Goal: Task Accomplishment & Management: Manage account settings

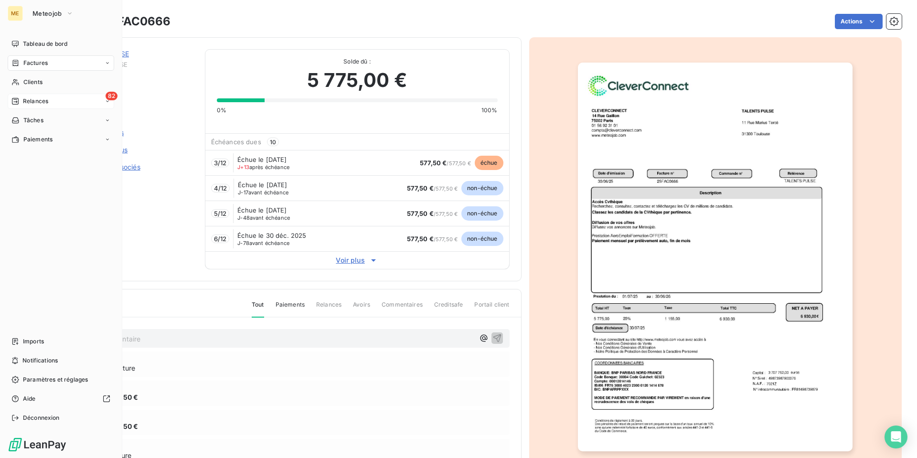
click at [43, 101] on span "Relances" at bounding box center [35, 101] width 25 height 9
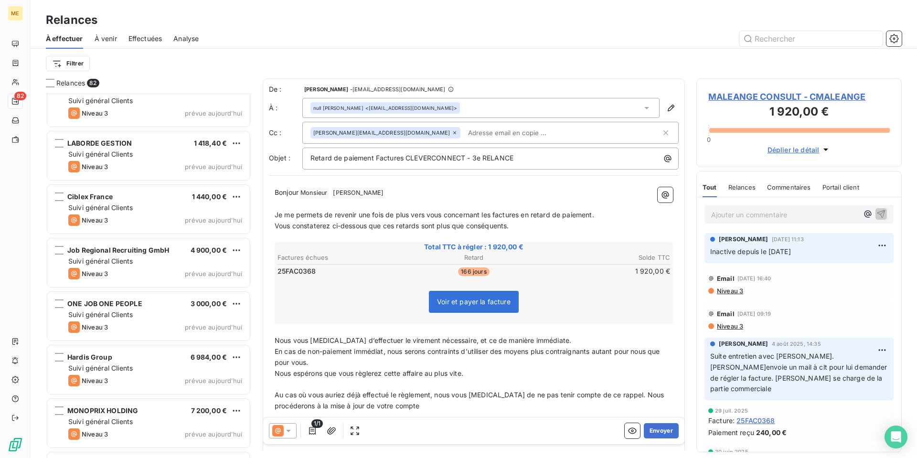
scroll to position [4022, 0]
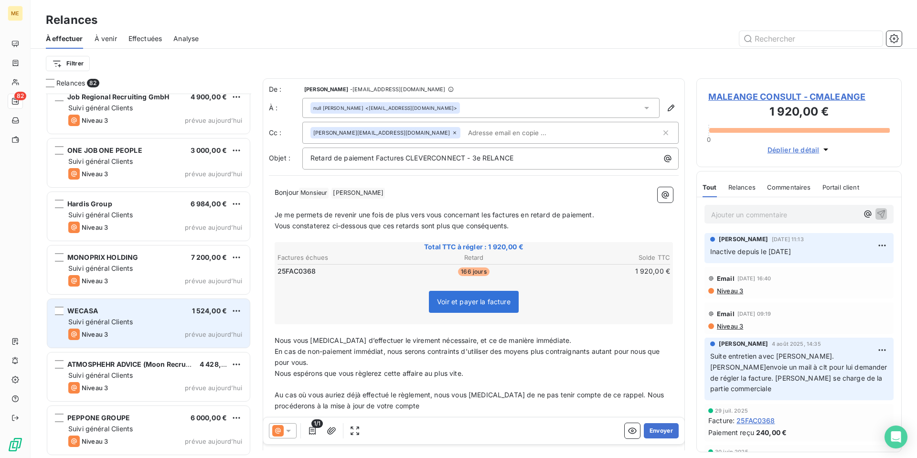
click at [153, 311] on div "WECASA 1 524,00 €" at bounding box center [155, 311] width 174 height 9
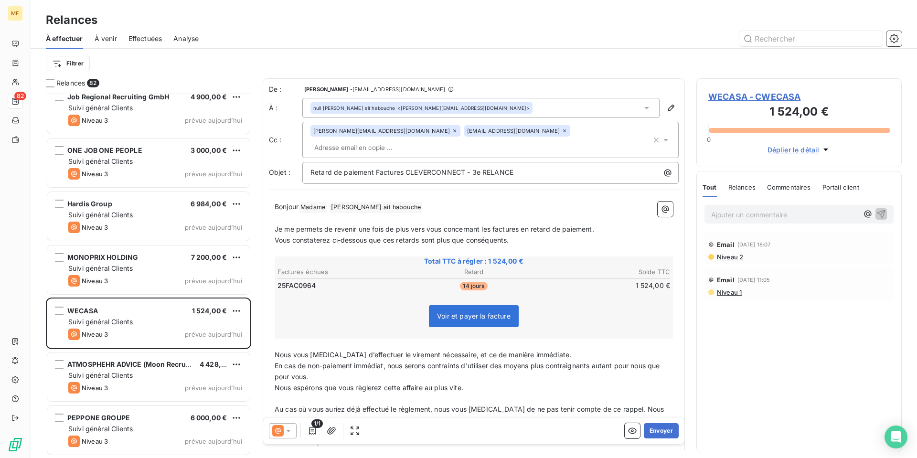
click at [741, 98] on span "WECASA - CWECASA" at bounding box center [798, 96] width 181 height 13
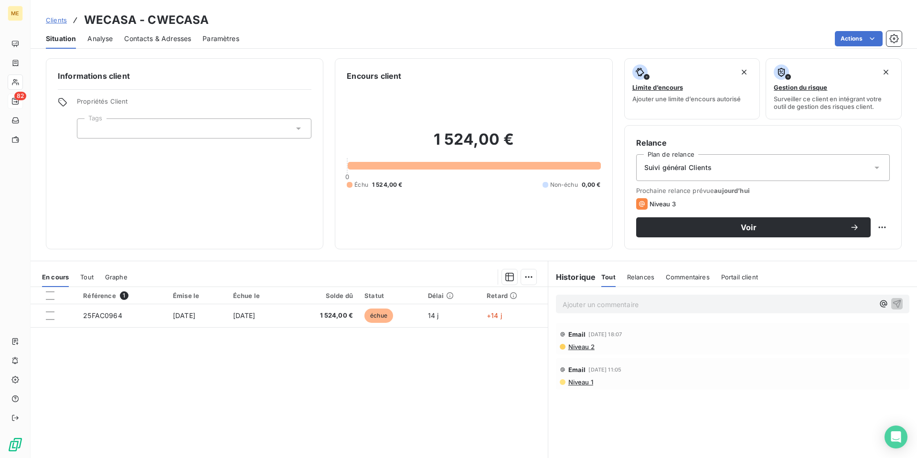
click at [169, 35] on span "Contacts & Adresses" at bounding box center [157, 39] width 67 height 10
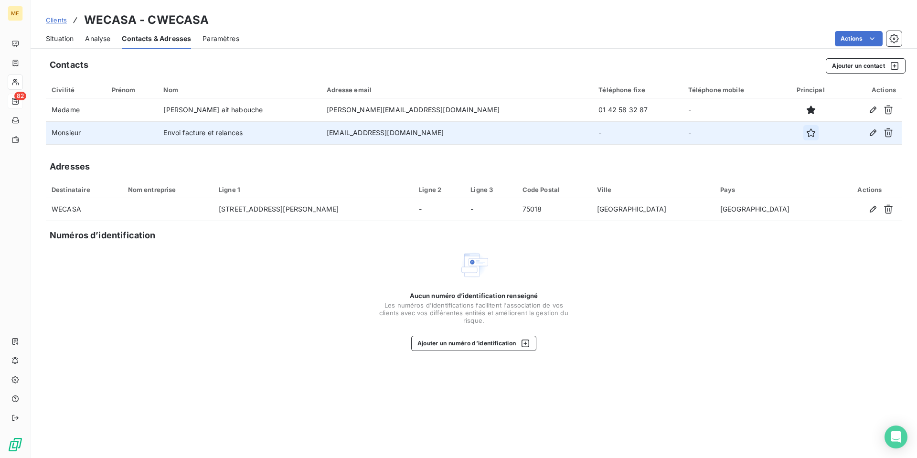
click at [806, 134] on icon "button" at bounding box center [811, 133] width 10 height 10
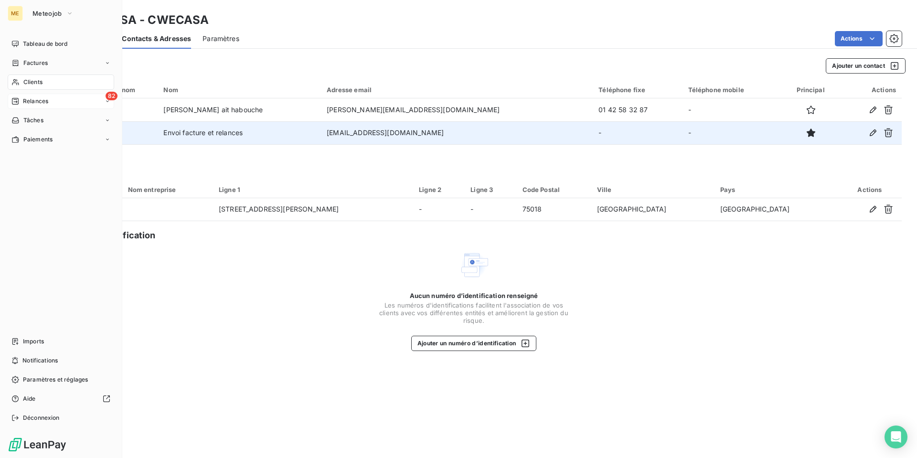
click at [38, 105] on span "Relances" at bounding box center [35, 101] width 25 height 9
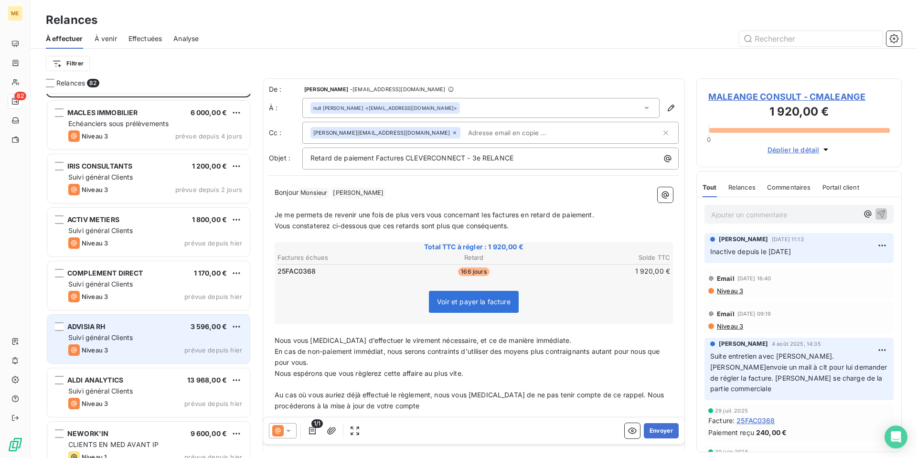
scroll to position [96, 0]
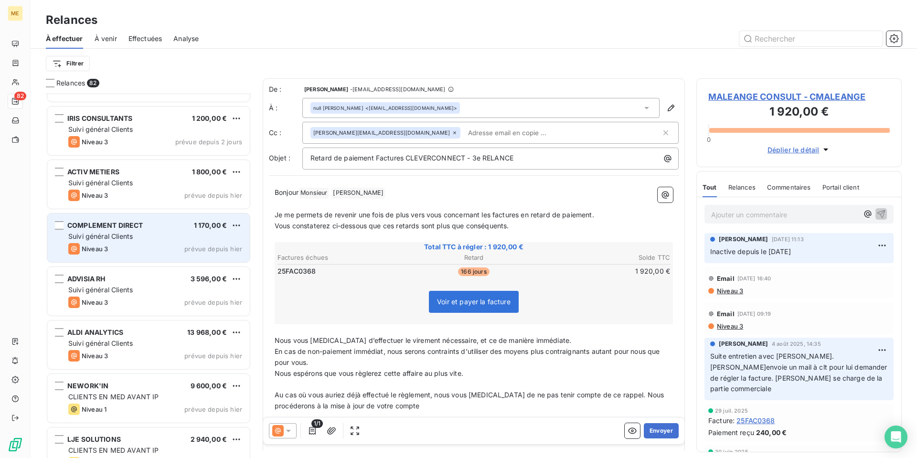
click at [149, 237] on div "Suivi général Clients" at bounding box center [155, 237] width 174 height 10
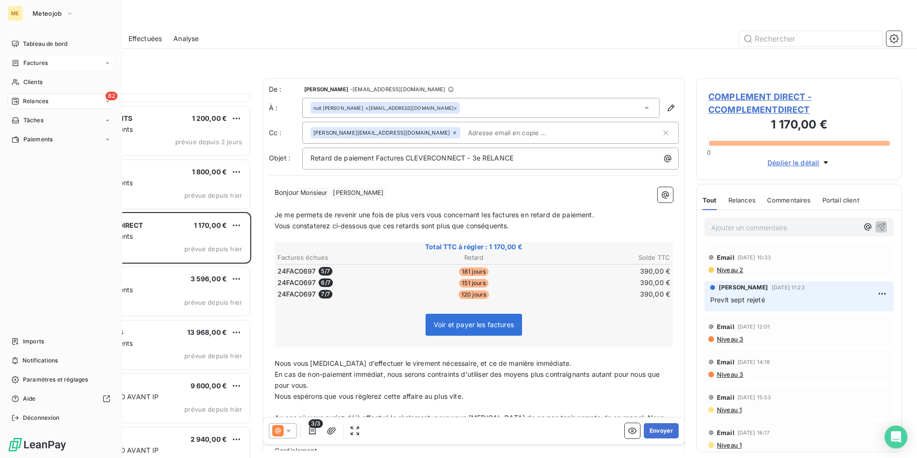
click at [33, 69] on div "Factures" at bounding box center [61, 62] width 106 height 15
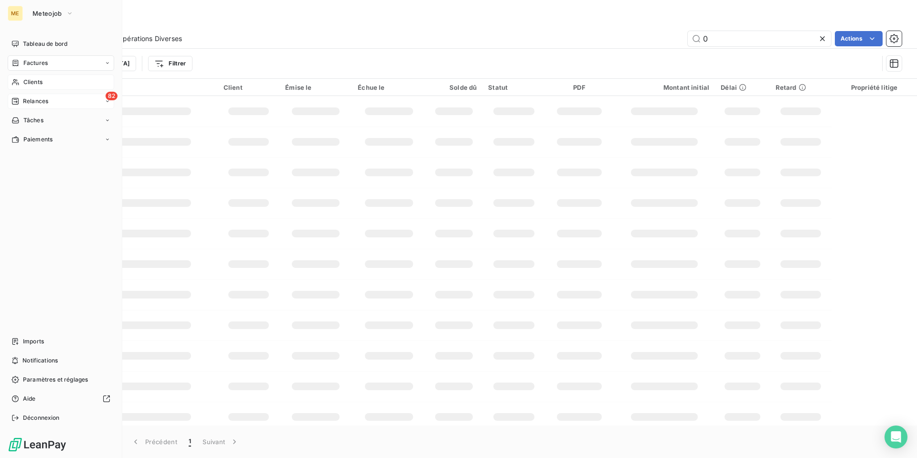
click at [39, 81] on span "Clients" at bounding box center [32, 82] width 19 height 9
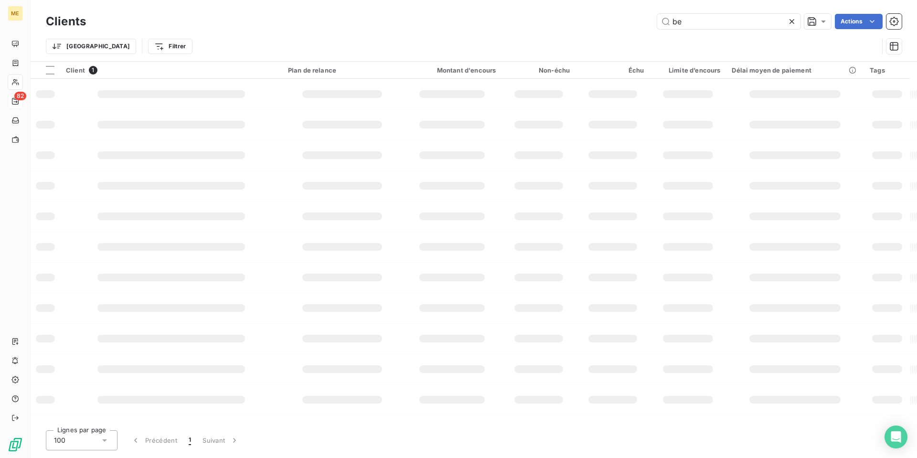
type input "b"
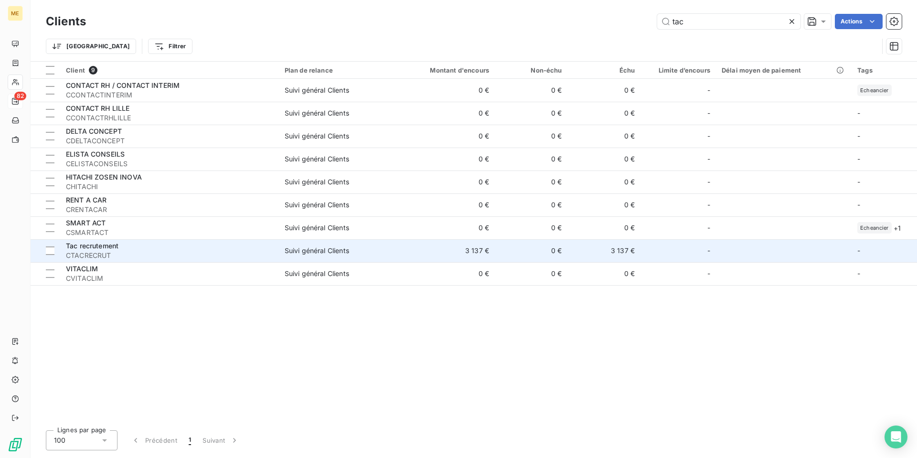
type input "tac"
click at [173, 246] on div "Tac recrutement" at bounding box center [169, 246] width 207 height 10
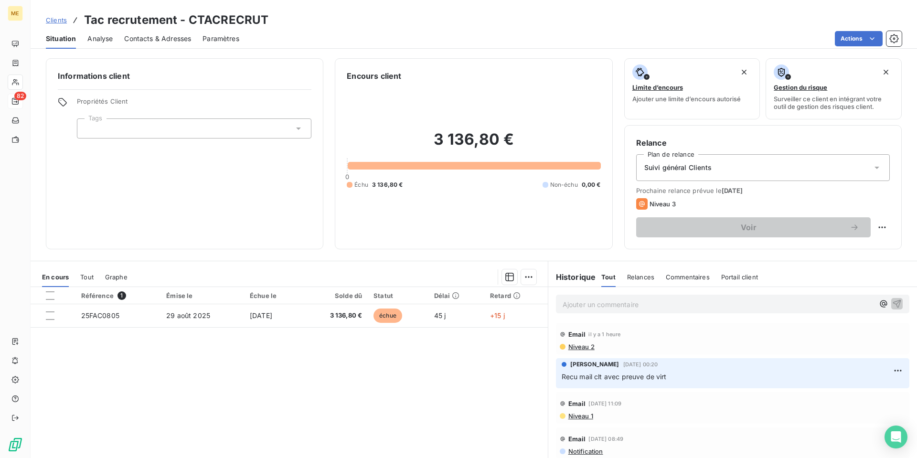
click at [571, 304] on p "Ajouter un commentaire ﻿" at bounding box center [718, 304] width 311 height 12
click at [892, 302] on icon "button" at bounding box center [897, 303] width 10 height 10
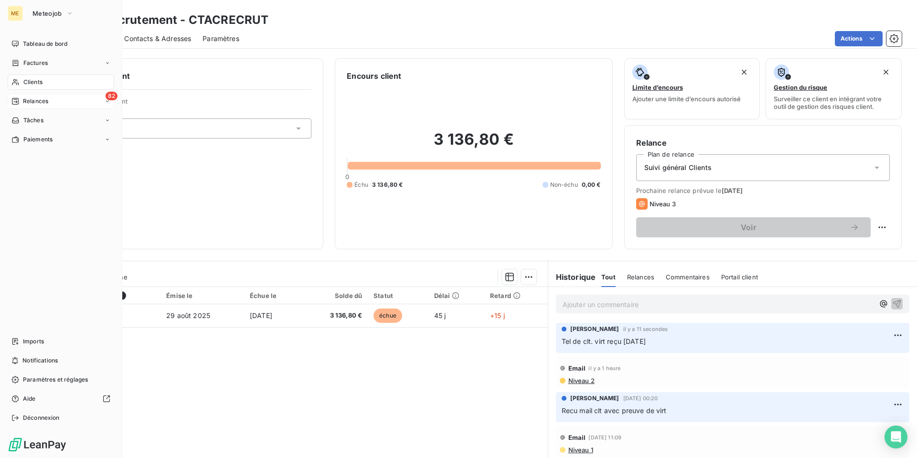
click at [39, 106] on div "82 Relances" at bounding box center [61, 101] width 106 height 15
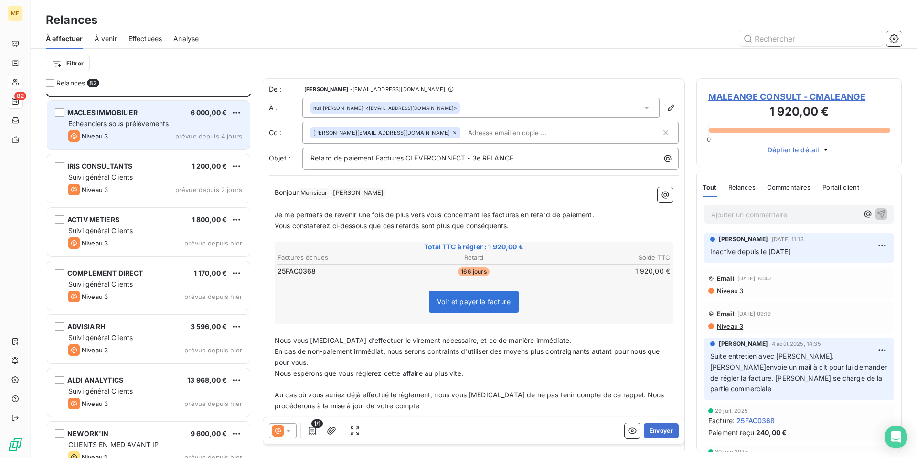
scroll to position [96, 0]
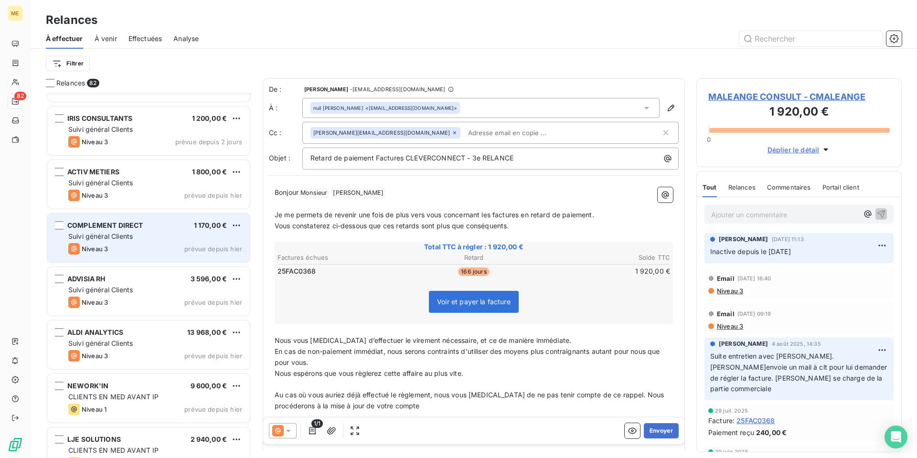
click at [167, 230] on div "COMPLEMENT DIRECT 1 170,00 € Suivi général Clients Niveau 3 prévue depuis [DATE]" at bounding box center [148, 237] width 202 height 49
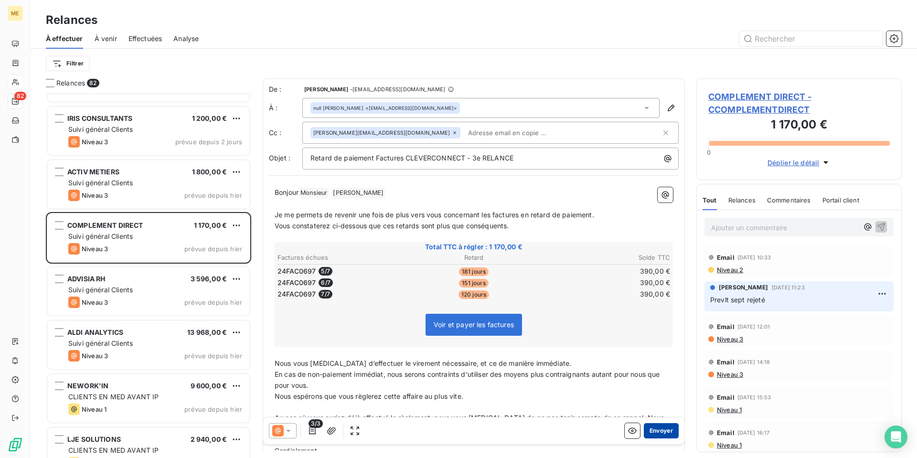
click at [652, 431] on button "Envoyer" at bounding box center [661, 430] width 35 height 15
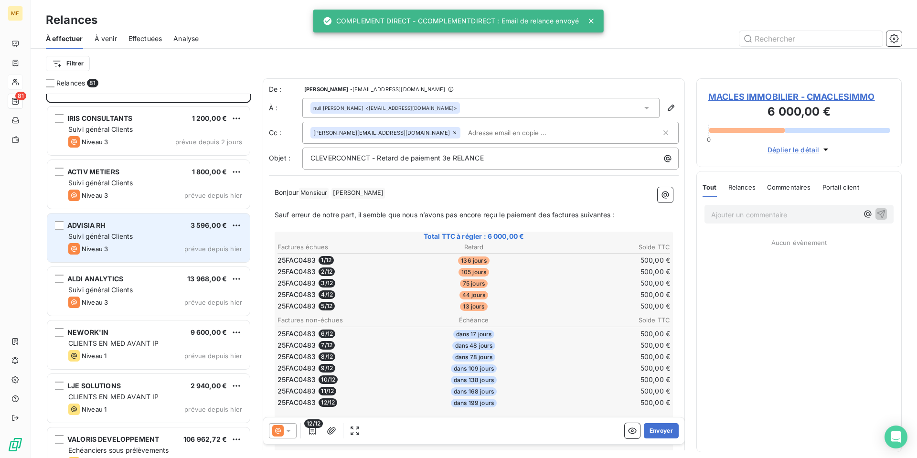
click at [159, 236] on div "Suivi général Clients" at bounding box center [155, 237] width 174 height 10
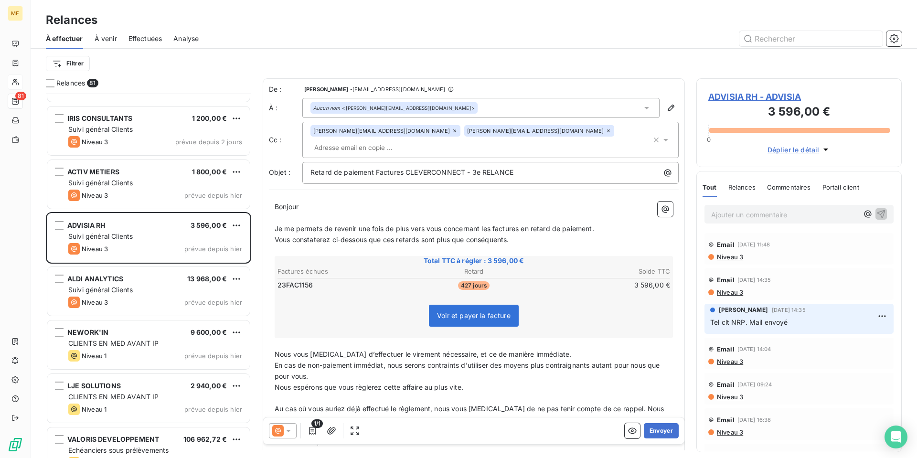
click at [291, 433] on icon at bounding box center [289, 431] width 10 height 10
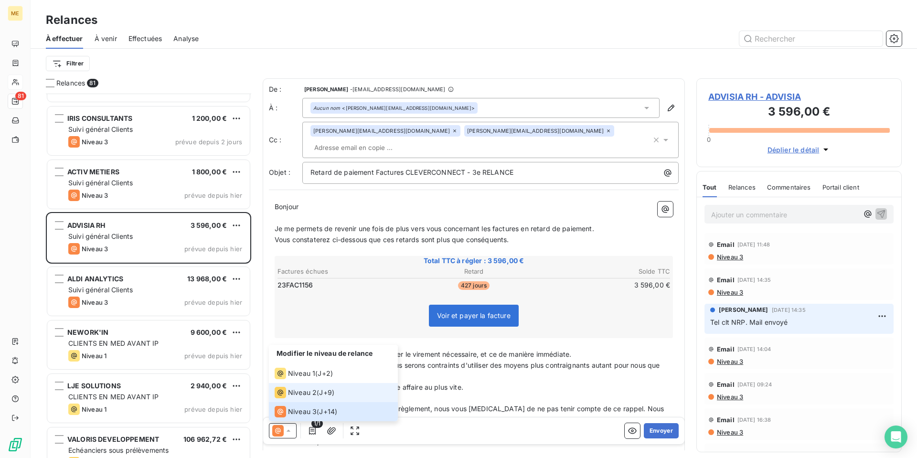
click at [299, 394] on span "Niveau 2" at bounding box center [302, 393] width 29 height 10
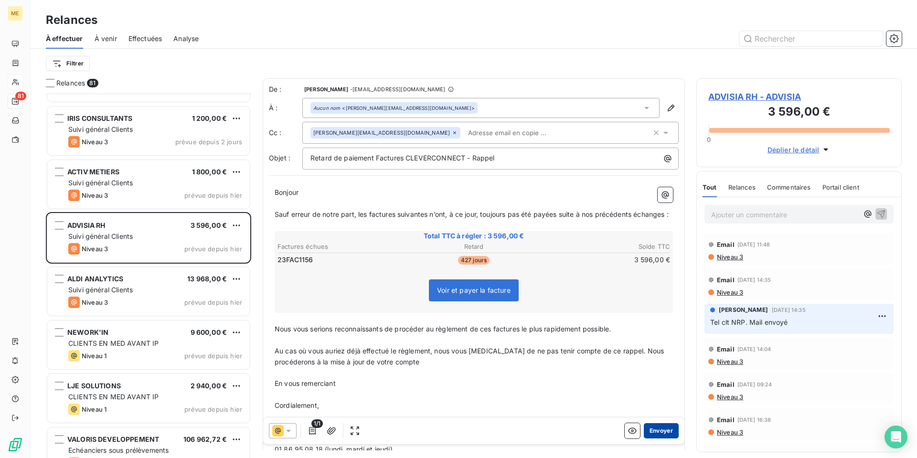
click at [653, 431] on button "Envoyer" at bounding box center [661, 430] width 35 height 15
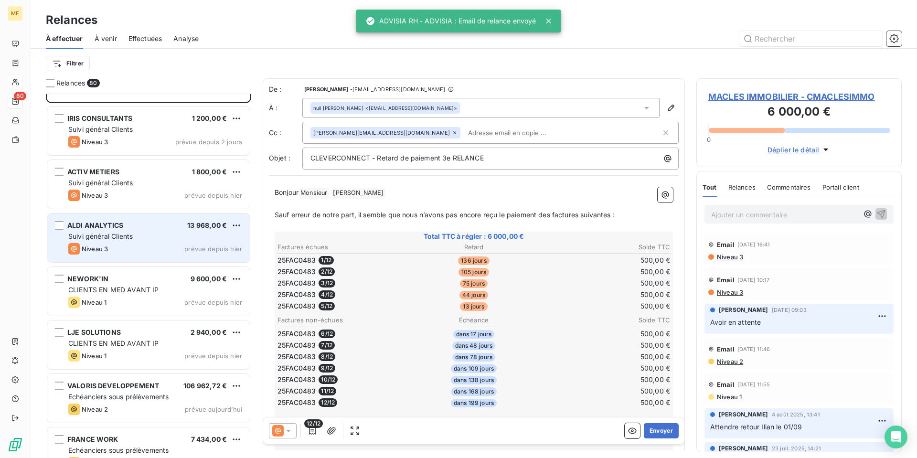
click at [153, 244] on div "Niveau 3 prévue depuis hier" at bounding box center [155, 248] width 174 height 11
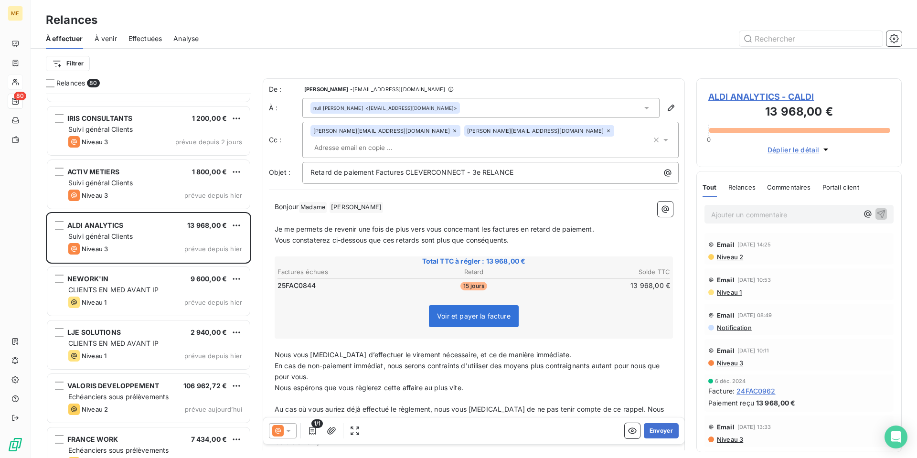
click at [751, 96] on span "ALDI ANALYTICS - CALDI" at bounding box center [798, 96] width 181 height 13
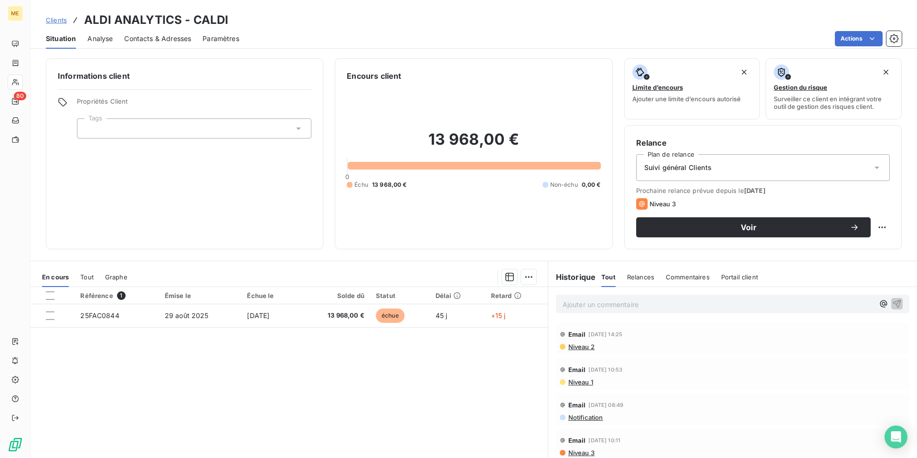
click at [166, 35] on span "Contacts & Adresses" at bounding box center [157, 39] width 67 height 10
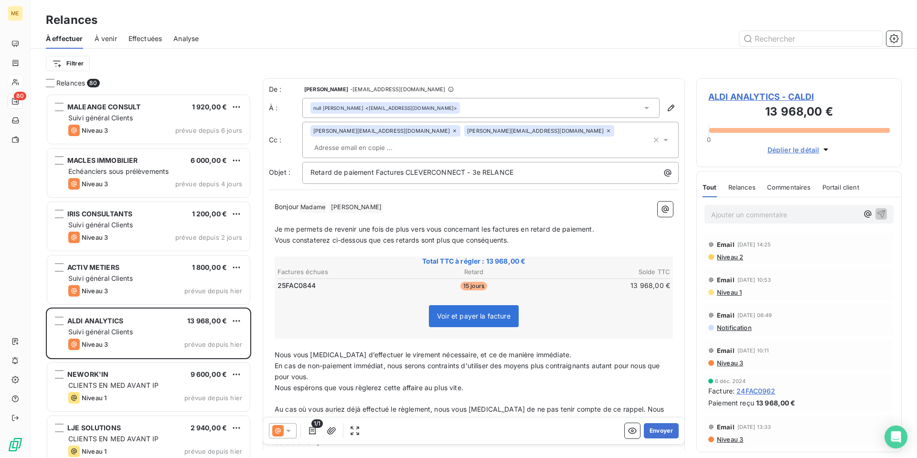
scroll to position [357, 198]
click at [750, 95] on span "ALDI ANALYTICS - CALDI" at bounding box center [798, 96] width 181 height 13
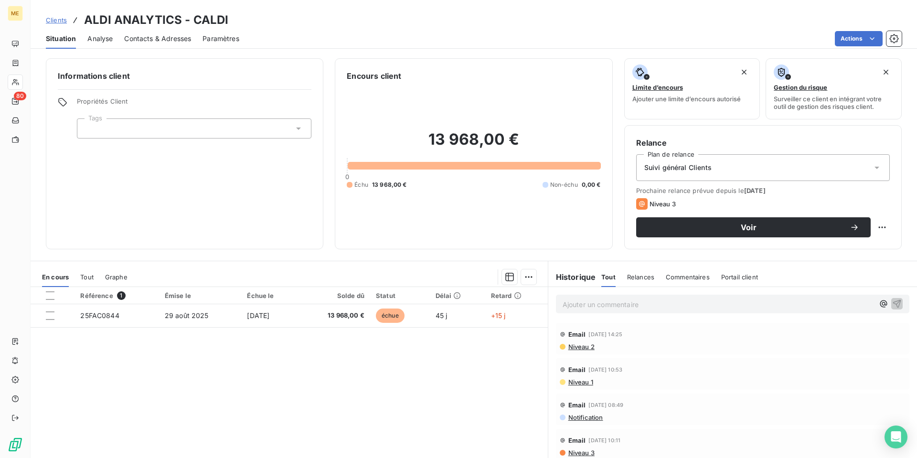
click at [153, 41] on span "Contacts & Adresses" at bounding box center [157, 39] width 67 height 10
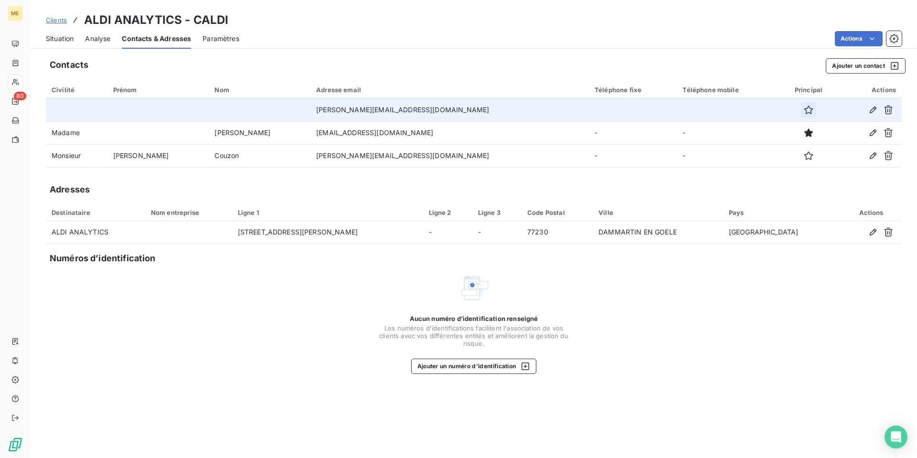
click at [804, 110] on icon "button" at bounding box center [809, 110] width 10 height 10
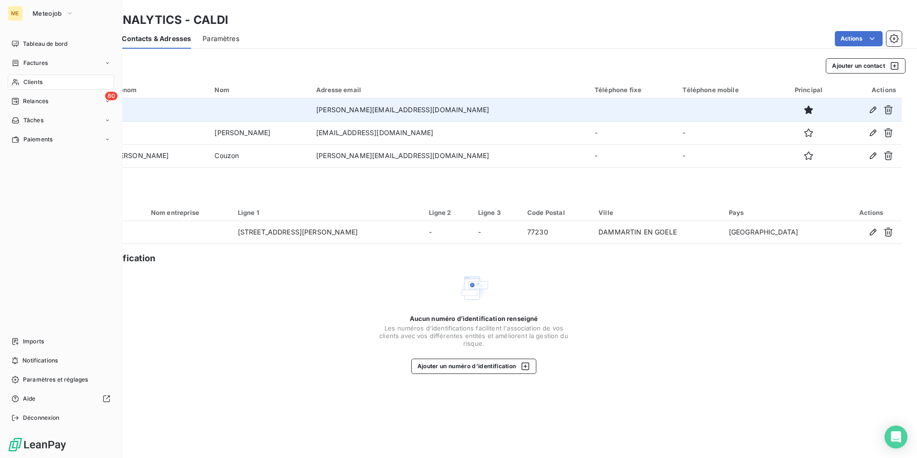
click at [32, 101] on span "Relances" at bounding box center [35, 101] width 25 height 9
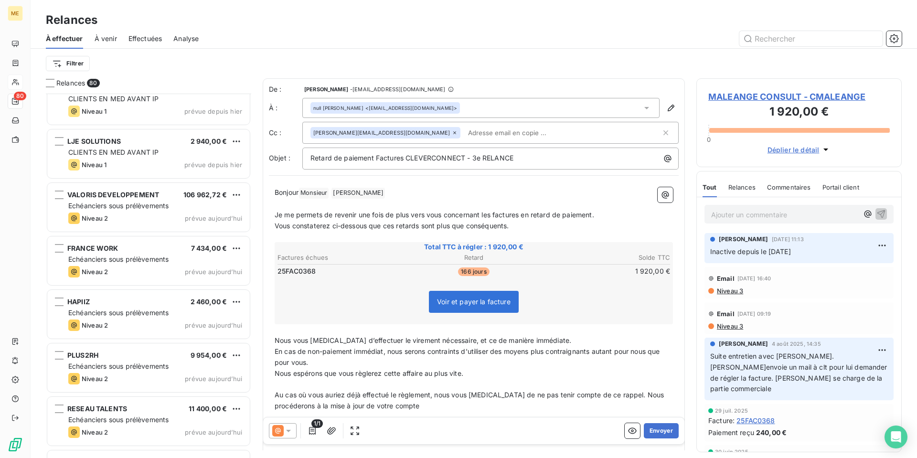
scroll to position [335, 0]
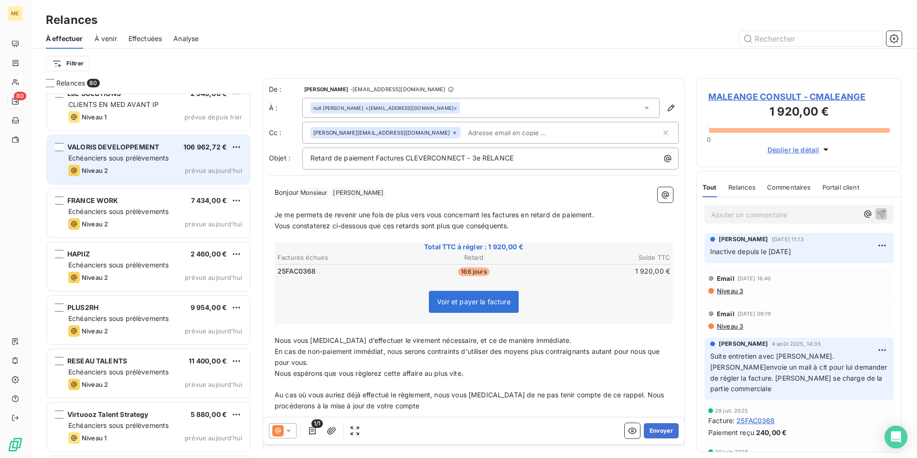
click at [147, 173] on div "Niveau 2 prévue aujourd’hui" at bounding box center [155, 170] width 174 height 11
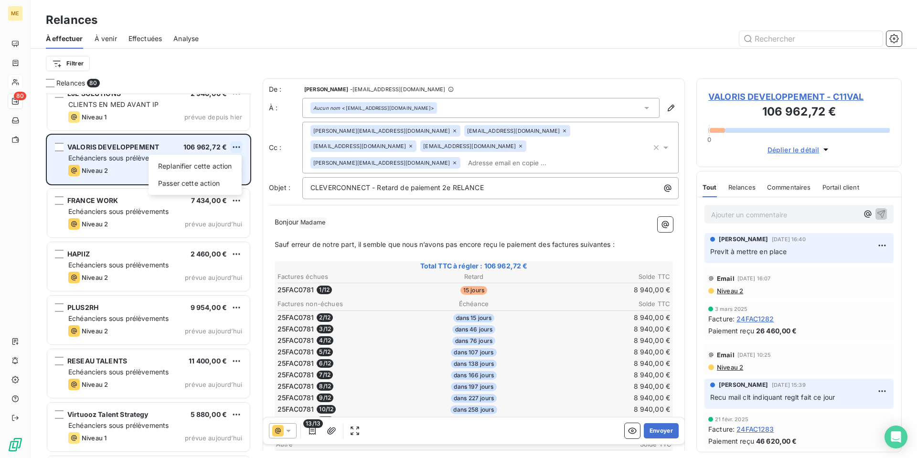
click at [234, 146] on html "ME 80 Relances À effectuer À venir Effectuées Analyse Filtrer Relances 80 NEWOR…" at bounding box center [458, 229] width 917 height 458
click at [224, 167] on div "Replanifier cette action" at bounding box center [194, 166] width 85 height 15
select select "9"
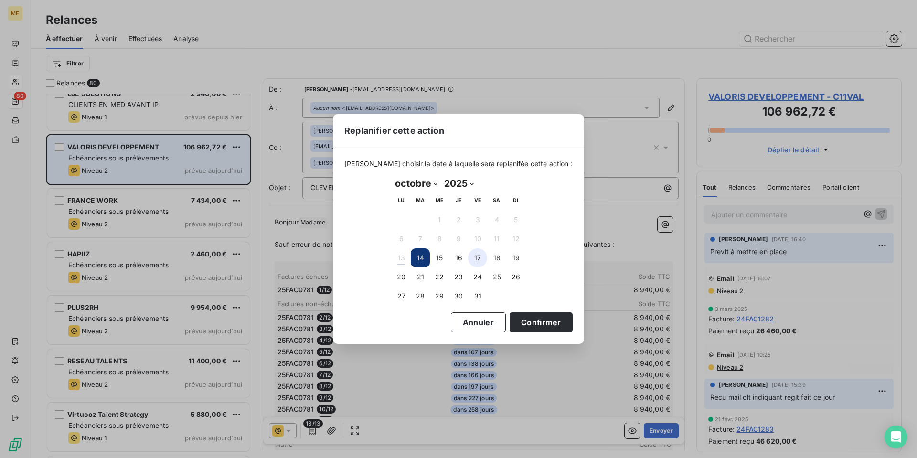
click at [476, 257] on button "17" at bounding box center [477, 257] width 19 height 19
click at [522, 323] on button "Confirmer" at bounding box center [541, 322] width 63 height 20
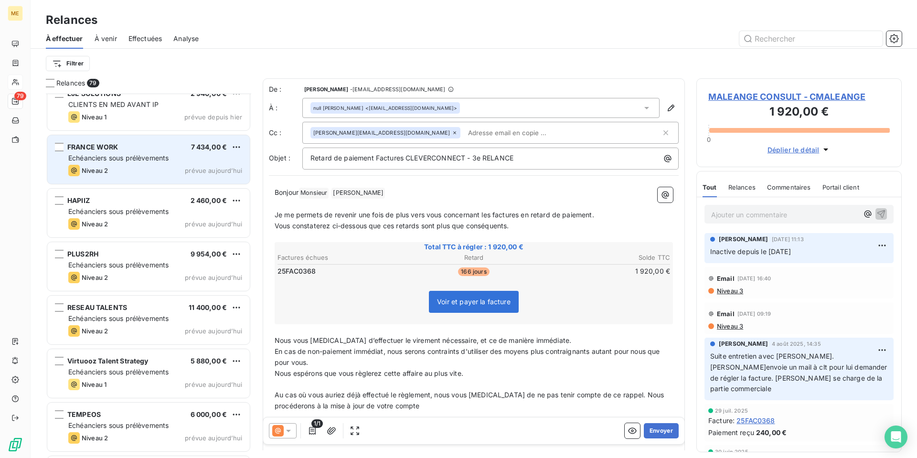
click at [117, 167] on div "Niveau 2 prévue aujourd’hui" at bounding box center [155, 170] width 174 height 11
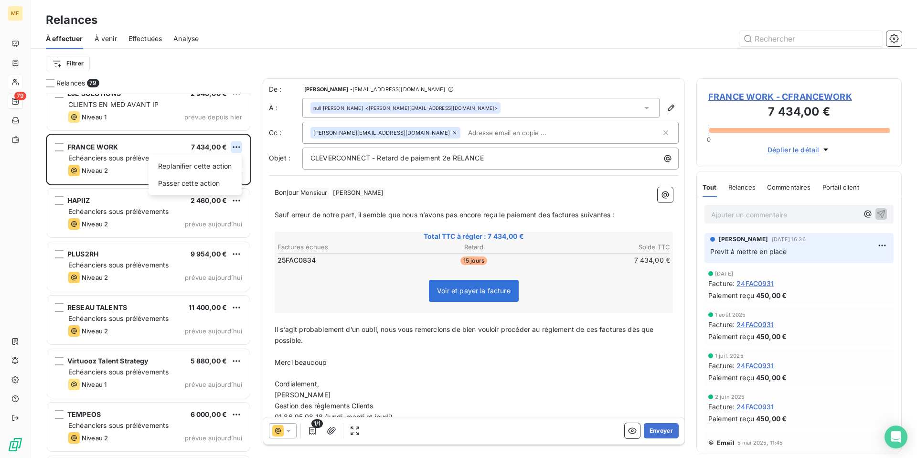
click at [235, 149] on html "ME 79 Relances À effectuer À venir Effectuées Analyse Filtrer Relances 79 NEWOR…" at bounding box center [458, 229] width 917 height 458
click at [228, 162] on div "Replanifier cette action" at bounding box center [194, 166] width 85 height 15
select select "9"
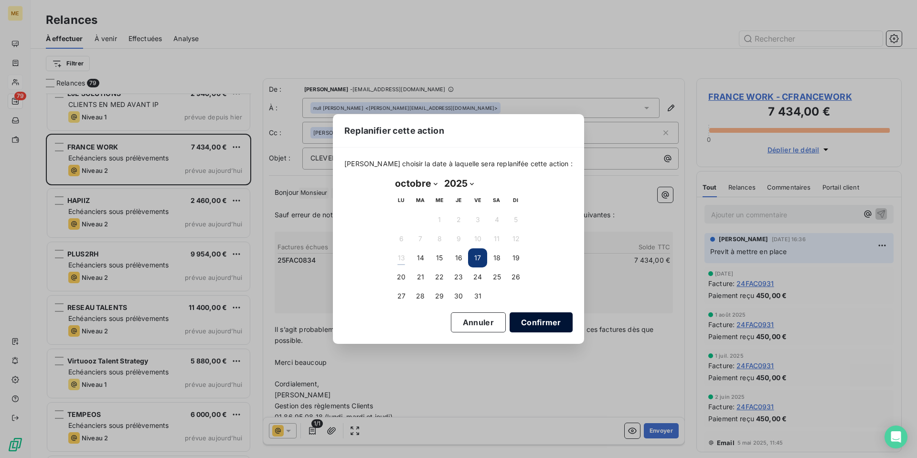
click at [518, 320] on button "Confirmer" at bounding box center [541, 322] width 63 height 20
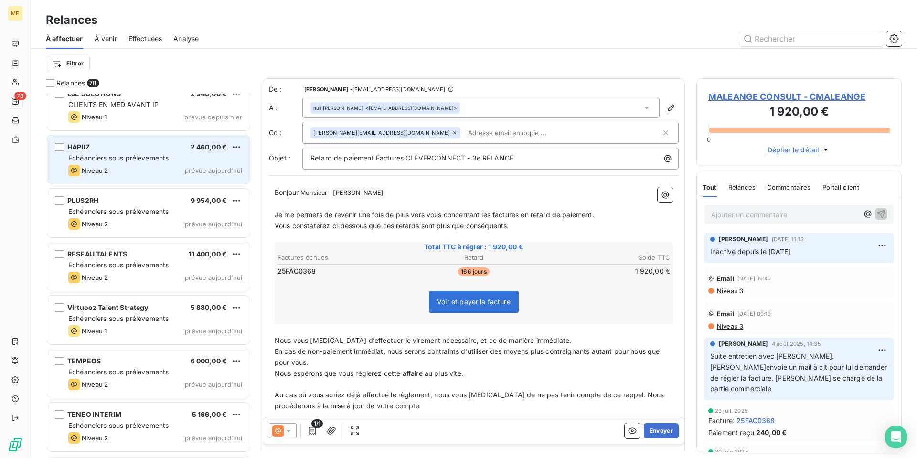
click at [138, 151] on div "HAPIIZ 2 460,00 € Echéanciers sous prélèvements Niveau 2 prévue [DATE]" at bounding box center [148, 159] width 202 height 49
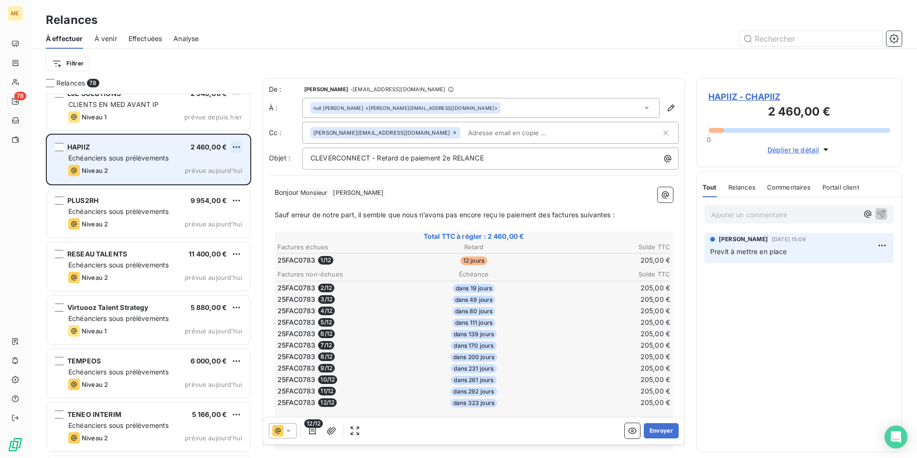
click at [237, 149] on html "ME 78 Relances À effectuer À venir Effectuées Analyse Filtrer Relances 78 NEWOR…" at bounding box center [458, 229] width 917 height 458
click at [229, 171] on div "Replanifier cette action" at bounding box center [194, 166] width 85 height 15
select select "9"
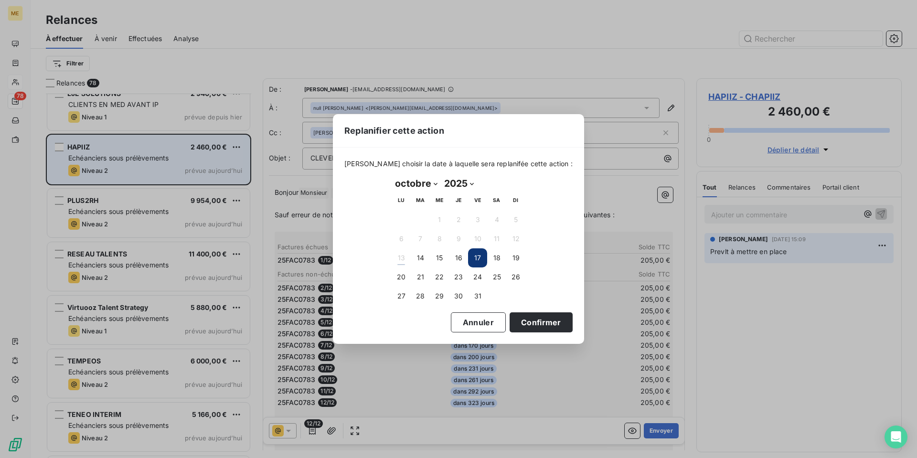
click at [479, 256] on button "17" at bounding box center [477, 257] width 19 height 19
click at [478, 256] on button "17" at bounding box center [477, 257] width 19 height 19
click at [518, 318] on button "Confirmer" at bounding box center [541, 322] width 63 height 20
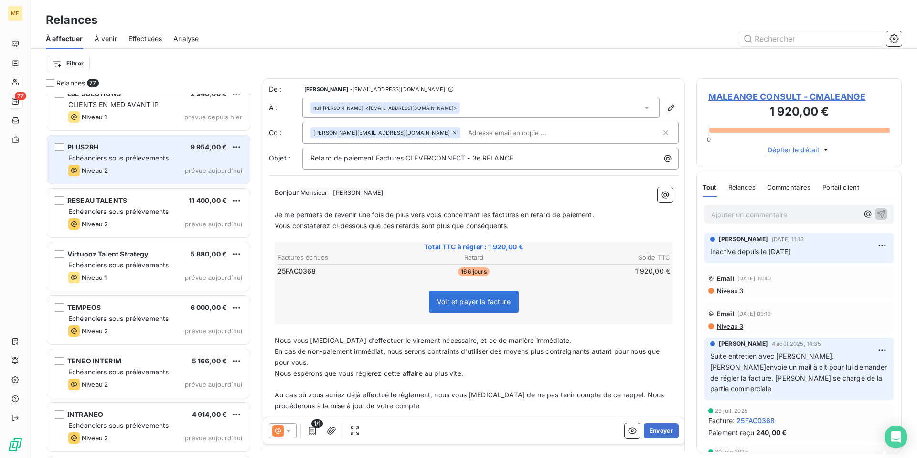
click at [160, 148] on div "PLUS2RH 9 954,00 €" at bounding box center [155, 147] width 174 height 9
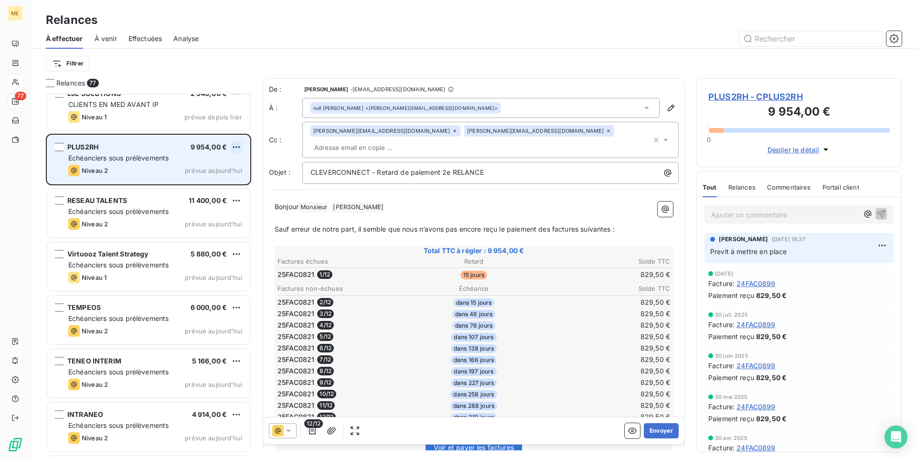
click at [232, 147] on html "ME 77 Relances À effectuer À venir Effectuées Analyse Filtrer Relances 77 NEWOR…" at bounding box center [458, 229] width 917 height 458
click at [227, 164] on div "Replanifier cette action" at bounding box center [194, 166] width 85 height 15
select select "9"
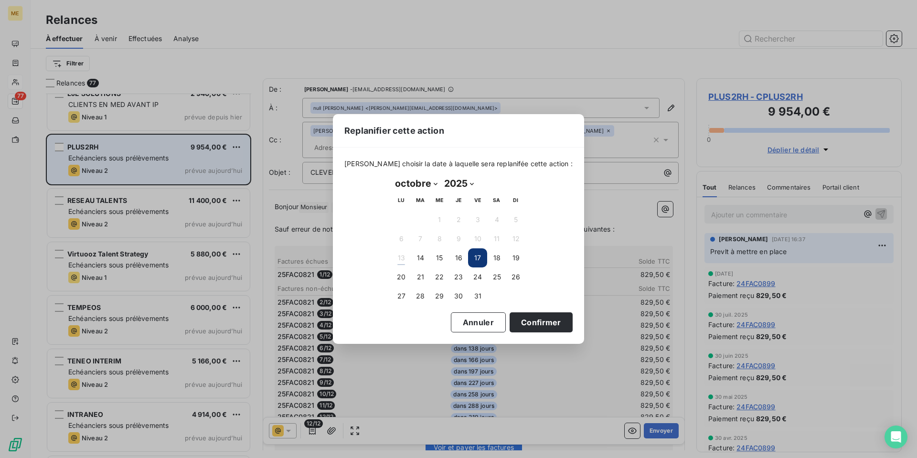
click at [481, 256] on button "17" at bounding box center [477, 257] width 19 height 19
click at [520, 318] on button "Confirmer" at bounding box center [541, 322] width 63 height 20
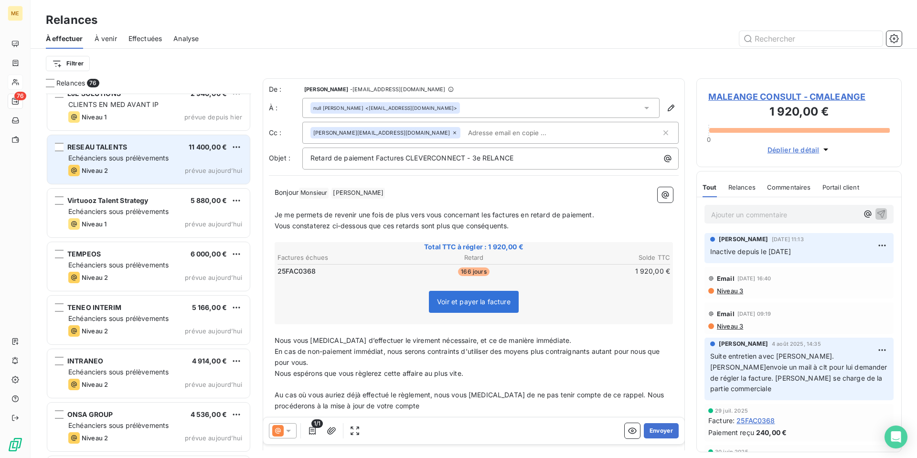
click at [142, 146] on div "RESEAU TALENTS 11 400,00 €" at bounding box center [155, 147] width 174 height 9
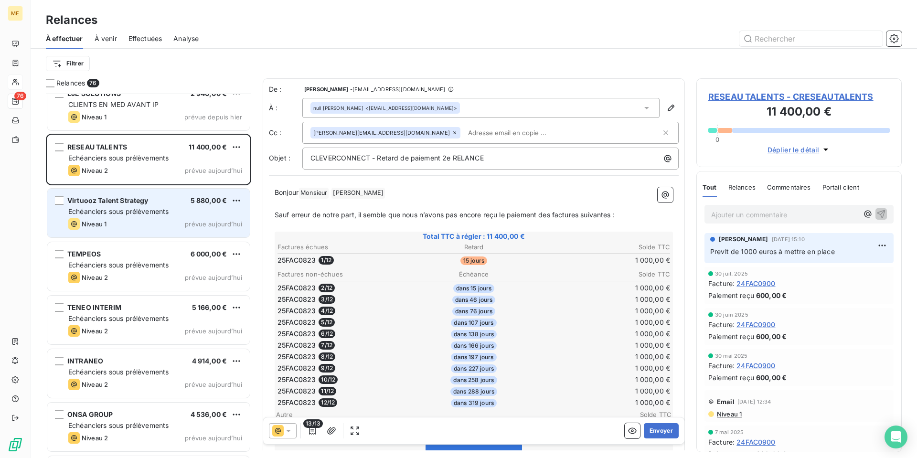
click at [179, 209] on div "Echéanciers sous prélèvements" at bounding box center [155, 212] width 174 height 10
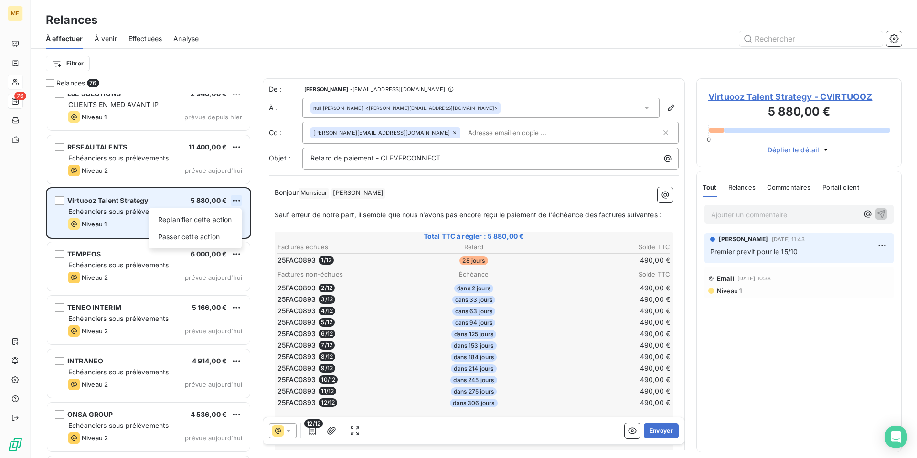
click at [236, 200] on html "ME 76 Relances À effectuer À venir Effectuées Analyse Filtrer Relances 76 NEWOR…" at bounding box center [458, 229] width 917 height 458
click at [229, 216] on div "Replanifier cette action" at bounding box center [194, 219] width 85 height 15
select select "9"
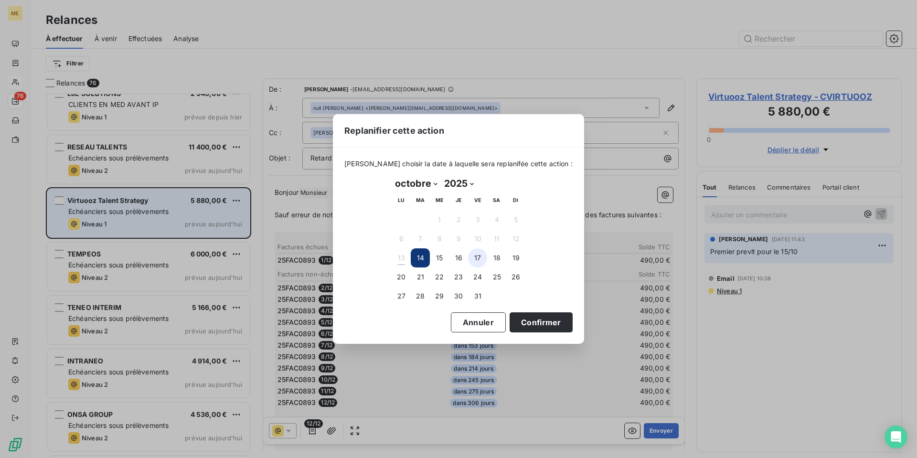
click at [476, 259] on button "17" at bounding box center [477, 257] width 19 height 19
click at [523, 319] on button "Confirmer" at bounding box center [541, 322] width 63 height 20
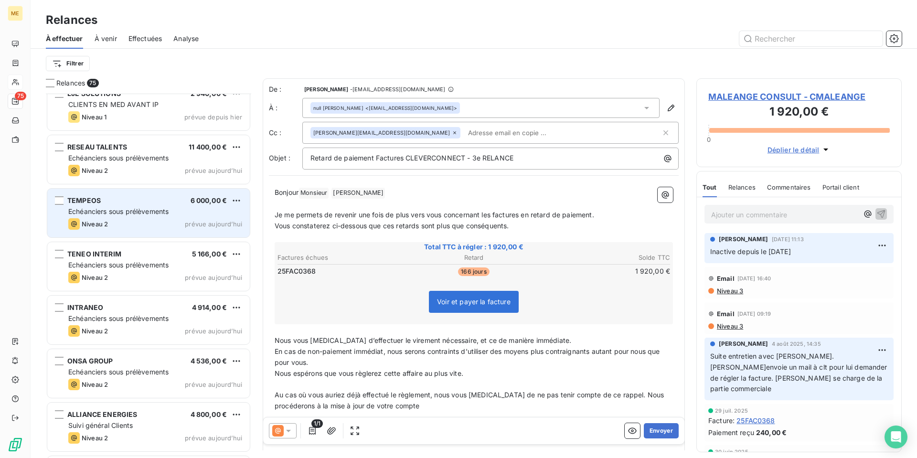
click at [147, 199] on div "TEMPEOS 6 000,00 €" at bounding box center [155, 200] width 174 height 9
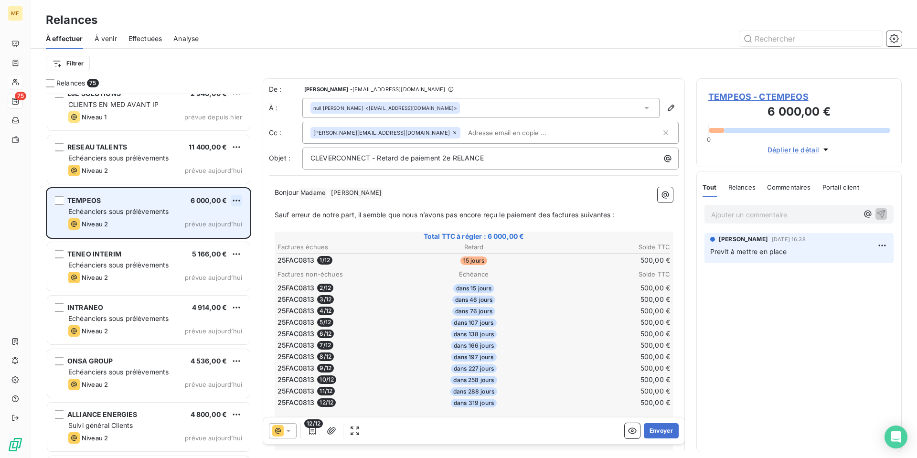
click at [237, 200] on html "ME 75 Relances À effectuer À venir Effectuées Analyse Filtrer Relances 75 NEWOR…" at bounding box center [458, 229] width 917 height 458
click at [225, 220] on div "Replanifier cette action" at bounding box center [194, 219] width 85 height 15
select select "9"
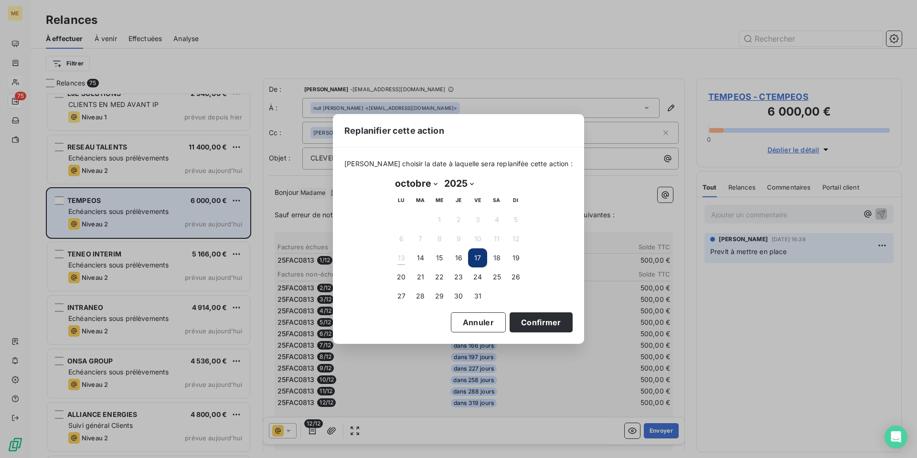
drag, startPoint x: 457, startPoint y: 262, endPoint x: 479, endPoint y: 261, distance: 22.5
click at [460, 261] on button "16" at bounding box center [458, 257] width 19 height 19
click at [479, 257] on button "17" at bounding box center [477, 257] width 19 height 19
click at [536, 319] on button "Confirmer" at bounding box center [541, 322] width 63 height 20
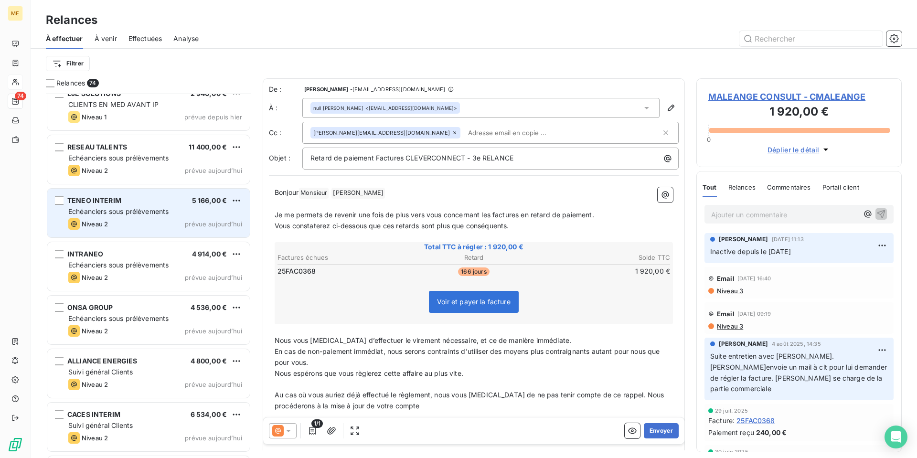
click at [152, 203] on div "TENEO INTERIM 5 166,00 €" at bounding box center [155, 200] width 174 height 9
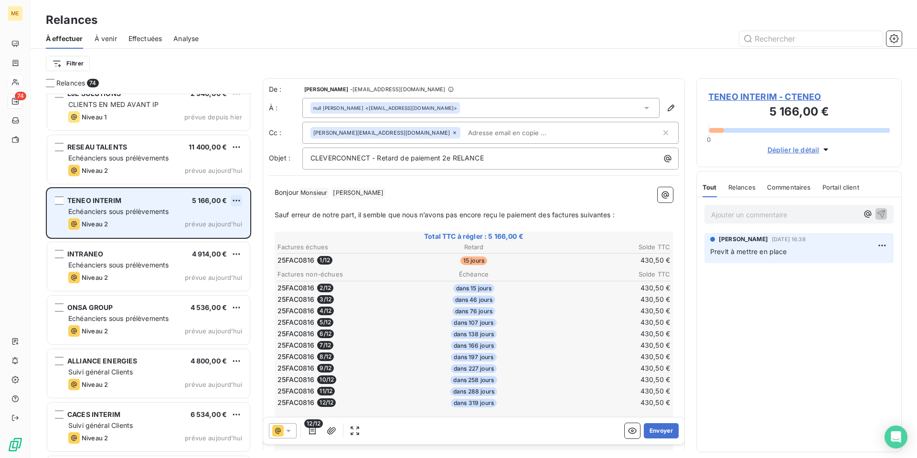
click at [237, 200] on html "ME 74 Relances À effectuer À venir Effectuées Analyse Filtrer Relances 74 NEWOR…" at bounding box center [458, 229] width 917 height 458
click at [229, 216] on div "Replanifier cette action" at bounding box center [194, 219] width 85 height 15
select select "9"
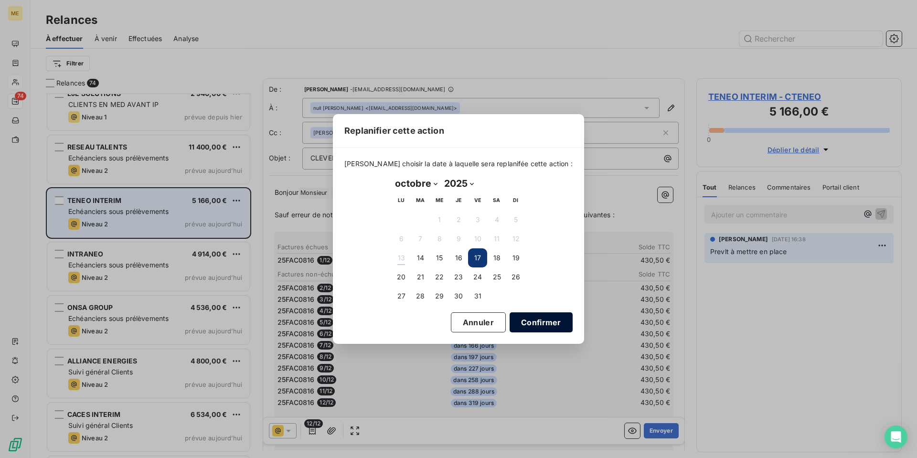
click at [537, 318] on button "Confirmer" at bounding box center [541, 322] width 63 height 20
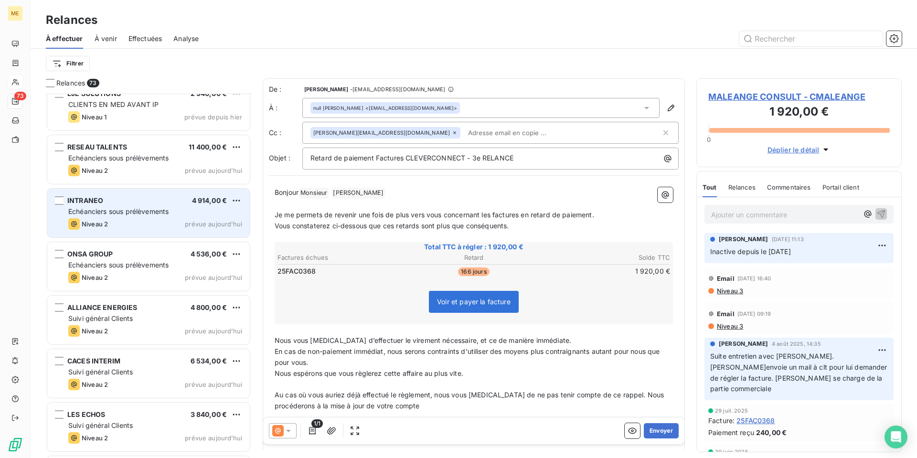
click at [149, 191] on div "INTRANEO 4 914,00 € Echéanciers sous prélèvements Niveau 2 prévue [DATE]" at bounding box center [148, 213] width 202 height 49
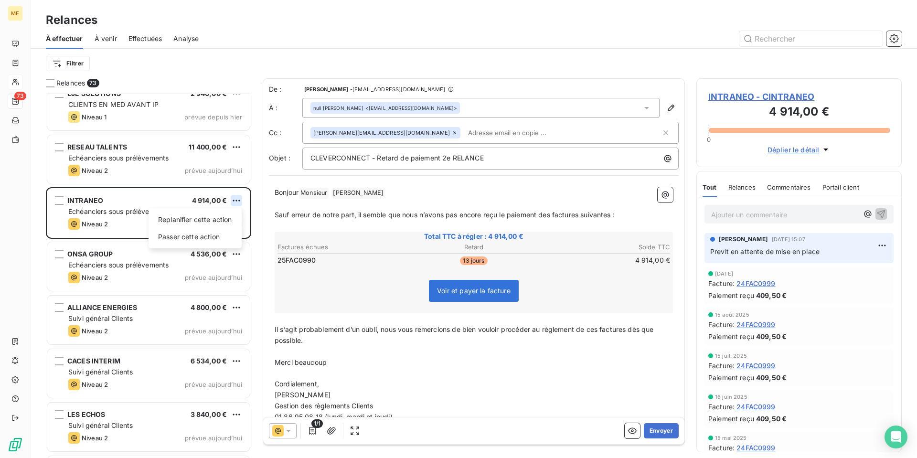
click at [231, 200] on html "ME 73 Relances À effectuer À venir Effectuées Analyse Filtrer Relances 73 NEWOR…" at bounding box center [458, 229] width 917 height 458
click at [221, 216] on div "Replanifier cette action" at bounding box center [194, 219] width 85 height 15
select select "9"
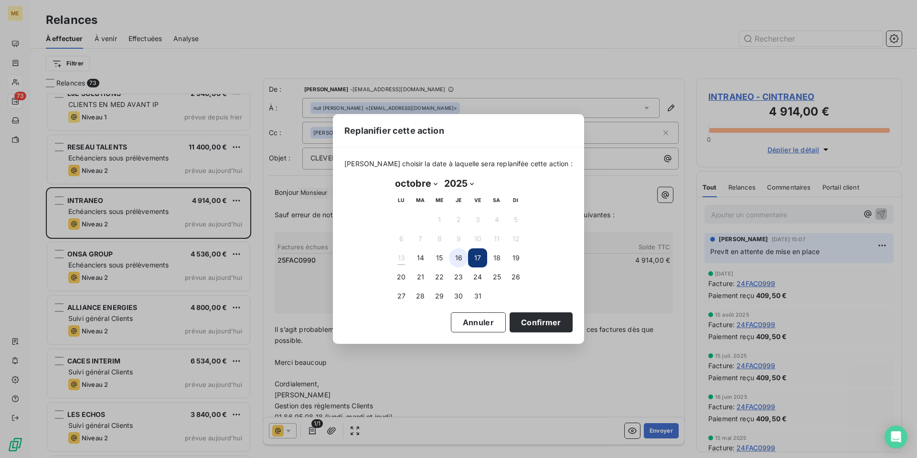
click at [461, 259] on button "16" at bounding box center [458, 257] width 19 height 19
click at [474, 257] on button "17" at bounding box center [477, 257] width 19 height 19
click at [537, 320] on button "Confirmer" at bounding box center [541, 322] width 63 height 20
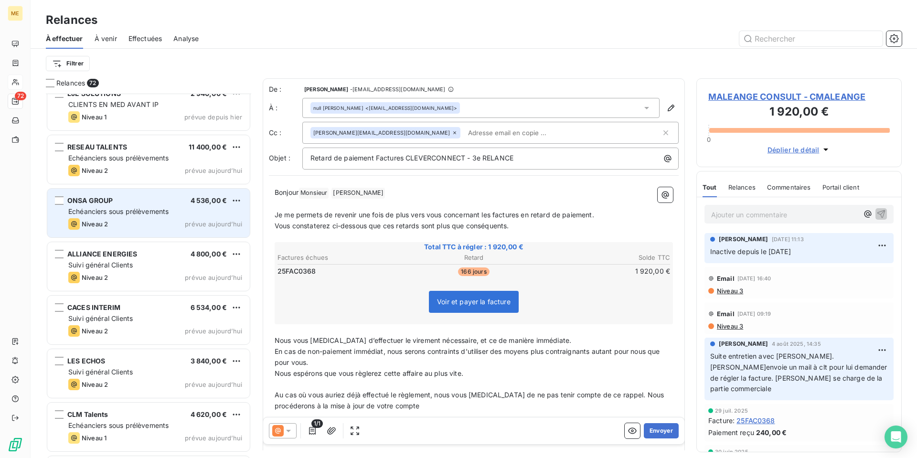
drag, startPoint x: 169, startPoint y: 198, endPoint x: 163, endPoint y: 198, distance: 5.3
click at [166, 198] on div "ONSA GROUP 4 536,00 €" at bounding box center [155, 200] width 174 height 9
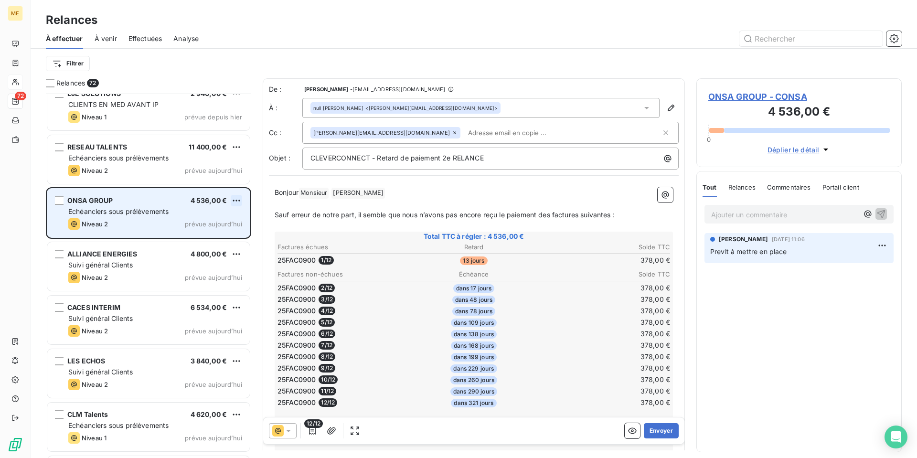
click at [237, 198] on html "ME 72 Relances À effectuer À venir Effectuées Analyse Filtrer Relances 72 NEWOR…" at bounding box center [458, 229] width 917 height 458
click at [223, 223] on div "Replanifier cette action" at bounding box center [194, 219] width 85 height 15
select select "9"
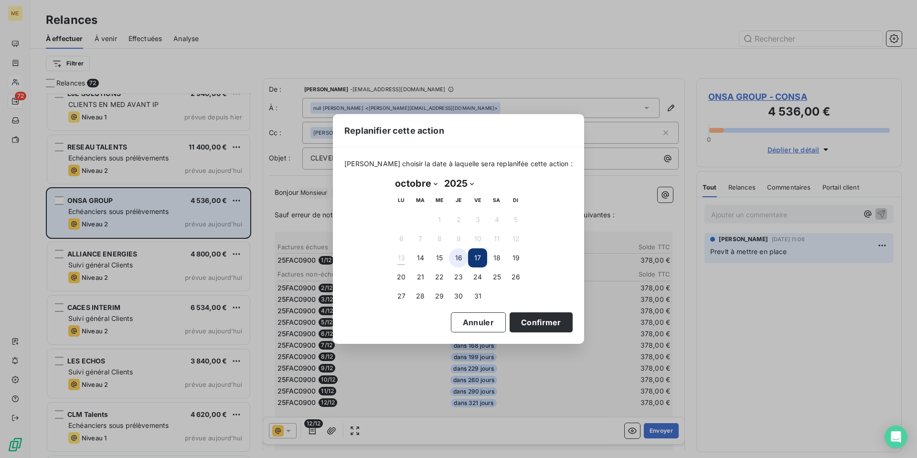
drag, startPoint x: 453, startPoint y: 258, endPoint x: 458, endPoint y: 258, distance: 5.7
click at [453, 258] on button "16" at bounding box center [458, 257] width 19 height 19
click at [475, 259] on button "17" at bounding box center [477, 257] width 19 height 19
click at [533, 317] on button "Confirmer" at bounding box center [541, 322] width 63 height 20
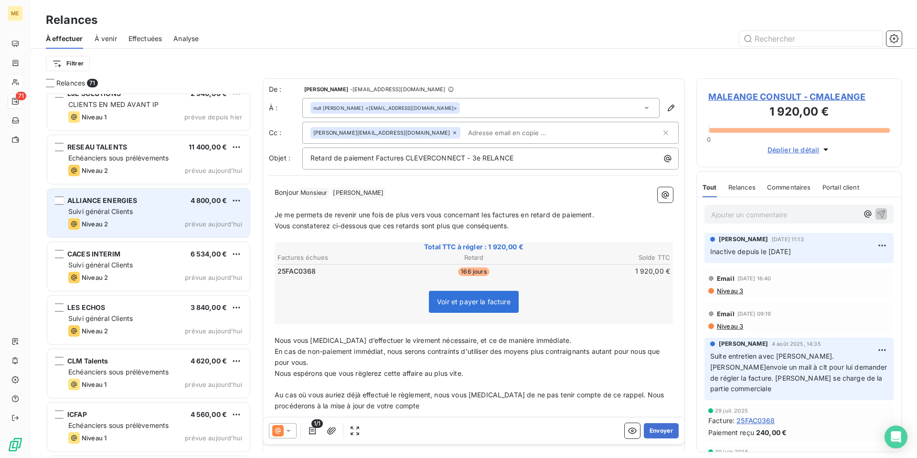
click at [154, 202] on div "ALLIANCE ENERGIES 4 800,00 €" at bounding box center [155, 200] width 174 height 9
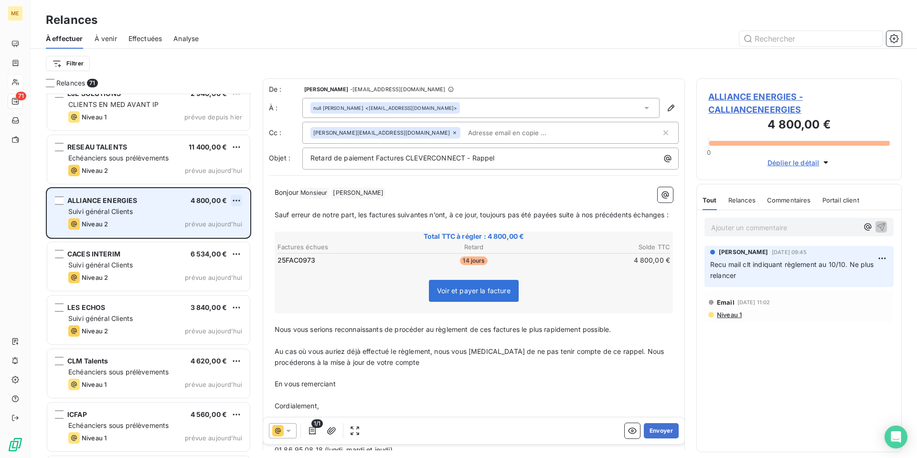
click at [237, 198] on html "ME 71 Relances À effectuer À venir Effectuées Analyse Filtrer Relances 71 NEWOR…" at bounding box center [458, 229] width 917 height 458
click at [230, 213] on div "Replanifier cette action" at bounding box center [194, 219] width 85 height 15
select select "9"
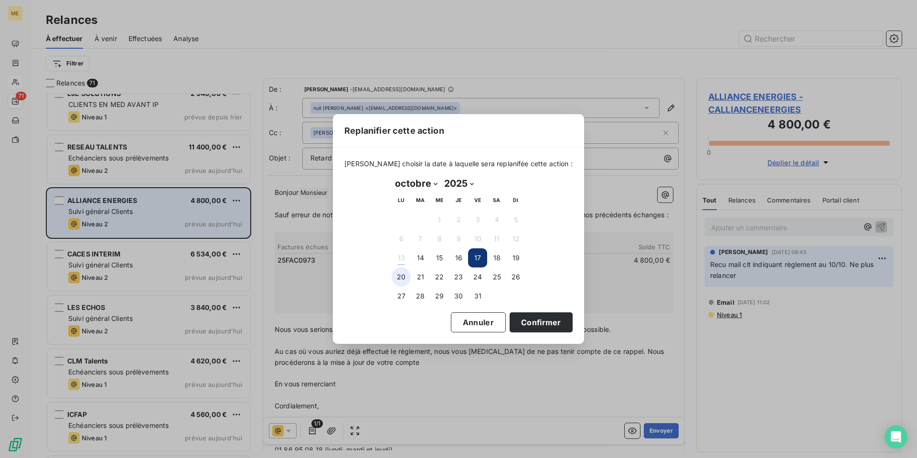
click at [399, 278] on button "20" at bounding box center [401, 276] width 19 height 19
click at [529, 320] on button "Confirmer" at bounding box center [541, 322] width 63 height 20
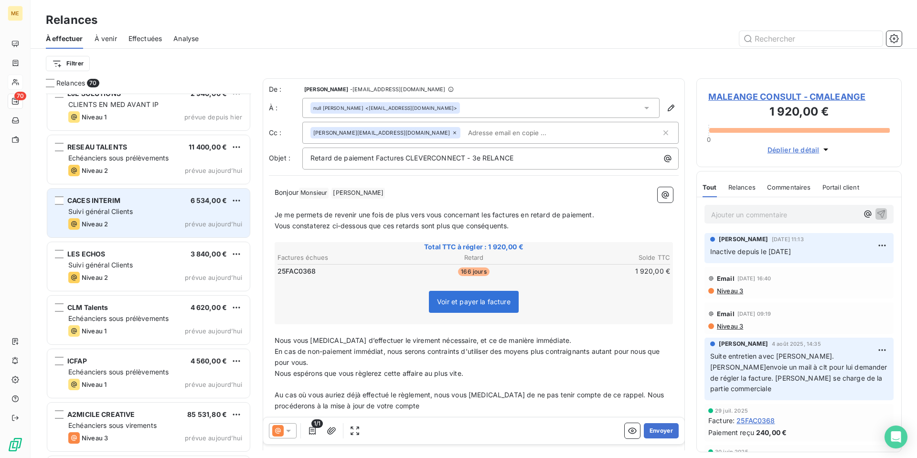
click at [157, 205] on div "CACES INTERIM 6 534,00 € Suivi général Clients Niveau 2 prévue [DATE]" at bounding box center [148, 213] width 202 height 49
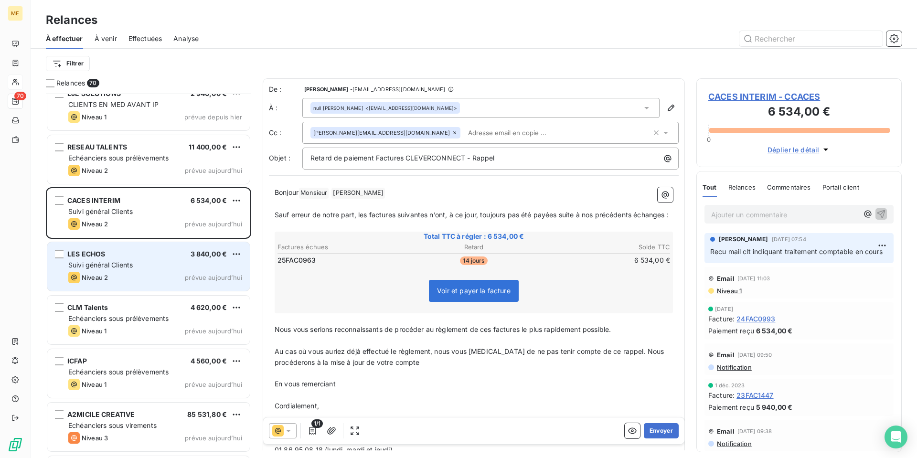
click at [143, 255] on div "LES ECHOS 3 840,00 €" at bounding box center [155, 254] width 174 height 9
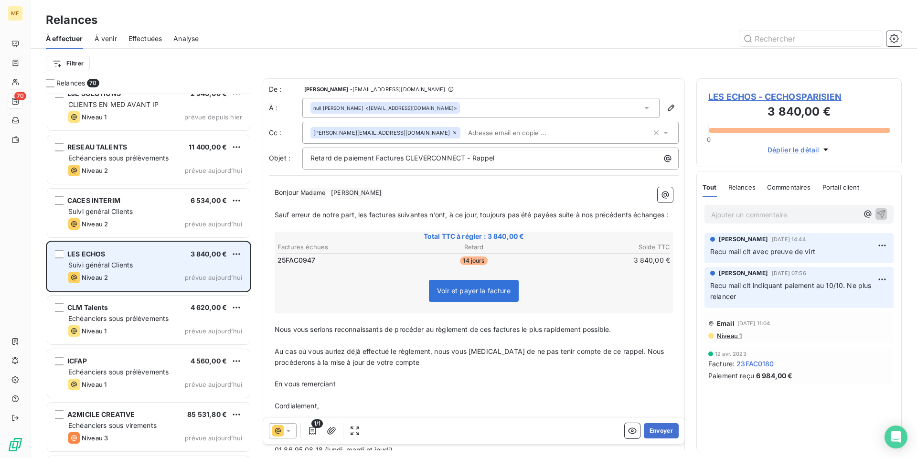
scroll to position [383, 0]
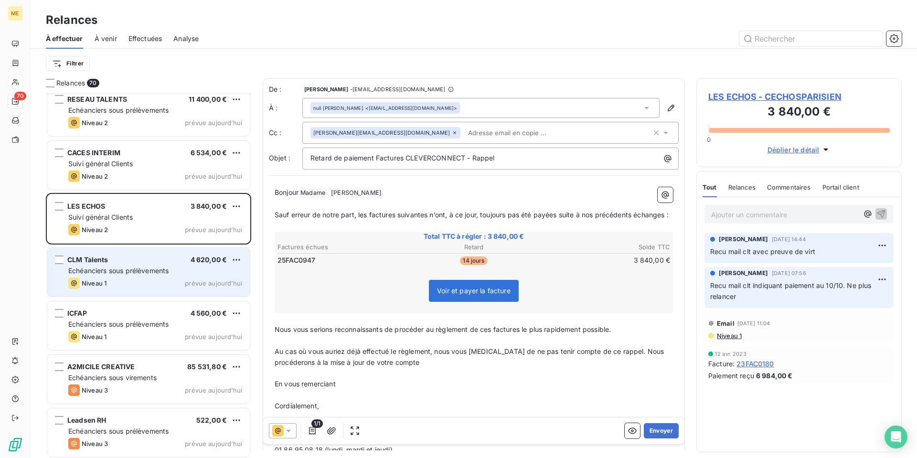
click at [146, 263] on div "CLM Talents 4 620,00 €" at bounding box center [155, 260] width 174 height 9
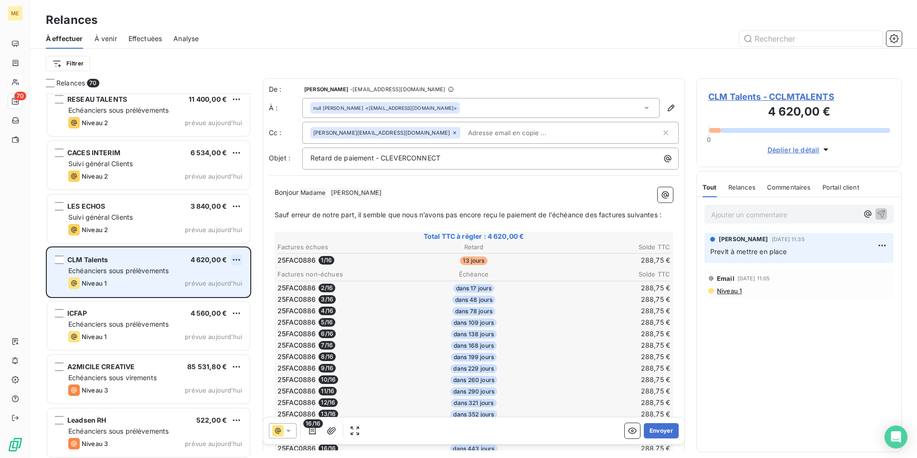
click at [235, 261] on html "ME 70 Relances À effectuer À venir Effectuées Analyse Filtrer Relances 70 LJE S…" at bounding box center [458, 229] width 917 height 458
click at [229, 276] on div "Replanifier cette action" at bounding box center [194, 278] width 85 height 15
select select "9"
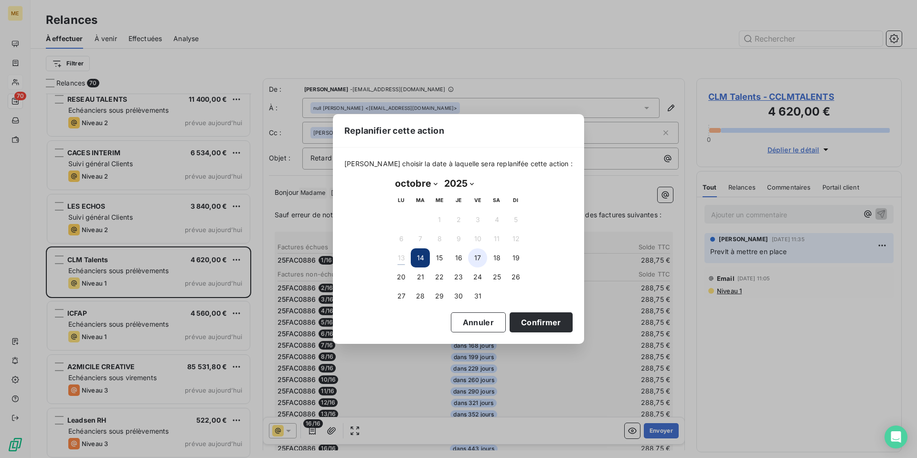
click at [473, 260] on button "17" at bounding box center [477, 257] width 19 height 19
click at [532, 320] on button "Confirmer" at bounding box center [541, 322] width 63 height 20
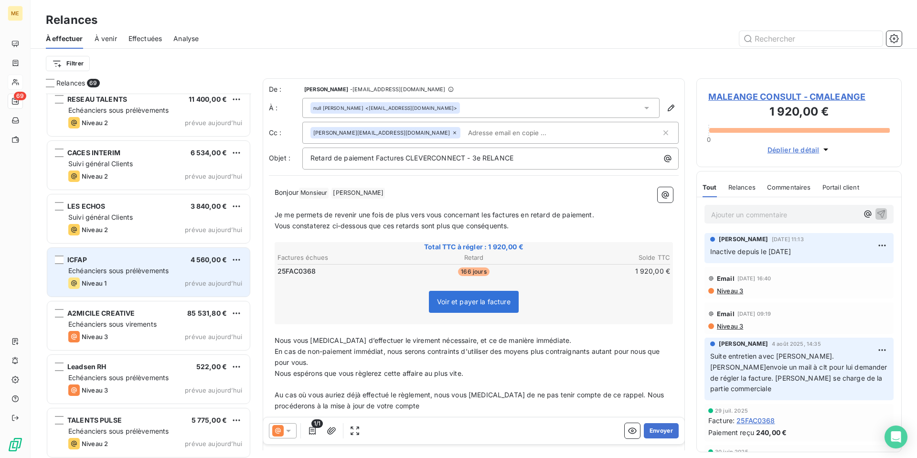
click at [173, 263] on div "ICFAP 4 560,00 €" at bounding box center [155, 260] width 174 height 9
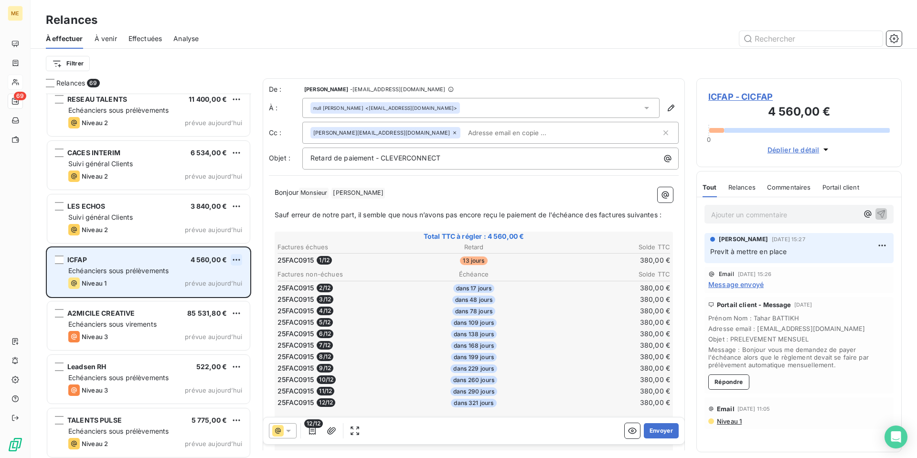
click at [236, 257] on html "ME 69 Relances À effectuer À venir Effectuées Analyse Filtrer Relances 69 LJE S…" at bounding box center [458, 229] width 917 height 458
click at [231, 274] on div "Replanifier cette action" at bounding box center [194, 278] width 85 height 15
select select "9"
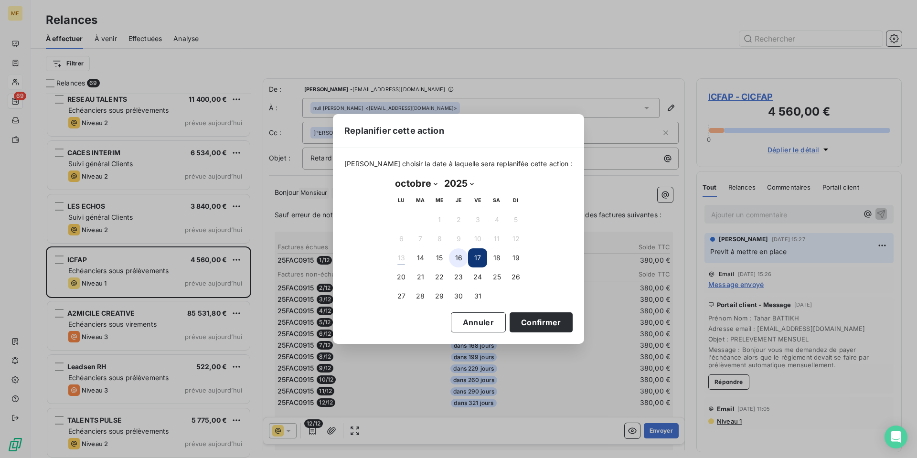
click at [452, 256] on button "16" at bounding box center [458, 257] width 19 height 19
click at [475, 257] on button "17" at bounding box center [477, 257] width 19 height 19
click at [532, 325] on button "Confirmer" at bounding box center [541, 322] width 63 height 20
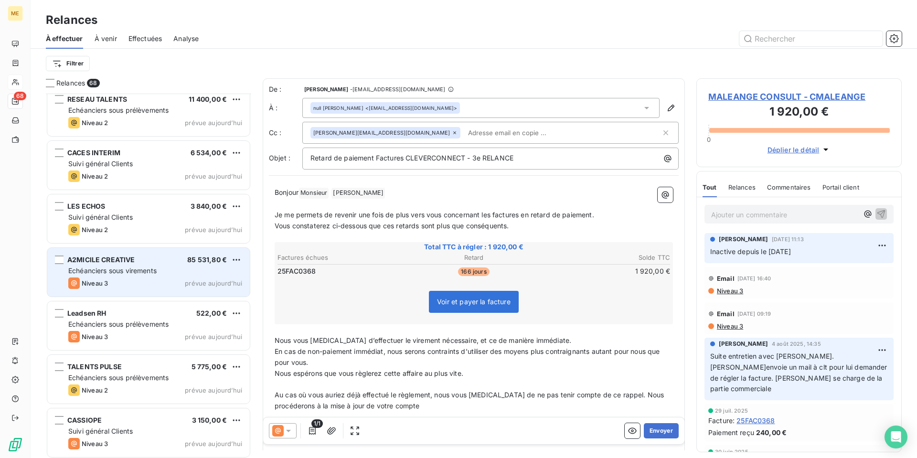
click at [149, 274] on span "Echéanciers sous virements" at bounding box center [112, 270] width 88 height 8
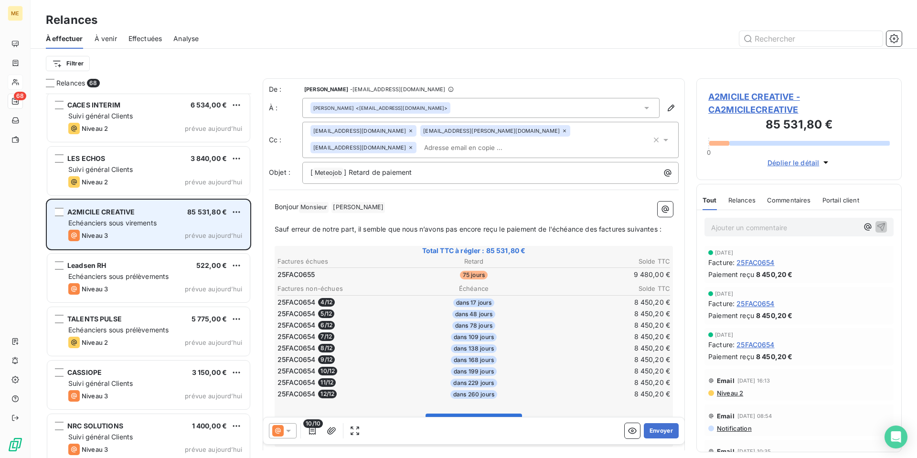
scroll to position [478, 0]
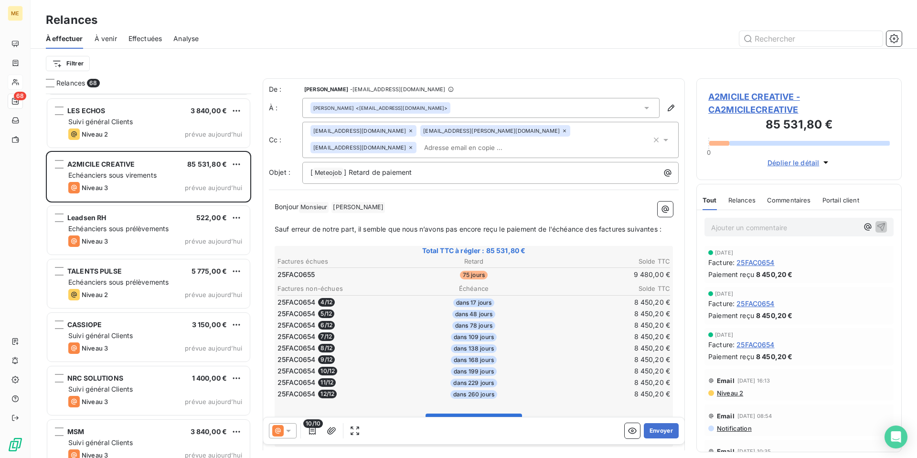
click at [181, 204] on div "Leadsen RH 522,00 € Echéanciers sous prélèvements Niveau 3 prévue [DATE]" at bounding box center [148, 230] width 205 height 53
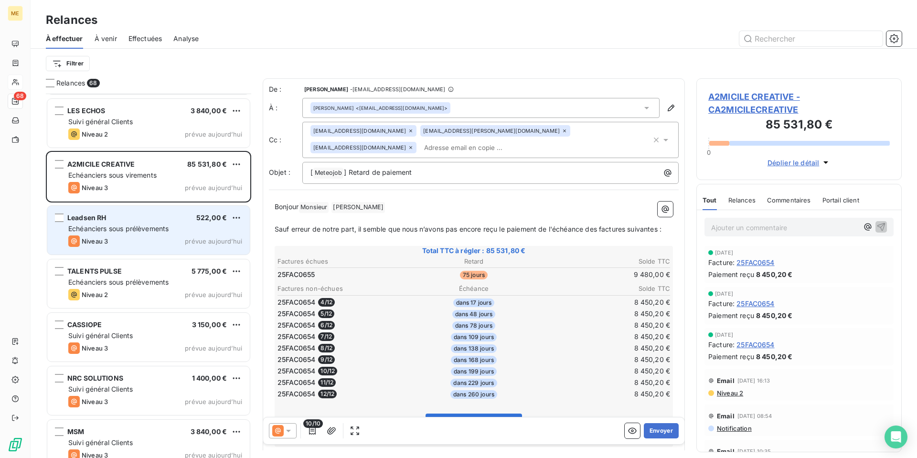
click at [184, 220] on div "Leadsen RH 522,00 €" at bounding box center [155, 217] width 174 height 9
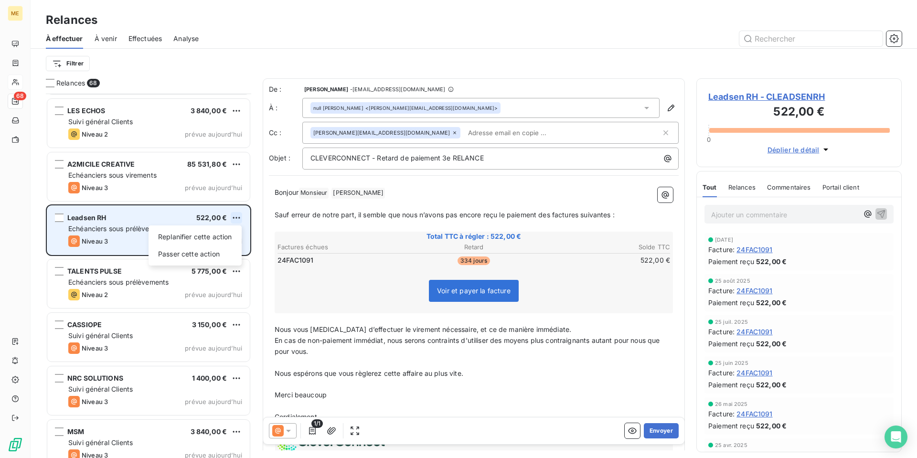
click at [235, 218] on html "ME 68 Relances À effectuer À venir Effectuées Analyse Filtrer Relances 68 RESEA…" at bounding box center [458, 229] width 917 height 458
click at [230, 234] on div "Replanifier cette action" at bounding box center [194, 236] width 85 height 15
select select "9"
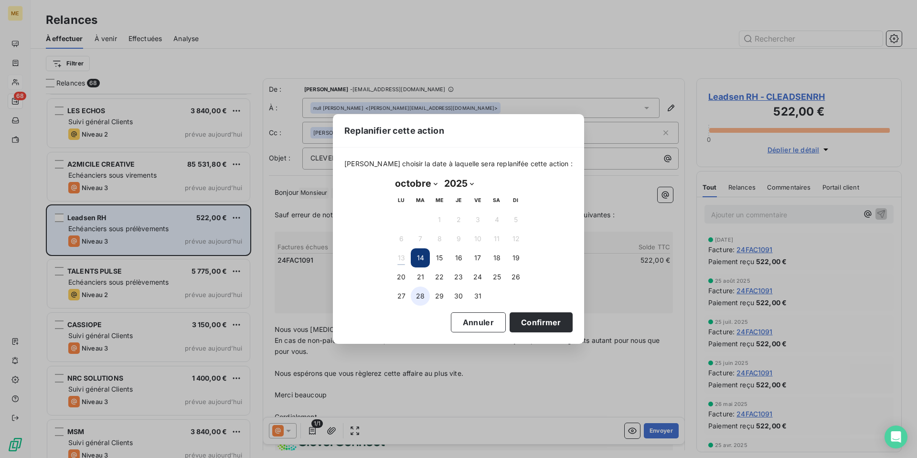
click at [414, 299] on button "28" at bounding box center [420, 296] width 19 height 19
click at [527, 319] on button "Confirmer" at bounding box center [541, 322] width 63 height 20
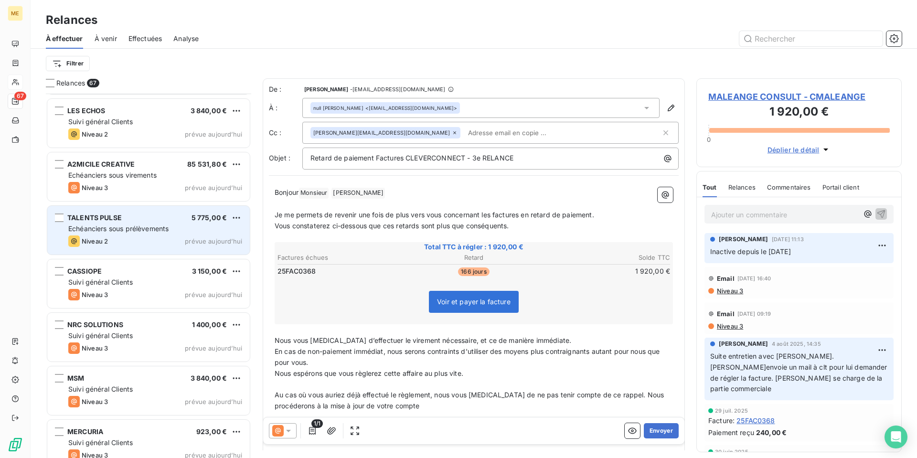
click at [163, 220] on div "TALENTS PULSE 5 775,00 €" at bounding box center [155, 217] width 174 height 9
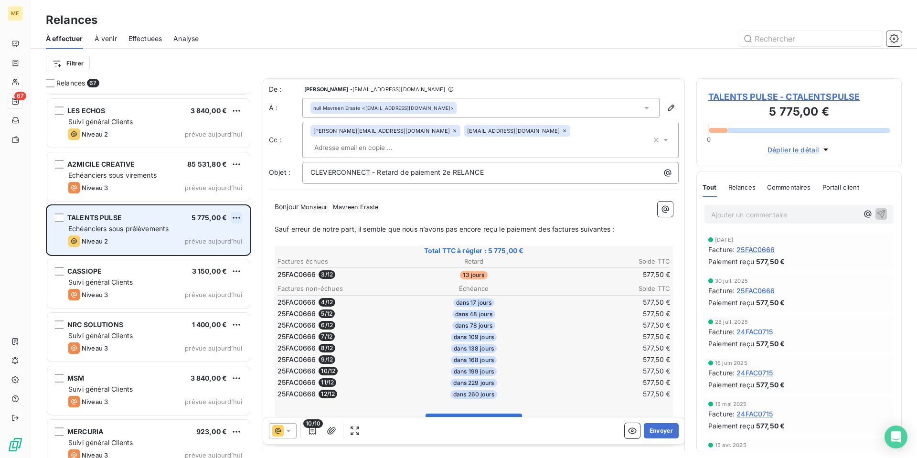
click at [237, 219] on html "ME 67 Relances À effectuer À venir Effectuées Analyse Filtrer Relances 67 RESEA…" at bounding box center [458, 229] width 917 height 458
click at [225, 233] on div "Replanifier cette action" at bounding box center [194, 236] width 85 height 15
select select "9"
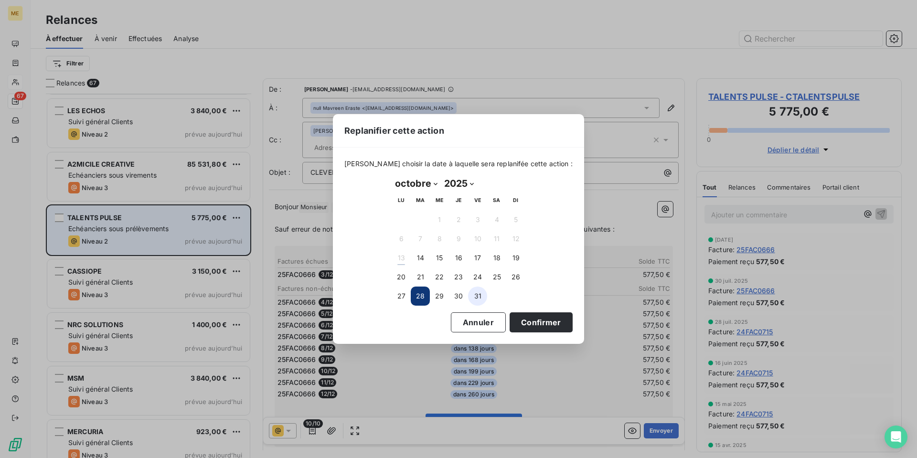
click at [477, 300] on button "31" at bounding box center [477, 296] width 19 height 19
click at [529, 320] on button "Confirmer" at bounding box center [541, 322] width 63 height 20
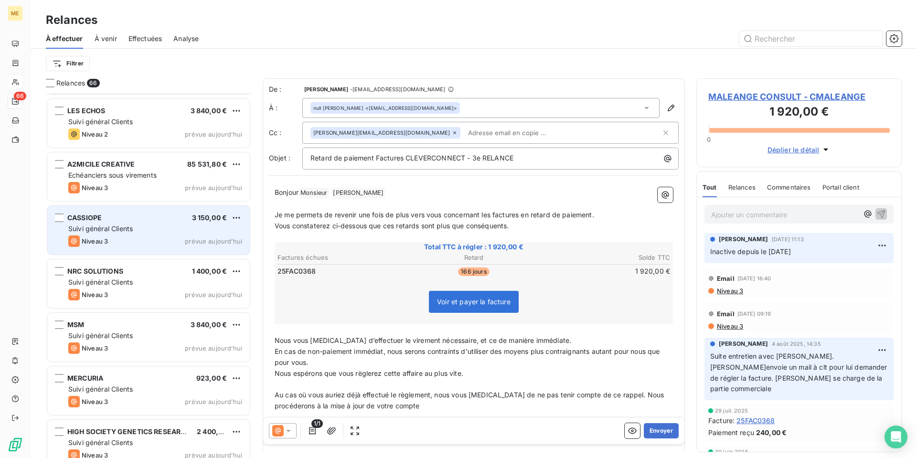
click at [137, 231] on div "Suivi général Clients" at bounding box center [155, 229] width 174 height 10
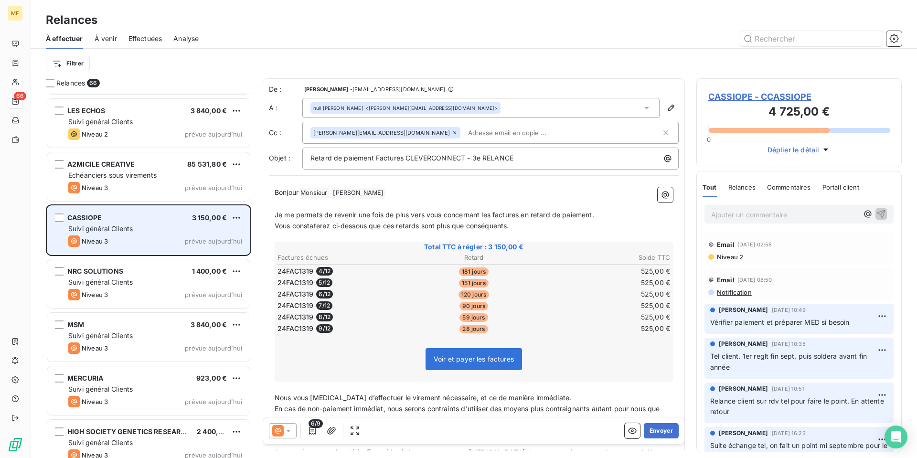
scroll to position [526, 0]
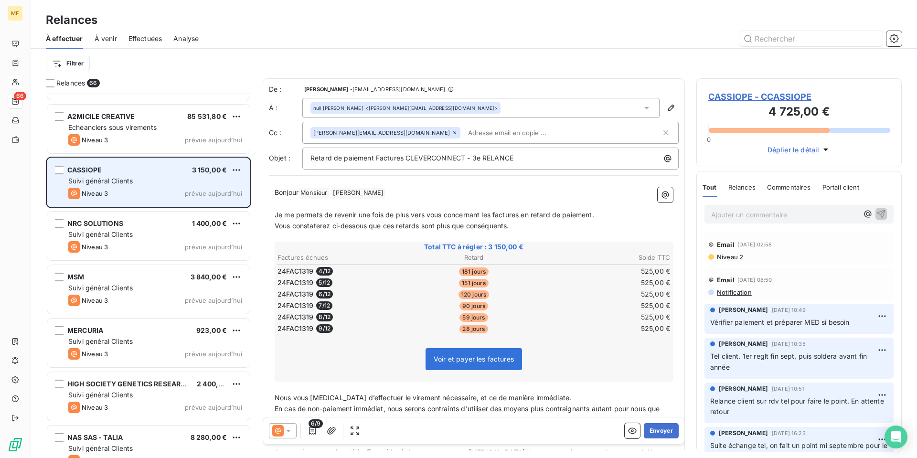
click at [139, 230] on div "Suivi général Clients" at bounding box center [155, 235] width 174 height 10
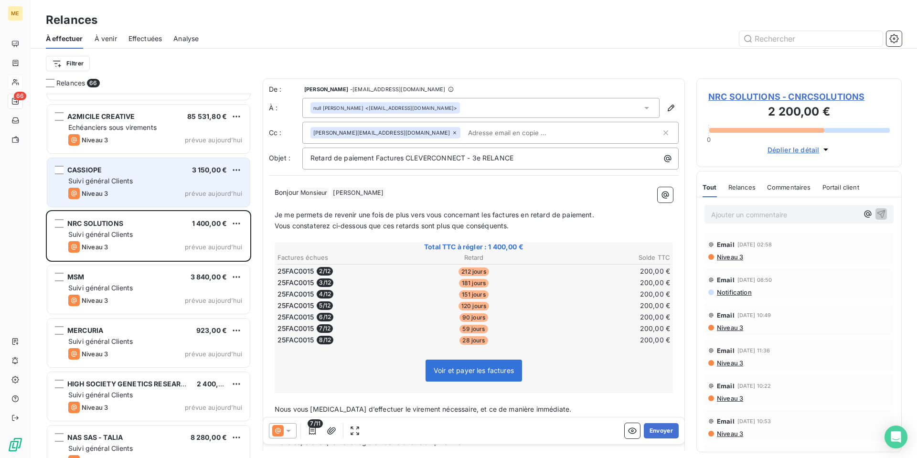
scroll to position [574, 0]
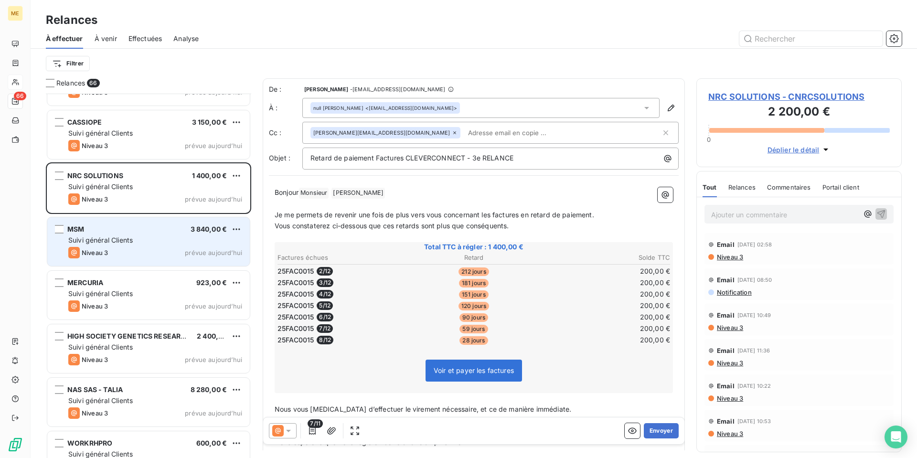
click at [139, 230] on div "MSM 3 840,00 €" at bounding box center [155, 229] width 174 height 9
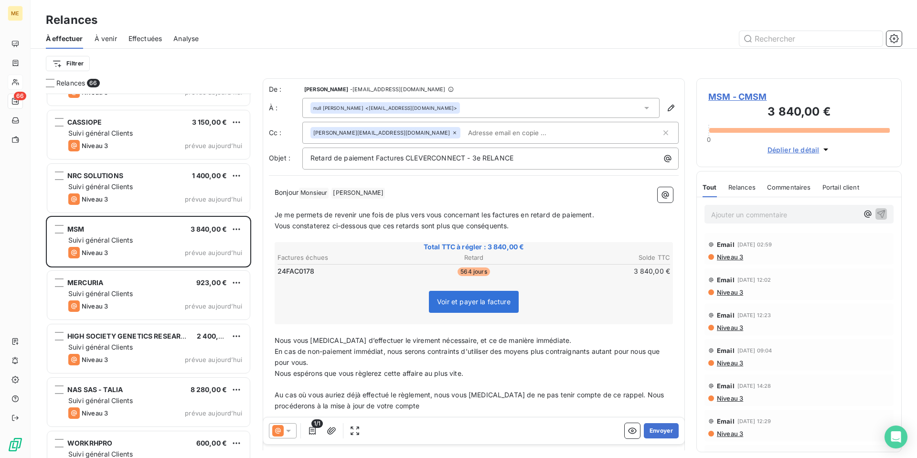
click at [289, 431] on icon at bounding box center [288, 431] width 5 height 2
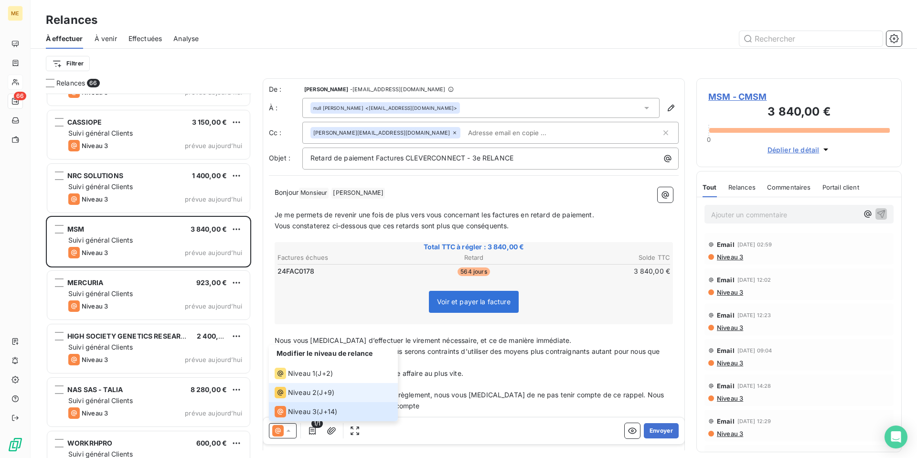
click at [304, 395] on span "Niveau 2" at bounding box center [302, 393] width 29 height 10
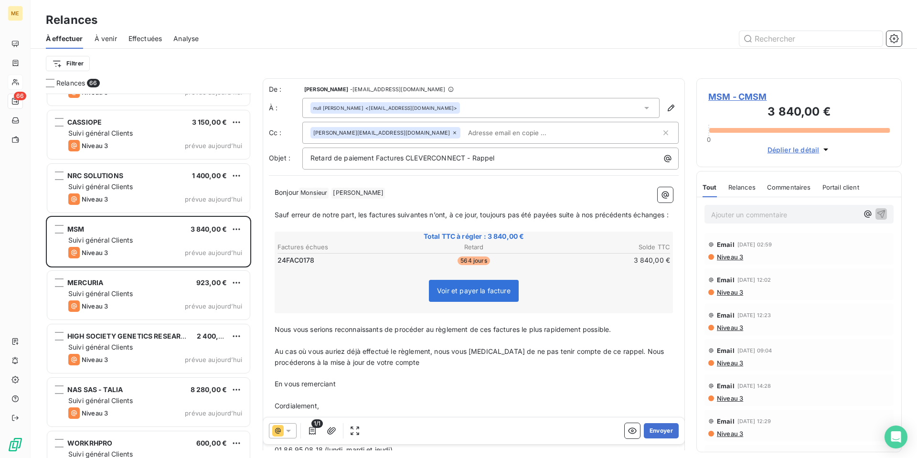
click at [292, 431] on icon at bounding box center [289, 431] width 10 height 10
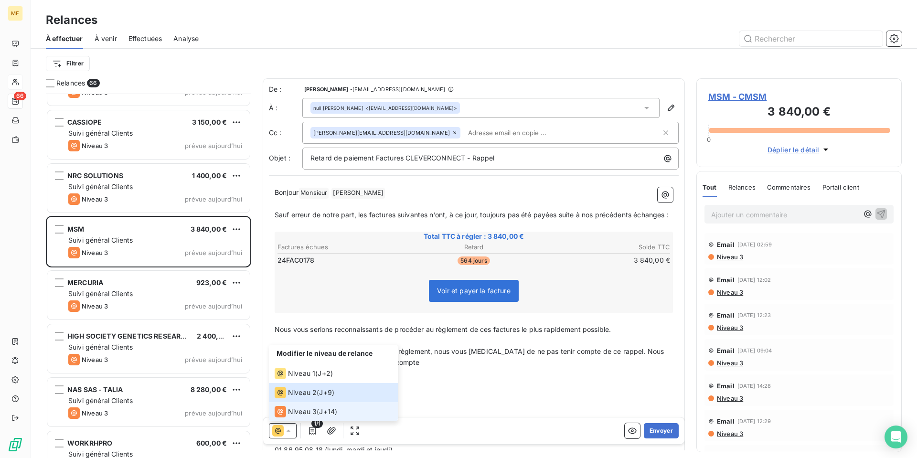
click at [299, 413] on span "Niveau 3" at bounding box center [302, 412] width 29 height 10
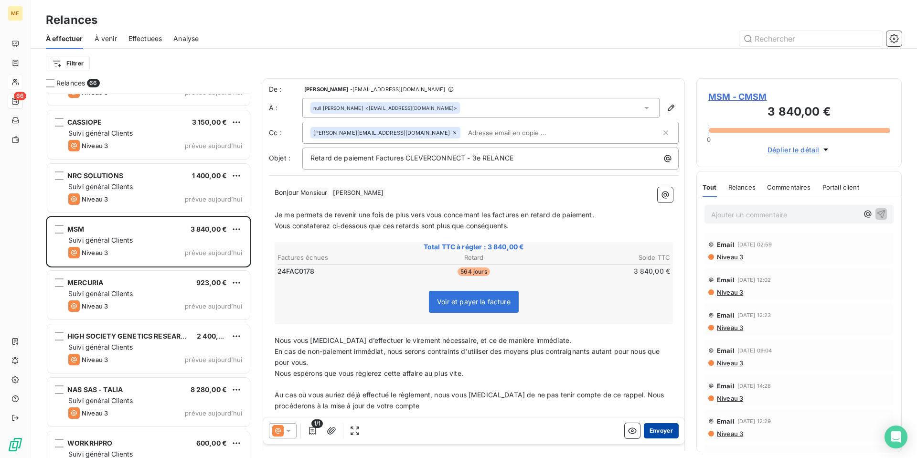
click at [657, 429] on button "Envoyer" at bounding box center [661, 430] width 35 height 15
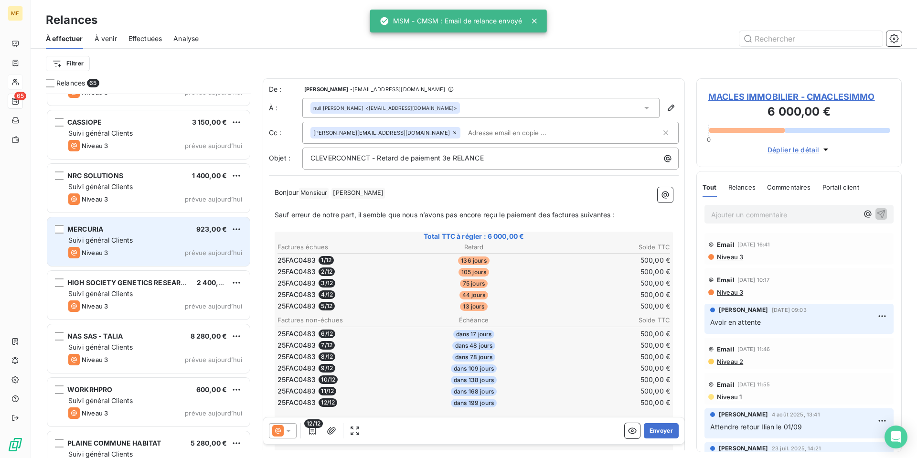
click at [202, 243] on div "Suivi général Clients" at bounding box center [155, 240] width 174 height 10
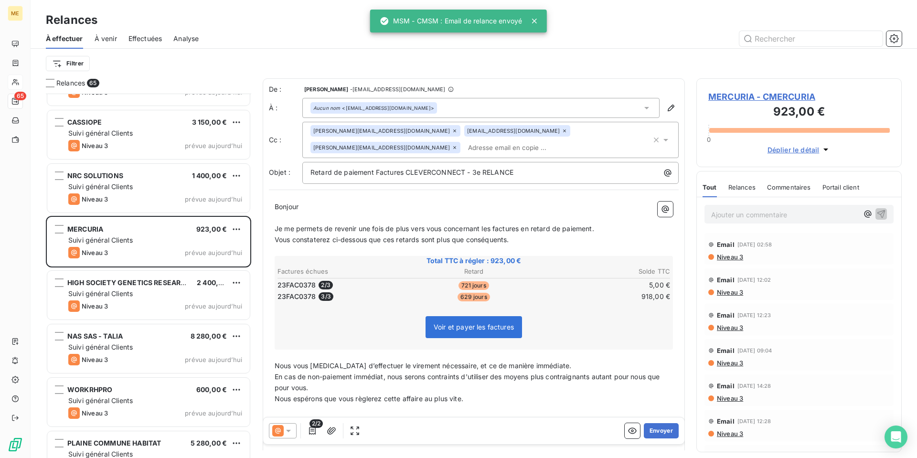
click at [458, 145] on icon at bounding box center [455, 148] width 6 height 6
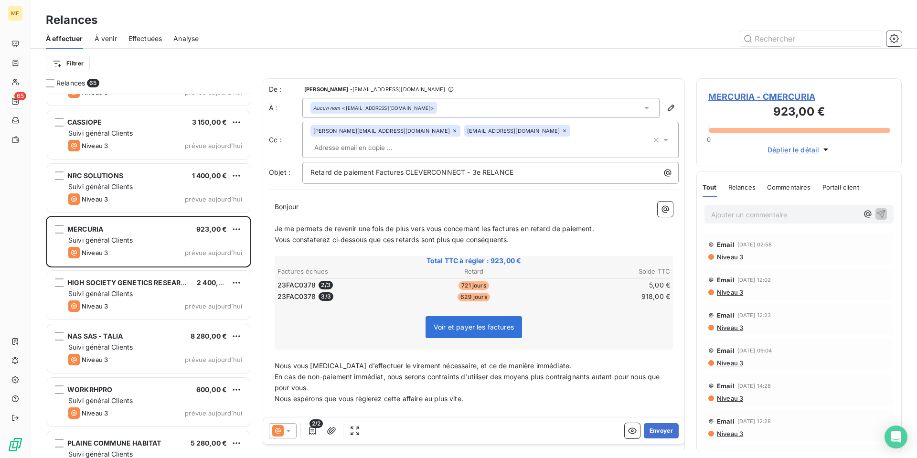
click at [335, 202] on p "Bonjour ﻿ ﻿ ﻿" at bounding box center [474, 207] width 398 height 11
click at [655, 431] on button "Envoyer" at bounding box center [661, 430] width 35 height 15
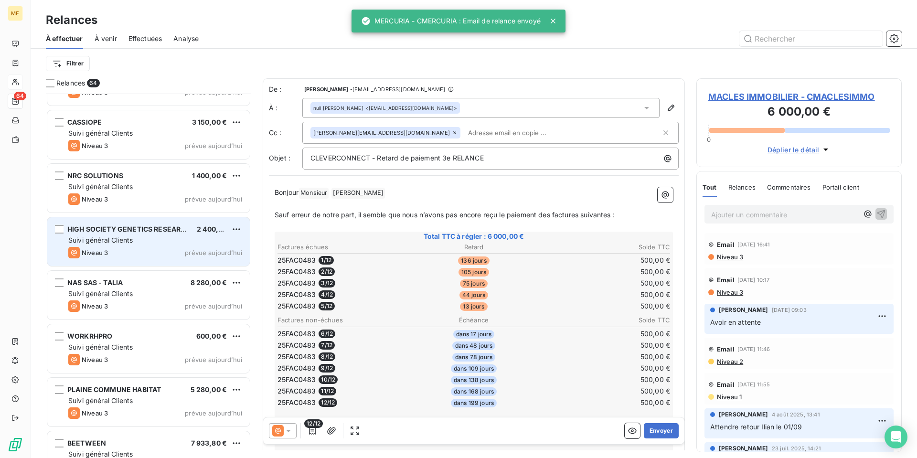
click at [152, 240] on div "Suivi général Clients" at bounding box center [155, 240] width 174 height 10
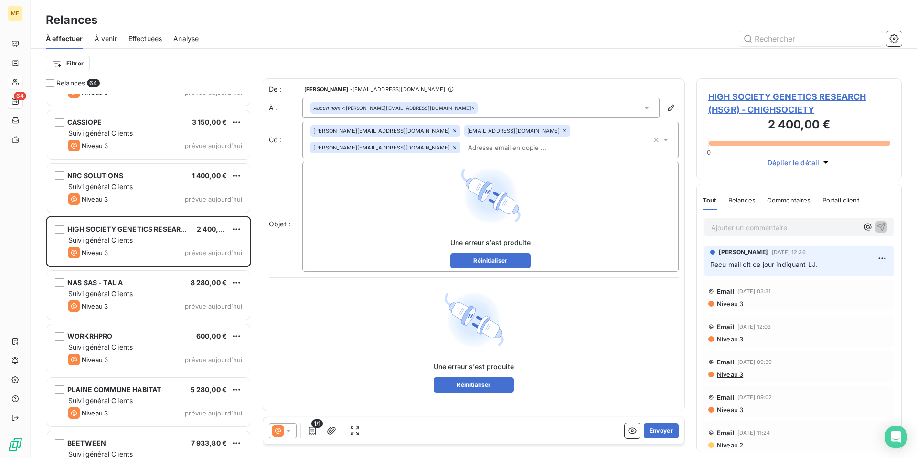
click at [725, 226] on p "Ajouter un commentaire ﻿" at bounding box center [784, 228] width 147 height 12
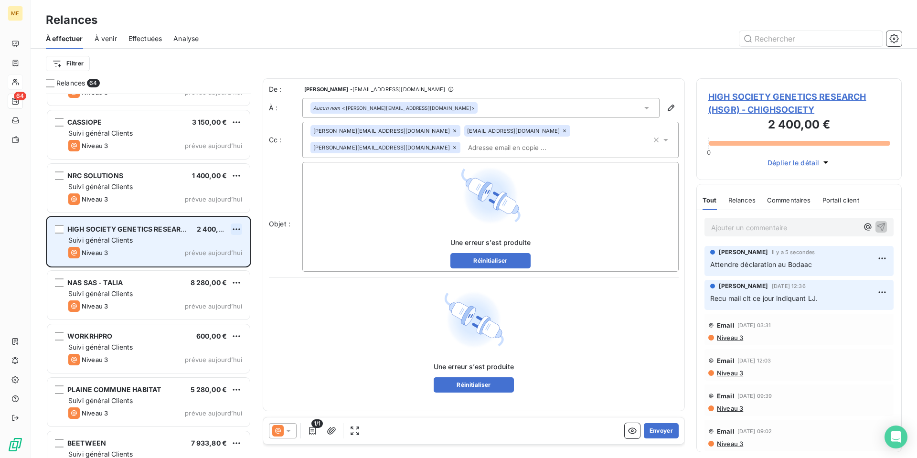
click at [235, 233] on html "ME 64 Relances À effectuer À venir Effectuées Analyse Filtrer Relances 64 LES E…" at bounding box center [458, 229] width 917 height 458
click at [231, 245] on div "Replanifier cette action" at bounding box center [194, 248] width 85 height 15
select select "9"
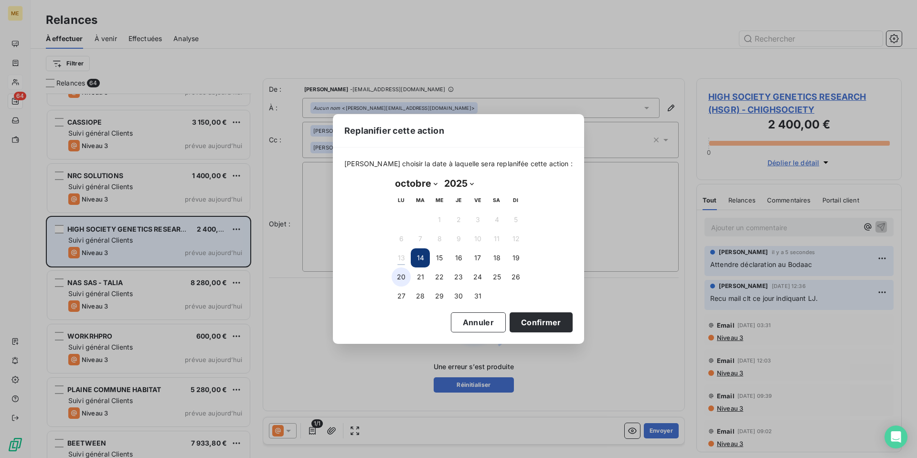
click at [398, 273] on button "20" at bounding box center [401, 276] width 19 height 19
click at [535, 323] on button "Confirmer" at bounding box center [541, 322] width 63 height 20
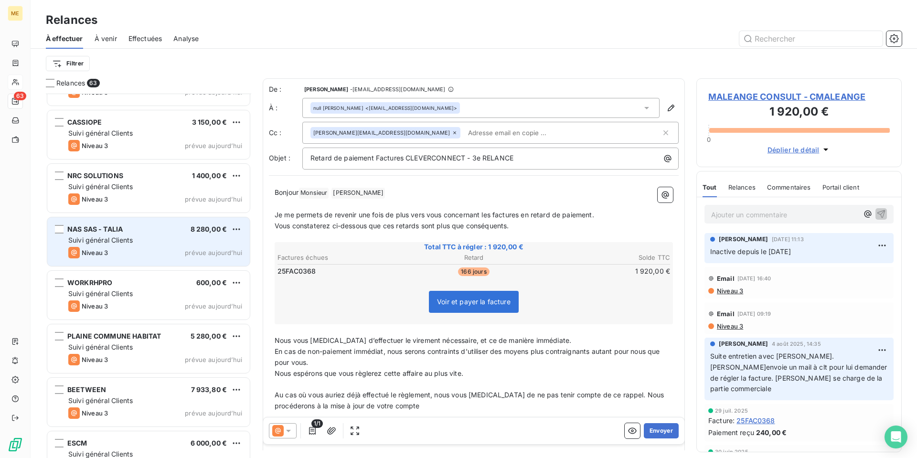
click at [163, 249] on div "Niveau 3 prévue aujourd’hui" at bounding box center [155, 252] width 174 height 11
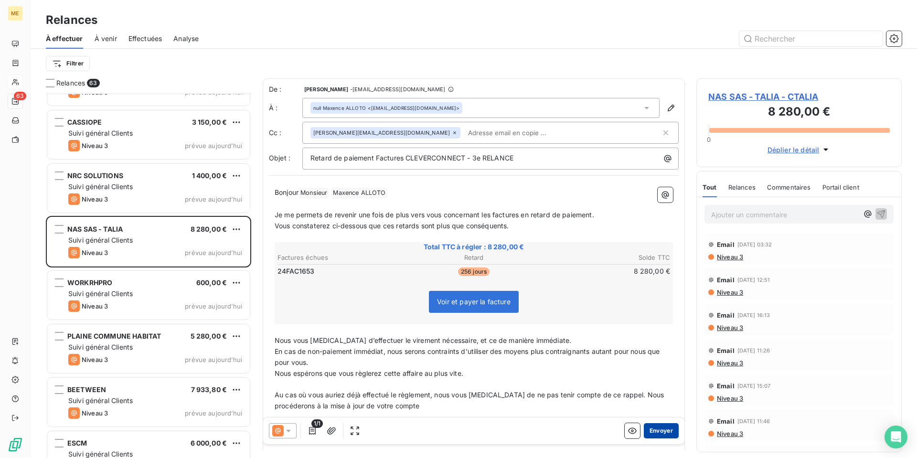
click at [654, 428] on button "Envoyer" at bounding box center [661, 430] width 35 height 15
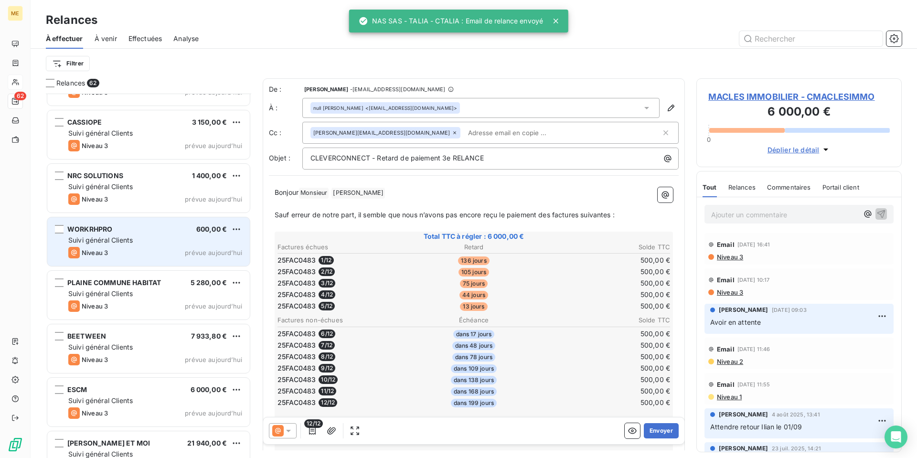
click at [161, 243] on div "Suivi général Clients" at bounding box center [155, 240] width 174 height 10
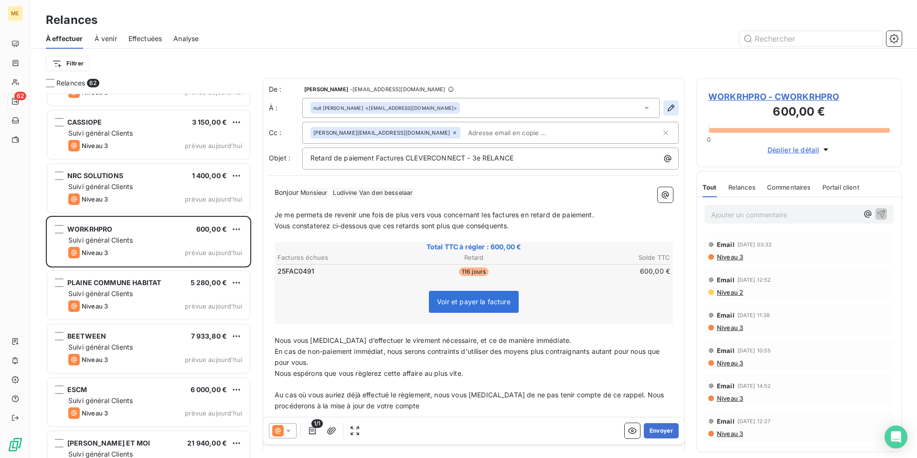
click at [668, 107] on icon "button" at bounding box center [671, 108] width 7 height 7
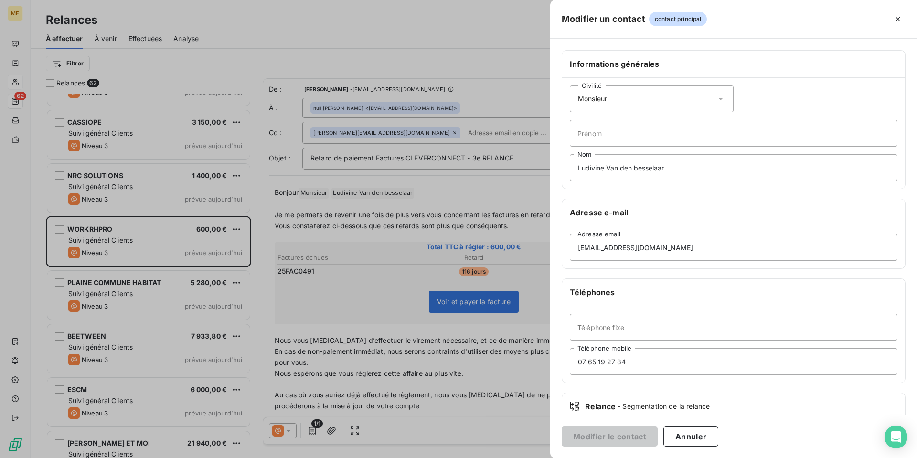
click at [716, 97] on icon at bounding box center [721, 99] width 10 height 10
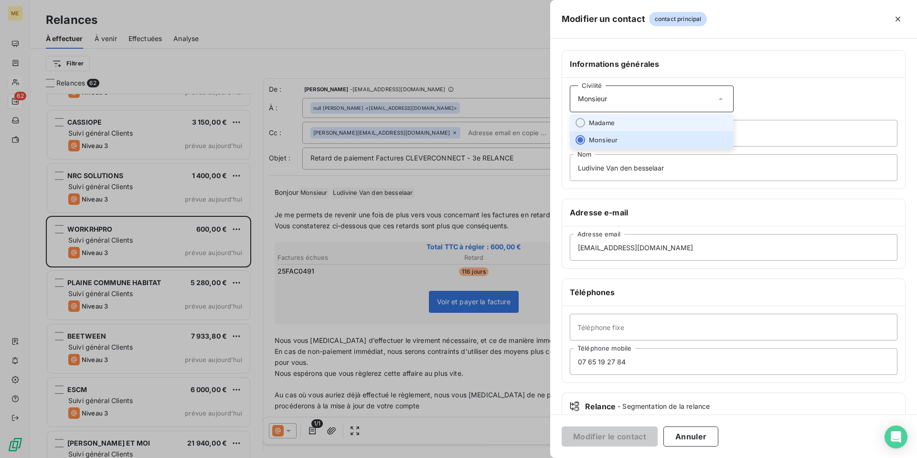
click at [680, 117] on li "Madame" at bounding box center [652, 122] width 164 height 17
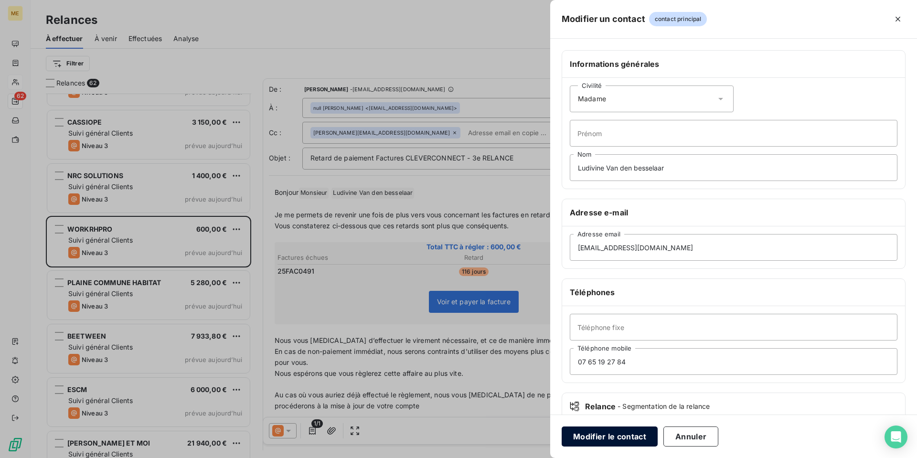
click at [614, 437] on button "Modifier le contact" at bounding box center [610, 436] width 96 height 20
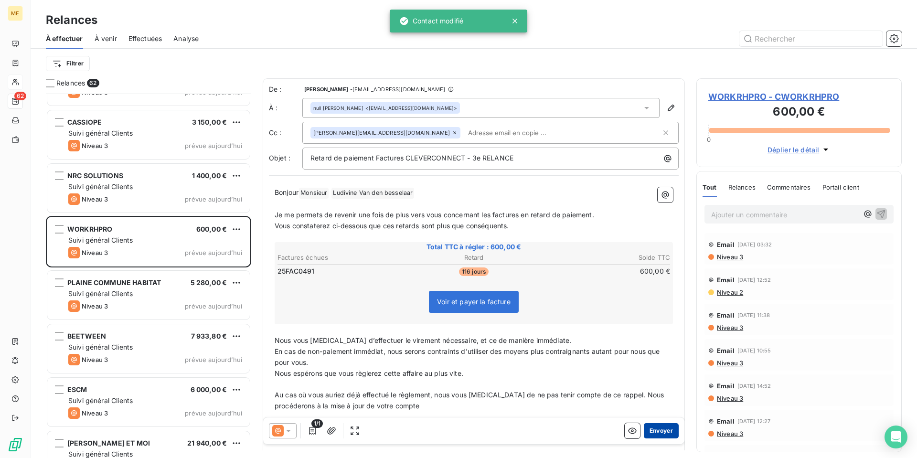
click at [658, 430] on button "Envoyer" at bounding box center [661, 430] width 35 height 15
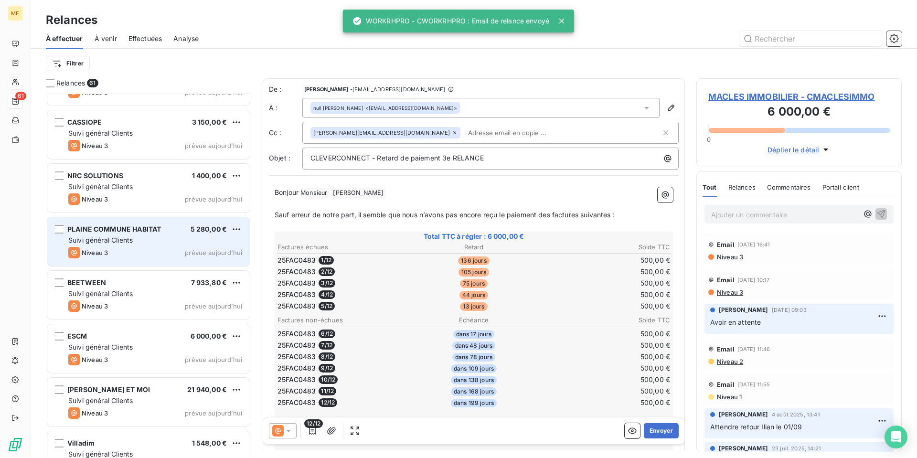
click at [152, 257] on div "Niveau 3 prévue aujourd’hui" at bounding box center [155, 252] width 174 height 11
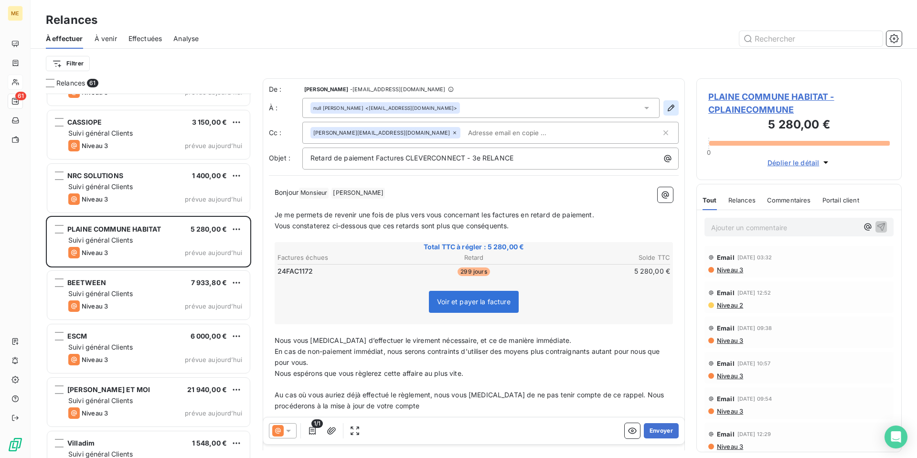
click at [666, 106] on icon "button" at bounding box center [671, 108] width 10 height 10
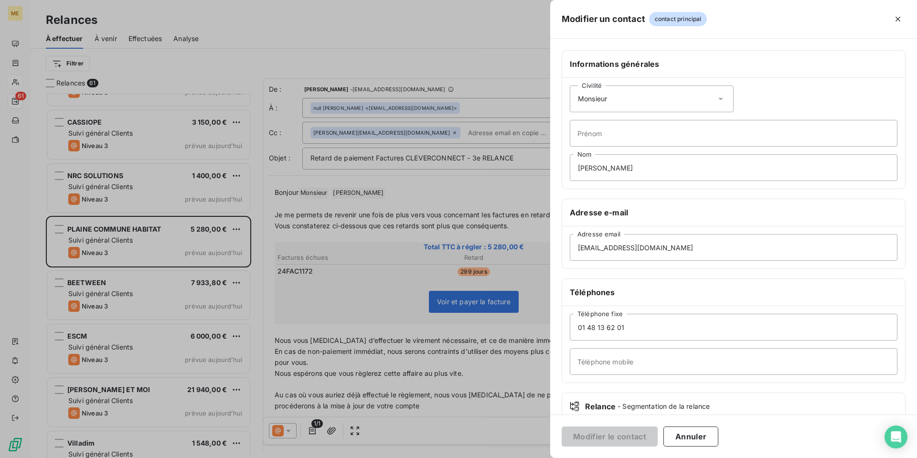
click at [717, 97] on icon at bounding box center [721, 99] width 10 height 10
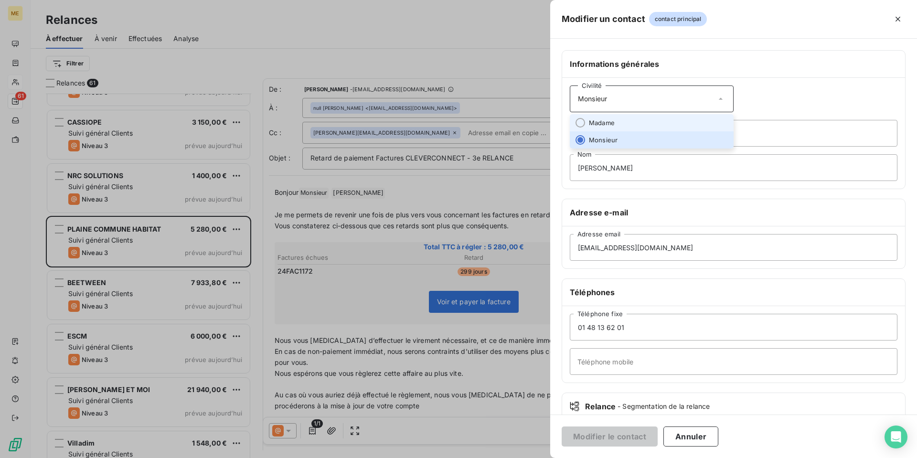
click at [692, 120] on li "Madame" at bounding box center [652, 122] width 164 height 17
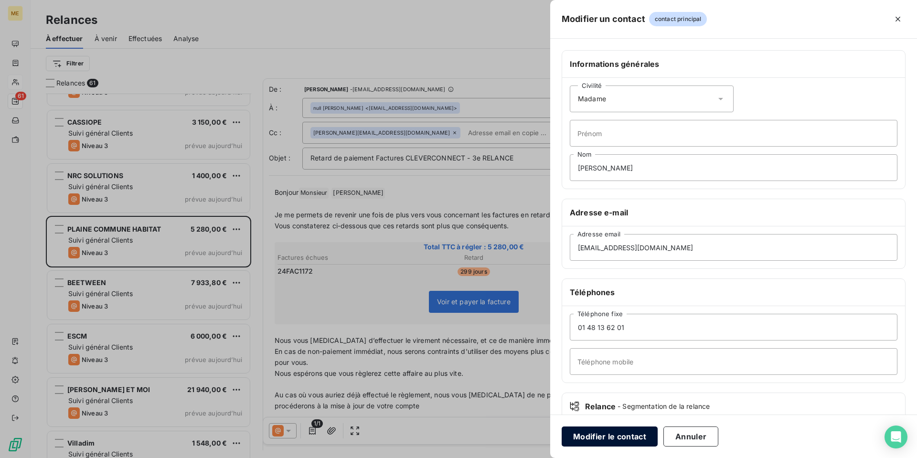
click at [621, 437] on button "Modifier le contact" at bounding box center [610, 436] width 96 height 20
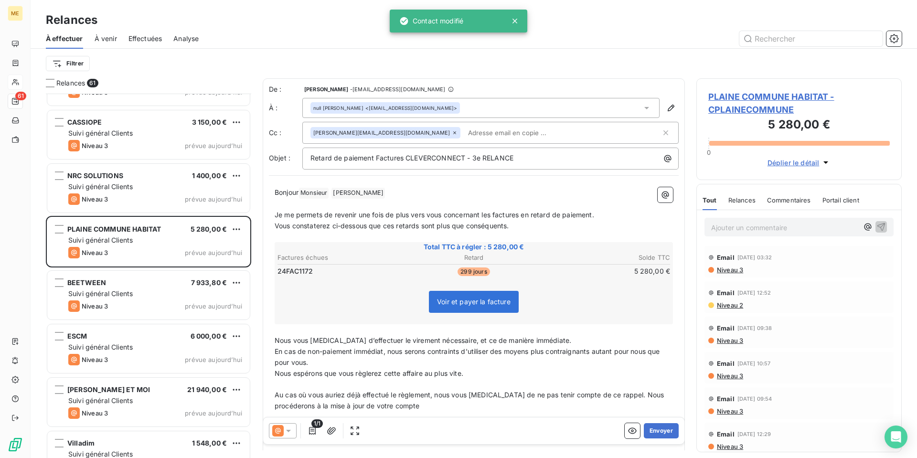
click at [736, 106] on span "PLAINE COMMUNE HABITAT - CPLAINECOMMUNE" at bounding box center [798, 103] width 181 height 26
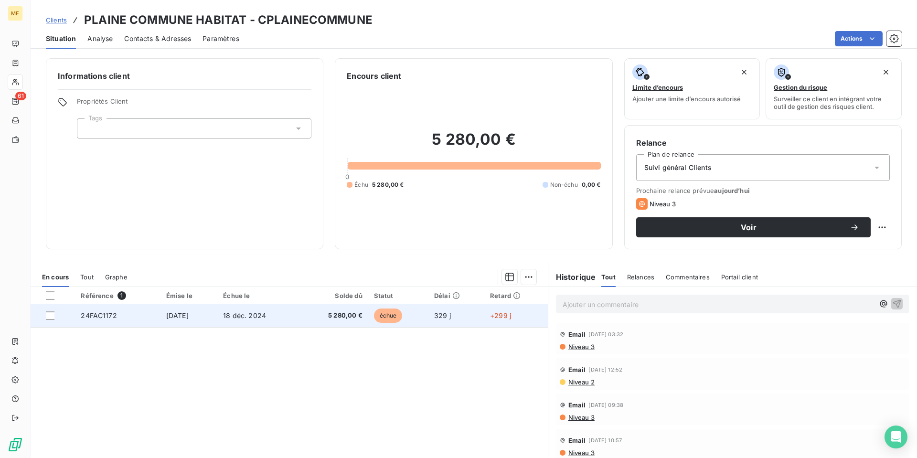
click at [351, 319] on span "5 280,00 €" at bounding box center [333, 316] width 57 height 10
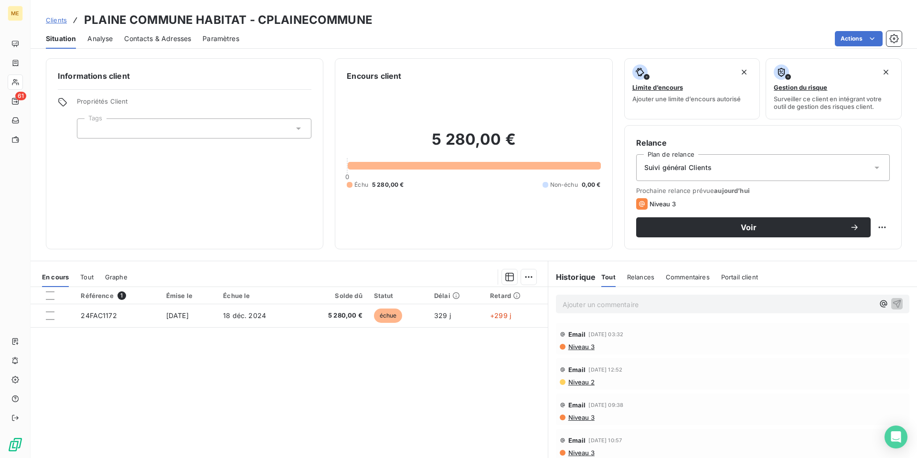
click at [575, 304] on p "Ajouter un commentaire ﻿" at bounding box center [718, 304] width 311 height 12
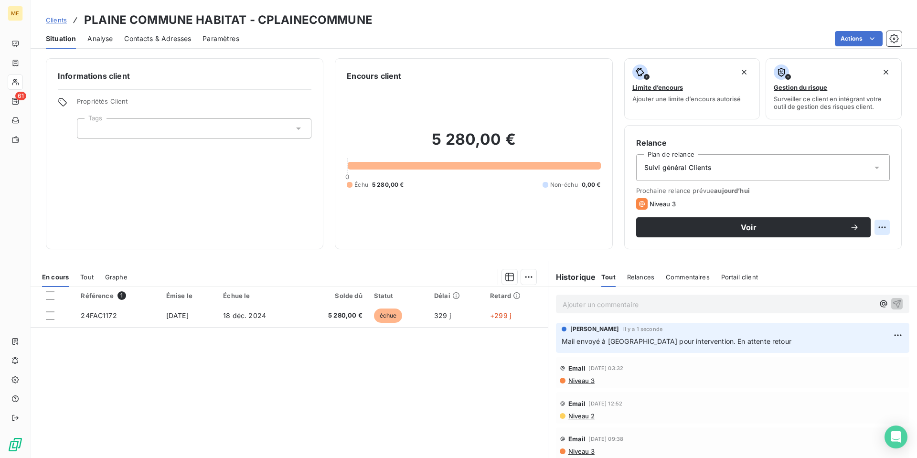
click at [877, 229] on html "ME 61 Clients PLAINE COMMUNE HABITAT - CPLAINECOMMUNE Situation Analyse Contact…" at bounding box center [458, 229] width 917 height 458
click at [873, 244] on div "Replanifier cette action" at bounding box center [835, 248] width 85 height 15
select select "9"
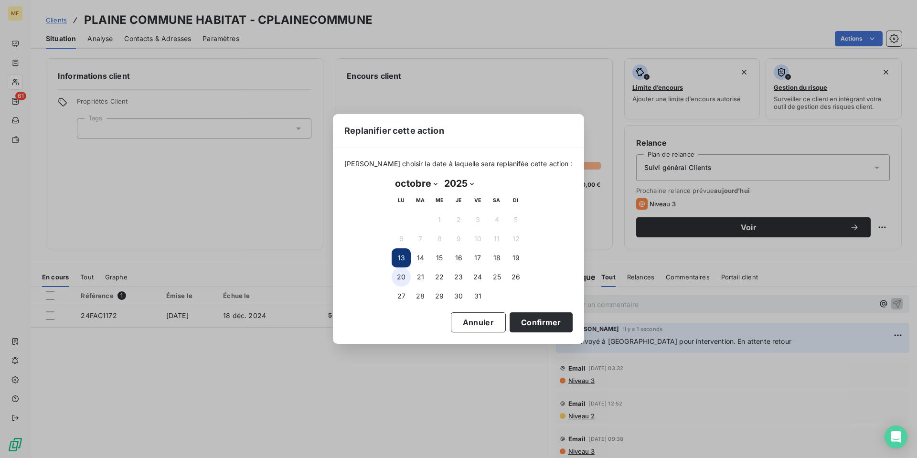
click at [396, 277] on button "20" at bounding box center [401, 276] width 19 height 19
click at [531, 319] on button "Confirmer" at bounding box center [541, 322] width 63 height 20
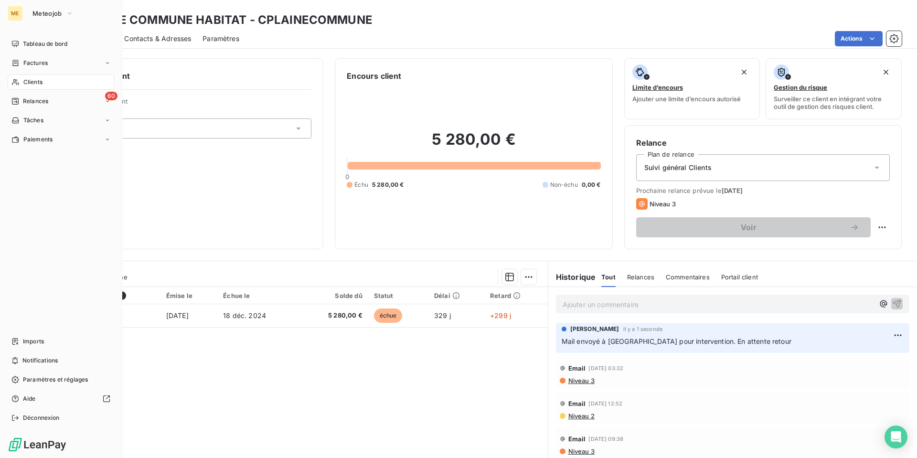
click at [27, 104] on span "Relances" at bounding box center [35, 101] width 25 height 9
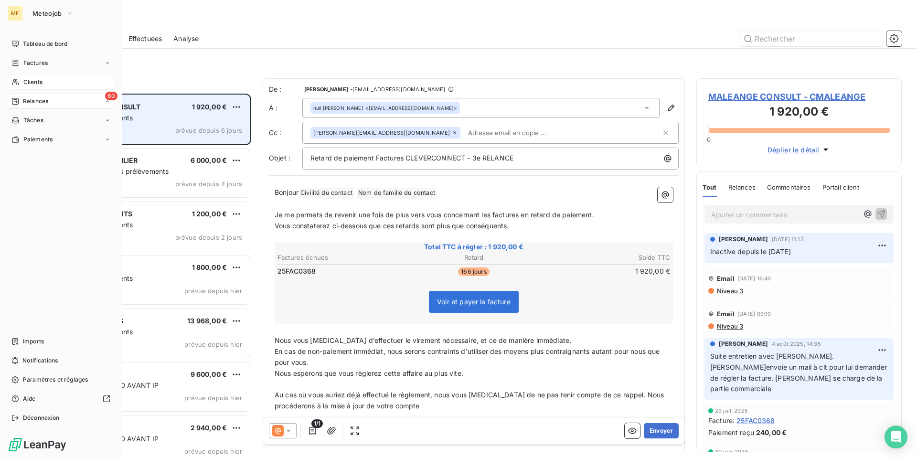
scroll to position [357, 198]
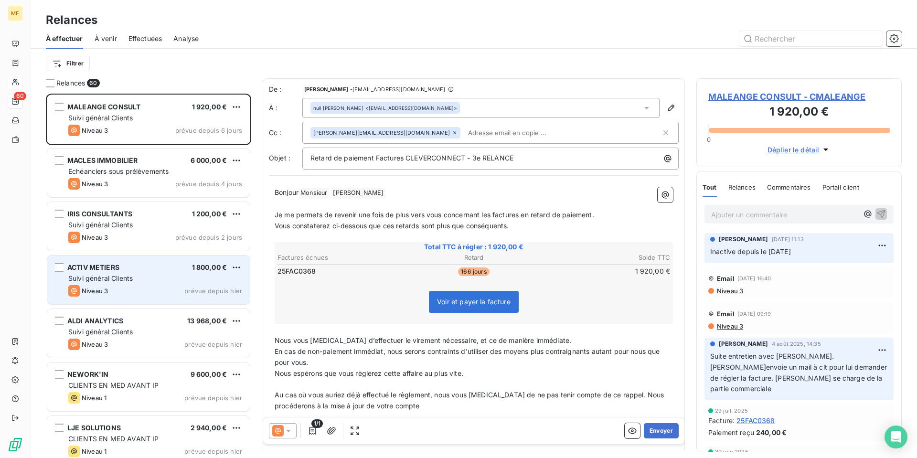
click at [149, 282] on div "Suivi général Clients" at bounding box center [155, 279] width 174 height 10
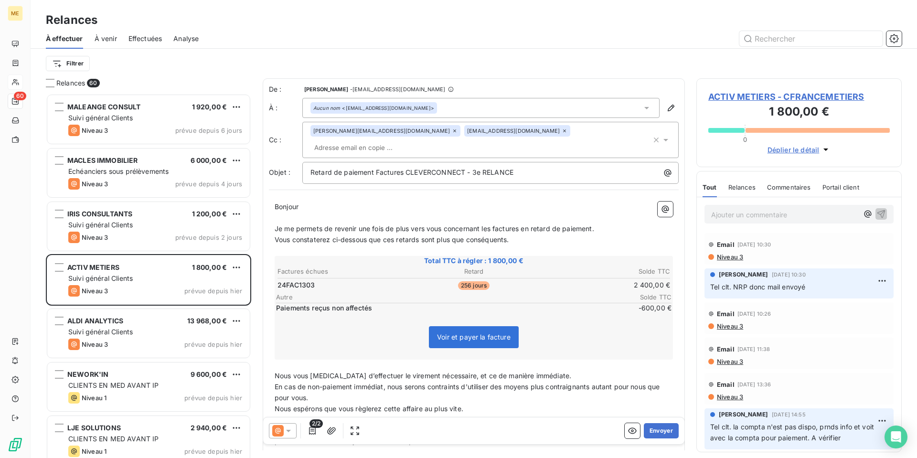
click at [758, 96] on span "ACTIV METIERS - CFRANCEMETIERS" at bounding box center [798, 96] width 181 height 13
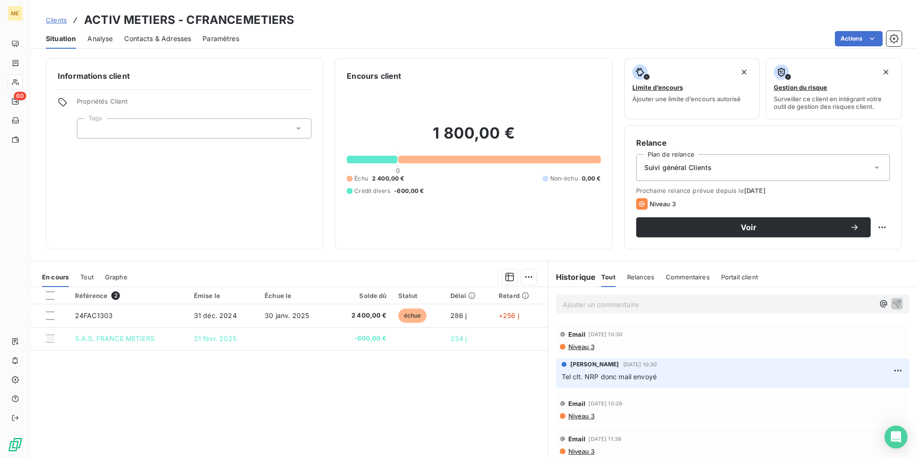
click at [178, 40] on span "Contacts & Adresses" at bounding box center [157, 39] width 67 height 10
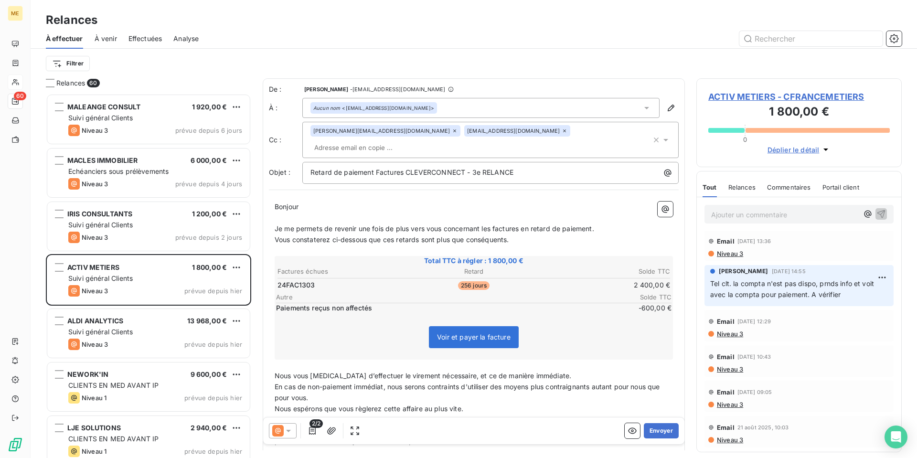
scroll to position [191, 0]
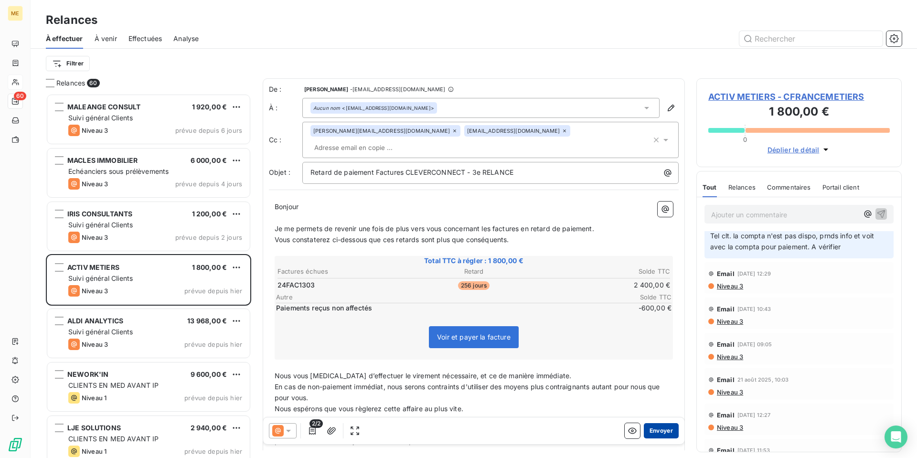
click at [652, 429] on button "Envoyer" at bounding box center [661, 430] width 35 height 15
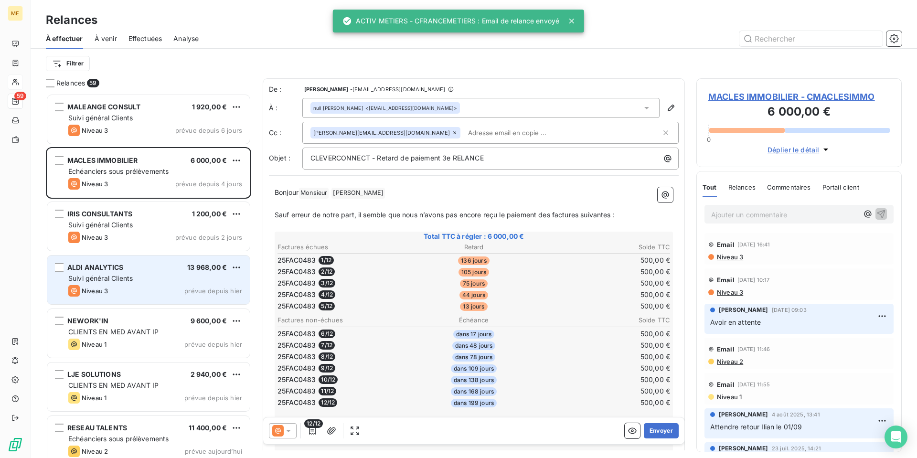
click at [130, 278] on span "Suivi général Clients" at bounding box center [100, 278] width 64 height 8
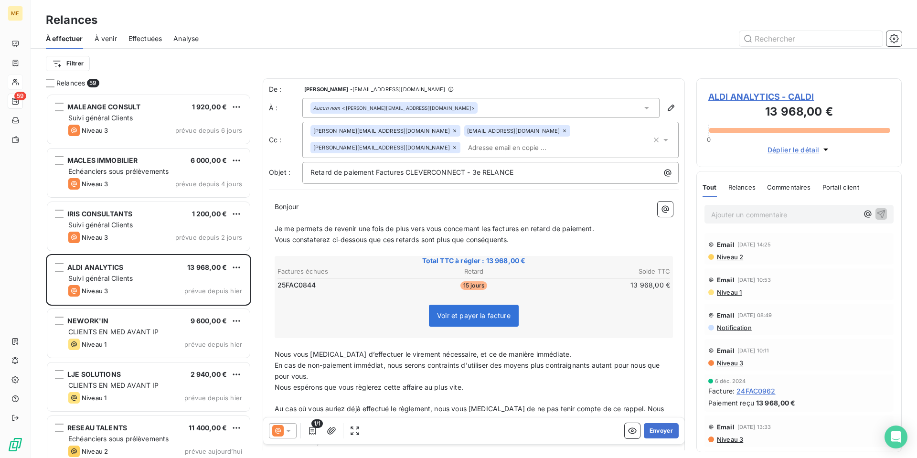
click at [288, 431] on icon at bounding box center [288, 431] width 5 height 2
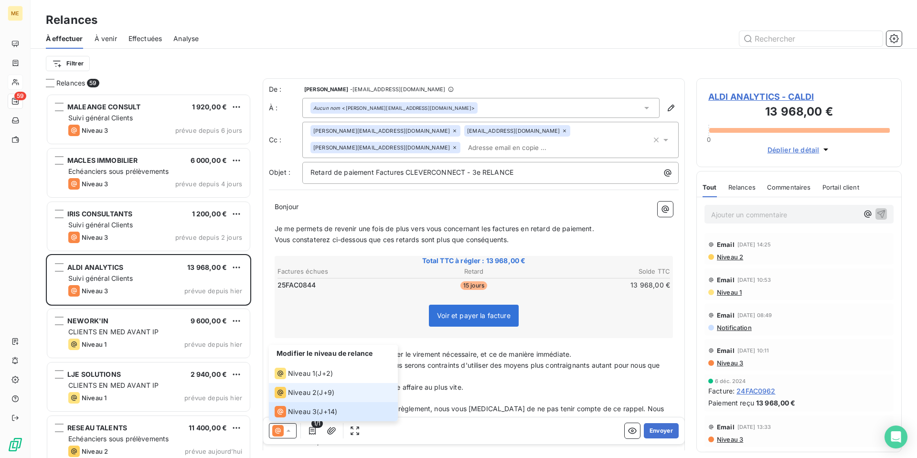
click at [298, 396] on span "Niveau 2" at bounding box center [302, 393] width 29 height 10
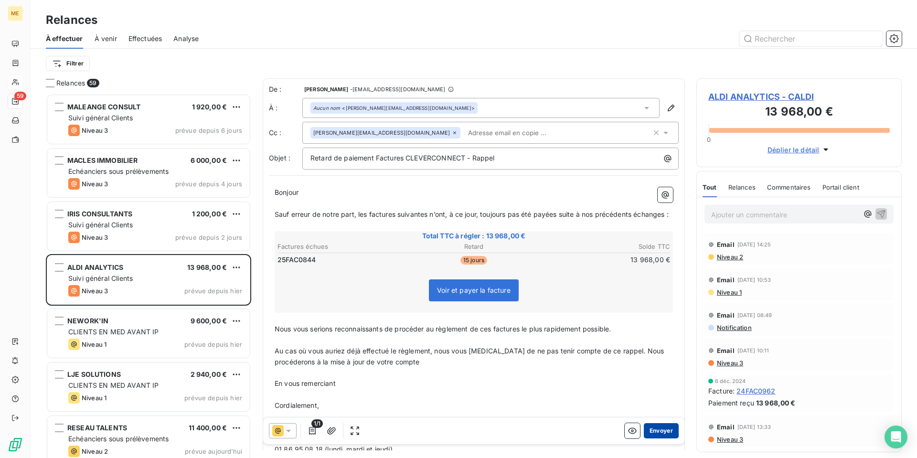
click at [660, 427] on button "Envoyer" at bounding box center [661, 430] width 35 height 15
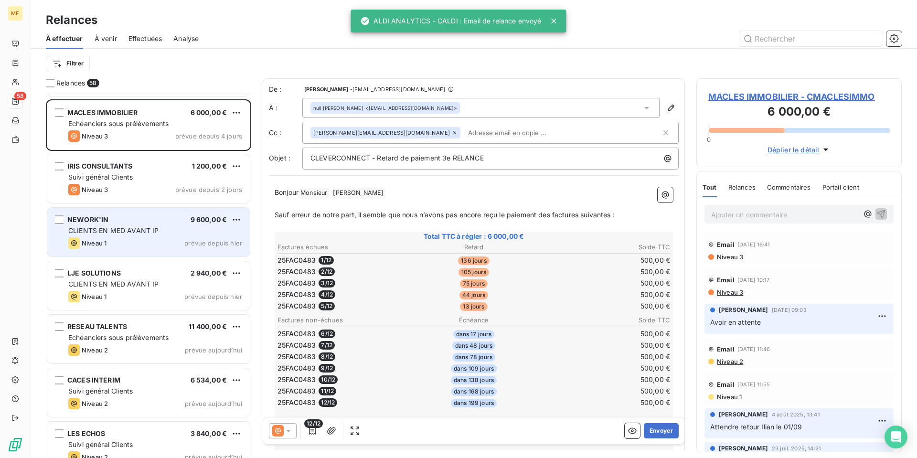
scroll to position [96, 0]
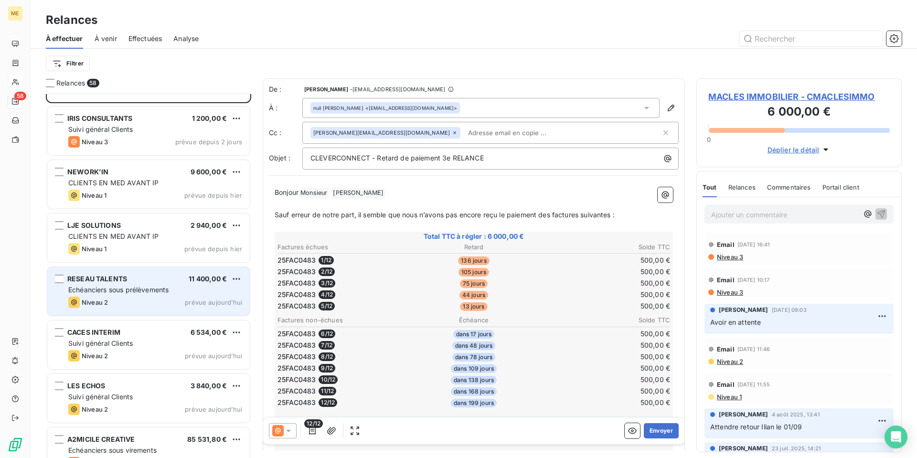
click at [157, 282] on div "RESEAU TALENTS 11 400,00 €" at bounding box center [155, 279] width 174 height 9
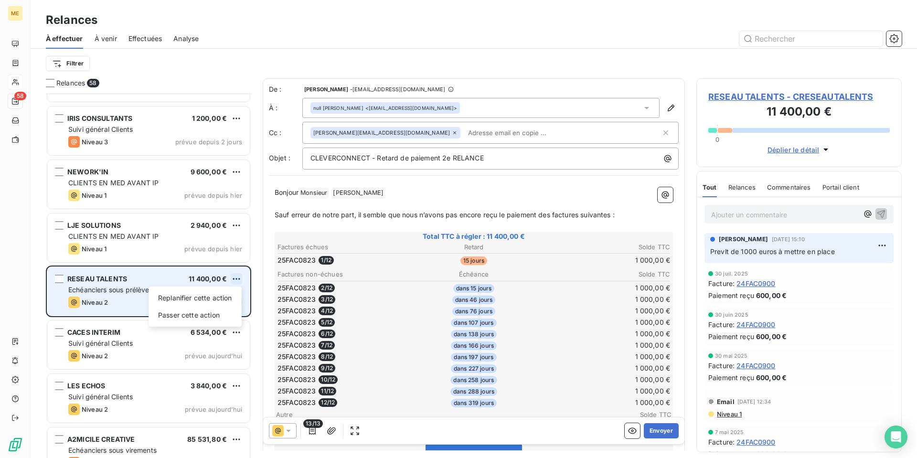
click at [237, 279] on html "ME 58 Relances À effectuer À venir Effectuées Analyse Filtrer Relances 58 MALEA…" at bounding box center [458, 229] width 917 height 458
click at [227, 298] on div "Replanifier cette action" at bounding box center [194, 297] width 85 height 15
select select "9"
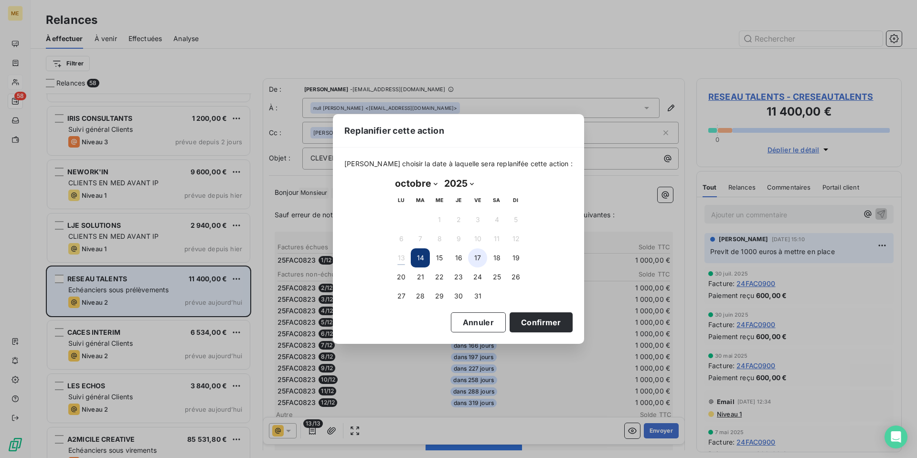
click at [477, 262] on button "17" at bounding box center [477, 257] width 19 height 19
click at [531, 320] on button "Confirmer" at bounding box center [541, 322] width 63 height 20
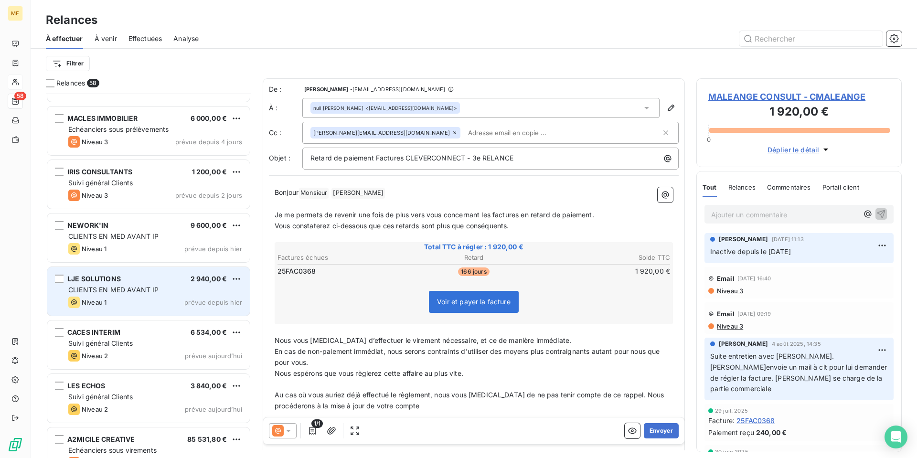
click at [166, 294] on div "CLIENTS EN MED AVANT IP" at bounding box center [155, 290] width 174 height 10
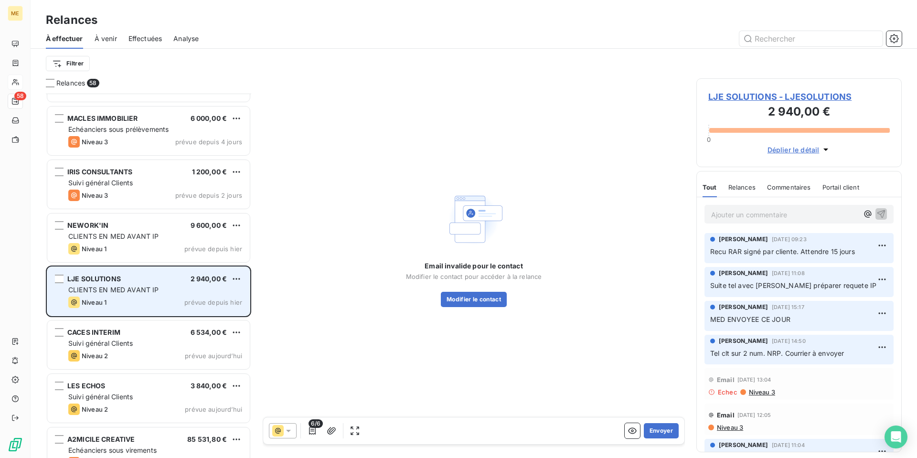
scroll to position [144, 0]
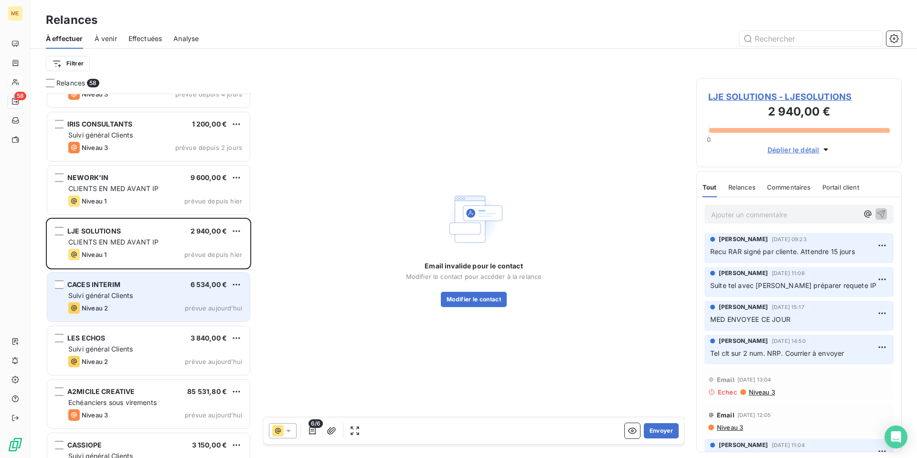
click at [155, 296] on div "Suivi général Clients" at bounding box center [155, 296] width 174 height 10
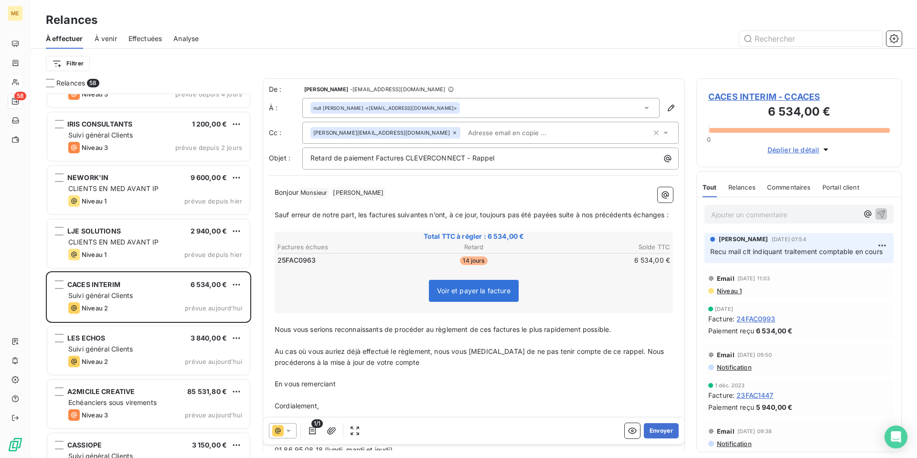
click at [718, 213] on p "Ajouter un commentaire ﻿" at bounding box center [784, 215] width 147 height 12
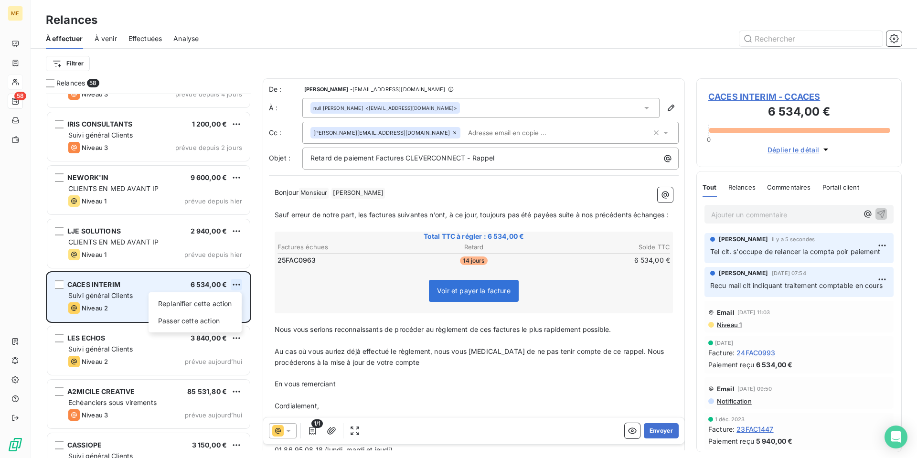
click at [238, 284] on html "ME 58 Relances À effectuer À venir Effectuées Analyse Filtrer Relances 58 ALDI …" at bounding box center [458, 229] width 917 height 458
click at [237, 299] on div "Replanifier cette action" at bounding box center [194, 303] width 85 height 15
select select "9"
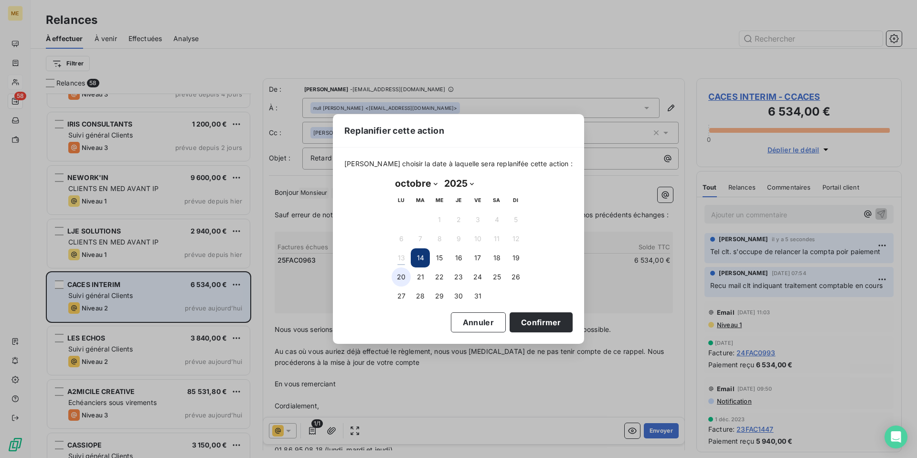
click at [398, 277] on button "20" at bounding box center [401, 276] width 19 height 19
click at [534, 319] on button "Confirmer" at bounding box center [541, 322] width 63 height 20
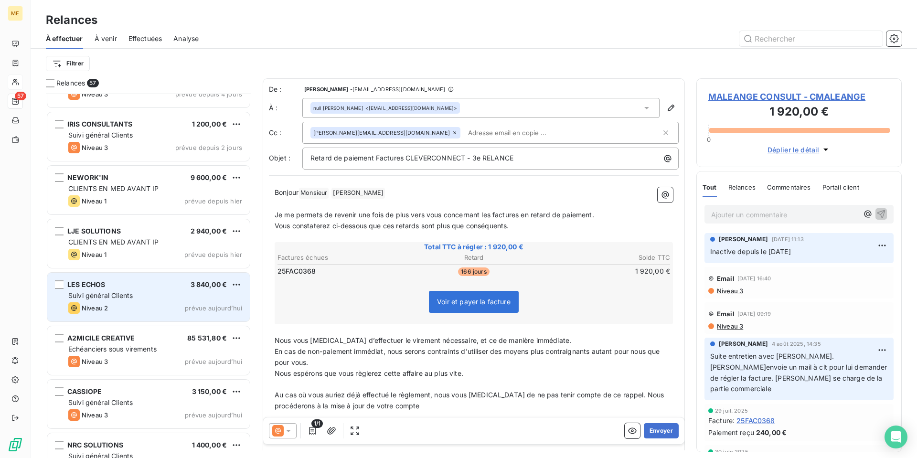
click at [150, 298] on div "Suivi général Clients" at bounding box center [155, 296] width 174 height 10
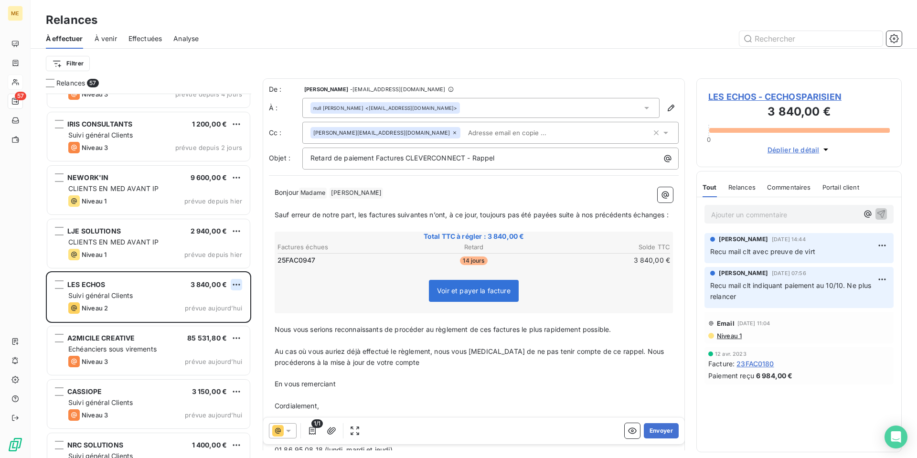
click at [235, 287] on html "ME 57 Relances À effectuer À venir Effectuées Analyse Filtrer Relances 57 ALDI …" at bounding box center [458, 229] width 917 height 458
click at [229, 301] on div "Replanifier cette action" at bounding box center [194, 303] width 85 height 15
select select "9"
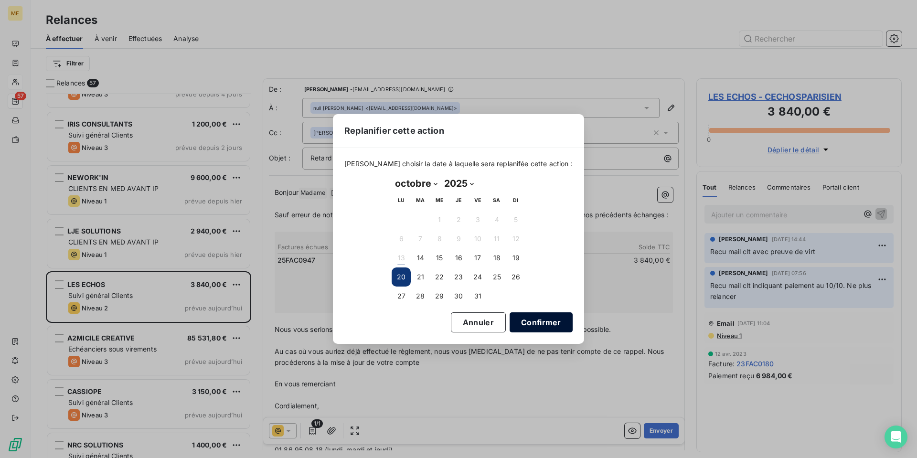
click at [532, 319] on button "Confirmer" at bounding box center [541, 322] width 63 height 20
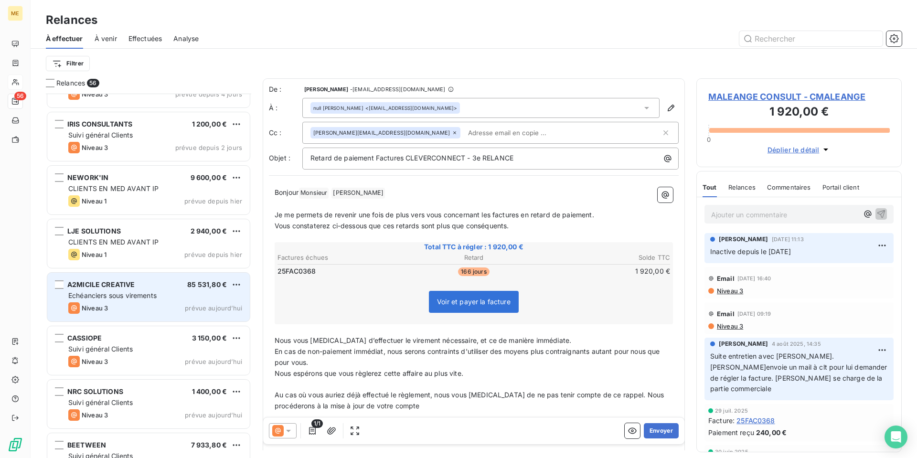
click at [132, 304] on div "Niveau 3 prévue aujourd’hui" at bounding box center [155, 307] width 174 height 11
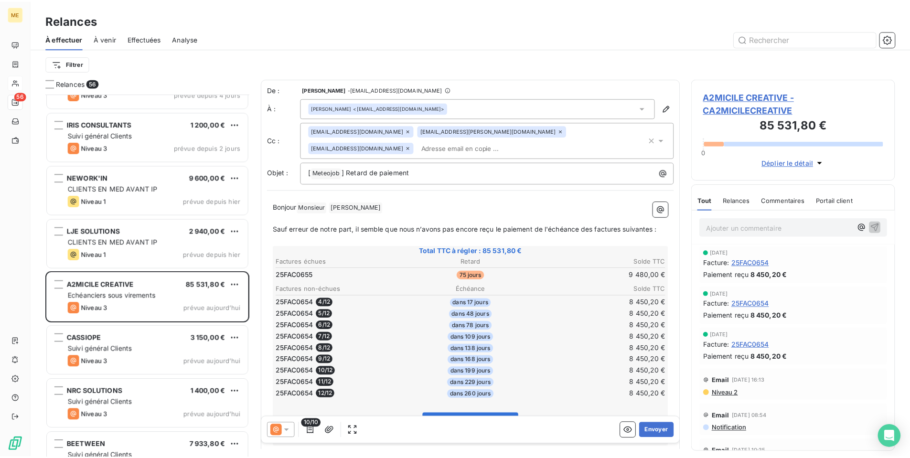
scroll to position [48, 0]
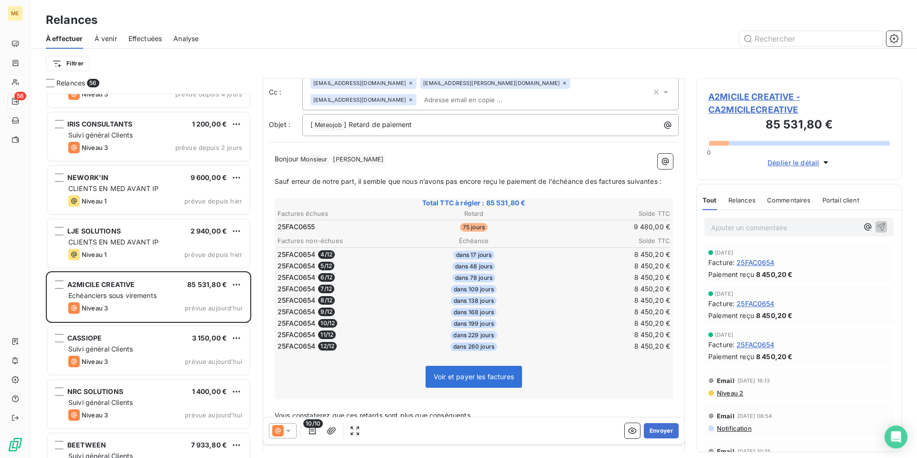
click at [286, 429] on icon at bounding box center [289, 431] width 10 height 10
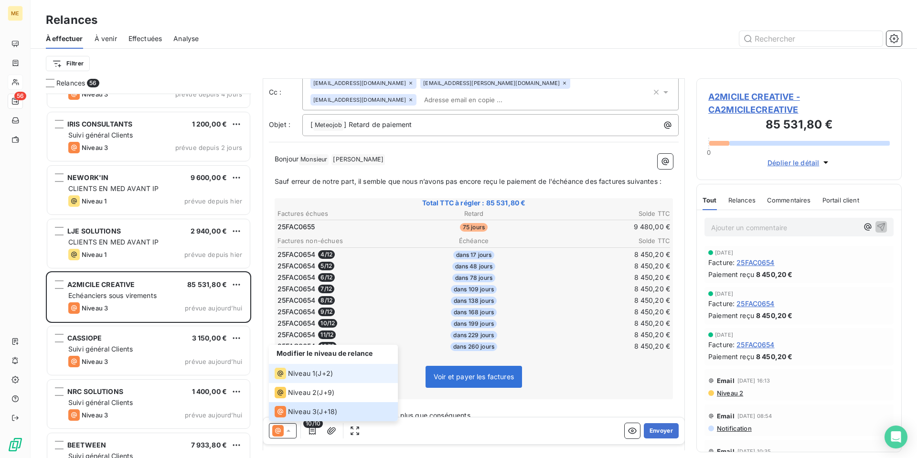
click at [303, 374] on span "Niveau 1" at bounding box center [301, 374] width 27 height 10
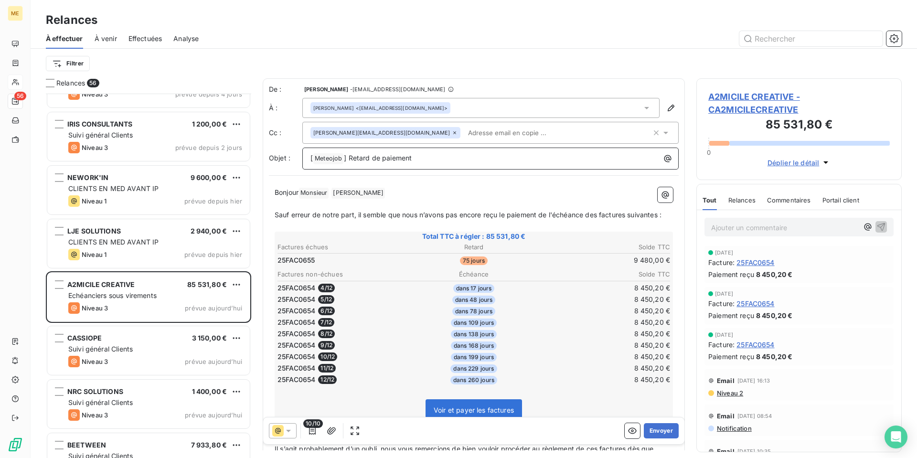
click at [365, 158] on span "] Retard de paiement" at bounding box center [378, 158] width 68 height 8
click at [323, 158] on span "Meteojob ﻿" at bounding box center [328, 158] width 30 height 11
click at [310, 158] on span "[" at bounding box center [311, 158] width 2 height 8
click at [660, 428] on button "Envoyer" at bounding box center [661, 430] width 35 height 15
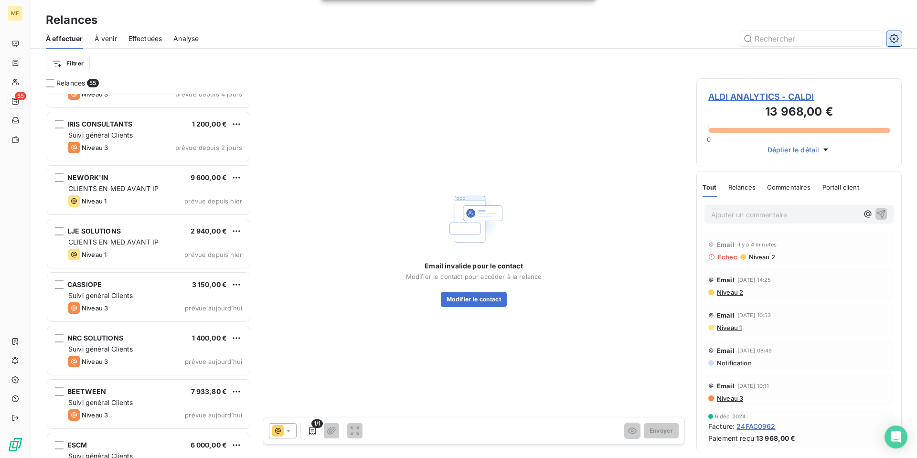
click at [898, 37] on icon "button" at bounding box center [894, 39] width 10 height 10
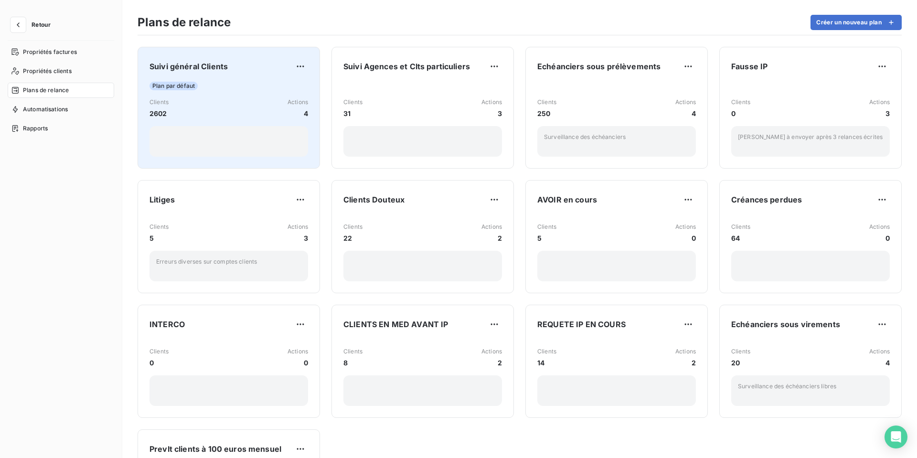
click at [258, 97] on div "Plan par défaut Clients 2602 Actions 4" at bounding box center [228, 119] width 159 height 75
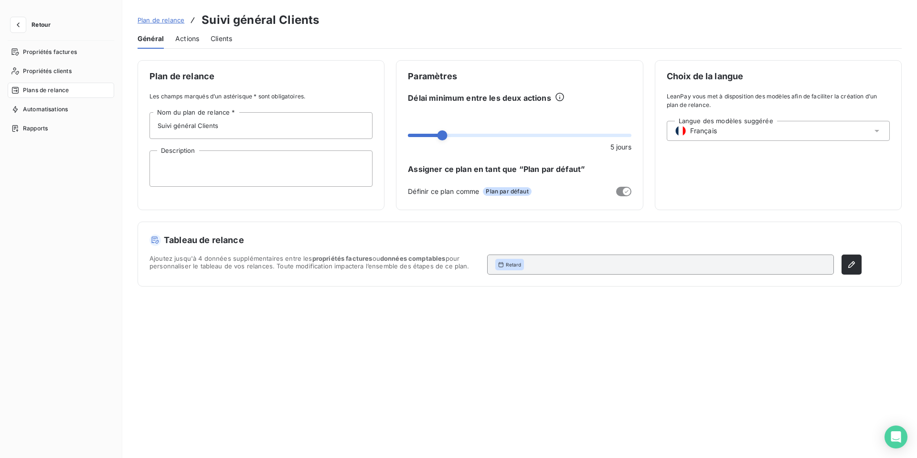
click at [193, 46] on div "Actions" at bounding box center [187, 39] width 24 height 20
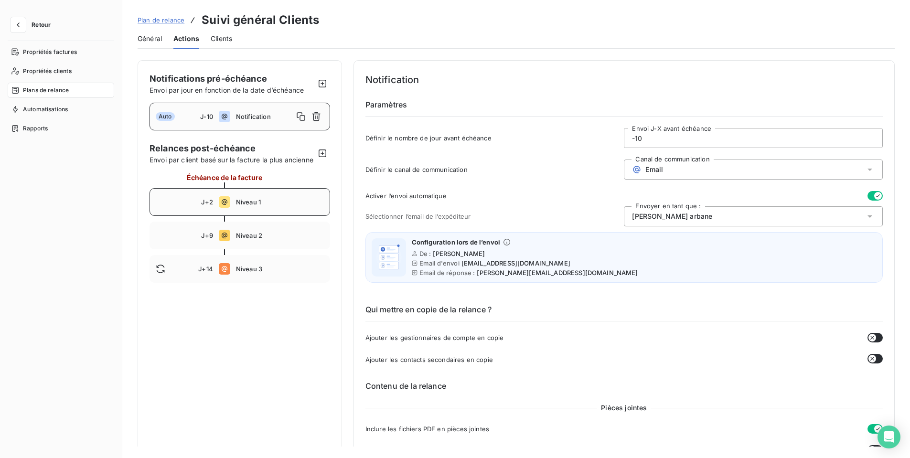
click at [285, 206] on span "Niveau 1" at bounding box center [280, 202] width 88 height 8
type input "2"
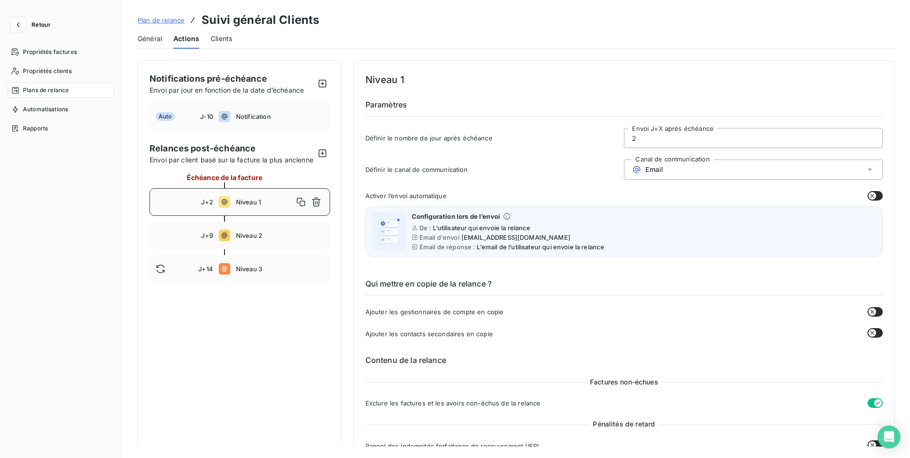
click at [150, 21] on span "Plan de relance" at bounding box center [161, 20] width 47 height 8
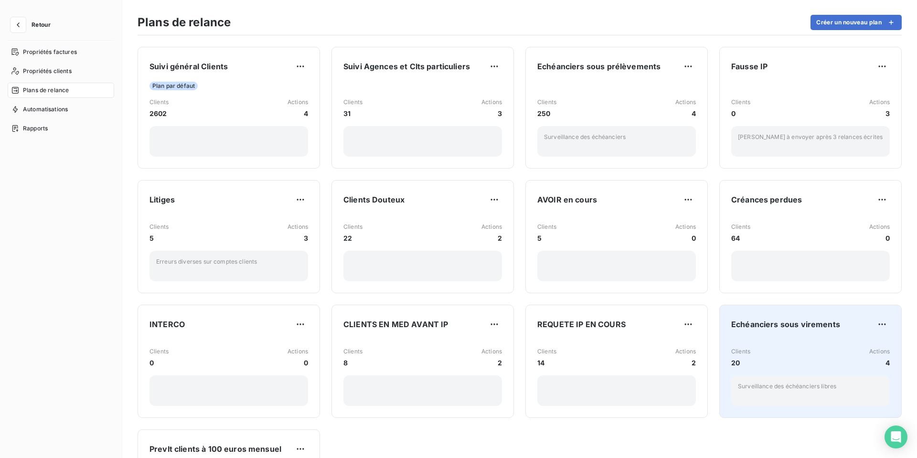
click at [789, 354] on div "Clients 20 Actions 4" at bounding box center [810, 357] width 159 height 21
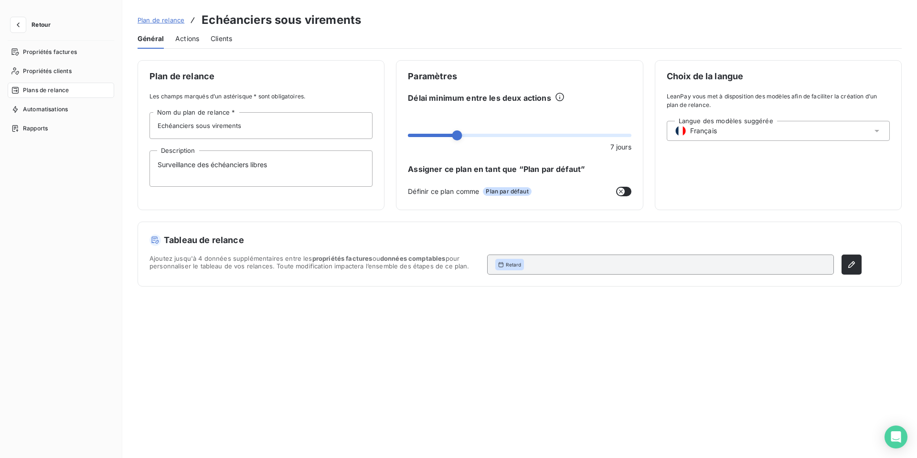
click at [189, 38] on span "Actions" at bounding box center [187, 39] width 24 height 10
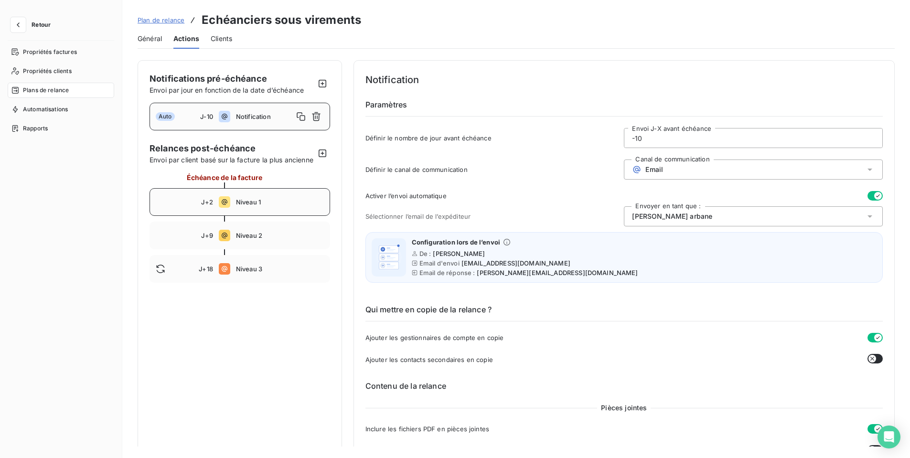
click at [293, 204] on div "J+2 Niveau 1" at bounding box center [239, 202] width 181 height 28
type input "2"
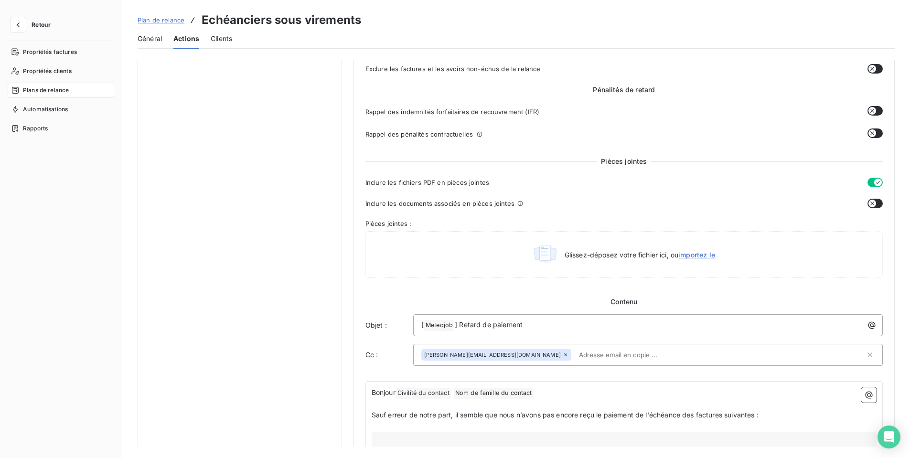
scroll to position [382, 0]
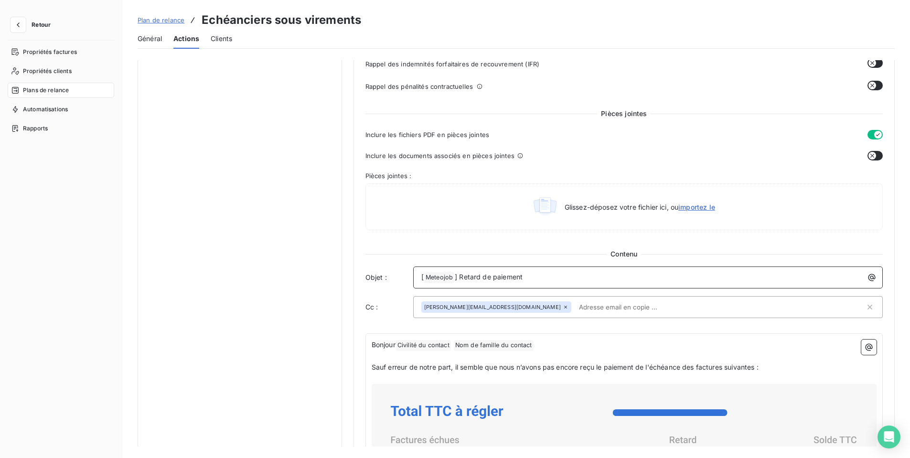
click at [421, 278] on span "[" at bounding box center [422, 277] width 2 height 8
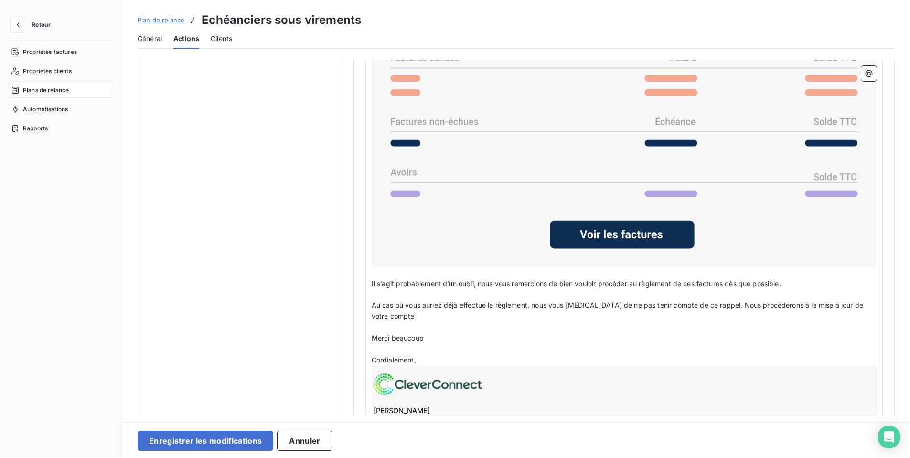
scroll to position [833, 0]
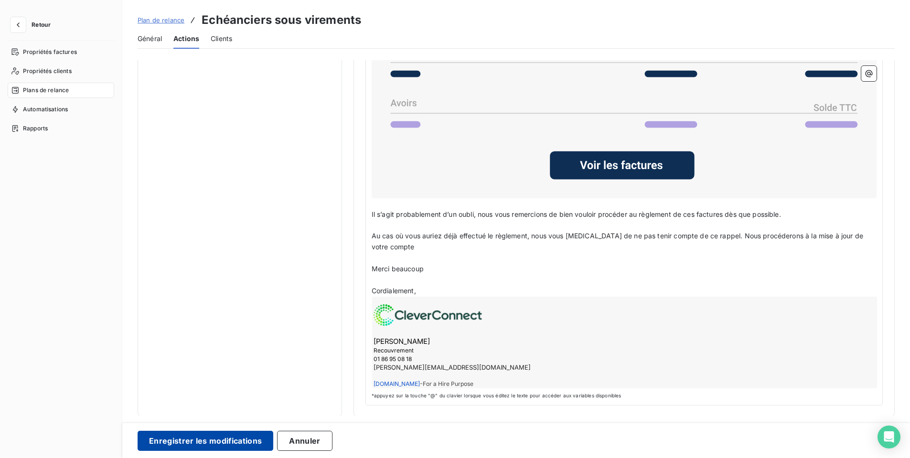
click at [208, 441] on button "Enregistrer les modifications" at bounding box center [206, 441] width 136 height 20
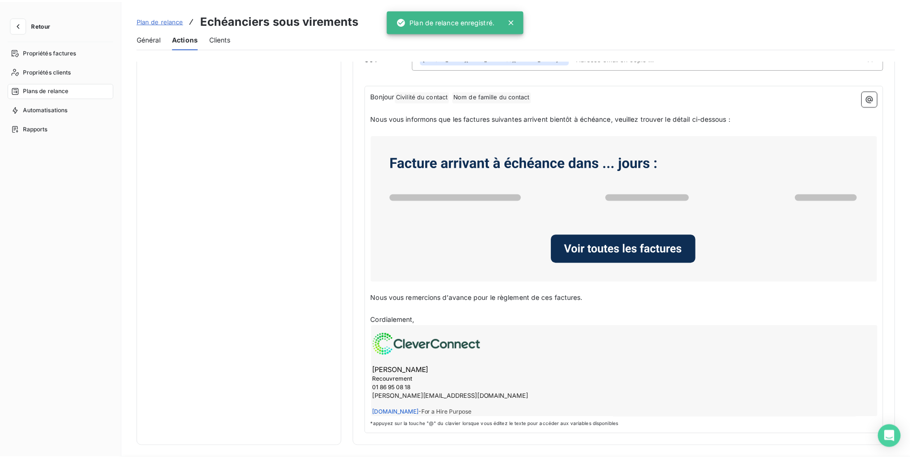
scroll to position [0, 0]
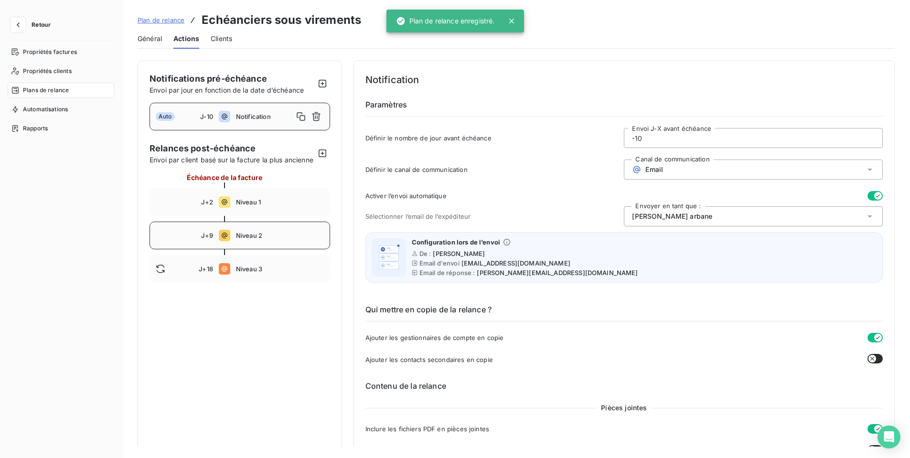
click at [263, 239] on span "Niveau 2" at bounding box center [280, 236] width 88 height 8
type input "9"
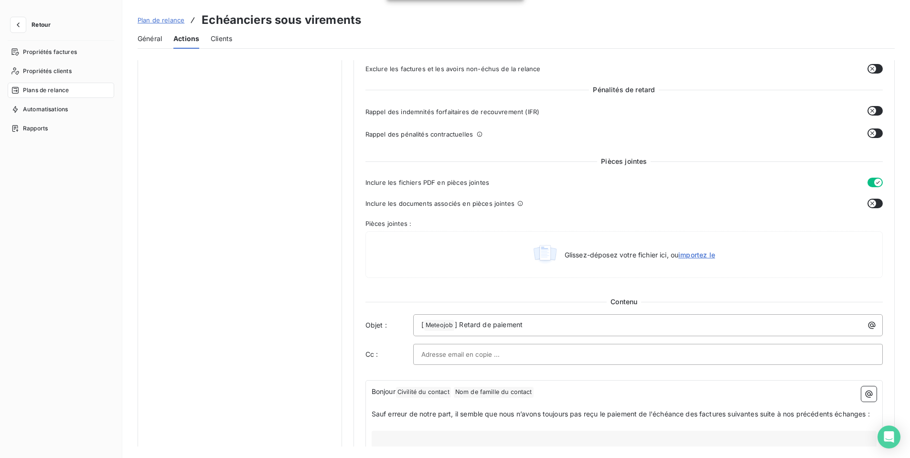
scroll to position [382, 0]
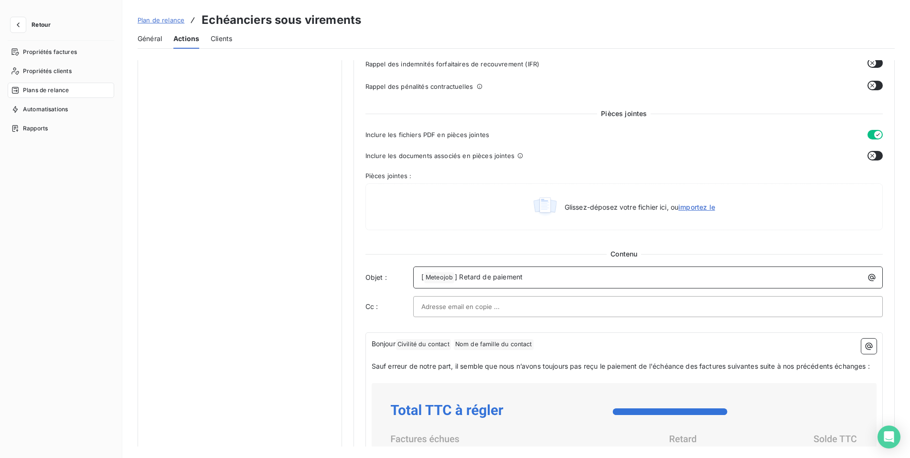
click at [421, 278] on span "[" at bounding box center [422, 277] width 2 height 8
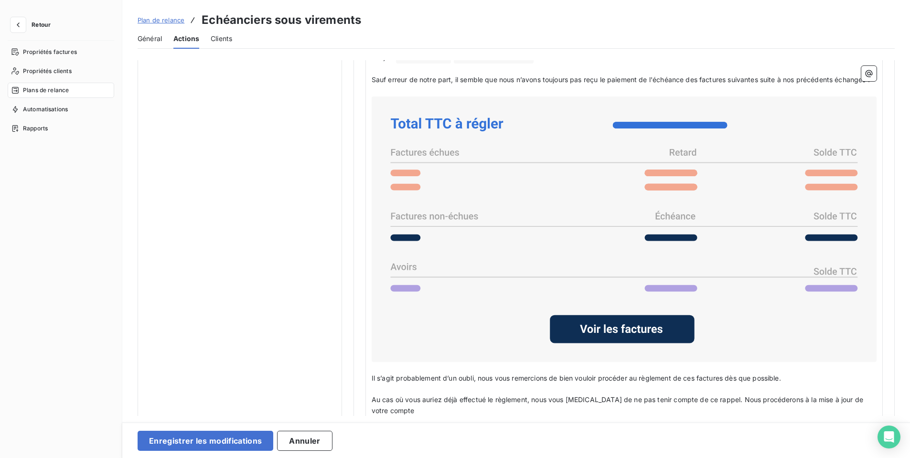
scroll to position [843, 0]
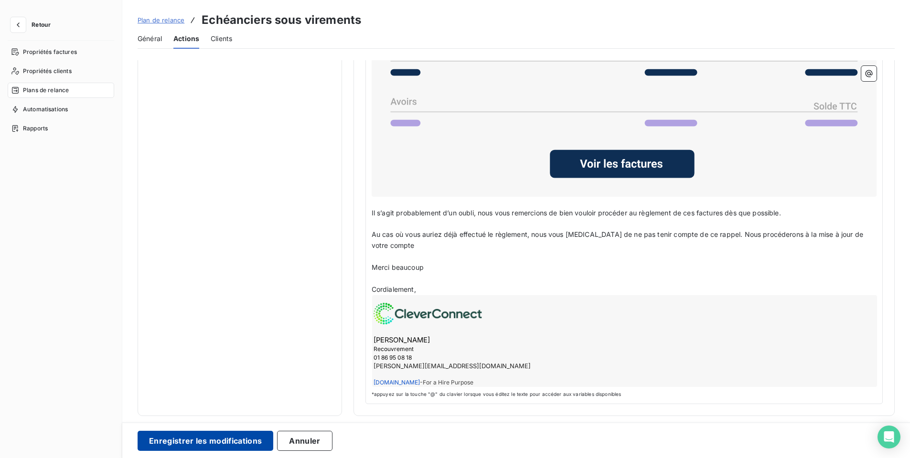
click at [207, 446] on button "Enregistrer les modifications" at bounding box center [206, 441] width 136 height 20
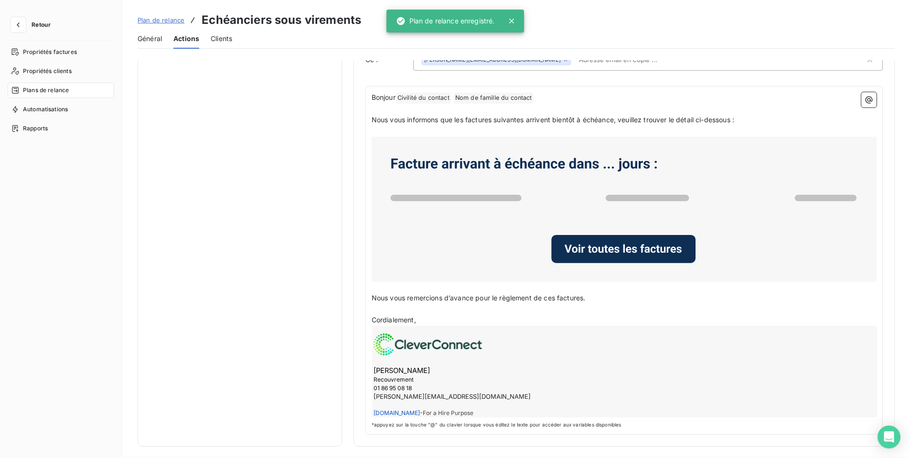
scroll to position [0, 0]
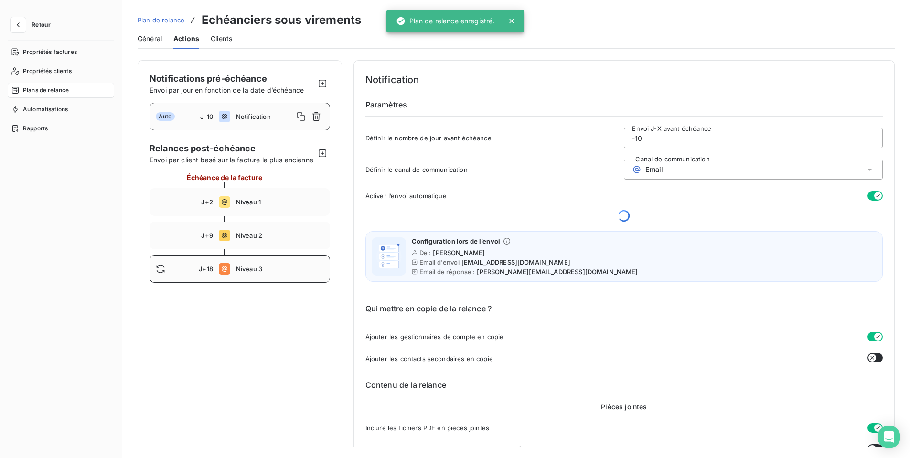
click at [272, 273] on div "J+18 Niveau 3" at bounding box center [239, 269] width 181 height 28
type input "18"
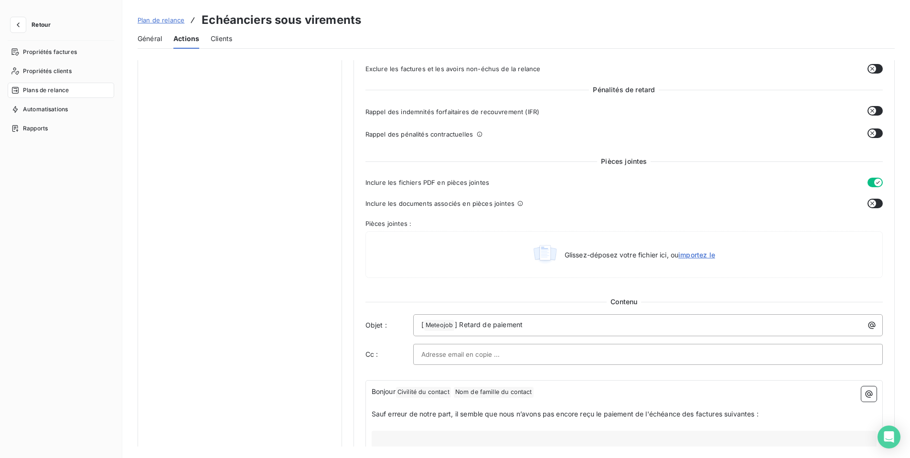
scroll to position [382, 0]
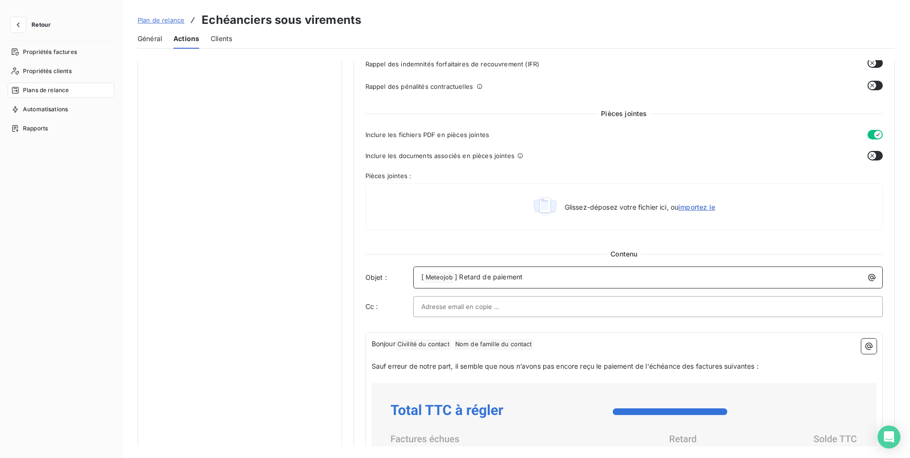
click at [418, 276] on div "[ Meteojob ﻿ ] Retard de paiement" at bounding box center [647, 276] width 463 height 13
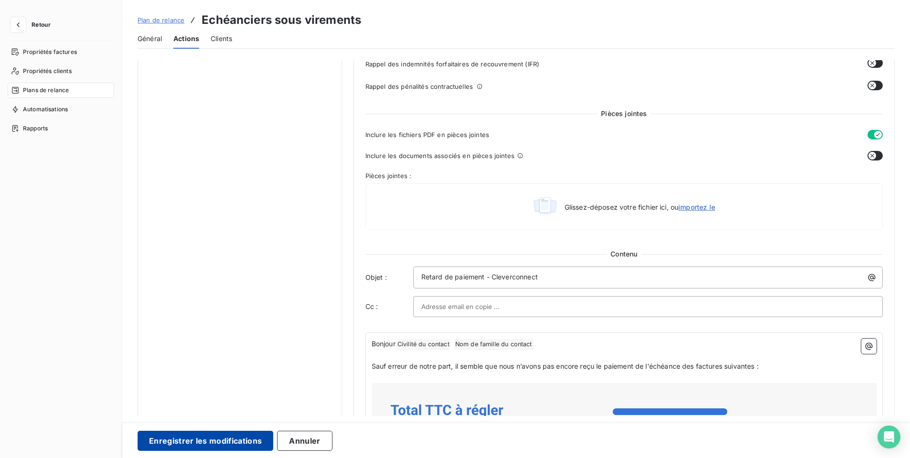
click at [229, 440] on button "Enregistrer les modifications" at bounding box center [206, 441] width 136 height 20
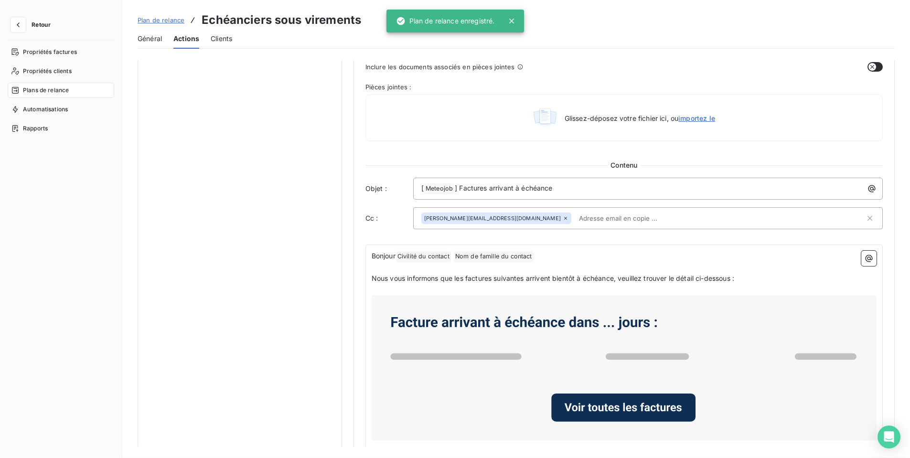
scroll to position [0, 0]
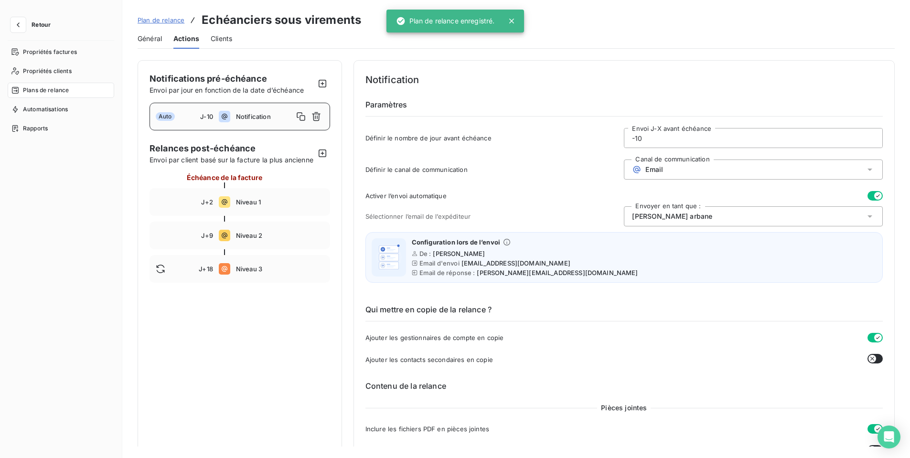
click at [171, 21] on span "Plan de relance" at bounding box center [161, 20] width 47 height 8
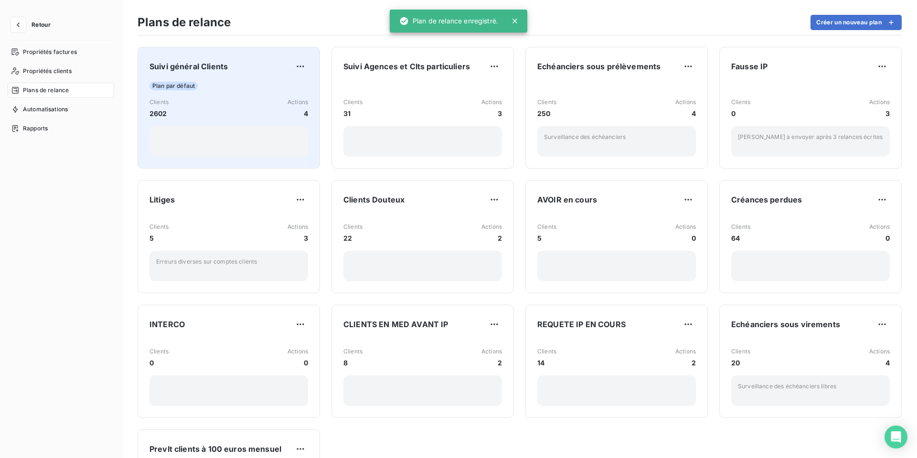
click at [205, 104] on div "Clients 2602 Actions 4" at bounding box center [228, 108] width 159 height 21
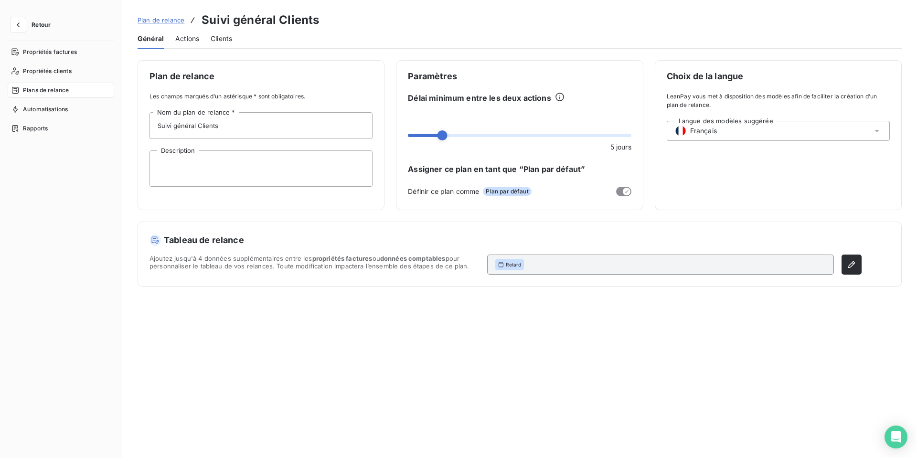
click at [190, 40] on span "Actions" at bounding box center [187, 39] width 24 height 10
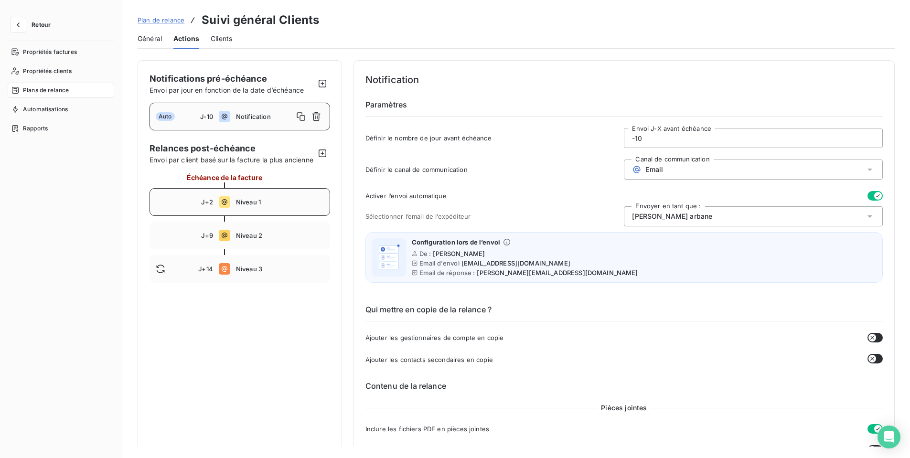
click at [293, 206] on span "Niveau 1" at bounding box center [280, 202] width 88 height 8
type input "2"
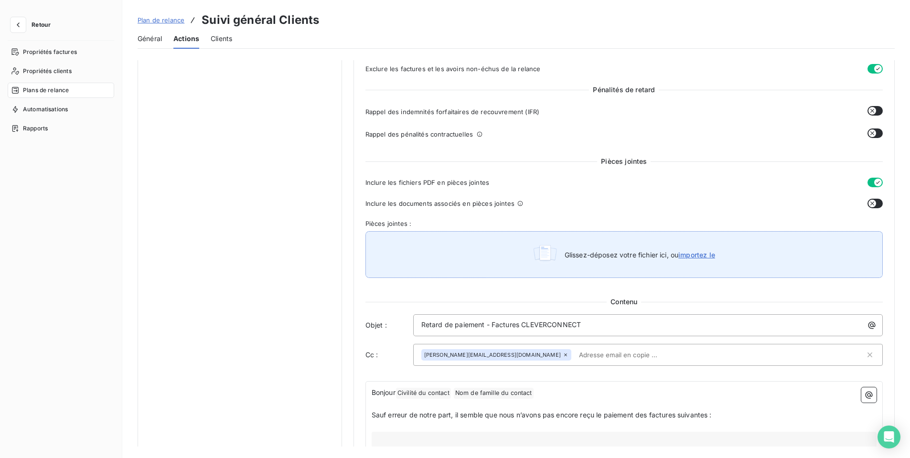
scroll to position [382, 0]
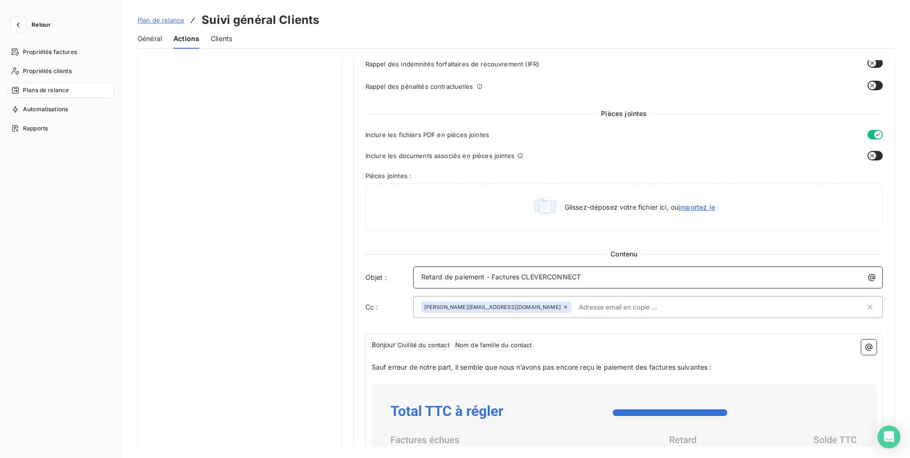
click at [419, 278] on div "Retard de paiement - Factures CLEVERCONNECT" at bounding box center [647, 276] width 463 height 13
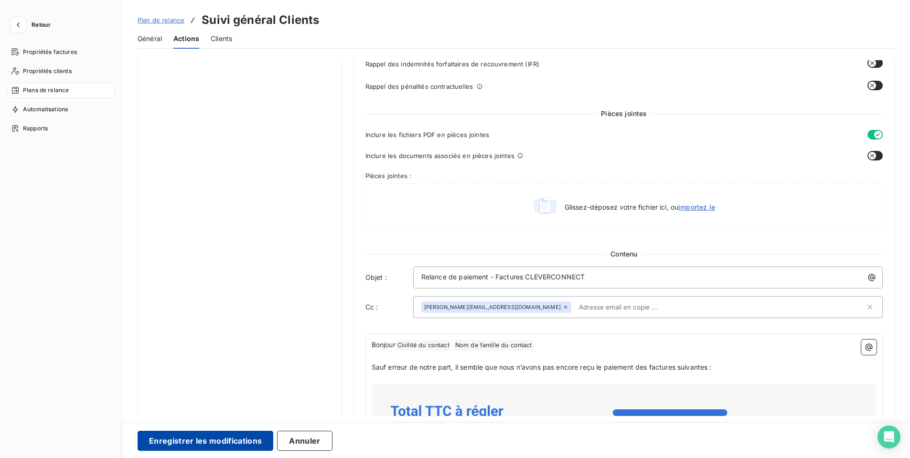
click at [226, 441] on button "Enregistrer les modifications" at bounding box center [206, 441] width 136 height 20
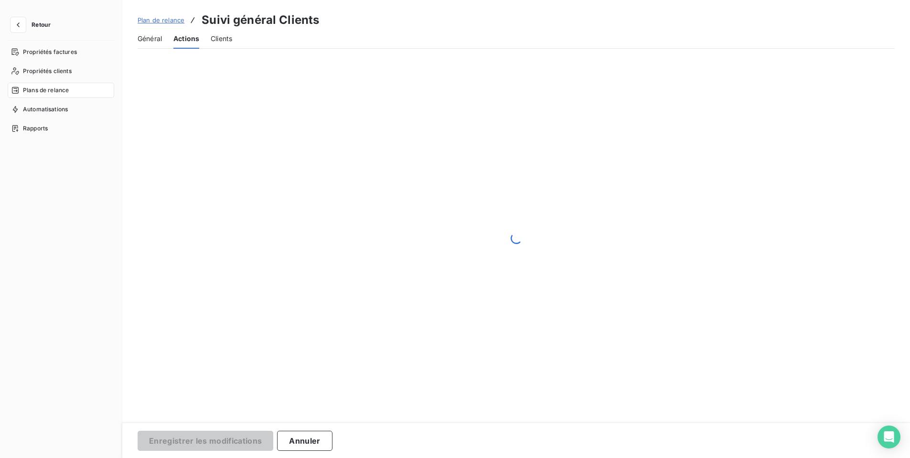
scroll to position [0, 0]
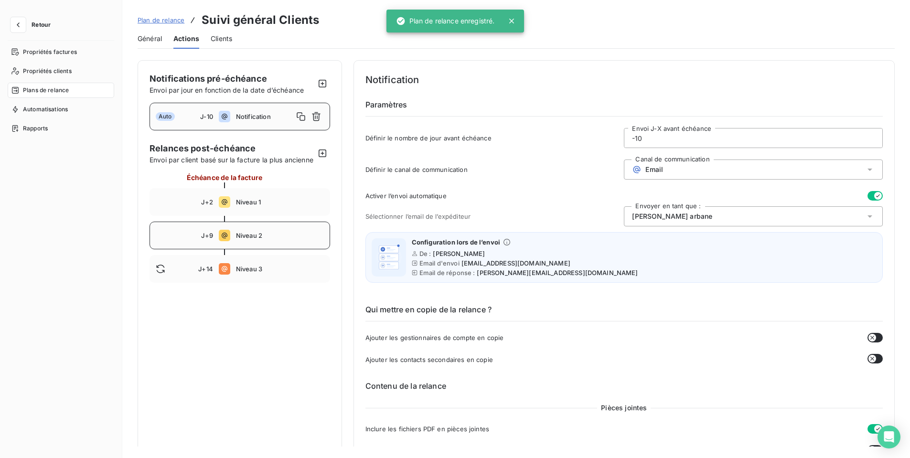
click at [261, 239] on span "Niveau 2" at bounding box center [280, 236] width 88 height 8
type input "9"
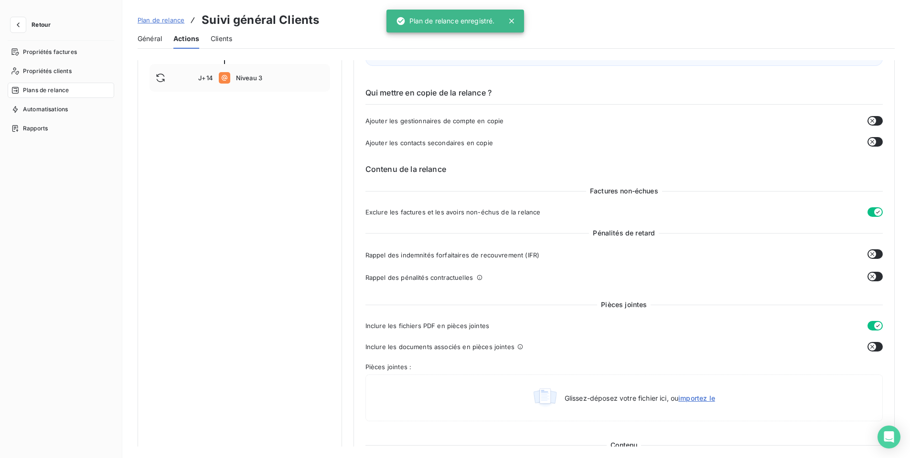
scroll to position [334, 0]
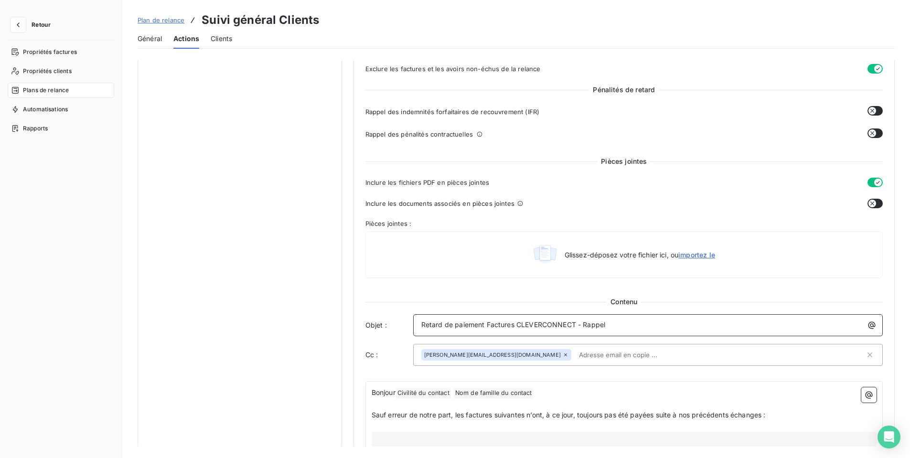
click at [422, 325] on span "Retard de paiement Factures CLEVERCONNECT - Rappel" at bounding box center [513, 324] width 184 height 8
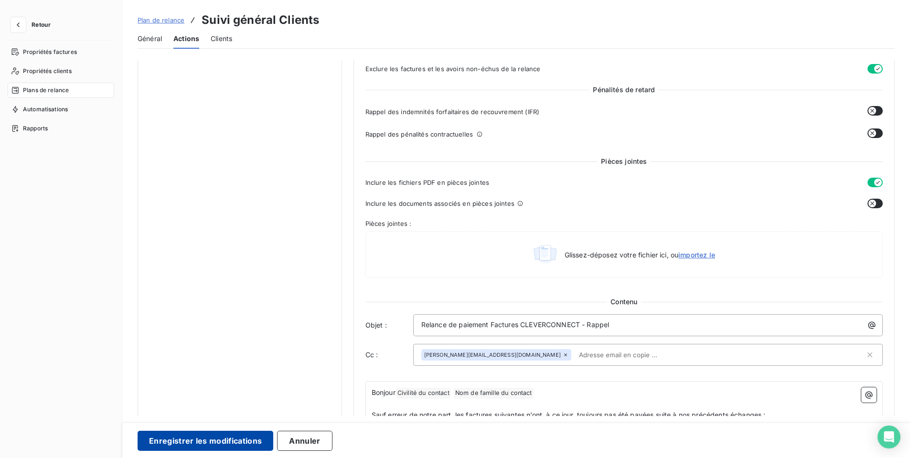
click at [234, 440] on button "Enregistrer les modifications" at bounding box center [206, 441] width 136 height 20
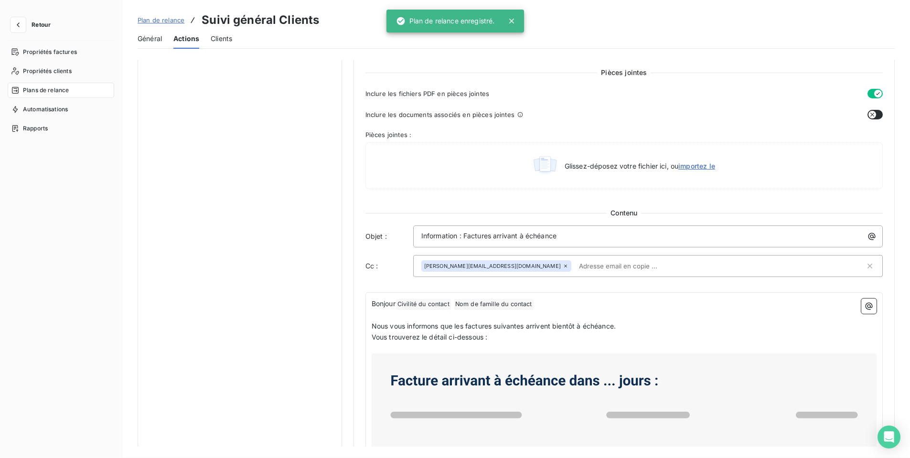
scroll to position [0, 0]
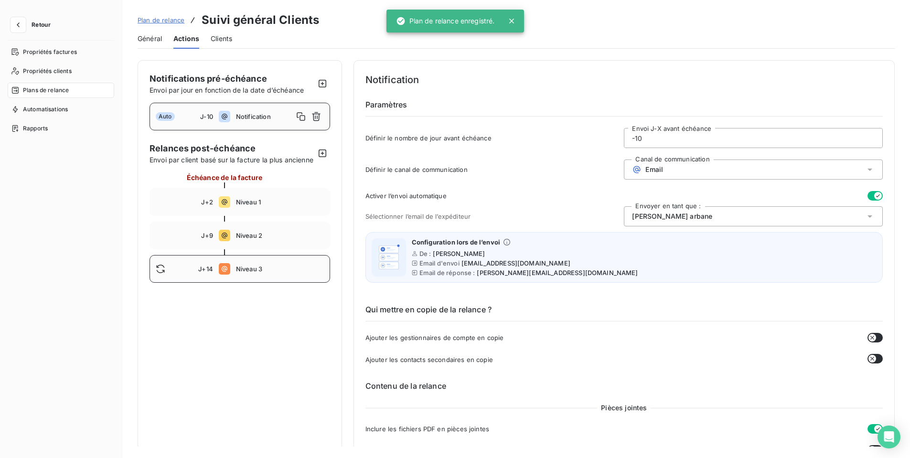
click at [248, 283] on div "J+14 Niveau 3" at bounding box center [239, 269] width 181 height 28
type input "14"
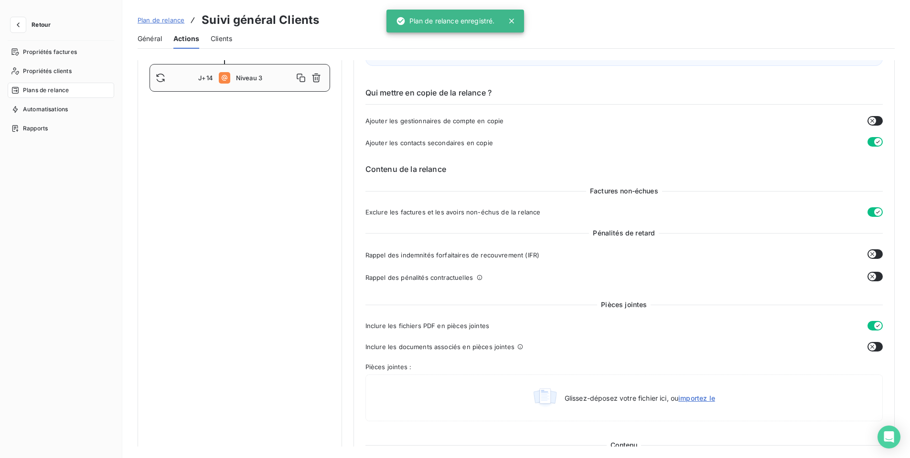
scroll to position [334, 0]
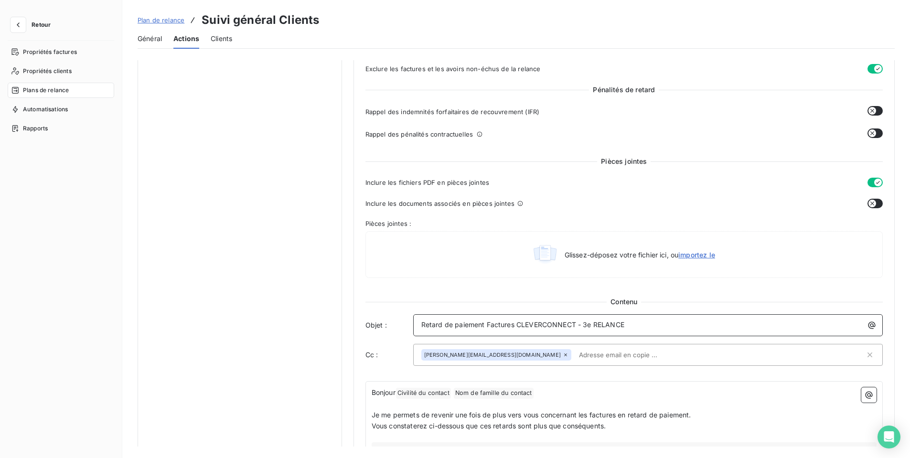
click at [582, 325] on span "Retard de paiement Factures CLEVERCONNECT - 3e RELANCE" at bounding box center [522, 324] width 203 height 8
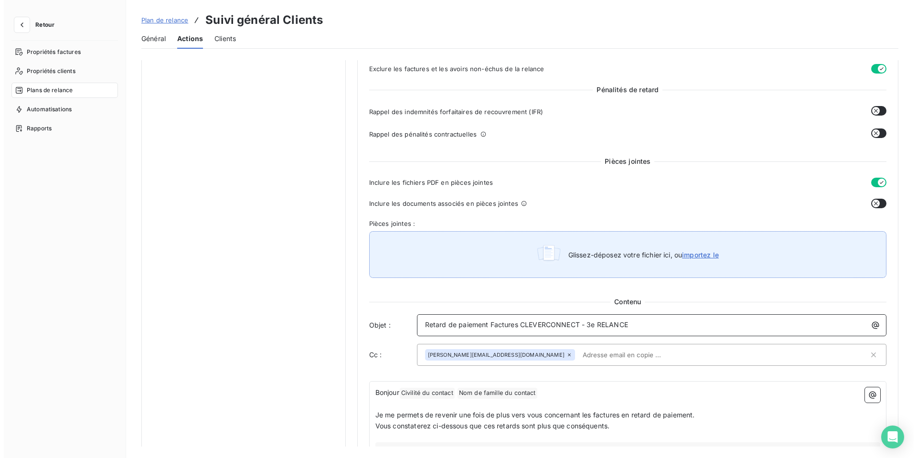
scroll to position [48, 0]
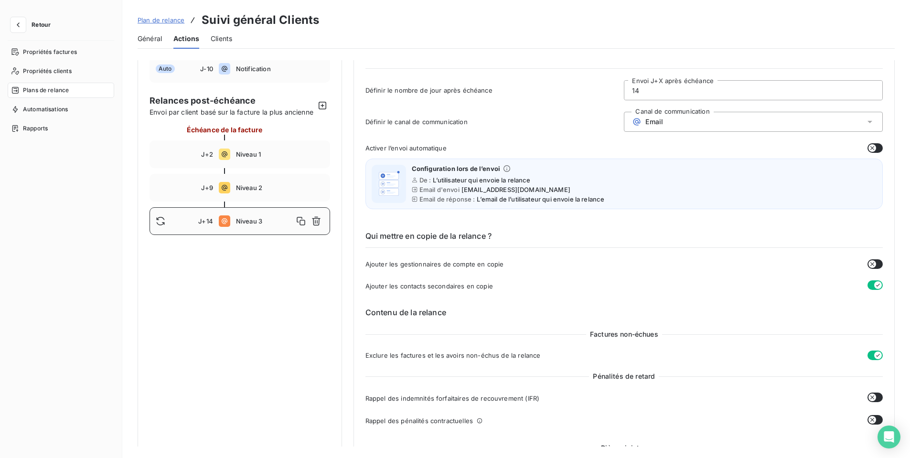
click at [152, 39] on span "Général" at bounding box center [150, 39] width 24 height 10
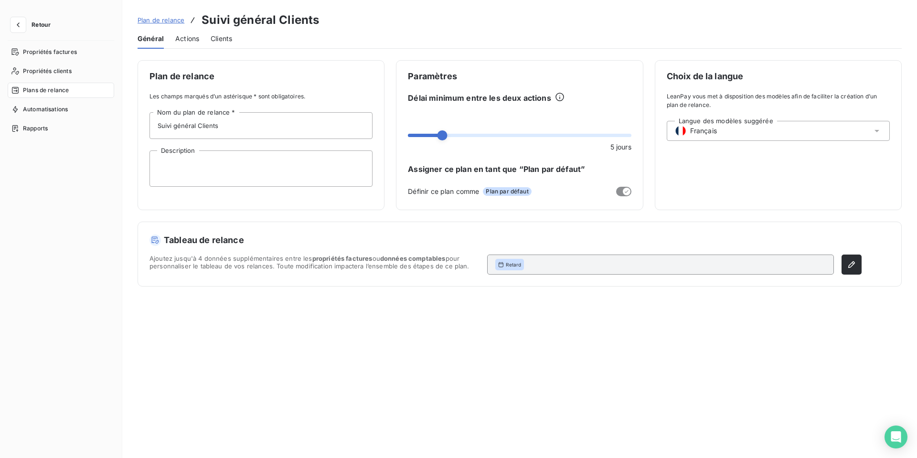
drag, startPoint x: 175, startPoint y: 40, endPoint x: 199, endPoint y: 43, distance: 24.2
click at [177, 41] on span "Actions" at bounding box center [187, 39] width 24 height 10
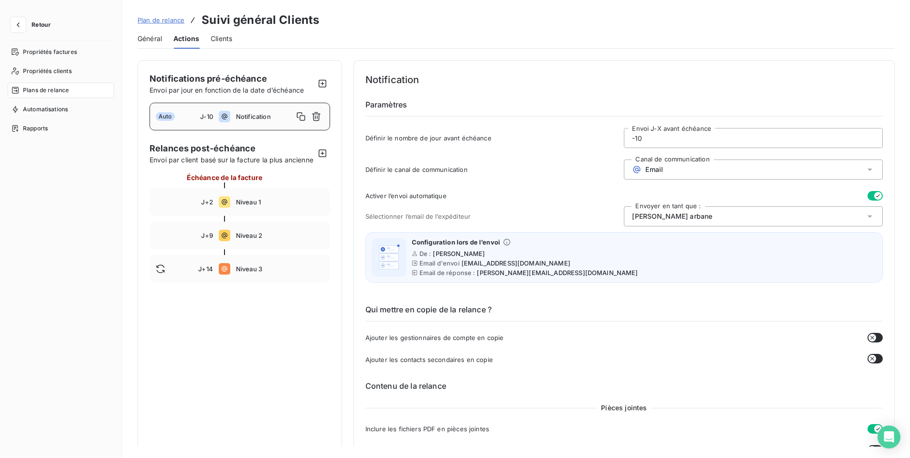
click at [226, 44] on div "Clients" at bounding box center [221, 39] width 21 height 20
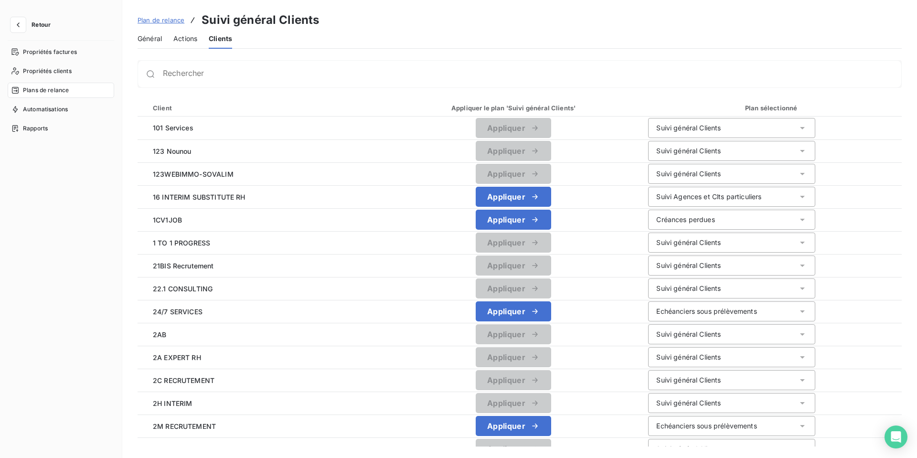
click at [53, 91] on span "Plans de relance" at bounding box center [46, 90] width 46 height 9
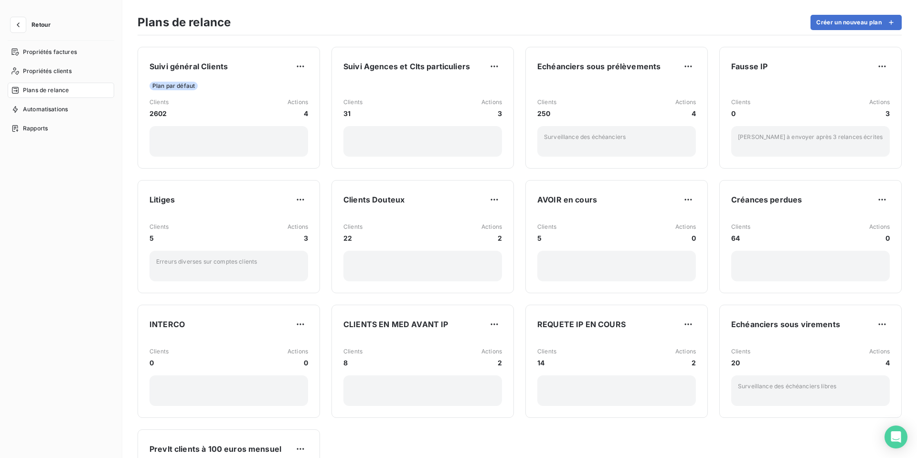
click at [37, 23] on span "Retour" at bounding box center [41, 25] width 19 height 6
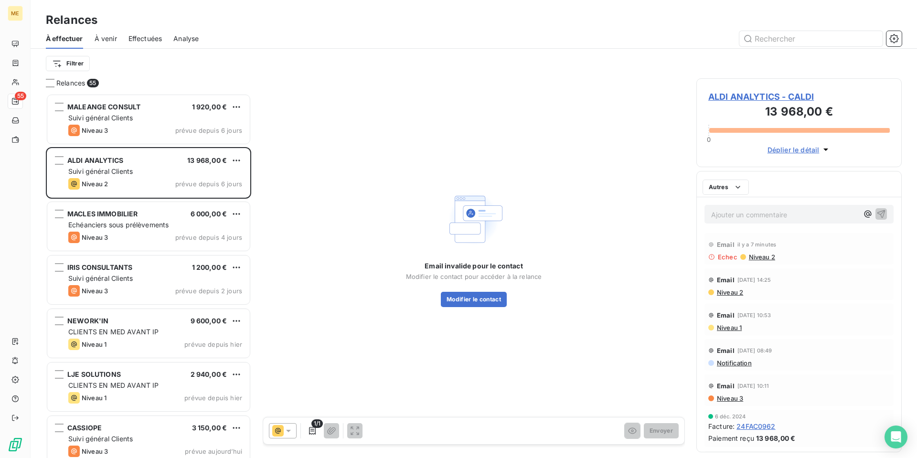
scroll to position [357, 198]
click at [735, 293] on span "Niveau 2" at bounding box center [729, 292] width 27 height 8
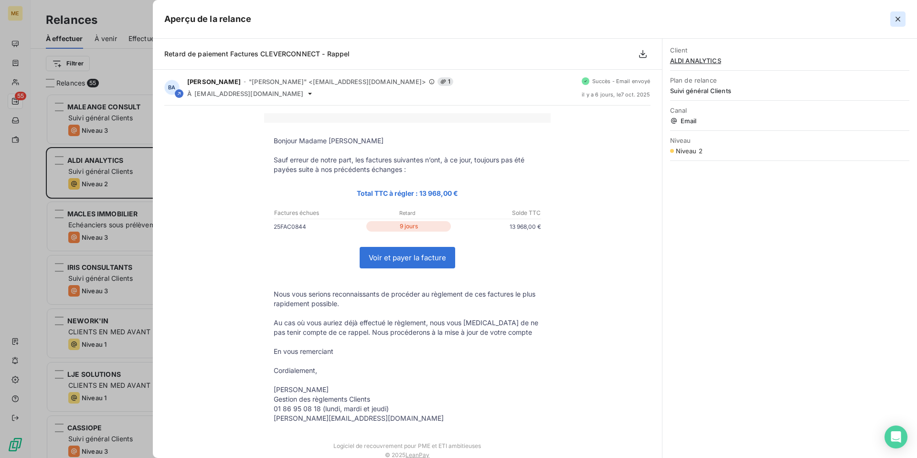
click at [893, 20] on icon "button" at bounding box center [898, 19] width 10 height 10
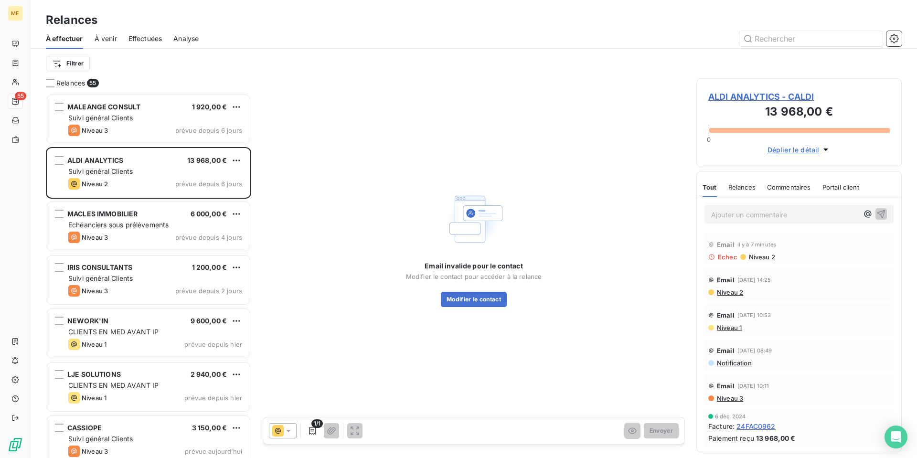
click at [783, 98] on span "ALDI ANALYTICS - CALDI" at bounding box center [798, 96] width 181 height 13
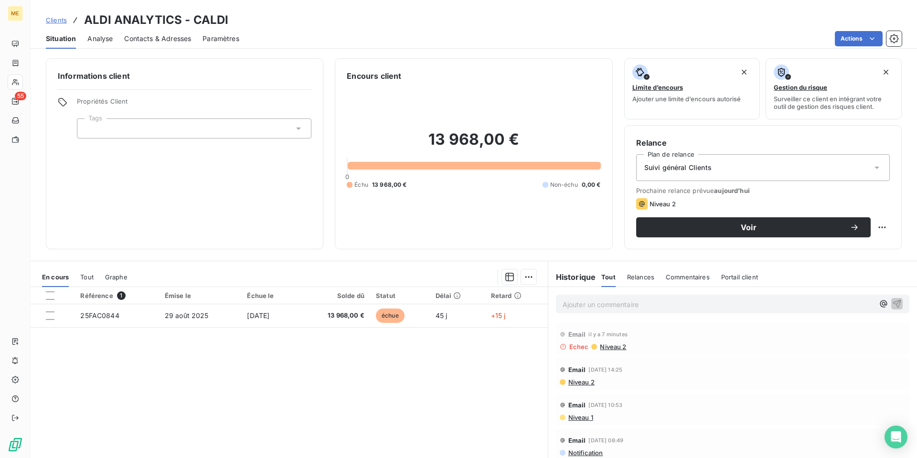
click at [159, 41] on span "Contacts & Adresses" at bounding box center [157, 39] width 67 height 10
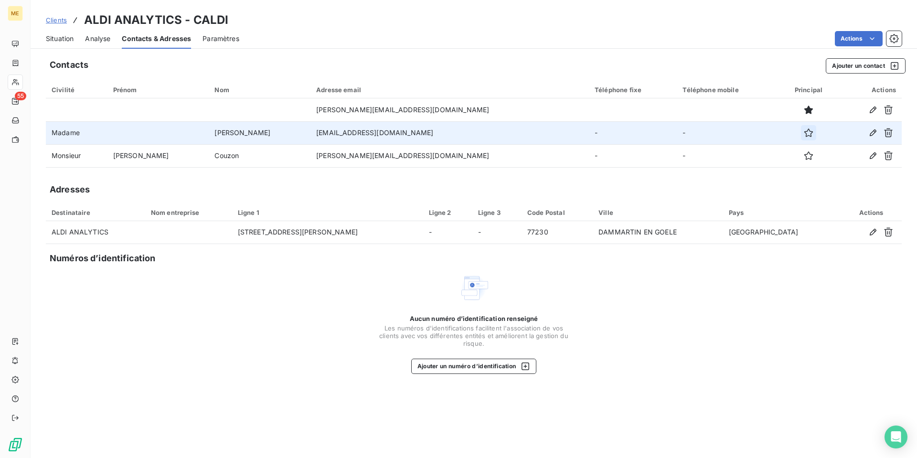
click at [801, 133] on button "button" at bounding box center [808, 132] width 15 height 15
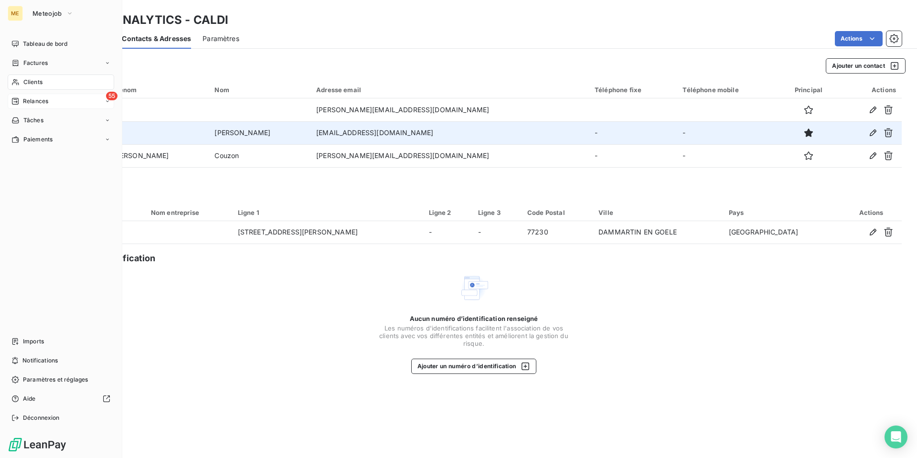
click at [35, 104] on span "Relances" at bounding box center [35, 101] width 25 height 9
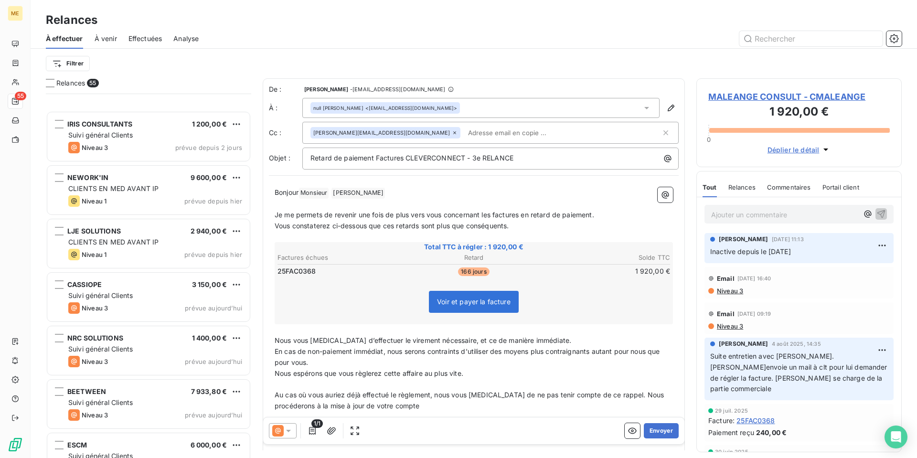
scroll to position [239, 0]
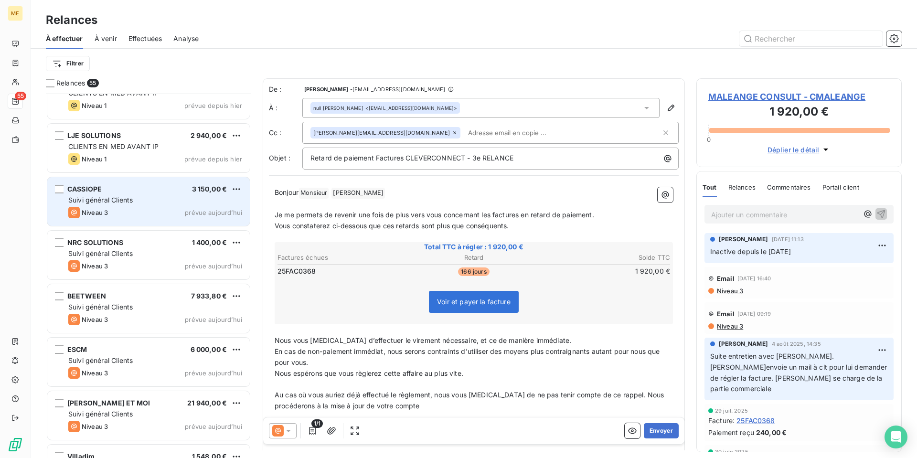
click at [166, 200] on div "Suivi général Clients" at bounding box center [155, 200] width 174 height 10
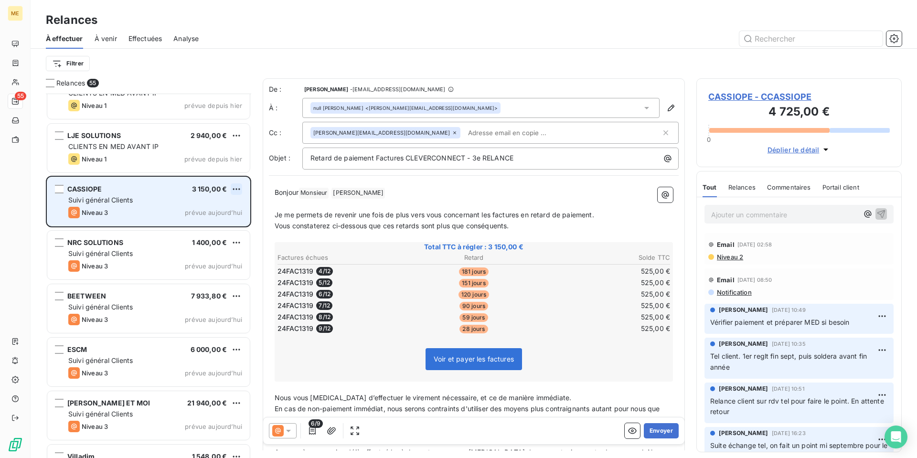
click at [238, 190] on html "ME 55 Relances À effectuer À venir Effectuées Analyse Filtrer Relances 55 IRIS …" at bounding box center [458, 229] width 917 height 458
click at [232, 204] on div "Replanifier cette action" at bounding box center [194, 208] width 85 height 15
select select "9"
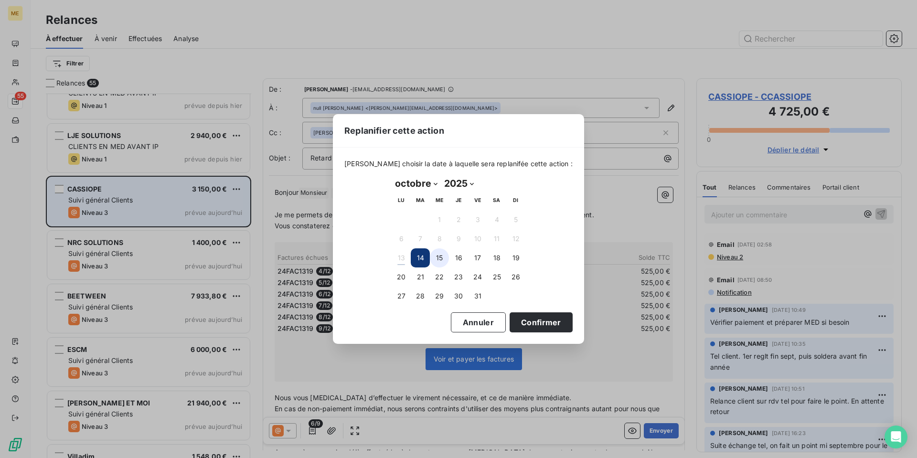
click at [442, 258] on button "15" at bounding box center [439, 257] width 19 height 19
click at [528, 323] on button "Confirmer" at bounding box center [541, 322] width 63 height 20
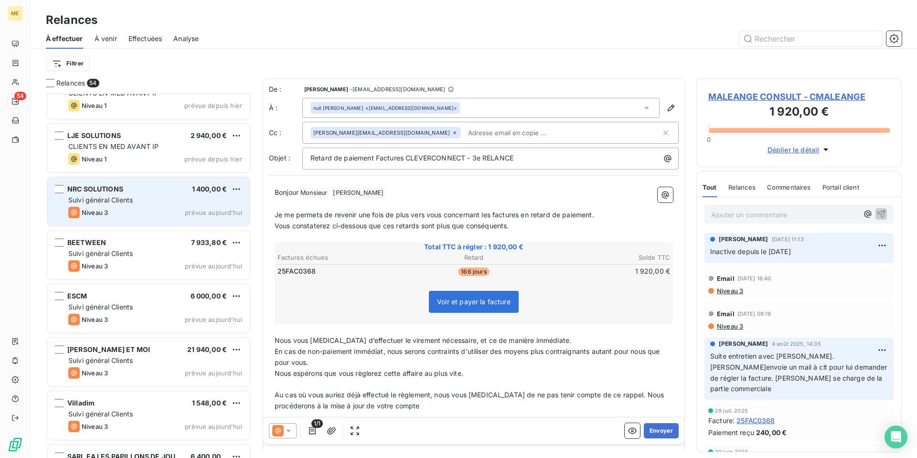
click at [147, 212] on div "Niveau 3 prévue aujourd’hui" at bounding box center [155, 212] width 174 height 11
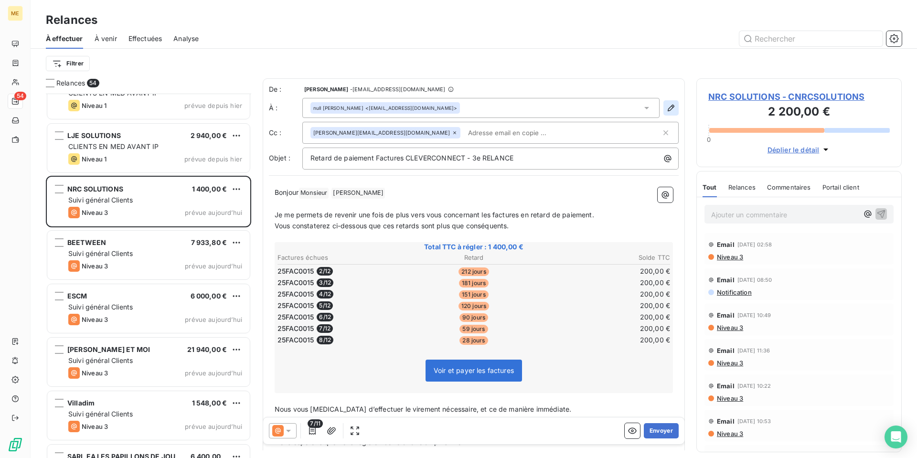
click at [666, 110] on icon "button" at bounding box center [671, 108] width 10 height 10
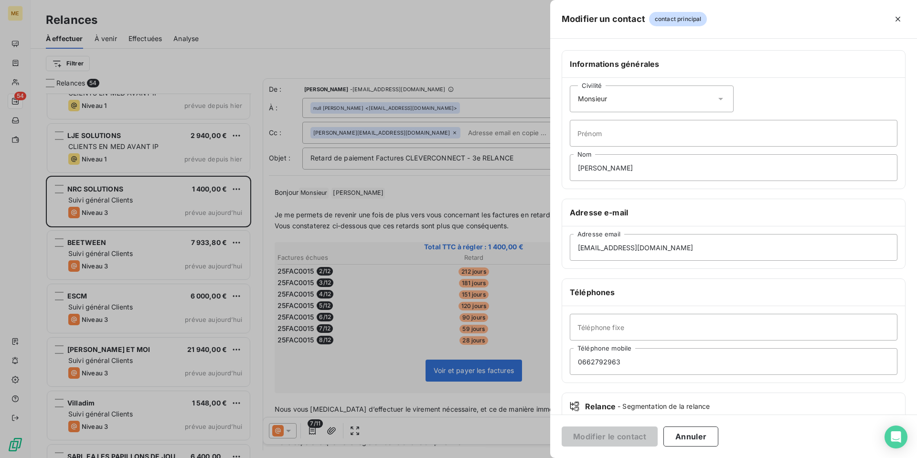
click at [716, 97] on icon at bounding box center [721, 99] width 10 height 10
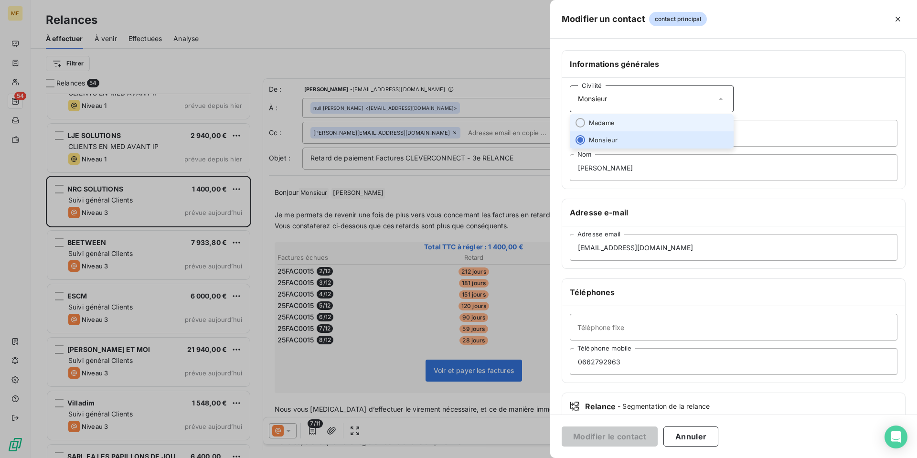
click at [665, 117] on li "Madame" at bounding box center [652, 122] width 164 height 17
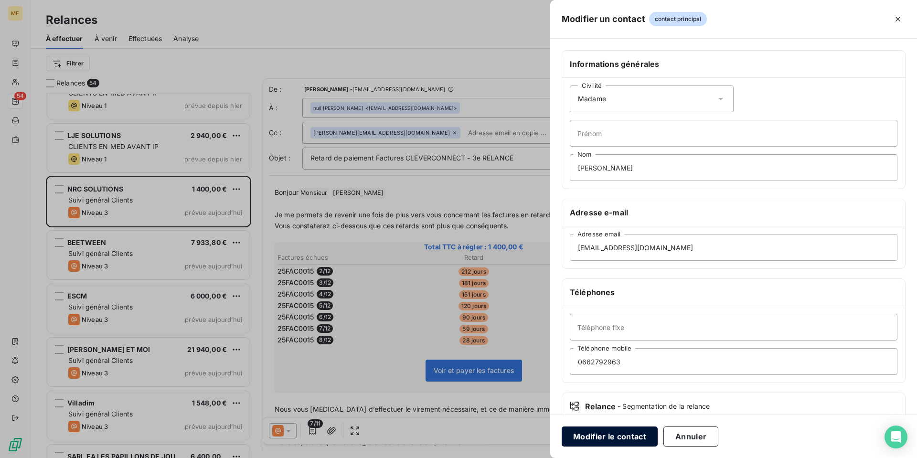
click at [630, 437] on button "Modifier le contact" at bounding box center [610, 436] width 96 height 20
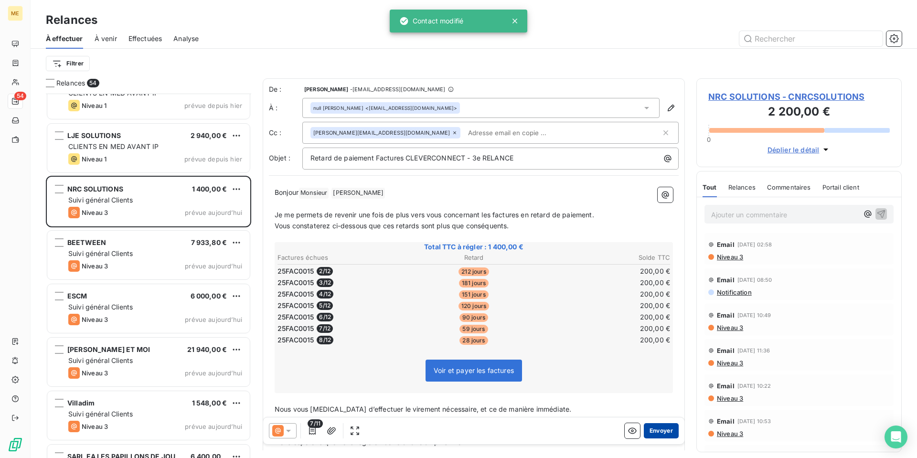
click at [662, 430] on button "Envoyer" at bounding box center [661, 430] width 35 height 15
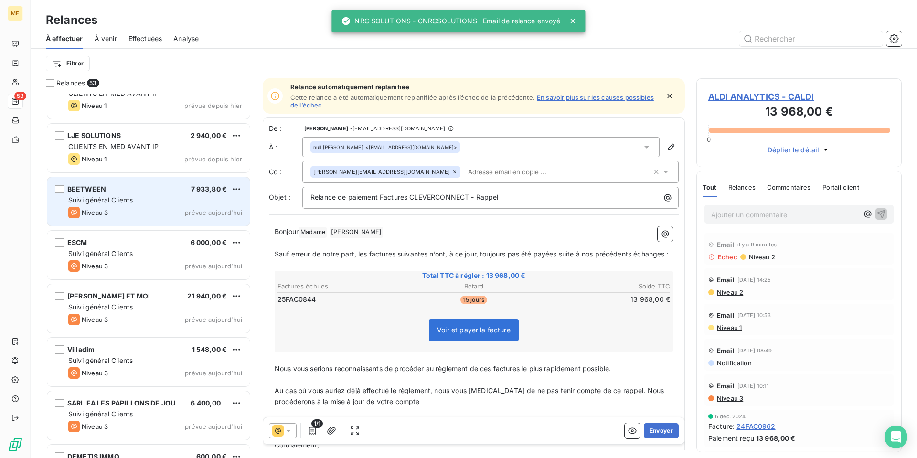
click at [142, 200] on div "Suivi général Clients" at bounding box center [155, 200] width 174 height 10
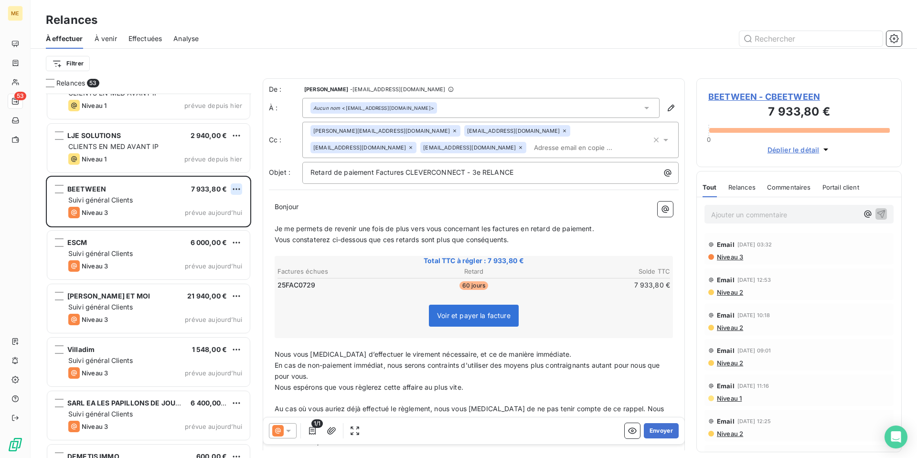
click at [237, 189] on html "ME 53 Relances À effectuer À venir Effectuées Analyse Filtrer Relances 53 IRIS …" at bounding box center [458, 229] width 917 height 458
click at [229, 205] on div "Replanifier cette action" at bounding box center [194, 208] width 85 height 15
select select "9"
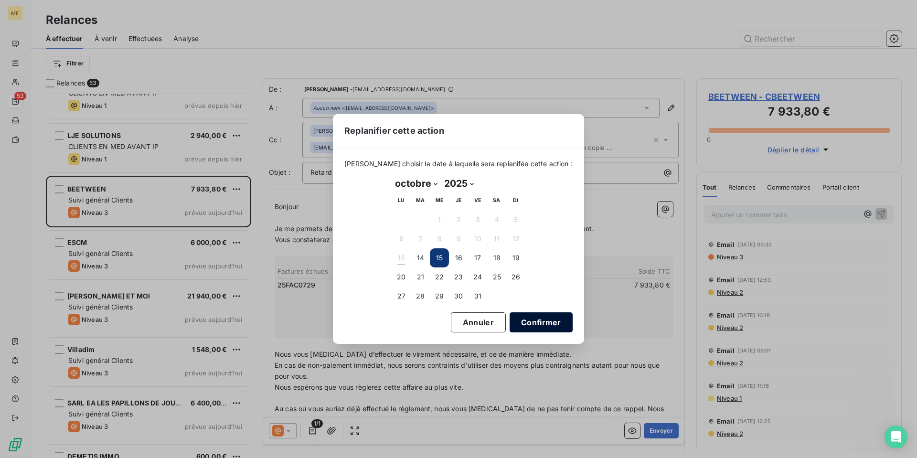
click at [524, 319] on button "Confirmer" at bounding box center [541, 322] width 63 height 20
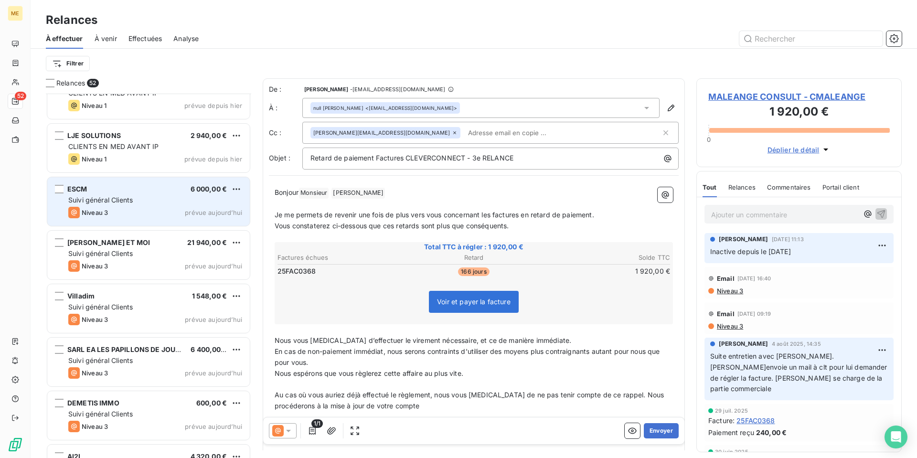
click at [130, 179] on div "ESCM 6 000,00 € Suivi général Clients Niveau 3 prévue [DATE]" at bounding box center [148, 201] width 202 height 49
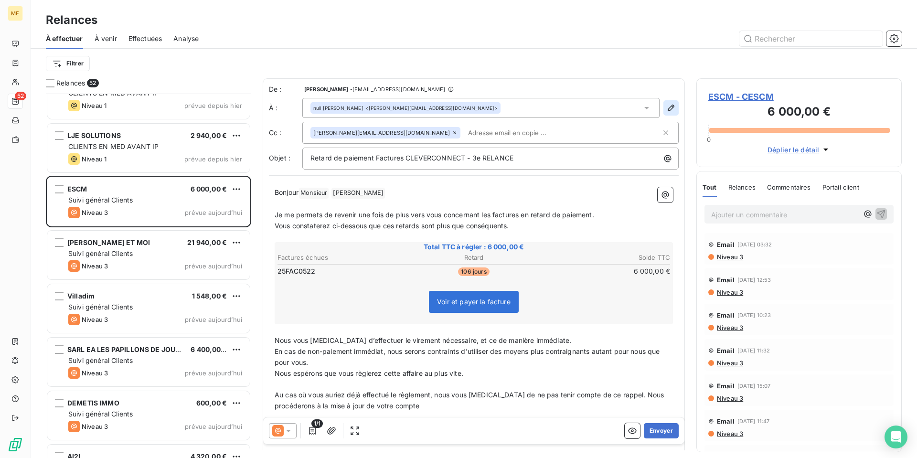
click at [668, 107] on icon "button" at bounding box center [671, 108] width 7 height 7
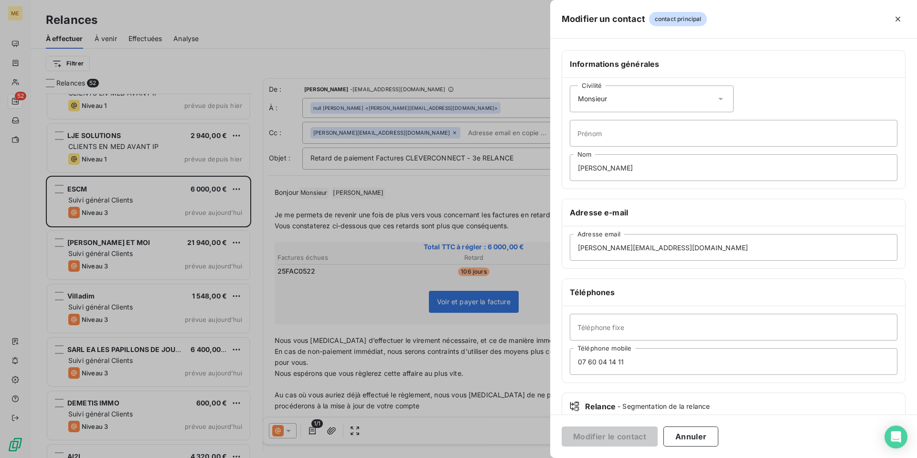
click at [722, 100] on icon at bounding box center [721, 99] width 10 height 10
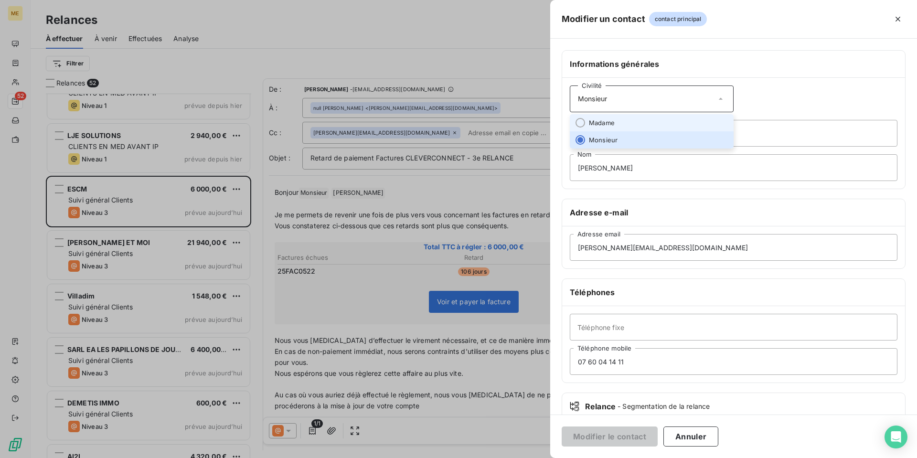
click at [670, 120] on li "Madame" at bounding box center [652, 122] width 164 height 17
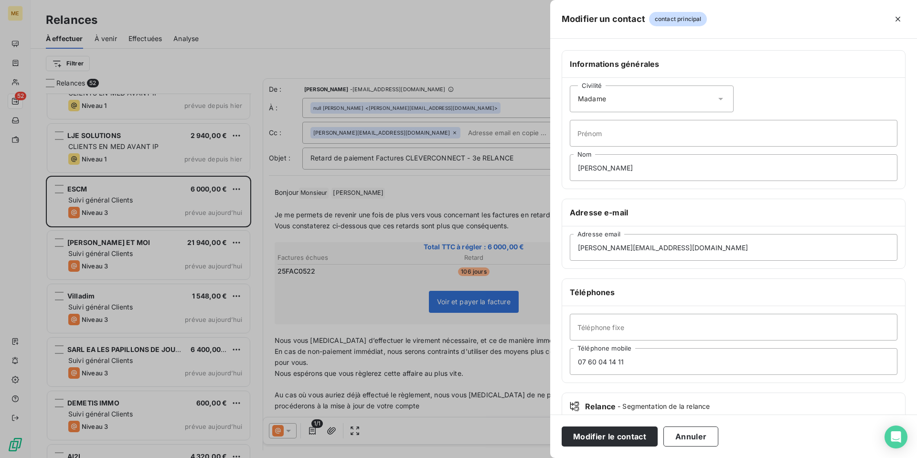
click at [898, 18] on icon "button" at bounding box center [898, 19] width 10 height 10
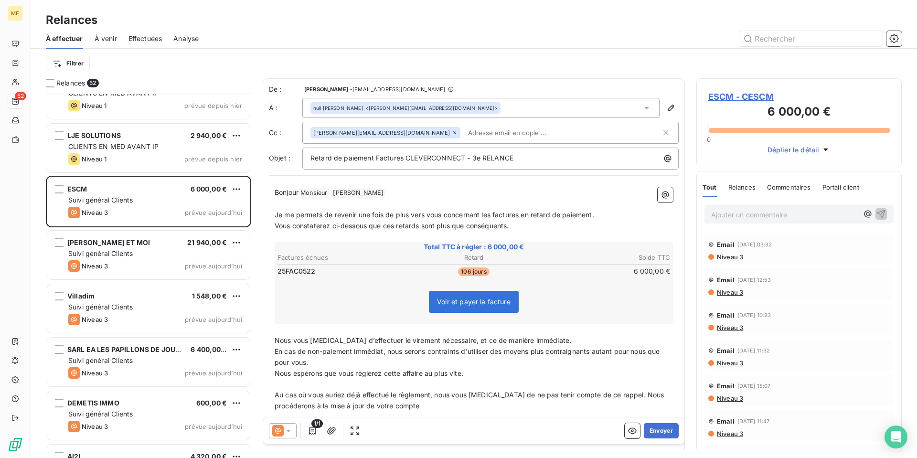
click at [747, 95] on span "ESCM - CESCM" at bounding box center [798, 96] width 181 height 13
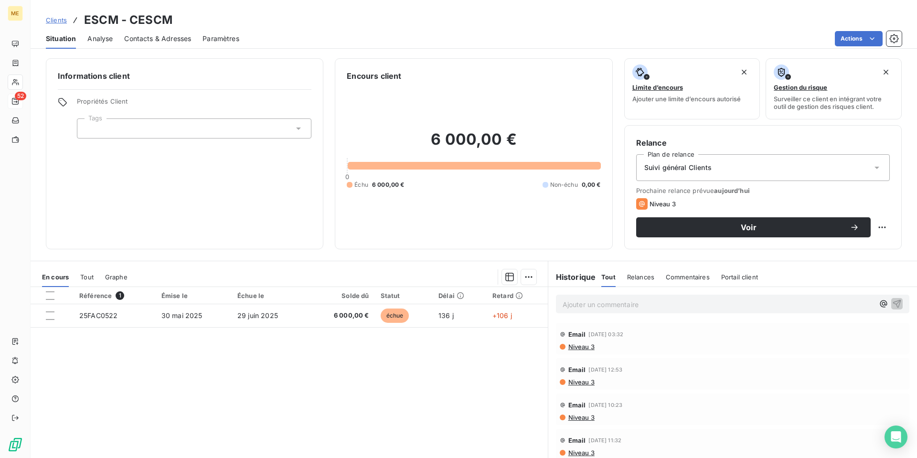
click at [154, 35] on span "Contacts & Adresses" at bounding box center [157, 39] width 67 height 10
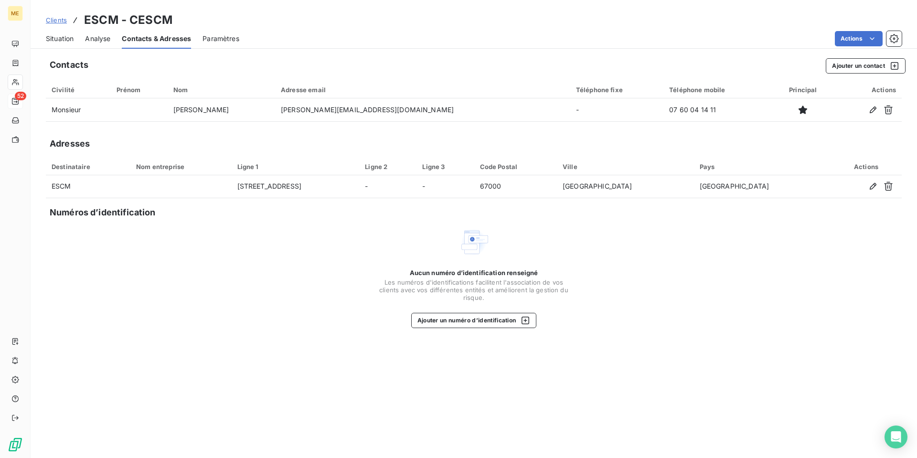
click at [64, 42] on span "Situation" at bounding box center [60, 39] width 28 height 10
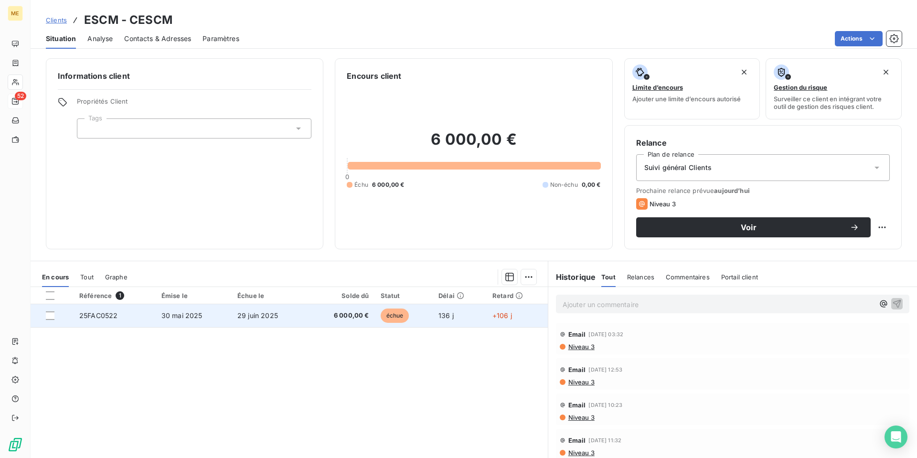
click at [324, 315] on span "6 000,00 €" at bounding box center [341, 316] width 56 height 10
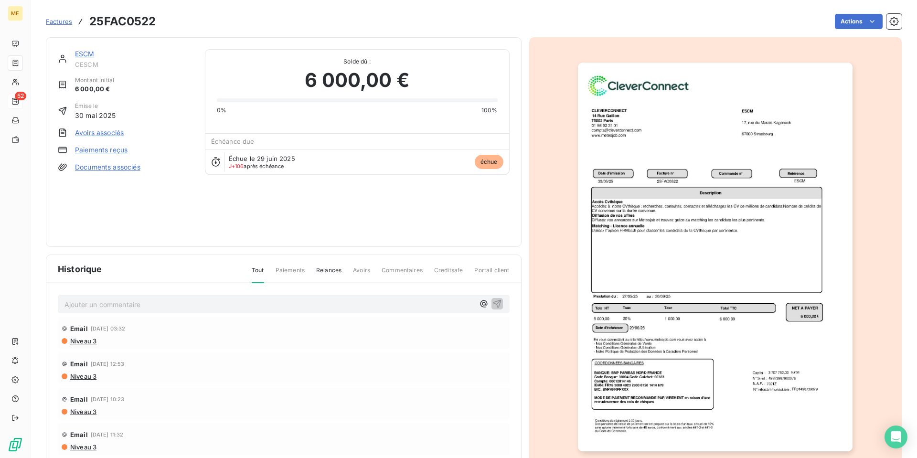
click at [630, 271] on img "button" at bounding box center [715, 257] width 275 height 389
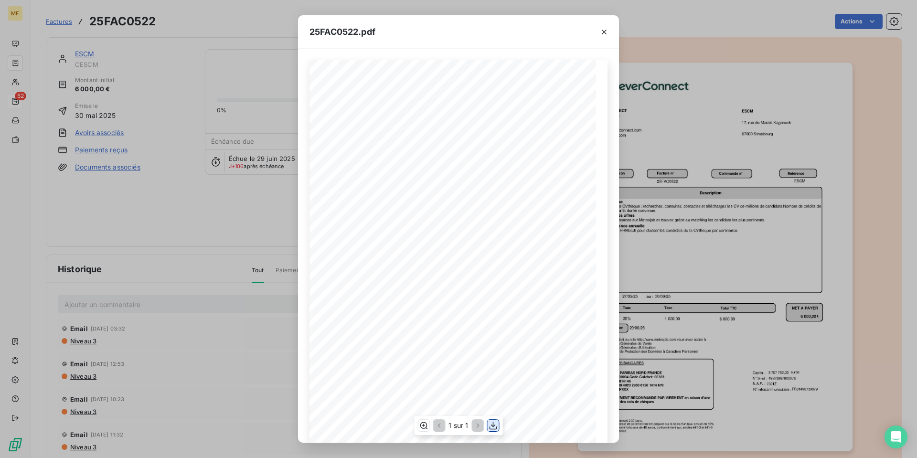
click at [495, 427] on icon "button" at bounding box center [494, 426] width 10 height 10
click at [601, 30] on icon "button" at bounding box center [604, 32] width 10 height 10
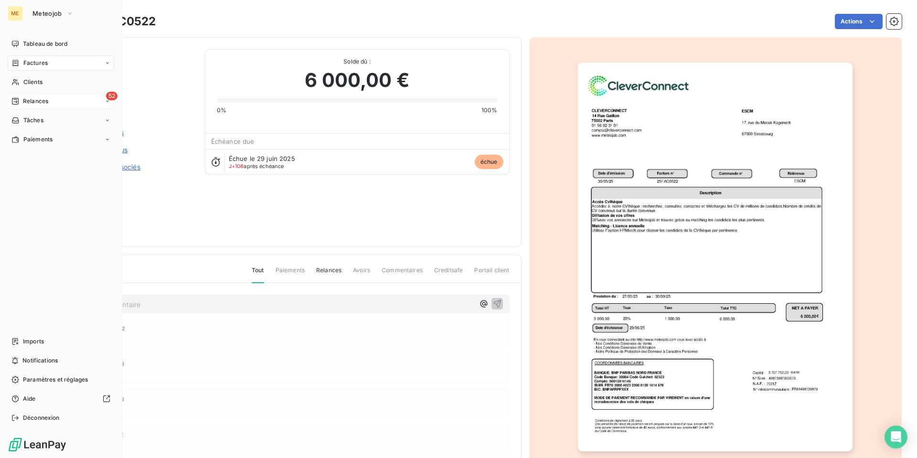
click at [38, 101] on span "Relances" at bounding box center [35, 101] width 25 height 9
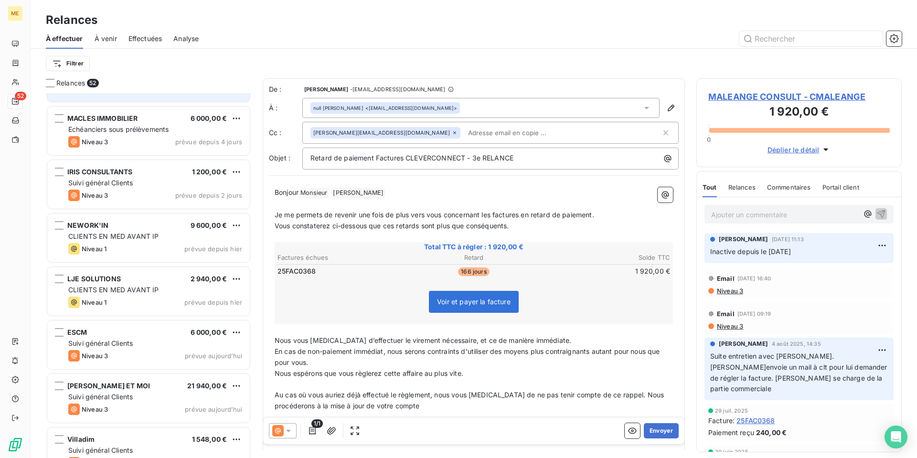
scroll to position [144, 0]
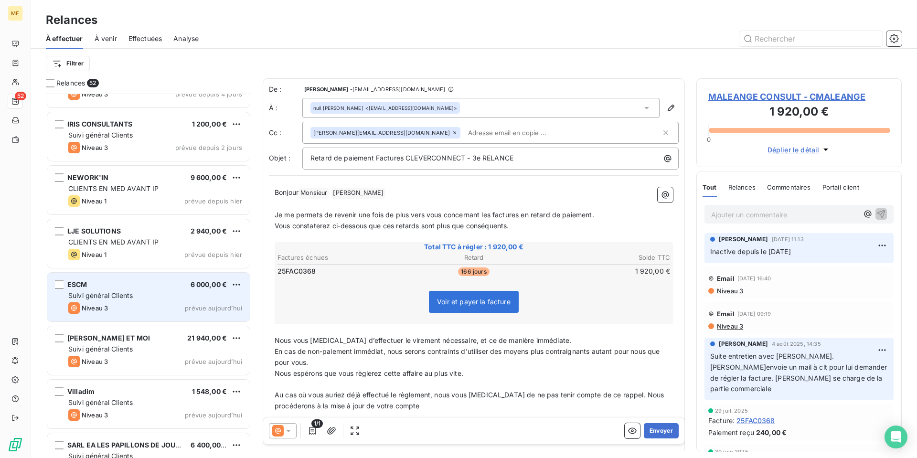
click at [156, 289] on div "ESCM 6 000,00 € Suivi général Clients Niveau 3 prévue [DATE]" at bounding box center [148, 297] width 202 height 49
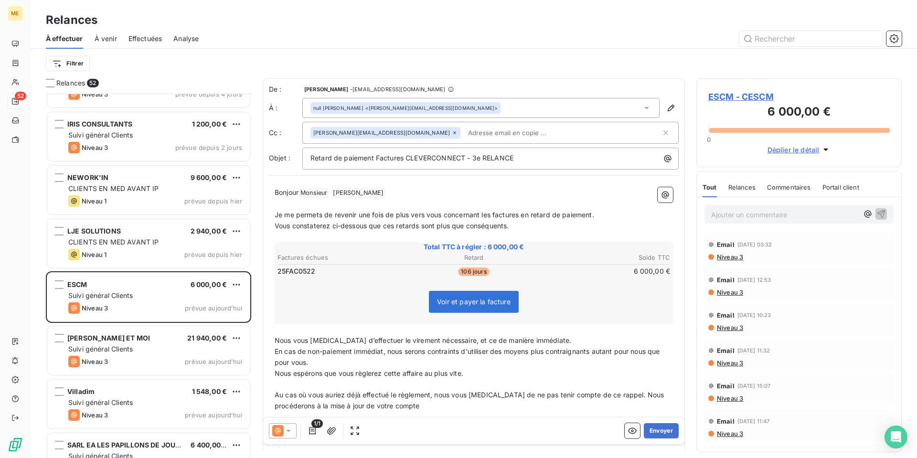
click at [768, 212] on p "Ajouter un commentaire ﻿" at bounding box center [784, 215] width 147 height 12
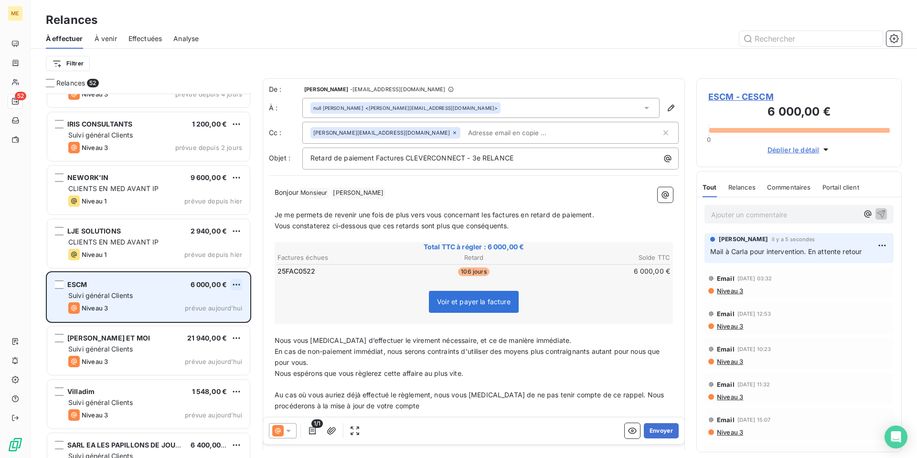
click at [234, 285] on html "ME 52 Relances À effectuer À venir Effectuées Analyse Filtrer Relances 52 ALDI …" at bounding box center [458, 229] width 917 height 458
click at [235, 305] on div "Replanifier cette action" at bounding box center [194, 303] width 85 height 15
select select "9"
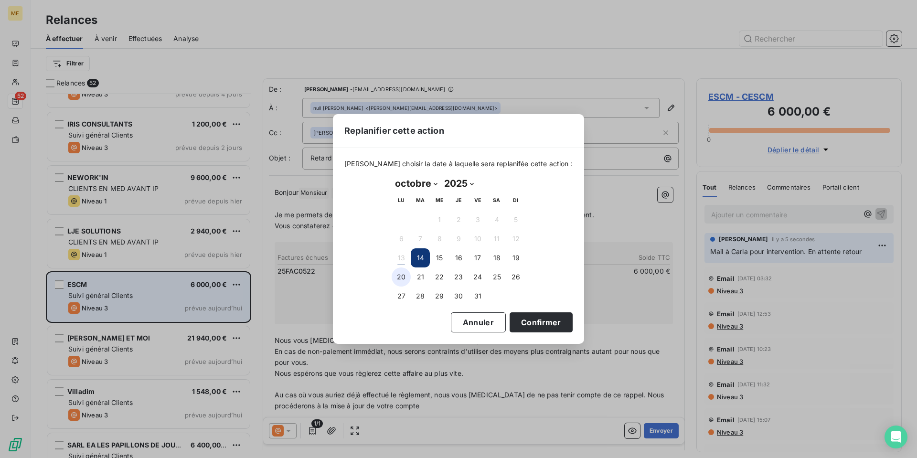
click at [397, 277] on button "20" at bounding box center [401, 276] width 19 height 19
click at [535, 323] on button "Confirmer" at bounding box center [541, 322] width 63 height 20
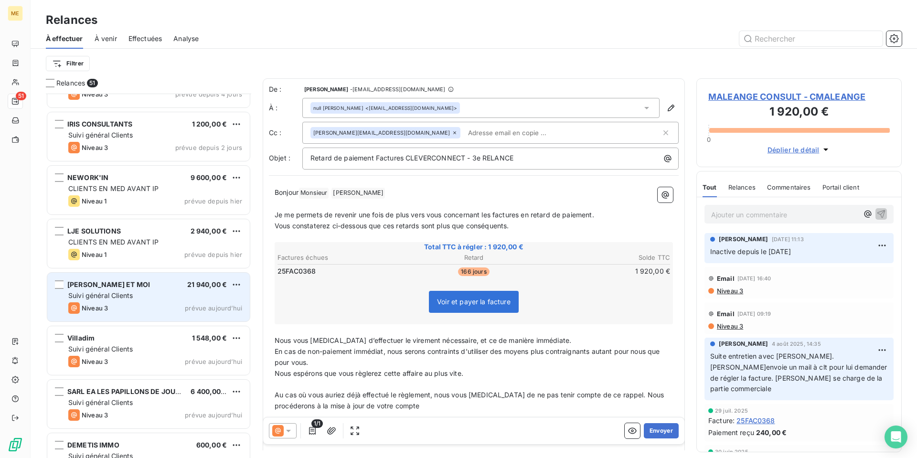
click at [166, 297] on div "Suivi général Clients" at bounding box center [155, 296] width 174 height 10
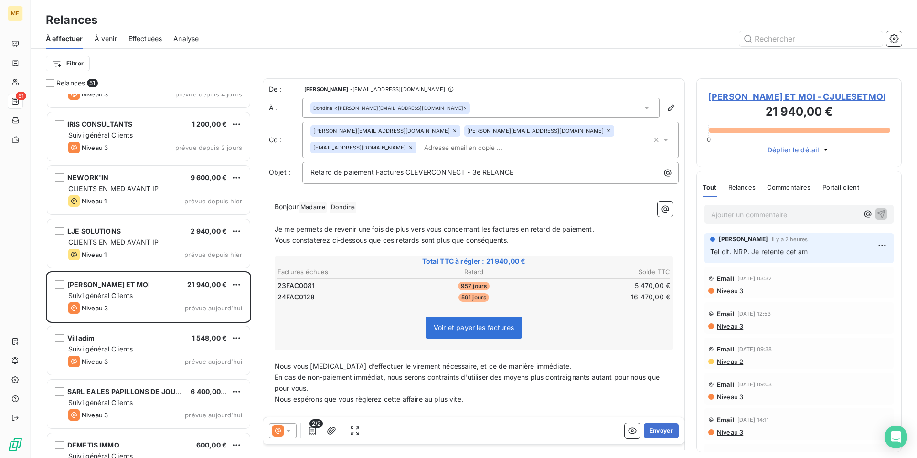
click at [786, 94] on span "[PERSON_NAME] ET MOI - CJULESETMOI" at bounding box center [798, 96] width 181 height 13
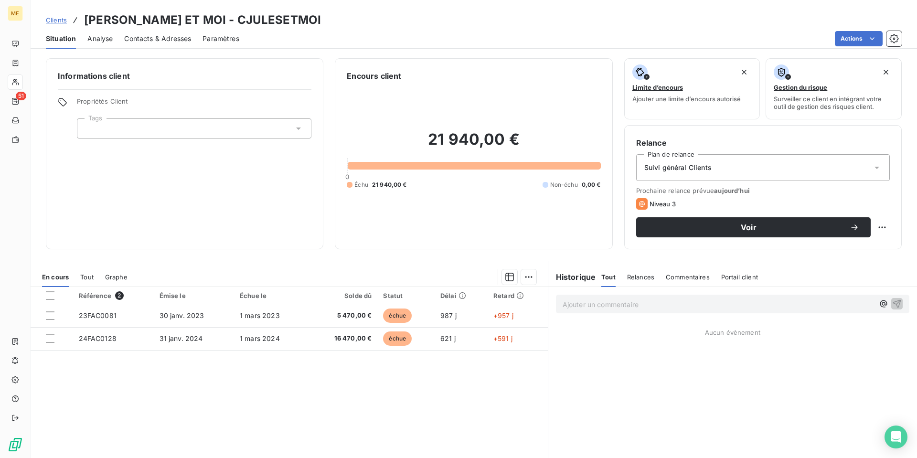
click at [173, 44] on div "Contacts & Adresses" at bounding box center [157, 39] width 67 height 20
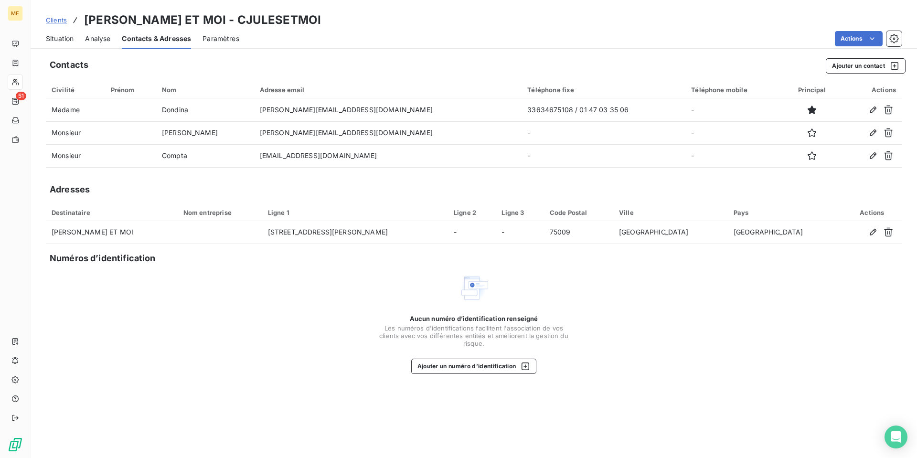
click at [64, 41] on span "Situation" at bounding box center [60, 39] width 28 height 10
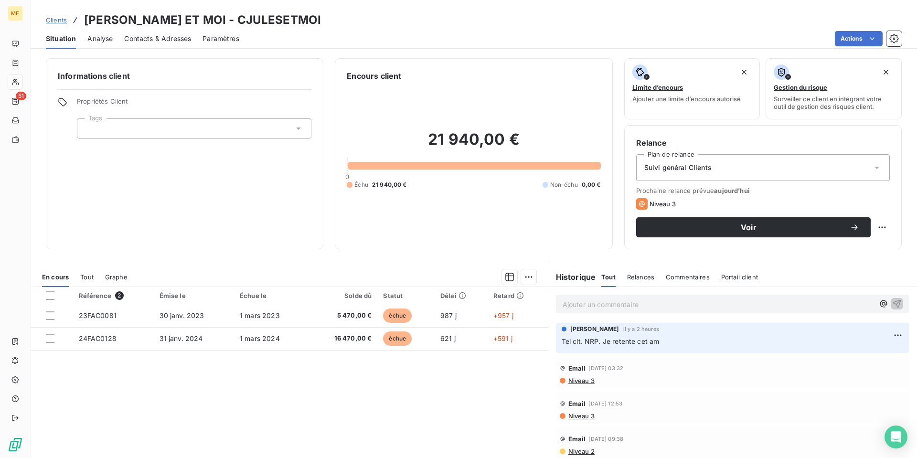
click at [600, 302] on p "Ajouter un commentaire ﻿" at bounding box center [718, 304] width 311 height 12
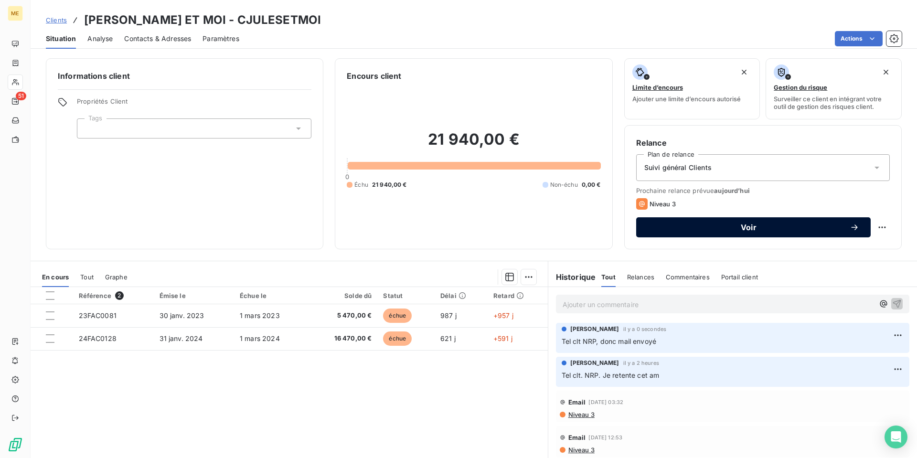
click at [791, 230] on span "Voir" at bounding box center [749, 228] width 202 height 8
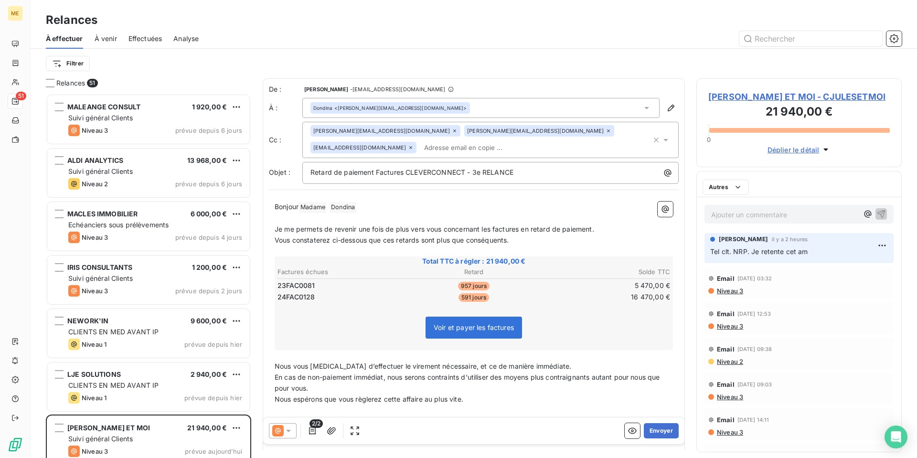
scroll to position [357, 198]
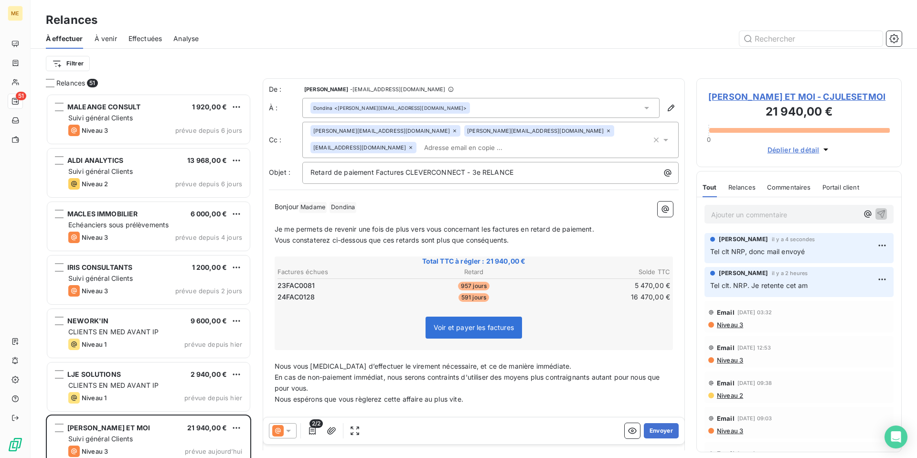
click at [606, 132] on icon at bounding box center [609, 131] width 6 height 6
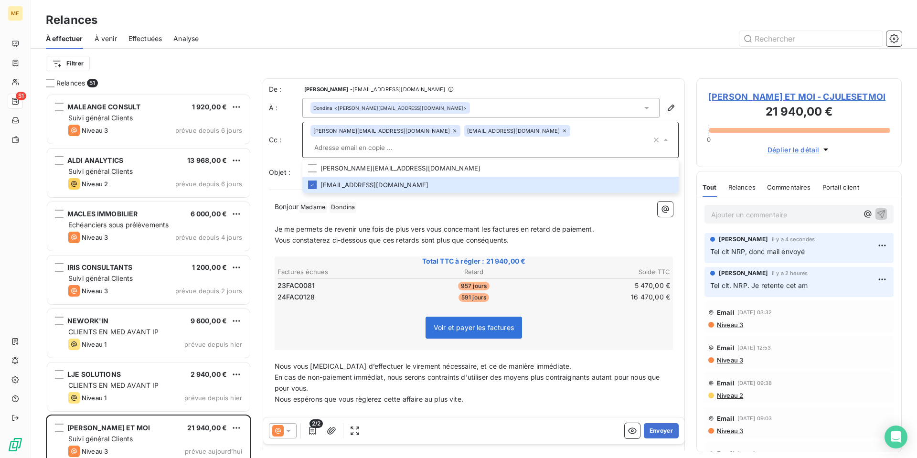
click at [373, 202] on p "Bonjour Madame ﻿ [PERSON_NAME] ﻿ ﻿" at bounding box center [474, 207] width 398 height 11
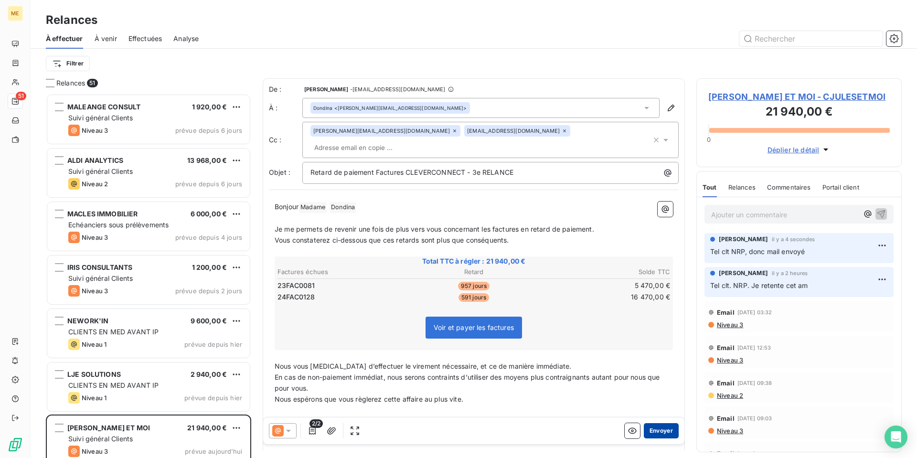
click at [659, 431] on button "Envoyer" at bounding box center [661, 430] width 35 height 15
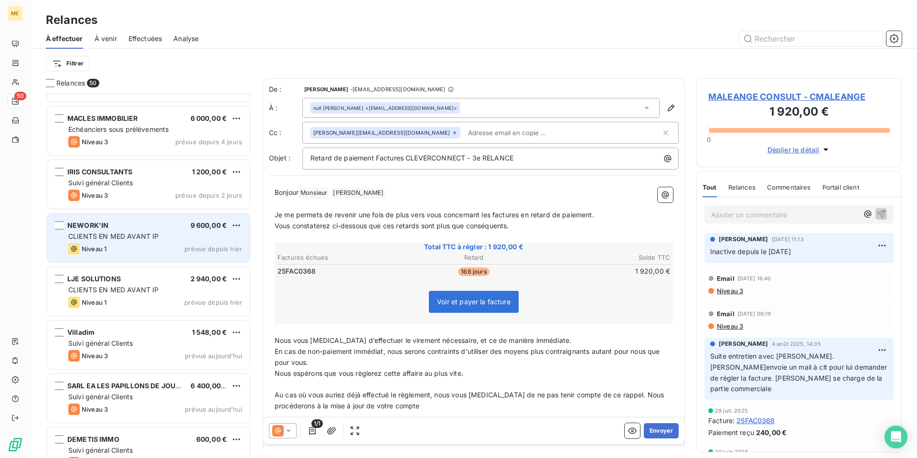
scroll to position [144, 0]
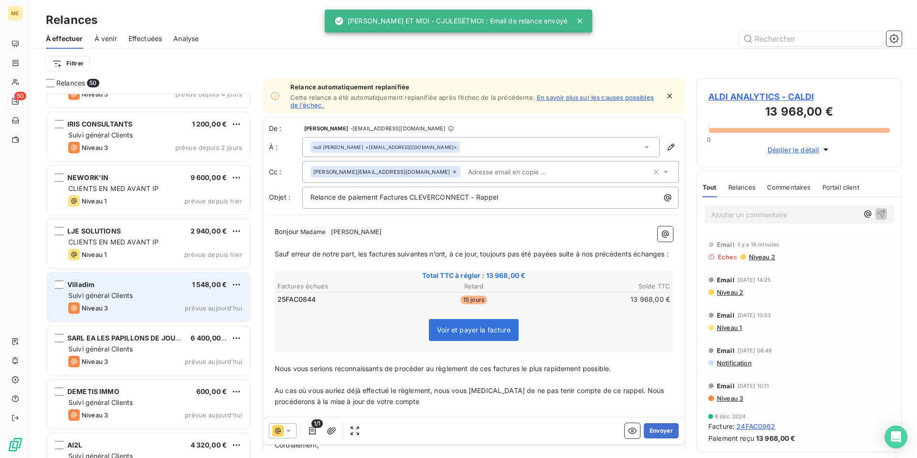
click at [159, 281] on div "Villadim 1 548,00 €" at bounding box center [155, 284] width 174 height 9
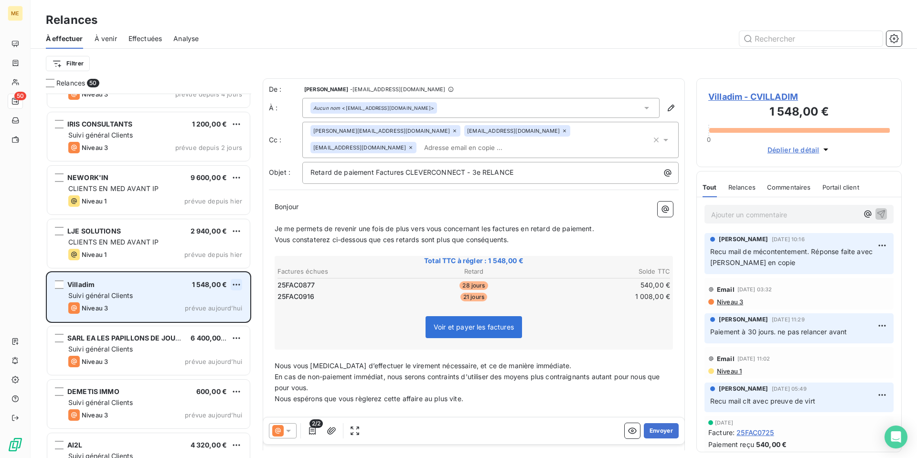
click at [238, 284] on html "ME 50 Relances À effectuer À venir Effectuées Analyse Filtrer Relances 50 ALDI …" at bounding box center [458, 229] width 917 height 458
click at [230, 299] on div "Replanifier cette action" at bounding box center [194, 303] width 85 height 15
select select "9"
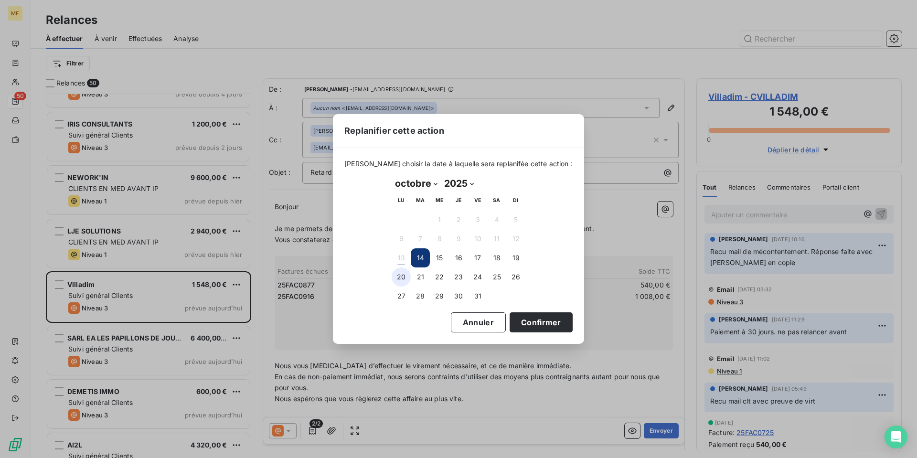
click at [404, 277] on button "20" at bounding box center [401, 276] width 19 height 19
click at [537, 321] on button "Confirmer" at bounding box center [541, 322] width 63 height 20
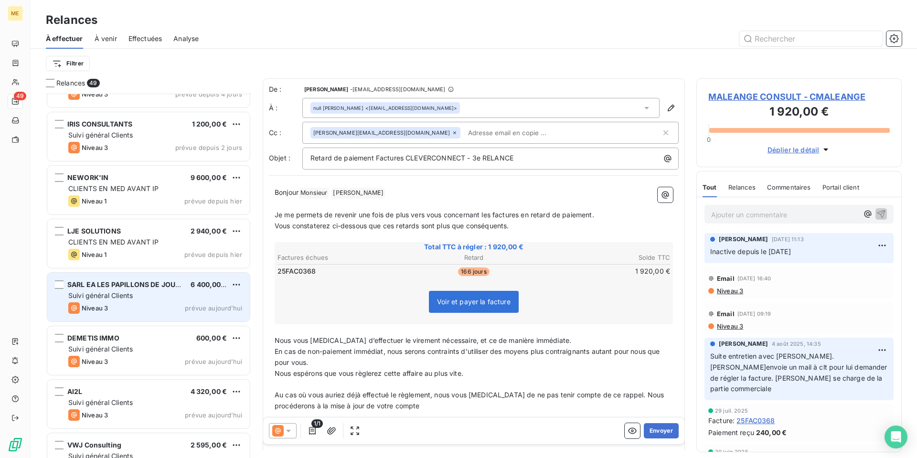
click at [149, 304] on div "Niveau 3 prévue aujourd’hui" at bounding box center [155, 307] width 174 height 11
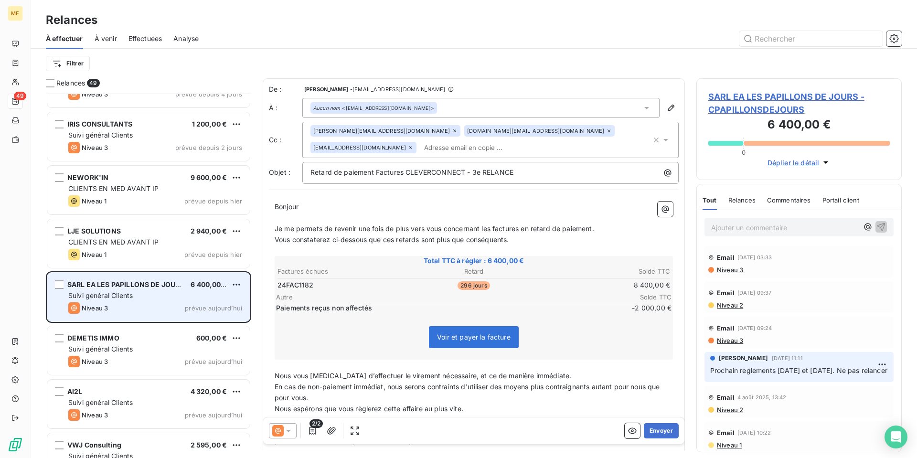
scroll to position [192, 0]
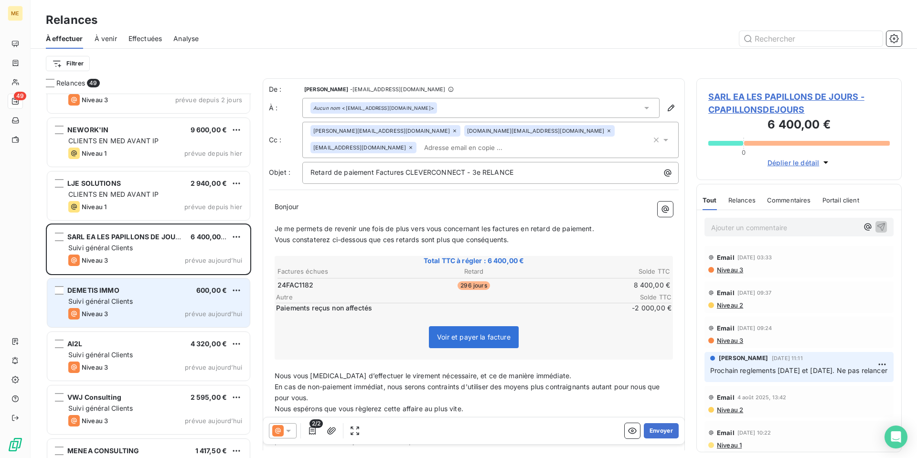
click at [140, 303] on div "Suivi général Clients" at bounding box center [155, 302] width 174 height 10
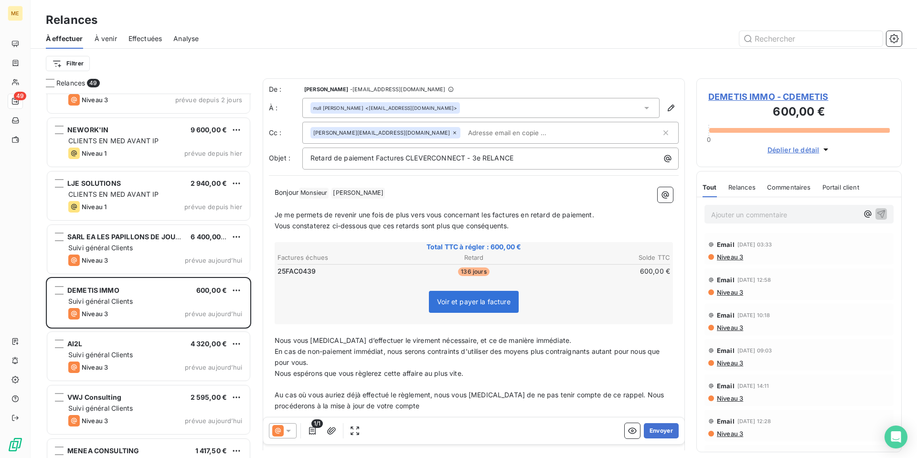
click at [288, 429] on icon at bounding box center [289, 431] width 10 height 10
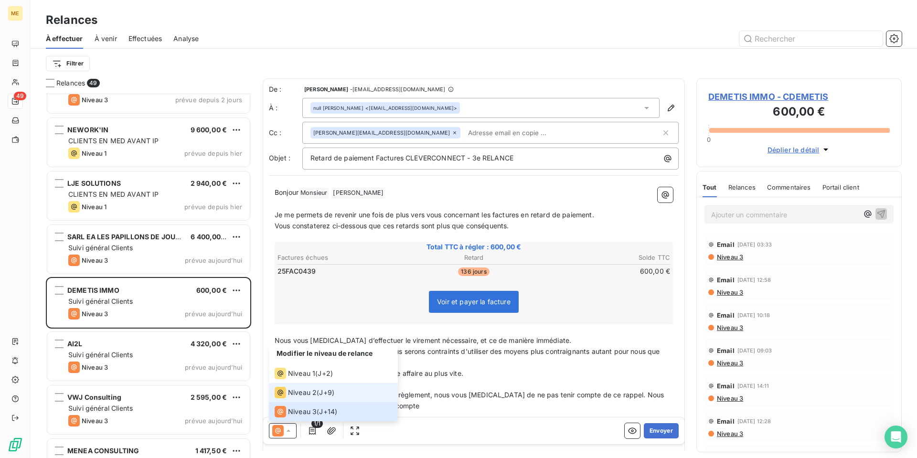
click at [304, 399] on li "Niveau 2 ( J+9 )" at bounding box center [333, 392] width 129 height 19
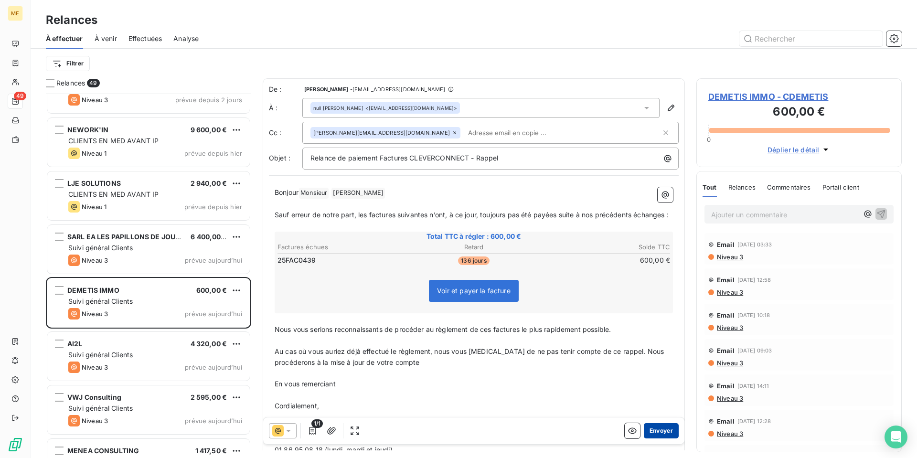
click at [658, 430] on button "Envoyer" at bounding box center [661, 430] width 35 height 15
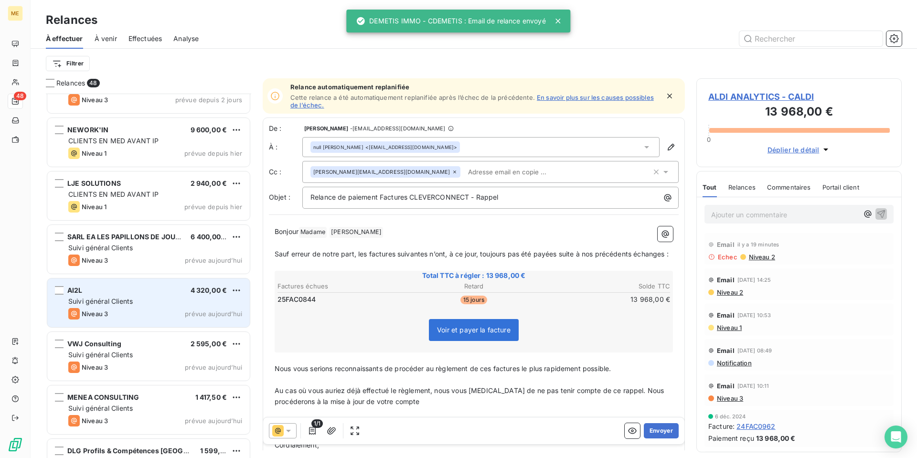
click at [162, 296] on div "AI2L 4 320,00 € Suivi général Clients Niveau 3 prévue [DATE]" at bounding box center [148, 302] width 202 height 49
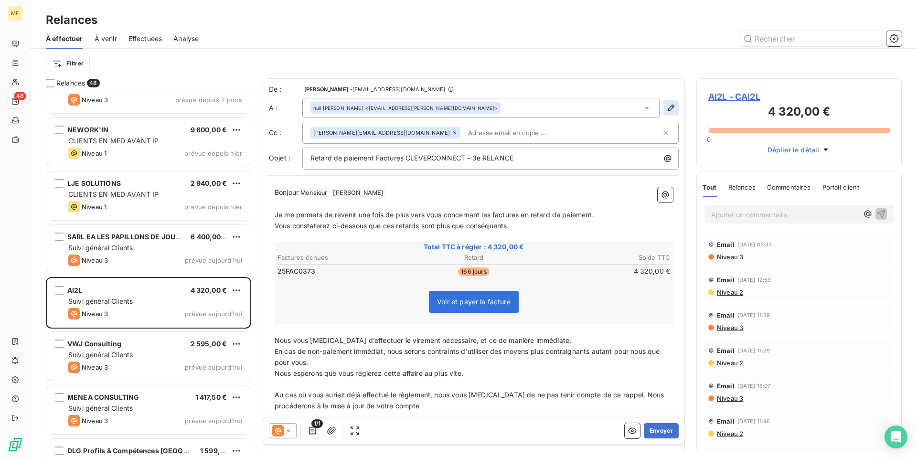
click at [668, 106] on icon "button" at bounding box center [671, 108] width 7 height 7
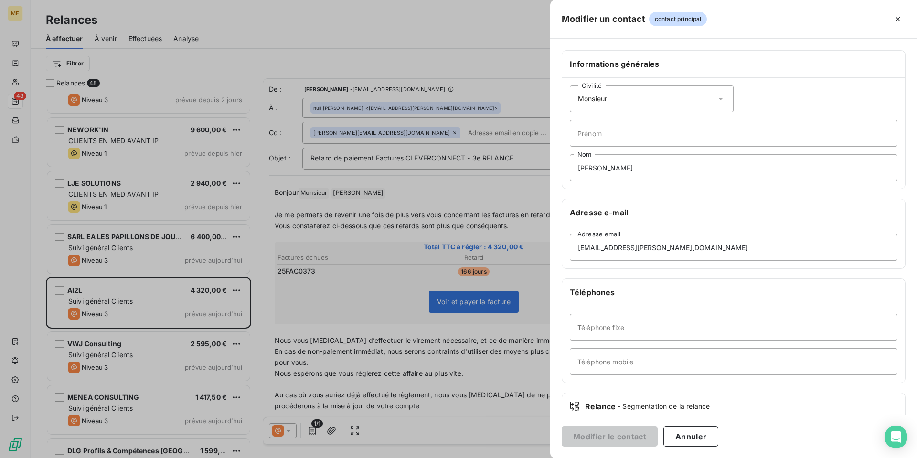
click at [718, 99] on icon at bounding box center [720, 99] width 5 height 2
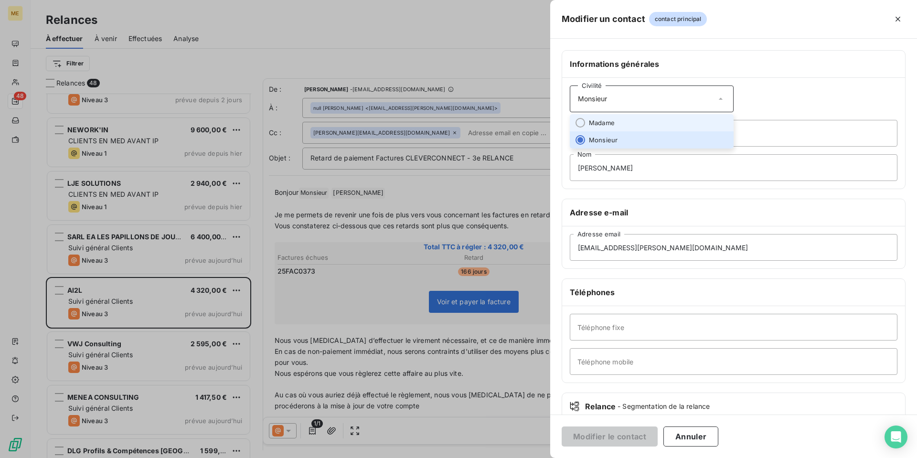
click at [684, 117] on li "Madame" at bounding box center [652, 122] width 164 height 17
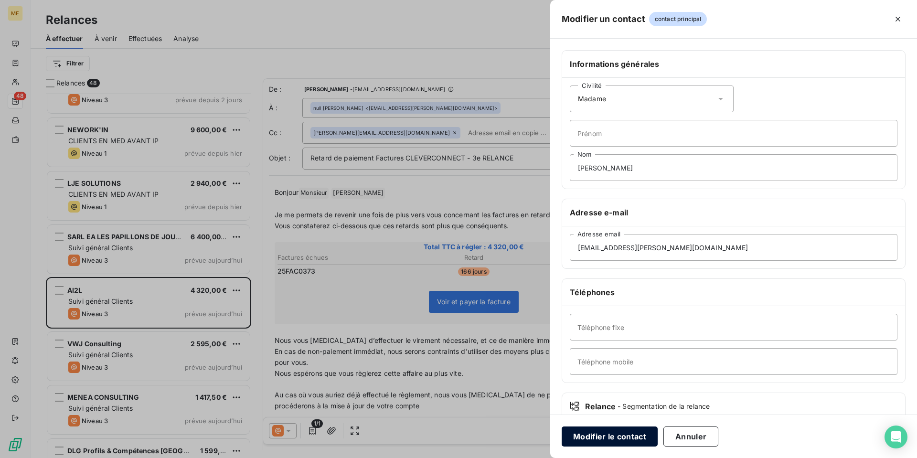
click at [614, 435] on button "Modifier le contact" at bounding box center [610, 436] width 96 height 20
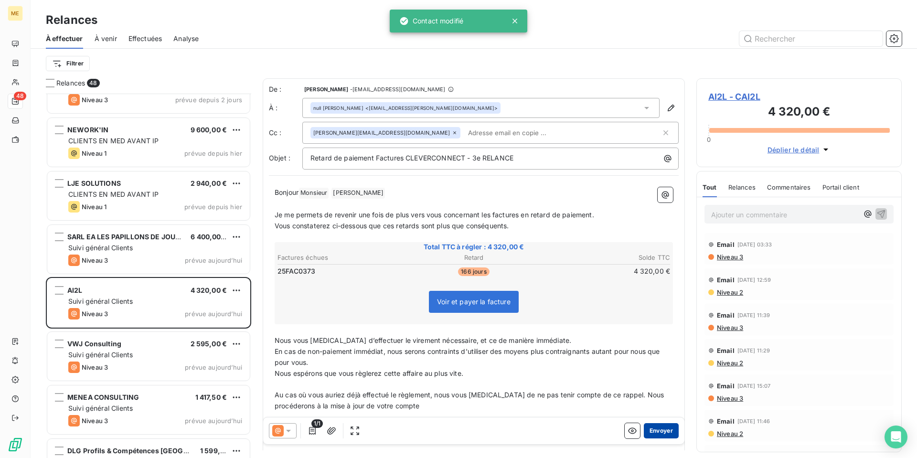
click at [660, 429] on button "Envoyer" at bounding box center [661, 430] width 35 height 15
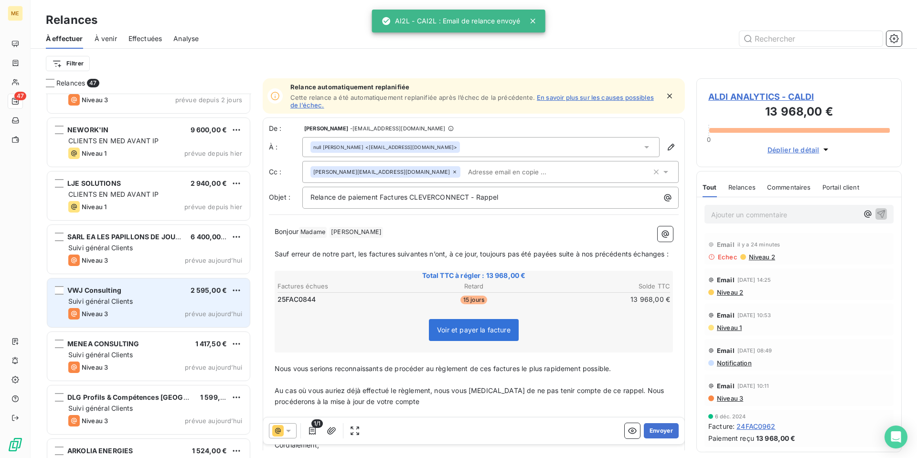
click at [164, 298] on div "Suivi général Clients" at bounding box center [155, 302] width 174 height 10
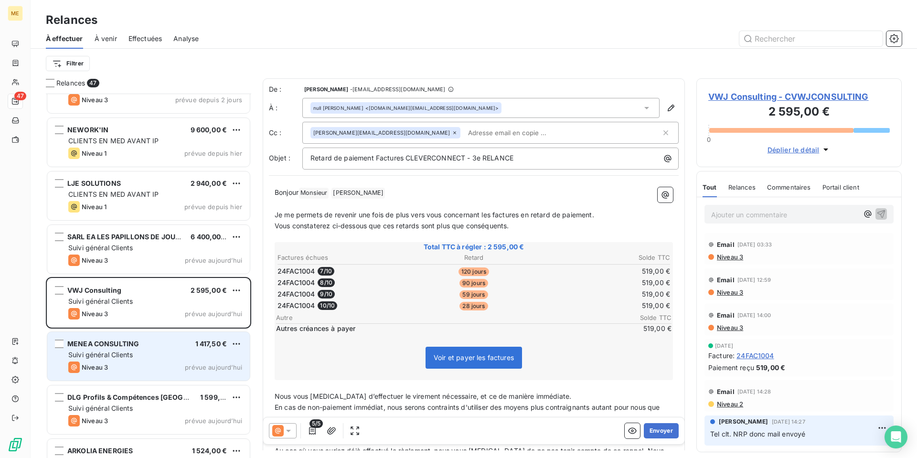
click at [134, 349] on div "MENEA CONSULTING" at bounding box center [103, 344] width 72 height 10
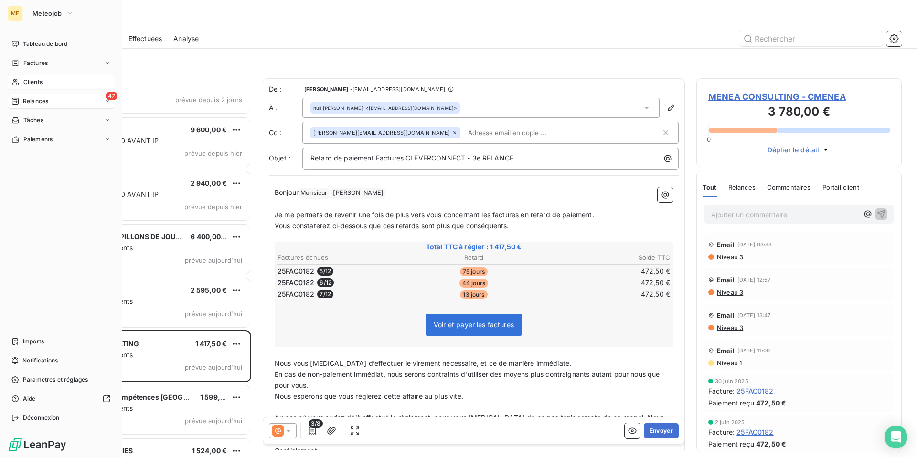
drag, startPoint x: 31, startPoint y: 77, endPoint x: 36, endPoint y: 77, distance: 5.7
click at [32, 77] on div "Clients" at bounding box center [61, 82] width 106 height 15
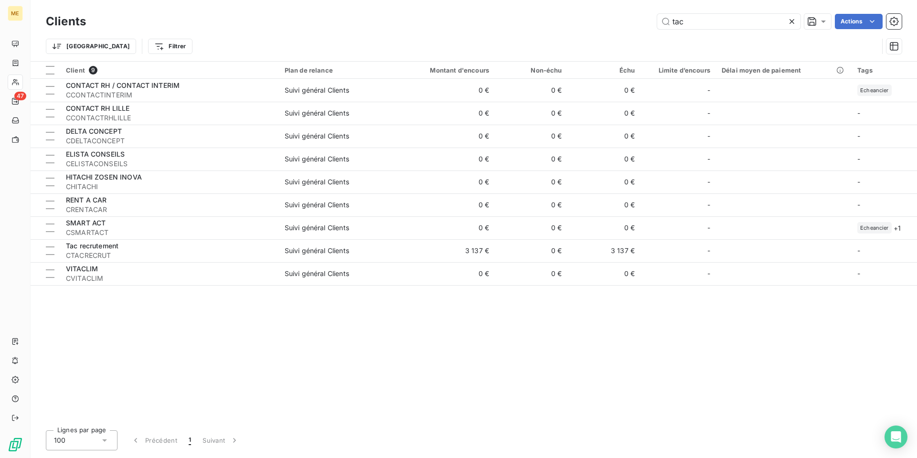
drag, startPoint x: 709, startPoint y: 21, endPoint x: 471, endPoint y: 39, distance: 238.5
click at [481, 39] on div "Clients tac Actions Trier Filtrer" at bounding box center [474, 36] width 856 height 50
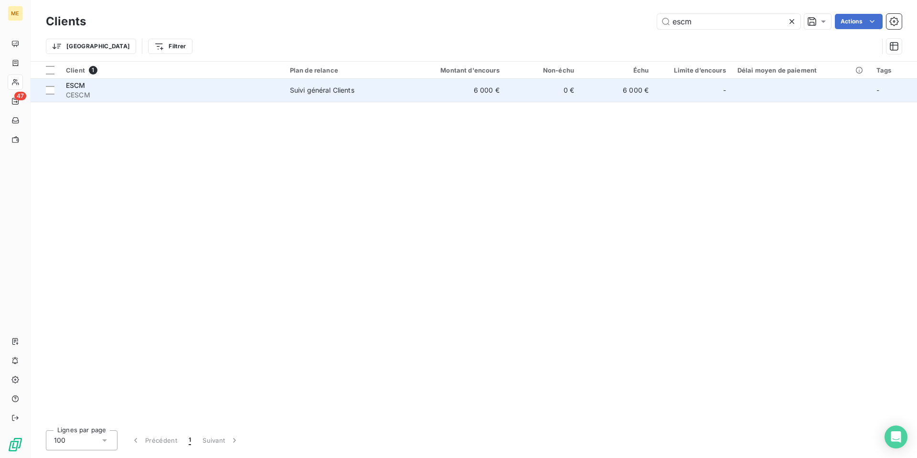
type input "escm"
click at [65, 92] on td "ESCM CESCM" at bounding box center [172, 90] width 224 height 23
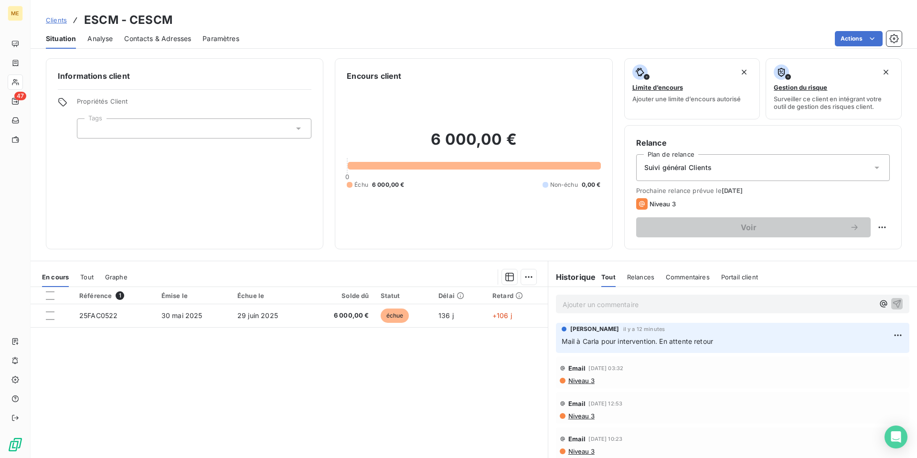
drag, startPoint x: 569, startPoint y: 301, endPoint x: 595, endPoint y: 290, distance: 28.0
click at [571, 299] on p "Ajouter un commentaire ﻿" at bounding box center [718, 304] width 311 height 12
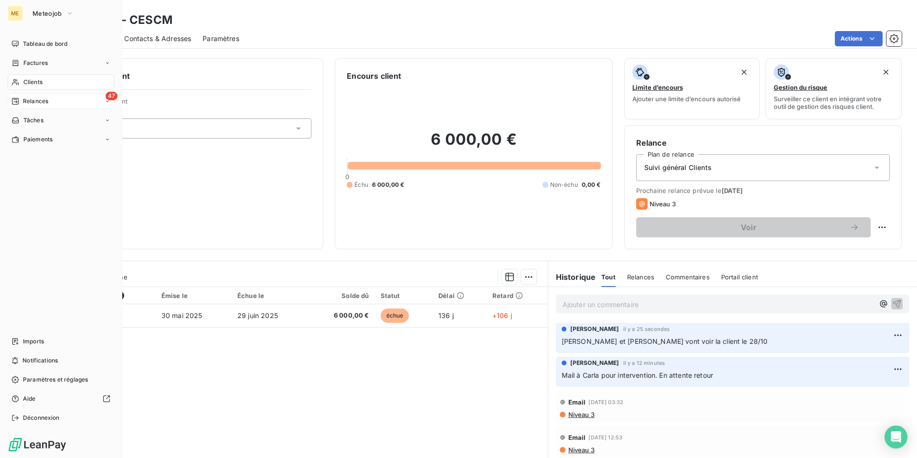
click at [31, 104] on span "Relances" at bounding box center [35, 101] width 25 height 9
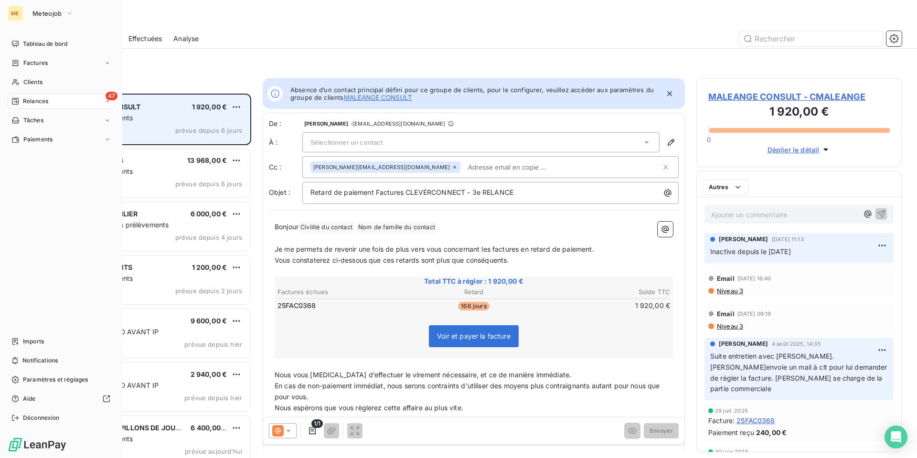
scroll to position [357, 198]
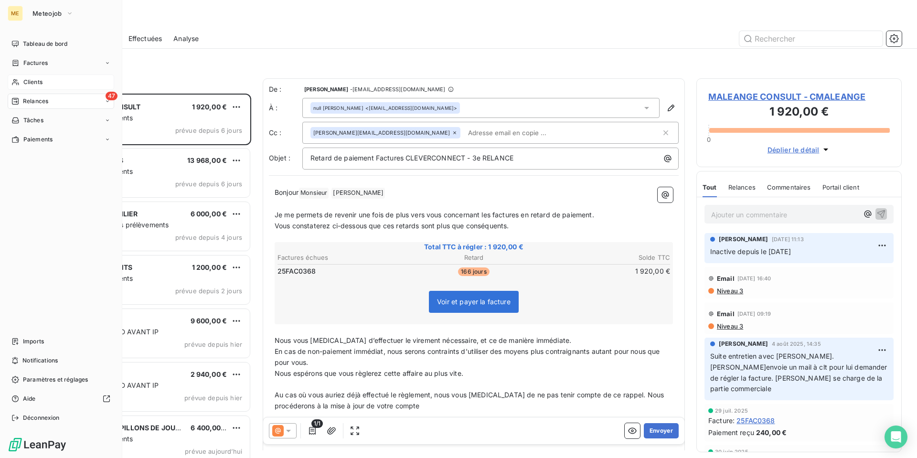
drag, startPoint x: 28, startPoint y: 77, endPoint x: 63, endPoint y: 79, distance: 34.4
click at [30, 77] on div "Clients" at bounding box center [61, 82] width 106 height 15
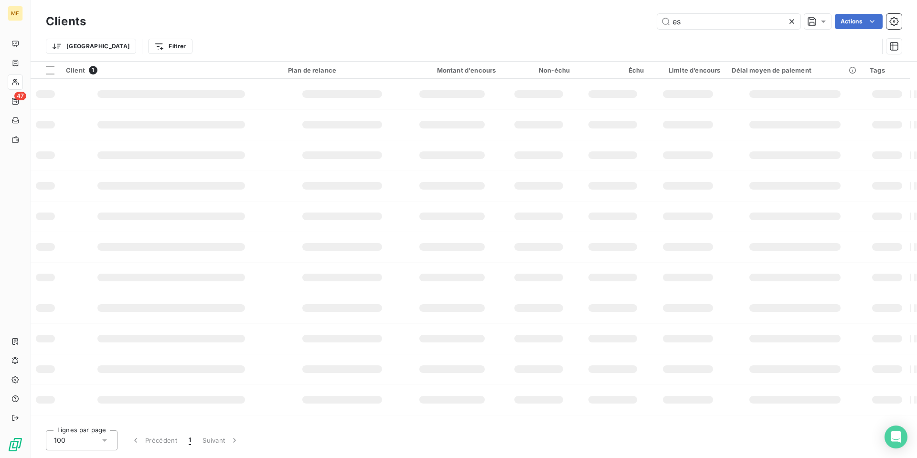
type input "e"
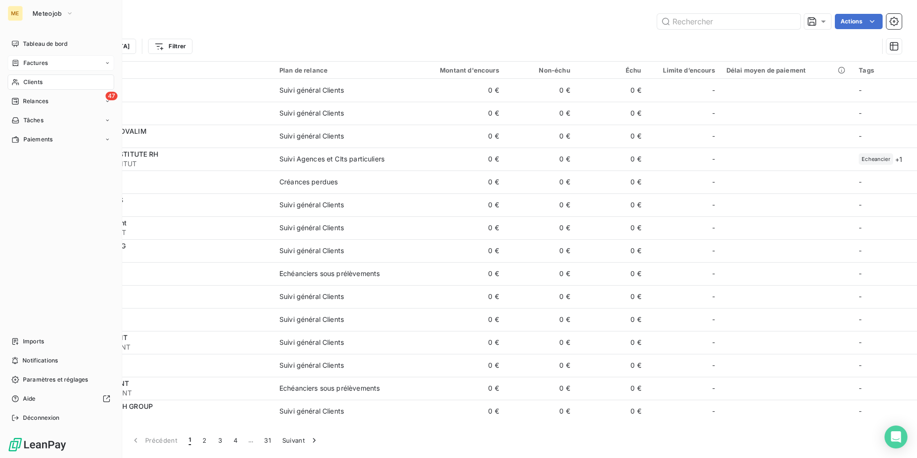
click at [32, 64] on span "Factures" at bounding box center [35, 63] width 24 height 9
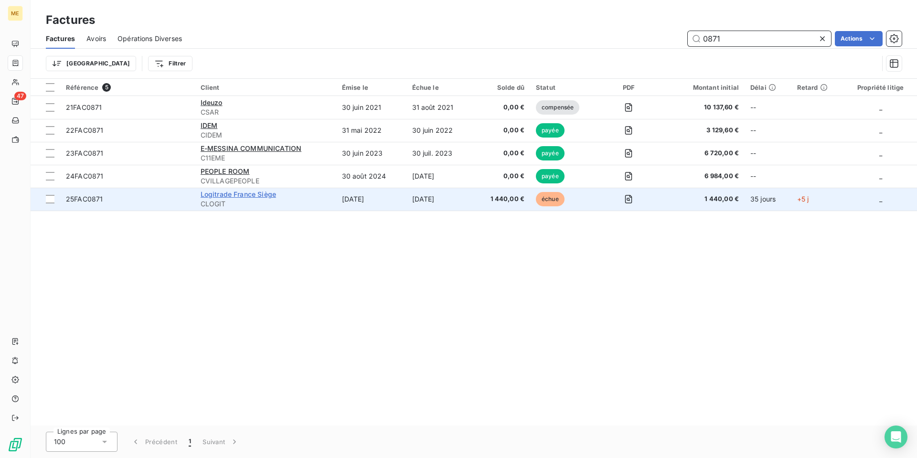
type input "0871"
click at [247, 197] on span "Logitrade France Siège" at bounding box center [238, 194] width 75 height 8
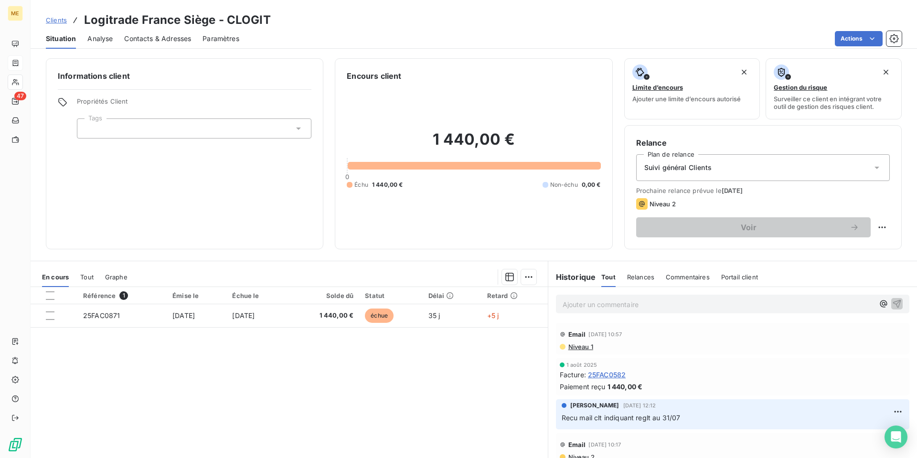
click at [563, 298] on p "Ajouter un commentaire ﻿" at bounding box center [718, 304] width 311 height 12
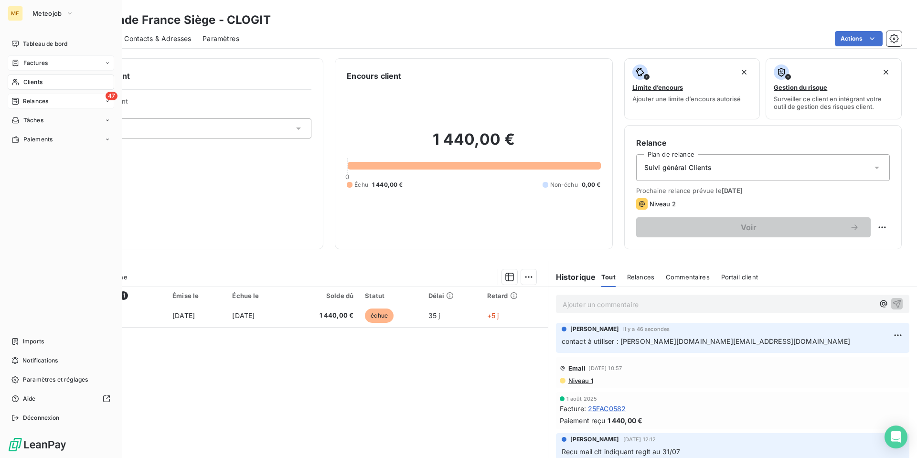
click at [33, 104] on span "Relances" at bounding box center [35, 101] width 25 height 9
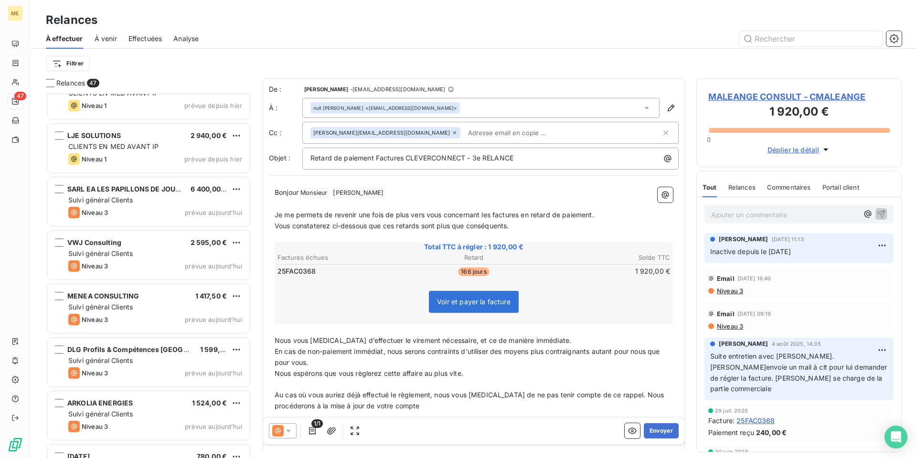
scroll to position [287, 0]
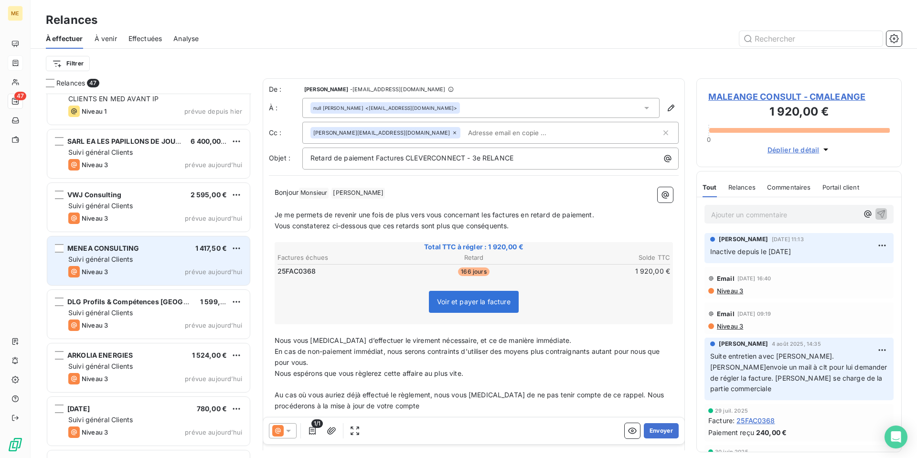
click at [152, 261] on div "Suivi général Clients" at bounding box center [155, 260] width 174 height 10
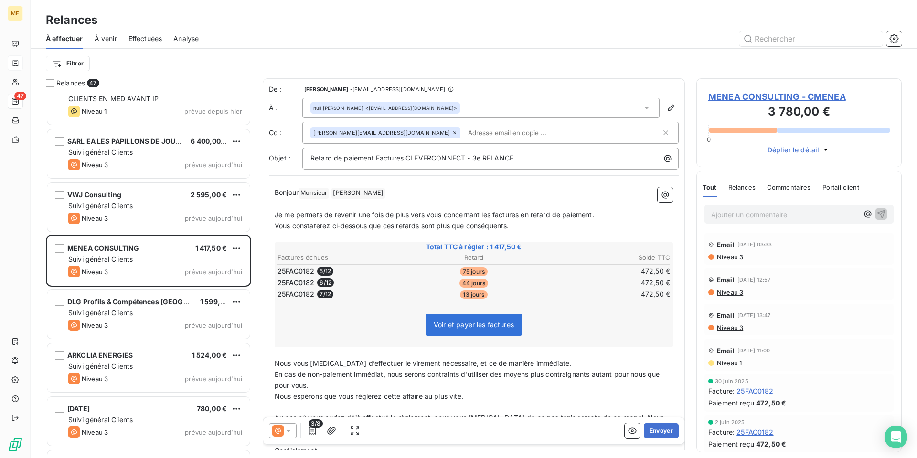
click at [755, 95] on span "MENEA CONSULTING - CMENEA" at bounding box center [798, 96] width 181 height 13
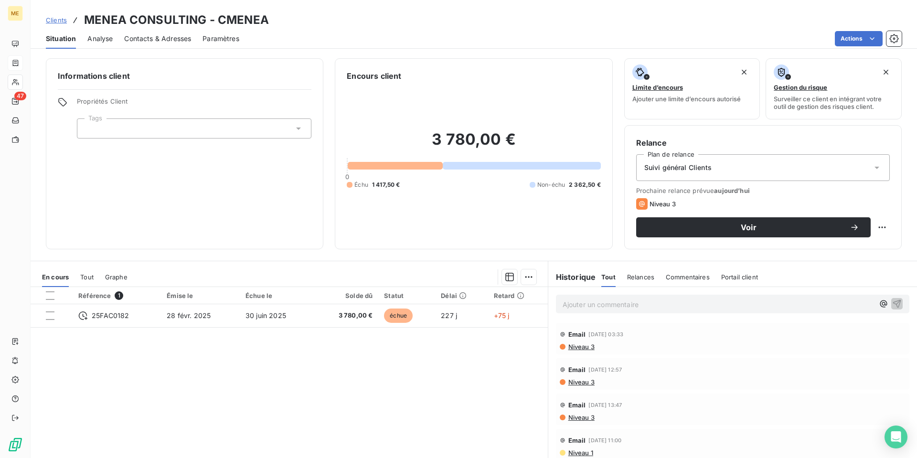
click at [157, 43] on span "Contacts & Adresses" at bounding box center [157, 39] width 67 height 10
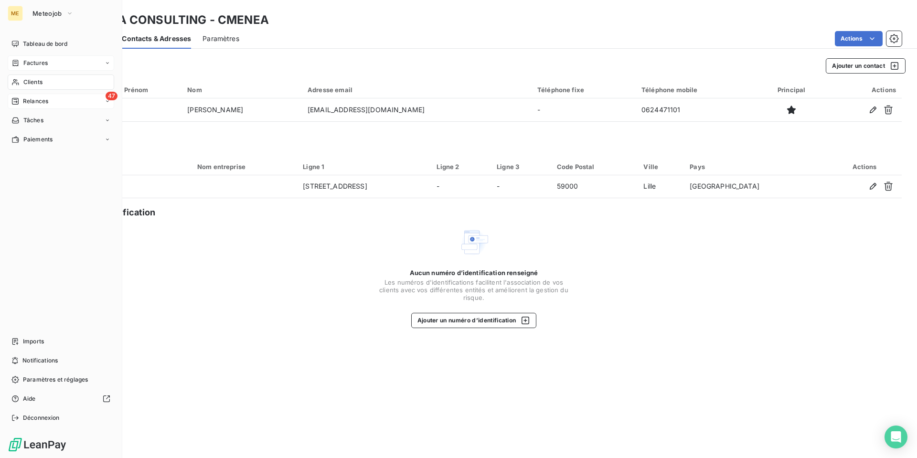
click at [33, 103] on span "Relances" at bounding box center [35, 101] width 25 height 9
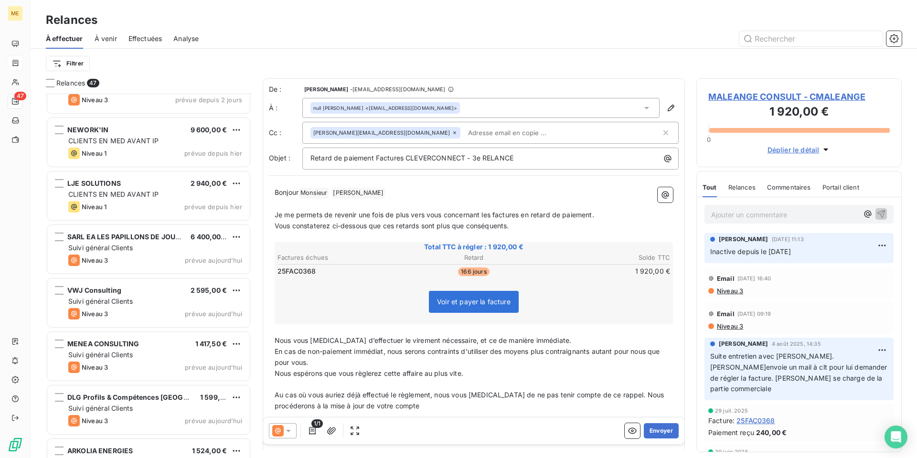
scroll to position [239, 0]
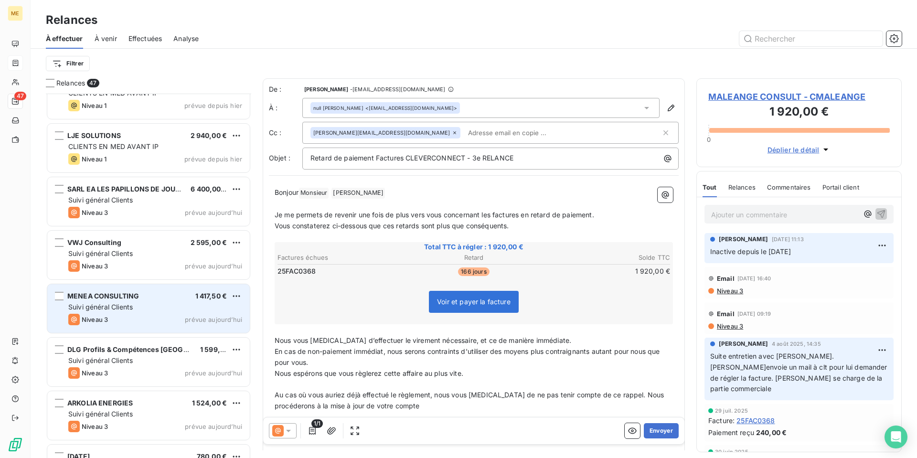
click at [145, 300] on div "MENEA CONSULTING 1 417,50 € Suivi général Clients Niveau 3 prévue [DATE]" at bounding box center [148, 308] width 202 height 49
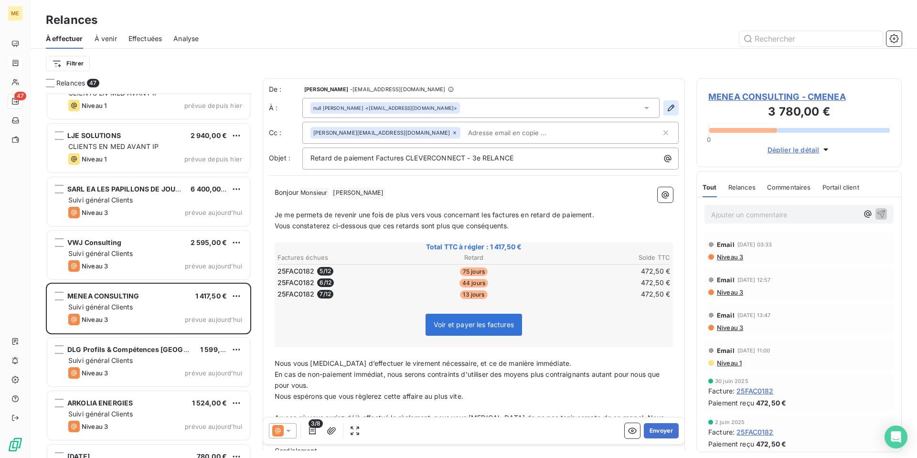
click at [667, 110] on icon "button" at bounding box center [671, 108] width 10 height 10
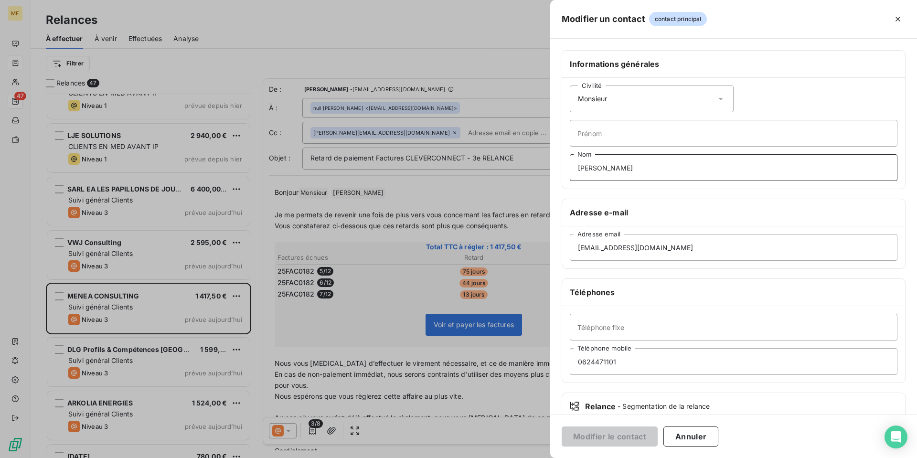
drag, startPoint x: 676, startPoint y: 167, endPoint x: 478, endPoint y: 171, distance: 198.7
click at [478, 458] on div "Modifier un contact contact principal Informations générales Civilité Monsieur …" at bounding box center [458, 458] width 917 height 0
click at [578, 248] on input "[EMAIL_ADDRESS][DOMAIN_NAME]" at bounding box center [734, 247] width 328 height 27
type input "[PERSON_NAME][EMAIL_ADDRESS][DOMAIN_NAME]"
click at [618, 439] on button "Modifier le contact" at bounding box center [610, 436] width 96 height 20
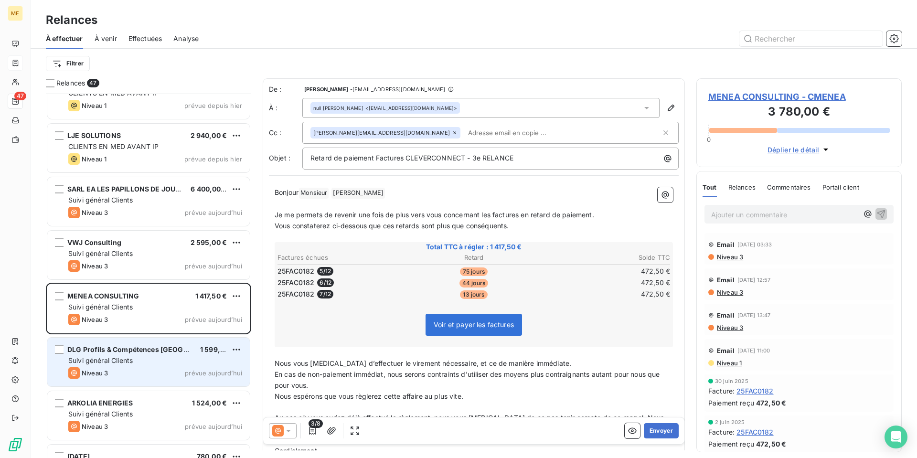
click at [163, 359] on div "Suivi général Clients" at bounding box center [155, 361] width 174 height 10
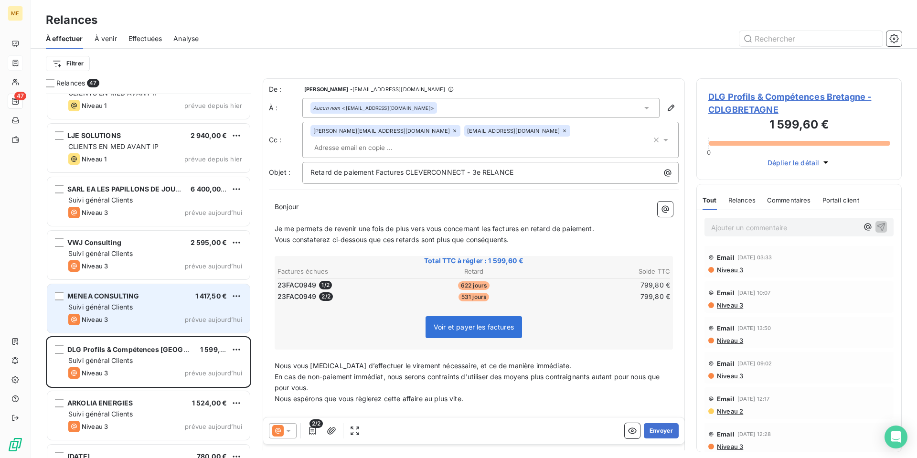
click at [149, 312] on div "MENEA CONSULTING 1 417,50 € Suivi général Clients Niveau 3 prévue [DATE]" at bounding box center [148, 308] width 202 height 49
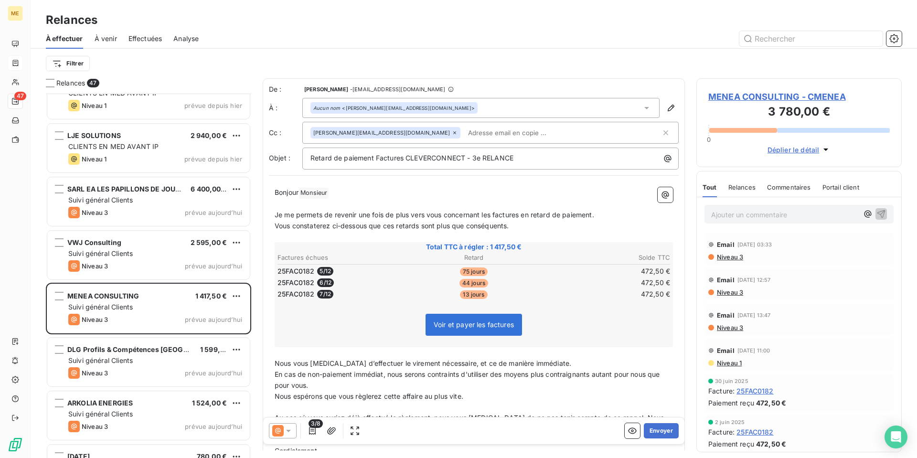
click at [288, 433] on icon at bounding box center [289, 431] width 10 height 10
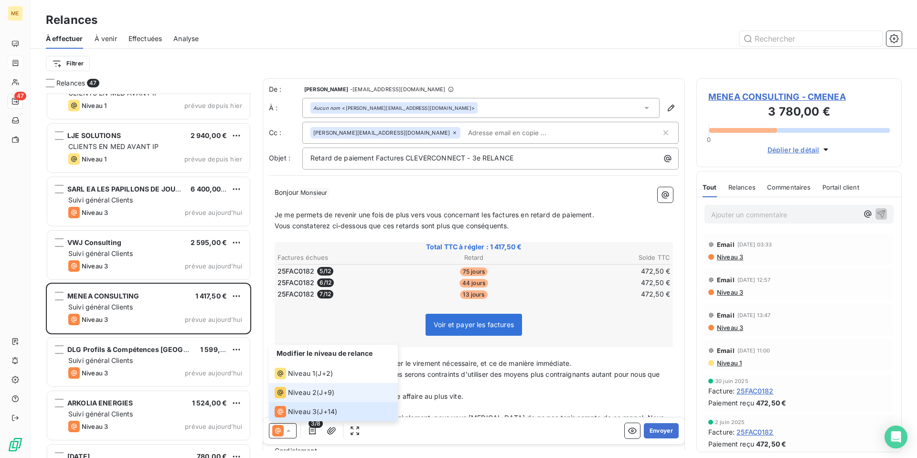
click at [308, 400] on li "Niveau 2 ( J+9 )" at bounding box center [333, 392] width 129 height 19
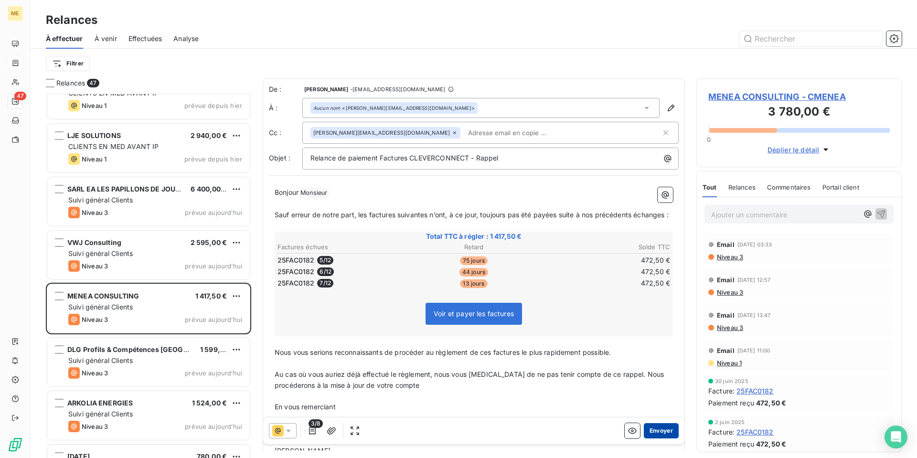
click at [660, 433] on button "Envoyer" at bounding box center [661, 430] width 35 height 15
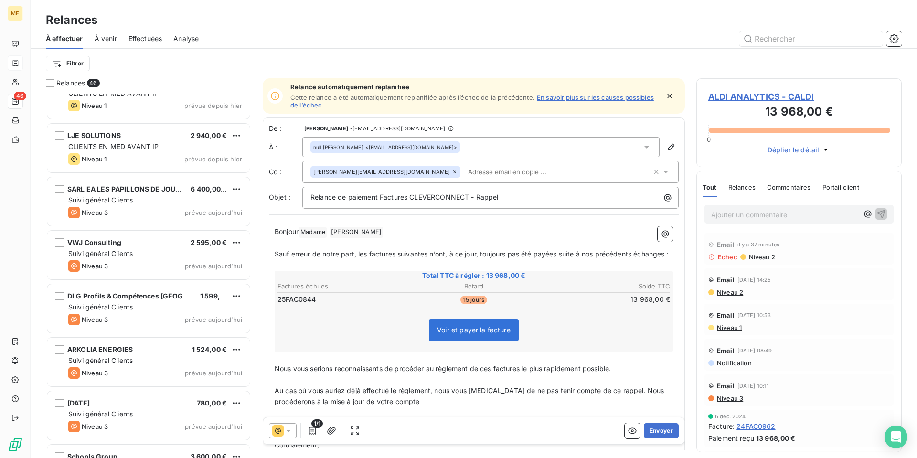
click at [764, 258] on span "Niveau 2" at bounding box center [761, 257] width 27 height 8
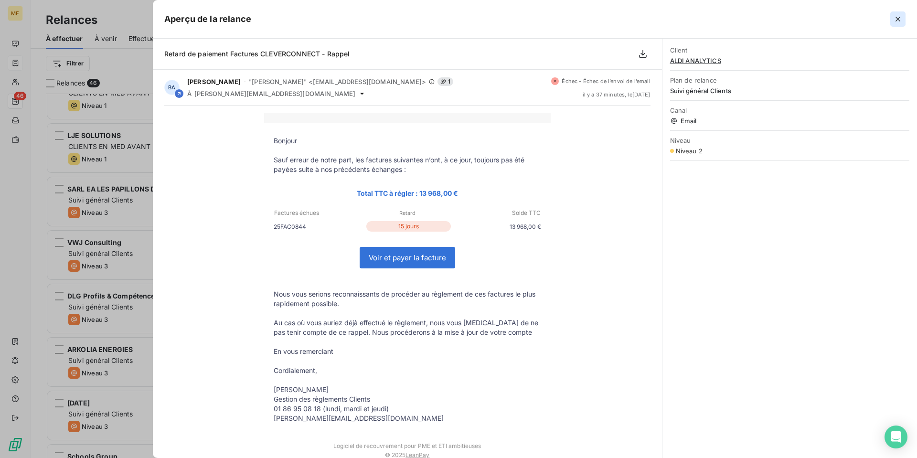
click at [896, 21] on icon "button" at bounding box center [898, 19] width 10 height 10
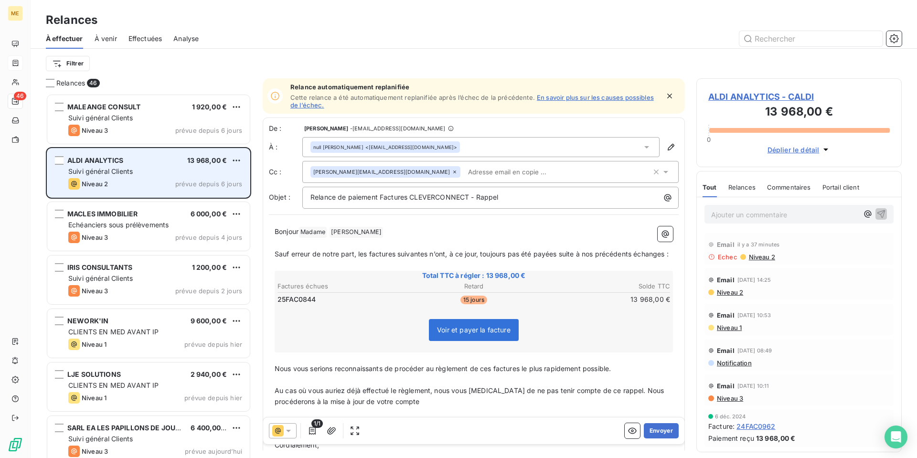
click at [153, 171] on div "Suivi général Clients" at bounding box center [155, 172] width 174 height 10
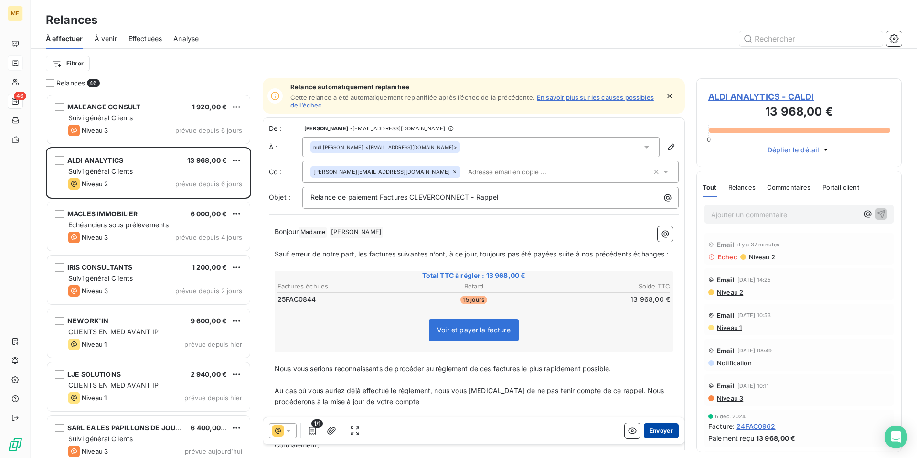
click at [651, 432] on button "Envoyer" at bounding box center [661, 430] width 35 height 15
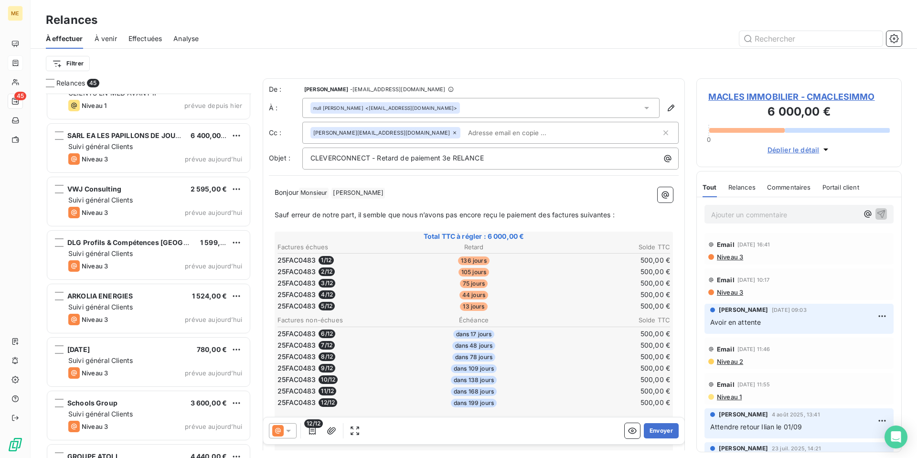
scroll to position [287, 0]
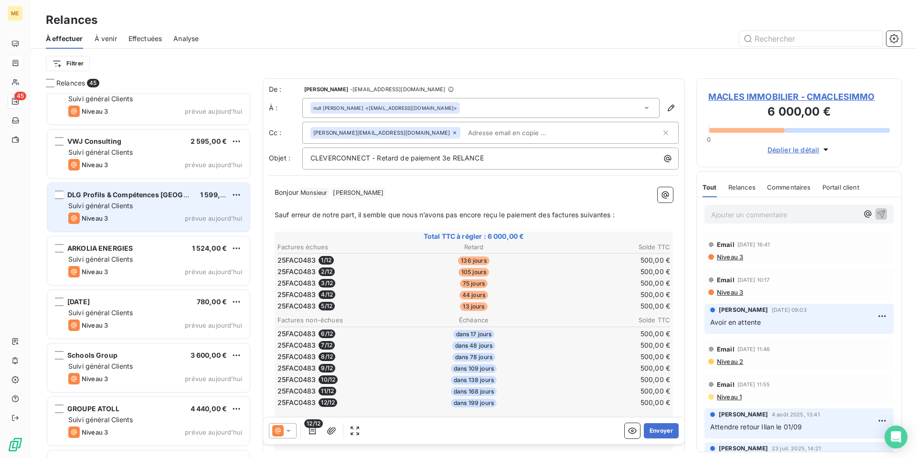
click at [139, 206] on div "Suivi général Clients" at bounding box center [155, 206] width 174 height 10
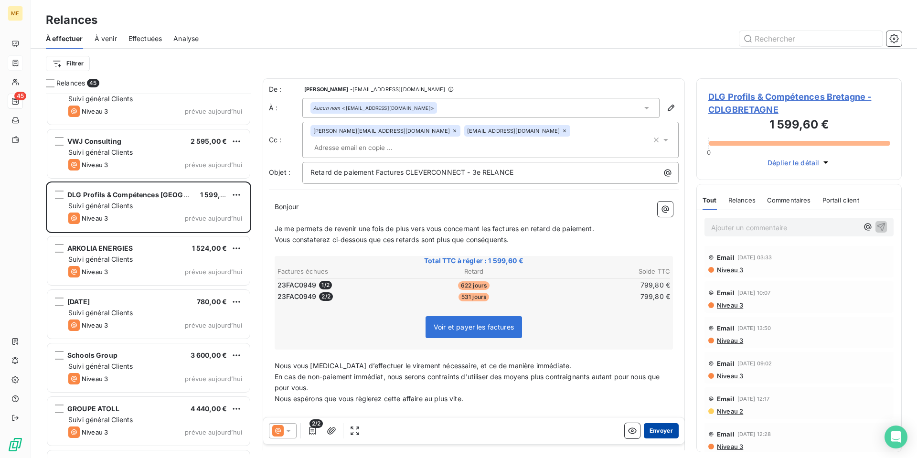
click at [656, 428] on button "Envoyer" at bounding box center [661, 430] width 35 height 15
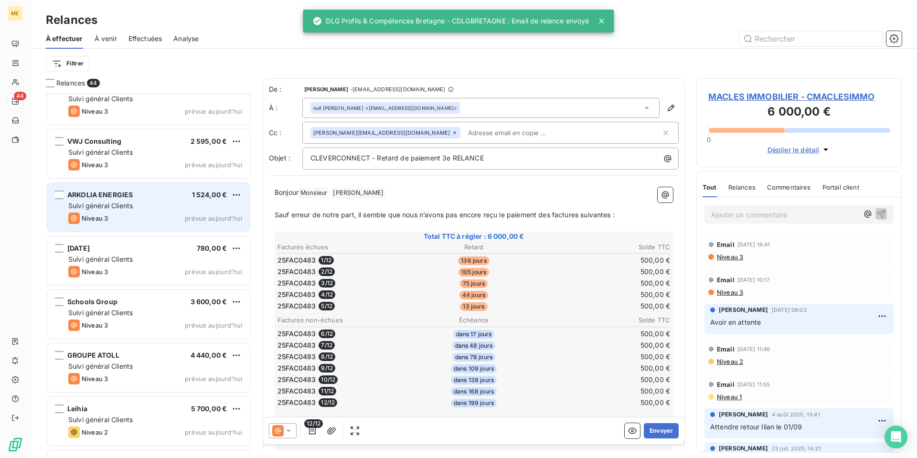
click at [148, 200] on div "ARKOLIA ENERGIES 1 524,00 € Suivi général Clients Niveau 3 prévue [DATE]" at bounding box center [148, 207] width 202 height 49
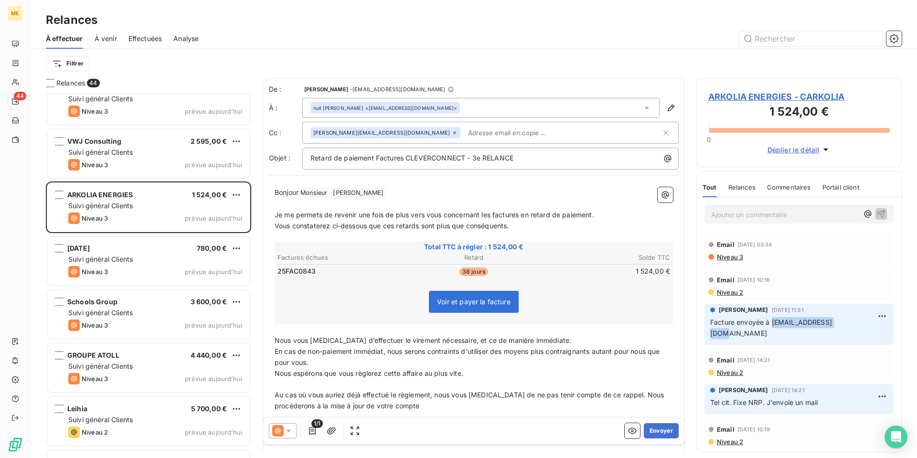
drag, startPoint x: 841, startPoint y: 326, endPoint x: 771, endPoint y: 327, distance: 69.3
click at [771, 327] on p "Facture envoyée à [EMAIL_ADDRESS][DOMAIN_NAME]" at bounding box center [799, 328] width 178 height 22
copy span "[EMAIL_ADDRESS][DOMAIN_NAME]"
click at [668, 107] on icon "button" at bounding box center [671, 108] width 10 height 10
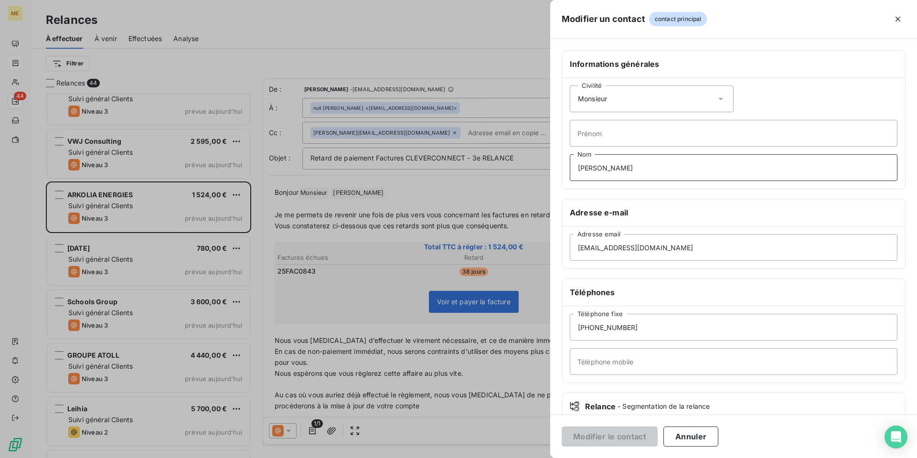
drag, startPoint x: 677, startPoint y: 166, endPoint x: 426, endPoint y: 169, distance: 250.7
click at [426, 458] on div "Modifier un contact contact principal Informations générales Civilité Monsieur …" at bounding box center [458, 458] width 917 height 0
drag, startPoint x: 698, startPoint y: 246, endPoint x: 439, endPoint y: 246, distance: 258.4
click at [439, 458] on div "Modifier un contact contact principal Informations générales Civilité Monsieur …" at bounding box center [458, 458] width 917 height 0
paste input "[EMAIL_ADDRESS][DOMAIN_NAME]"
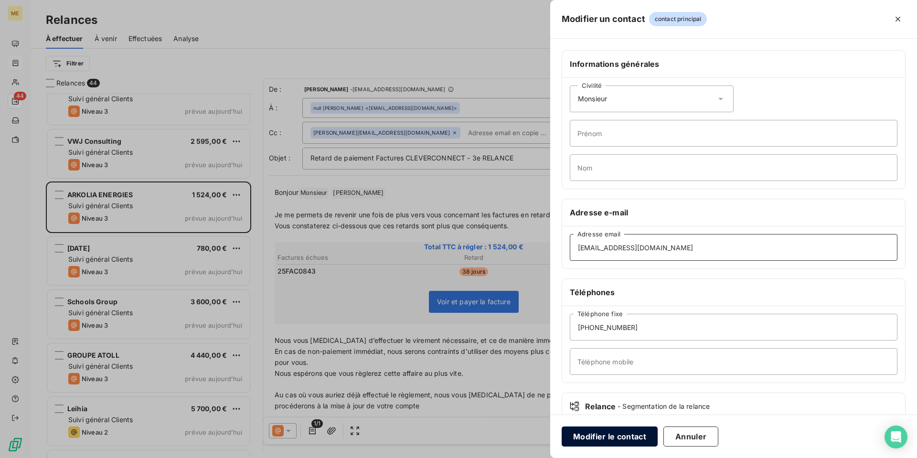
type input "[EMAIL_ADDRESS][DOMAIN_NAME]"
click at [623, 439] on button "Modifier le contact" at bounding box center [610, 436] width 96 height 20
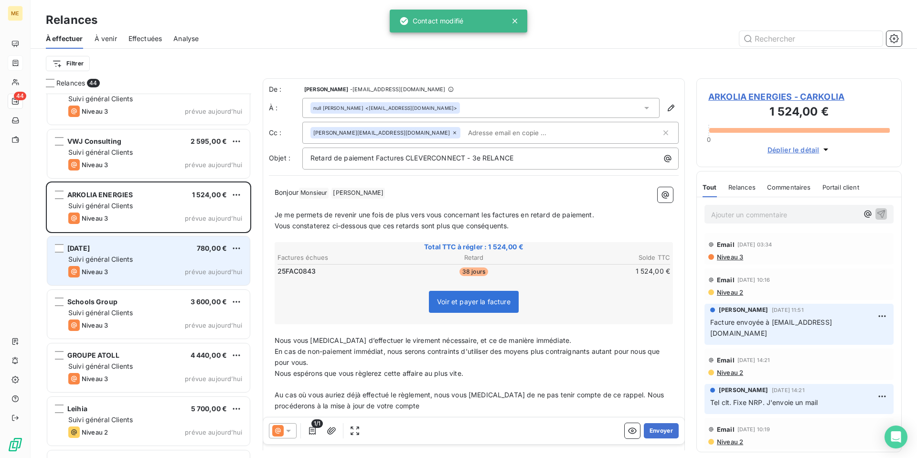
click at [127, 257] on span "Suivi général Clients" at bounding box center [100, 259] width 64 height 8
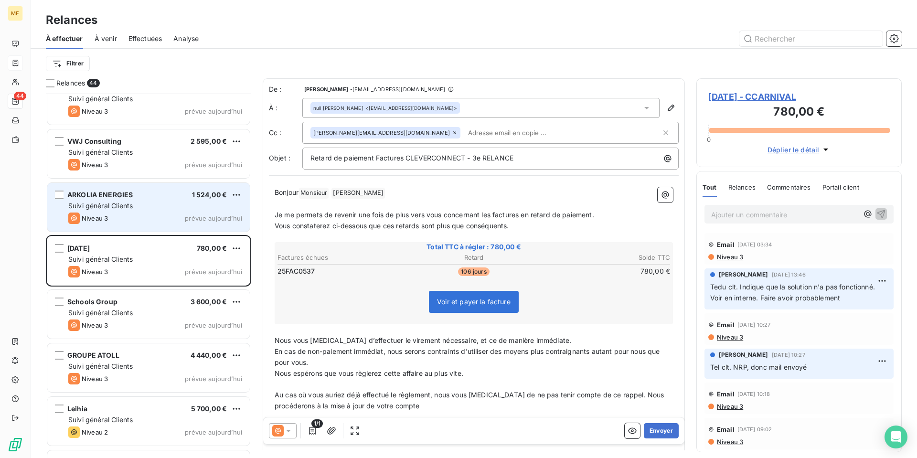
click at [141, 207] on div "Suivi général Clients" at bounding box center [155, 206] width 174 height 10
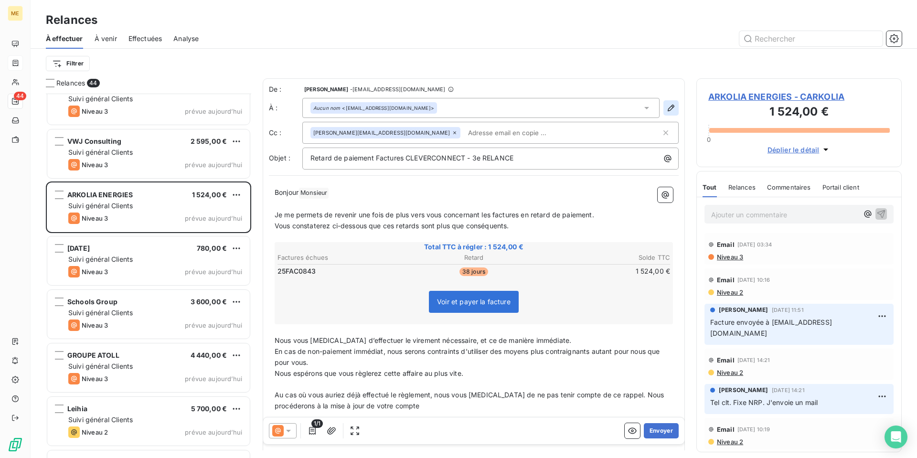
click at [666, 108] on icon "button" at bounding box center [671, 108] width 10 height 10
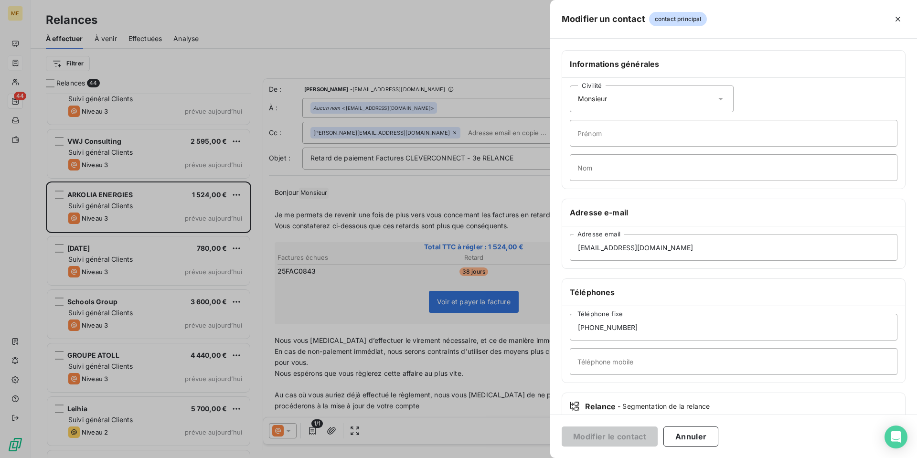
click at [720, 96] on icon at bounding box center [721, 99] width 10 height 10
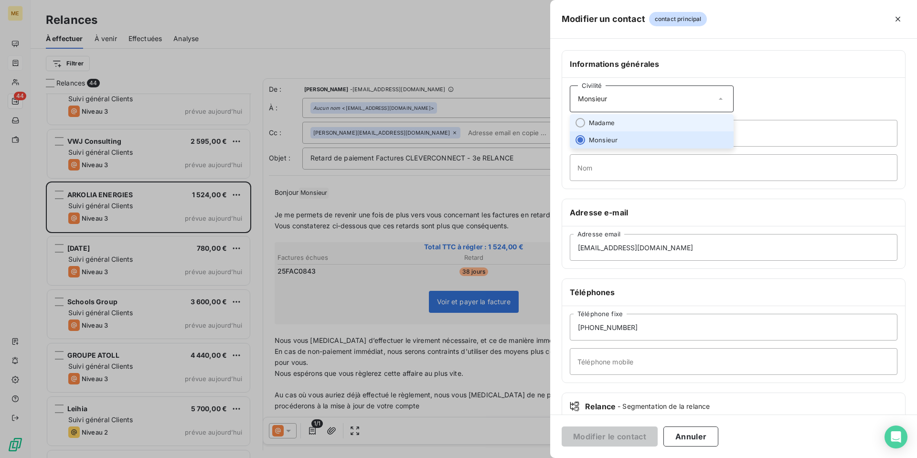
click at [699, 120] on li "Madame" at bounding box center [652, 122] width 164 height 17
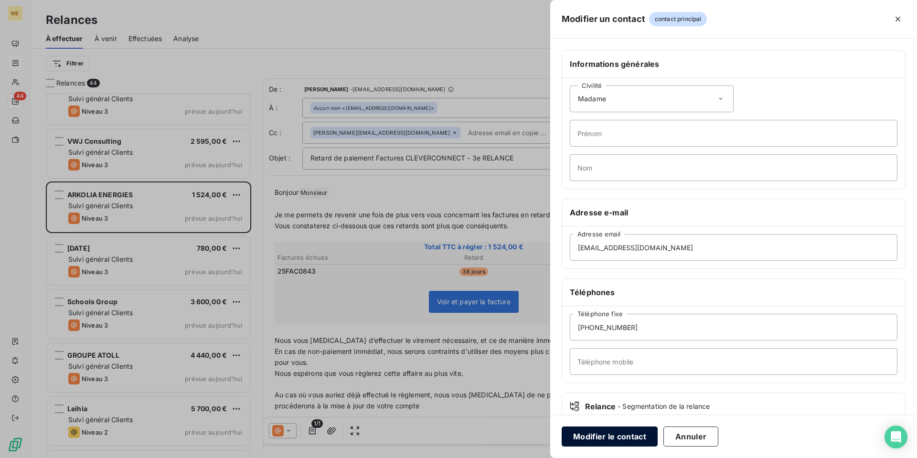
click at [623, 438] on button "Modifier le contact" at bounding box center [610, 436] width 96 height 20
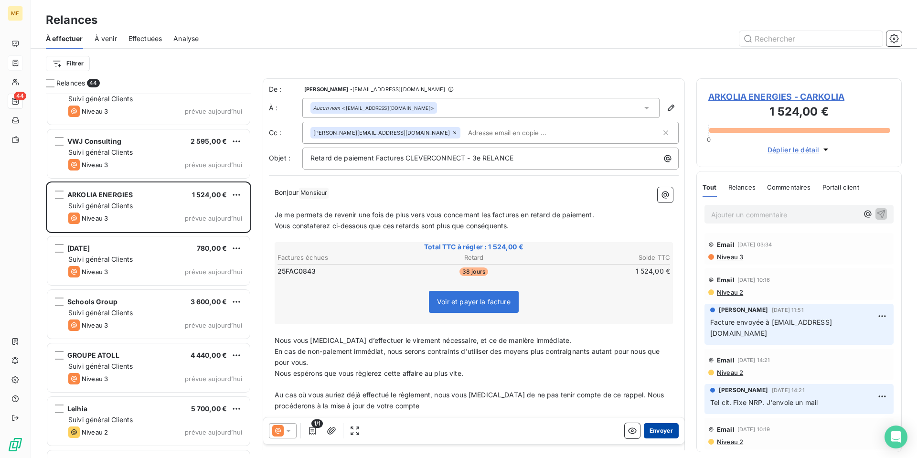
click at [657, 432] on button "Envoyer" at bounding box center [661, 430] width 35 height 15
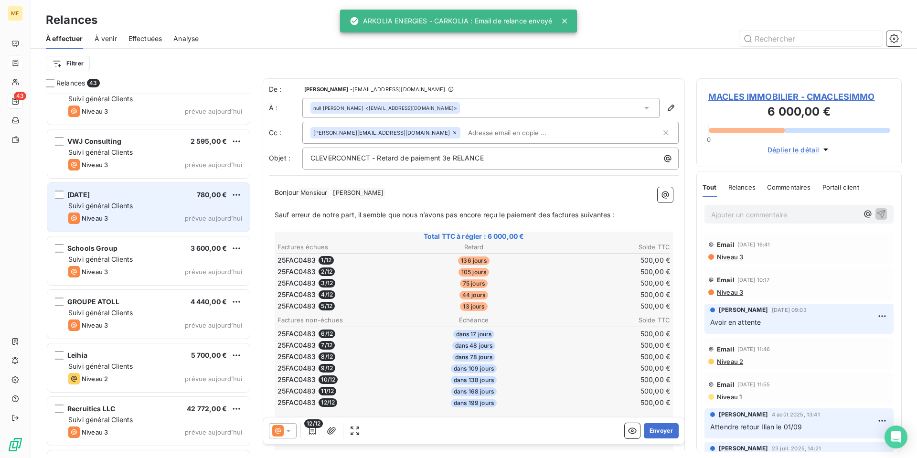
click at [151, 212] on div "[DATE] 780,00 € Suivi général Clients Niveau 3 prévue [DATE]" at bounding box center [148, 207] width 202 height 49
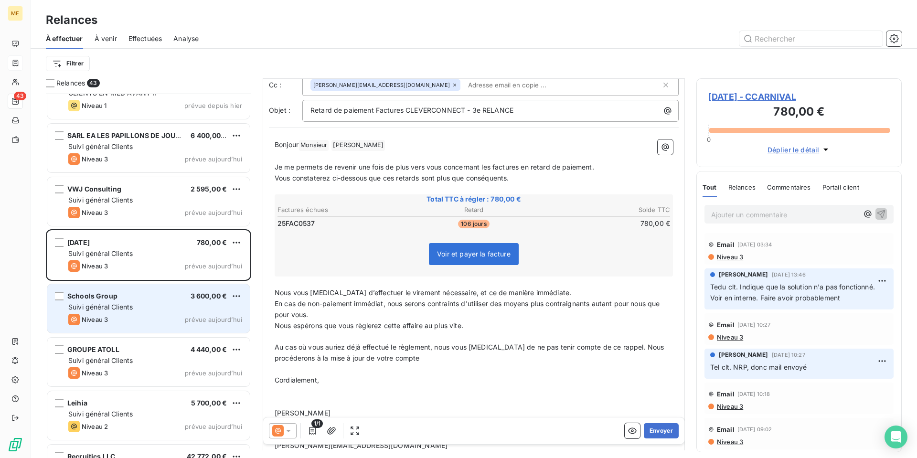
scroll to position [287, 0]
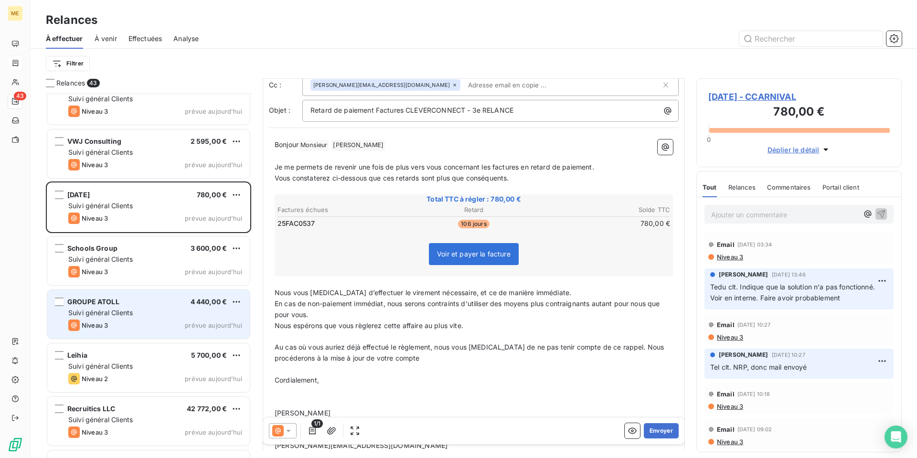
click at [155, 321] on div "Niveau 3 prévue aujourd’hui" at bounding box center [155, 324] width 174 height 11
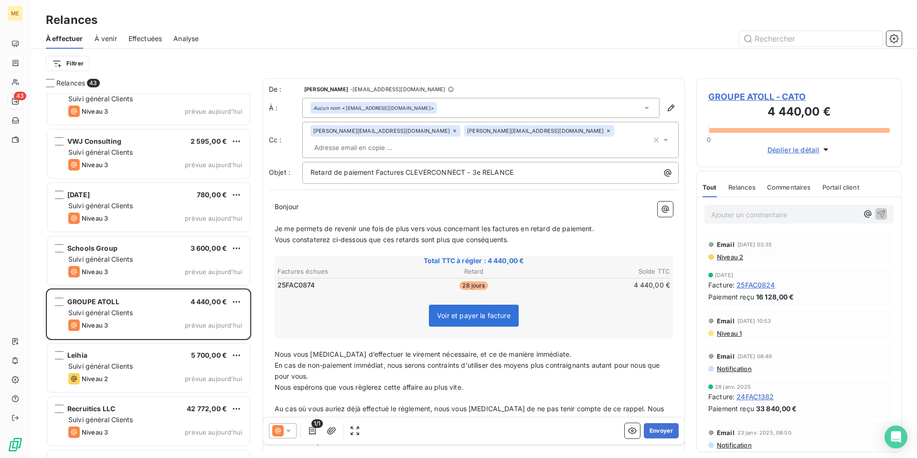
click at [733, 257] on span "Niveau 2" at bounding box center [729, 257] width 27 height 8
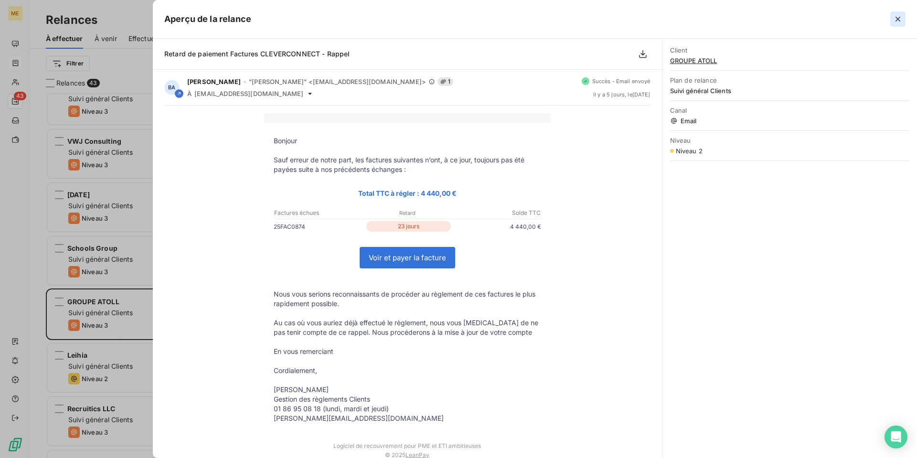
click at [897, 12] on button "button" at bounding box center [897, 18] width 15 height 15
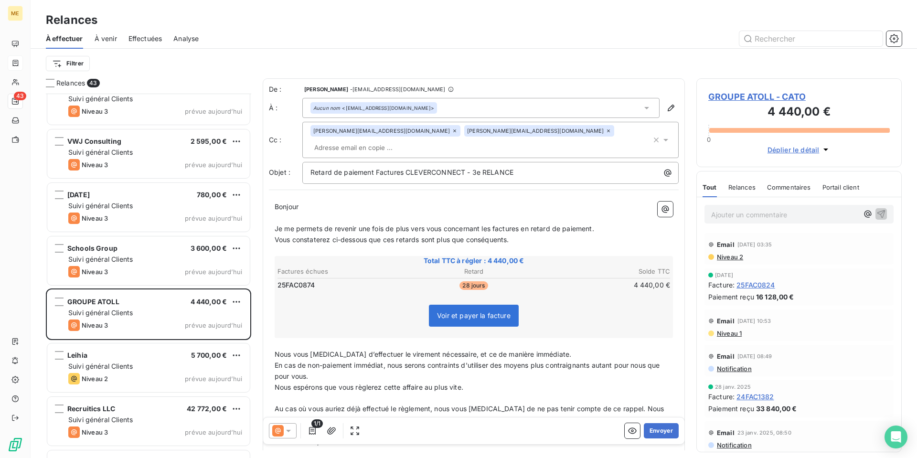
click at [288, 433] on icon at bounding box center [289, 431] width 10 height 10
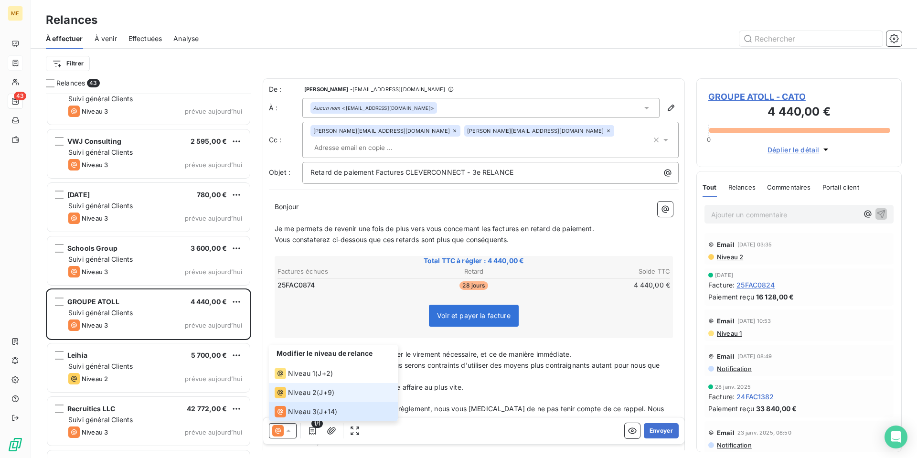
click at [305, 397] on div "Niveau 2" at bounding box center [296, 392] width 42 height 11
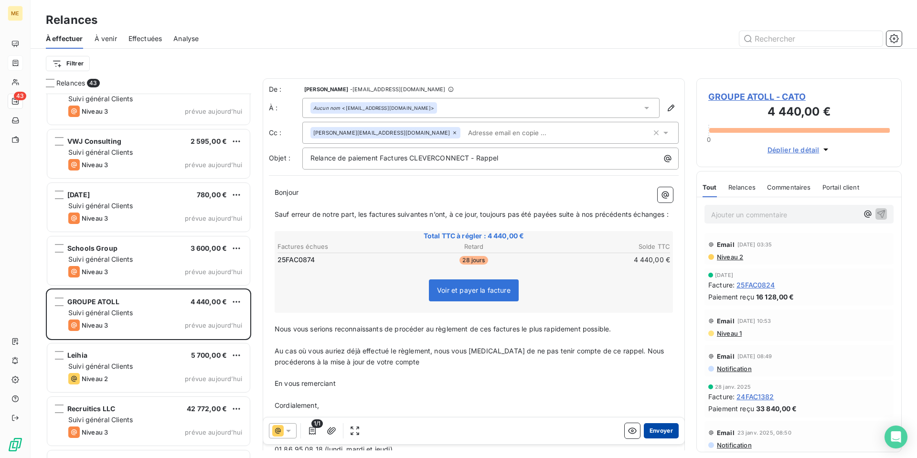
click at [651, 432] on button "Envoyer" at bounding box center [661, 430] width 35 height 15
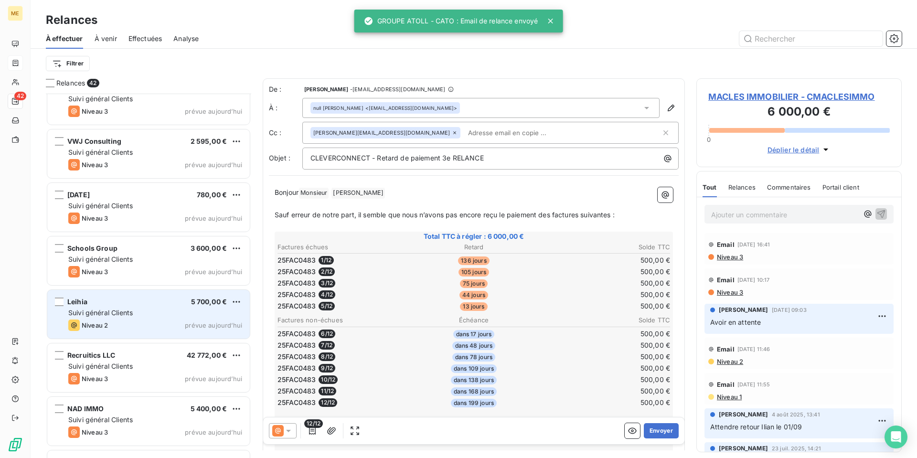
click at [158, 316] on div "Suivi général Clients" at bounding box center [155, 313] width 174 height 10
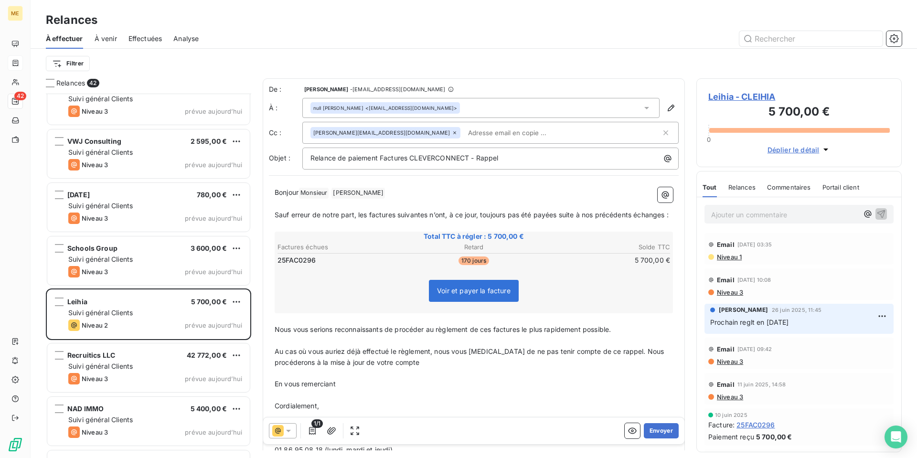
click at [288, 430] on icon at bounding box center [288, 431] width 5 height 2
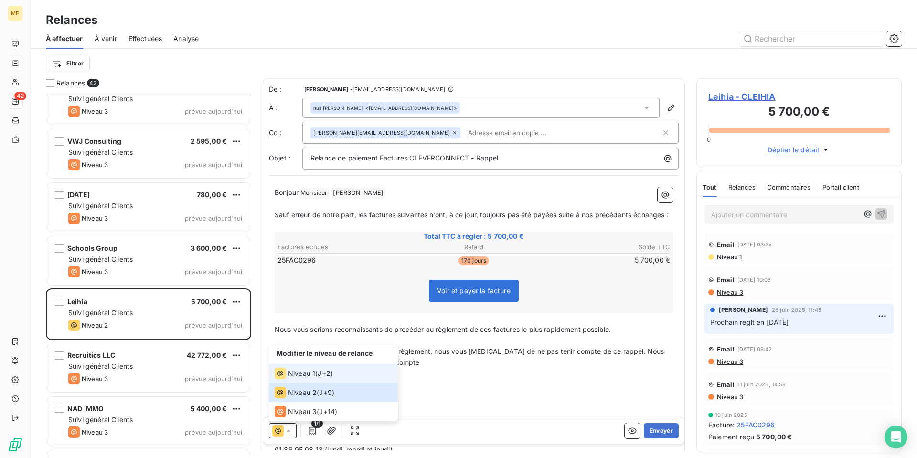
click at [310, 379] on li "Niveau 1 ( J+2 )" at bounding box center [333, 373] width 129 height 19
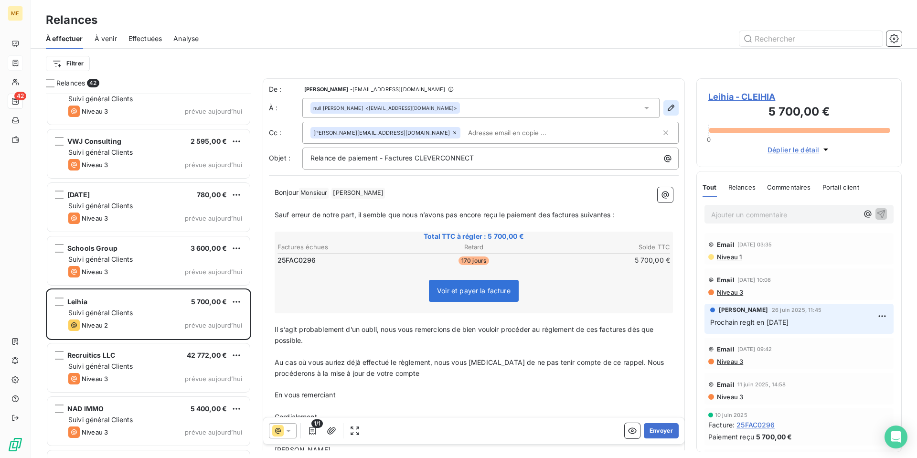
click at [666, 107] on icon "button" at bounding box center [671, 108] width 10 height 10
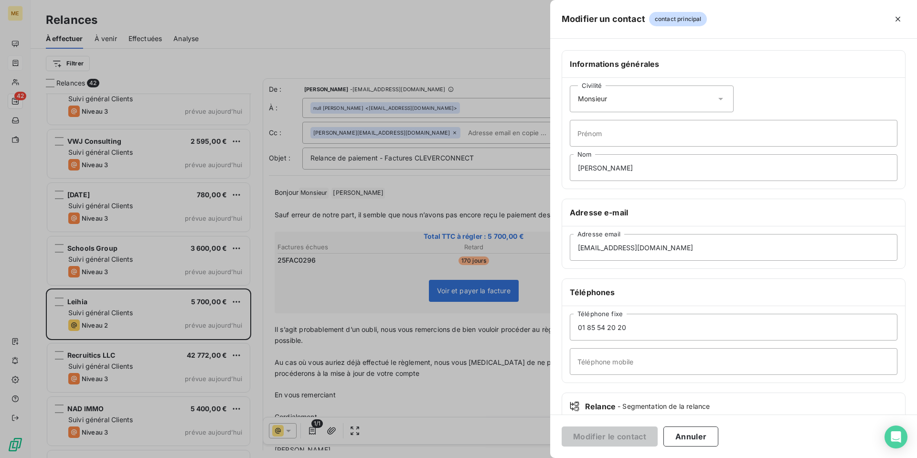
click at [716, 101] on icon at bounding box center [721, 99] width 10 height 10
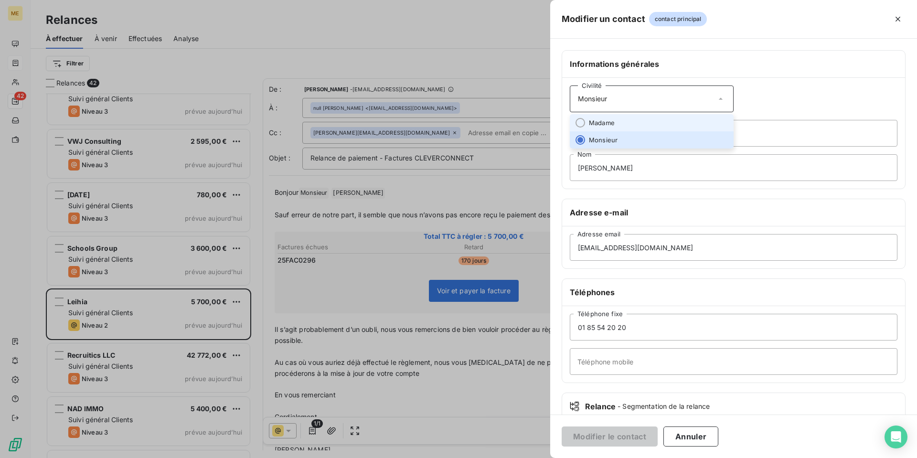
click at [681, 122] on li "Madame" at bounding box center [652, 122] width 164 height 17
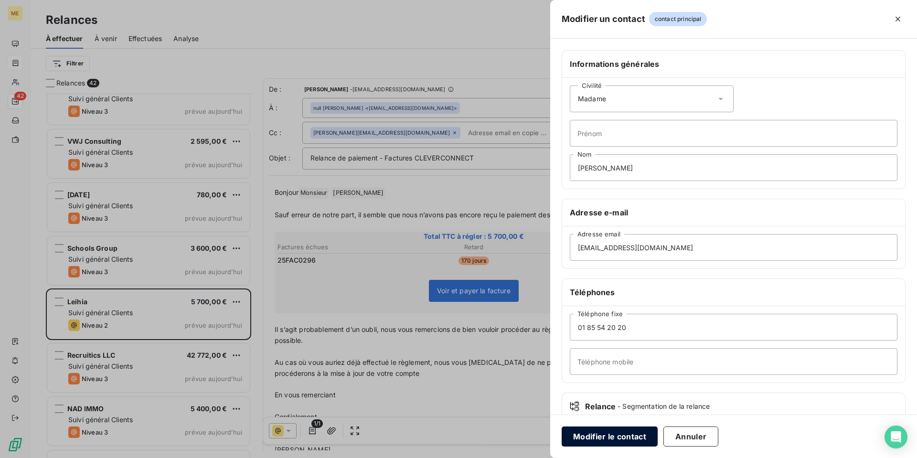
click at [609, 434] on button "Modifier le contact" at bounding box center [610, 436] width 96 height 20
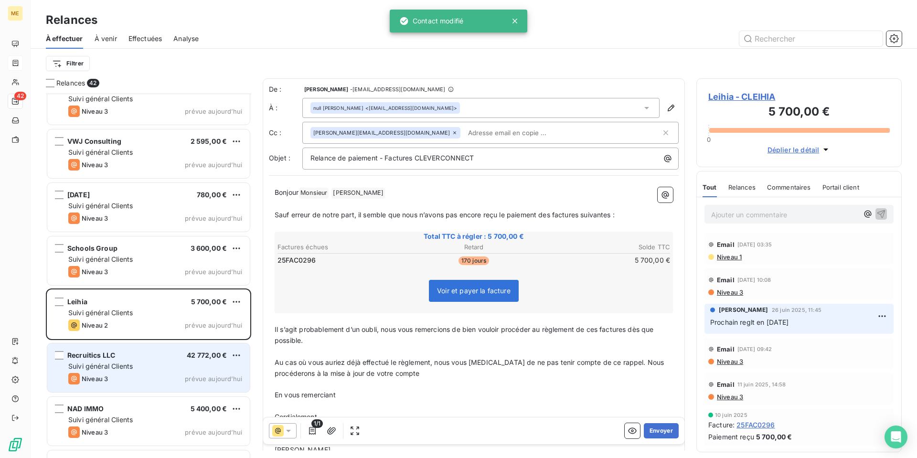
click at [148, 380] on div "Niveau 3 prévue aujourd’hui" at bounding box center [155, 378] width 174 height 11
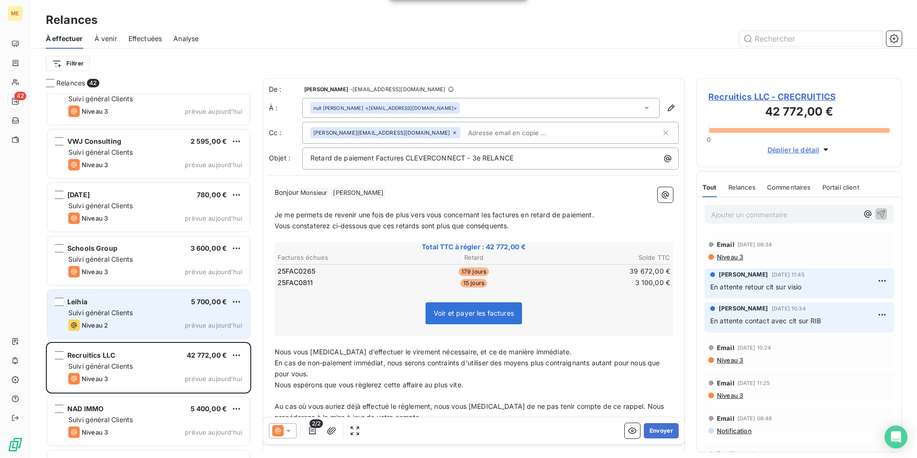
click at [146, 318] on div "Leihia 5 700,00 € Suivi général Clients Niveau 2 prévue [DATE]" at bounding box center [148, 314] width 202 height 49
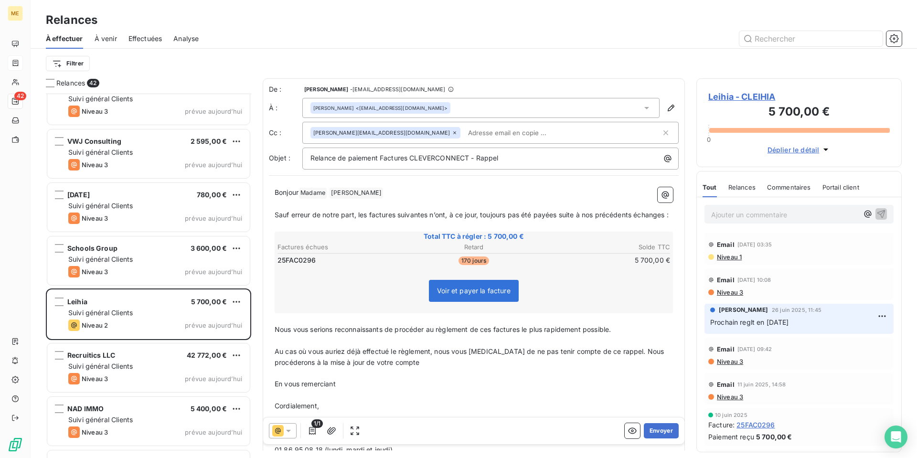
click at [290, 428] on icon at bounding box center [289, 431] width 10 height 10
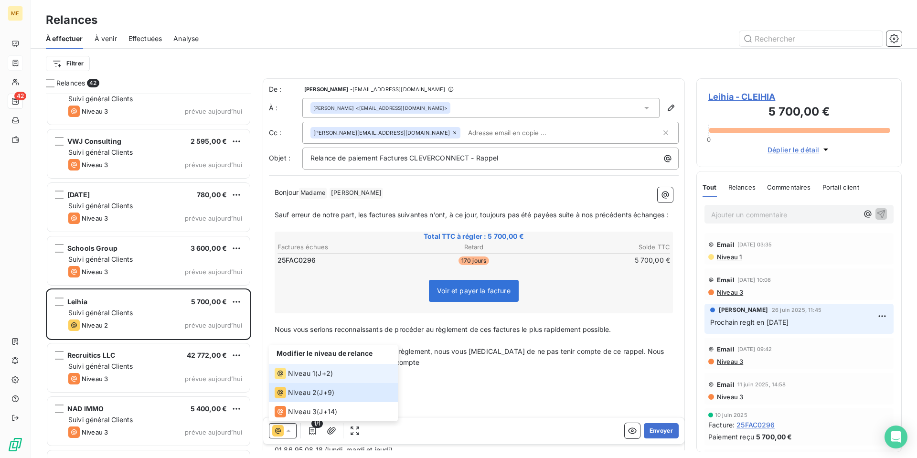
click at [336, 377] on li "Niveau 1 ( J+2 )" at bounding box center [333, 373] width 129 height 19
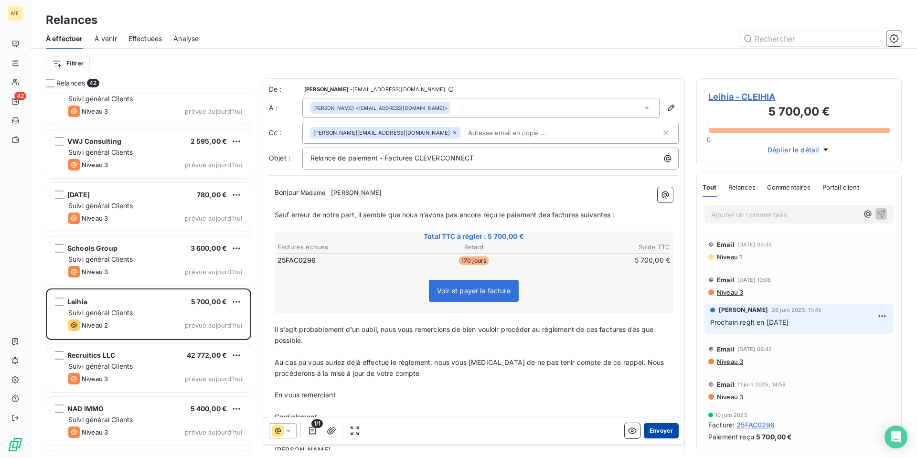
click at [654, 433] on button "Envoyer" at bounding box center [661, 430] width 35 height 15
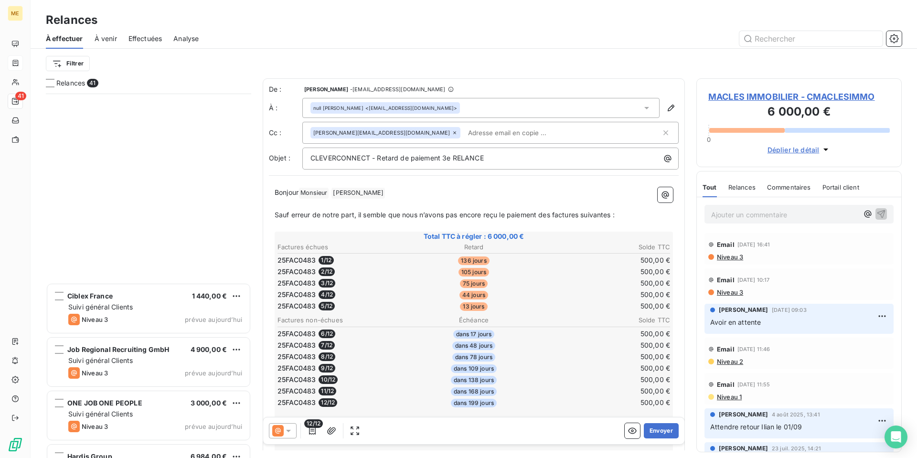
scroll to position [1829, 0]
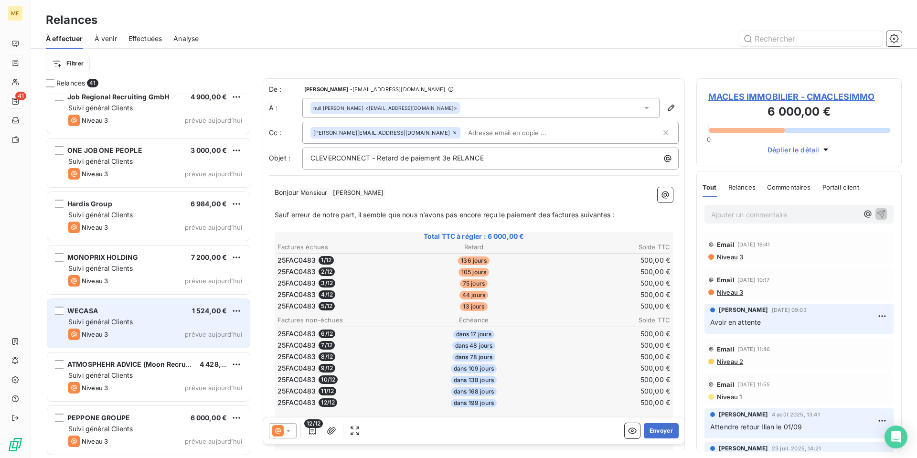
click at [161, 328] on div "WECASA 1 524,00 € Suivi général Clients Niveau 3 prévue [DATE]" at bounding box center [148, 323] width 202 height 49
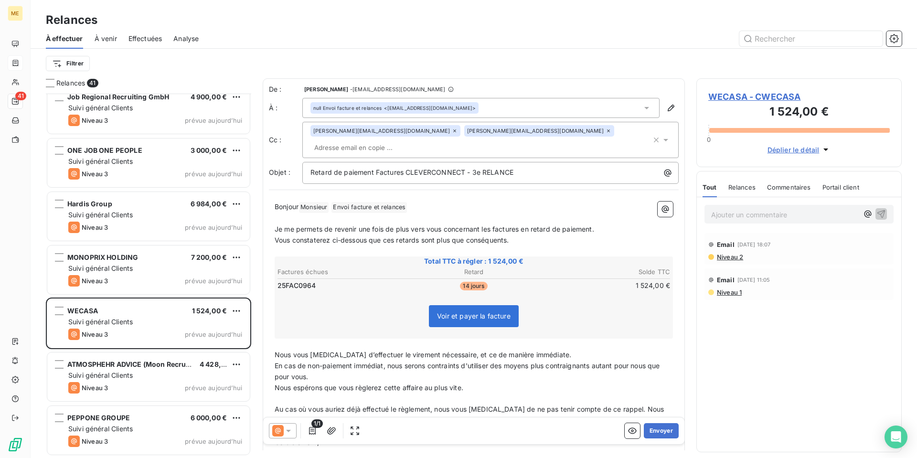
click at [286, 432] on icon at bounding box center [289, 431] width 10 height 10
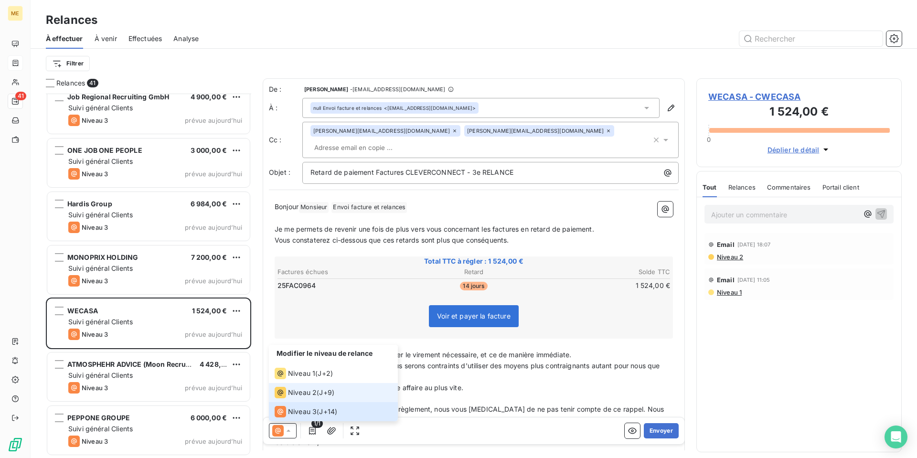
click at [304, 400] on li "Niveau 2 ( J+9 )" at bounding box center [333, 392] width 129 height 19
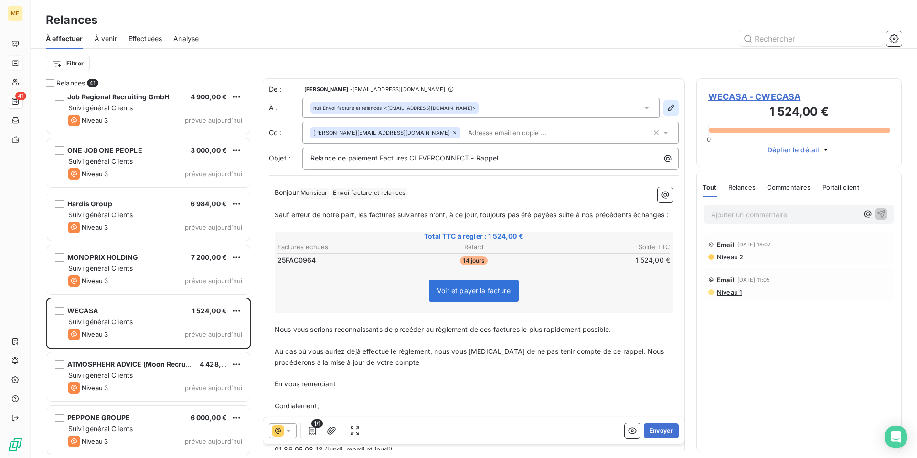
click at [668, 108] on icon "button" at bounding box center [671, 108] width 7 height 7
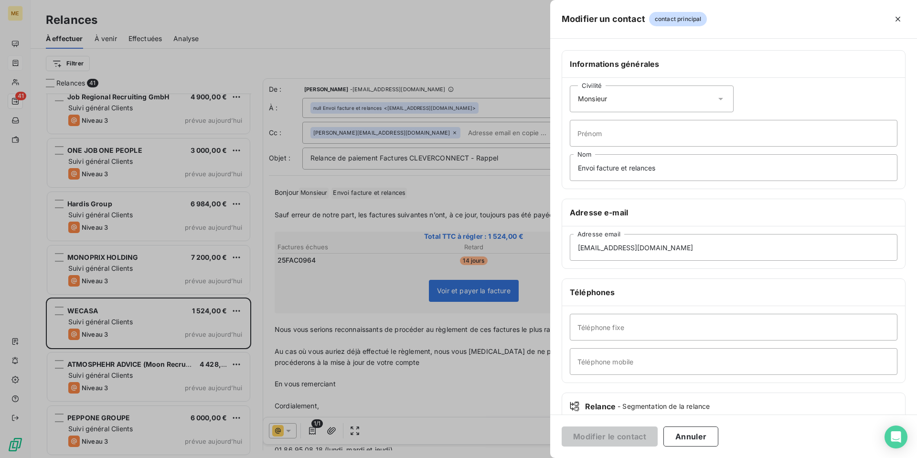
click at [718, 99] on icon at bounding box center [720, 99] width 5 height 2
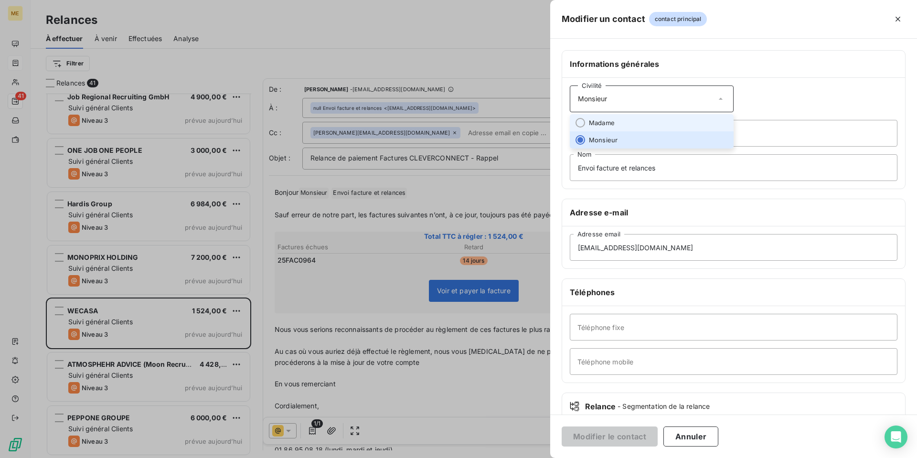
click at [677, 118] on li "Madame" at bounding box center [652, 122] width 164 height 17
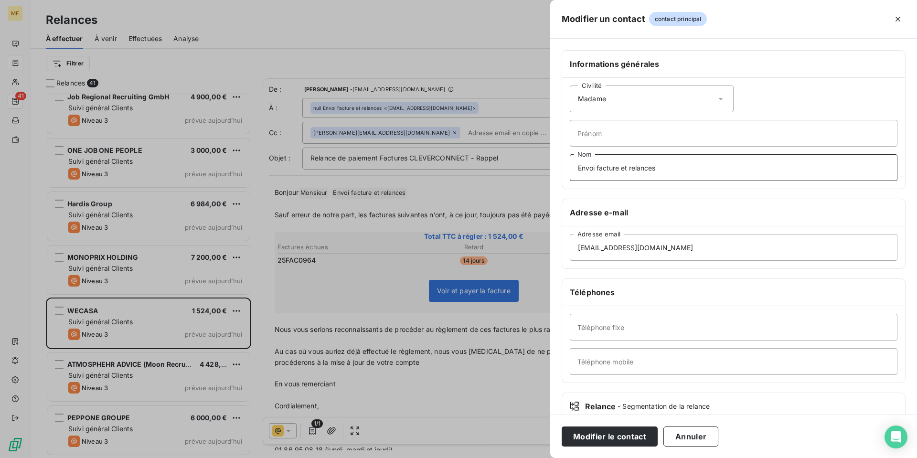
drag, startPoint x: 659, startPoint y: 171, endPoint x: 449, endPoint y: 170, distance: 209.7
click at [459, 458] on div "Modifier un contact contact principal Informations générales Civilité Madame Pr…" at bounding box center [458, 458] width 917 height 0
type input "Monsieur"
click at [606, 437] on button "Modifier le contact" at bounding box center [610, 436] width 96 height 20
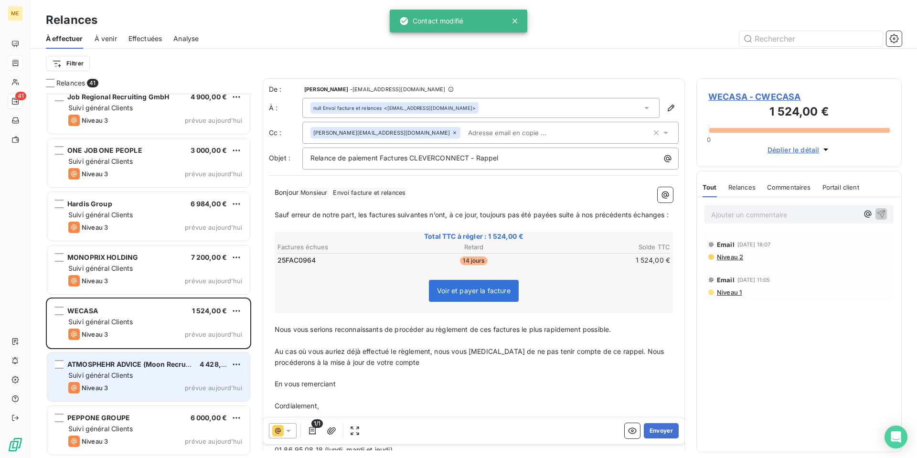
click at [129, 374] on span "Suivi général Clients" at bounding box center [100, 375] width 64 height 8
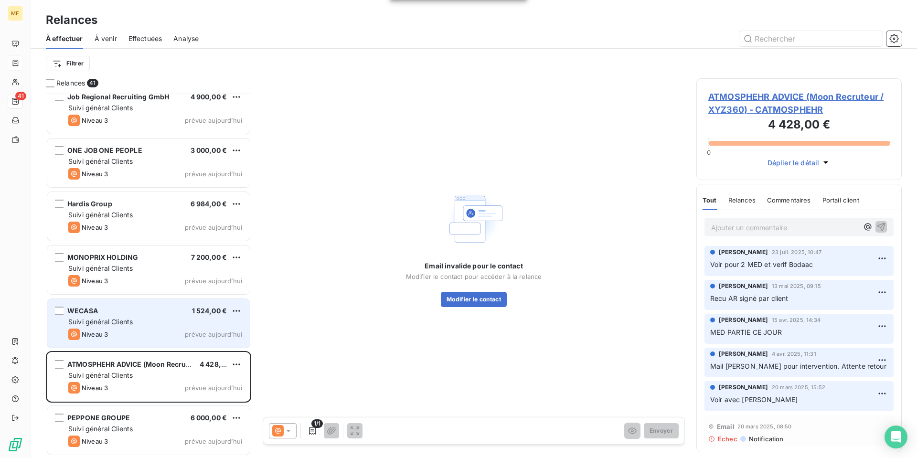
click at [126, 318] on span "Suivi général Clients" at bounding box center [100, 322] width 64 height 8
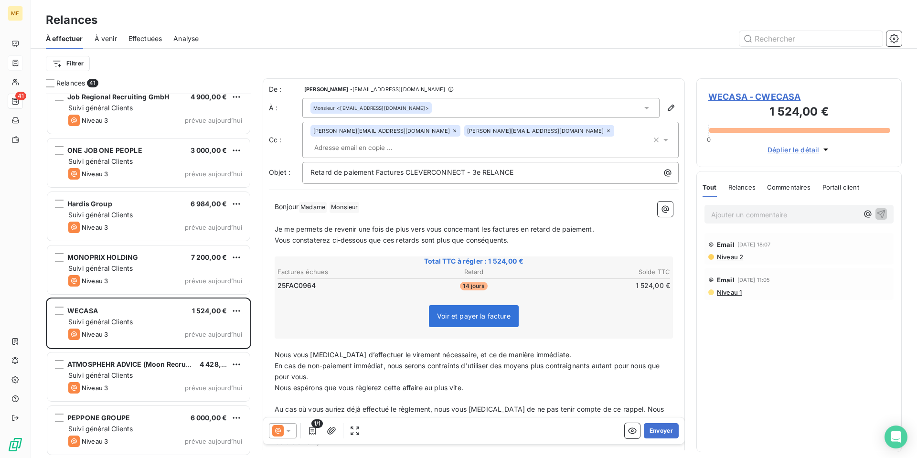
click at [289, 429] on icon at bounding box center [289, 431] width 10 height 10
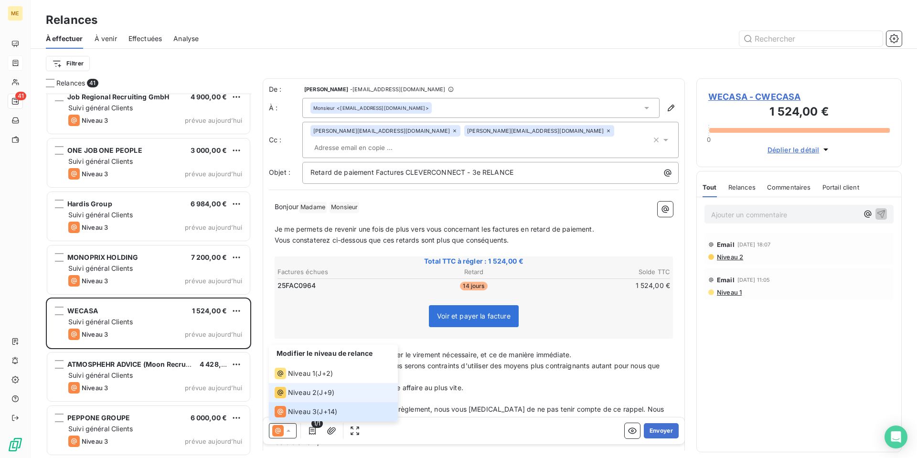
click at [303, 398] on li "Niveau 2 ( J+9 )" at bounding box center [333, 392] width 129 height 19
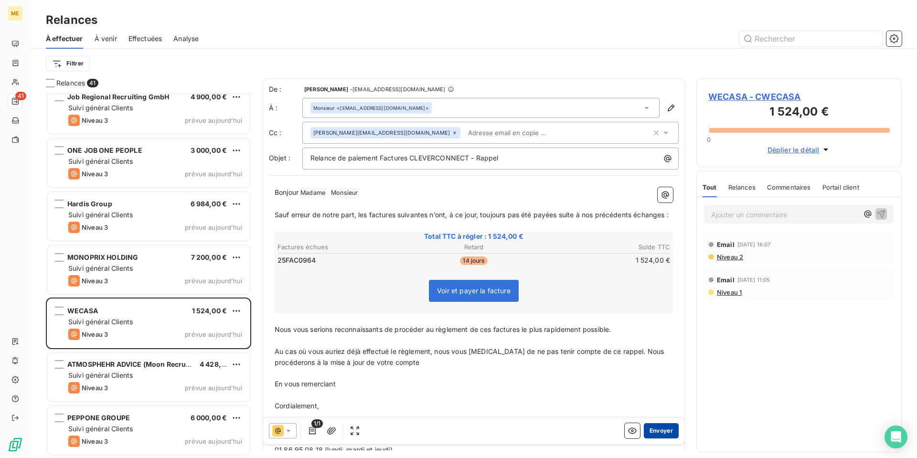
click at [659, 432] on button "Envoyer" at bounding box center [661, 430] width 35 height 15
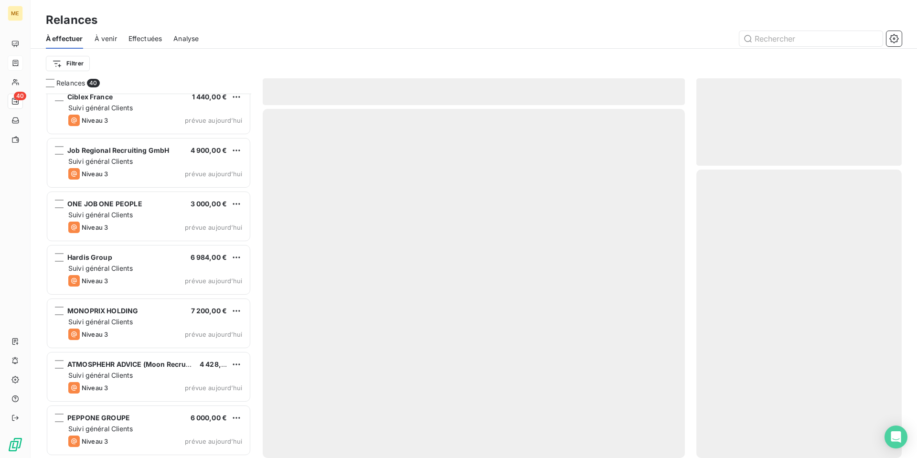
scroll to position [1775, 0]
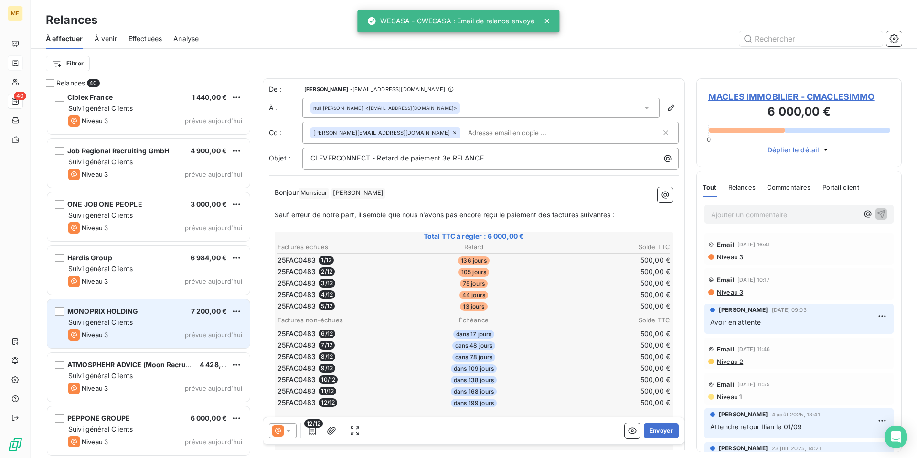
click at [138, 346] on div "MONOPRIX HOLDING 7 200,00 € Suivi général Clients Niveau 3 prévue [DATE]" at bounding box center [148, 323] width 202 height 49
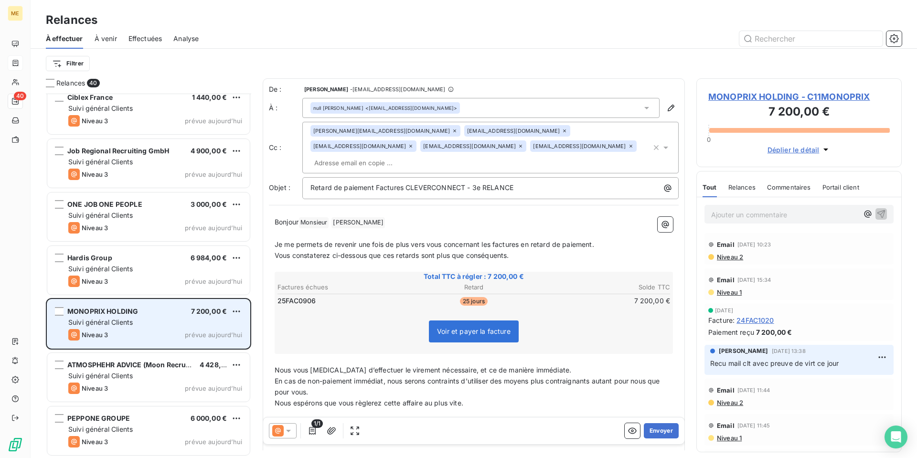
scroll to position [1680, 0]
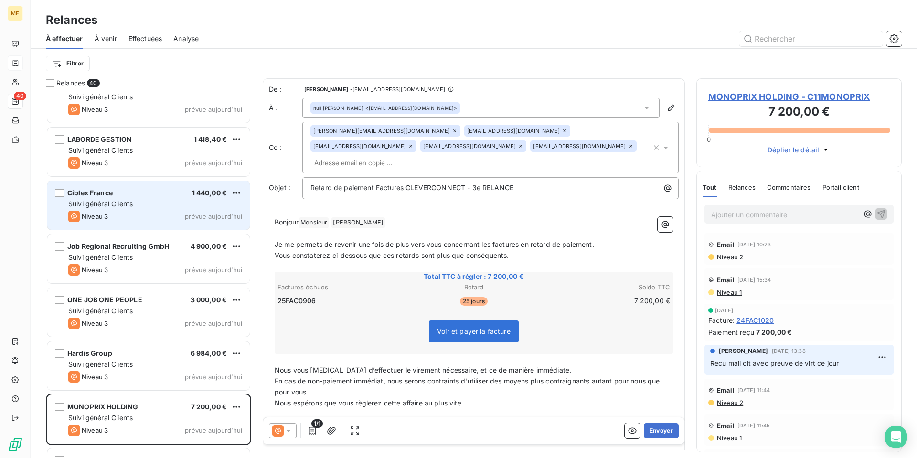
click at [148, 202] on div "Suivi général Clients" at bounding box center [155, 204] width 174 height 10
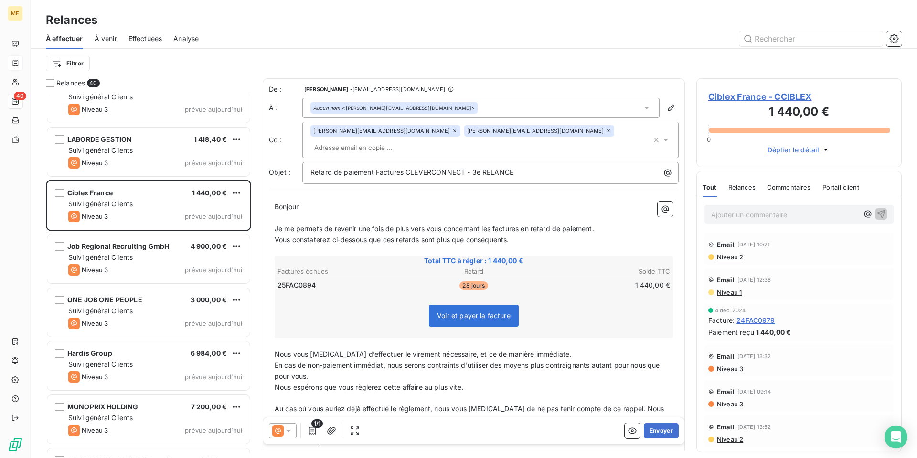
click at [288, 432] on icon at bounding box center [289, 431] width 10 height 10
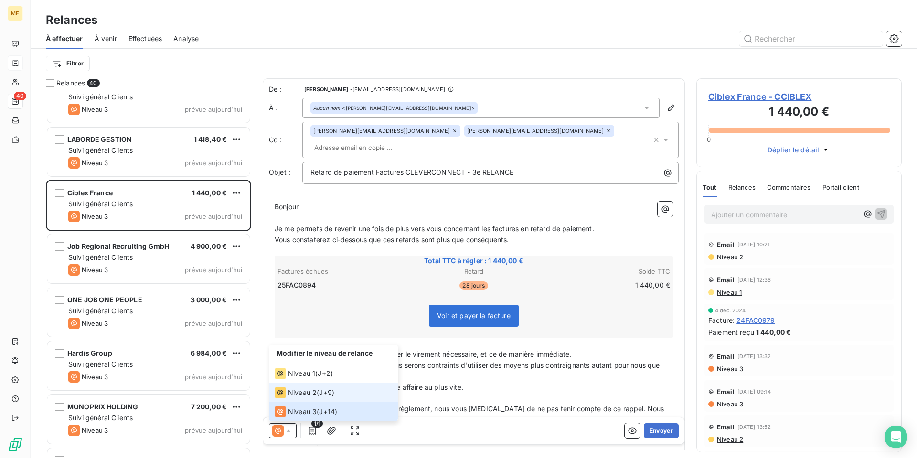
click at [308, 394] on span "Niveau 2" at bounding box center [302, 393] width 29 height 10
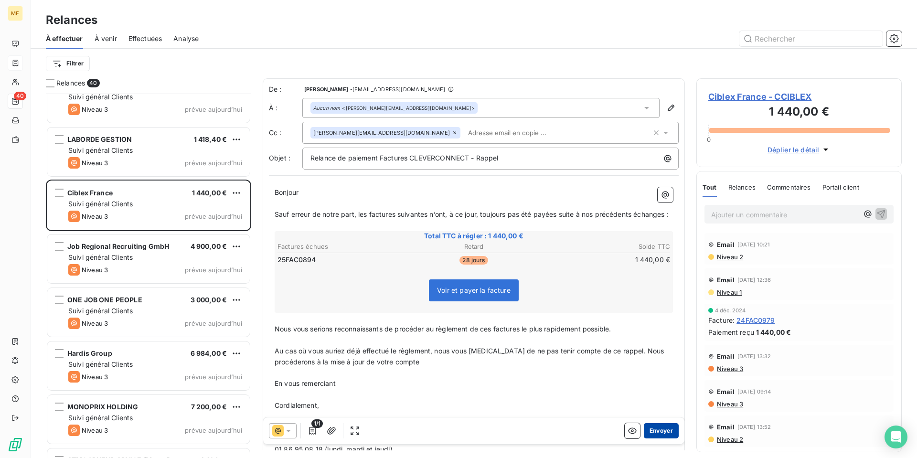
click at [657, 432] on button "Envoyer" at bounding box center [661, 430] width 35 height 15
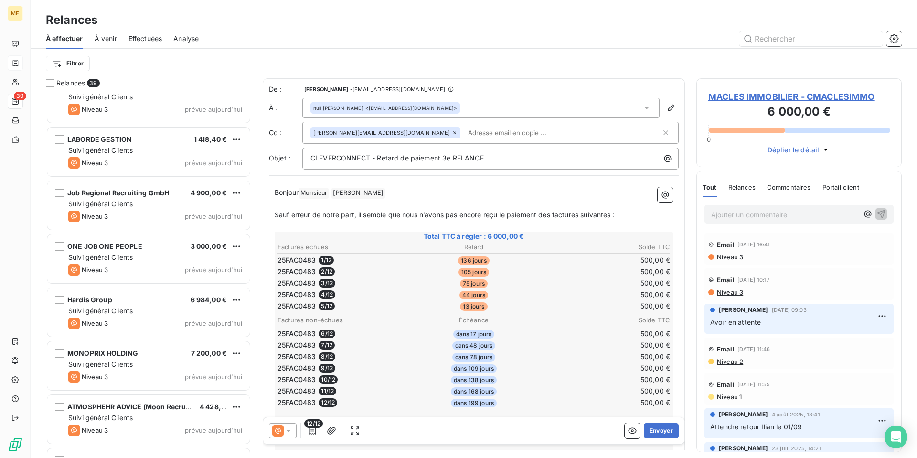
click at [149, 41] on span "Effectuées" at bounding box center [145, 39] width 34 height 10
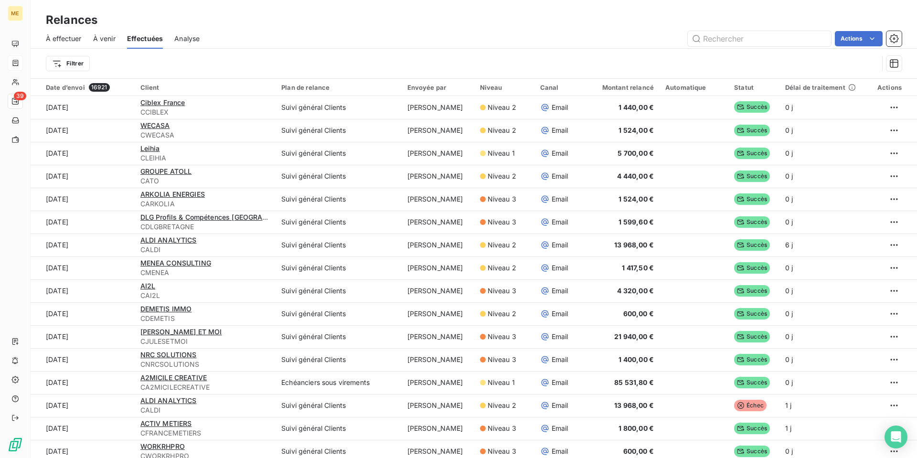
click at [50, 38] on span "À effectuer" at bounding box center [64, 39] width 36 height 10
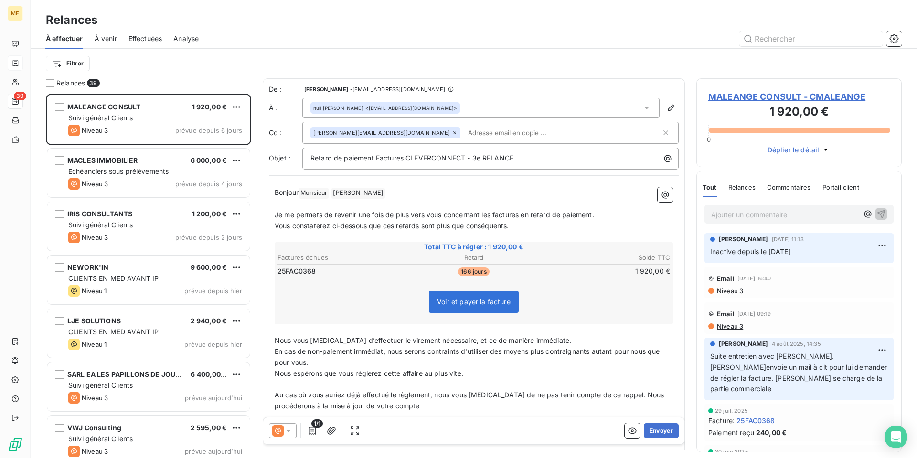
scroll to position [357, 198]
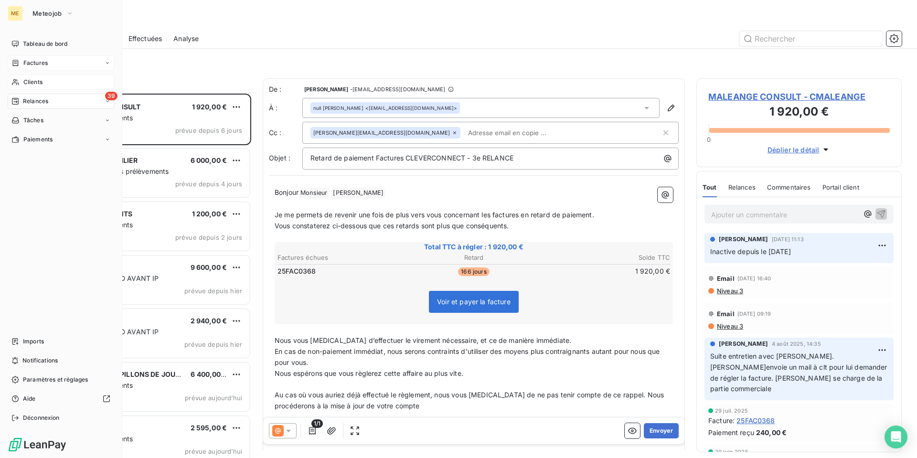
click at [35, 81] on span "Clients" at bounding box center [32, 82] width 19 height 9
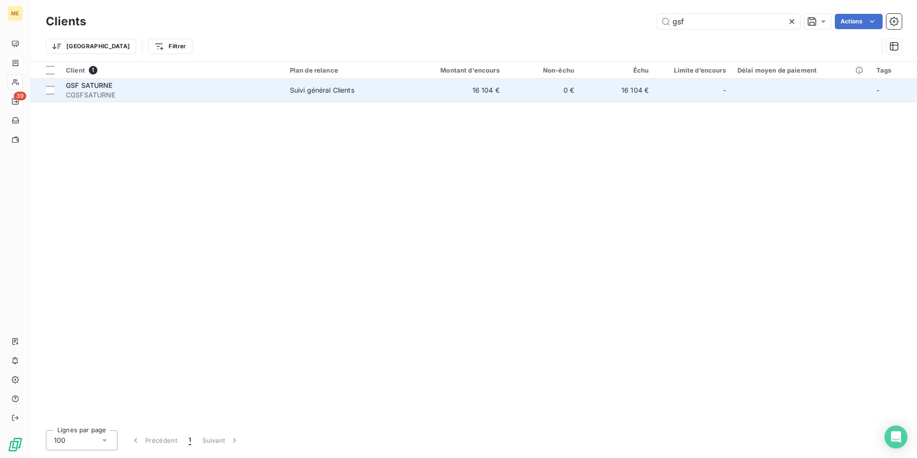
type input "gsf"
click at [94, 86] on span "GSF SATURNE" at bounding box center [89, 85] width 47 height 8
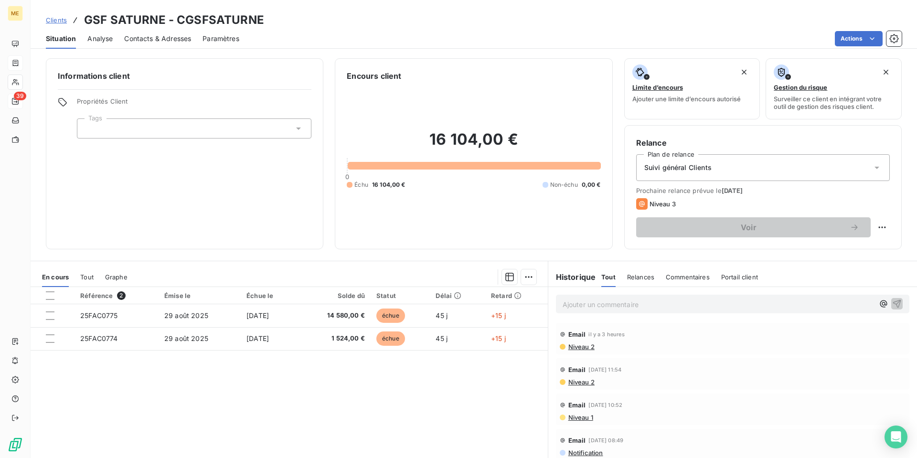
click at [591, 308] on p "Ajouter un commentaire ﻿" at bounding box center [718, 304] width 311 height 12
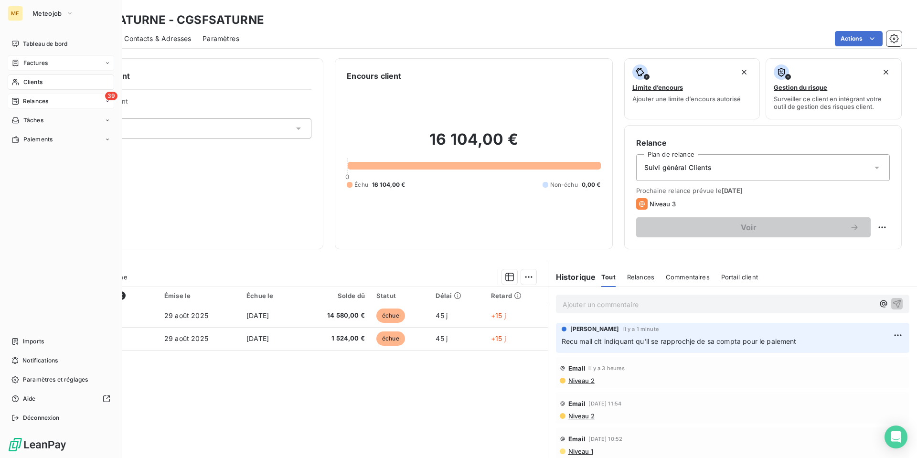
click at [33, 79] on span "Clients" at bounding box center [32, 82] width 19 height 9
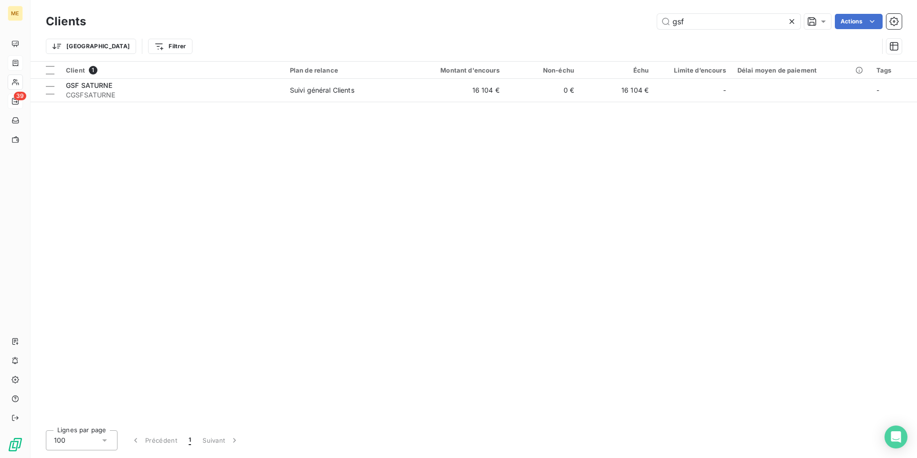
drag, startPoint x: 699, startPoint y: 24, endPoint x: 588, endPoint y: 22, distance: 110.8
click at [593, 23] on div "gsf Actions" at bounding box center [499, 21] width 804 height 15
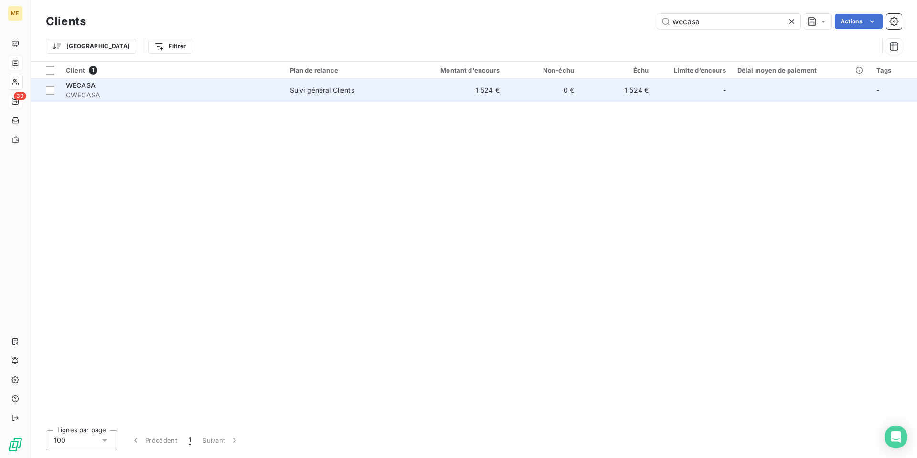
type input "wecasa"
click at [351, 86] on div "Suivi général Clients" at bounding box center [322, 90] width 64 height 10
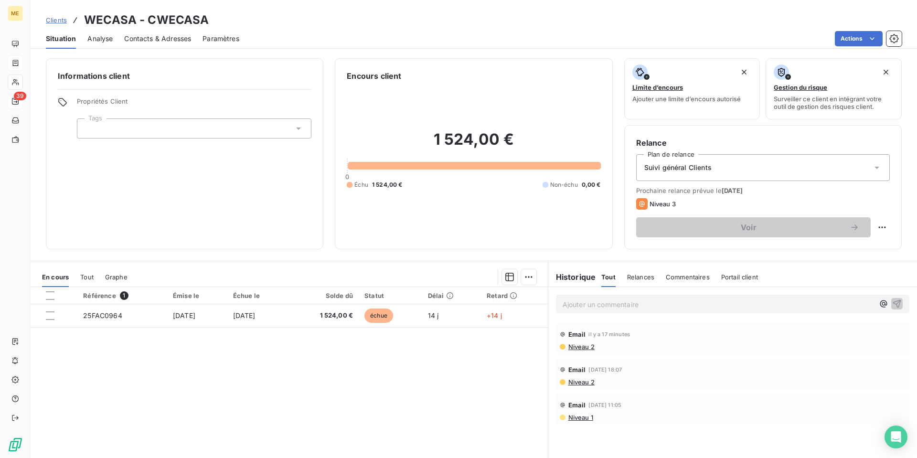
click at [596, 304] on p "Ajouter un commentaire ﻿" at bounding box center [718, 304] width 311 height 12
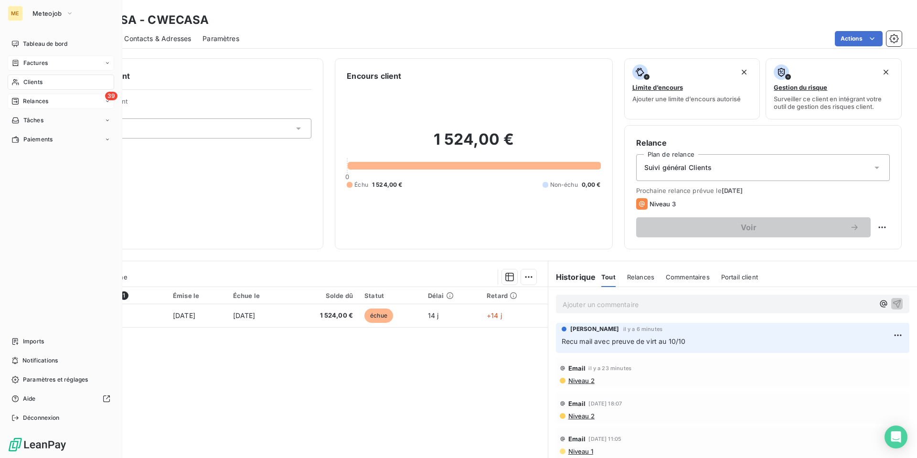
click at [34, 66] on span "Factures" at bounding box center [35, 63] width 24 height 9
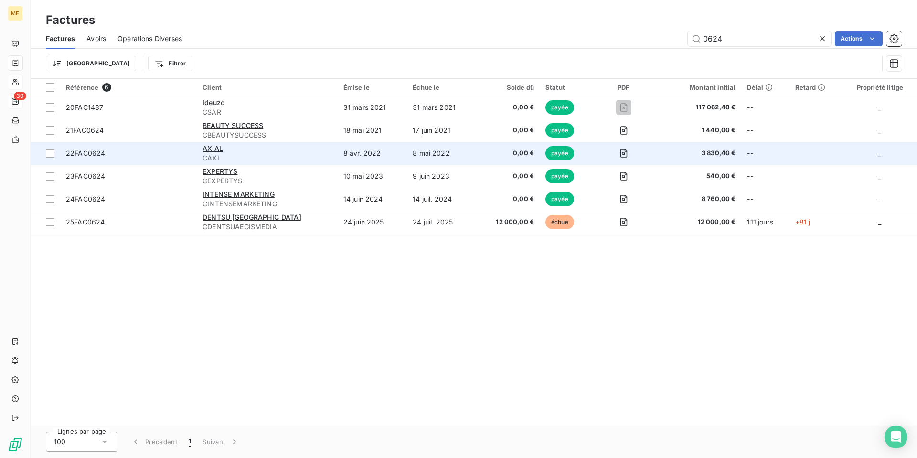
type input "0624"
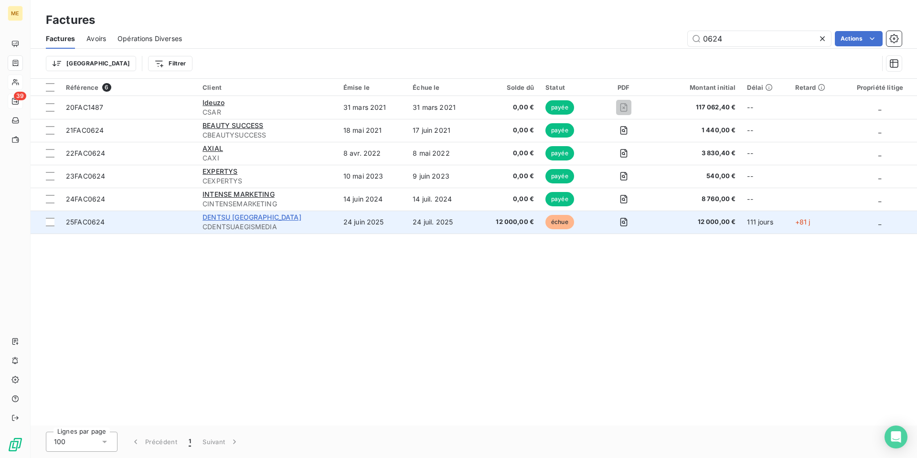
click at [242, 220] on span "DENTSU [GEOGRAPHIC_DATA]" at bounding box center [251, 217] width 99 height 8
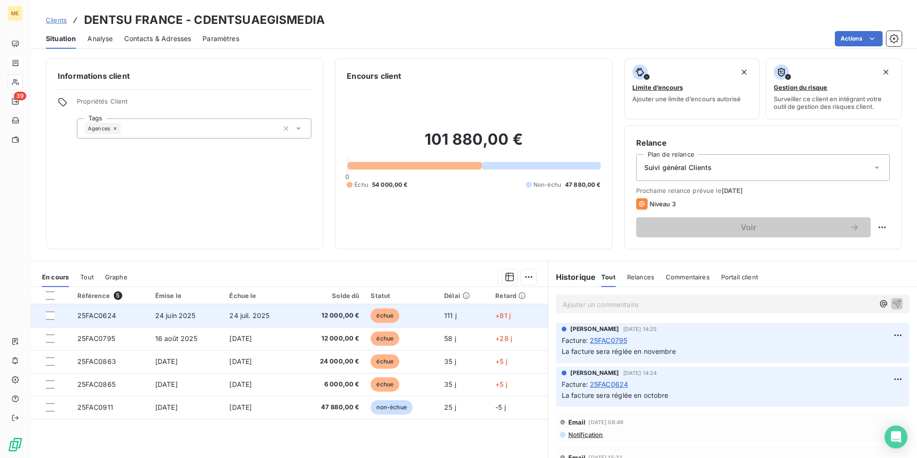
click at [182, 319] on span "24 juin 2025" at bounding box center [175, 315] width 41 height 8
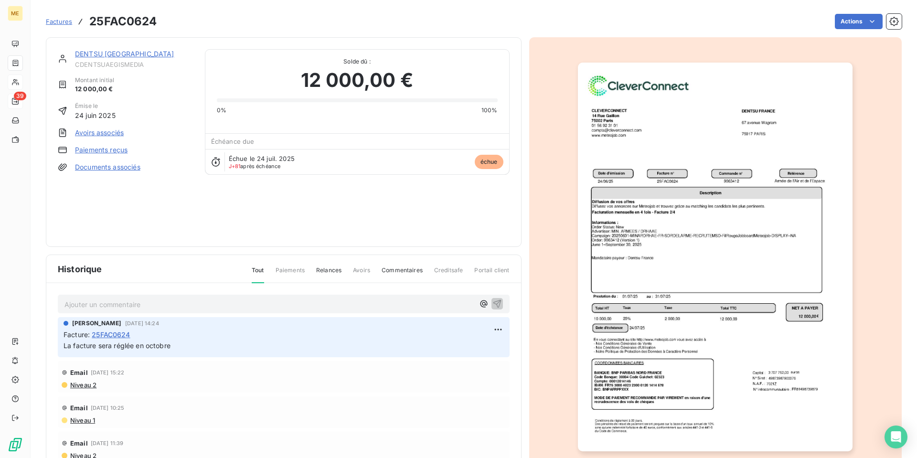
drag, startPoint x: 182, startPoint y: 305, endPoint x: 589, endPoint y: 291, distance: 406.6
click at [193, 305] on p "Ajouter un commentaire ﻿" at bounding box center [269, 304] width 410 height 12
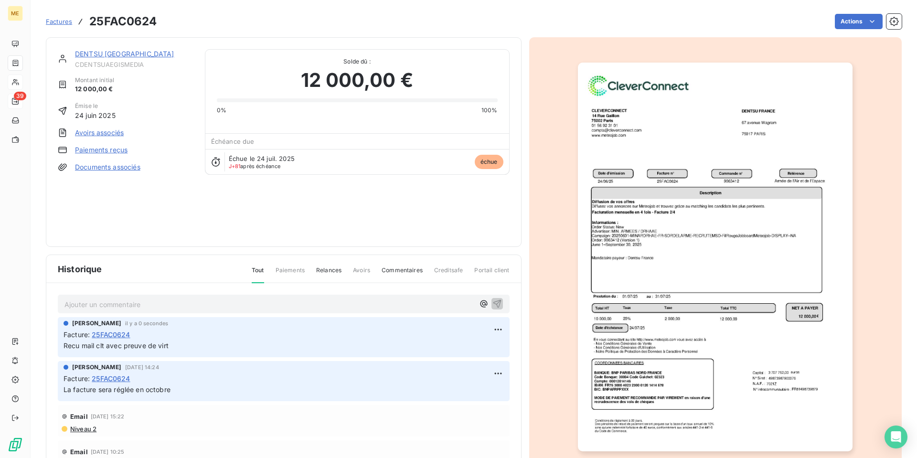
click at [115, 55] on link "DENTSU [GEOGRAPHIC_DATA]" at bounding box center [124, 54] width 99 height 8
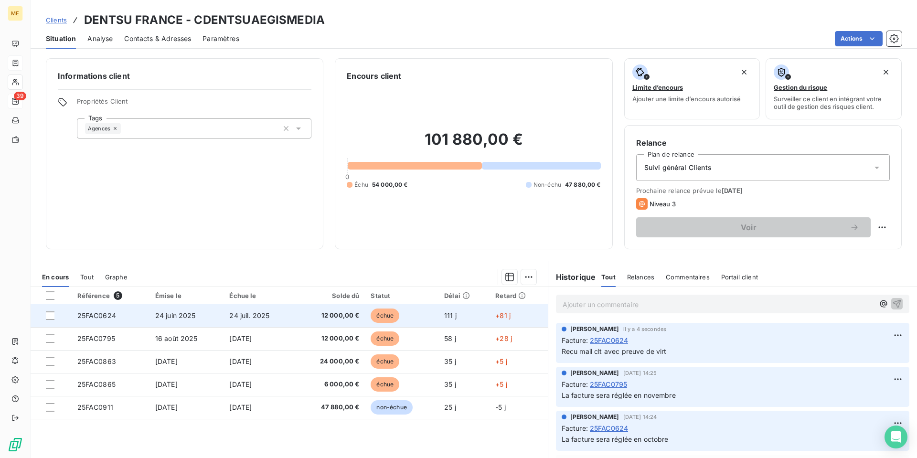
scroll to position [42, 0]
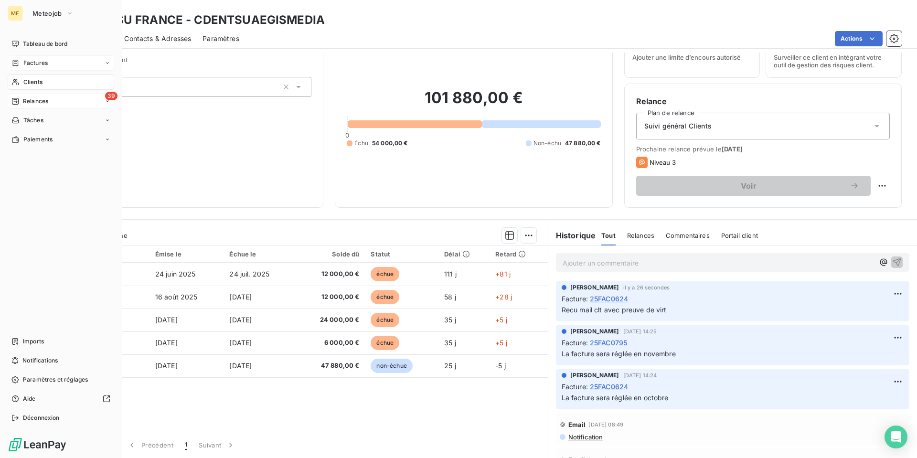
click at [38, 100] on span "Relances" at bounding box center [35, 101] width 25 height 9
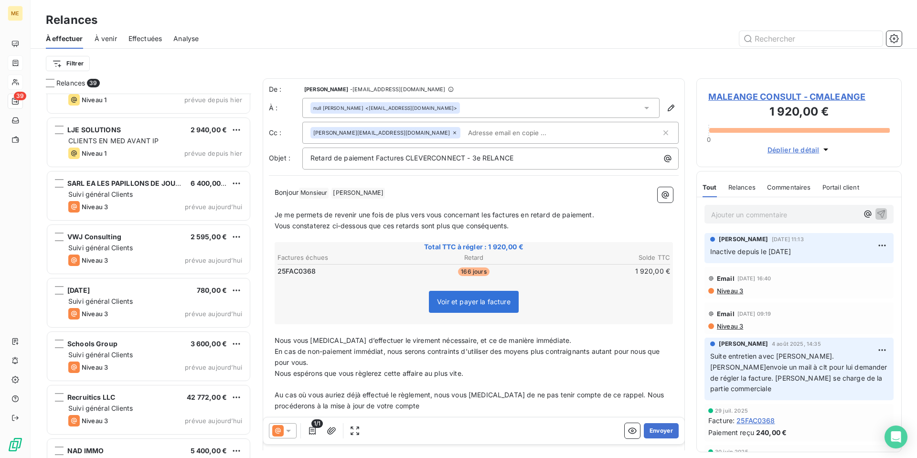
scroll to position [239, 0]
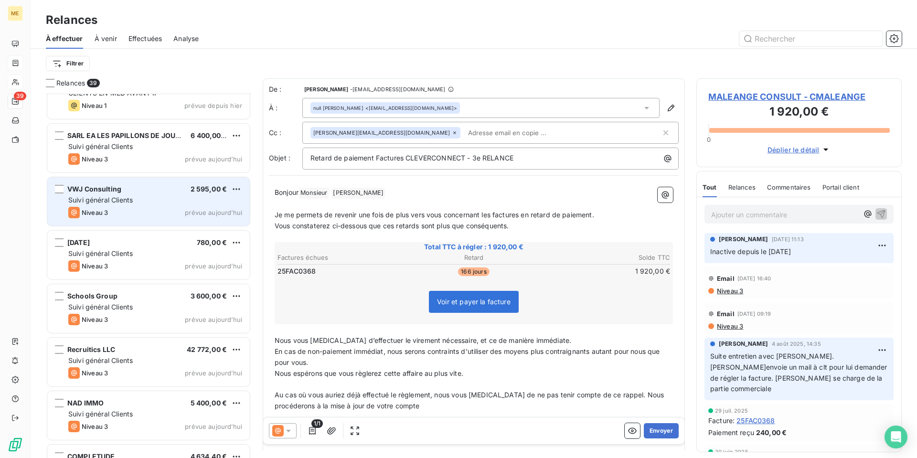
click at [154, 193] on div "VWJ Consulting 2 595,00 € Suivi général Clients Niveau 3 prévue [DATE]" at bounding box center [148, 201] width 202 height 49
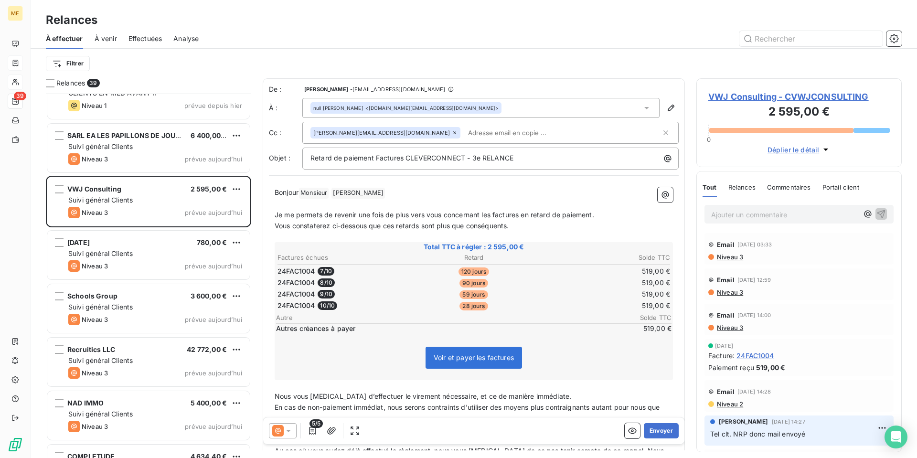
click at [147, 41] on span "Effectuées" at bounding box center [145, 39] width 34 height 10
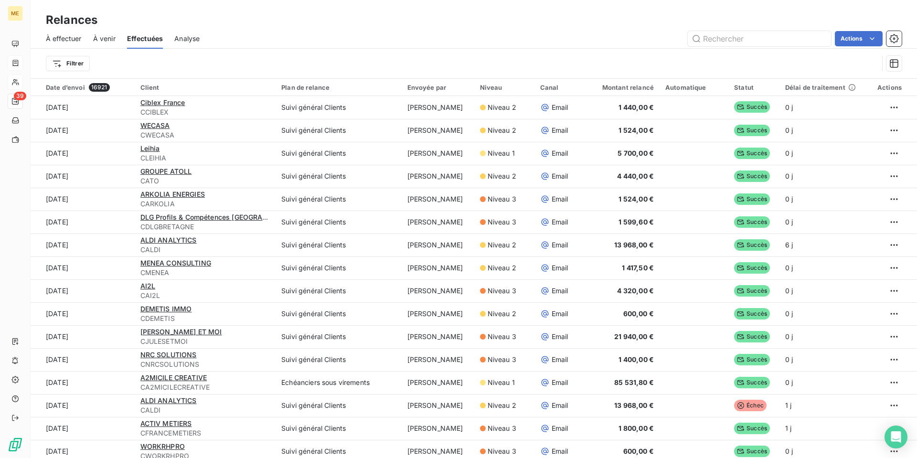
click at [59, 42] on span "À effectuer" at bounding box center [64, 39] width 36 height 10
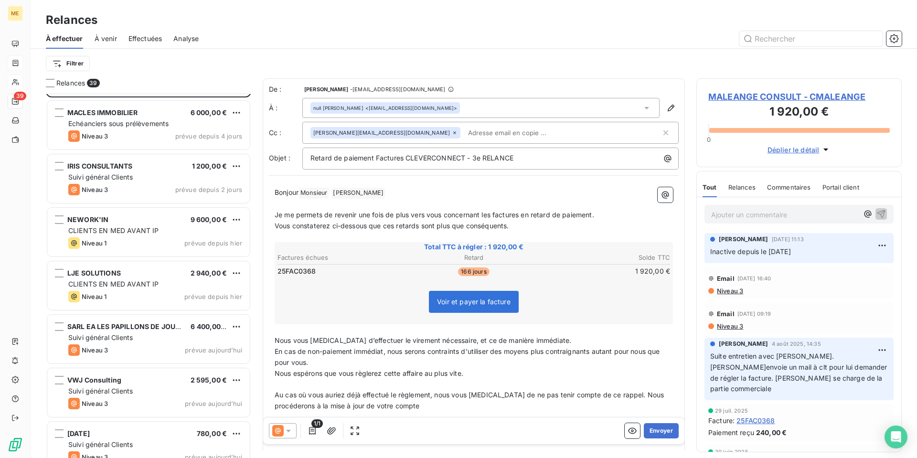
scroll to position [96, 0]
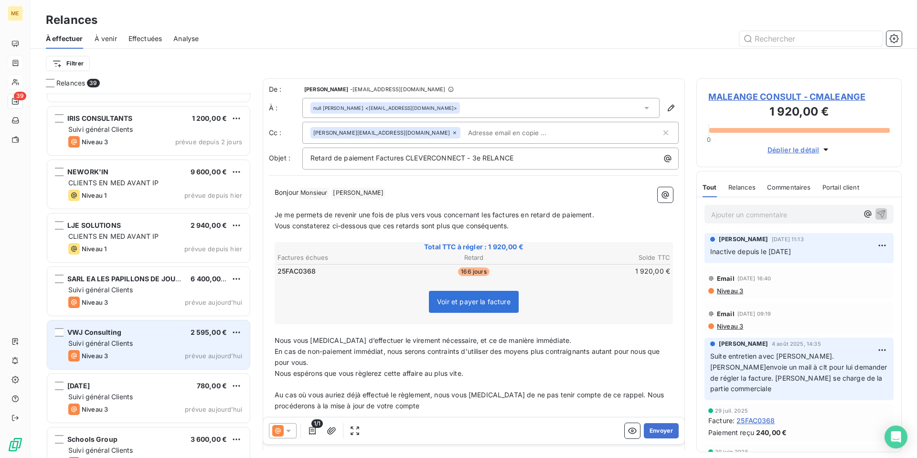
click at [154, 338] on div "VWJ Consulting 2 595,00 € Suivi général Clients Niveau 3 prévue [DATE]" at bounding box center [148, 344] width 202 height 49
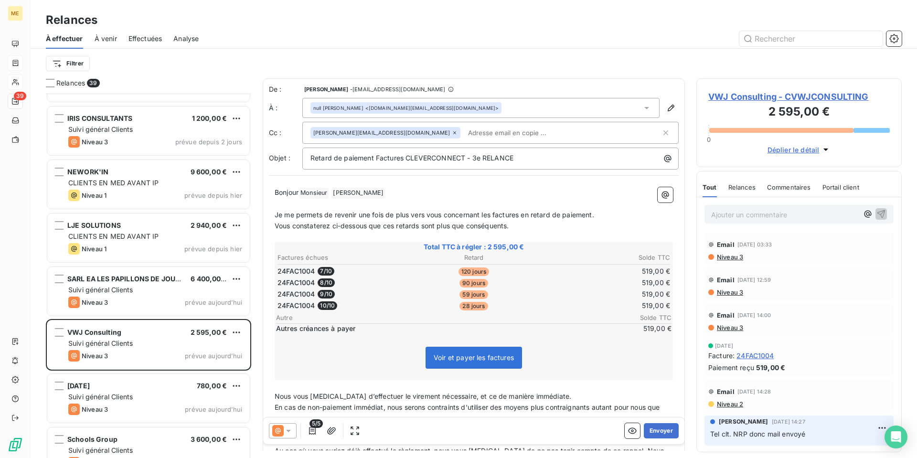
click at [750, 96] on span "VWJ Consulting - CVWJCONSULTING" at bounding box center [798, 96] width 181 height 13
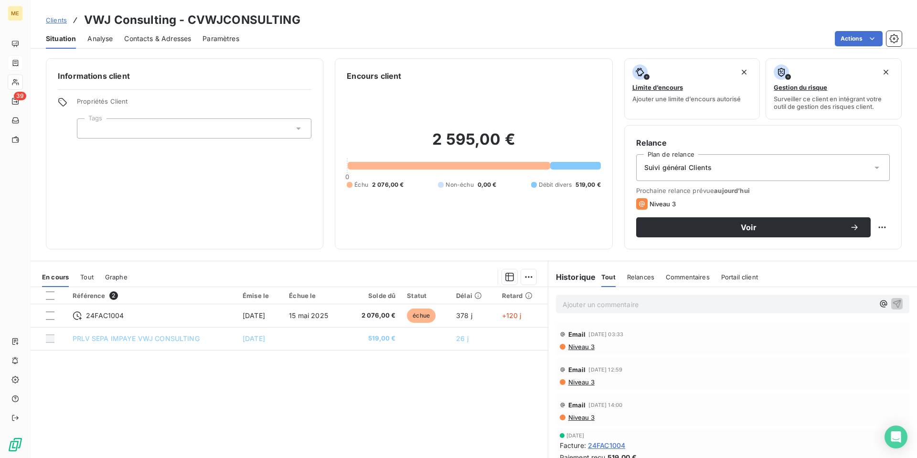
click at [174, 40] on span "Contacts & Adresses" at bounding box center [157, 39] width 67 height 10
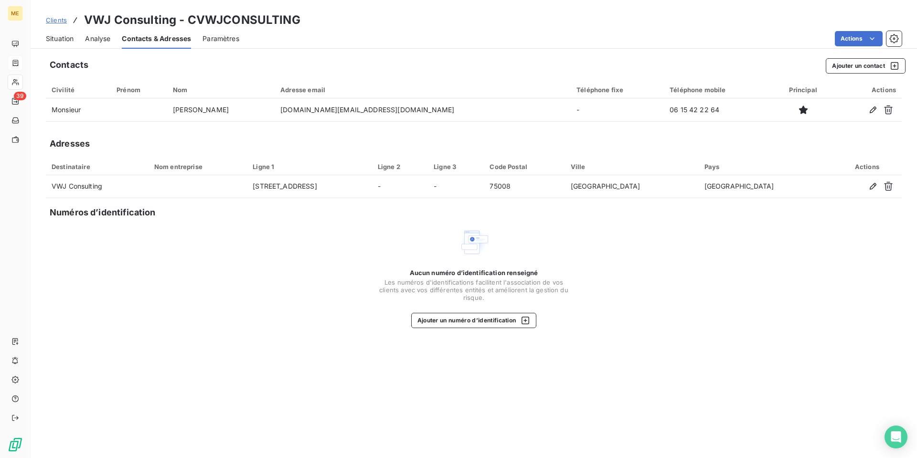
drag, startPoint x: 64, startPoint y: 42, endPoint x: 1, endPoint y: 58, distance: 65.2
click at [62, 42] on span "Situation" at bounding box center [60, 39] width 28 height 10
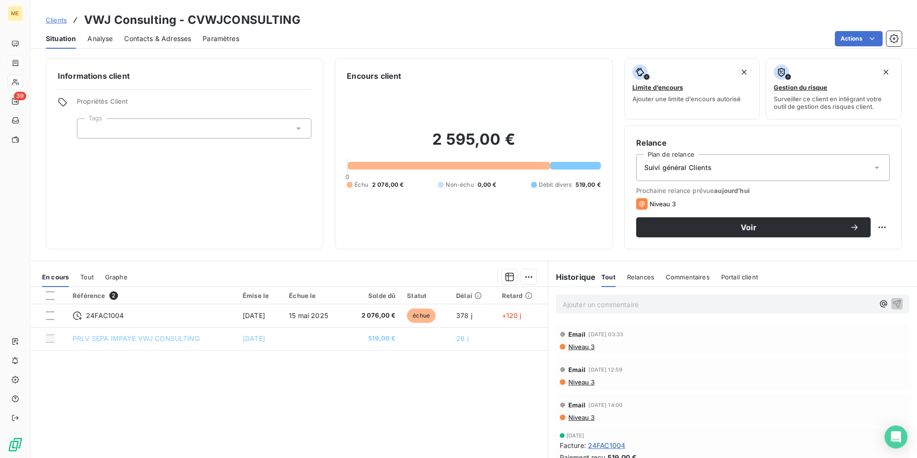
click at [594, 308] on p "Ajouter un commentaire ﻿" at bounding box center [718, 304] width 311 height 12
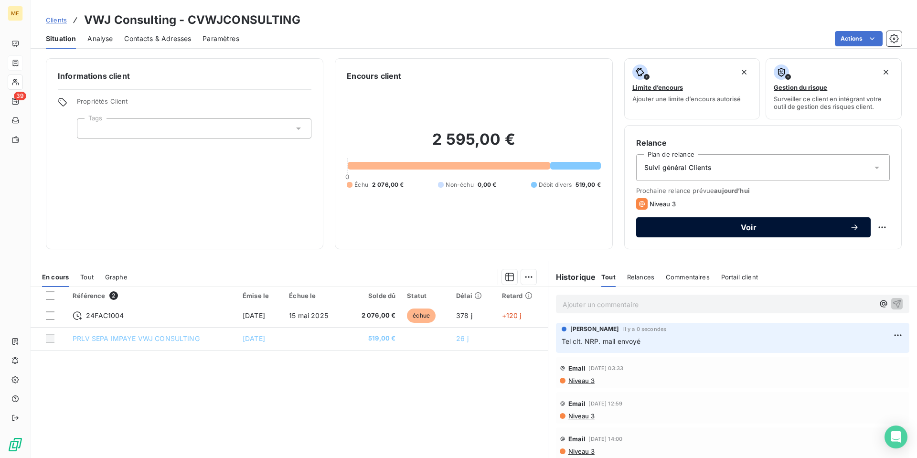
click at [753, 234] on button "Voir" at bounding box center [753, 227] width 234 height 20
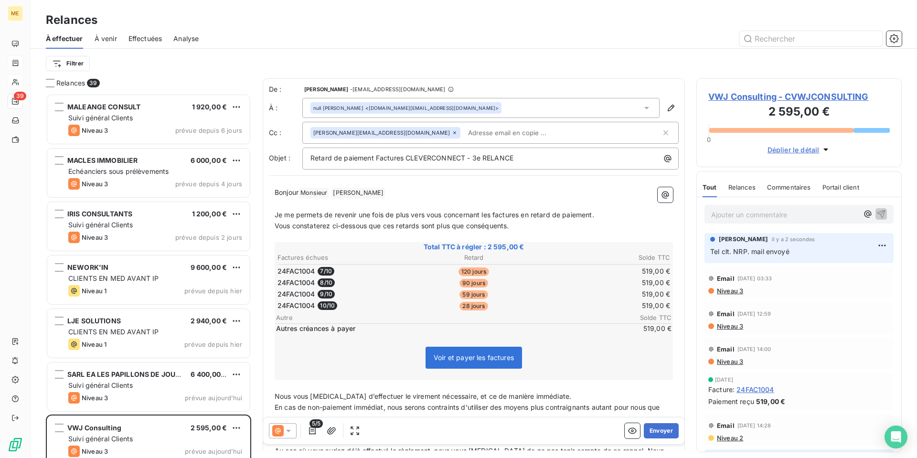
scroll to position [357, 198]
click at [464, 134] on input "text" at bounding box center [519, 133] width 110 height 14
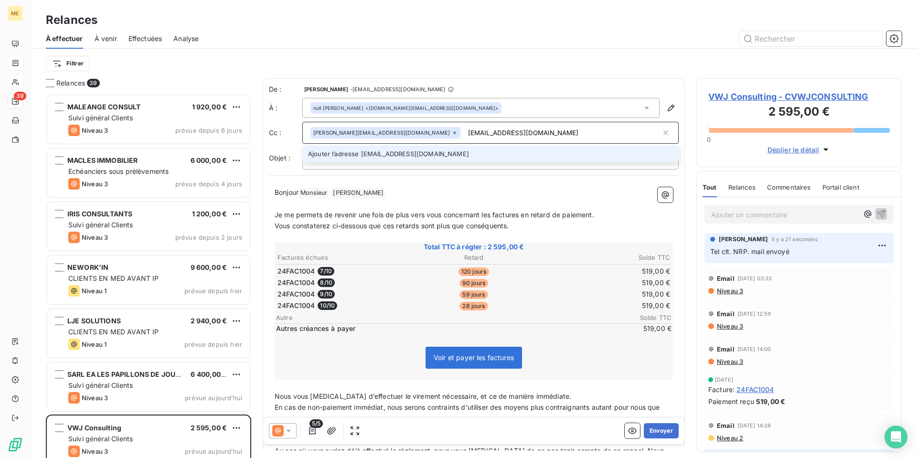
type input "[EMAIL_ADDRESS][DOMAIN_NAME]"
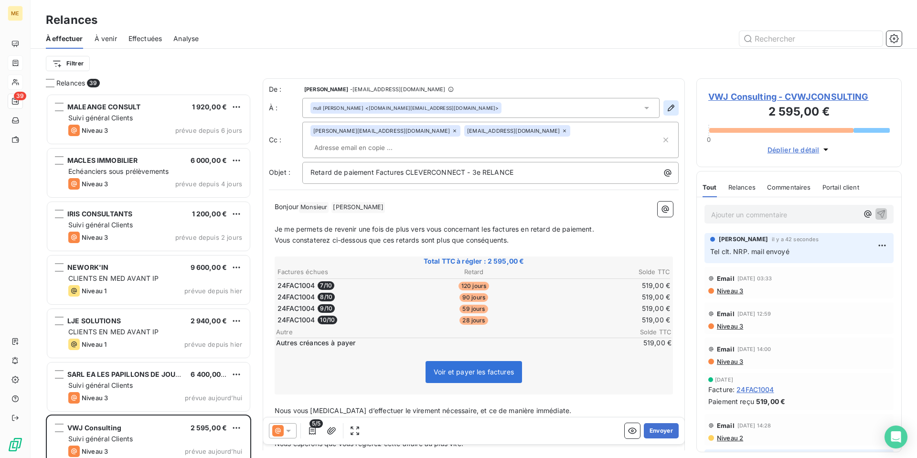
click at [666, 106] on icon "button" at bounding box center [671, 108] width 10 height 10
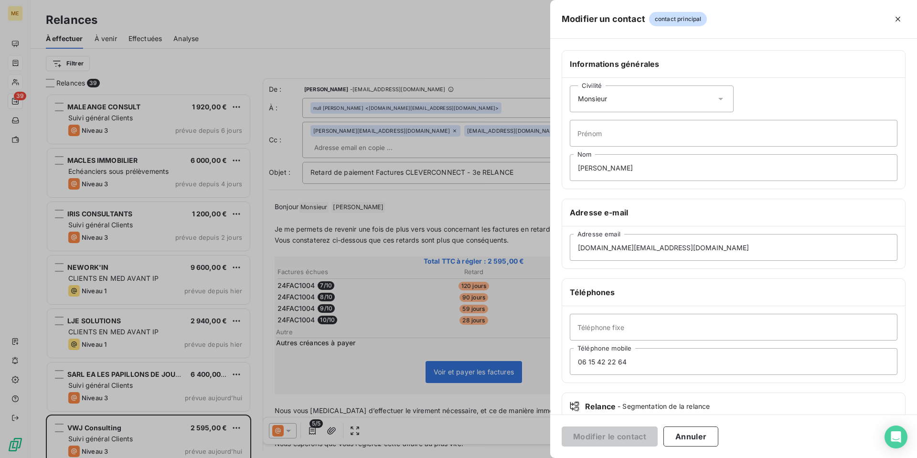
click at [716, 97] on icon at bounding box center [721, 99] width 10 height 10
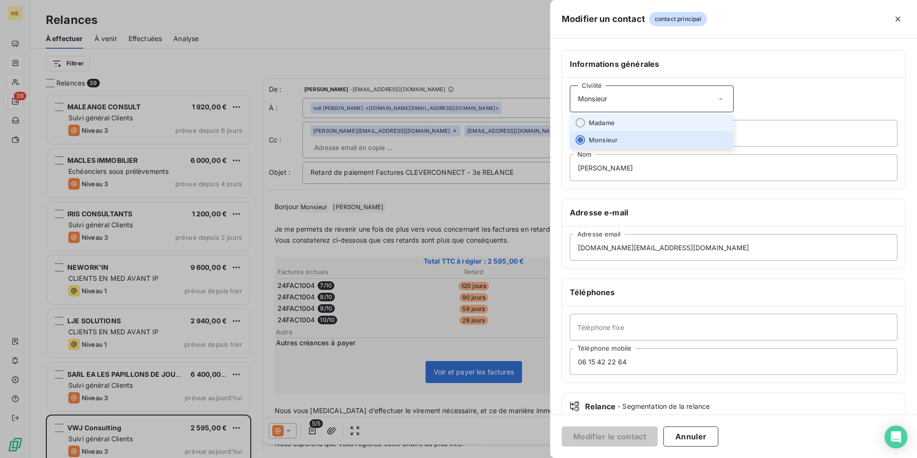
drag, startPoint x: 687, startPoint y: 117, endPoint x: 642, endPoint y: 153, distance: 57.4
click at [687, 117] on li "Madame" at bounding box center [652, 122] width 164 height 17
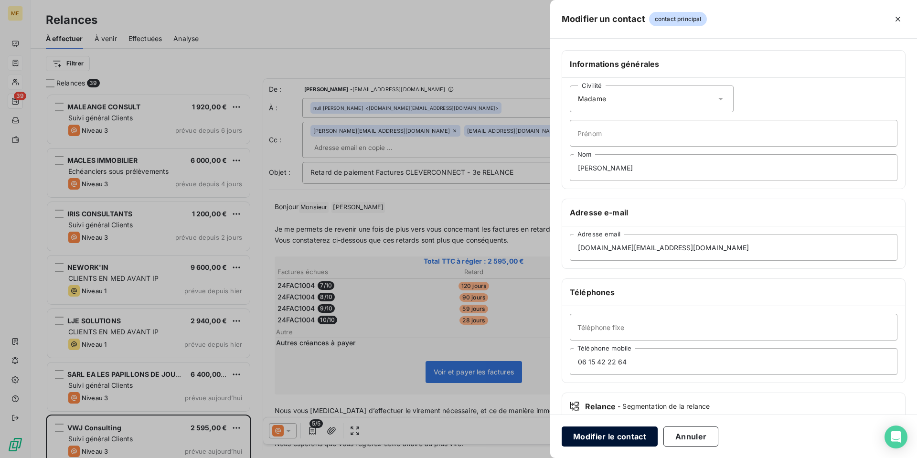
click at [599, 433] on button "Modifier le contact" at bounding box center [610, 436] width 96 height 20
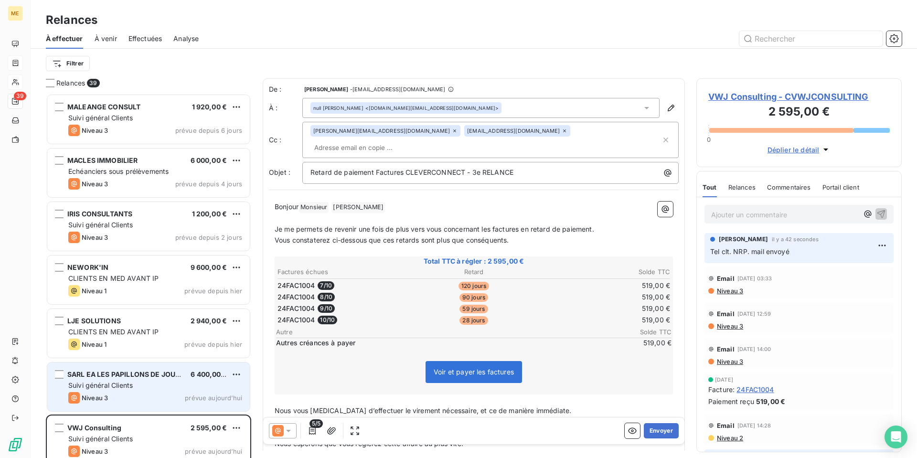
click at [151, 386] on div "Suivi général Clients" at bounding box center [155, 386] width 174 height 10
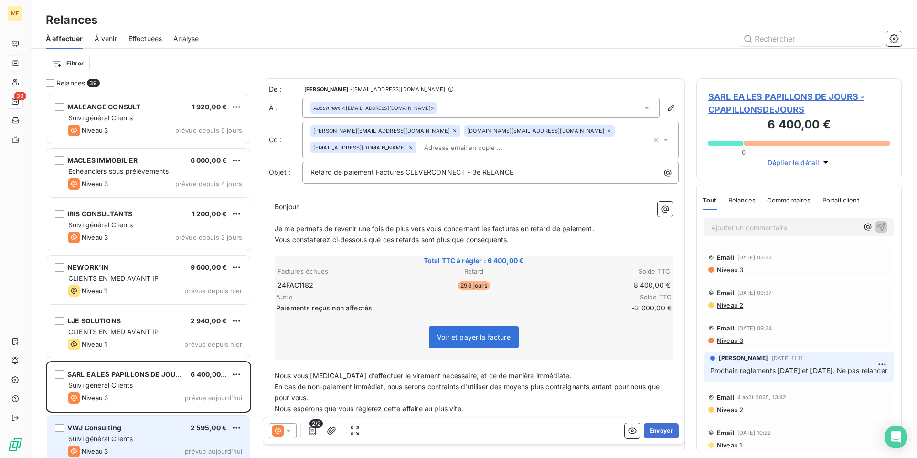
click at [137, 437] on div "Suivi général Clients" at bounding box center [155, 439] width 174 height 10
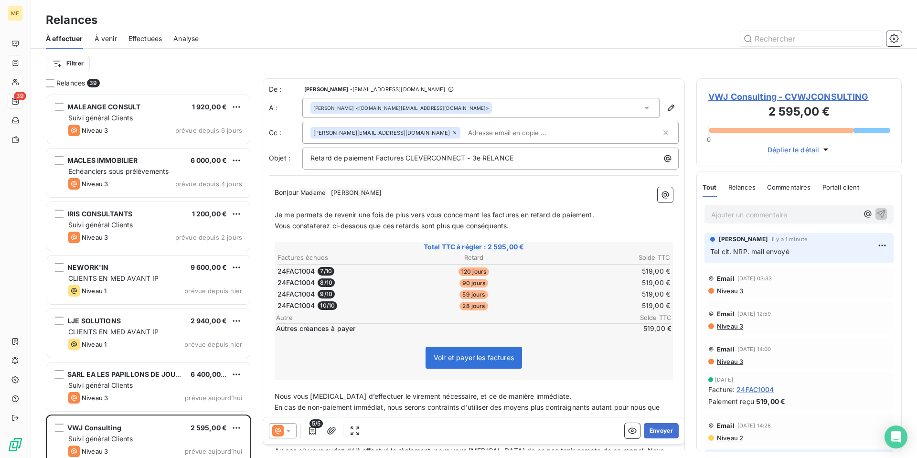
drag, startPoint x: 466, startPoint y: 132, endPoint x: 546, endPoint y: 112, distance: 82.7
click at [466, 131] on input "text" at bounding box center [519, 133] width 110 height 14
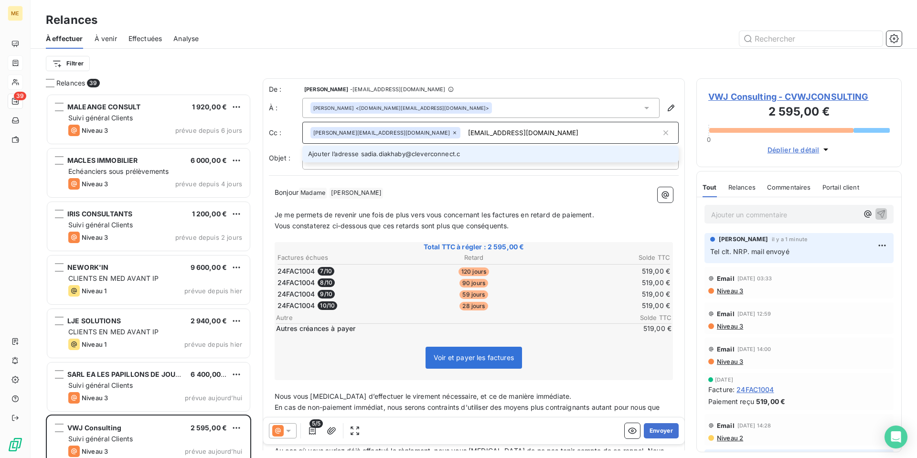
type input "[EMAIL_ADDRESS][DOMAIN_NAME]"
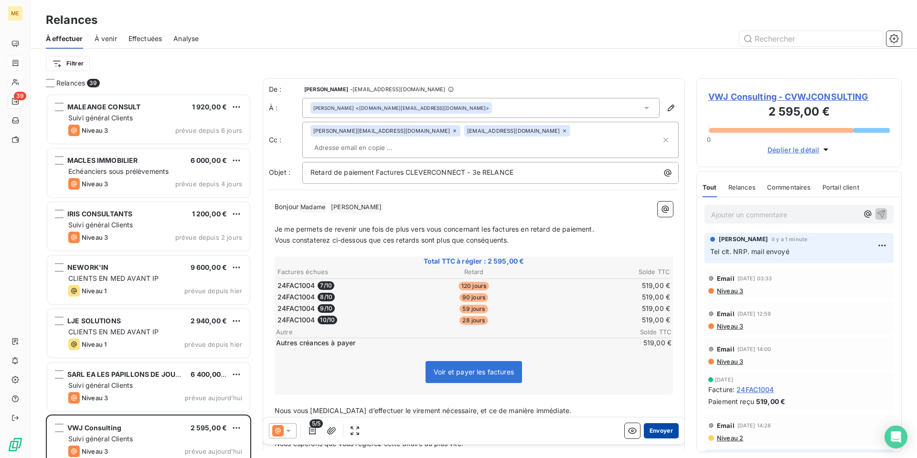
click at [659, 430] on button "Envoyer" at bounding box center [661, 430] width 35 height 15
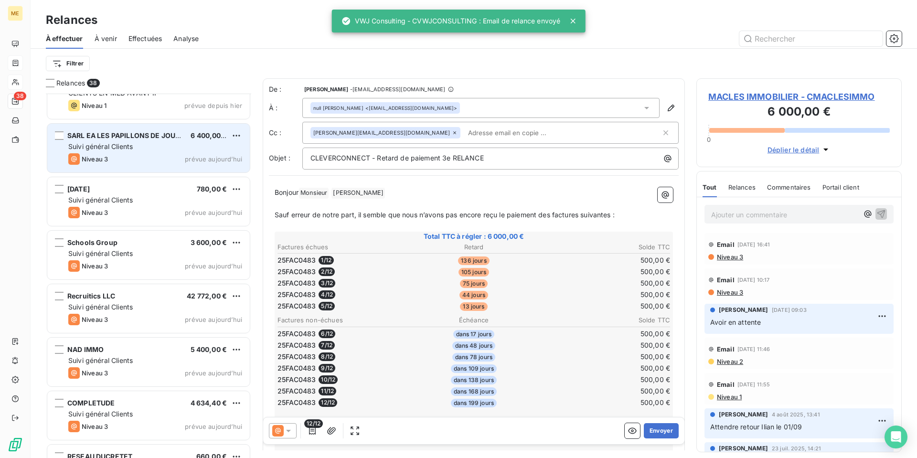
scroll to position [192, 0]
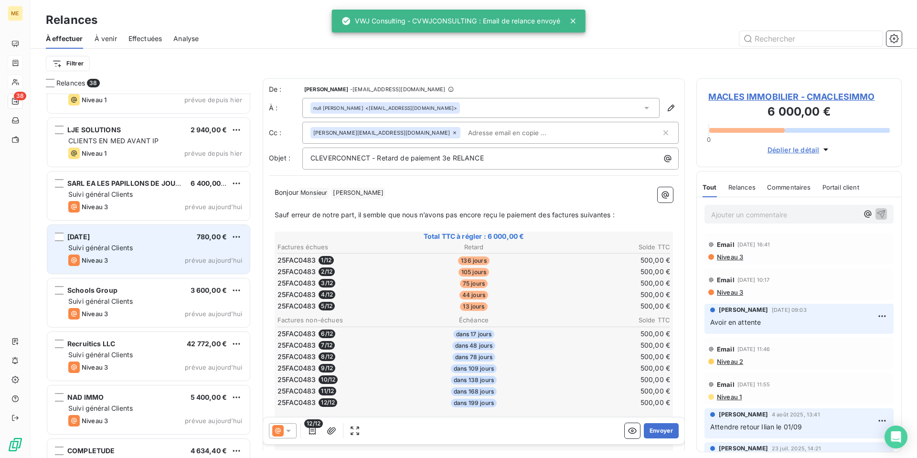
click at [141, 242] on div "[DATE] 780,00 € Suivi général Clients Niveau 3 prévue [DATE]" at bounding box center [148, 249] width 202 height 49
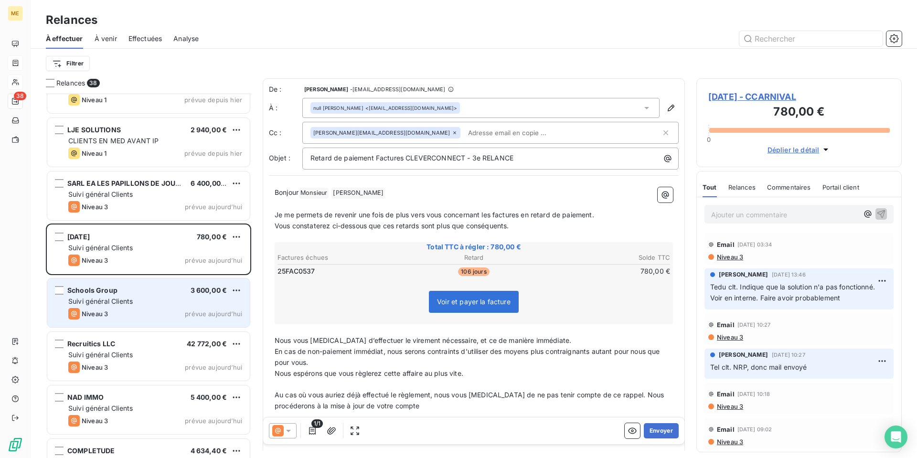
click at [143, 288] on div "Schools Group 3 600,00 €" at bounding box center [155, 290] width 174 height 9
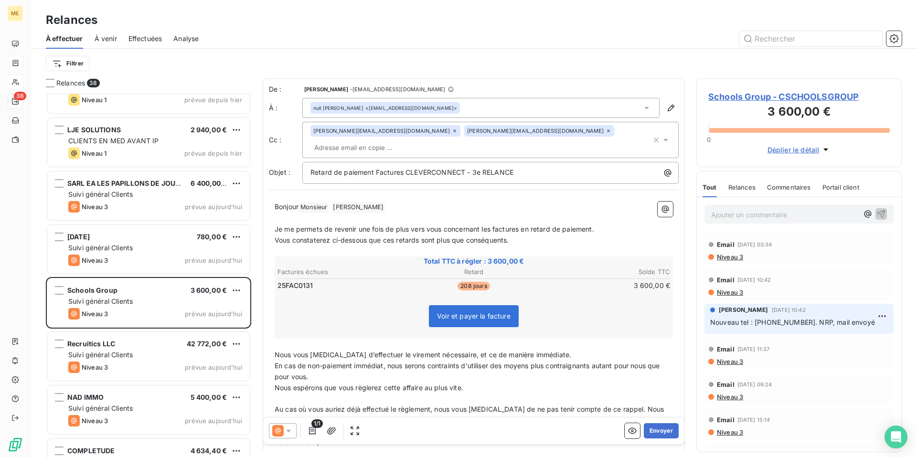
click at [744, 94] on span "Schools Group - CSCHOOLSGROUP" at bounding box center [798, 96] width 181 height 13
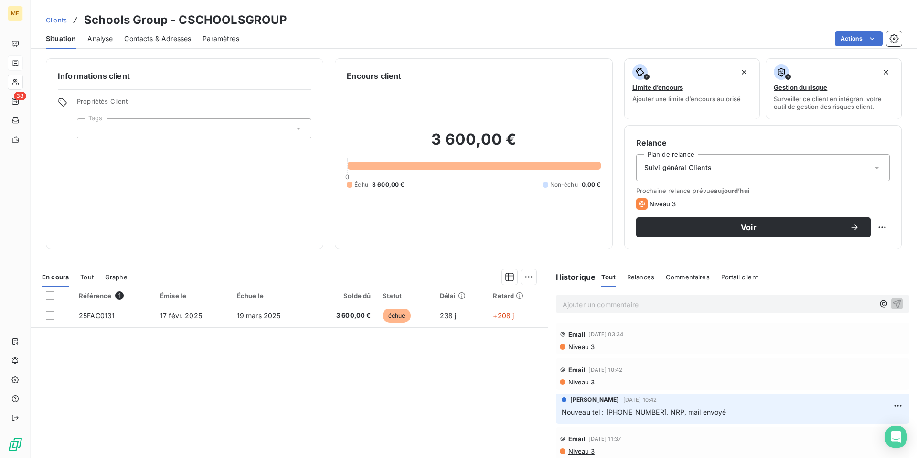
click at [150, 43] on span "Contacts & Adresses" at bounding box center [157, 39] width 67 height 10
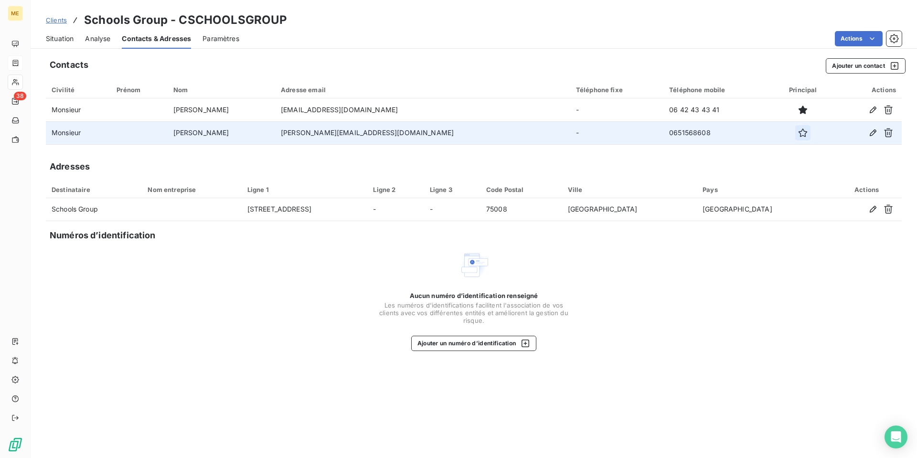
click at [798, 134] on icon "button" at bounding box center [803, 133] width 10 height 10
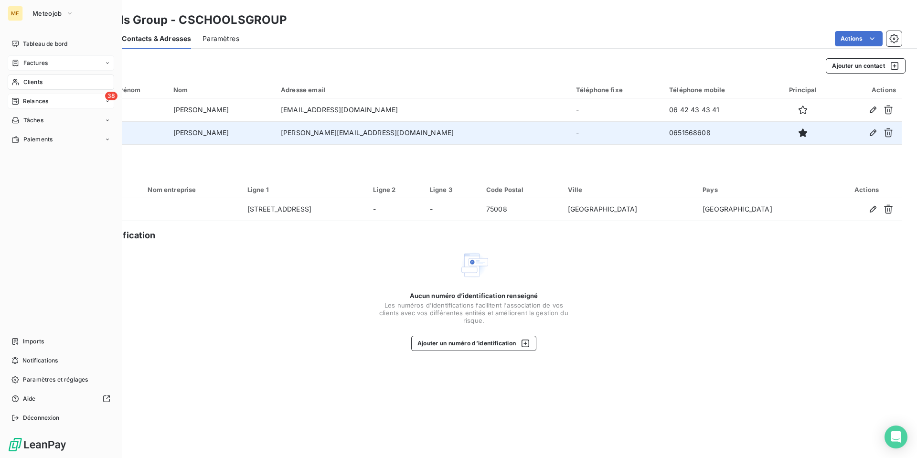
click at [33, 103] on span "Relances" at bounding box center [35, 101] width 25 height 9
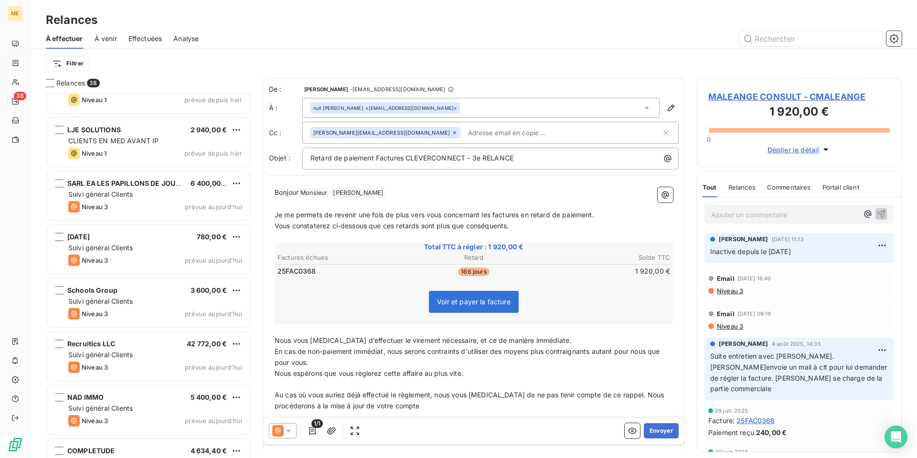
scroll to position [239, 0]
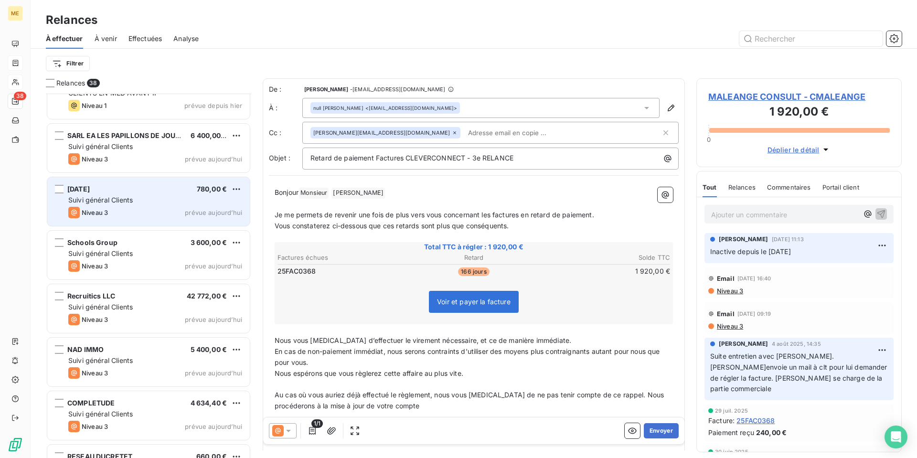
click at [171, 200] on div "Suivi général Clients" at bounding box center [155, 200] width 174 height 10
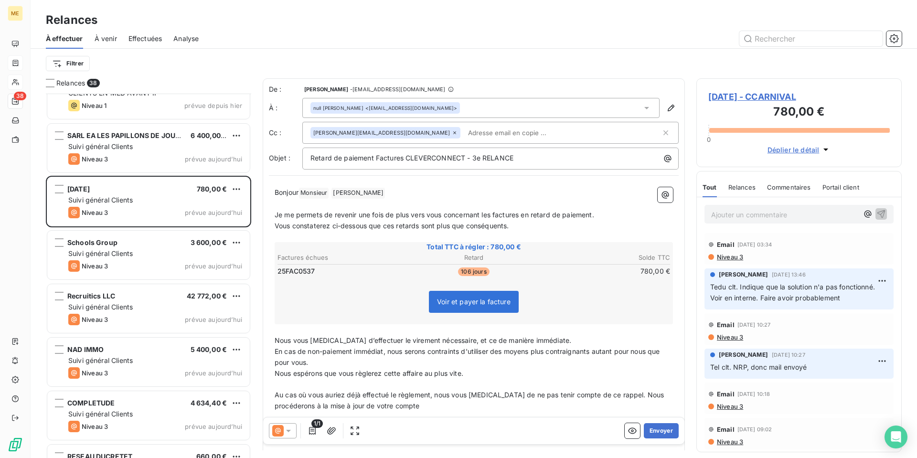
drag, startPoint x: 744, startPoint y: 216, endPoint x: 760, endPoint y: 207, distance: 18.4
click at [744, 213] on p "Ajouter un commentaire ﻿" at bounding box center [784, 215] width 147 height 12
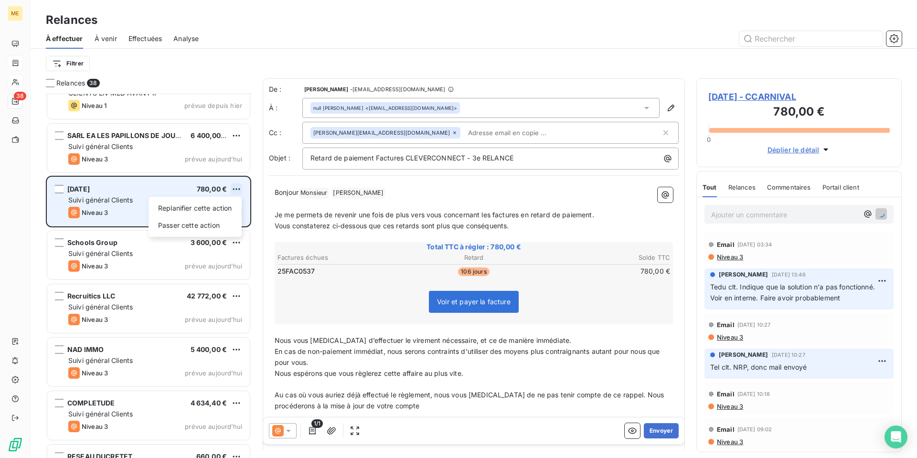
click at [235, 189] on html "ME 38 Relances À effectuer À venir Effectuées Analyse Filtrer Relances 38 NEWOR…" at bounding box center [458, 229] width 917 height 458
click at [232, 204] on div "Replanifier cette action" at bounding box center [194, 208] width 85 height 15
select select "9"
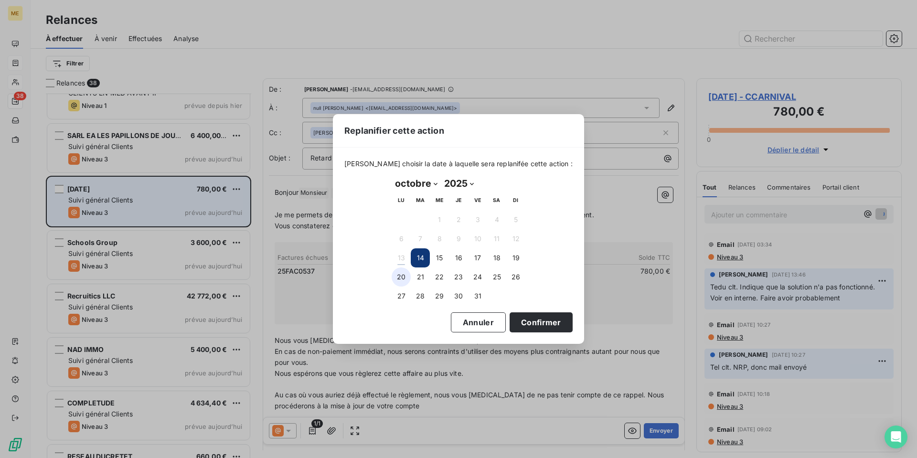
click at [402, 281] on button "20" at bounding box center [401, 276] width 19 height 19
click at [526, 323] on button "Confirmer" at bounding box center [541, 322] width 63 height 20
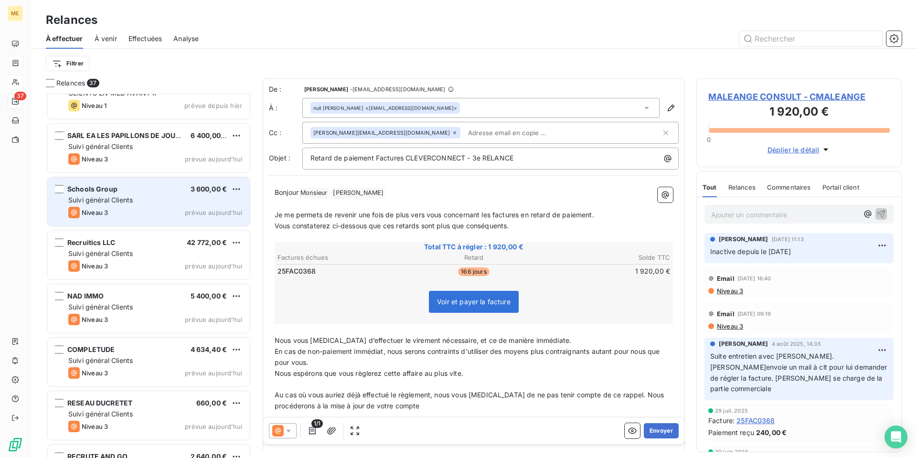
click at [153, 201] on div "Suivi général Clients" at bounding box center [155, 200] width 174 height 10
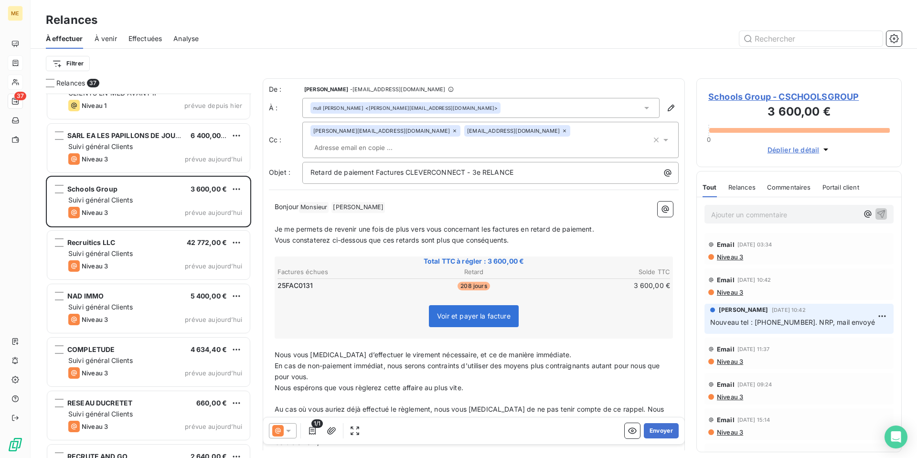
click at [562, 131] on icon at bounding box center [565, 131] width 6 height 6
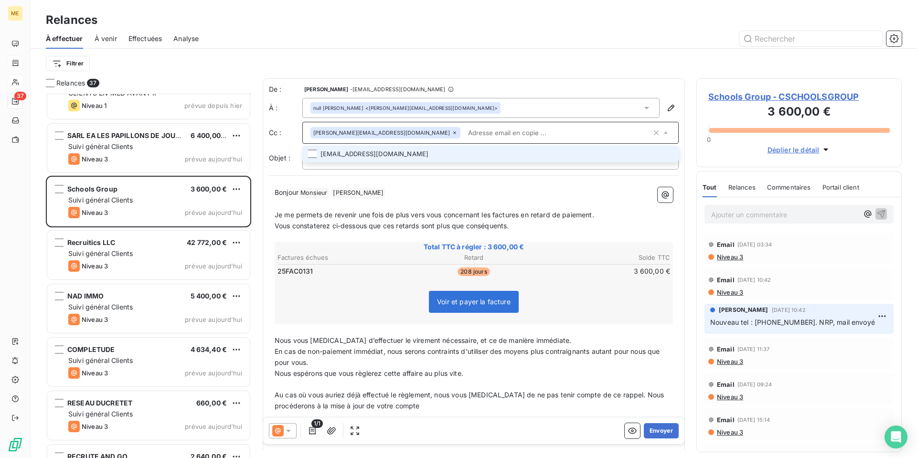
click at [399, 190] on p "Bonjour Monsieur ﻿ [PERSON_NAME] ﻿ ﻿" at bounding box center [474, 192] width 398 height 11
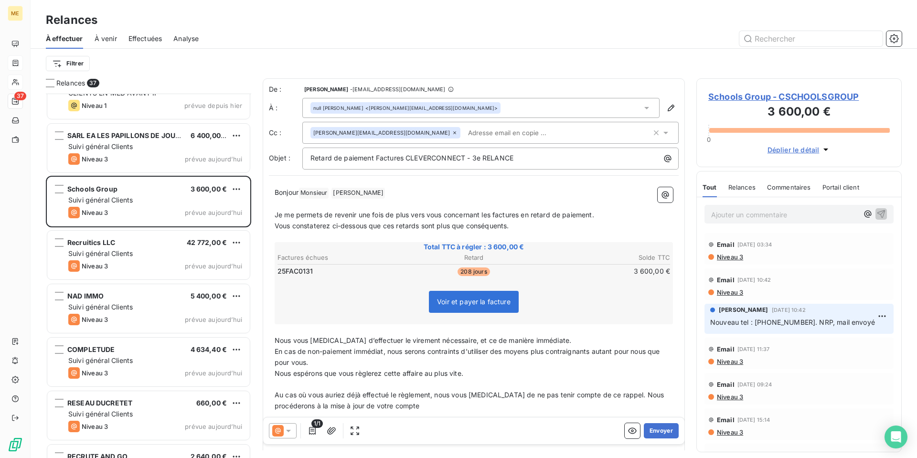
click at [288, 430] on icon at bounding box center [288, 431] width 5 height 2
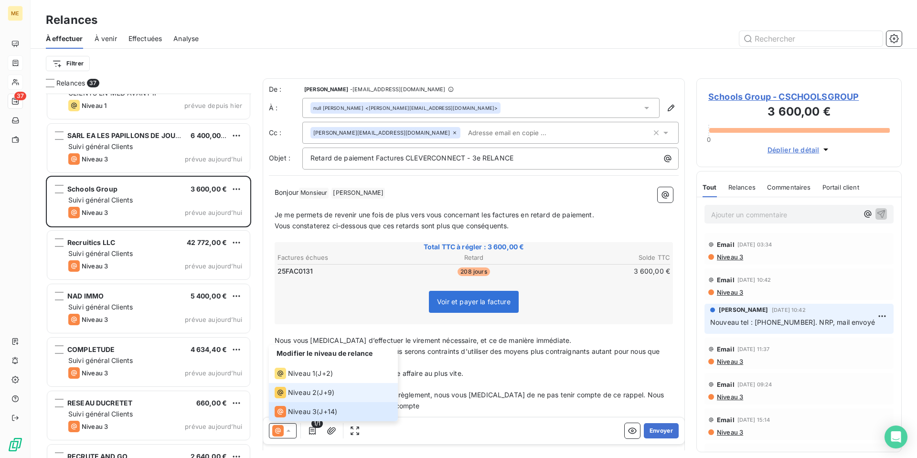
click at [314, 399] on li "Niveau 2 ( J+9 )" at bounding box center [333, 392] width 129 height 19
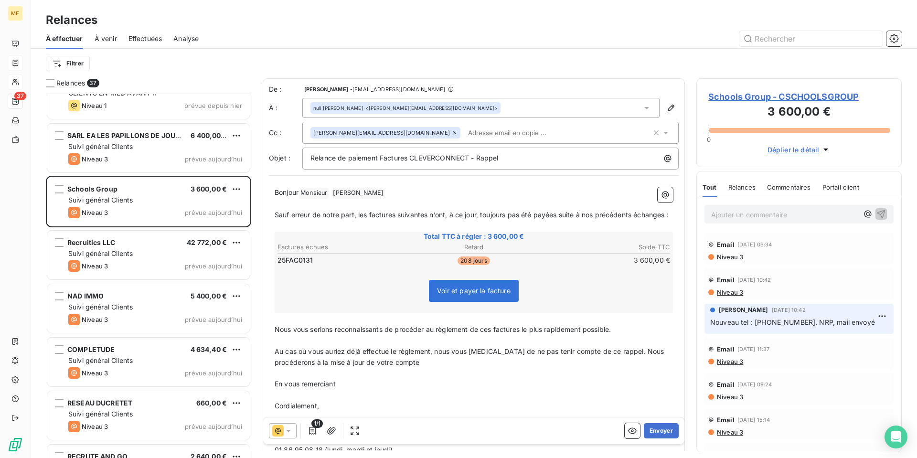
click at [740, 258] on span "Niveau 3" at bounding box center [729, 257] width 27 height 8
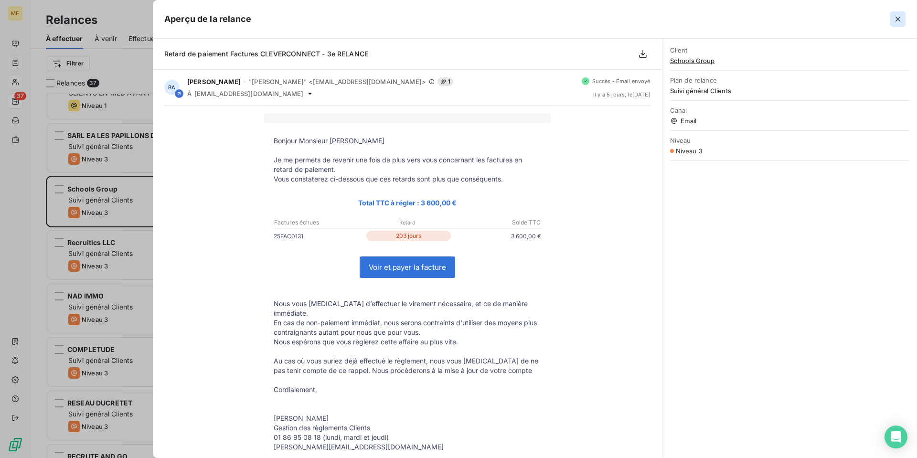
click at [899, 19] on icon "button" at bounding box center [898, 19] width 10 height 10
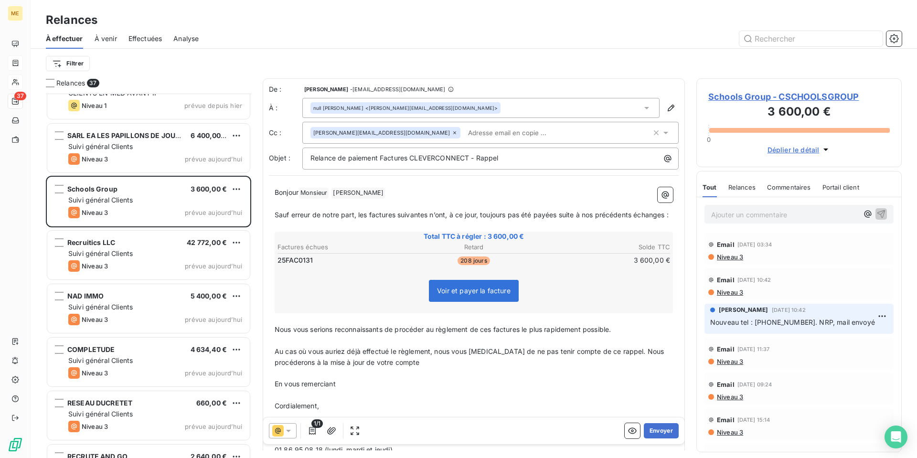
click at [734, 294] on span "Niveau 3" at bounding box center [729, 292] width 27 height 8
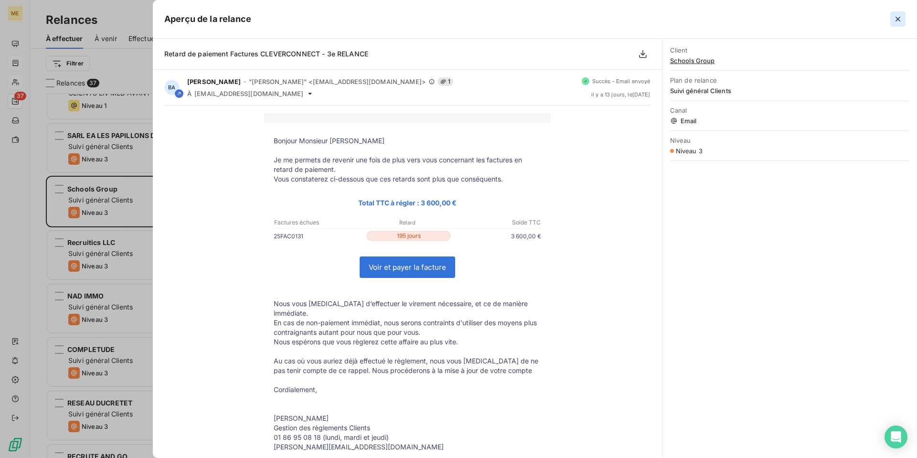
click at [902, 17] on icon "button" at bounding box center [898, 19] width 10 height 10
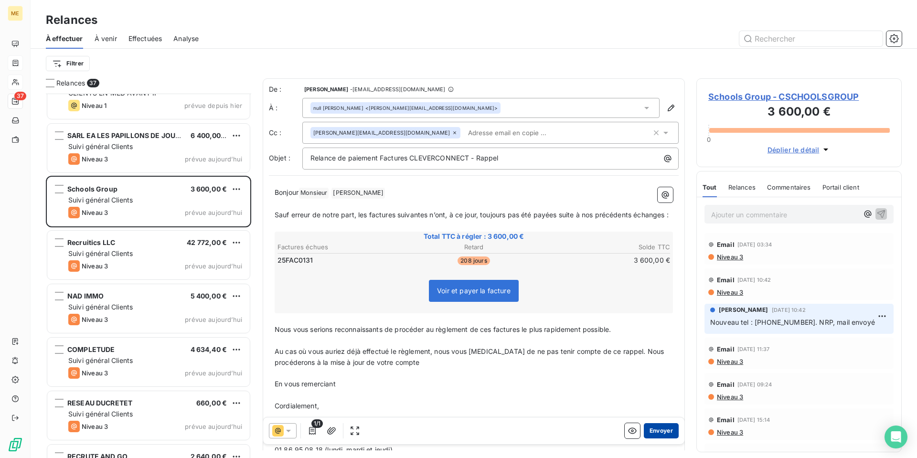
click at [655, 433] on button "Envoyer" at bounding box center [661, 430] width 35 height 15
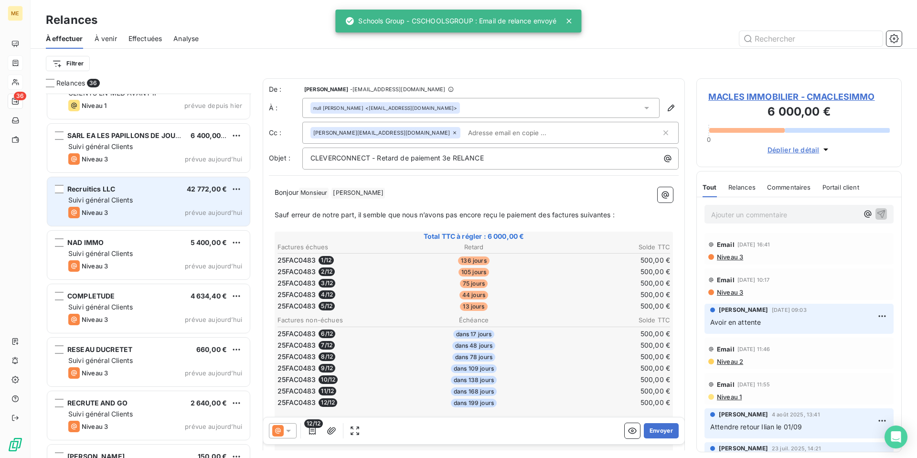
click at [145, 210] on div "Niveau 3 prévue aujourd’hui" at bounding box center [155, 212] width 174 height 11
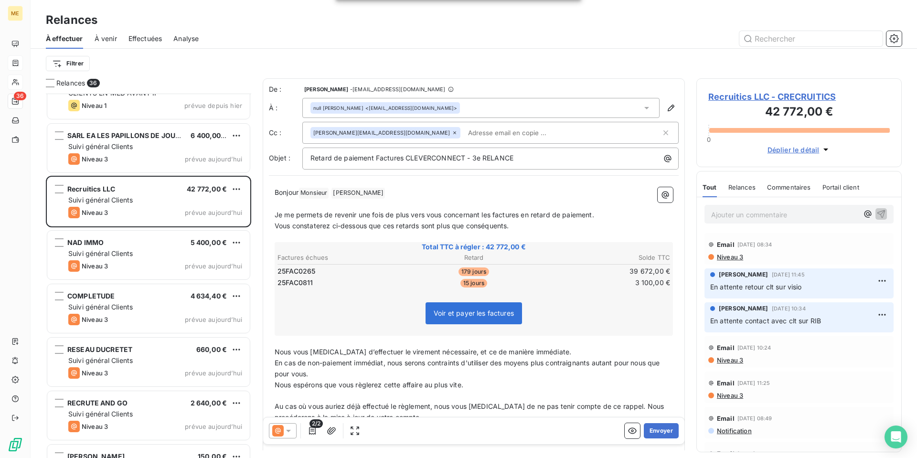
click at [743, 213] on p "Ajouter un commentaire ﻿" at bounding box center [784, 215] width 147 height 12
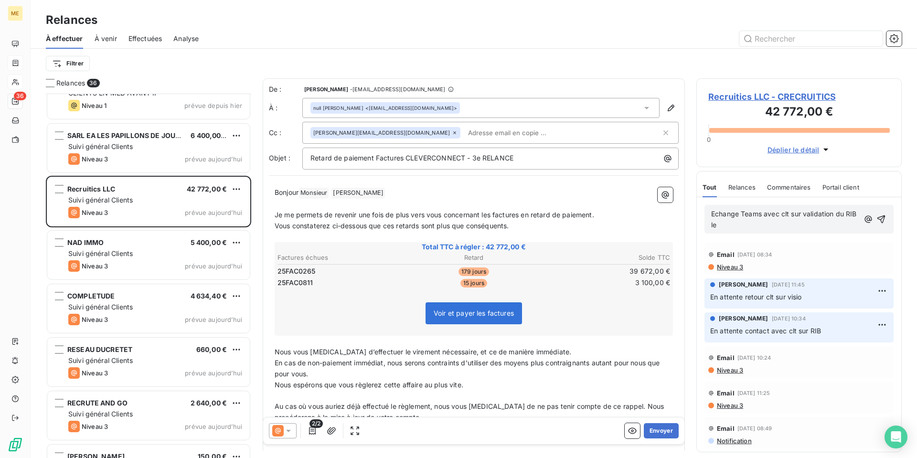
click at [759, 224] on p "Echange Teams avec clt sur validation du RIB le" at bounding box center [785, 220] width 148 height 22
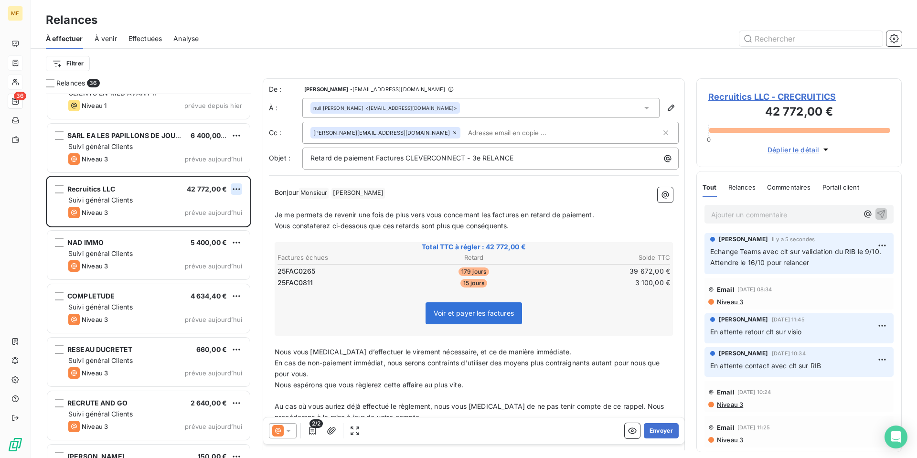
click at [238, 192] on html "ME 36 Relances À effectuer À venir Effectuées Analyse Filtrer Relances 36 NEWOR…" at bounding box center [458, 229] width 917 height 458
click at [228, 207] on div "Replanifier cette action" at bounding box center [194, 208] width 85 height 15
select select "9"
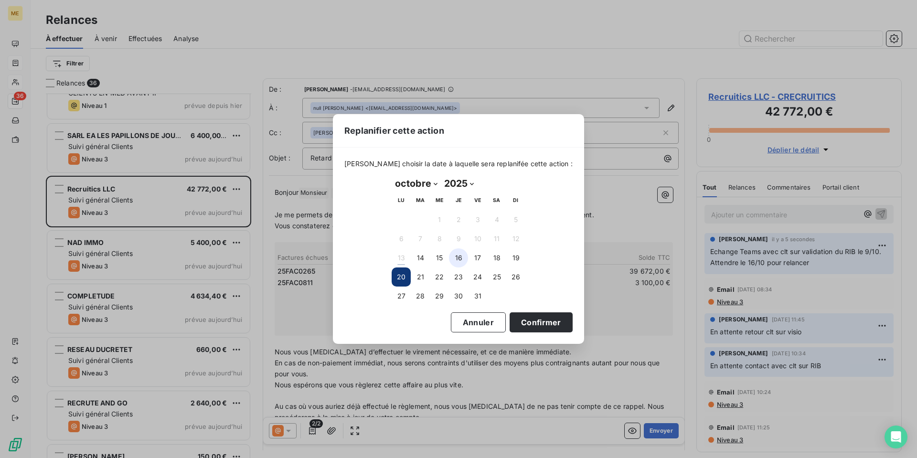
click at [457, 257] on button "16" at bounding box center [458, 257] width 19 height 19
click at [532, 318] on button "Confirmer" at bounding box center [541, 322] width 63 height 20
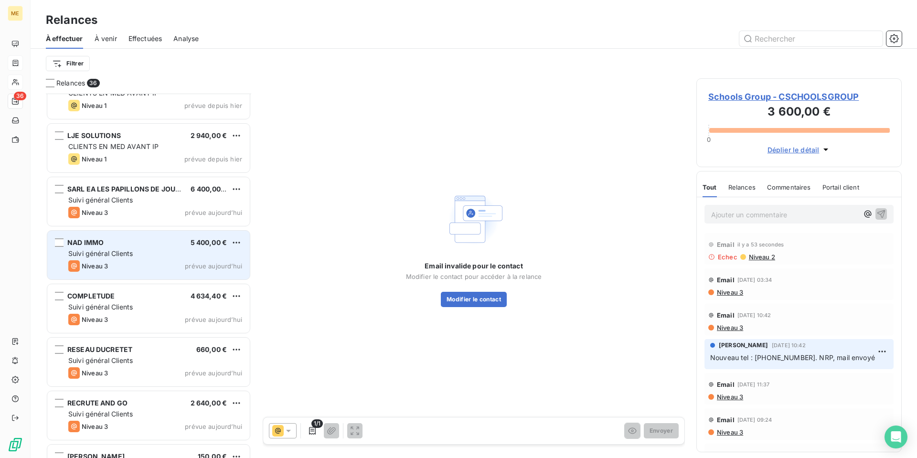
click at [158, 255] on div "Suivi général Clients" at bounding box center [155, 254] width 174 height 10
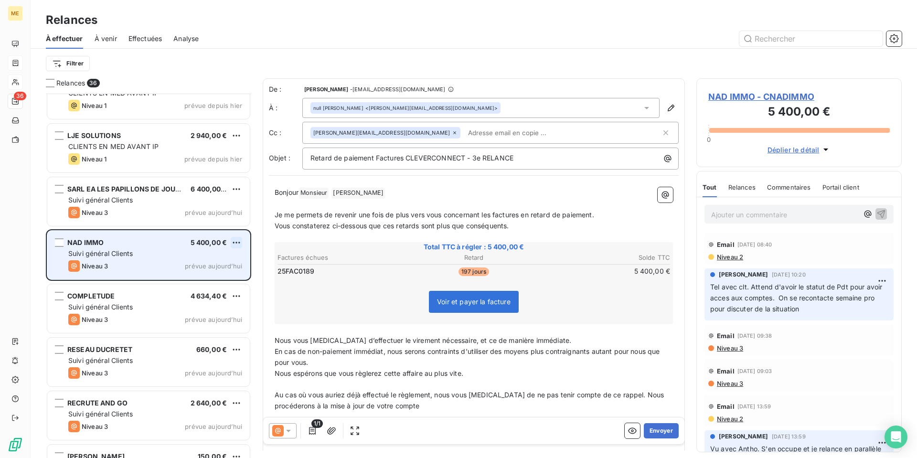
click at [235, 245] on html "ME 36 Relances À effectuer À venir Effectuées Analyse Filtrer Relances 36 IRIS …" at bounding box center [458, 229] width 917 height 458
click at [224, 263] on div "Replanifier cette action" at bounding box center [194, 261] width 85 height 15
select select "9"
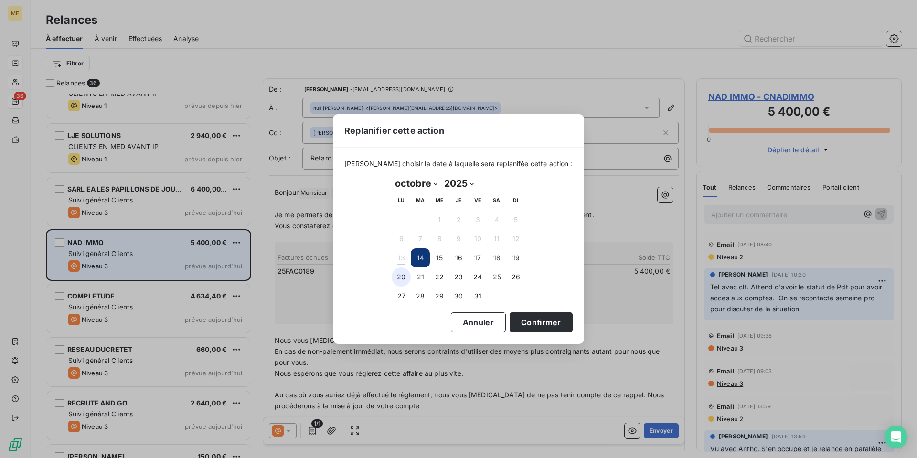
click at [401, 276] on button "20" at bounding box center [401, 276] width 19 height 19
click at [526, 322] on button "Confirmer" at bounding box center [541, 322] width 63 height 20
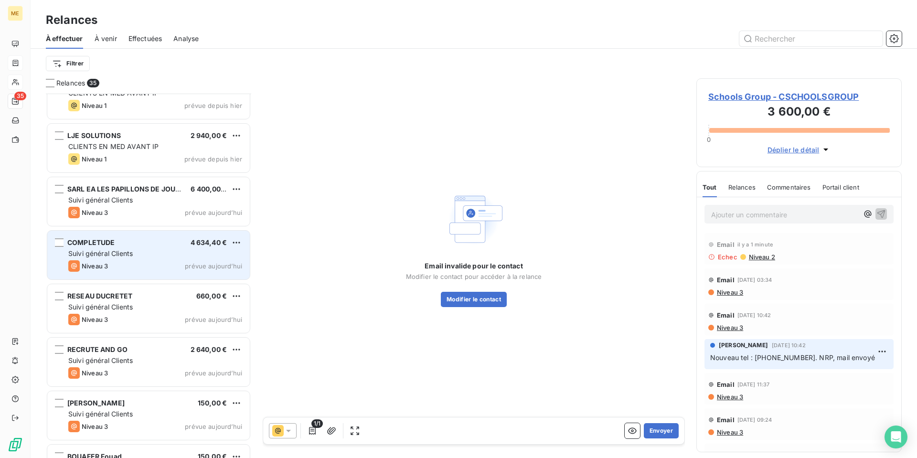
click at [146, 249] on div "Suivi général Clients" at bounding box center [155, 254] width 174 height 10
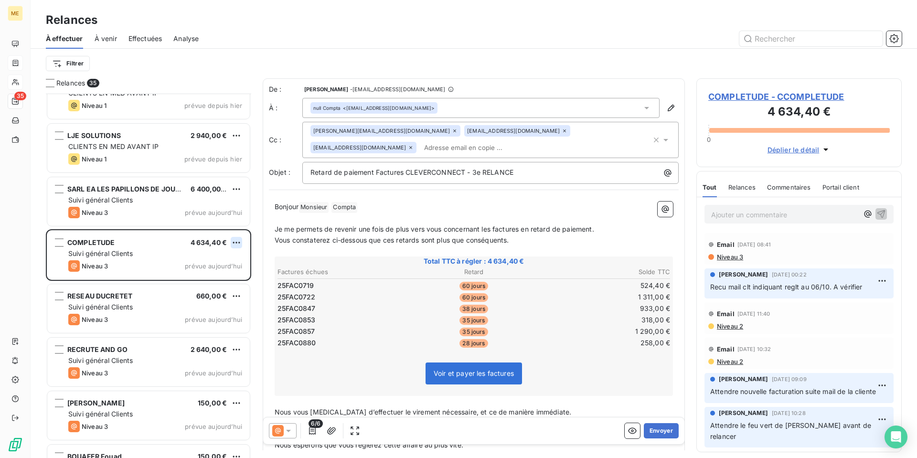
click at [235, 243] on html "ME 35 Relances À effectuer À venir Effectuées Analyse Filtrer Relances 35 IRIS …" at bounding box center [458, 229] width 917 height 458
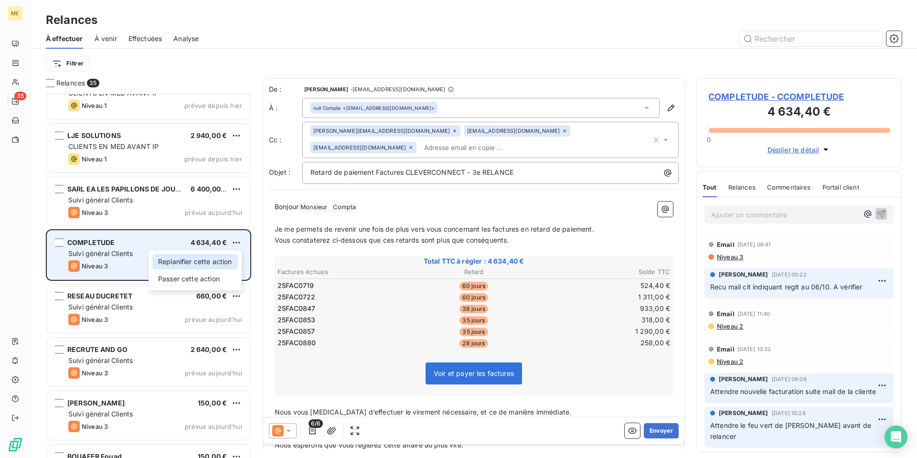
click at [209, 260] on div "Replanifier cette action" at bounding box center [194, 261] width 85 height 15
select select "9"
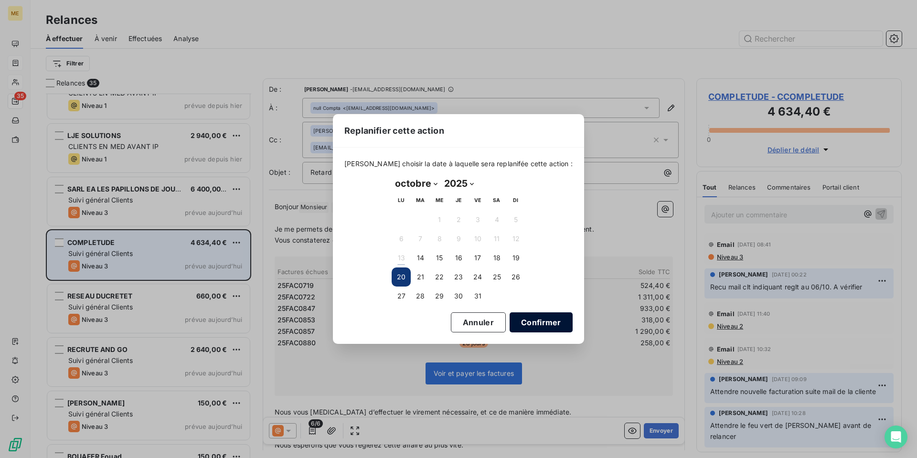
click at [540, 320] on button "Confirmer" at bounding box center [541, 322] width 63 height 20
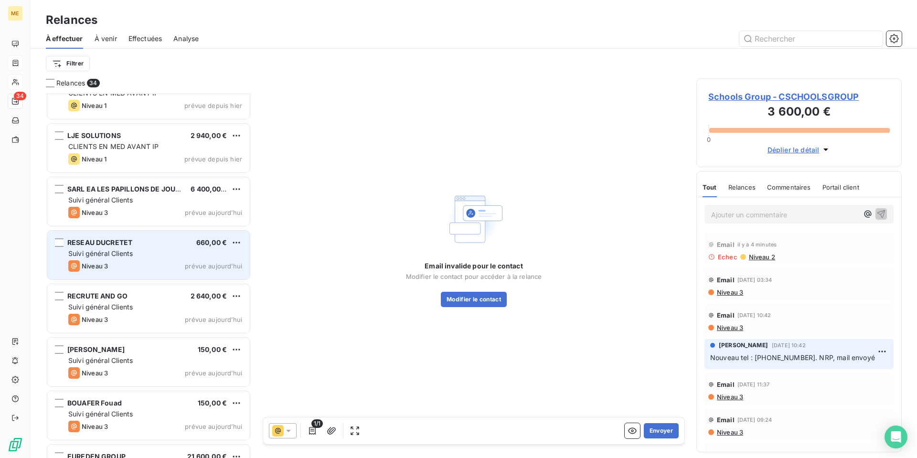
click at [147, 256] on div "Suivi général Clients" at bounding box center [155, 254] width 174 height 10
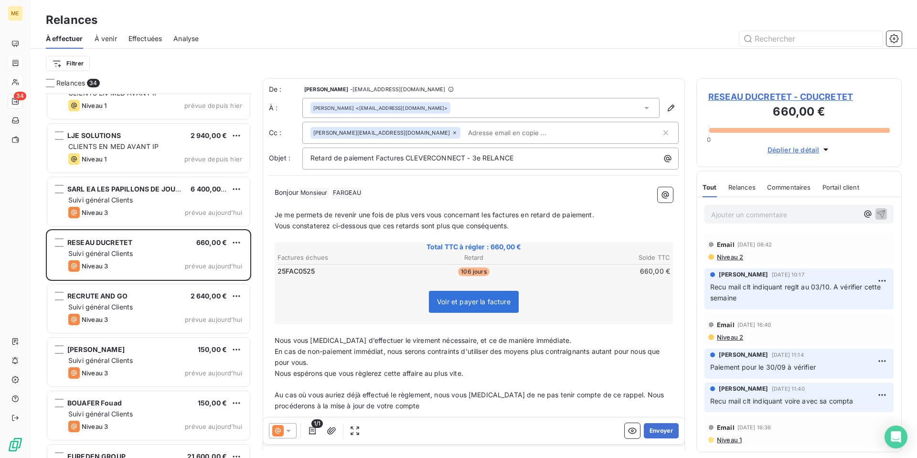
click at [290, 429] on icon at bounding box center [289, 431] width 10 height 10
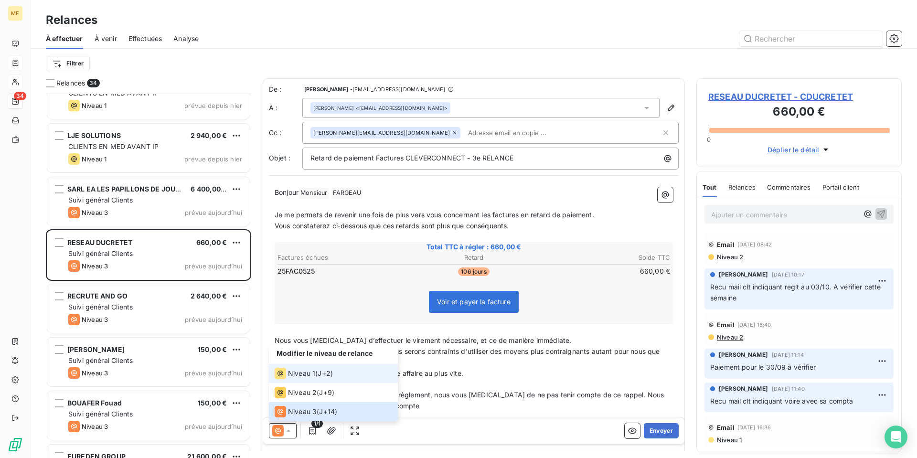
click at [325, 375] on span "J+2 )" at bounding box center [325, 374] width 15 height 10
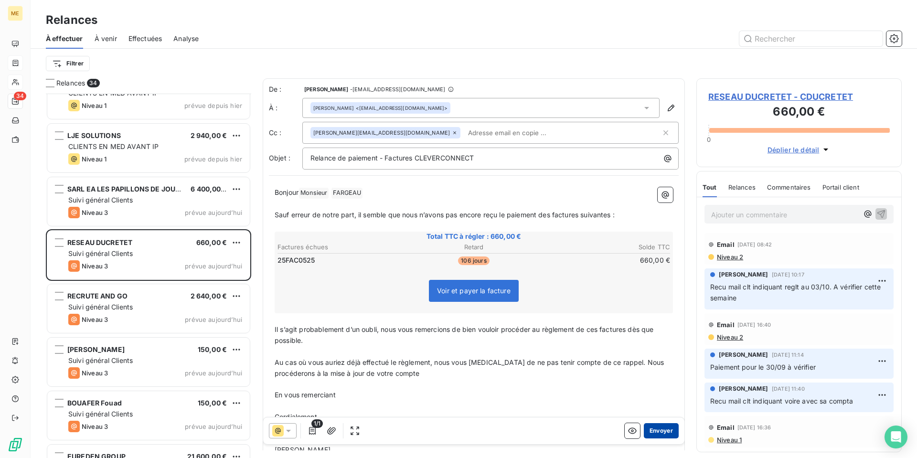
click at [659, 431] on button "Envoyer" at bounding box center [661, 430] width 35 height 15
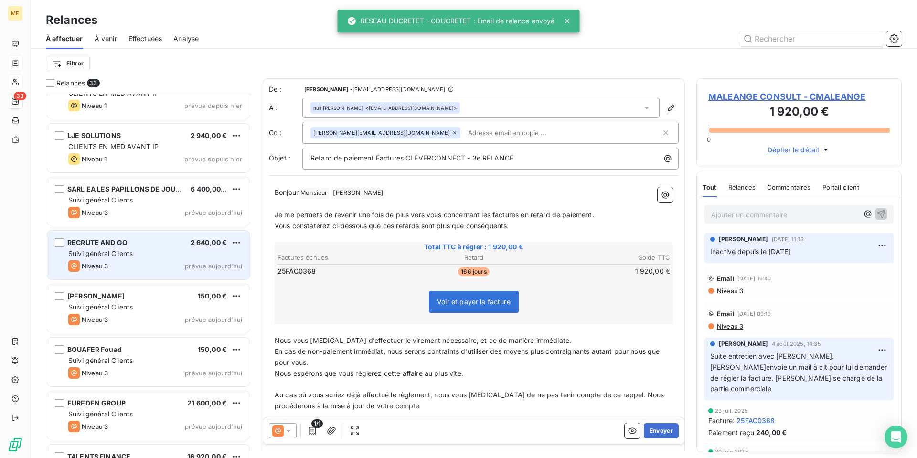
click at [151, 263] on div "Niveau 3 prévue aujourd’hui" at bounding box center [155, 265] width 174 height 11
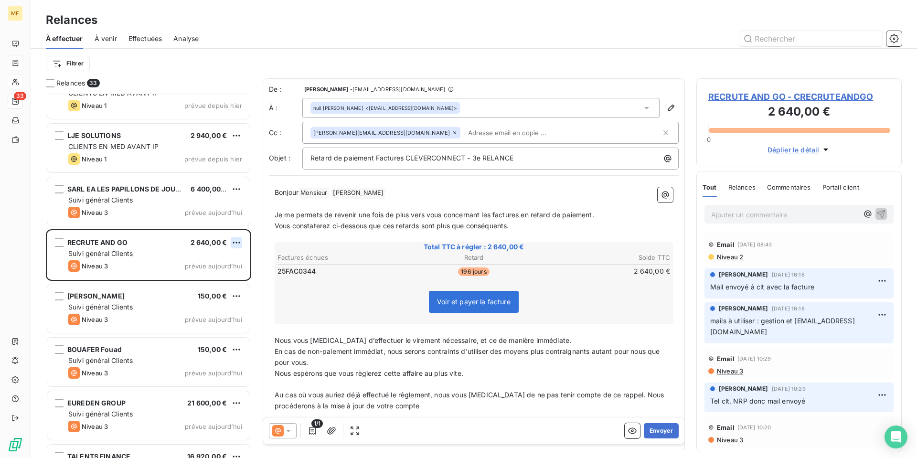
click at [236, 246] on html "ME 33 Relances À effectuer À venir Effectuées Analyse Filtrer Relances 33 IRIS …" at bounding box center [458, 229] width 917 height 458
click at [232, 259] on div "Replanifier cette action" at bounding box center [194, 261] width 85 height 15
select select "9"
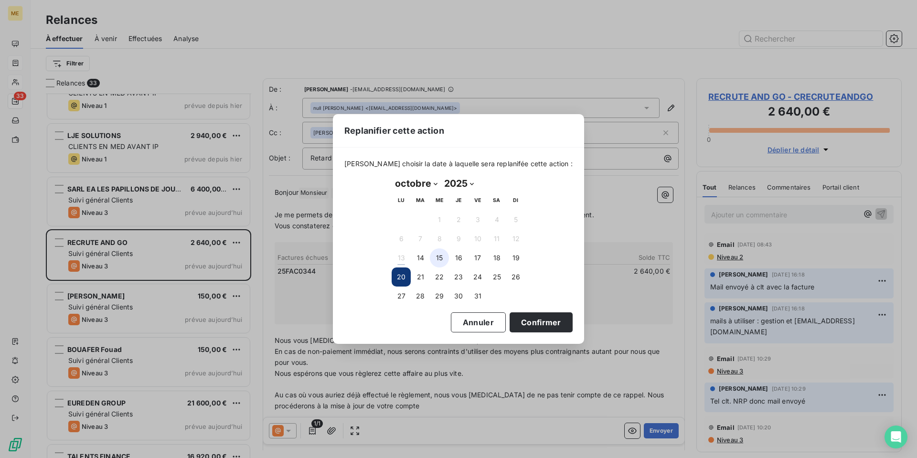
click at [445, 258] on button "15" at bounding box center [439, 257] width 19 height 19
click at [528, 323] on button "Confirmer" at bounding box center [541, 322] width 63 height 20
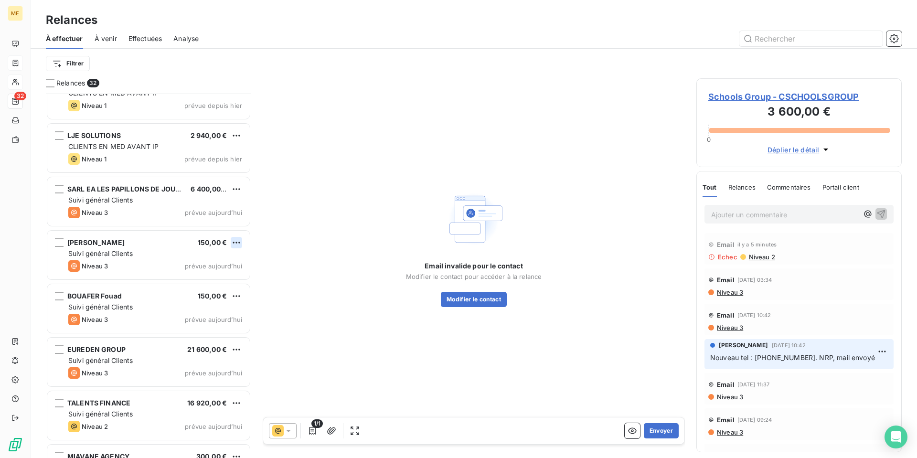
click at [240, 241] on html "ME 32 Relances À effectuer À venir Effectuées Analyse Filtrer Relances 32 IRIS …" at bounding box center [458, 229] width 917 height 458
click at [223, 278] on div "Passer cette action" at bounding box center [194, 278] width 85 height 15
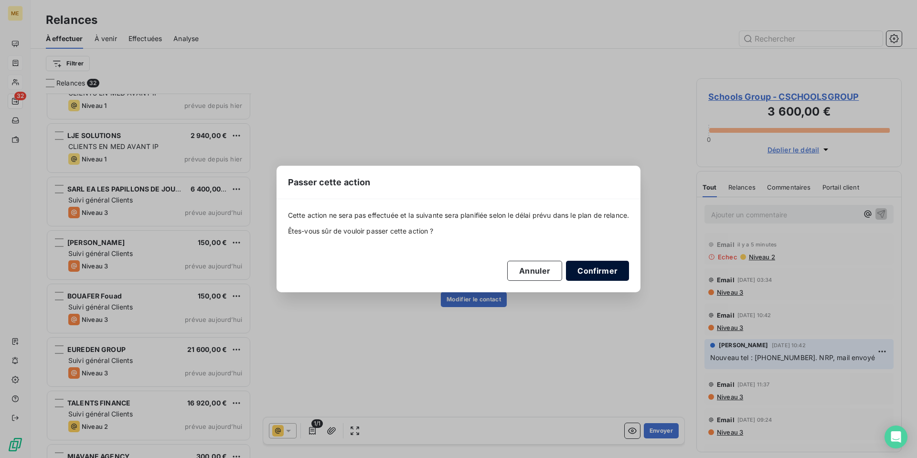
click at [599, 268] on button "Confirmer" at bounding box center [597, 271] width 63 height 20
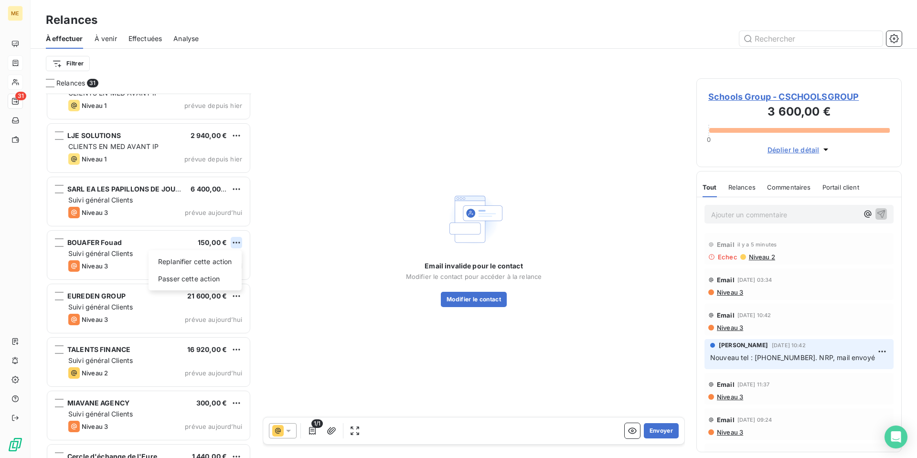
click at [237, 245] on html "ME 31 Relances À effectuer À venir Effectuées Analyse Filtrer Relances 31 IRIS …" at bounding box center [458, 229] width 917 height 458
click at [216, 276] on div "Passer cette action" at bounding box center [194, 278] width 85 height 15
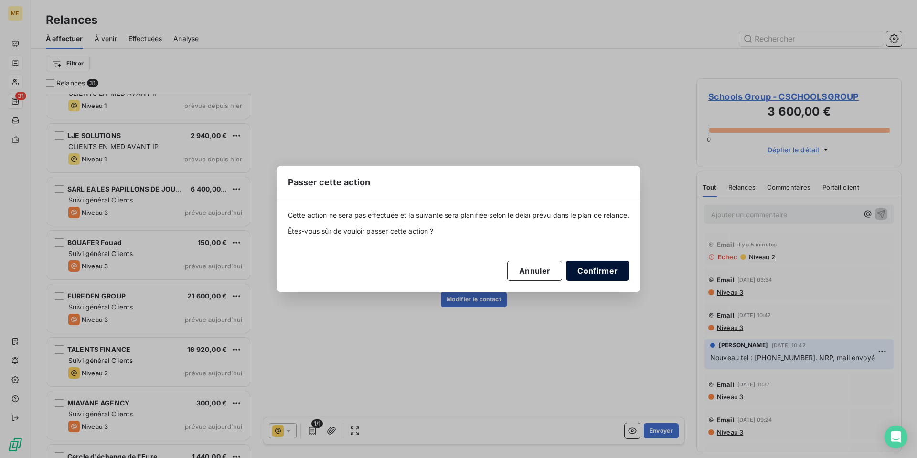
click at [597, 275] on button "Confirmer" at bounding box center [597, 271] width 63 height 20
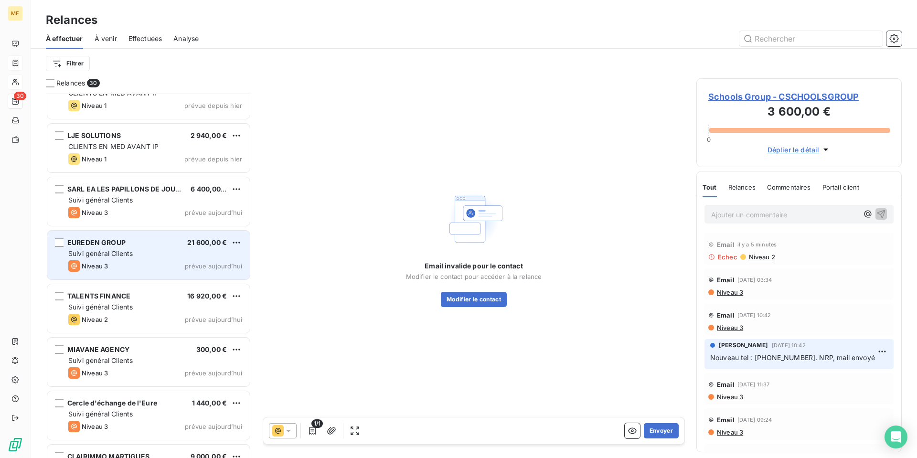
click at [138, 252] on div "Suivi général Clients" at bounding box center [155, 254] width 174 height 10
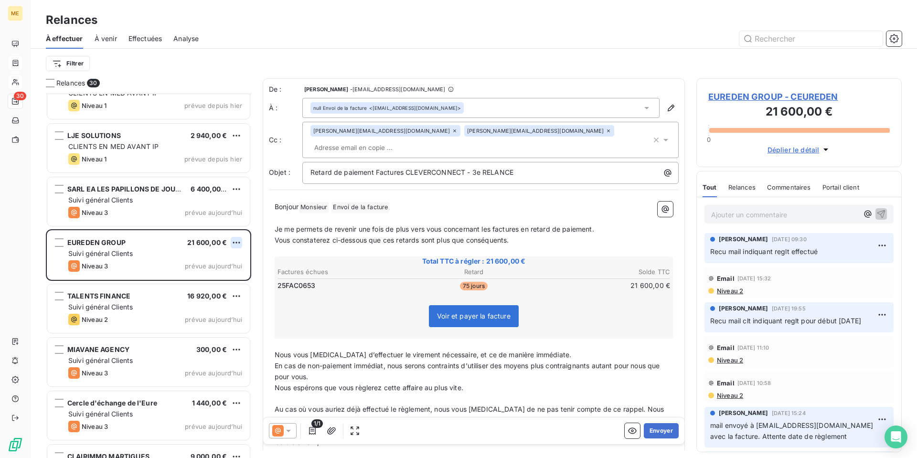
click at [238, 242] on html "ME 30 Relances À effectuer À venir Effectuées Analyse Filtrer Relances 30 IRIS …" at bounding box center [458, 229] width 917 height 458
click at [233, 259] on div "Replanifier cette action" at bounding box center [194, 261] width 85 height 15
select select "9"
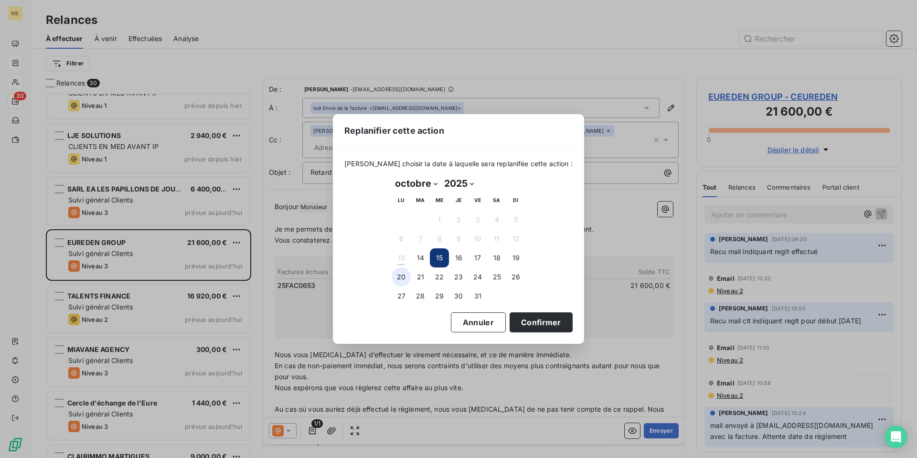
click at [399, 274] on button "20" at bounding box center [401, 276] width 19 height 19
click at [544, 319] on button "Confirmer" at bounding box center [541, 322] width 63 height 20
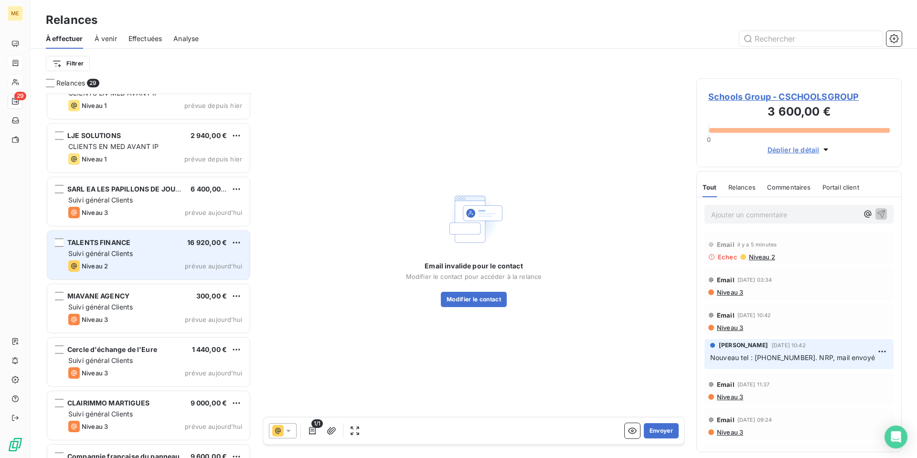
click at [152, 255] on div "Suivi général Clients" at bounding box center [155, 254] width 174 height 10
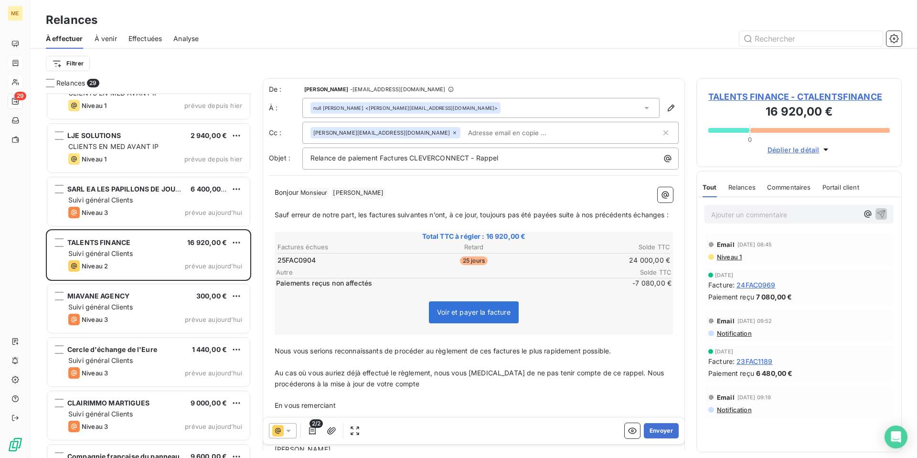
click at [772, 96] on span "TALENTS FINANCE - CTALENTSFINANCE" at bounding box center [798, 96] width 181 height 13
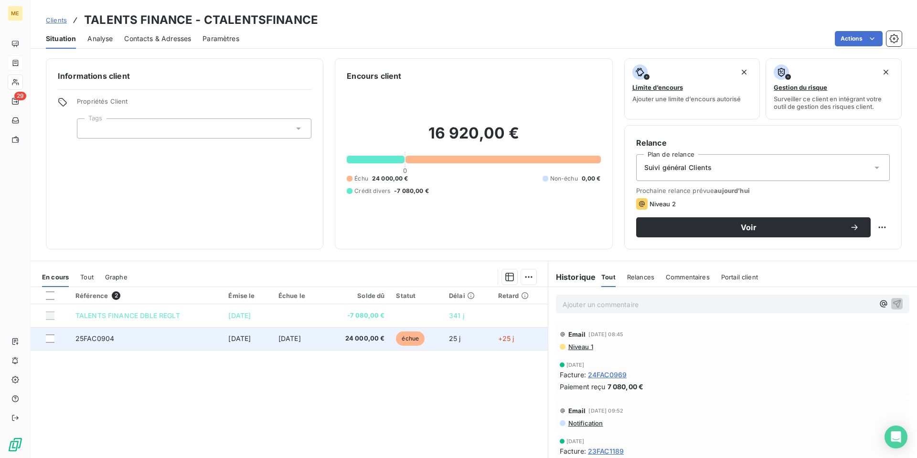
click at [291, 341] on span "[DATE]" at bounding box center [289, 338] width 22 height 8
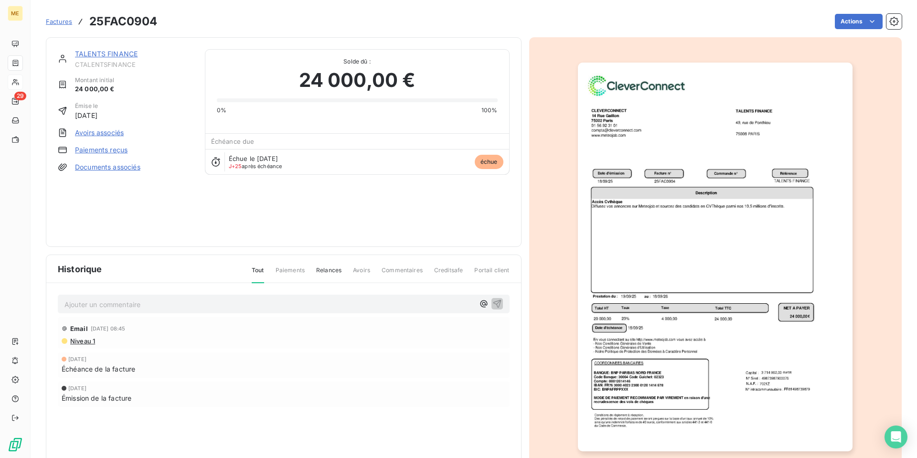
click at [113, 150] on link "Paiements reçus" at bounding box center [101, 150] width 53 height 10
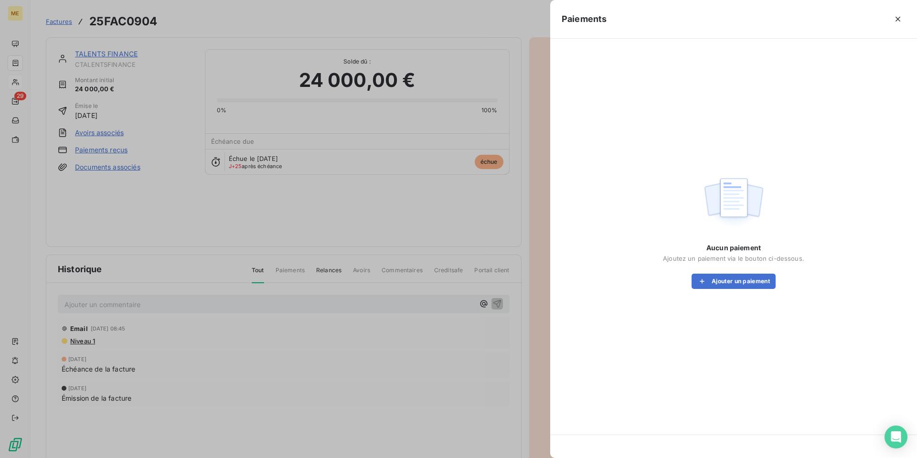
click at [112, 152] on div at bounding box center [458, 229] width 917 height 458
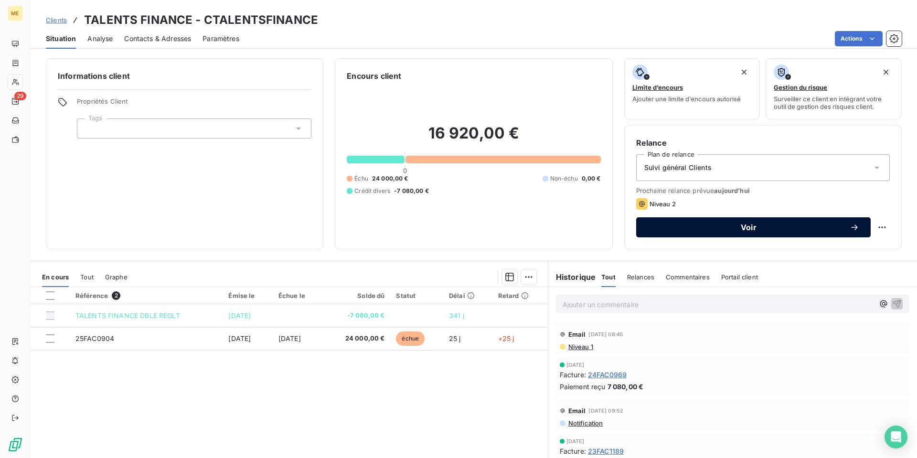
drag, startPoint x: 781, startPoint y: 226, endPoint x: 767, endPoint y: 228, distance: 14.4
click at [780, 226] on span "Voir" at bounding box center [749, 228] width 202 height 8
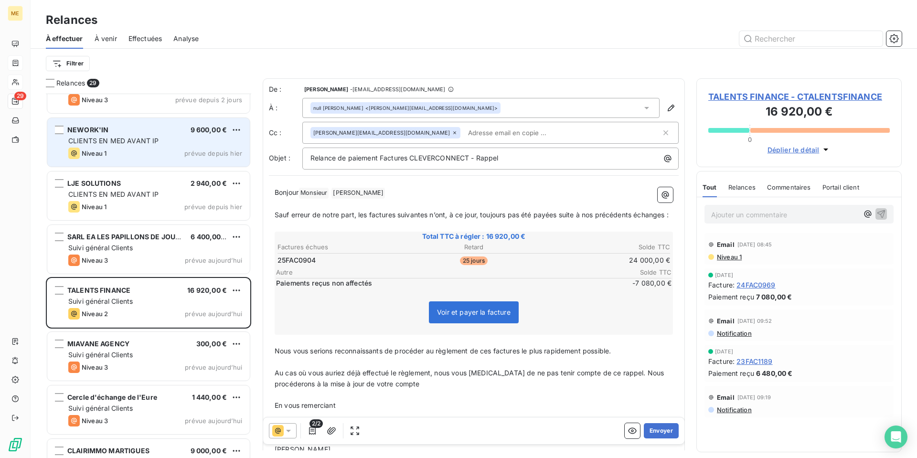
scroll to position [239, 0]
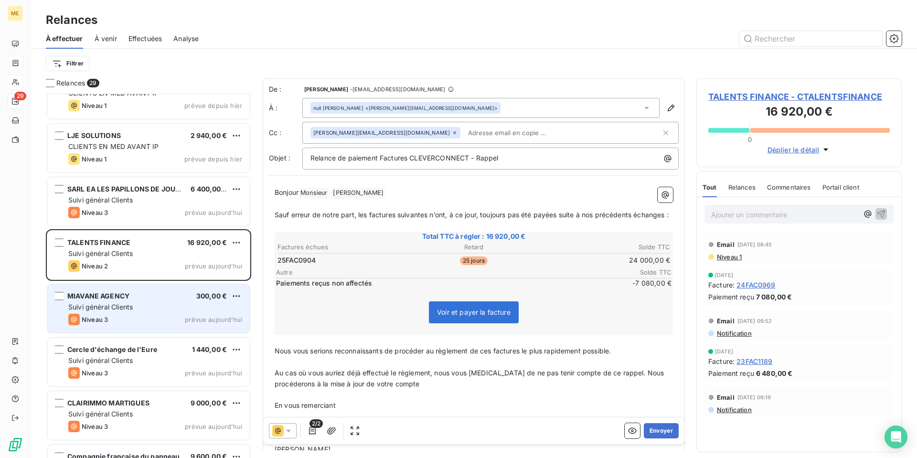
click at [160, 316] on div "Niveau 3 prévue aujourd’hui" at bounding box center [155, 319] width 174 height 11
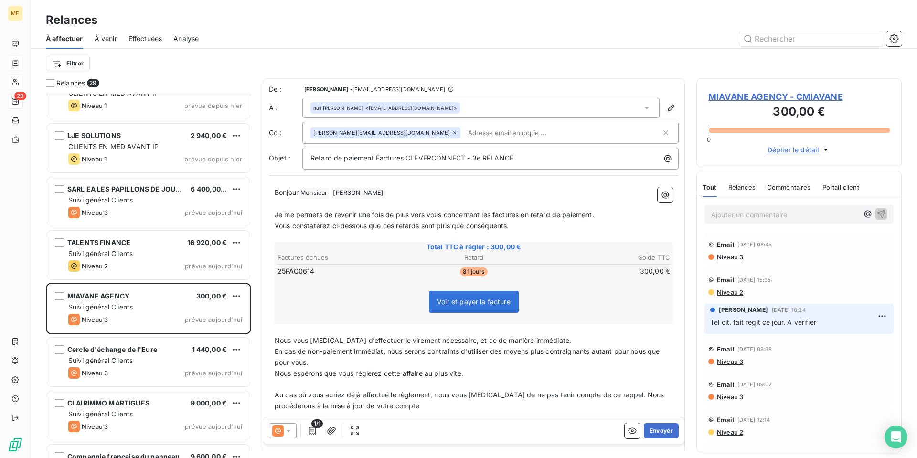
click at [287, 427] on icon at bounding box center [289, 431] width 10 height 10
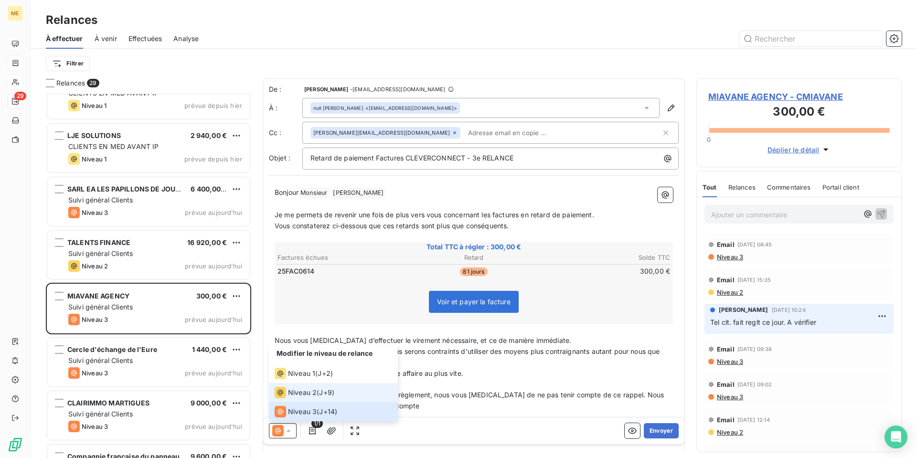
click at [309, 387] on div "Niveau 2" at bounding box center [296, 392] width 42 height 11
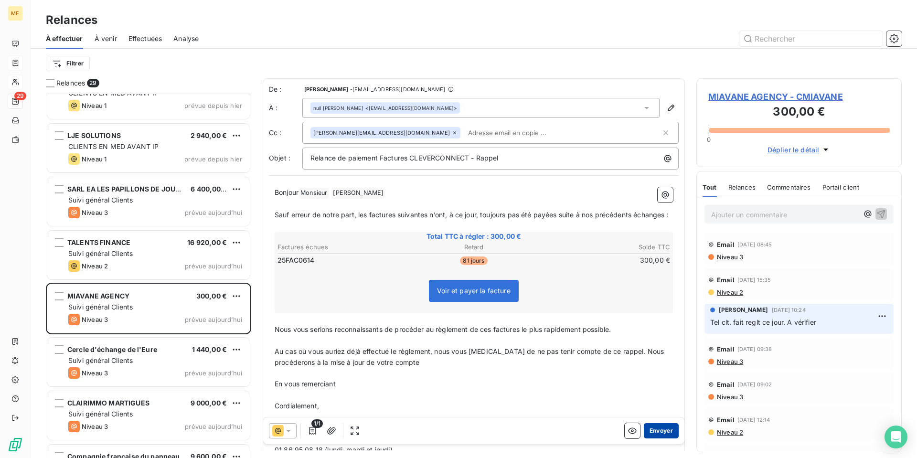
click at [652, 429] on button "Envoyer" at bounding box center [661, 430] width 35 height 15
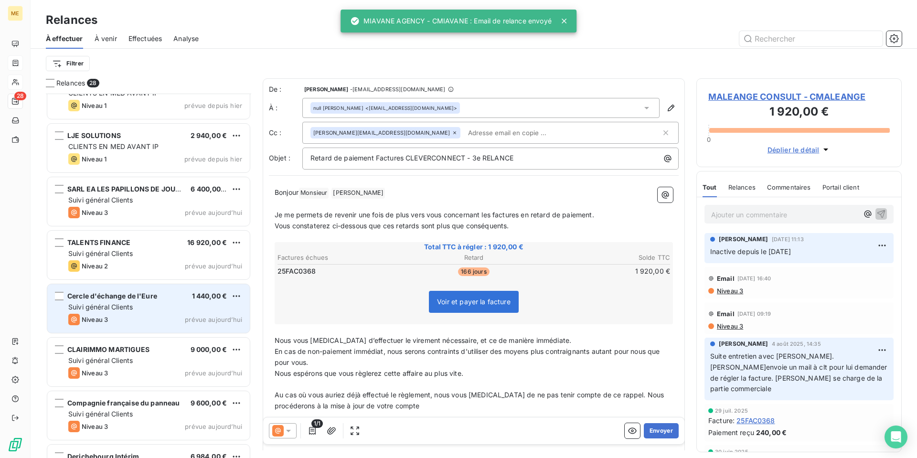
click at [136, 313] on div "Cercle d'échange de l'Eure 1 440,00 € Suivi général Clients Niveau 3 prévue [DA…" at bounding box center [148, 308] width 202 height 49
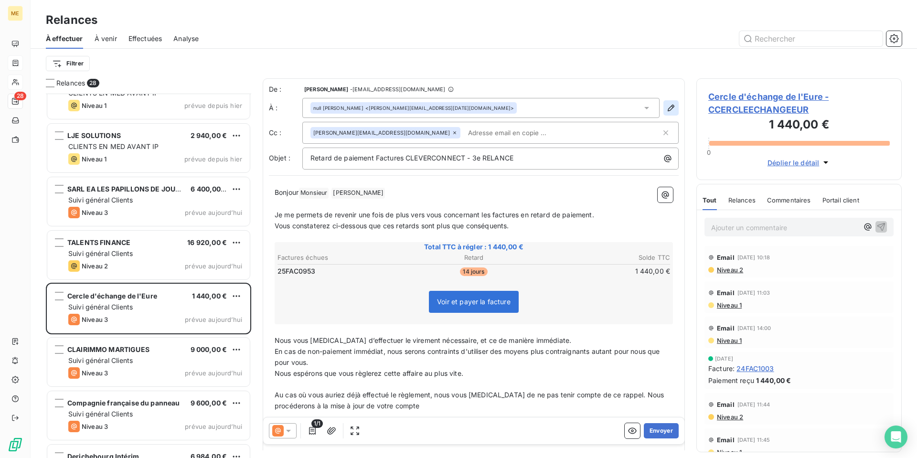
click at [668, 106] on icon "button" at bounding box center [671, 108] width 7 height 7
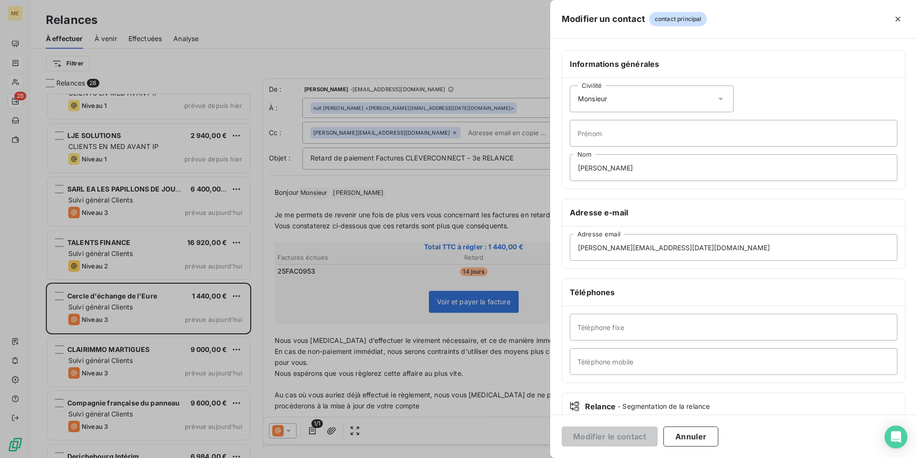
click at [719, 99] on icon at bounding box center [721, 99] width 10 height 10
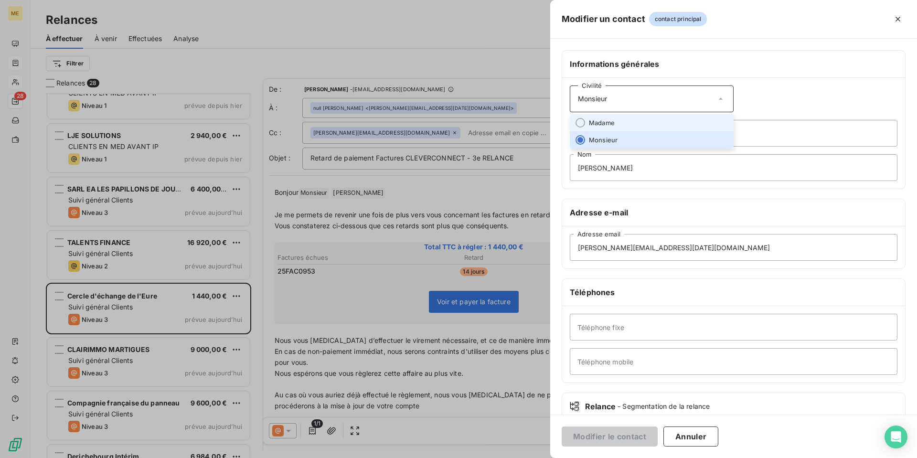
click at [680, 122] on li "Madame" at bounding box center [652, 122] width 164 height 17
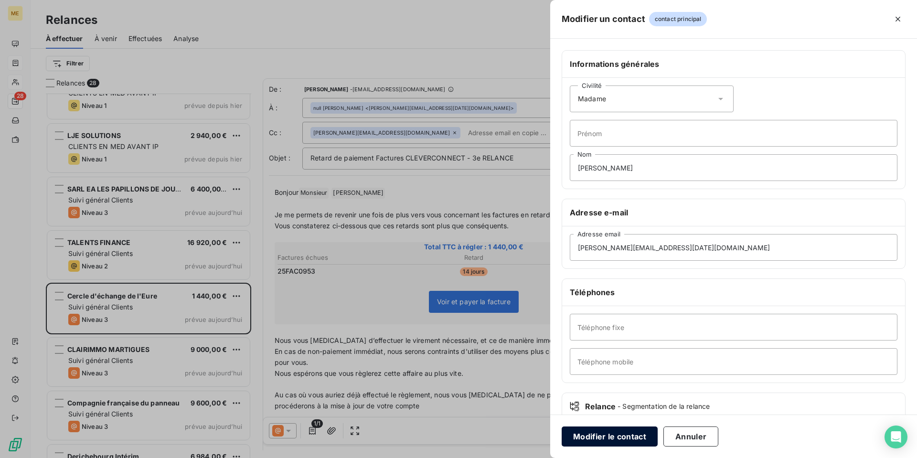
click at [623, 438] on button "Modifier le contact" at bounding box center [610, 436] width 96 height 20
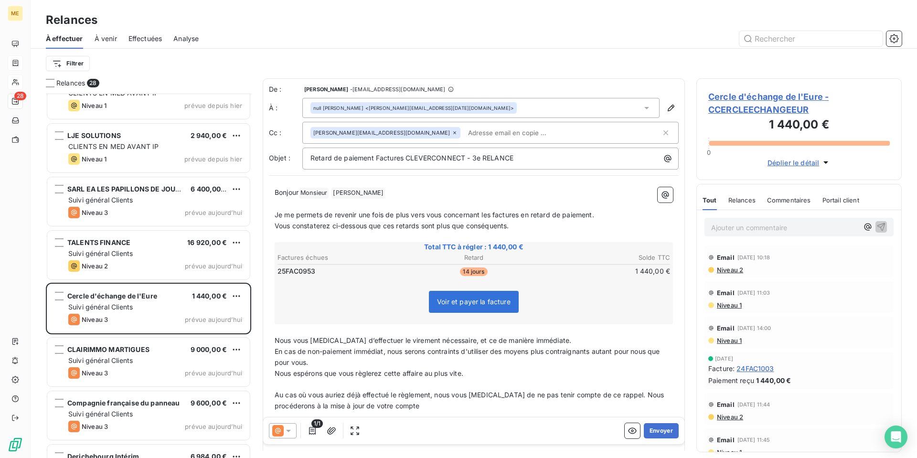
click at [290, 431] on icon at bounding box center [289, 431] width 10 height 10
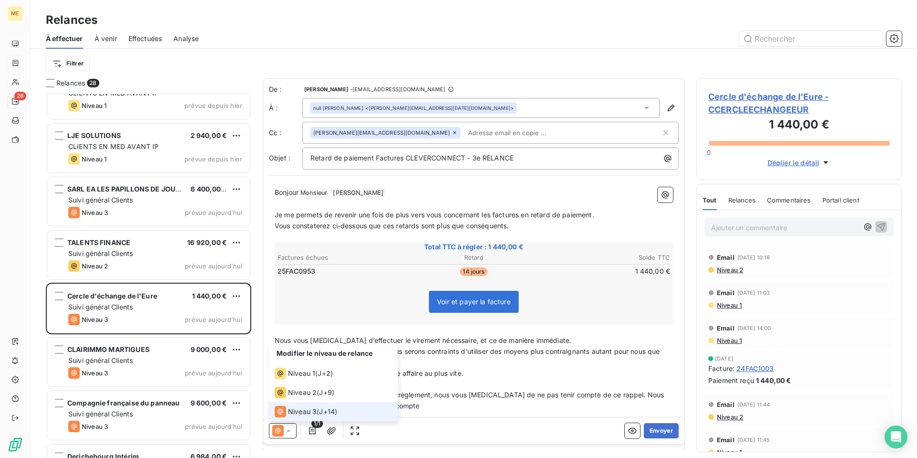
click at [298, 402] on li "Niveau 3 ( J+14 )" at bounding box center [333, 411] width 129 height 19
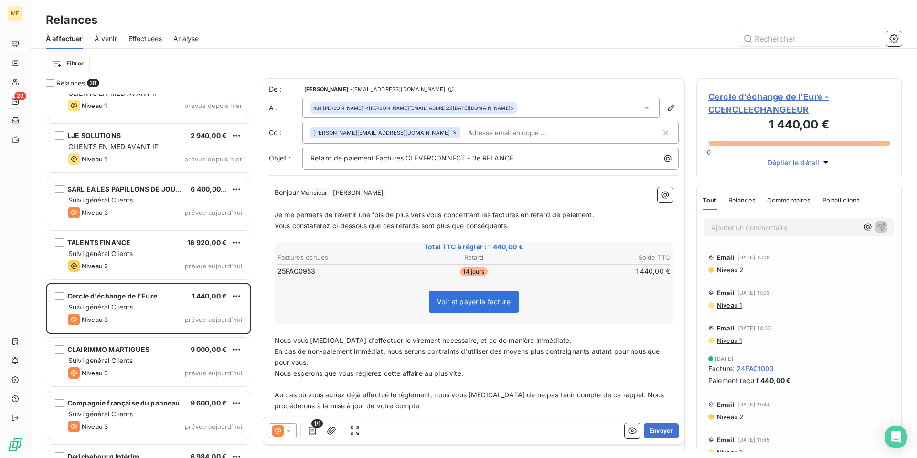
click at [286, 432] on icon at bounding box center [289, 431] width 10 height 10
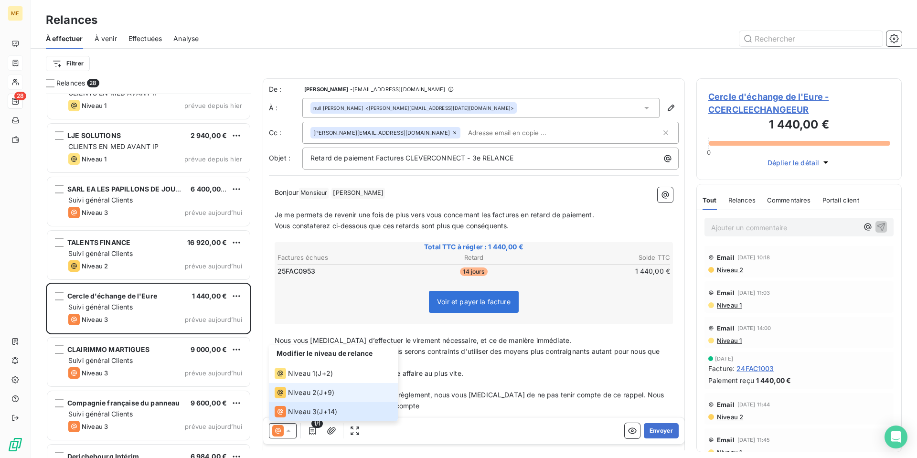
click at [303, 394] on span "Niveau 2" at bounding box center [302, 393] width 29 height 10
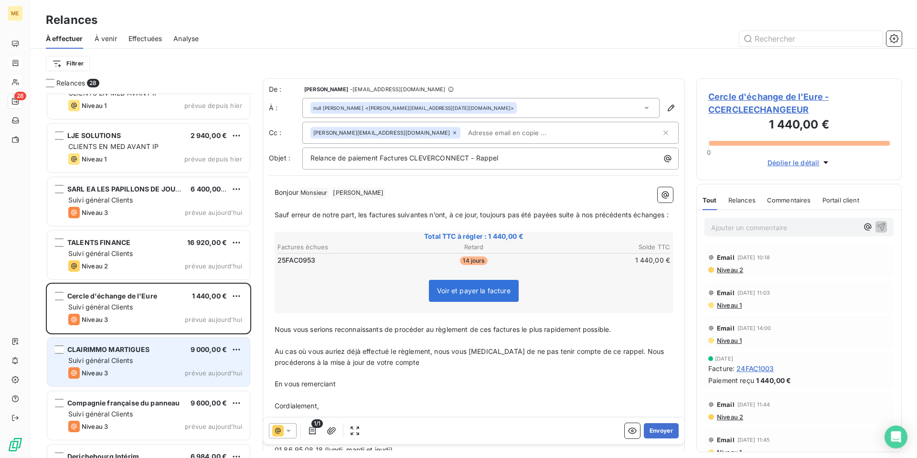
click at [105, 359] on span "Suivi général Clients" at bounding box center [100, 360] width 64 height 8
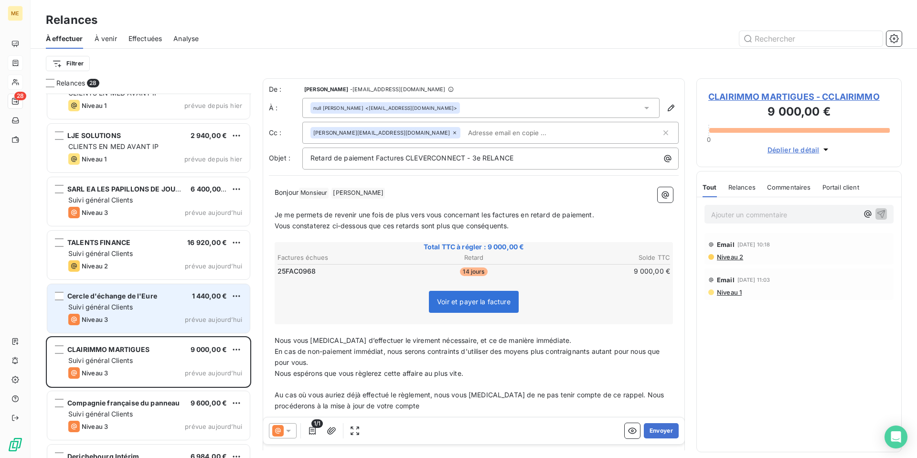
click at [135, 312] on div "Cercle d'échange de l'Eure 1 440,00 € Suivi général Clients Niveau 3 prévue [DA…" at bounding box center [148, 308] width 202 height 49
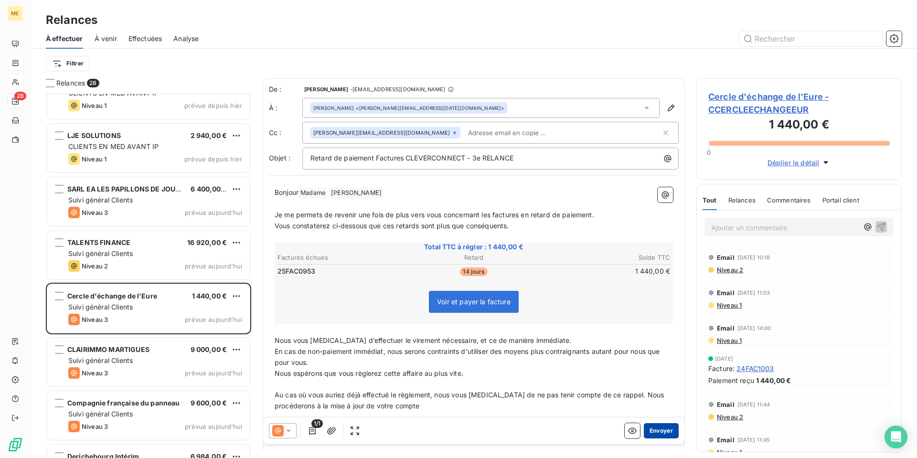
click at [658, 428] on button "Envoyer" at bounding box center [661, 430] width 35 height 15
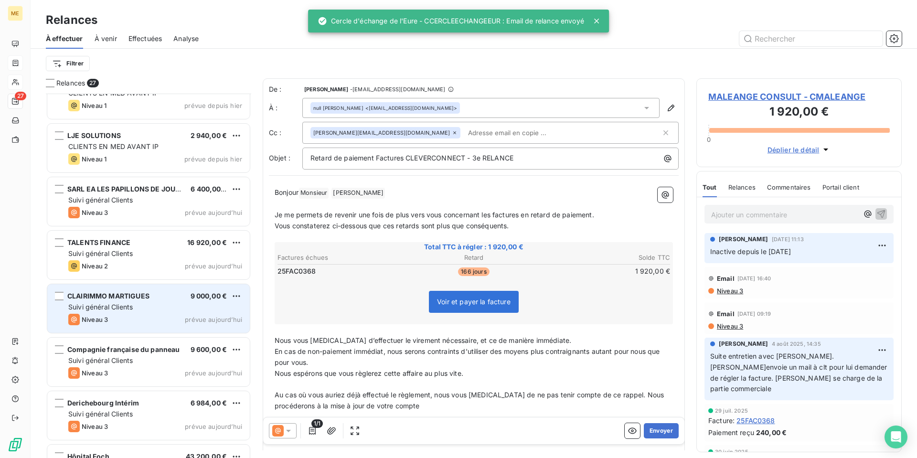
click at [138, 313] on div "CLAIRIMMO MARTIGUES 9 000,00 € Suivi général Clients Niveau 3 prévue [DATE]" at bounding box center [148, 308] width 202 height 49
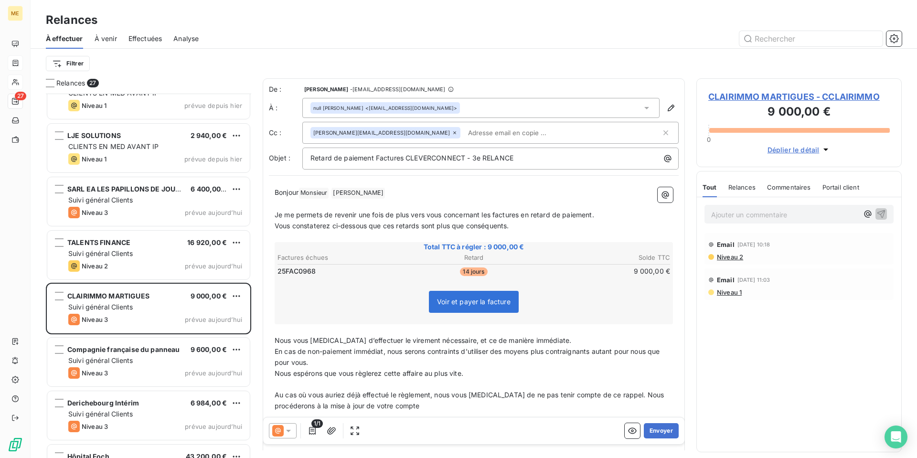
click at [288, 431] on icon at bounding box center [288, 431] width 5 height 2
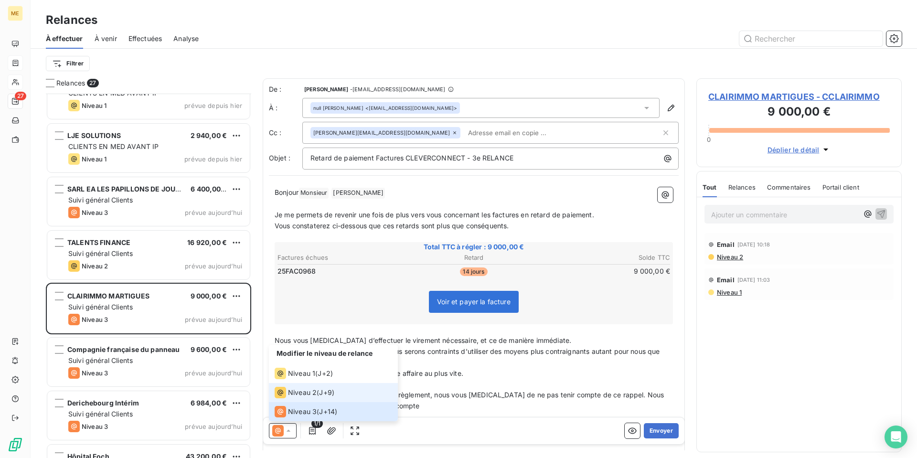
click at [318, 396] on div "Niveau 2 ( J+9 )" at bounding box center [305, 392] width 60 height 11
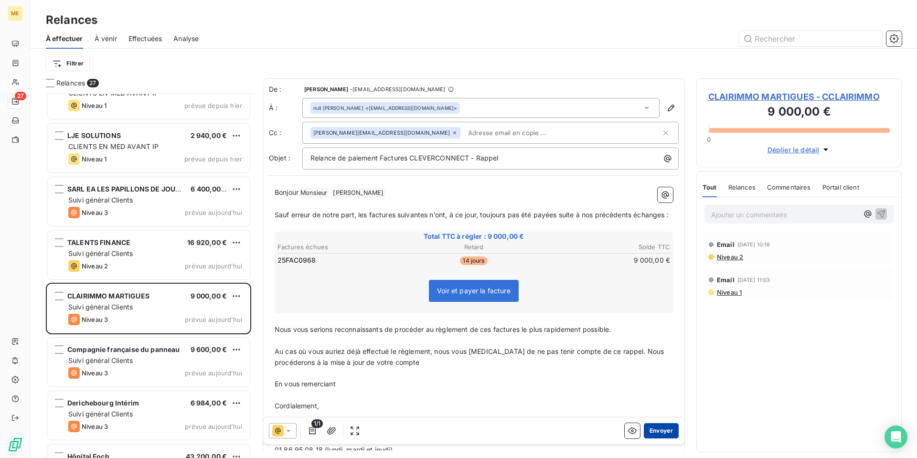
click at [656, 434] on button "Envoyer" at bounding box center [661, 430] width 35 height 15
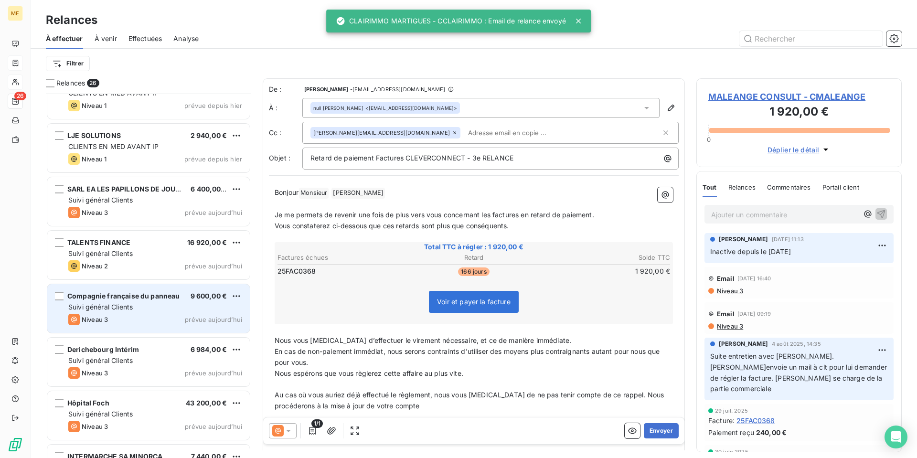
click at [142, 321] on div "Niveau 3 prévue aujourd’hui" at bounding box center [155, 319] width 174 height 11
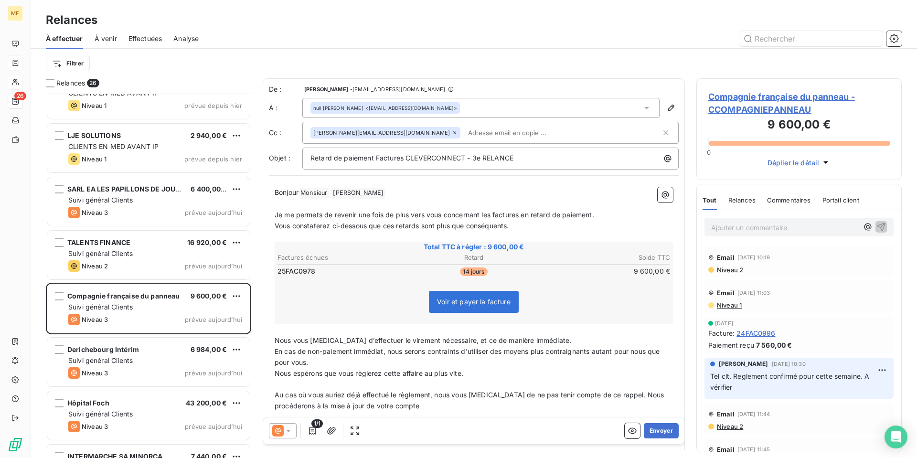
click at [288, 430] on icon at bounding box center [288, 431] width 5 height 2
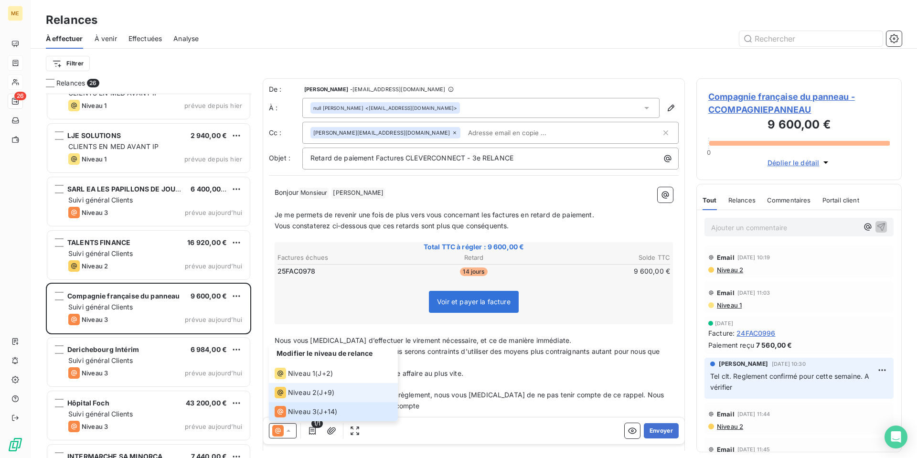
click at [320, 397] on div "Niveau 2 ( J+9 )" at bounding box center [305, 392] width 60 height 11
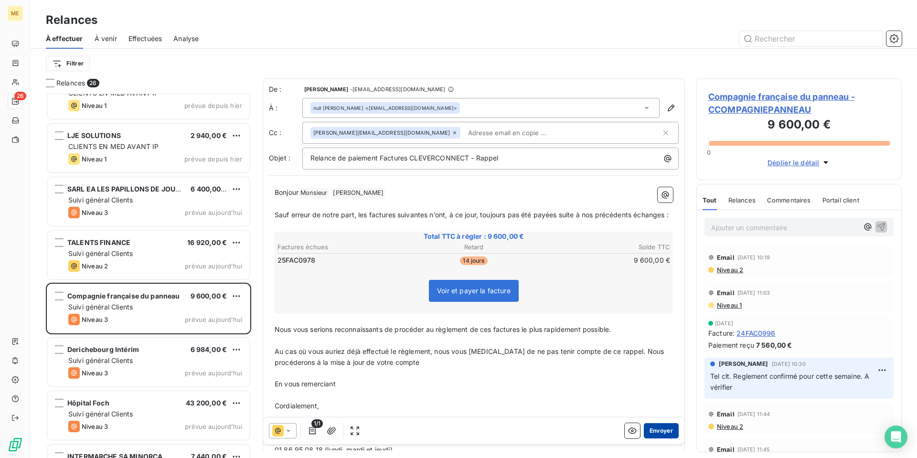
click at [657, 433] on button "Envoyer" at bounding box center [661, 430] width 35 height 15
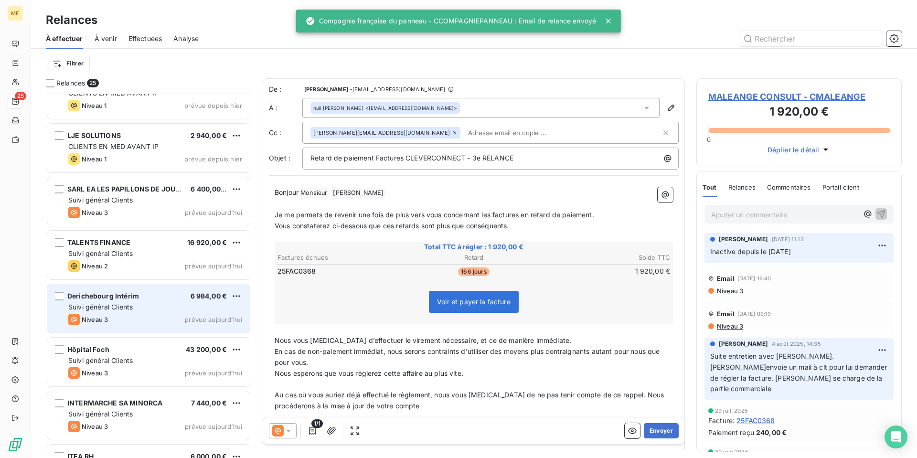
click at [150, 322] on div "Niveau 3 prévue aujourd’hui" at bounding box center [155, 319] width 174 height 11
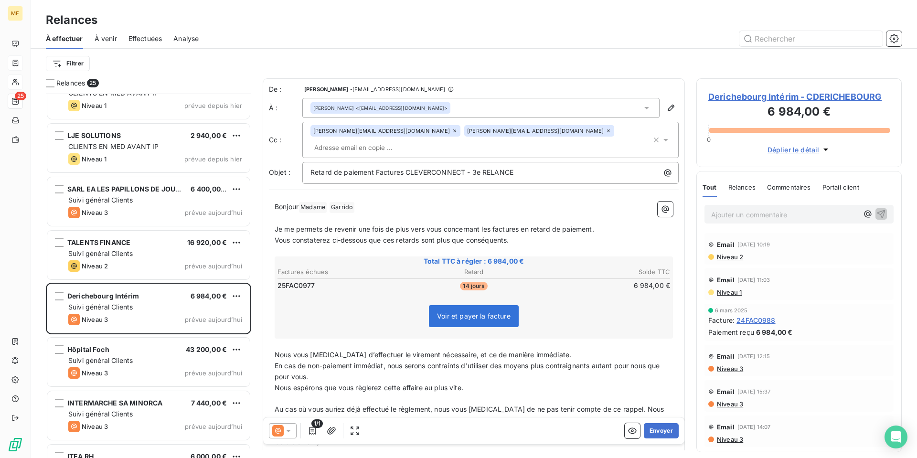
click at [287, 431] on icon at bounding box center [288, 431] width 5 height 2
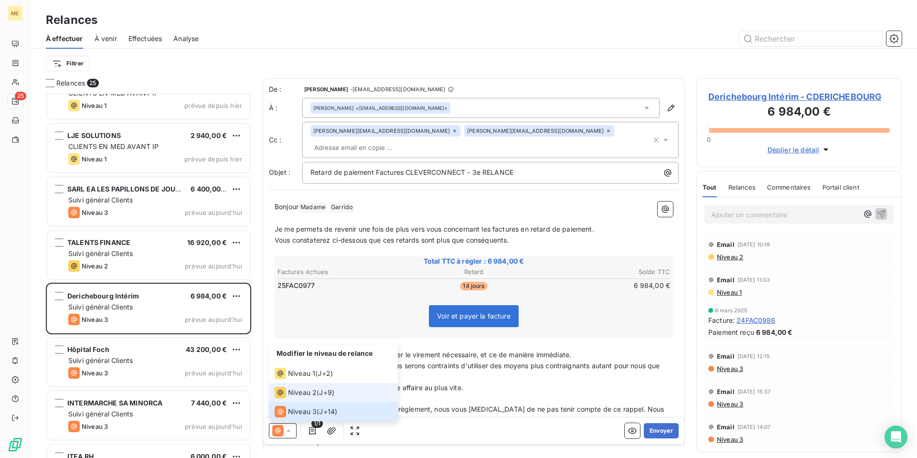
click at [305, 395] on span "Niveau 2" at bounding box center [302, 393] width 29 height 10
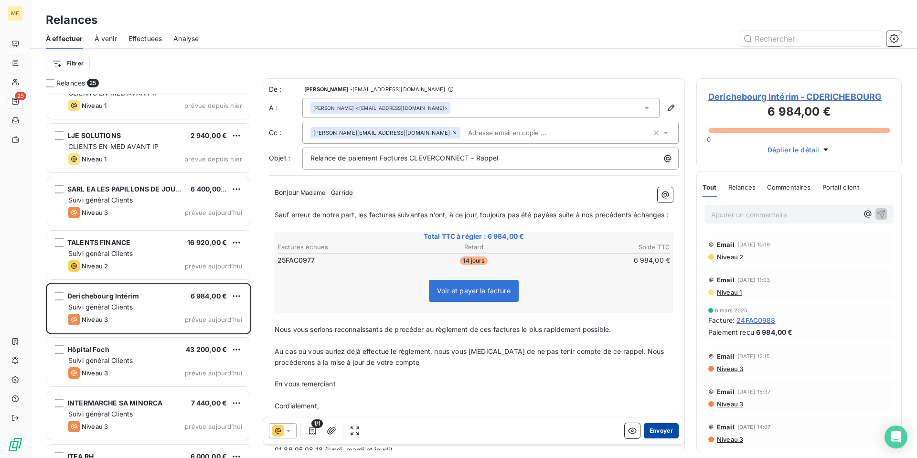
click at [653, 431] on button "Envoyer" at bounding box center [661, 430] width 35 height 15
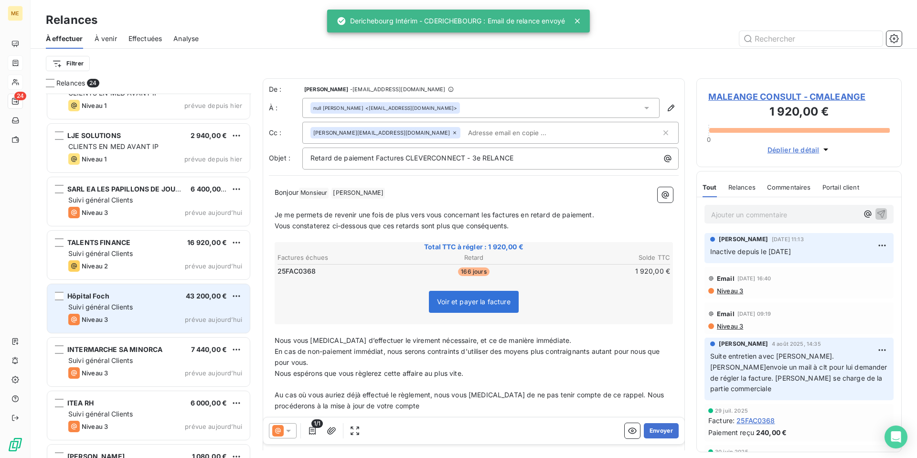
click at [151, 313] on div "Hôpital Foch 43 200,00 € Suivi général Clients Niveau 3 prévue [DATE]" at bounding box center [148, 308] width 202 height 49
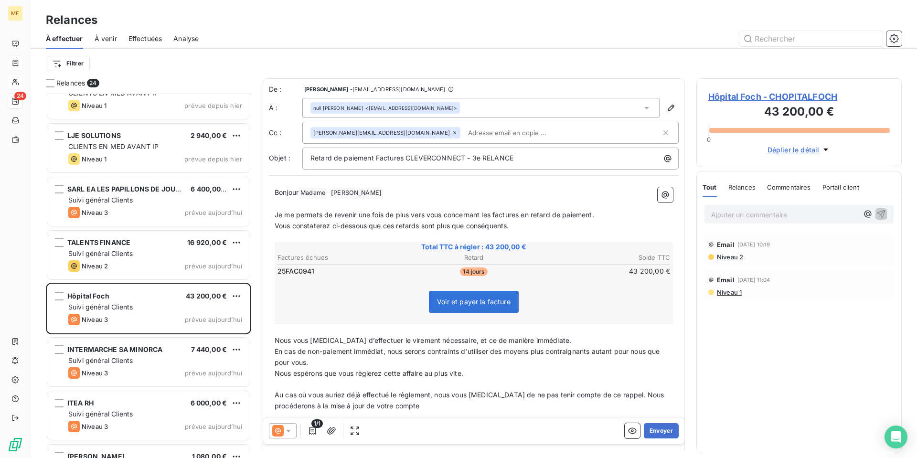
click at [288, 432] on icon at bounding box center [288, 431] width 5 height 2
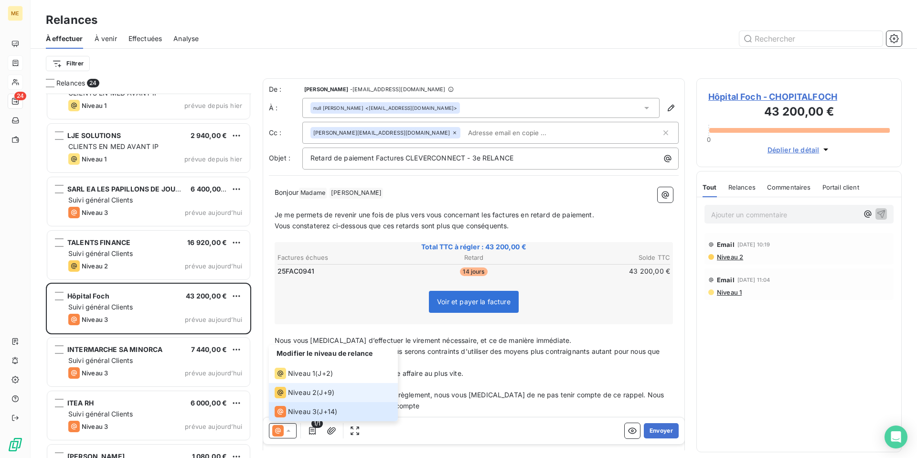
click at [311, 395] on span "Niveau 2" at bounding box center [302, 393] width 29 height 10
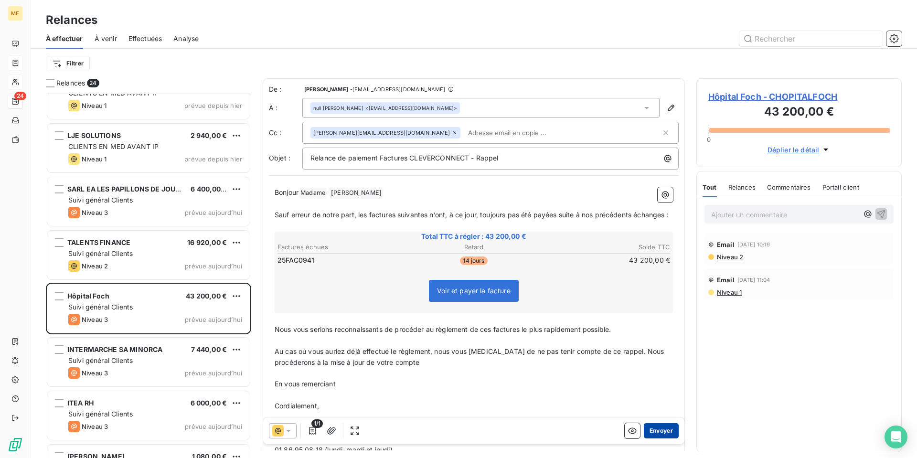
click at [659, 435] on button "Envoyer" at bounding box center [661, 430] width 35 height 15
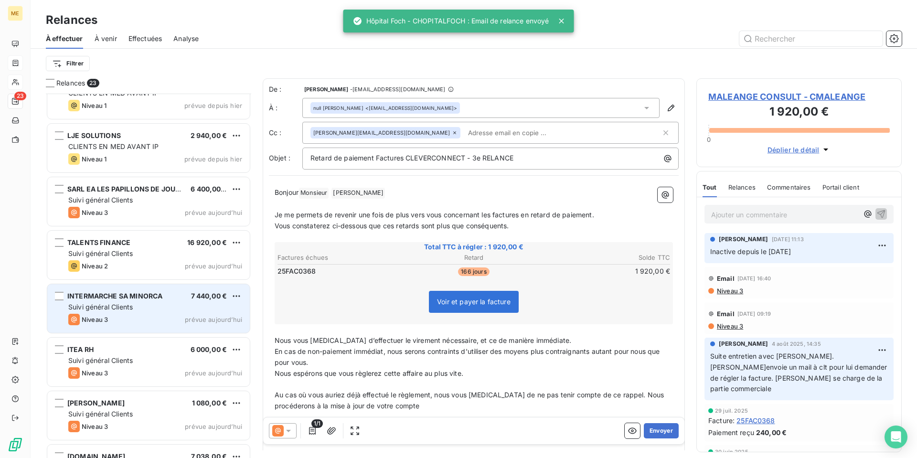
click at [153, 321] on div "Niveau 3 prévue aujourd’hui" at bounding box center [155, 319] width 174 height 11
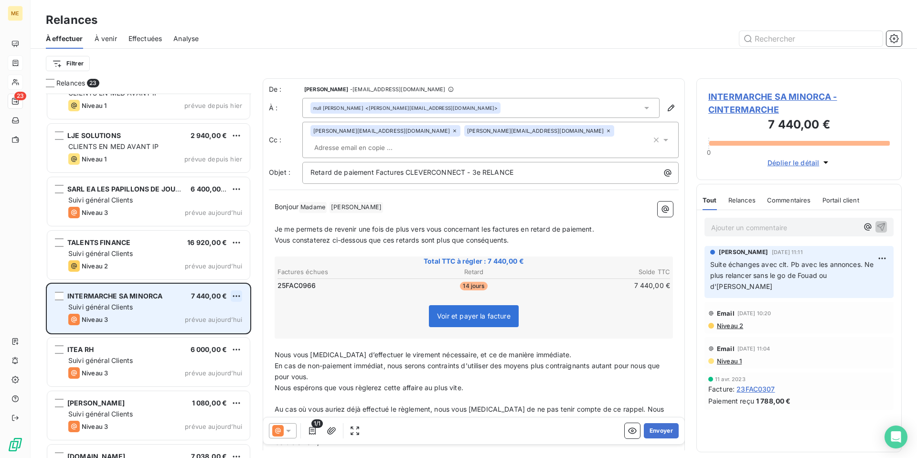
click at [236, 298] on html "ME 23 Relances À effectuer À venir Effectuées Analyse Filtrer Relances 23 IRIS …" at bounding box center [458, 229] width 917 height 458
click at [230, 312] on div "Replanifier cette action" at bounding box center [194, 315] width 85 height 15
select select "9"
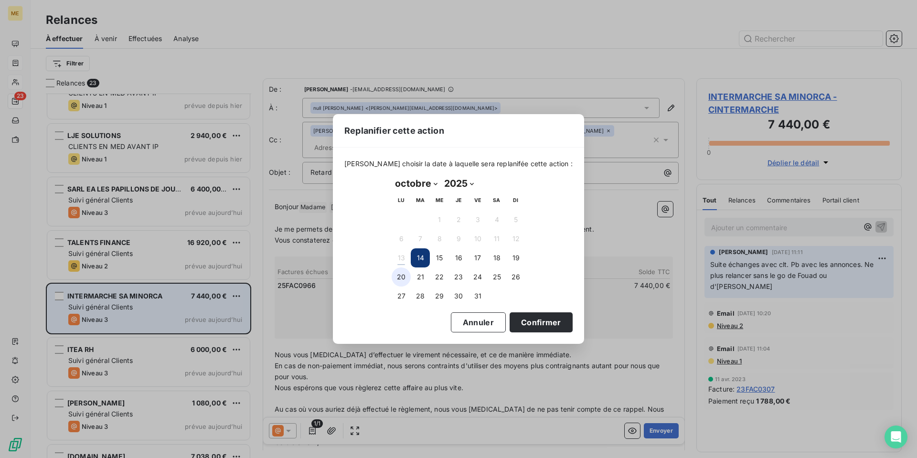
click at [403, 276] on button "20" at bounding box center [401, 276] width 19 height 19
click at [533, 323] on button "Confirmer" at bounding box center [541, 322] width 63 height 20
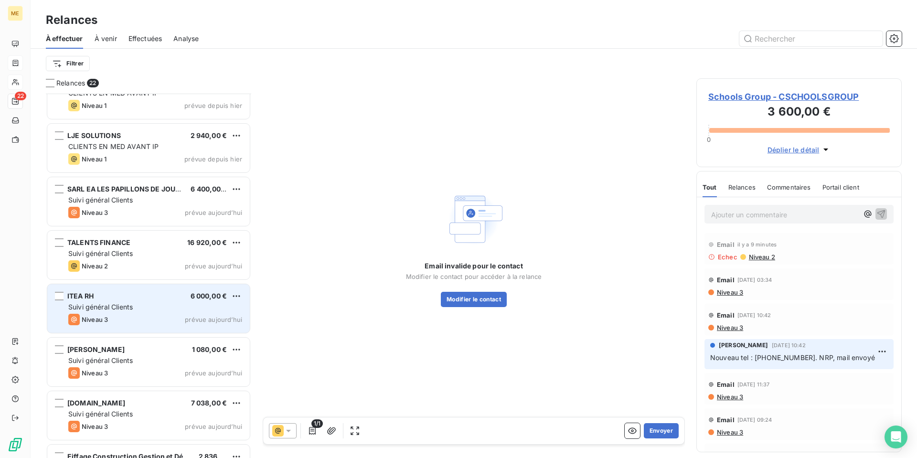
click at [133, 298] on div "ITEA RH 6 000,00 €" at bounding box center [155, 296] width 174 height 9
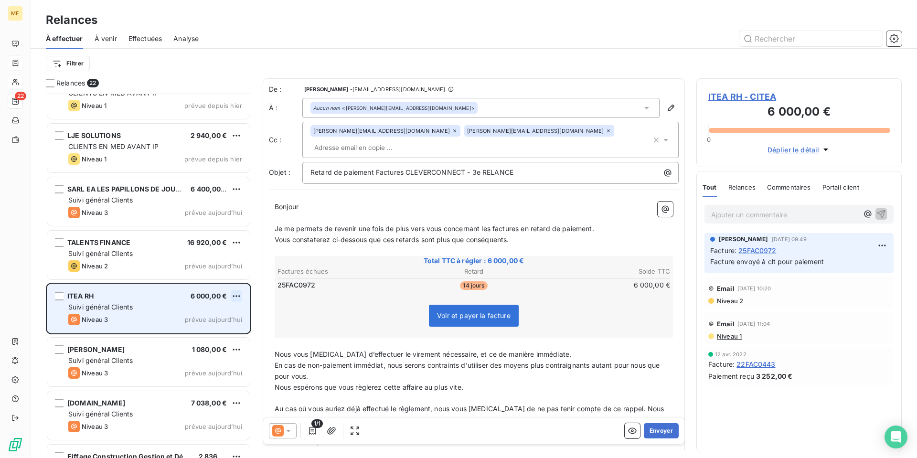
click at [238, 296] on html "ME 22 Relances À effectuer À venir Effectuées Analyse Filtrer Relances 22 IRIS …" at bounding box center [458, 229] width 917 height 458
click at [228, 312] on div "Replanifier cette action" at bounding box center [194, 315] width 85 height 15
select select "9"
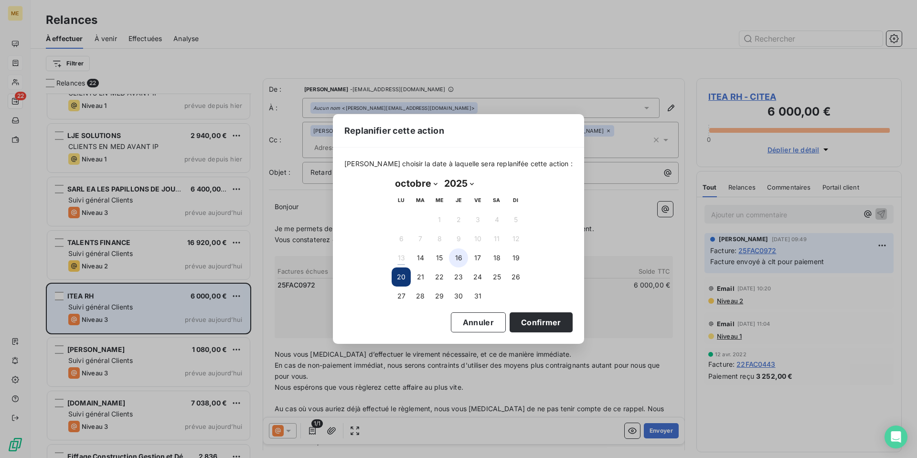
click at [458, 259] on button "16" at bounding box center [458, 257] width 19 height 19
click at [529, 319] on button "Confirmer" at bounding box center [541, 322] width 63 height 20
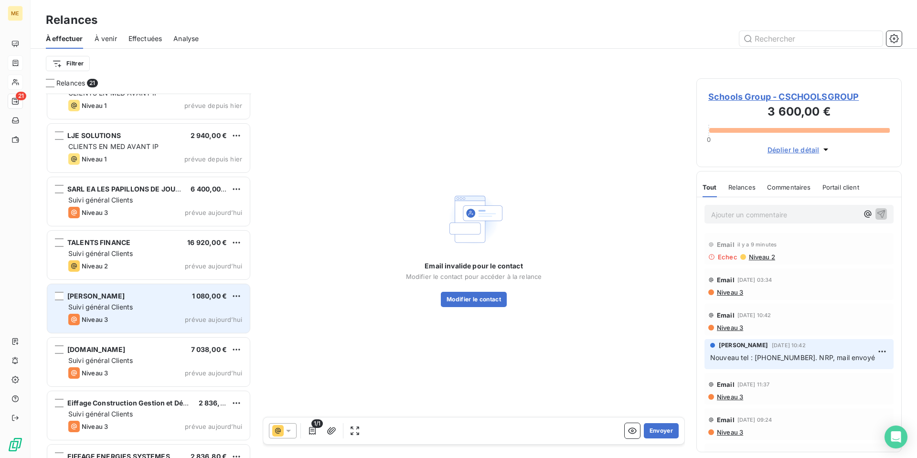
click at [149, 302] on div "[PERSON_NAME] 1 080,00 € Suivi général Clients Niveau 3 prévue [DATE]" at bounding box center [148, 308] width 202 height 49
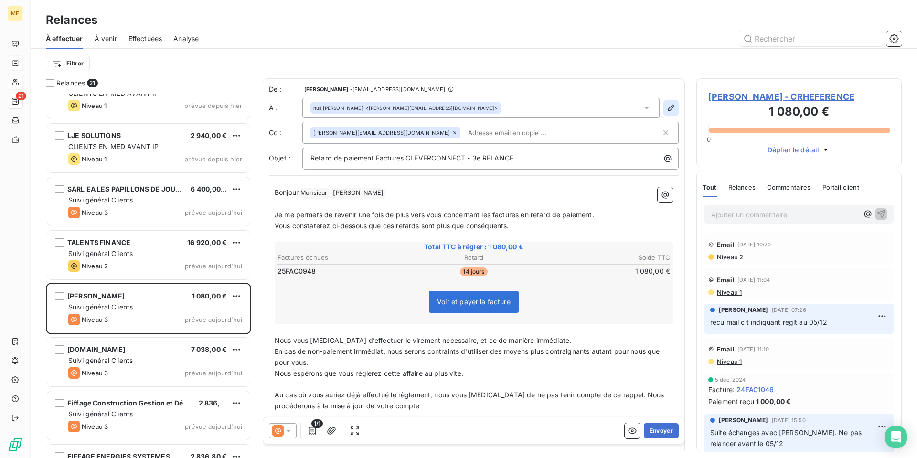
click at [666, 107] on icon "button" at bounding box center [671, 108] width 10 height 10
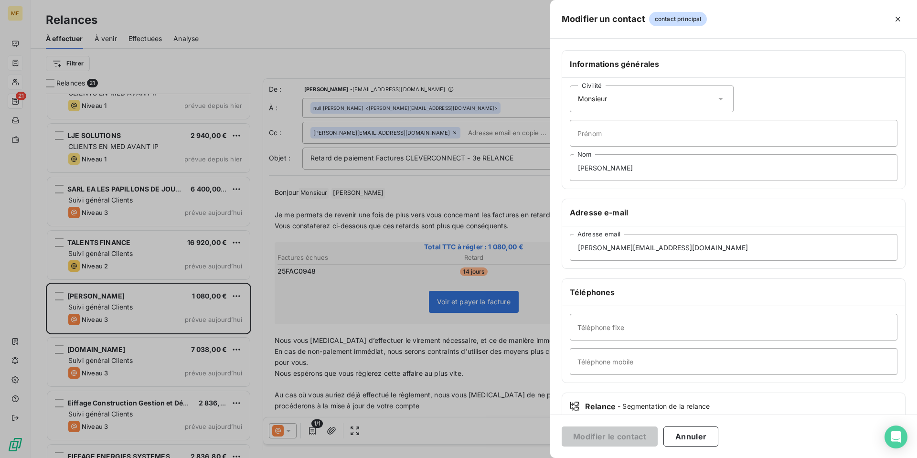
click at [717, 97] on icon at bounding box center [721, 99] width 10 height 10
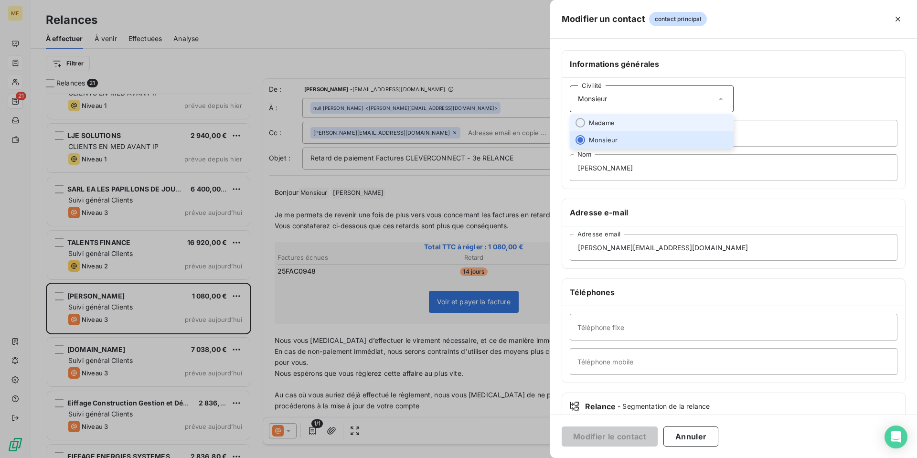
drag, startPoint x: 678, startPoint y: 121, endPoint x: 654, endPoint y: 132, distance: 26.3
click at [677, 121] on li "Madame" at bounding box center [652, 122] width 164 height 17
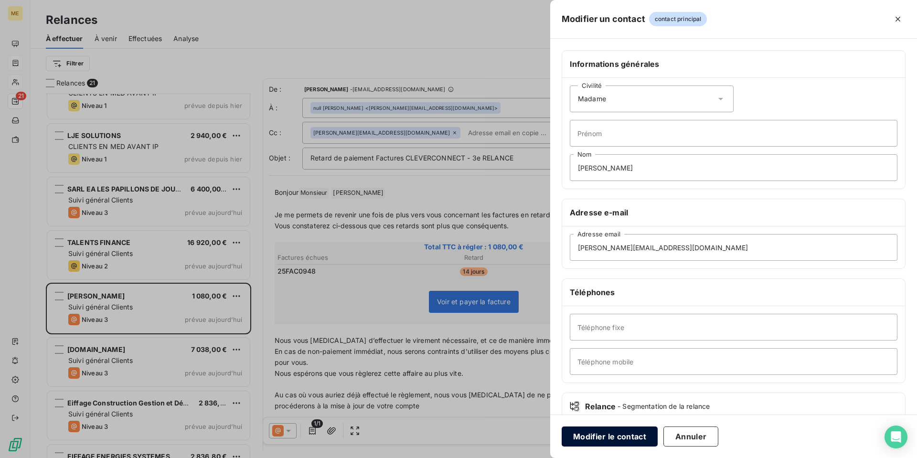
click at [619, 438] on button "Modifier le contact" at bounding box center [610, 436] width 96 height 20
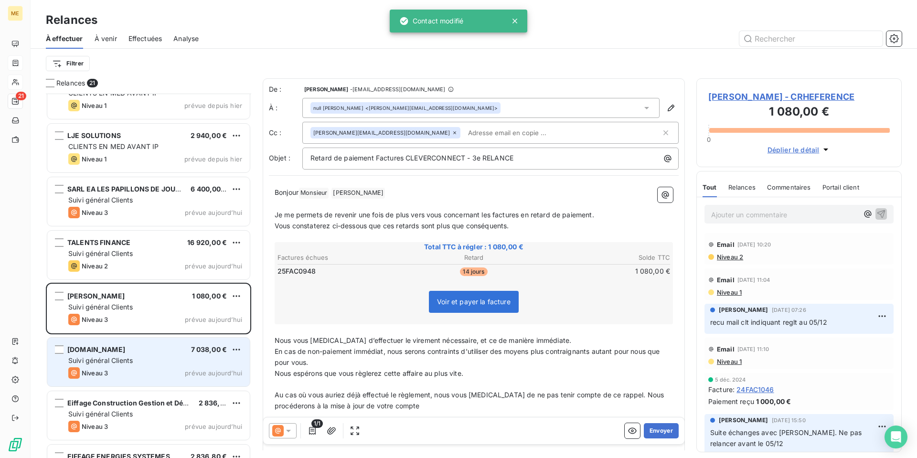
click at [128, 366] on div "[DOMAIN_NAME] 7 038,00 € Suivi général Clients Niveau 3 prévue [DATE]" at bounding box center [148, 362] width 202 height 49
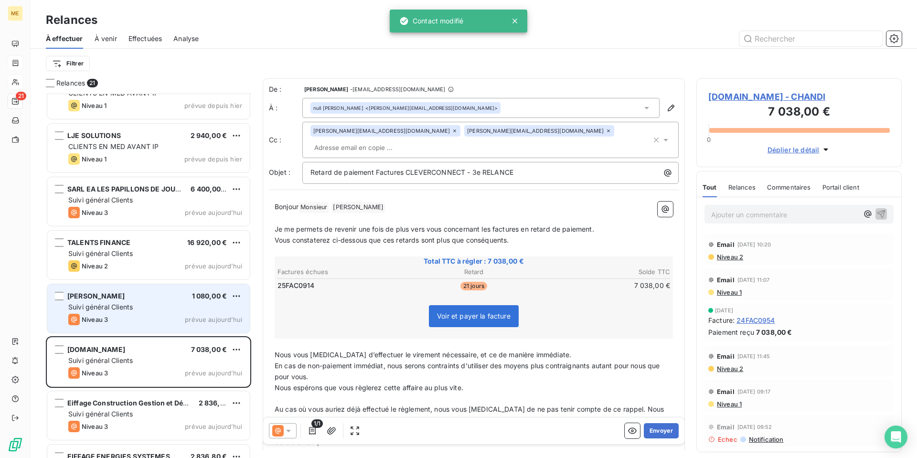
click at [138, 311] on div "Suivi général Clients" at bounding box center [155, 307] width 174 height 10
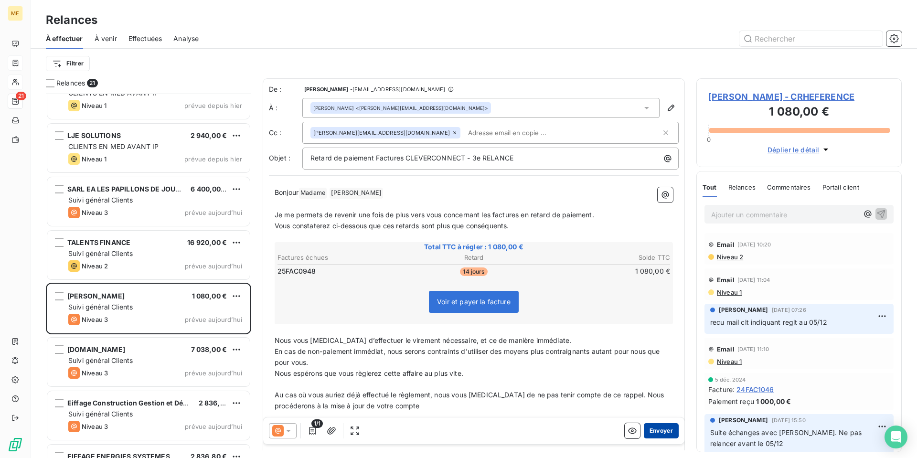
click at [662, 433] on button "Envoyer" at bounding box center [661, 430] width 35 height 15
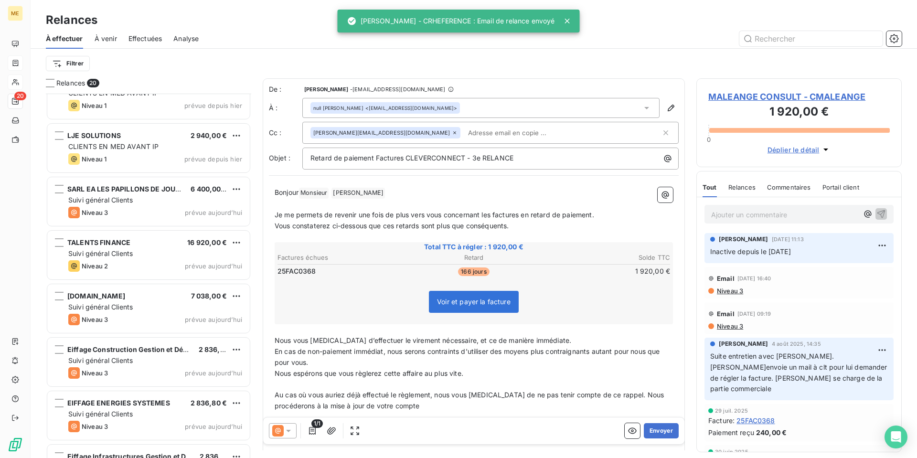
click at [150, 299] on div "[DOMAIN_NAME] 7 038,00 €" at bounding box center [155, 296] width 174 height 9
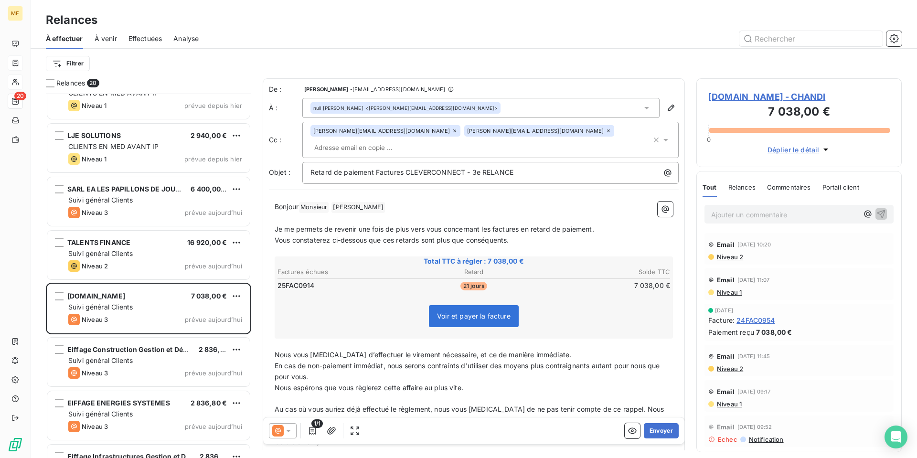
click at [149, 36] on span "Effectuées" at bounding box center [145, 39] width 34 height 10
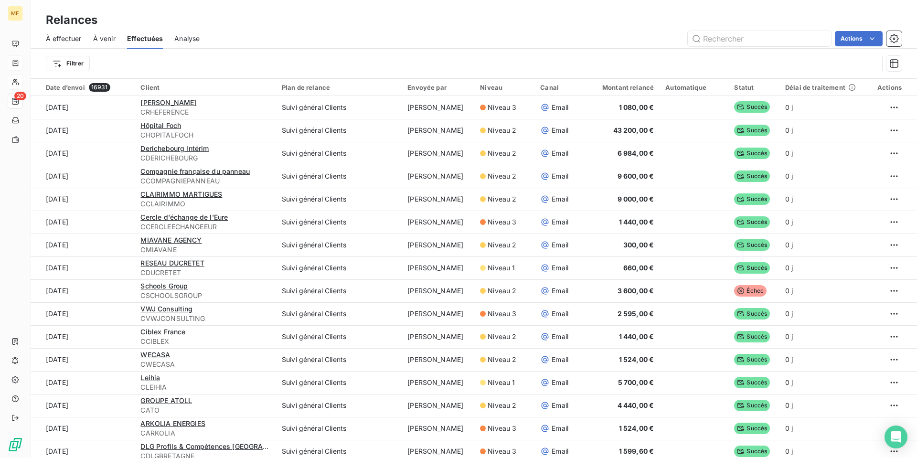
click at [45, 38] on div "À effectuer À venir Effectuées Analyse Actions" at bounding box center [474, 39] width 886 height 20
click at [58, 39] on span "À effectuer" at bounding box center [64, 39] width 36 height 10
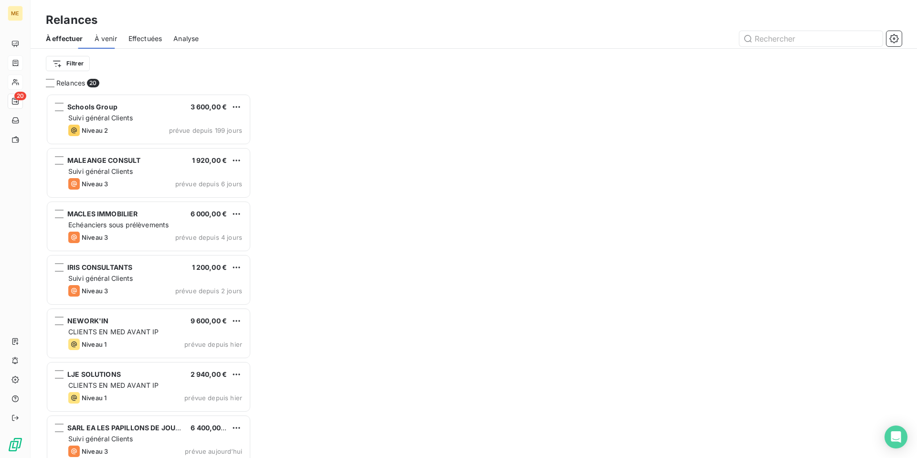
scroll to position [357, 198]
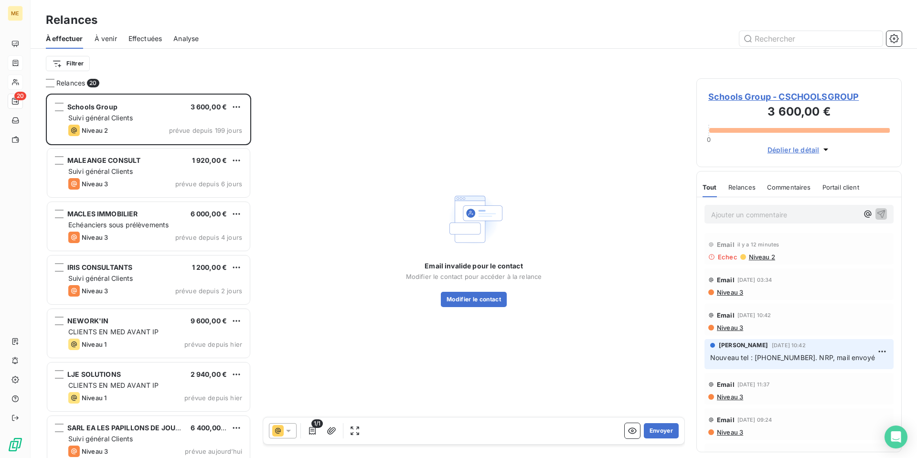
click at [733, 97] on span "Schools Group - CSCHOOLSGROUP" at bounding box center [798, 96] width 181 height 13
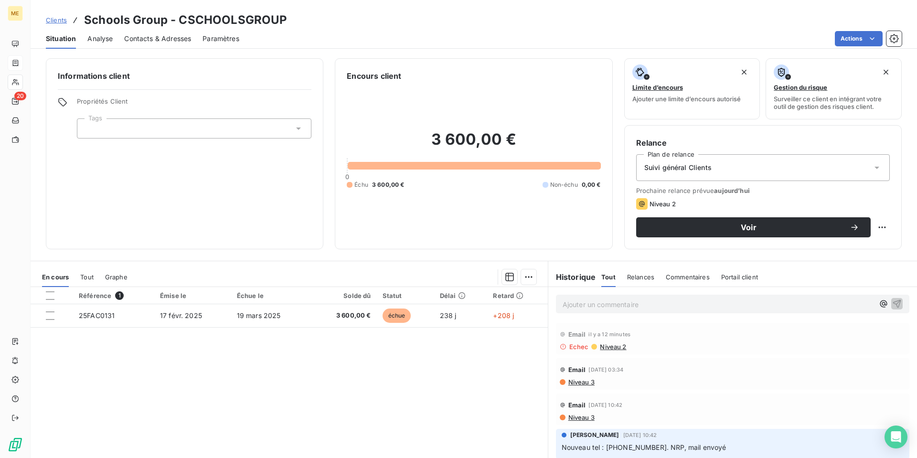
click at [164, 39] on span "Contacts & Adresses" at bounding box center [157, 39] width 67 height 10
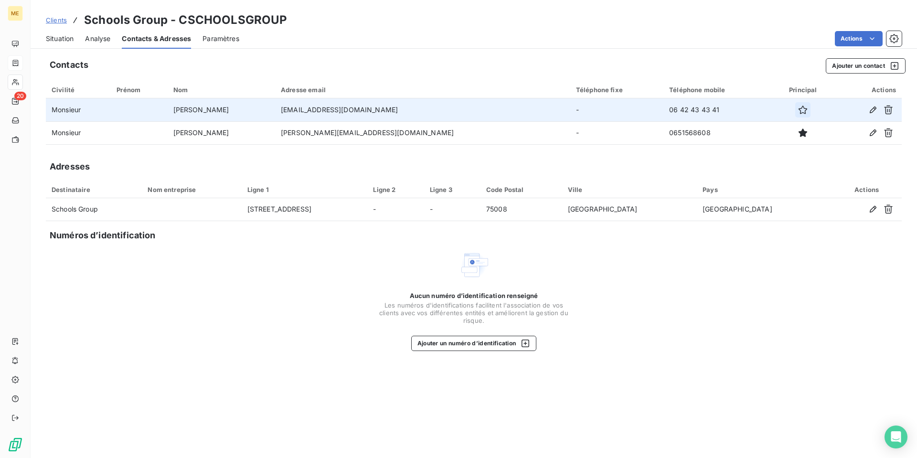
click at [799, 109] on icon "button" at bounding box center [803, 110] width 9 height 9
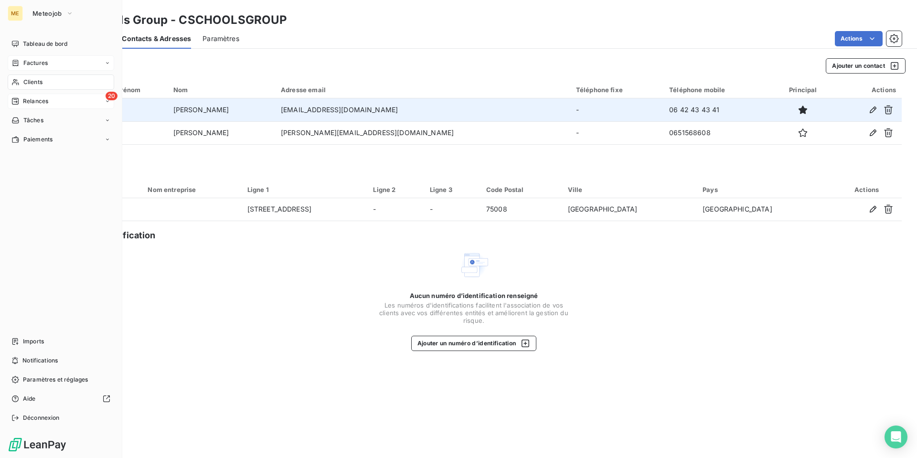
click at [32, 102] on span "Relances" at bounding box center [35, 101] width 25 height 9
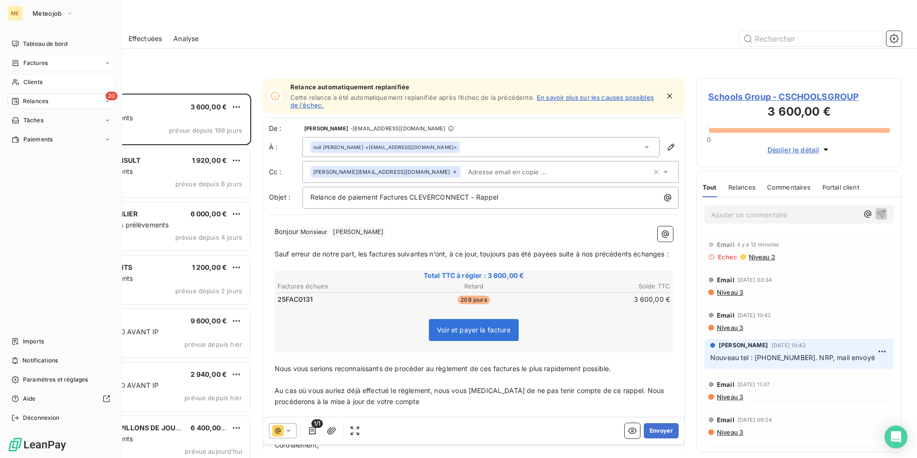
scroll to position [357, 198]
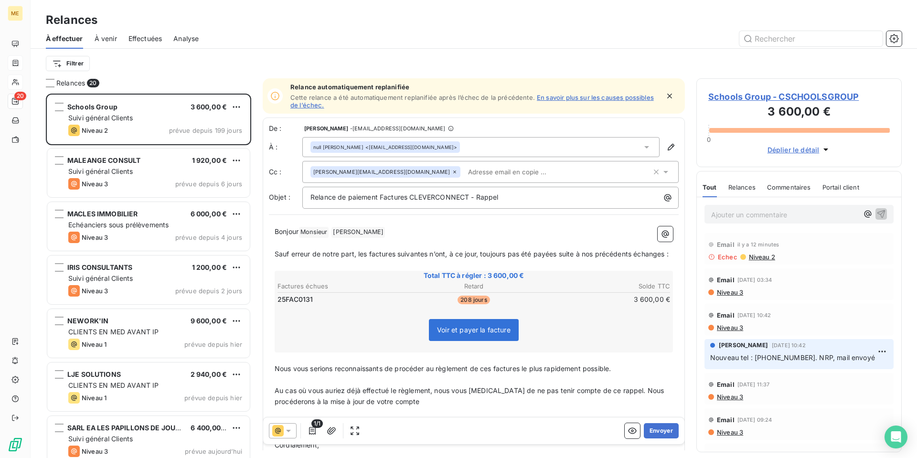
click at [736, 396] on span "Niveau 3" at bounding box center [729, 397] width 27 height 8
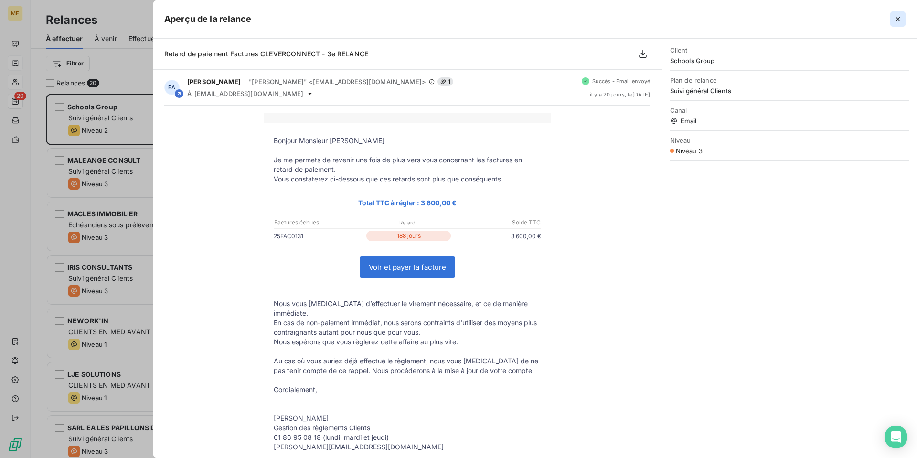
click at [894, 22] on icon "button" at bounding box center [898, 19] width 10 height 10
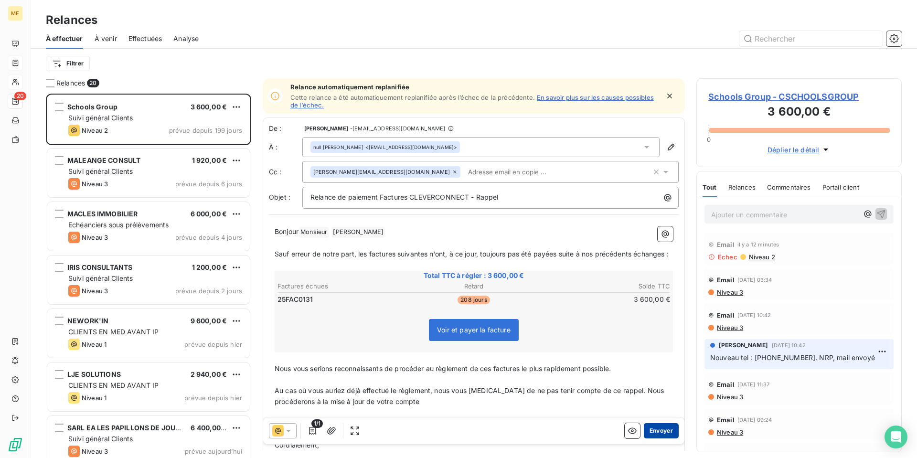
click at [658, 433] on button "Envoyer" at bounding box center [661, 430] width 35 height 15
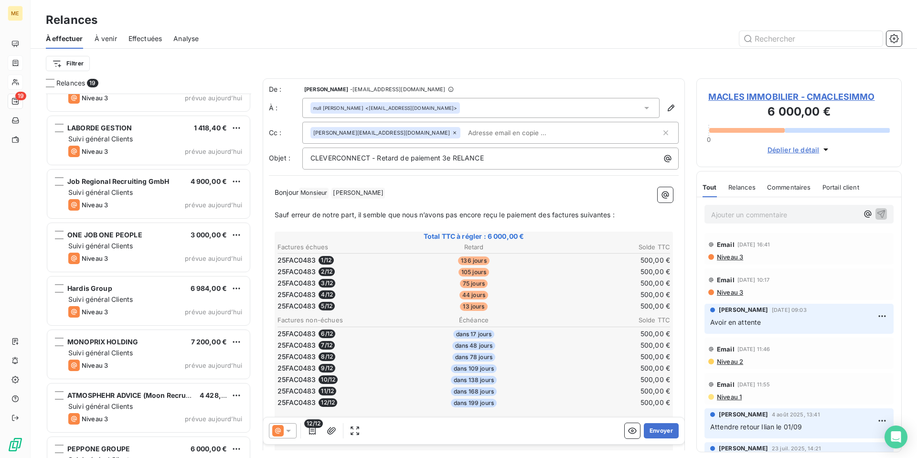
scroll to position [652, 0]
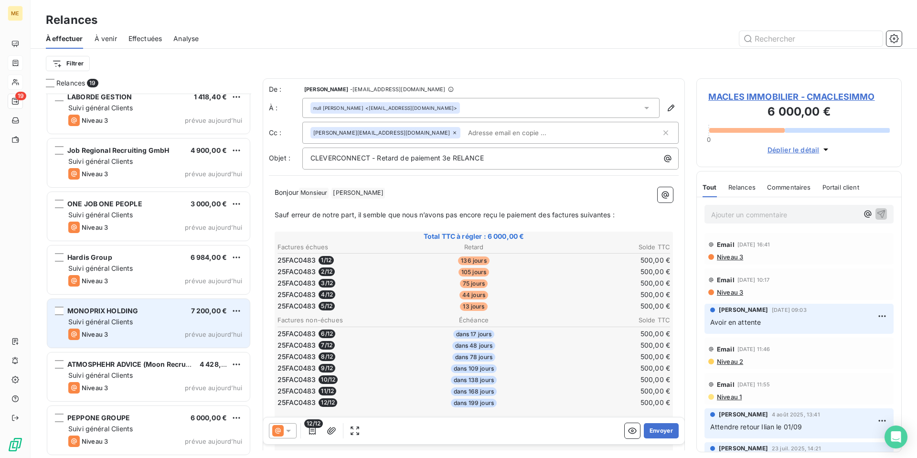
click at [138, 321] on div "Suivi général Clients" at bounding box center [155, 322] width 174 height 10
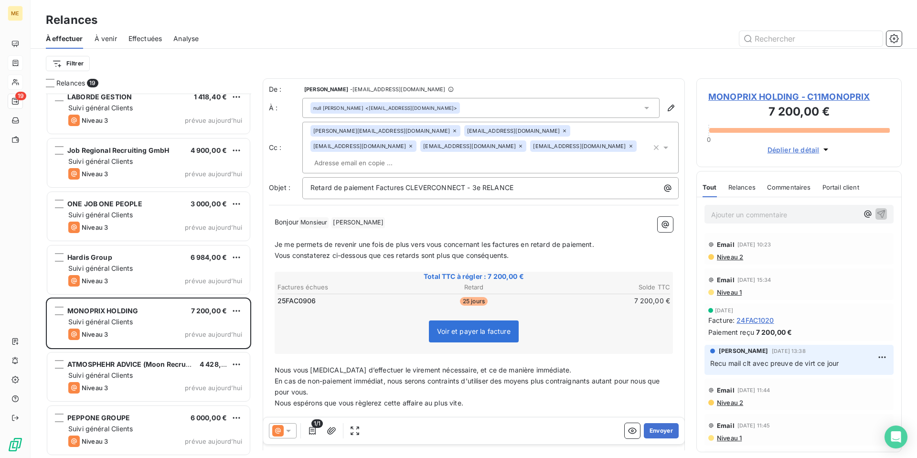
click at [289, 433] on icon at bounding box center [289, 431] width 10 height 10
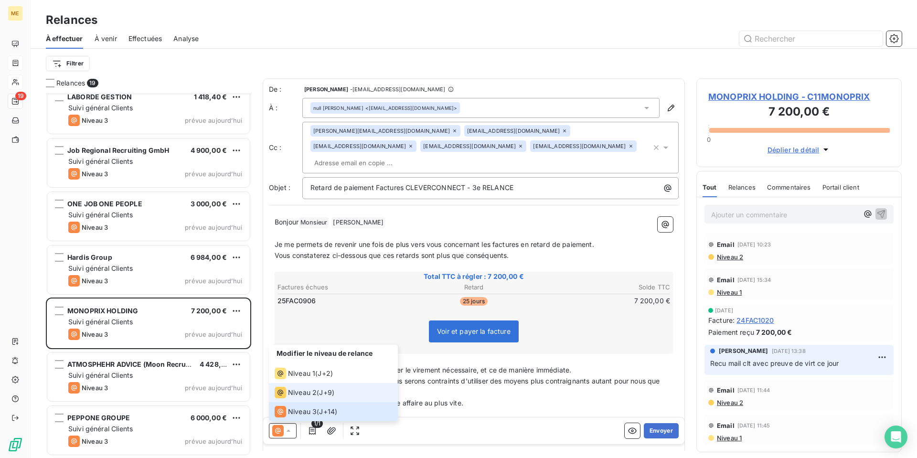
click at [321, 389] on span "J+9 )" at bounding box center [326, 393] width 15 height 10
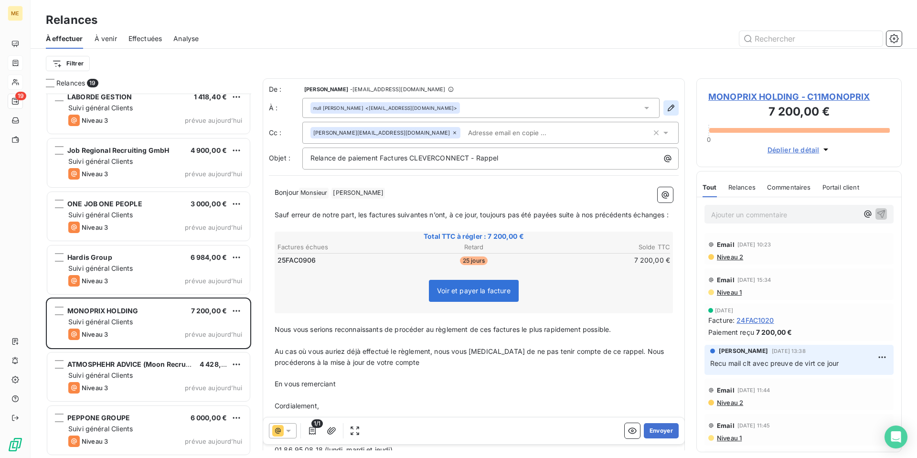
click at [666, 111] on icon "button" at bounding box center [671, 108] width 10 height 10
type input "[PERSON_NAME]"
type input "[EMAIL_ADDRESS][DOMAIN_NAME]"
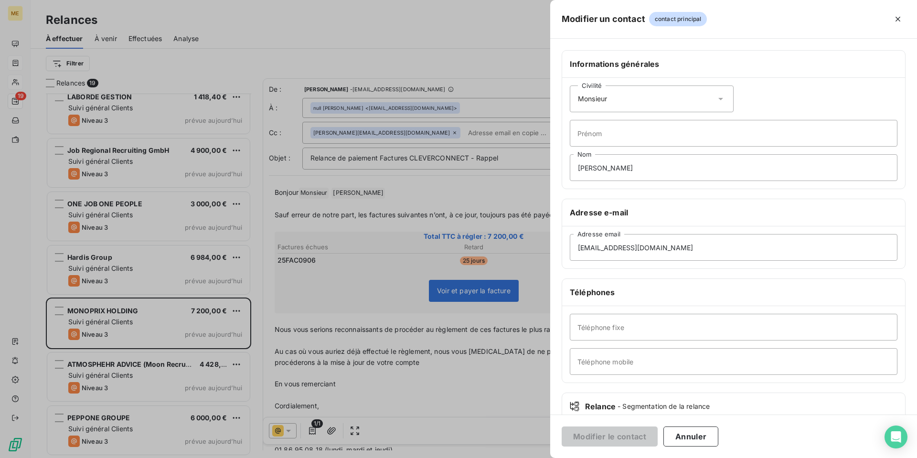
click at [721, 98] on icon at bounding box center [721, 99] width 10 height 10
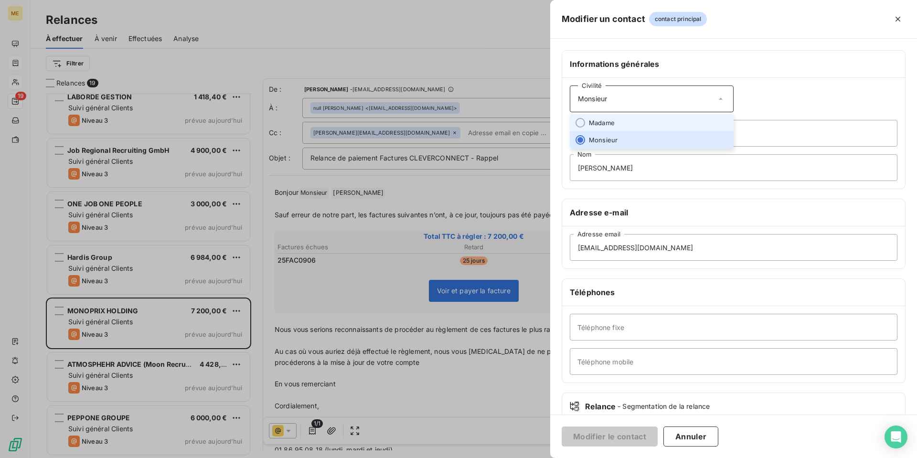
click at [690, 116] on li "Madame" at bounding box center [652, 122] width 164 height 17
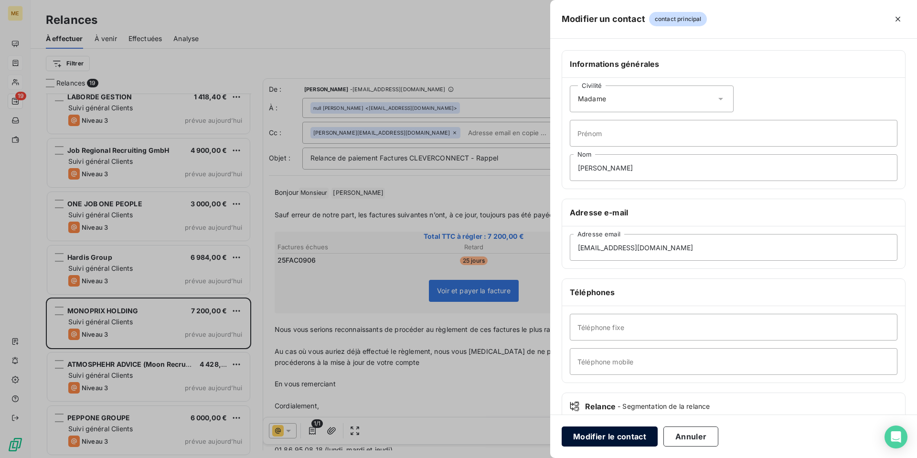
click at [614, 439] on button "Modifier le contact" at bounding box center [610, 436] width 96 height 20
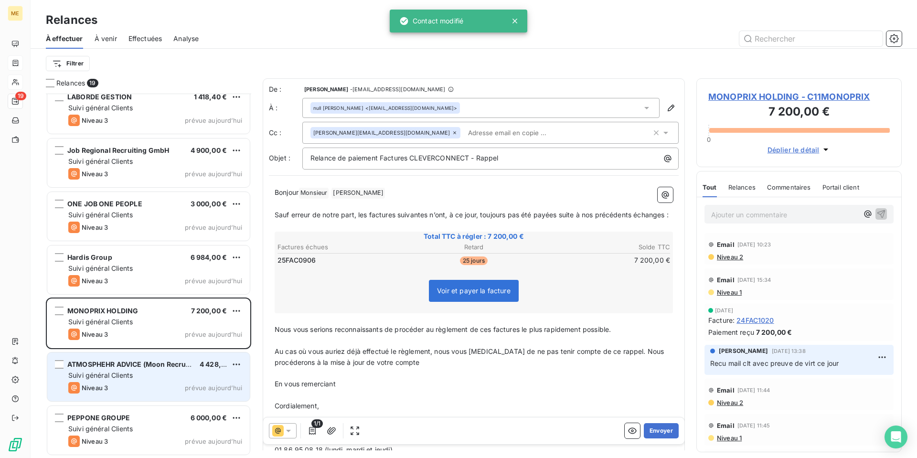
click at [139, 375] on div "Suivi général Clients" at bounding box center [155, 376] width 174 height 10
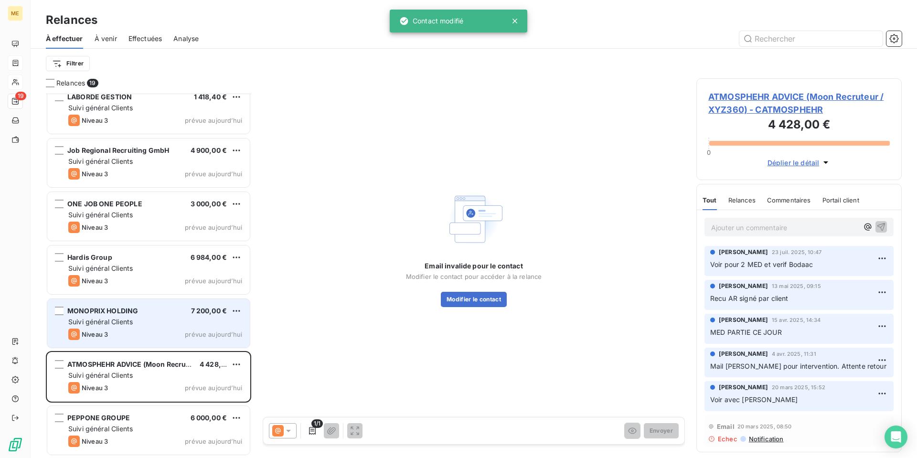
click at [138, 321] on div "Suivi général Clients" at bounding box center [155, 322] width 174 height 10
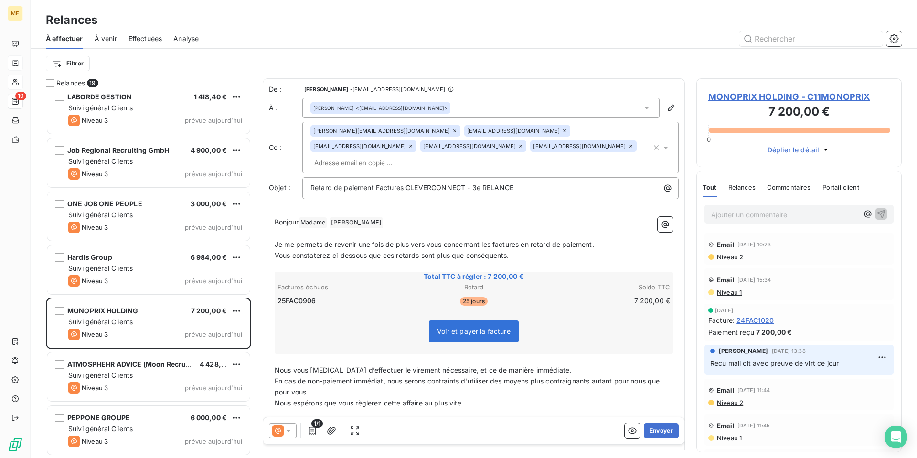
click at [291, 430] on icon at bounding box center [289, 431] width 10 height 10
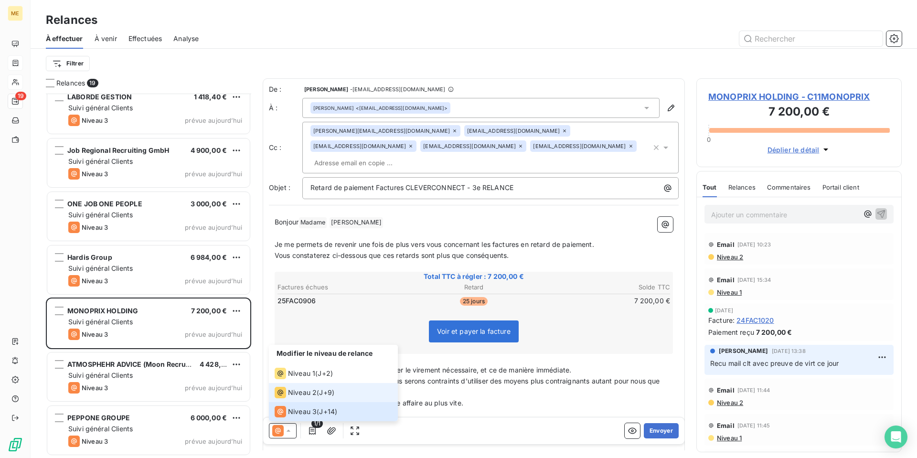
click at [309, 392] on span "Niveau 2" at bounding box center [302, 393] width 29 height 10
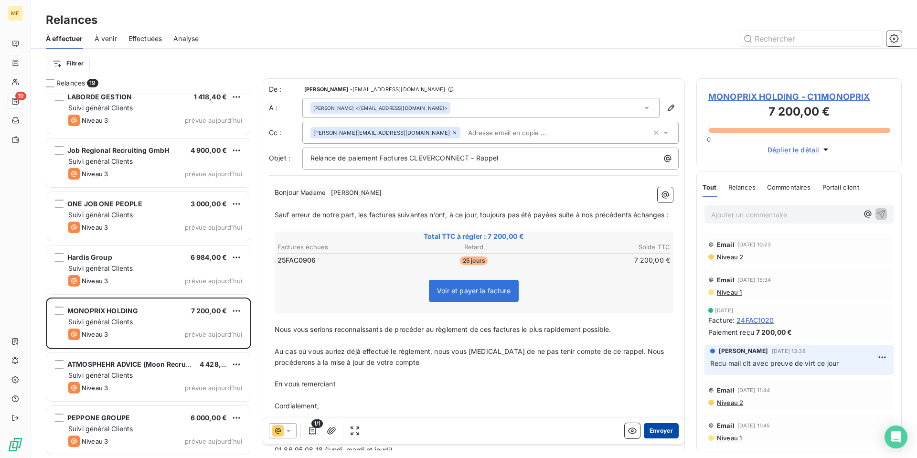
click at [658, 434] on button "Envoyer" at bounding box center [661, 430] width 35 height 15
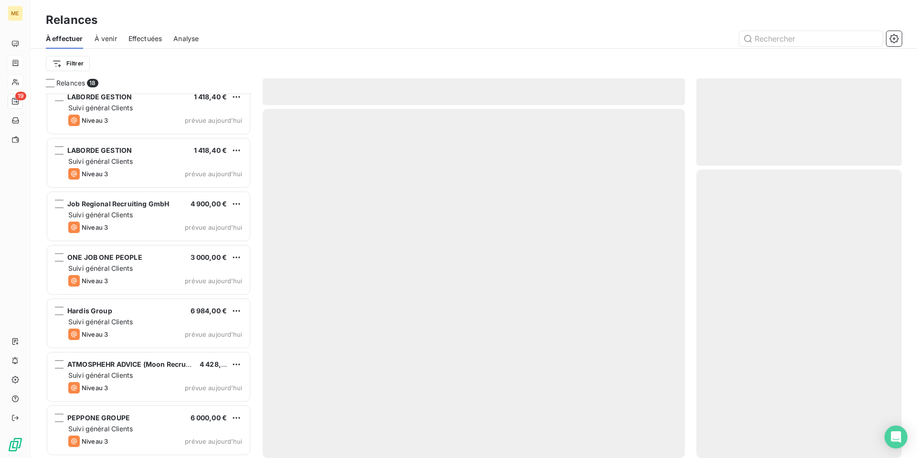
scroll to position [598, 0]
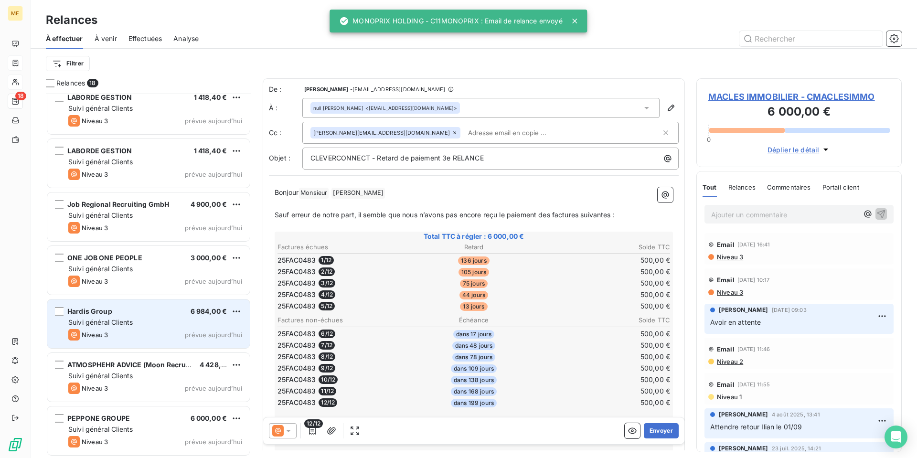
click at [148, 322] on div "Suivi général Clients" at bounding box center [155, 323] width 174 height 10
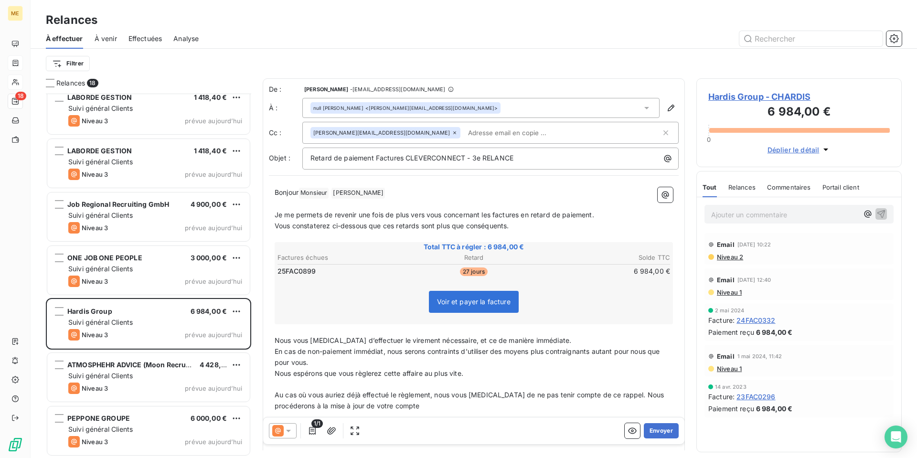
click at [761, 319] on span "24FAC0332" at bounding box center [755, 320] width 39 height 10
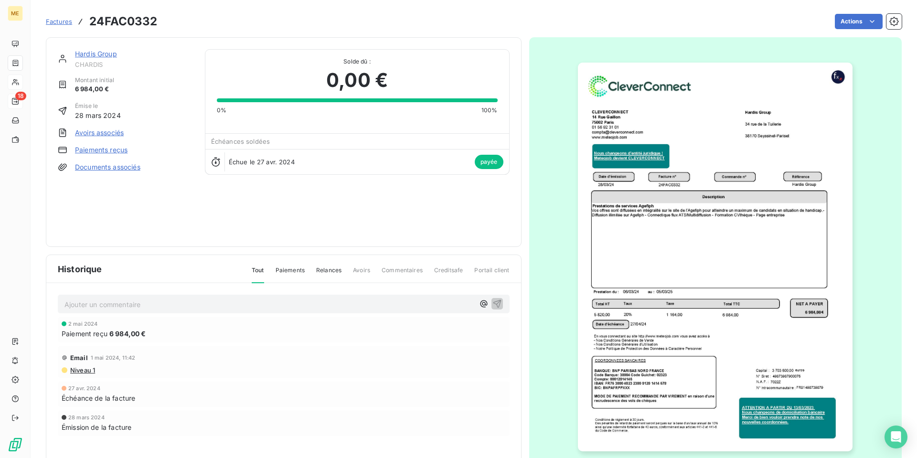
click at [90, 152] on link "Paiements reçus" at bounding box center [101, 150] width 53 height 10
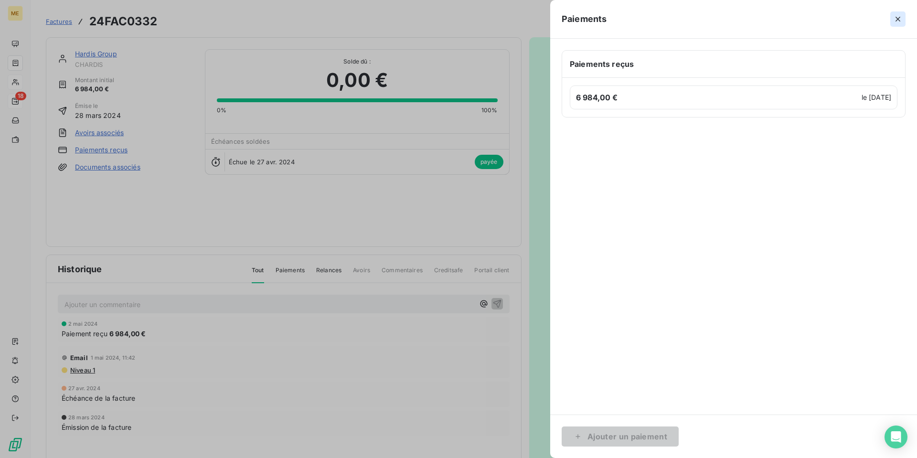
click at [899, 18] on icon "button" at bounding box center [897, 19] width 5 height 5
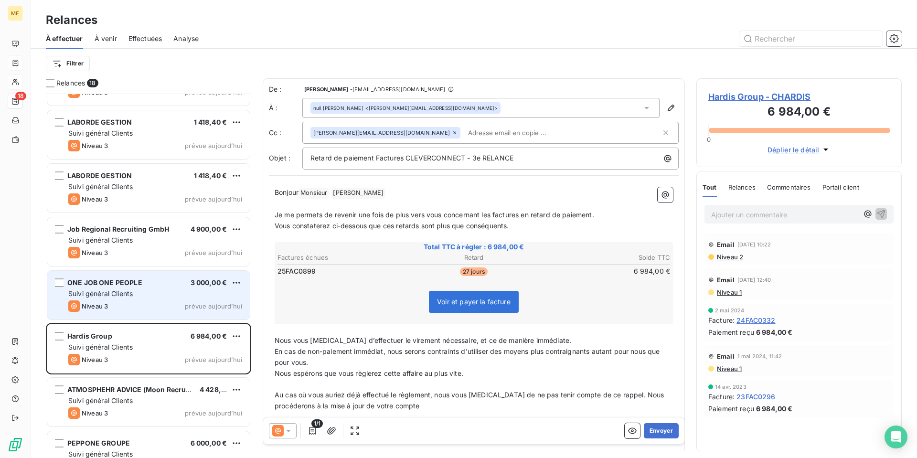
scroll to position [599, 0]
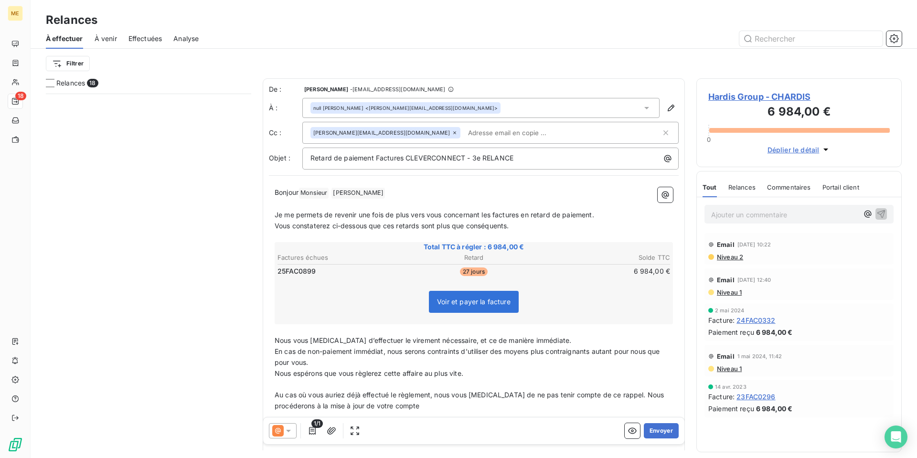
scroll to position [357, 198]
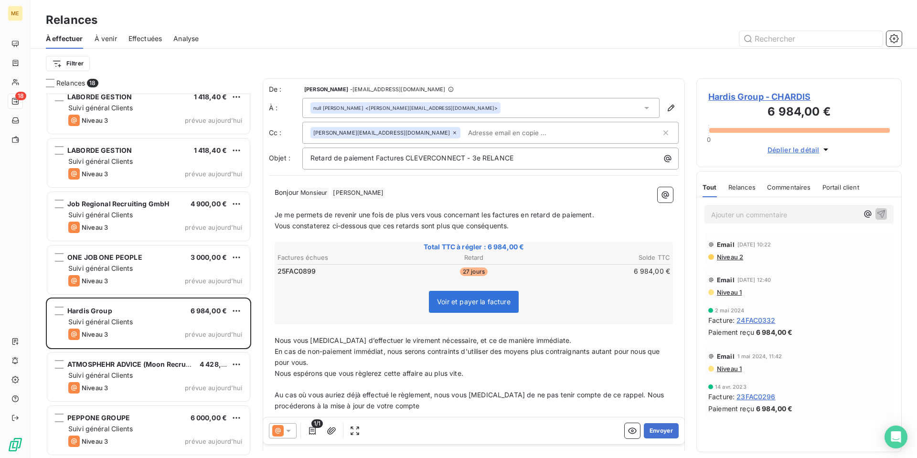
click at [286, 430] on icon at bounding box center [288, 431] width 5 height 2
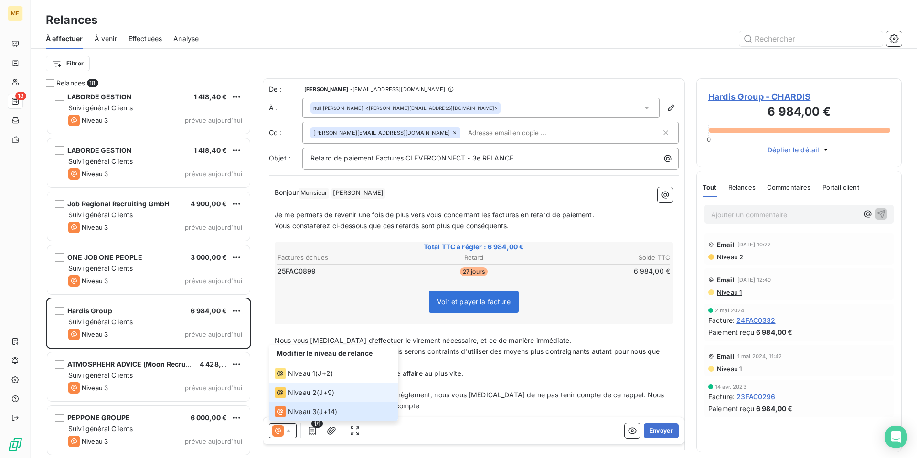
click at [310, 400] on li "Niveau 2 ( J+9 )" at bounding box center [333, 392] width 129 height 19
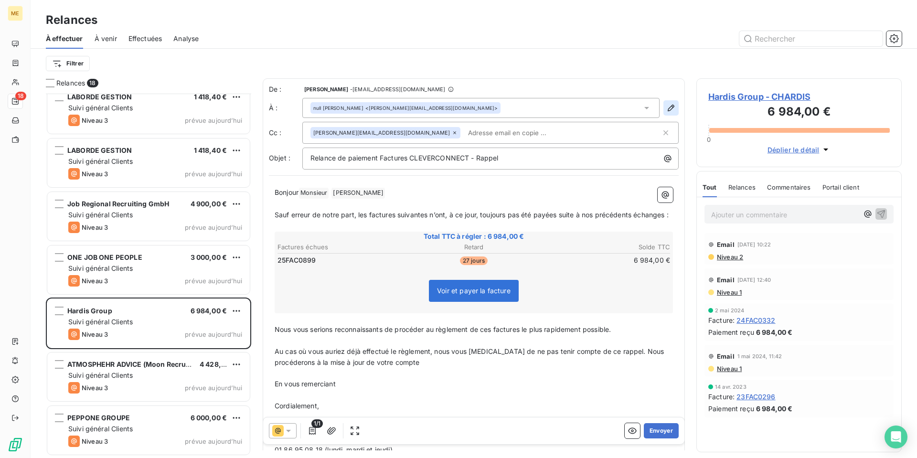
click at [666, 109] on icon "button" at bounding box center [671, 108] width 10 height 10
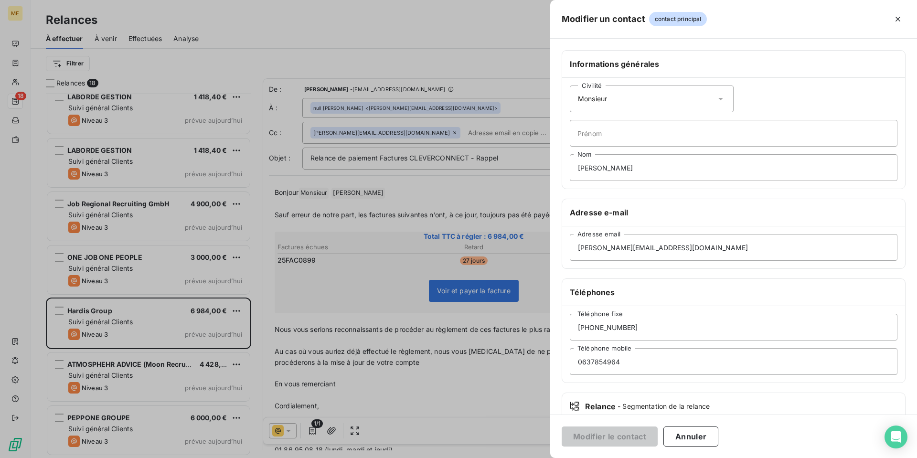
click at [717, 97] on icon at bounding box center [721, 99] width 10 height 10
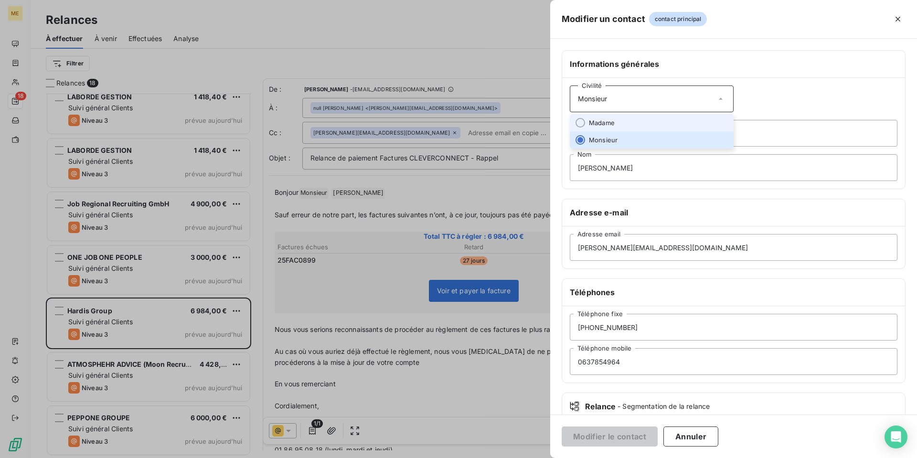
click at [667, 122] on li "Madame" at bounding box center [652, 122] width 164 height 17
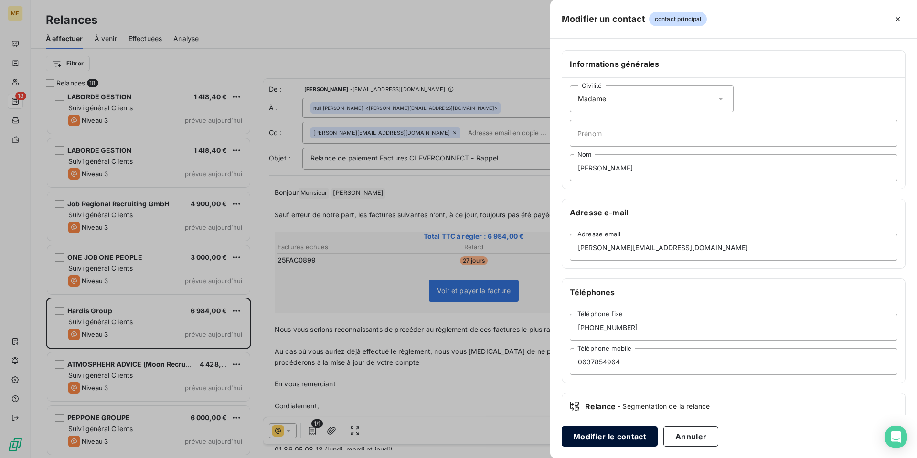
click at [602, 437] on button "Modifier le contact" at bounding box center [610, 436] width 96 height 20
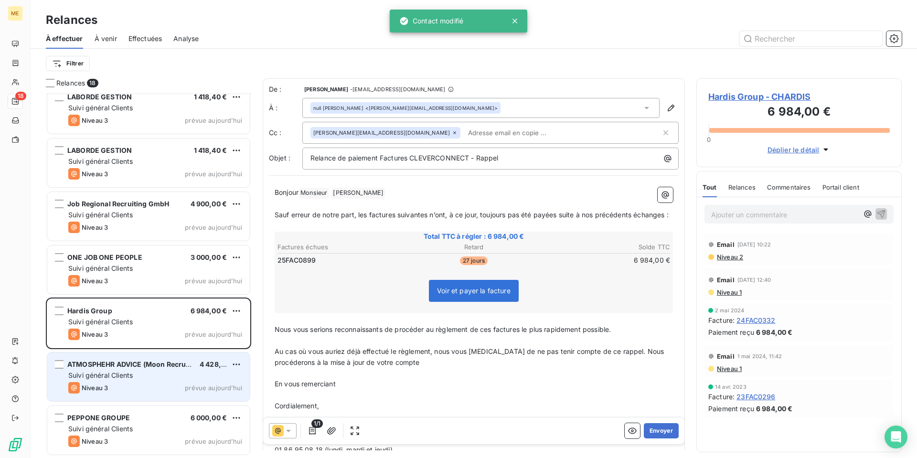
click at [115, 387] on div "Niveau 3 prévue aujourd’hui" at bounding box center [155, 387] width 174 height 11
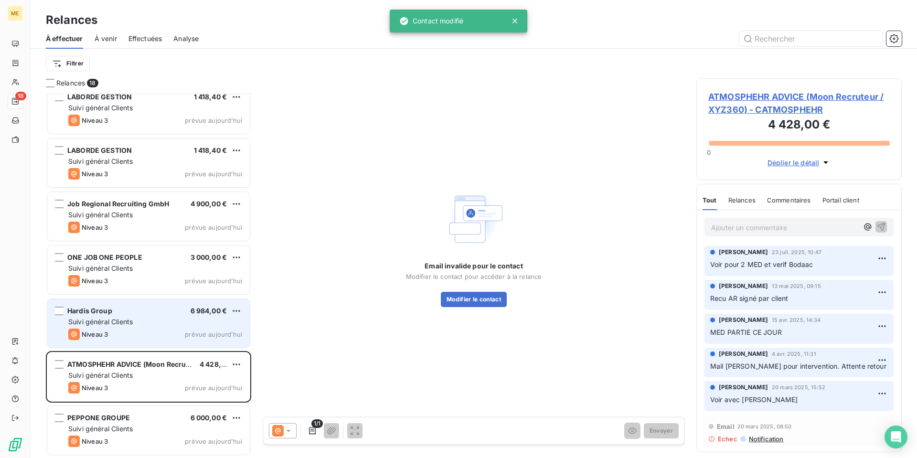
click at [144, 325] on div "Suivi général Clients" at bounding box center [155, 322] width 174 height 10
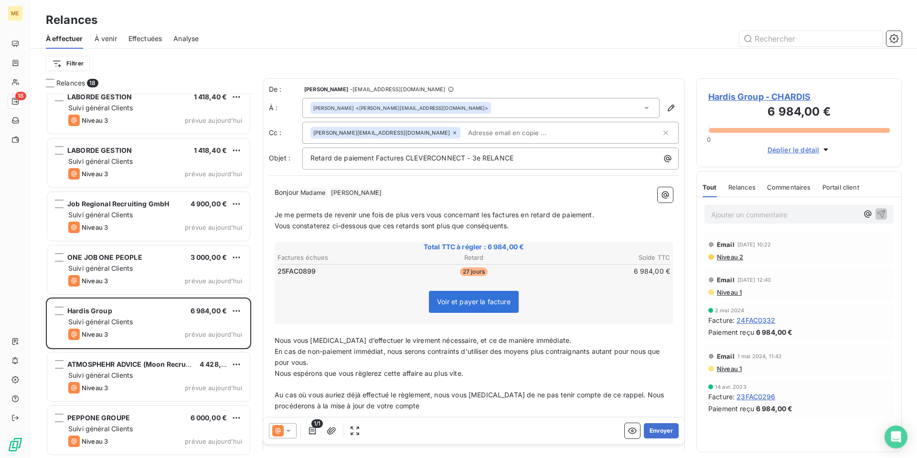
click at [289, 432] on icon at bounding box center [289, 431] width 10 height 10
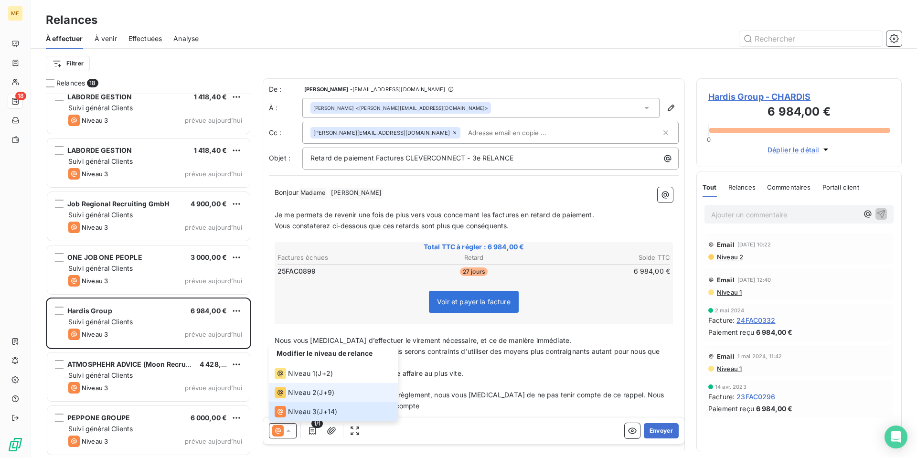
click at [311, 393] on span "Niveau 2" at bounding box center [302, 393] width 29 height 10
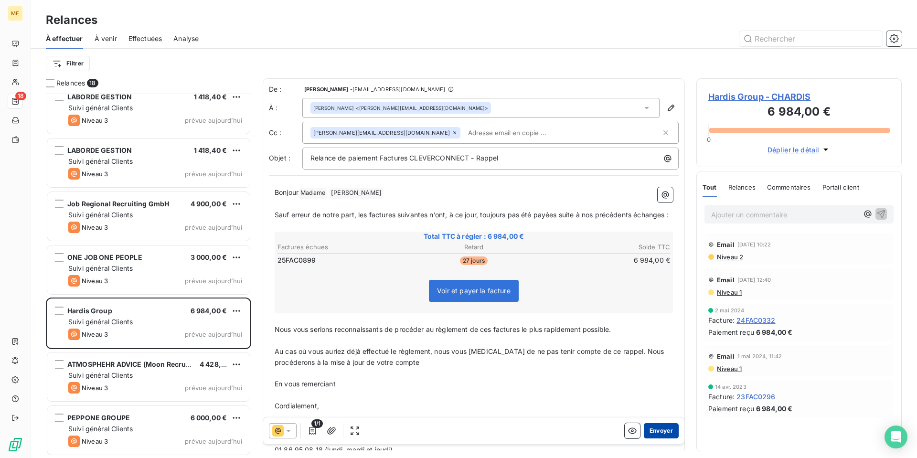
click at [657, 433] on button "Envoyer" at bounding box center [661, 430] width 35 height 15
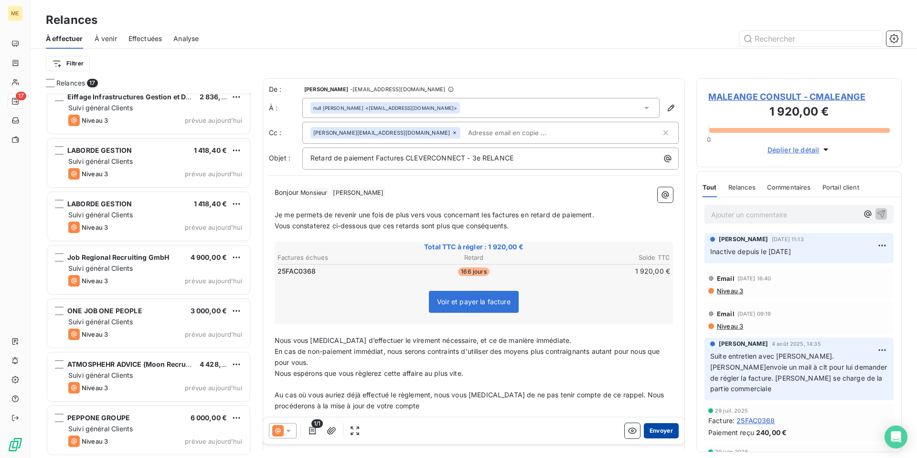
scroll to position [545, 0]
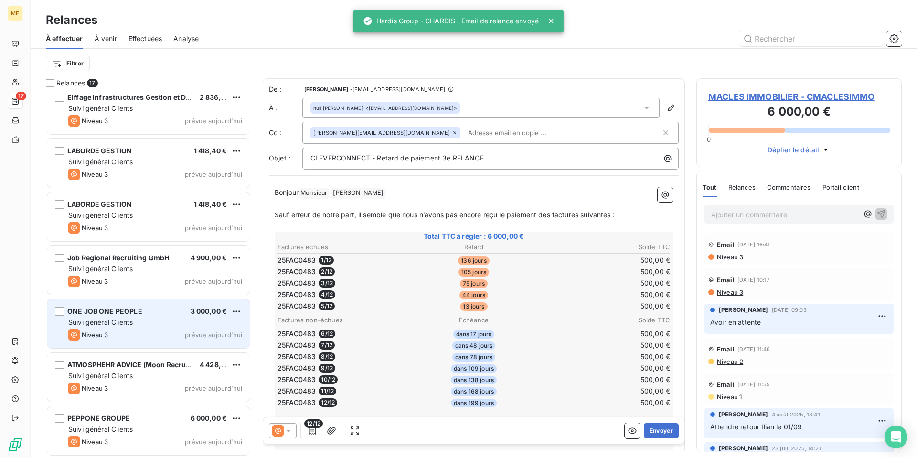
click at [138, 317] on div "ONE JOB ONE PEOPLE 3 000,00 € Suivi général Clients Niveau 3 prévue aujourd’hui" at bounding box center [148, 323] width 202 height 49
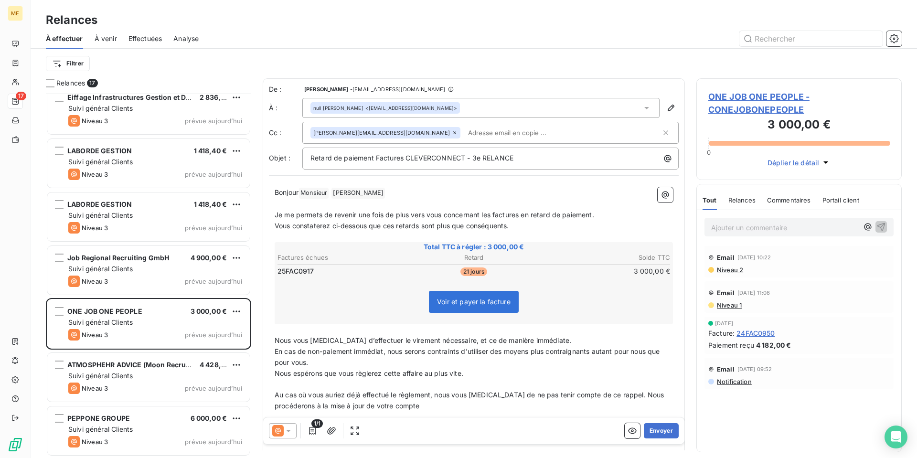
click at [763, 336] on span "24FAC0950" at bounding box center [755, 333] width 38 height 10
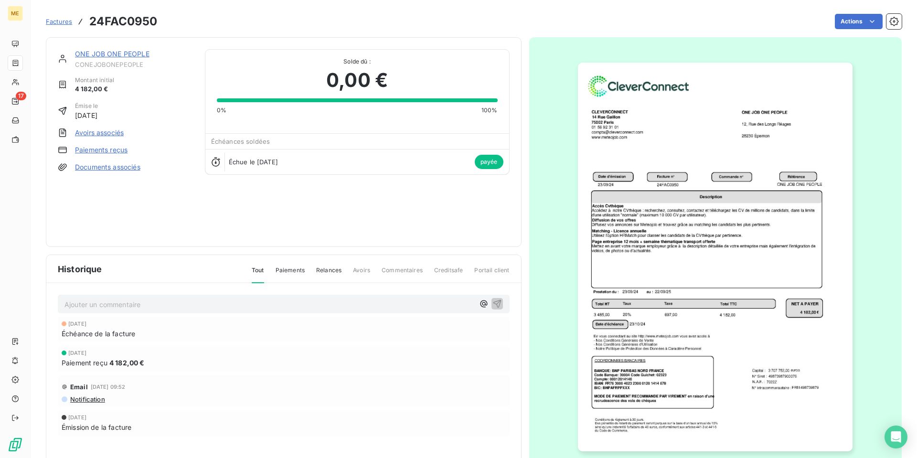
click at [101, 152] on link "Paiements reçus" at bounding box center [101, 150] width 53 height 10
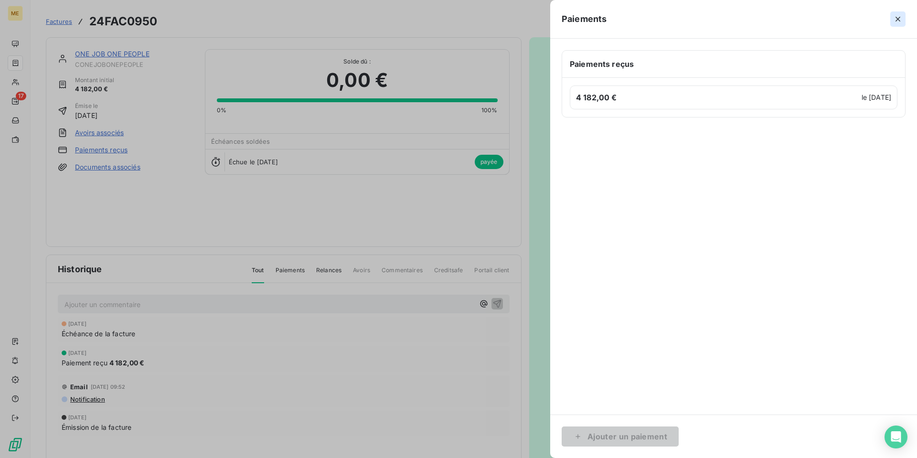
click at [896, 20] on icon "button" at bounding box center [897, 19] width 5 height 5
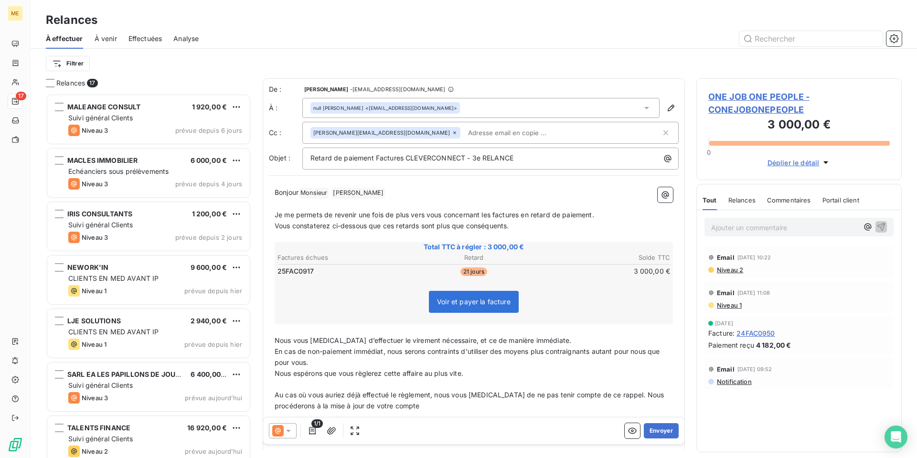
scroll to position [357, 198]
click at [286, 430] on icon at bounding box center [289, 431] width 10 height 10
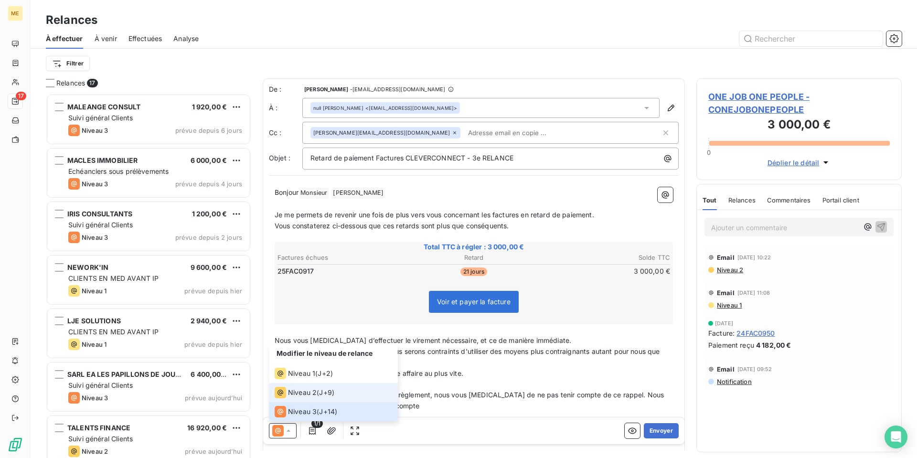
click at [302, 395] on span "Niveau 2" at bounding box center [302, 393] width 29 height 10
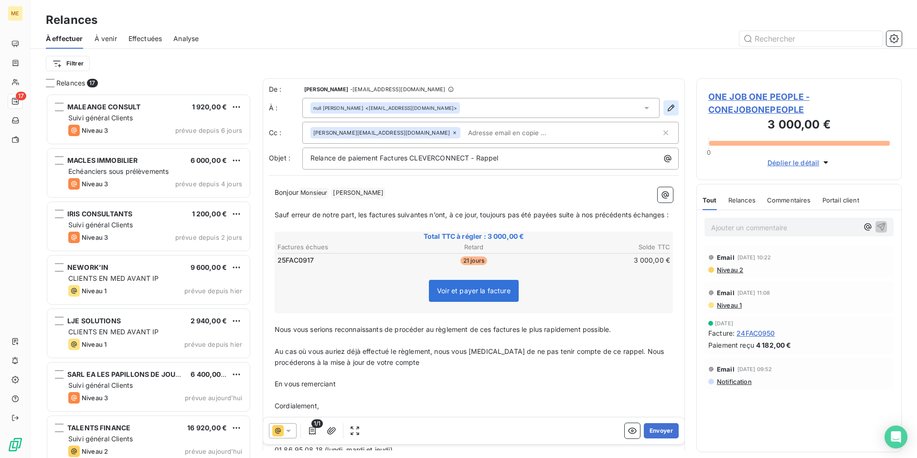
click at [668, 111] on icon "button" at bounding box center [671, 108] width 7 height 7
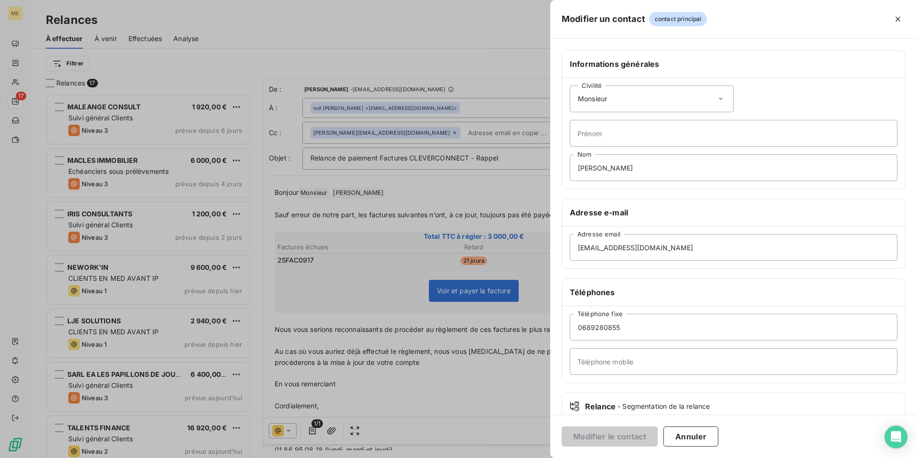
click at [716, 97] on icon at bounding box center [721, 99] width 10 height 10
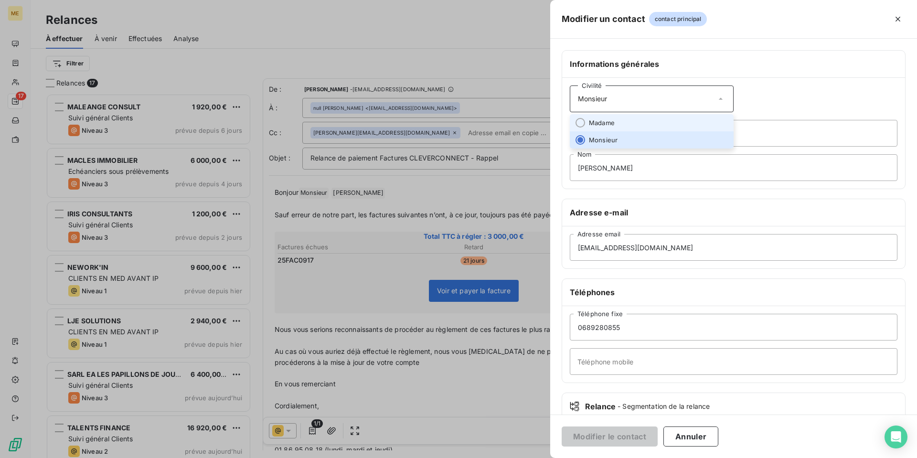
click at [636, 123] on li "Madame" at bounding box center [652, 122] width 164 height 17
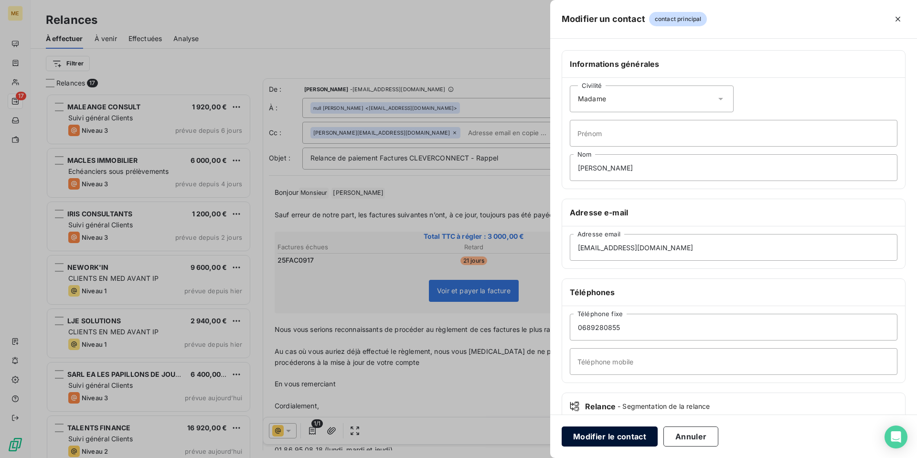
click at [616, 434] on button "Modifier le contact" at bounding box center [610, 436] width 96 height 20
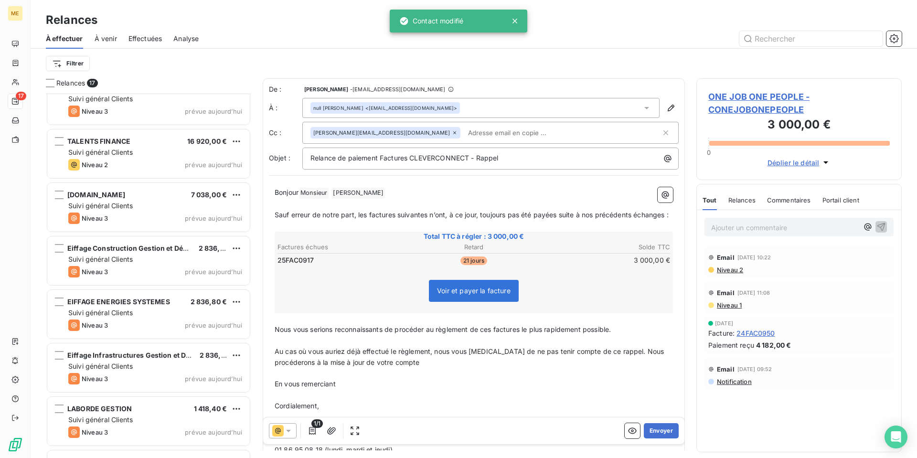
scroll to position [545, 0]
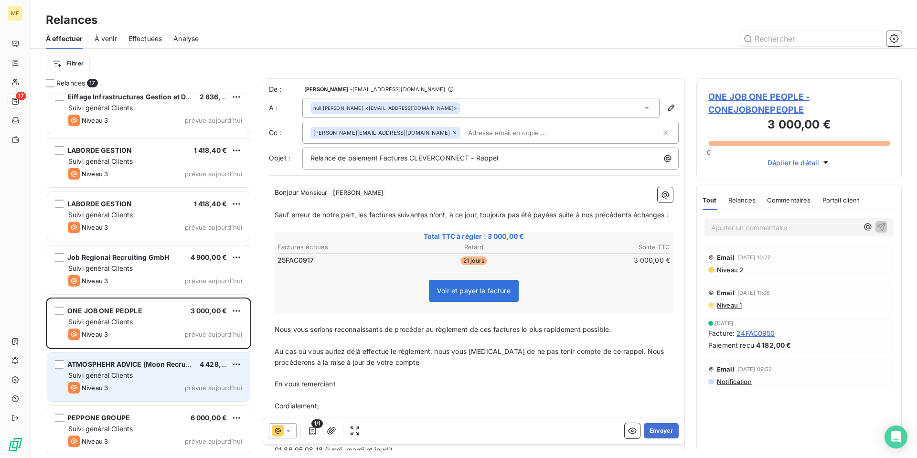
click at [123, 383] on div "Niveau 3 prévue aujourd’hui" at bounding box center [155, 387] width 174 height 11
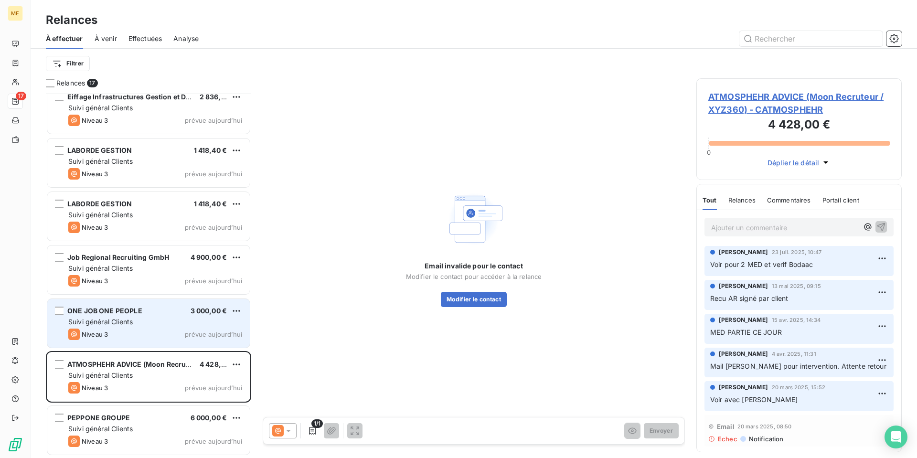
click at [129, 322] on span "Suivi général Clients" at bounding box center [100, 322] width 64 height 8
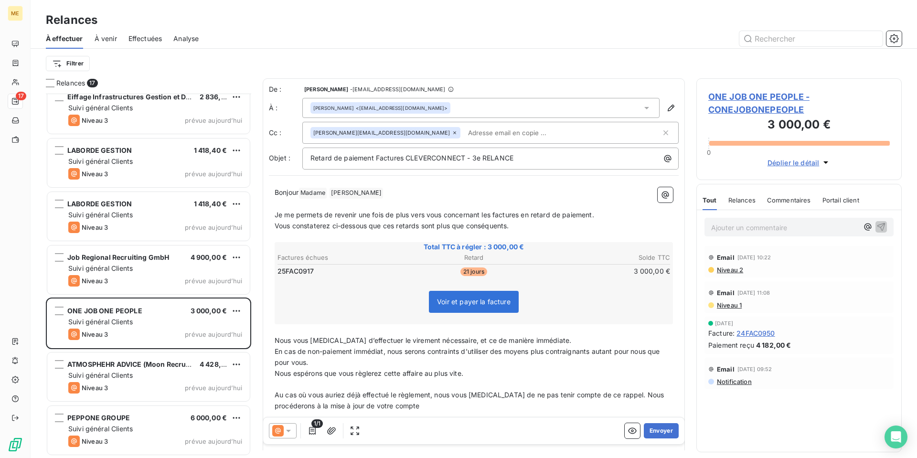
click at [287, 432] on icon at bounding box center [289, 431] width 10 height 10
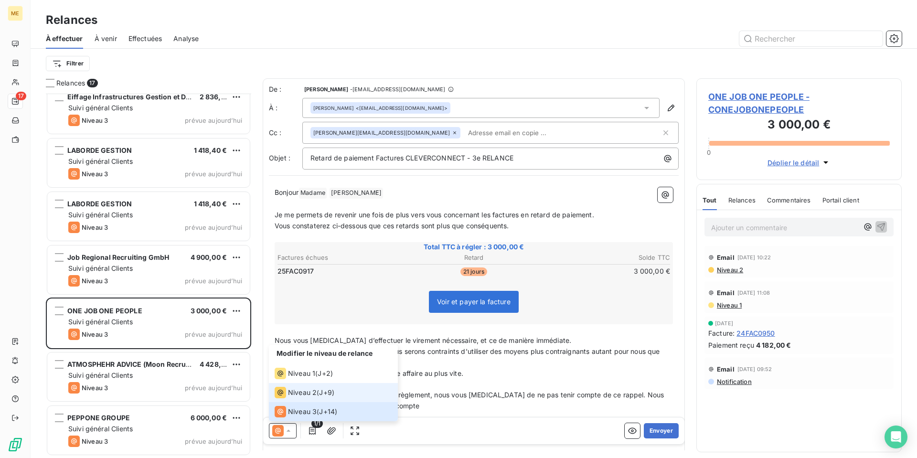
click at [306, 398] on li "Niveau 2 ( J+9 )" at bounding box center [333, 392] width 129 height 19
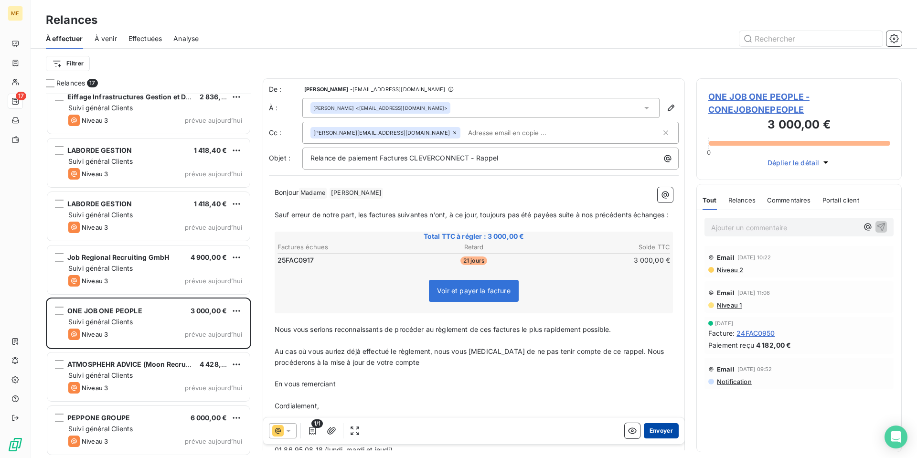
click at [658, 432] on button "Envoyer" at bounding box center [661, 430] width 35 height 15
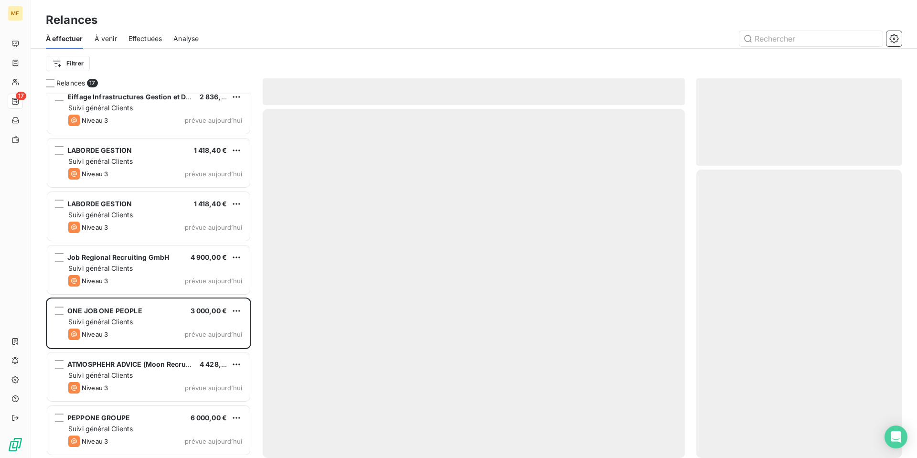
scroll to position [491, 0]
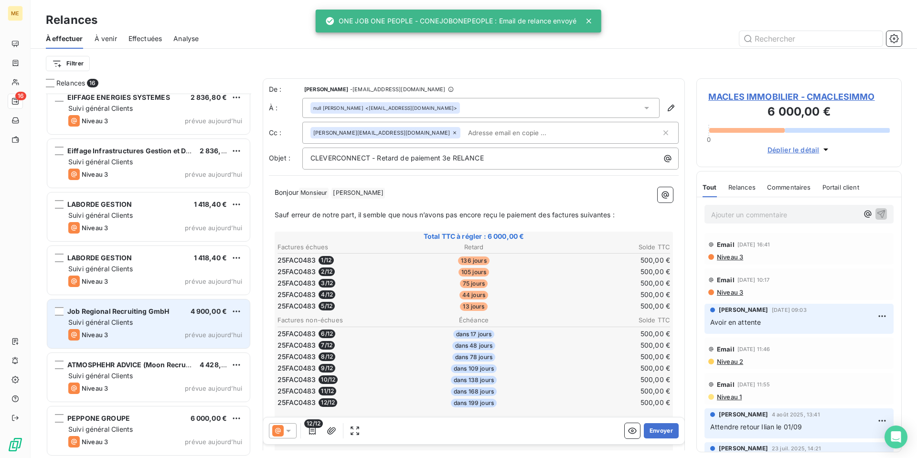
click at [115, 325] on span "Suivi général Clients" at bounding box center [100, 322] width 64 height 8
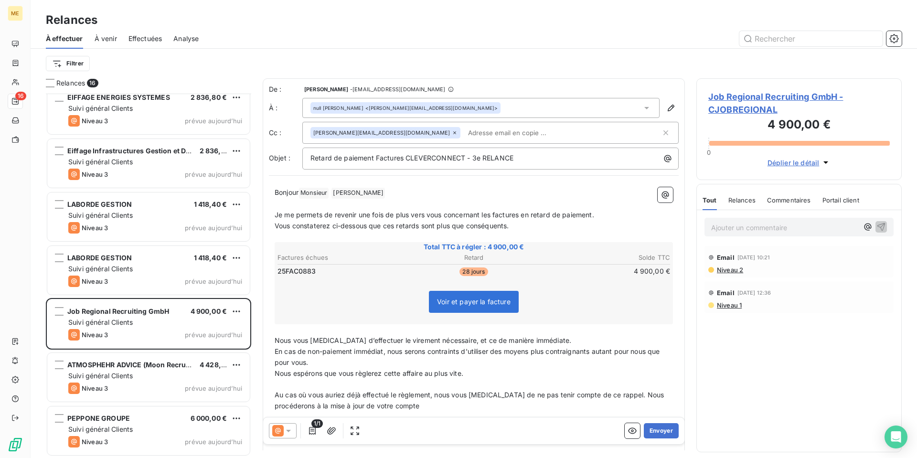
click at [288, 431] on icon at bounding box center [288, 431] width 5 height 2
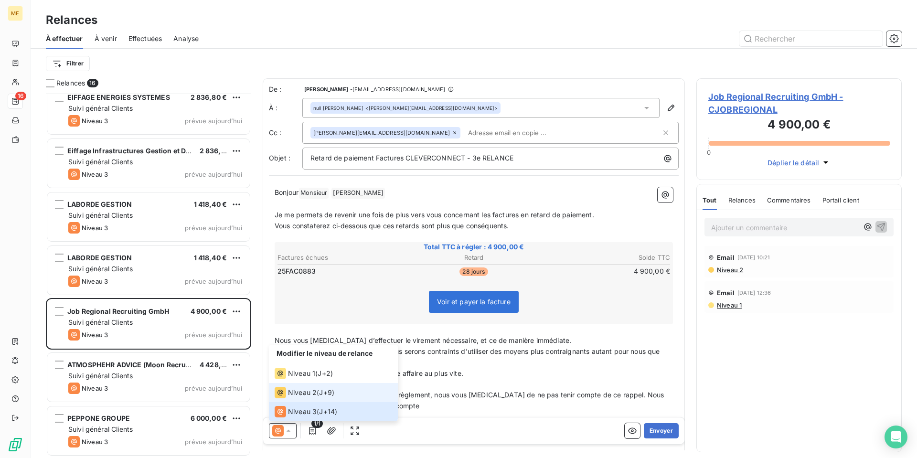
click at [299, 396] on span "Niveau 2" at bounding box center [302, 393] width 29 height 10
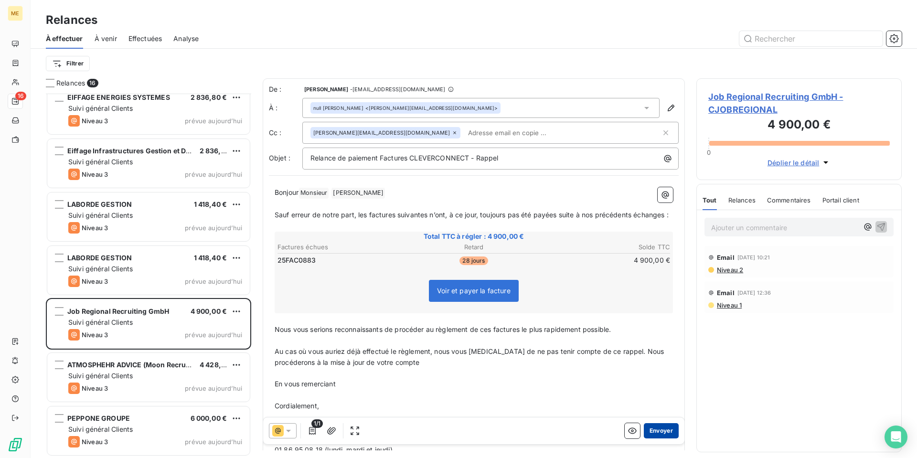
click at [656, 432] on button "Envoyer" at bounding box center [661, 430] width 35 height 15
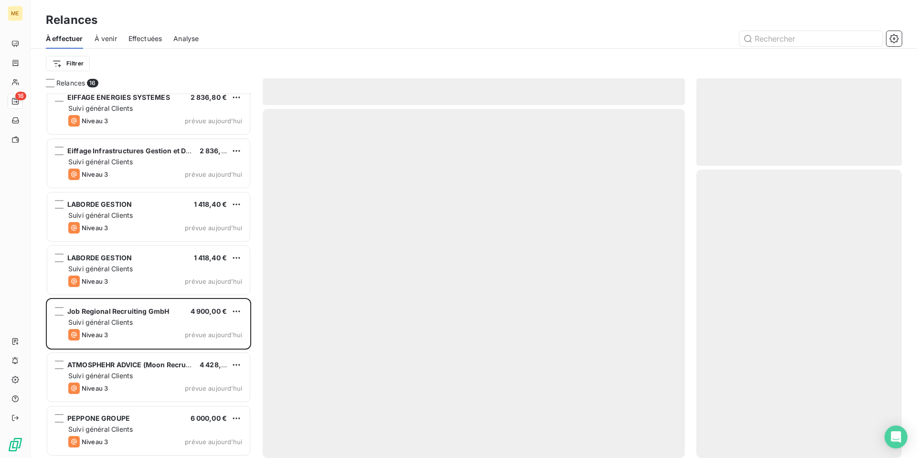
scroll to position [438, 0]
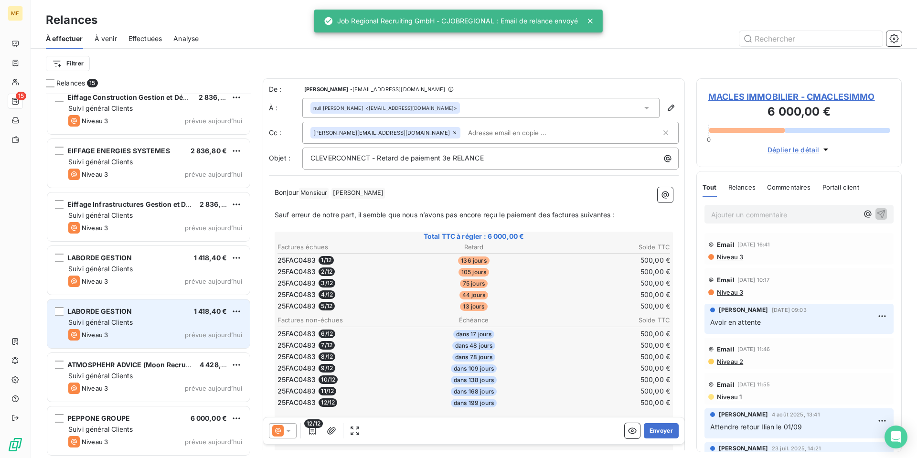
click at [118, 334] on div "Niveau 3 prévue aujourd’hui" at bounding box center [155, 334] width 174 height 11
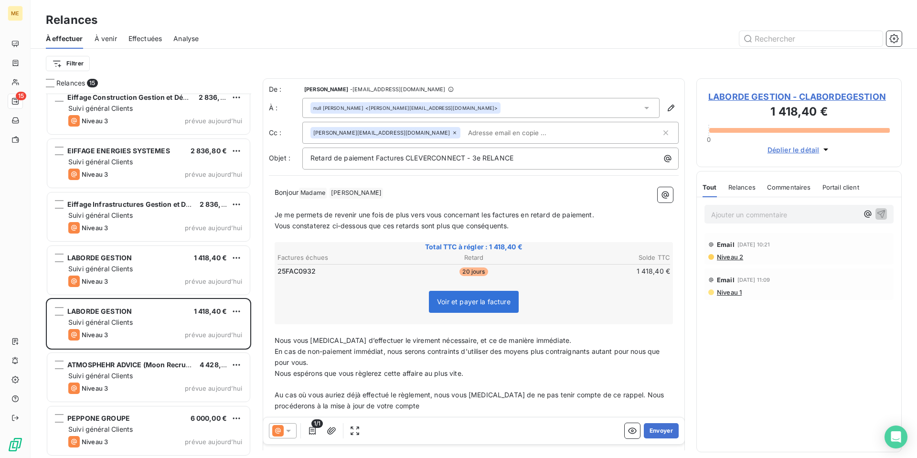
click at [288, 433] on icon at bounding box center [289, 431] width 10 height 10
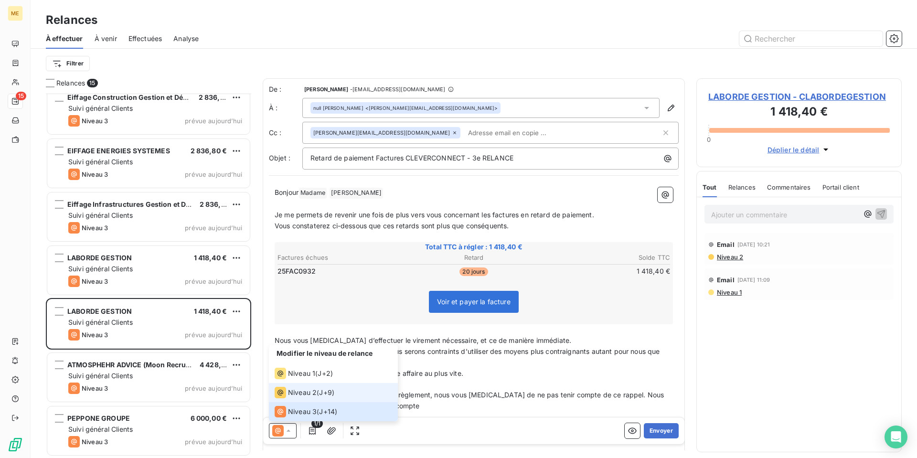
click at [298, 397] on div "Niveau 2" at bounding box center [296, 392] width 42 height 11
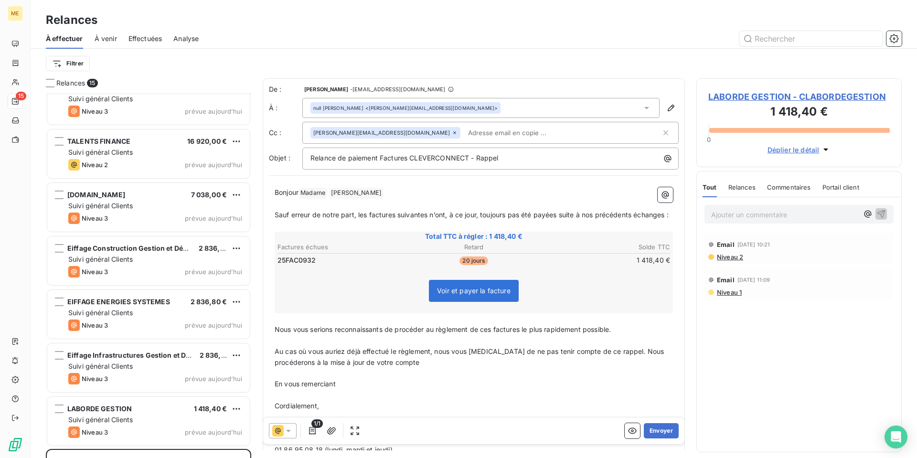
scroll to position [438, 0]
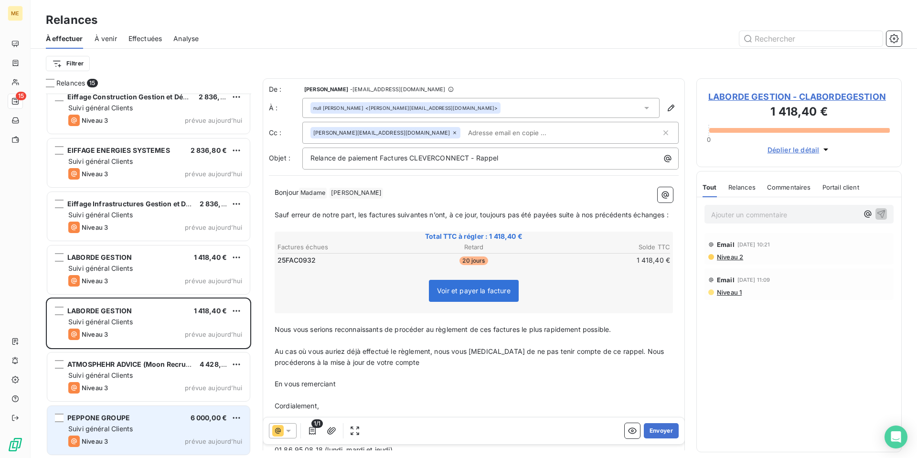
click at [150, 432] on div "Suivi général Clients" at bounding box center [155, 429] width 174 height 10
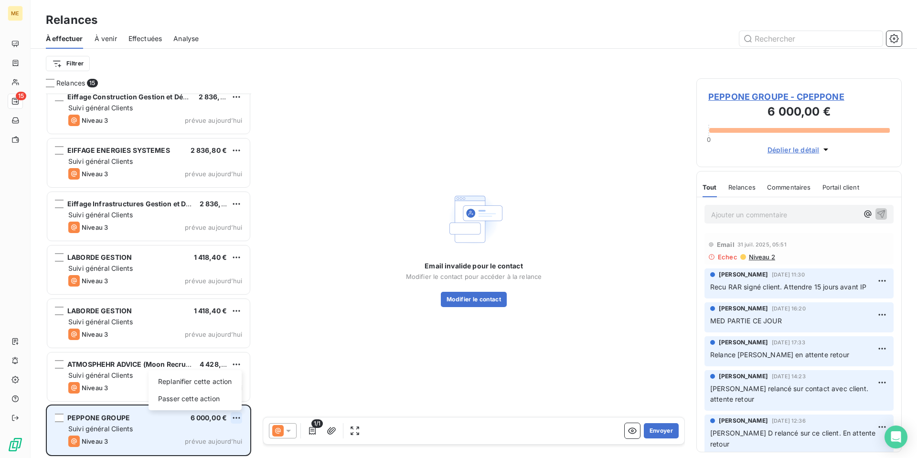
click at [236, 416] on html "ME 15 Relances À effectuer À venir Effectuées Analyse Filtrer Relances 15 HANDI…" at bounding box center [458, 229] width 917 height 458
click at [224, 383] on div "Replanifier cette action" at bounding box center [194, 381] width 85 height 15
select select "9"
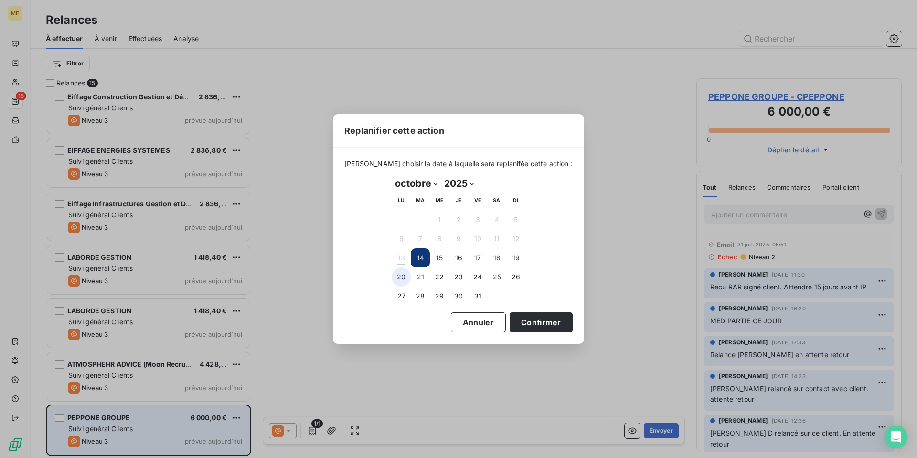
click at [404, 279] on button "20" at bounding box center [401, 276] width 19 height 19
click at [518, 321] on button "Confirmer" at bounding box center [541, 322] width 63 height 20
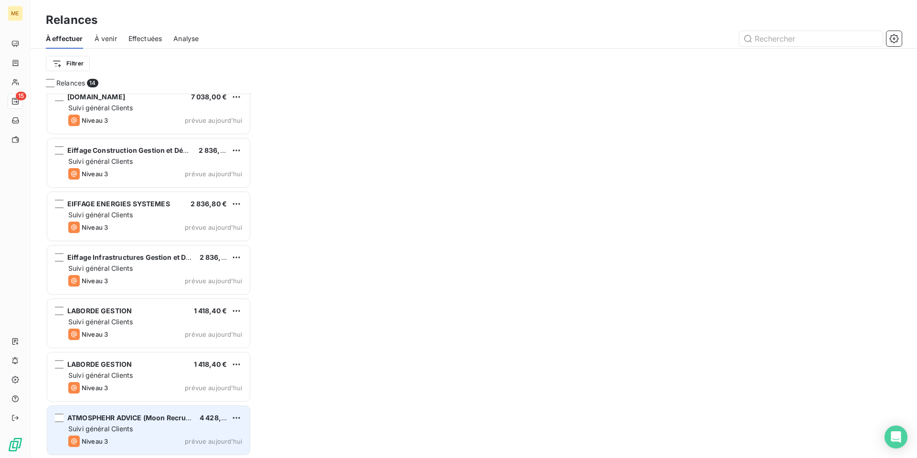
scroll to position [384, 0]
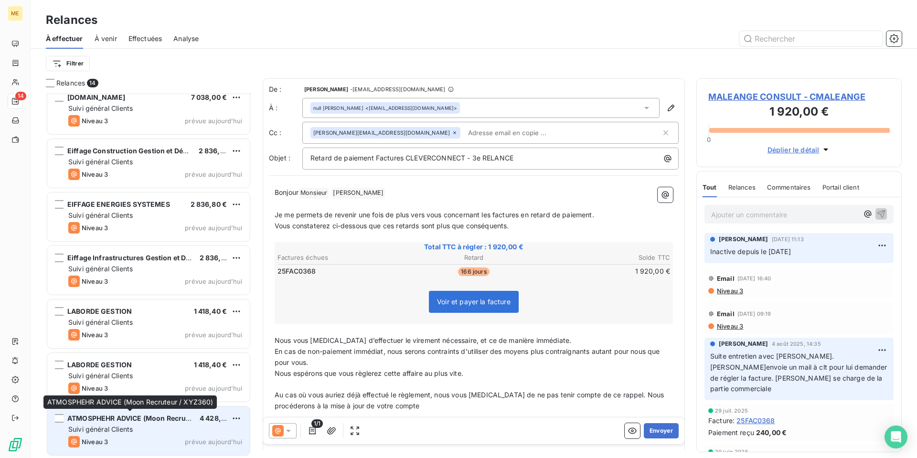
click at [144, 422] on span "ATMOSPHEHR ADVICE (Moon Recruteur / XYZ360)" at bounding box center [150, 418] width 167 height 8
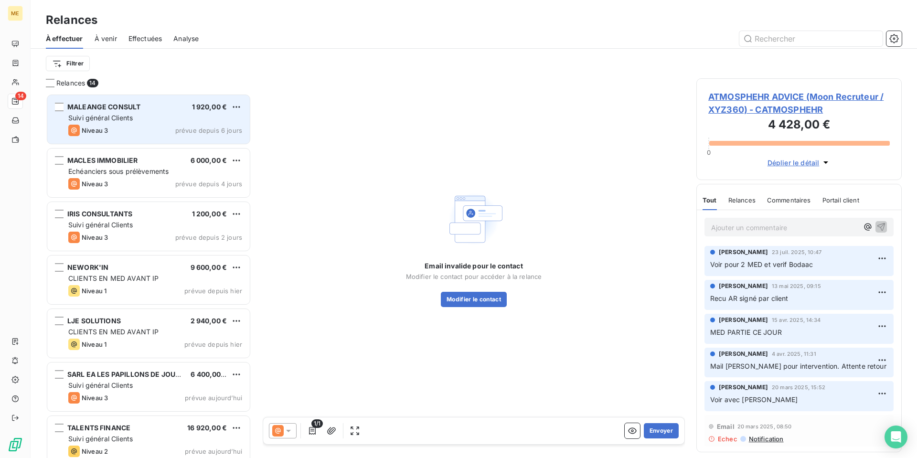
click at [163, 112] on div "MALEANGE CONSULT 1 920,00 € Suivi général Clients Niveau 3 prévue depuis 6 jours" at bounding box center [148, 119] width 202 height 49
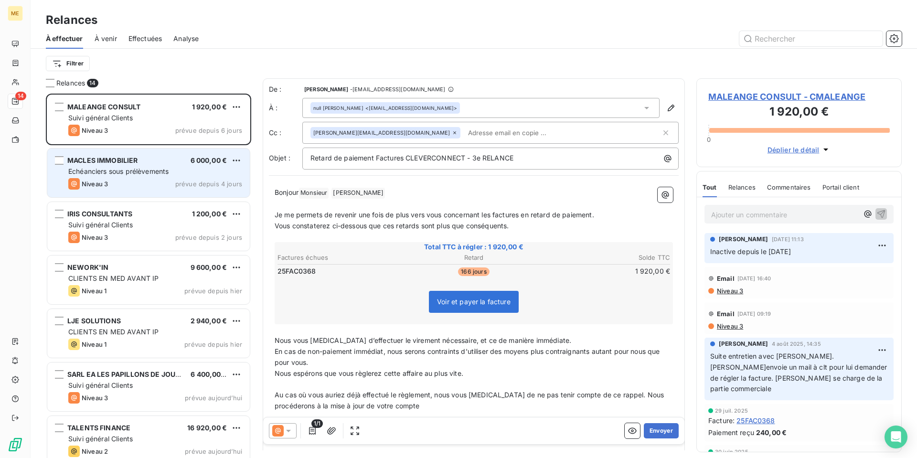
click at [142, 174] on span "Echéanciers sous prélèvements" at bounding box center [118, 171] width 100 height 8
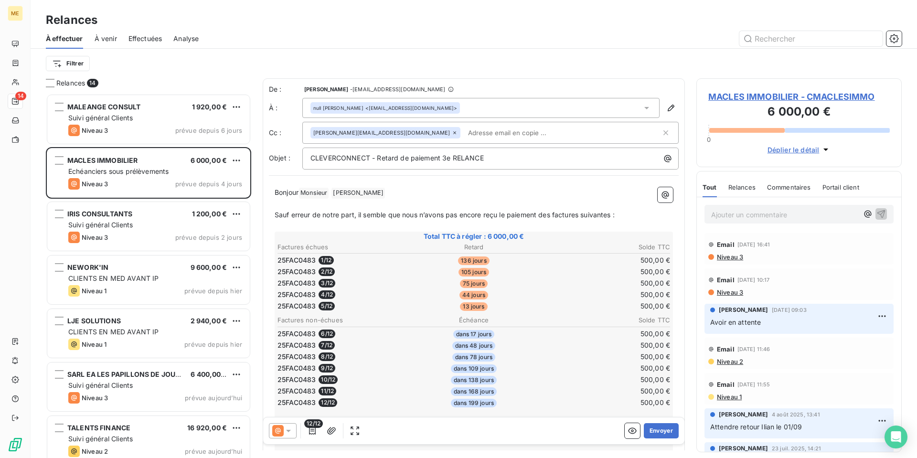
click at [735, 214] on p "Ajouter un commentaire ﻿" at bounding box center [784, 215] width 147 height 12
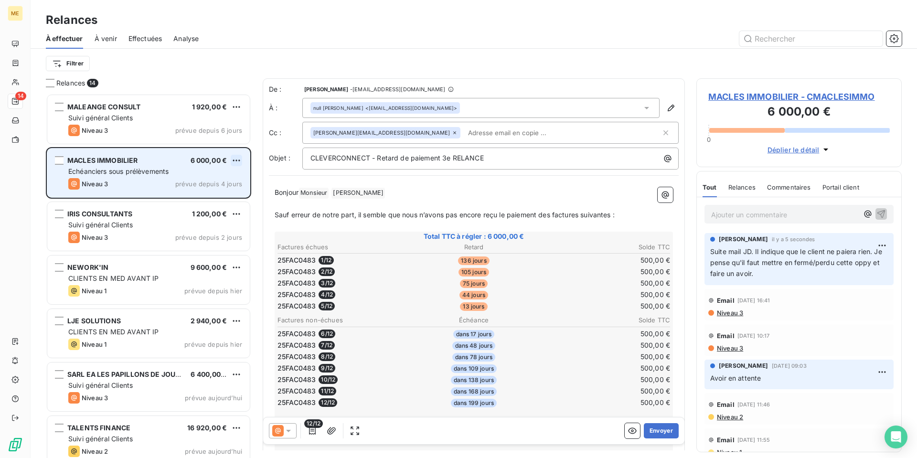
click at [233, 163] on html "ME 14 Relances À effectuer À venir Effectuées Analyse Filtrer Relances 14 MALEA…" at bounding box center [458, 229] width 917 height 458
click at [234, 178] on div "Replanifier cette action" at bounding box center [194, 179] width 85 height 15
select select "9"
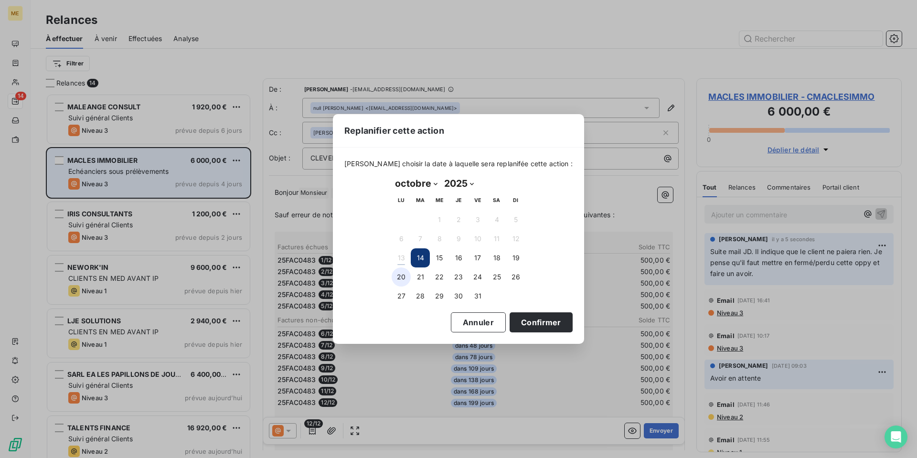
click at [401, 277] on button "20" at bounding box center [401, 276] width 19 height 19
click at [538, 320] on button "Confirmer" at bounding box center [541, 322] width 63 height 20
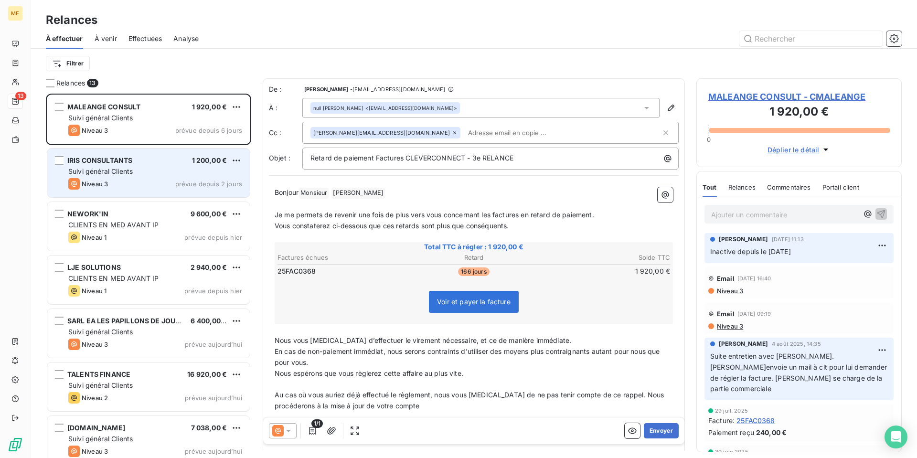
click at [145, 166] on div "IRIS CONSULTANTS 1 200,00 € Suivi général Clients Niveau 3 prévue depuis 2 jours" at bounding box center [148, 173] width 202 height 49
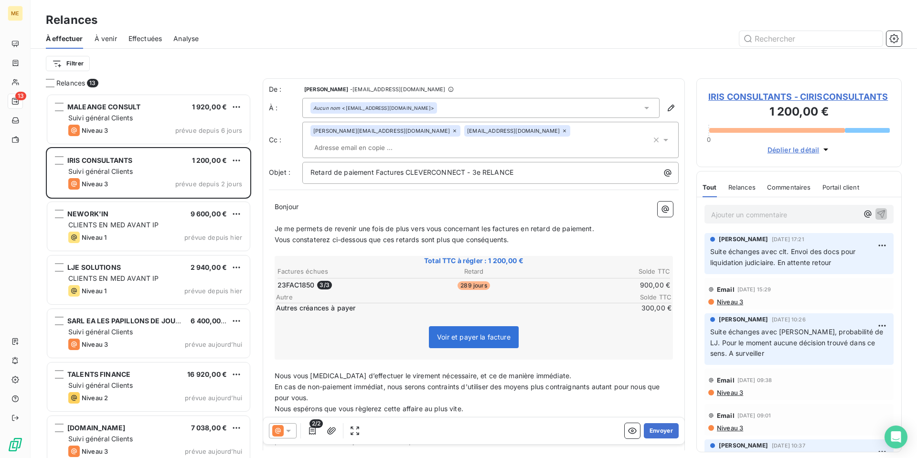
click at [756, 213] on p "Ajouter un commentaire ﻿" at bounding box center [784, 215] width 147 height 12
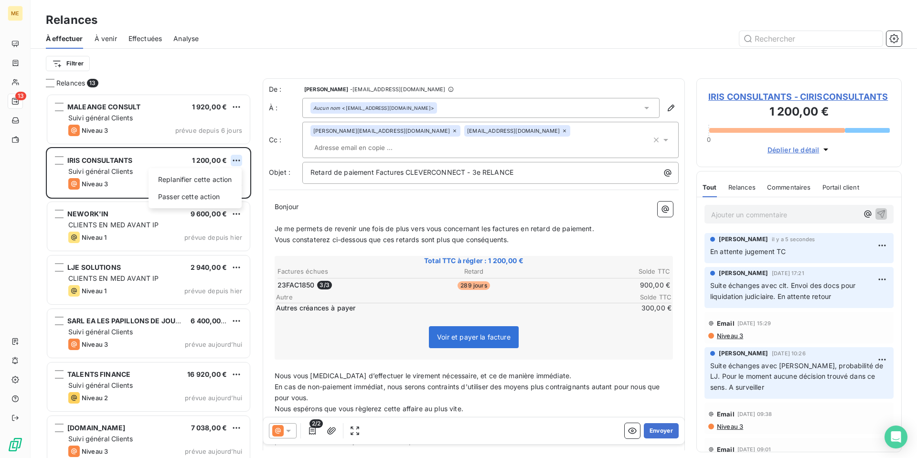
click at [234, 161] on html "ME 13 Relances À effectuer À venir Effectuées Analyse Filtrer Relances 13 MALEA…" at bounding box center [458, 229] width 917 height 458
click at [230, 177] on div "Replanifier cette action" at bounding box center [194, 179] width 85 height 15
select select "9"
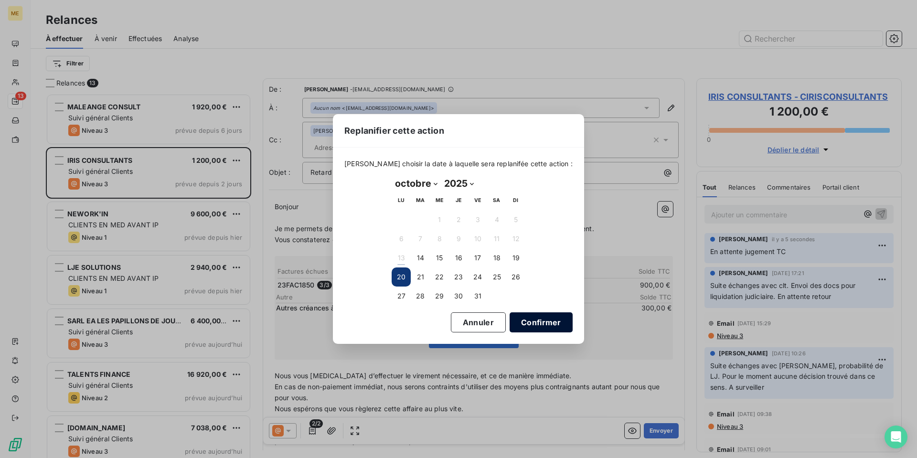
click at [533, 319] on button "Confirmer" at bounding box center [541, 322] width 63 height 20
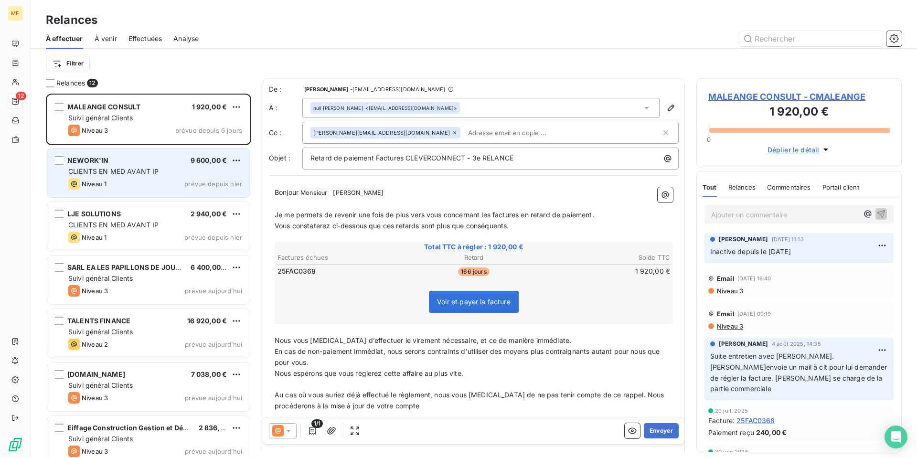
click at [165, 171] on div "CLIENTS EN MED AVANT IP" at bounding box center [155, 172] width 174 height 10
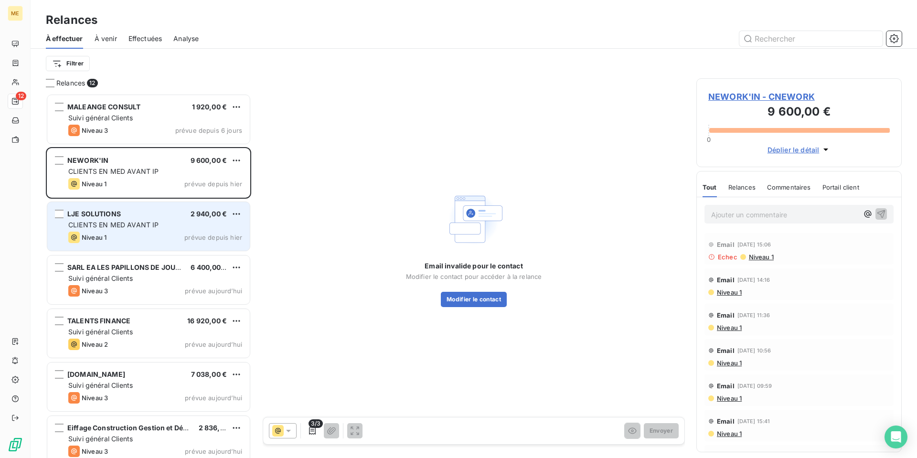
click at [189, 223] on div "CLIENTS EN MED AVANT IP" at bounding box center [155, 225] width 174 height 10
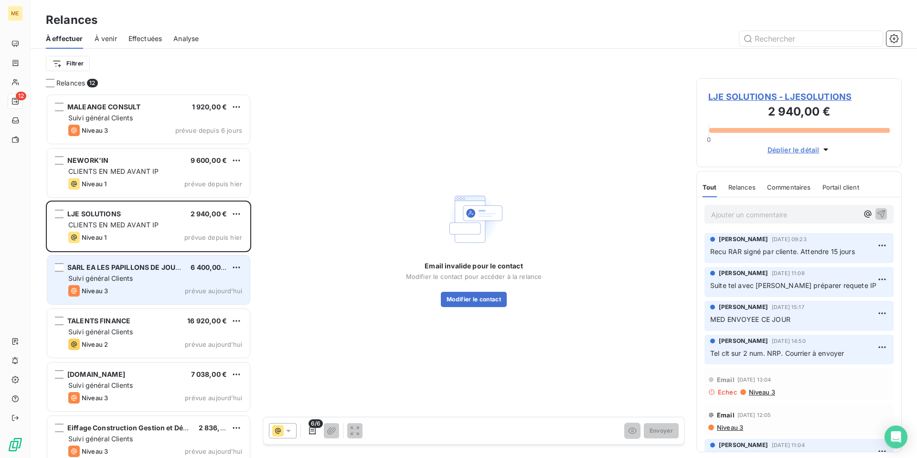
click at [151, 280] on div "Suivi général Clients" at bounding box center [155, 279] width 174 height 10
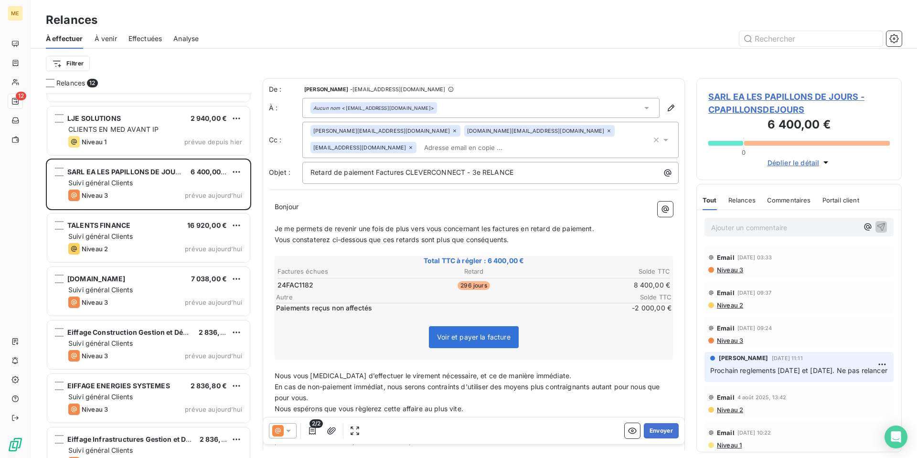
scroll to position [144, 0]
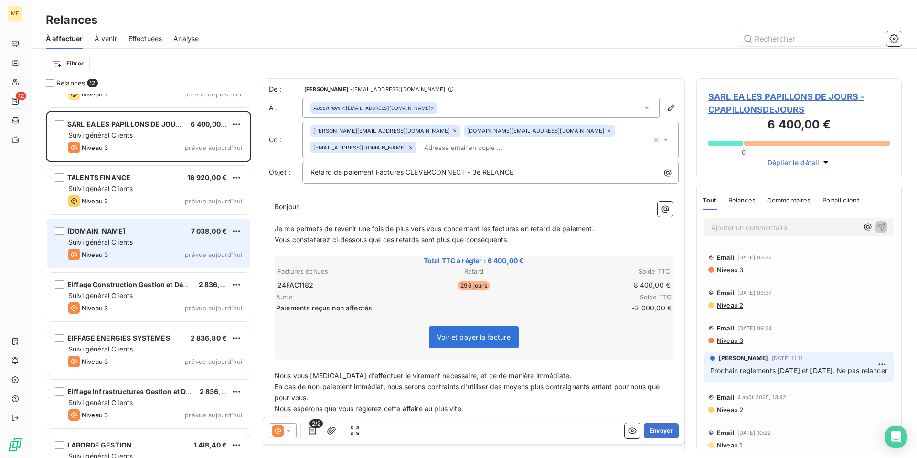
click at [153, 245] on div "Suivi général Clients" at bounding box center [155, 242] width 174 height 10
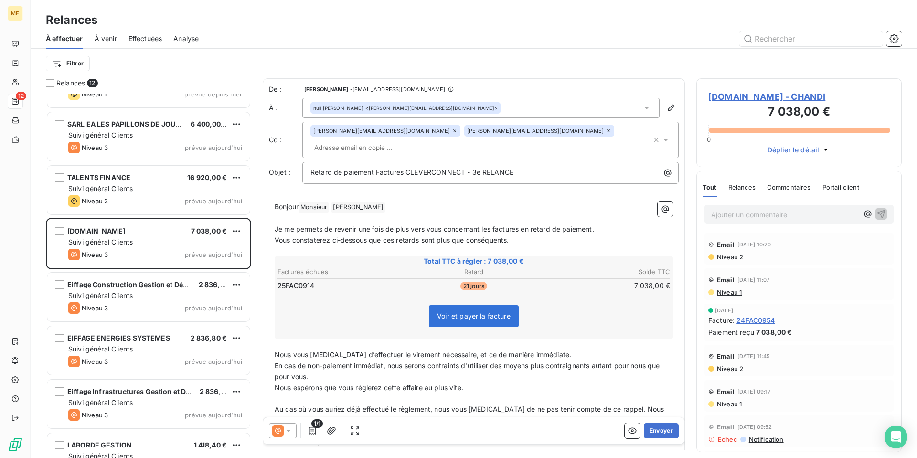
click at [288, 429] on icon at bounding box center [289, 431] width 10 height 10
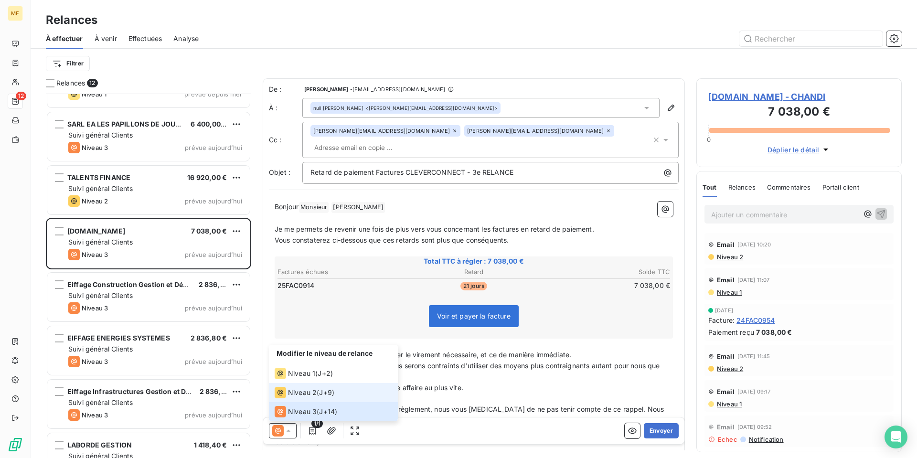
click at [299, 395] on span "Niveau 2" at bounding box center [302, 393] width 29 height 10
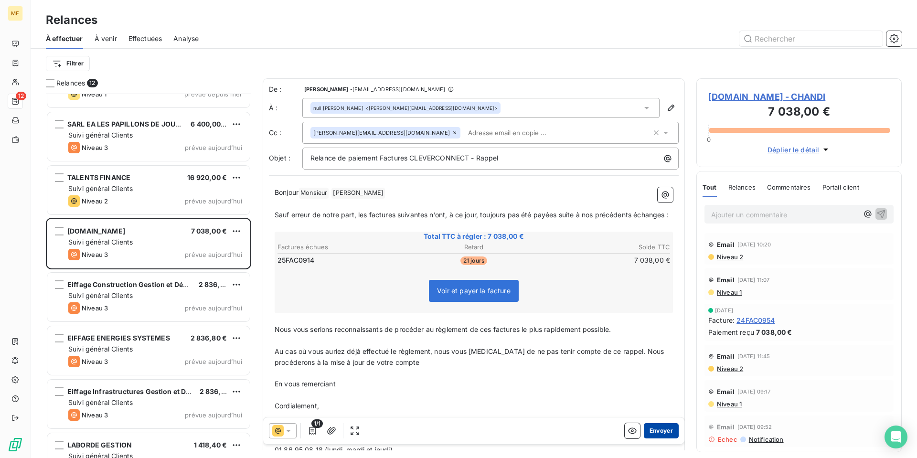
click at [654, 427] on button "Envoyer" at bounding box center [661, 430] width 35 height 15
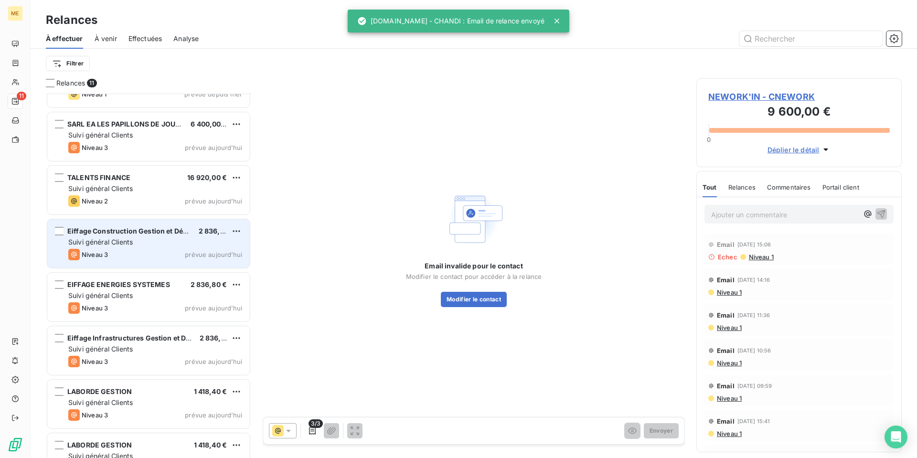
click at [156, 245] on div "Suivi général Clients" at bounding box center [155, 242] width 174 height 10
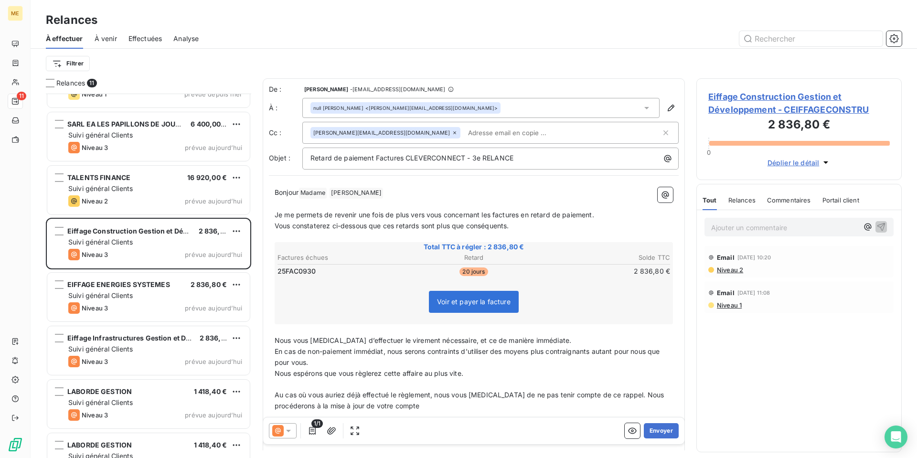
click at [288, 431] on icon at bounding box center [288, 431] width 5 height 2
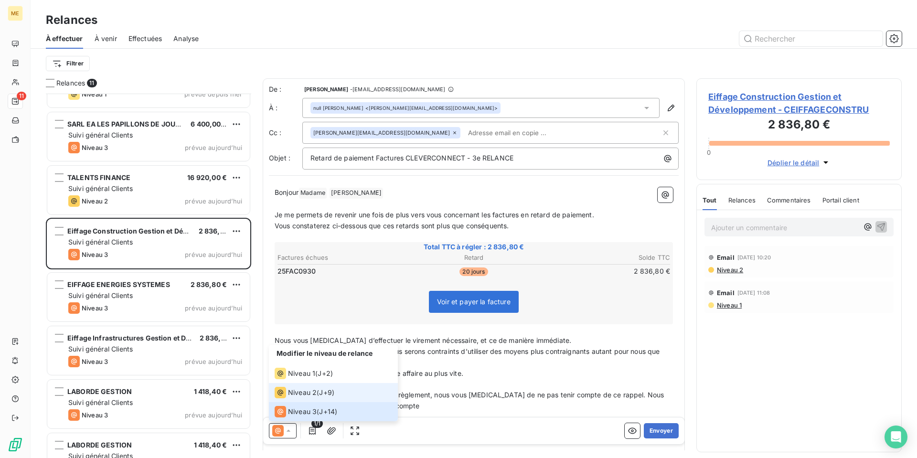
click at [304, 394] on span "Niveau 2" at bounding box center [302, 393] width 29 height 10
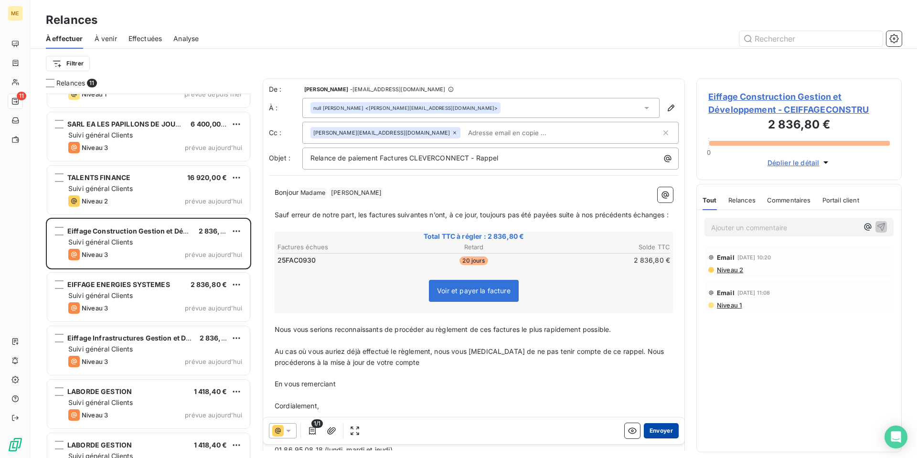
click at [654, 433] on button "Envoyer" at bounding box center [661, 430] width 35 height 15
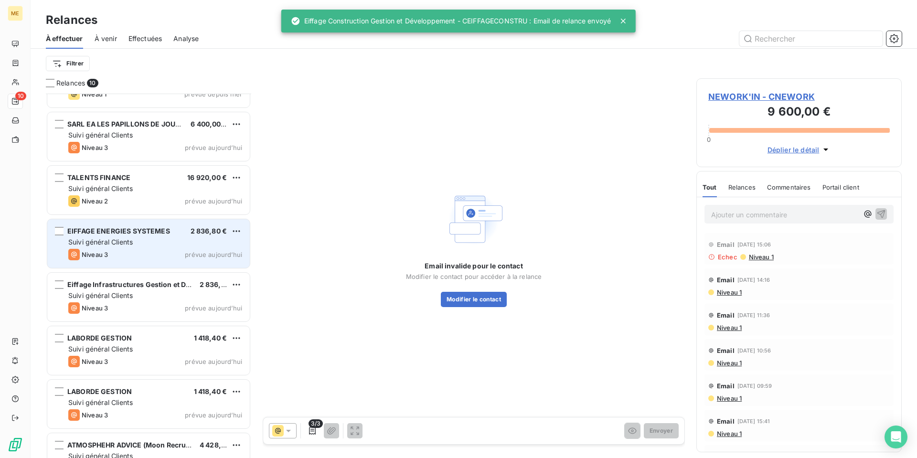
click at [157, 245] on div "Suivi général Clients" at bounding box center [155, 242] width 174 height 10
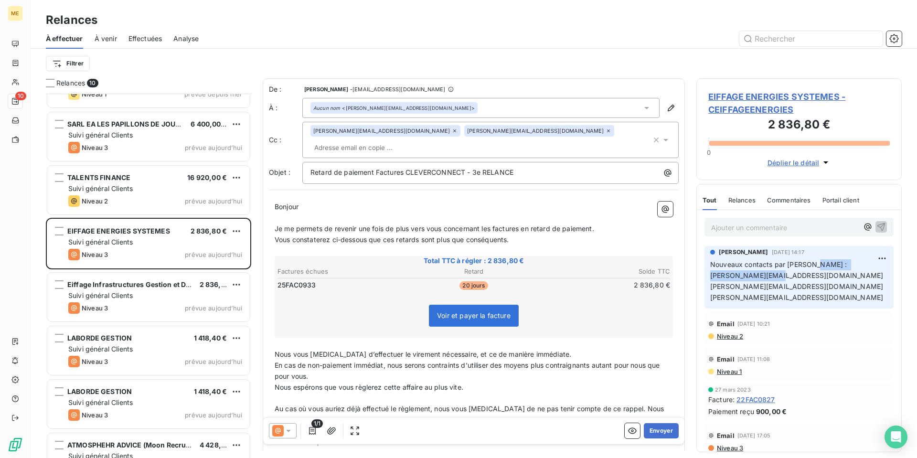
drag, startPoint x: 804, startPoint y: 276, endPoint x: 710, endPoint y: 276, distance: 93.6
click at [710, 276] on p "Nouveaux contacts par Fouad : camille.hanser@eiffage.com helene.pujolle@eiffage…" at bounding box center [799, 281] width 178 height 44
copy span "camille.hanser@eiffage.com"
click at [745, 105] on span "EIFFAGE ENERGIES SYSTEMES - CEIFFAGEENERGIES" at bounding box center [798, 103] width 181 height 26
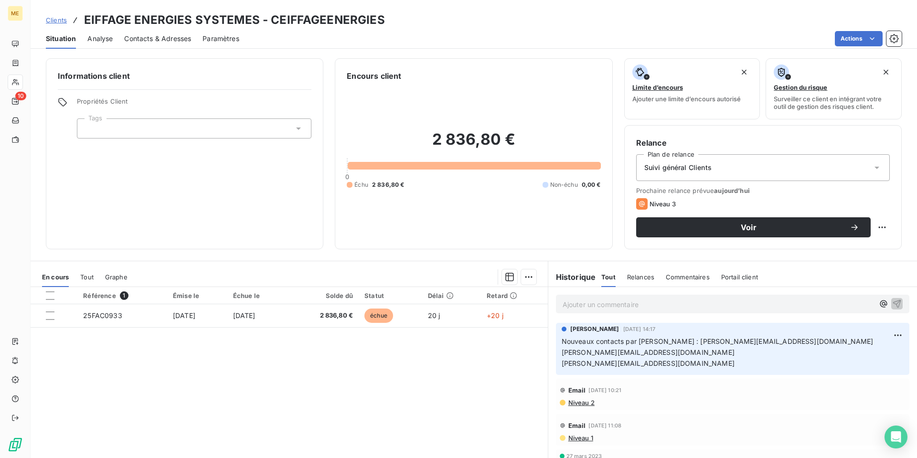
click at [165, 41] on span "Contacts & Adresses" at bounding box center [157, 39] width 67 height 10
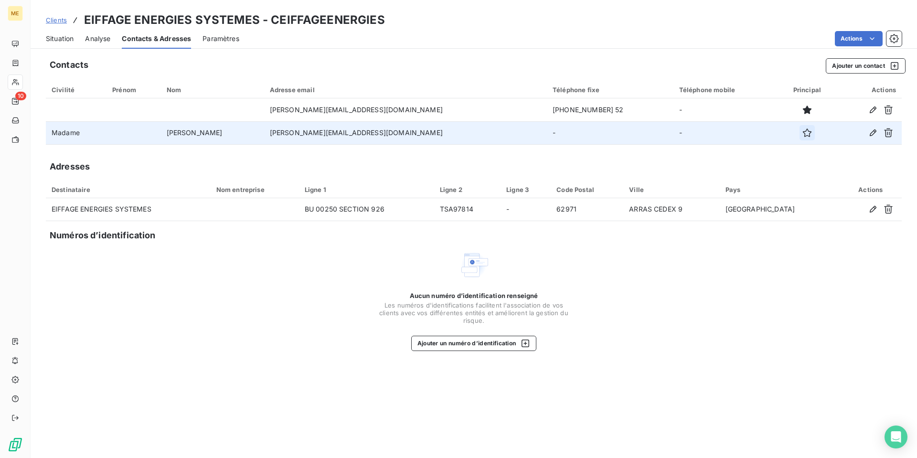
click at [803, 133] on icon "button" at bounding box center [807, 132] width 9 height 9
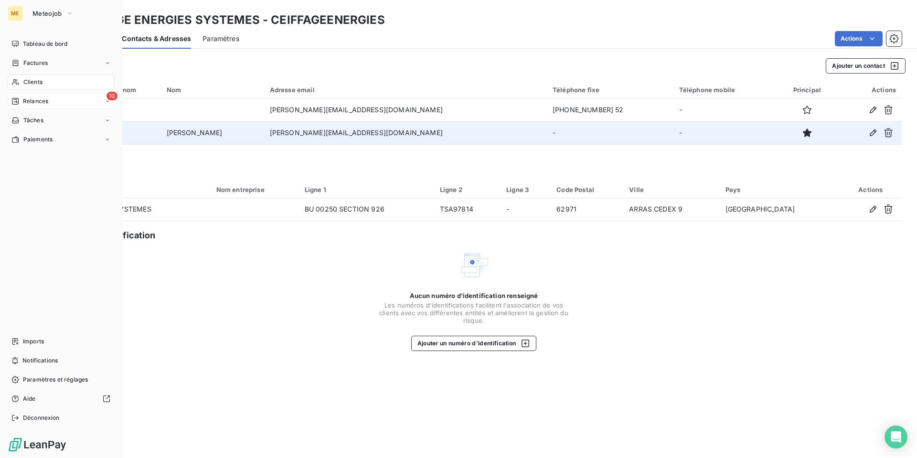
click at [39, 102] on span "Relances" at bounding box center [35, 101] width 25 height 9
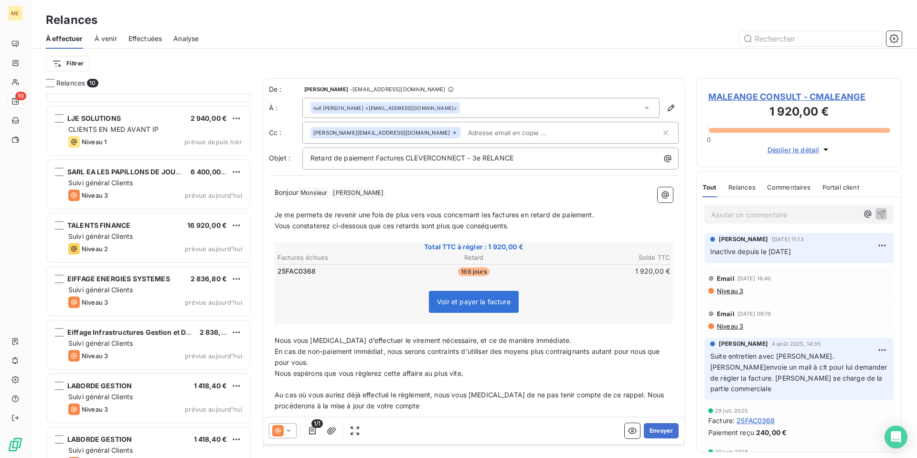
scroll to position [144, 0]
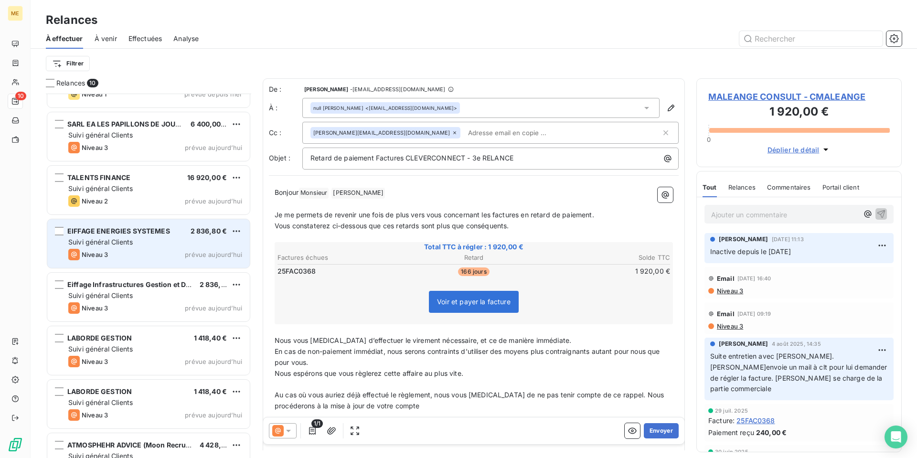
click at [135, 252] on div "Niveau 3 prévue aujourd’hui" at bounding box center [155, 254] width 174 height 11
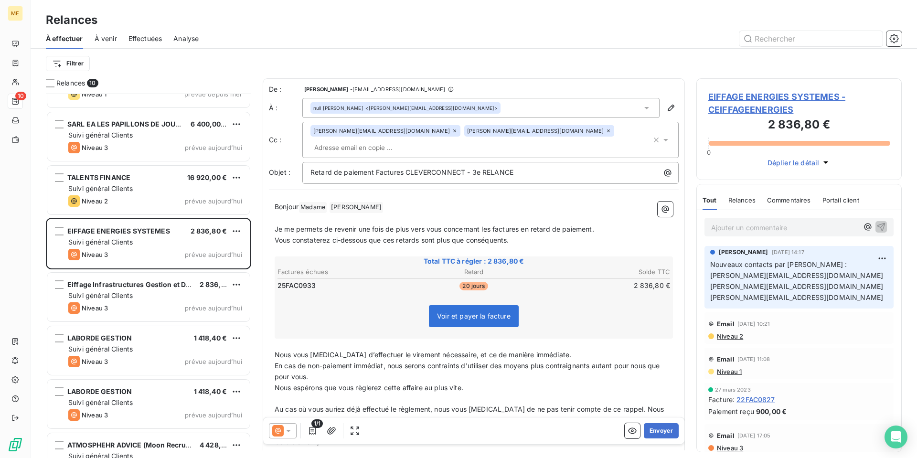
click at [287, 434] on icon at bounding box center [289, 431] width 10 height 10
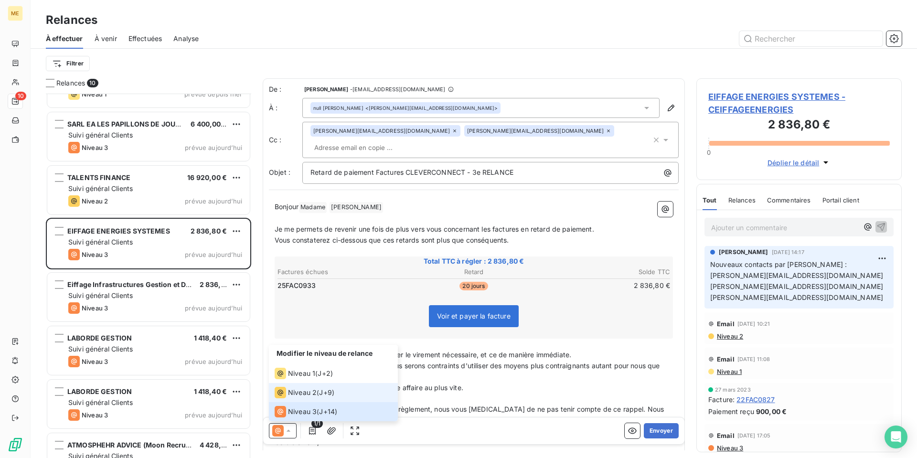
click at [305, 400] on li "Niveau 2 ( J+9 )" at bounding box center [333, 392] width 129 height 19
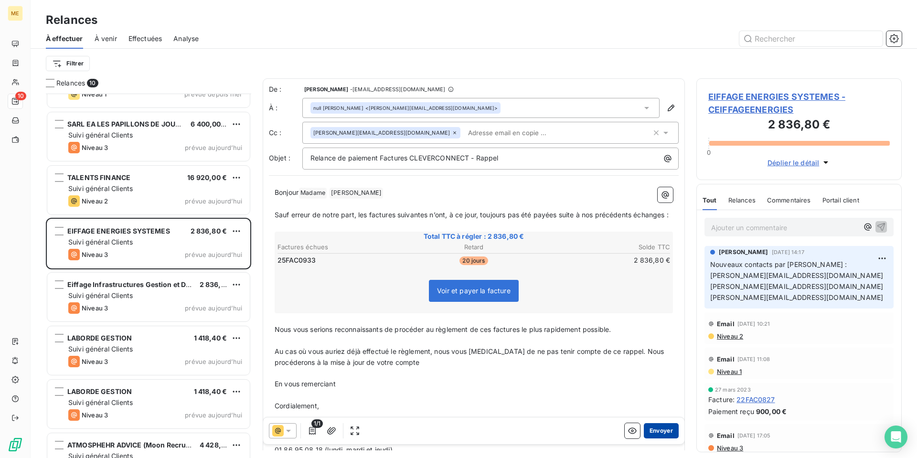
click at [657, 434] on button "Envoyer" at bounding box center [661, 430] width 35 height 15
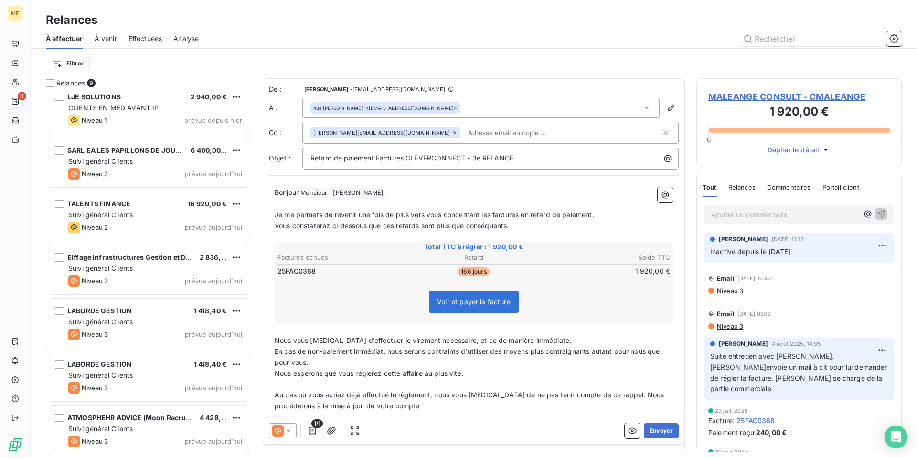
scroll to position [117, 0]
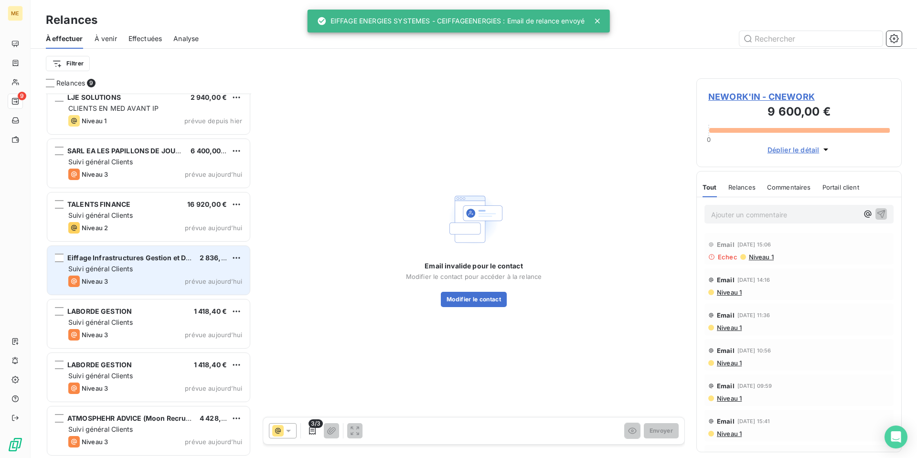
click at [144, 273] on div "Suivi général Clients" at bounding box center [155, 269] width 174 height 10
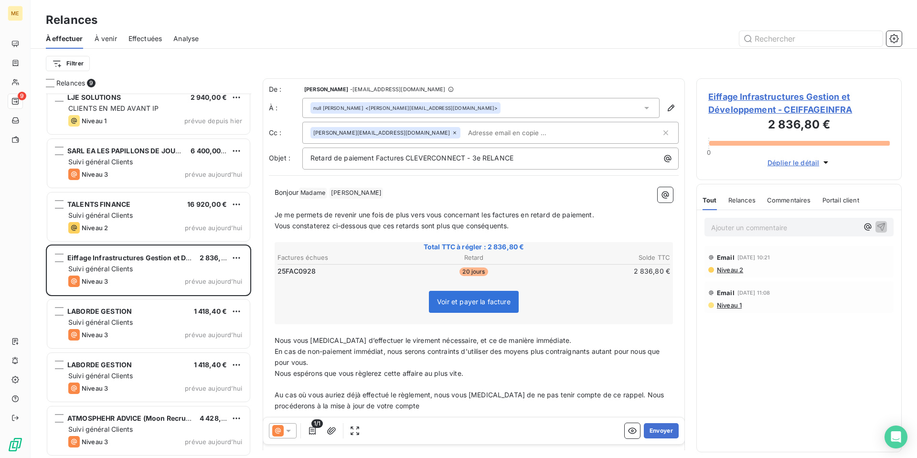
click at [287, 431] on icon at bounding box center [289, 431] width 10 height 10
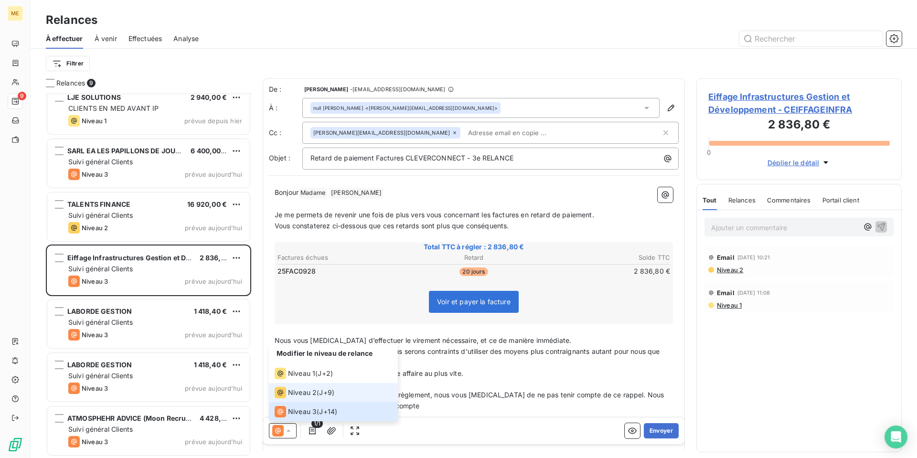
click at [304, 396] on span "Niveau 2" at bounding box center [302, 393] width 29 height 10
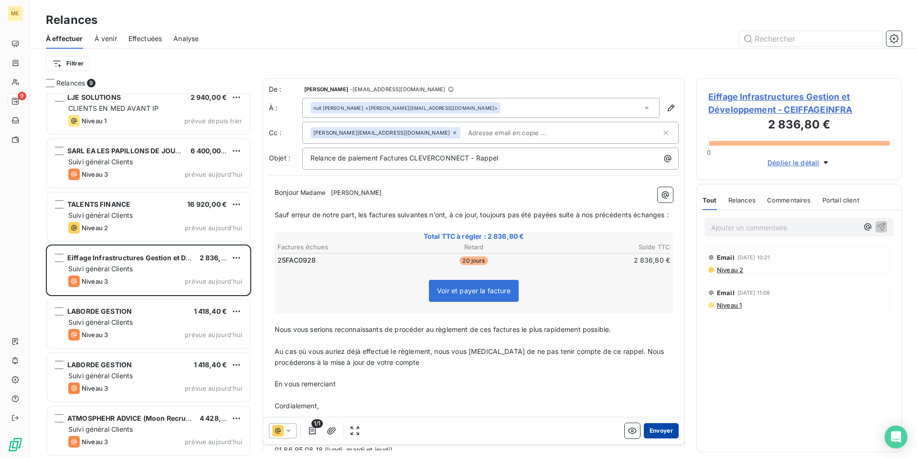
click at [658, 435] on button "Envoyer" at bounding box center [661, 430] width 35 height 15
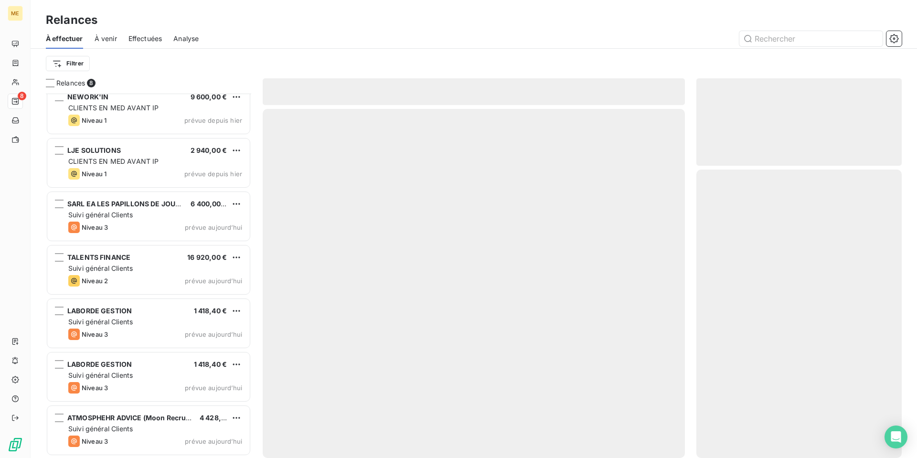
scroll to position [64, 0]
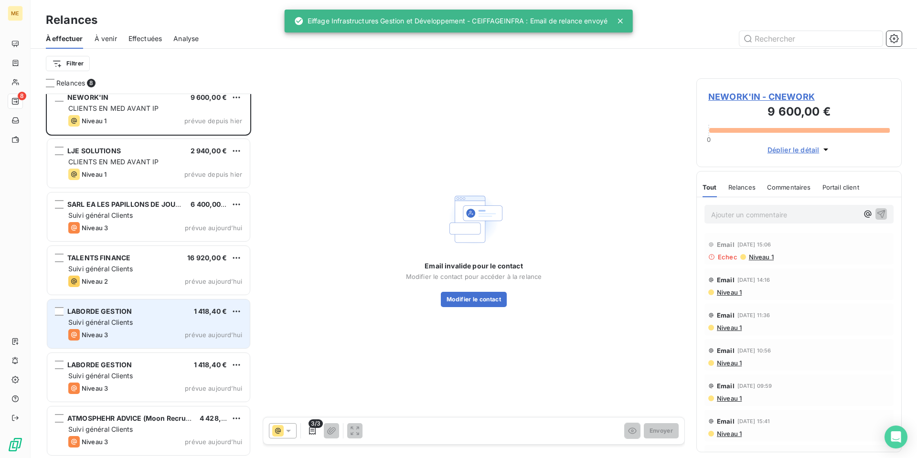
click at [121, 331] on div "Niveau 3 prévue aujourd’hui" at bounding box center [155, 334] width 174 height 11
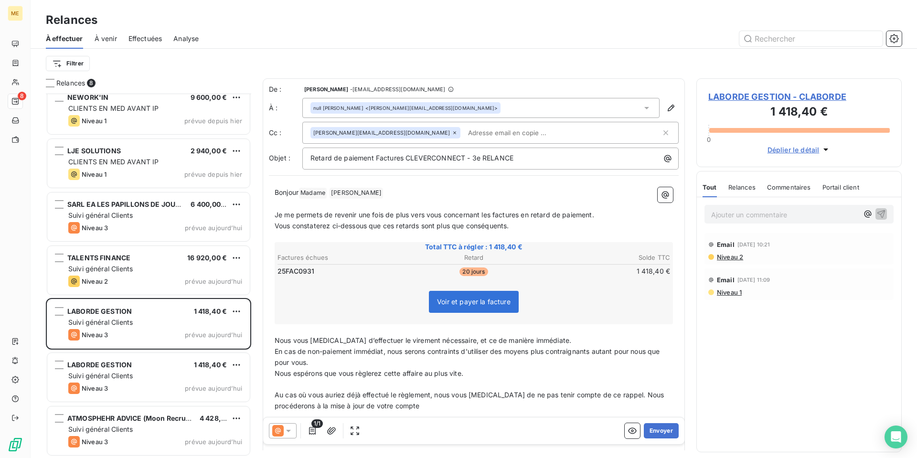
click at [289, 431] on icon at bounding box center [288, 431] width 5 height 2
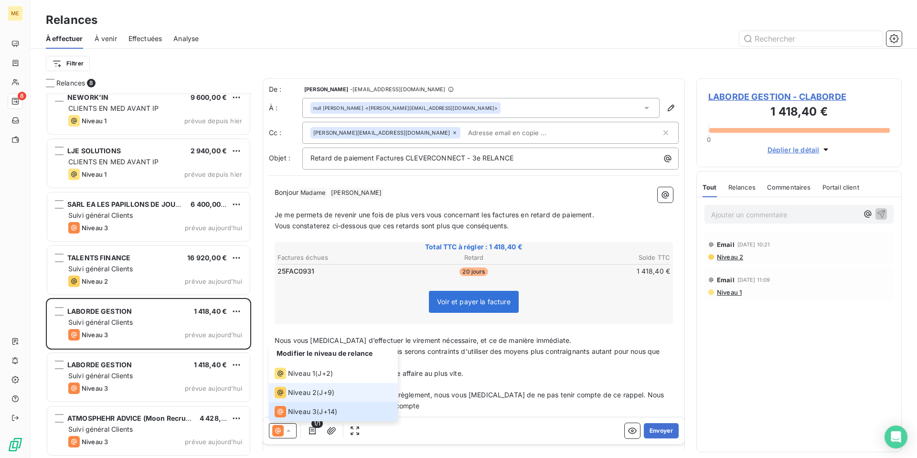
click at [309, 397] on span "Niveau 2" at bounding box center [302, 393] width 29 height 10
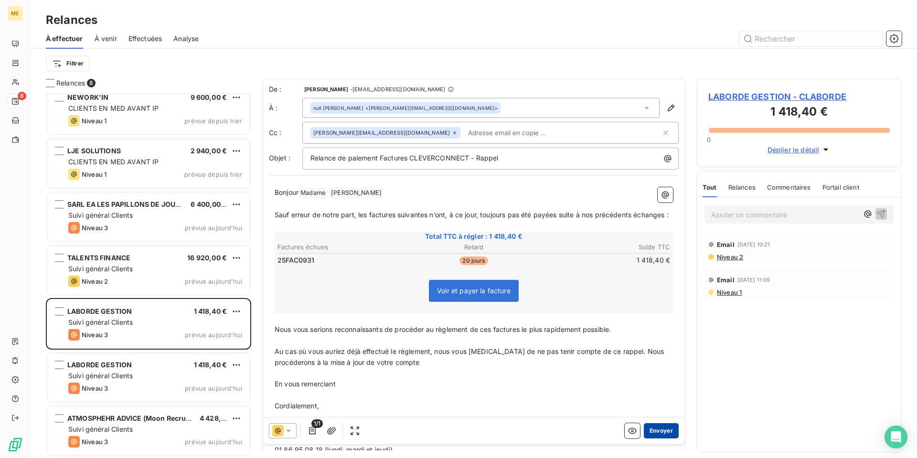
click at [659, 435] on button "Envoyer" at bounding box center [661, 430] width 35 height 15
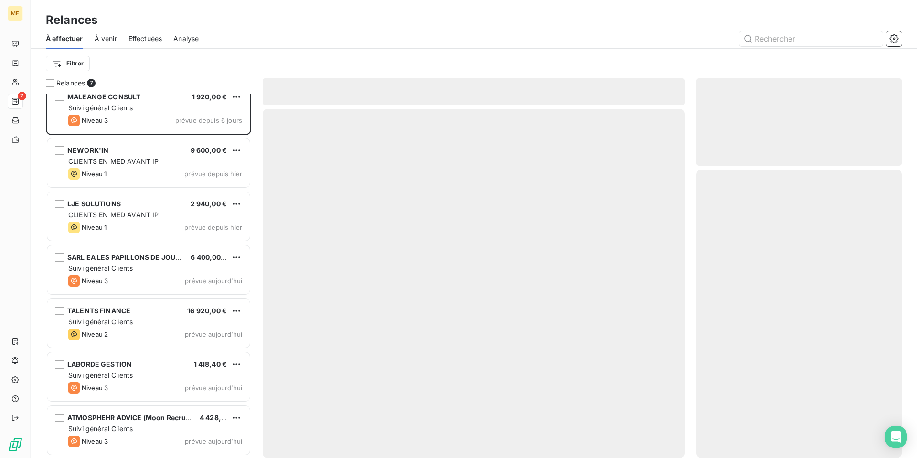
scroll to position [10, 0]
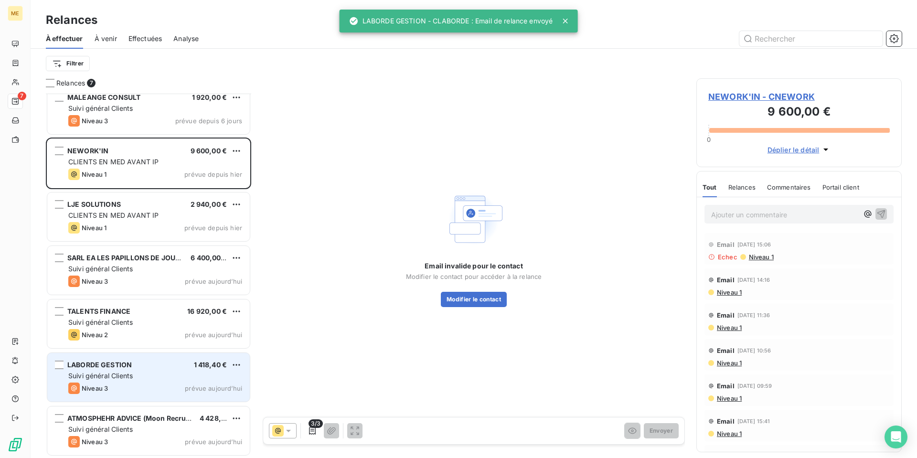
click at [121, 383] on div "Niveau 3 prévue aujourd’hui" at bounding box center [155, 388] width 174 height 11
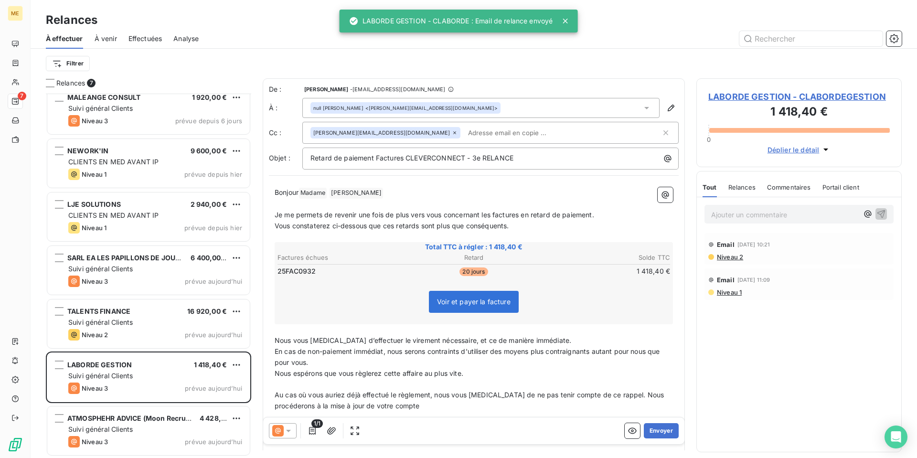
click at [287, 430] on icon at bounding box center [288, 431] width 5 height 2
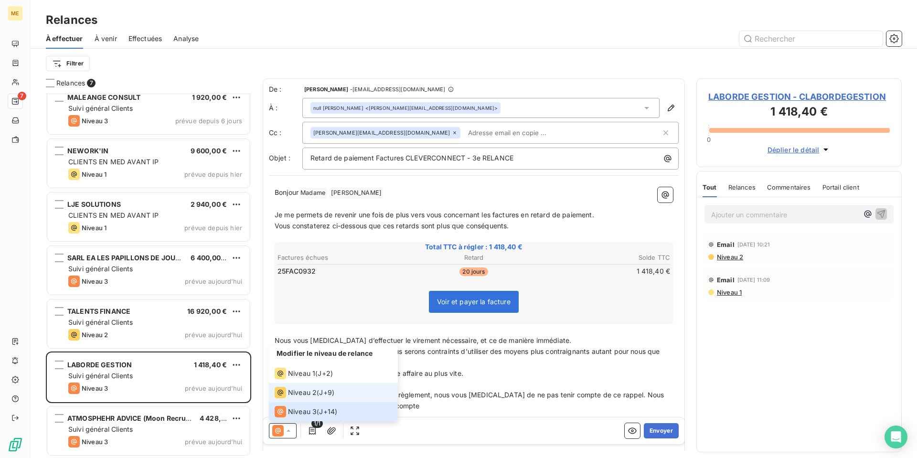
click at [299, 395] on span "Niveau 2" at bounding box center [302, 393] width 29 height 10
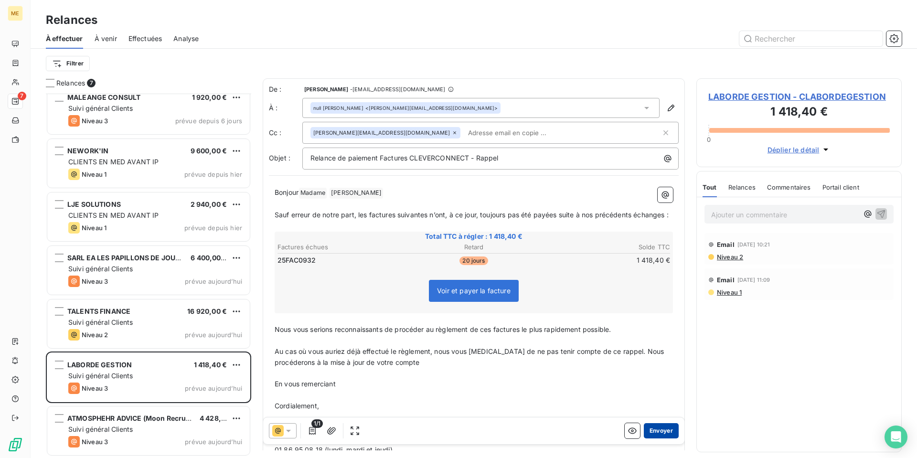
click at [655, 430] on button "Envoyer" at bounding box center [661, 430] width 35 height 15
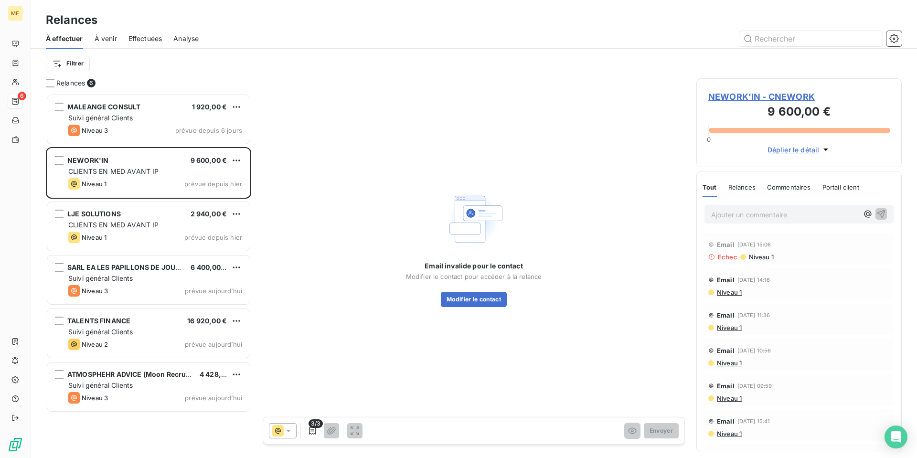
click at [150, 39] on span "Effectuées" at bounding box center [145, 39] width 34 height 10
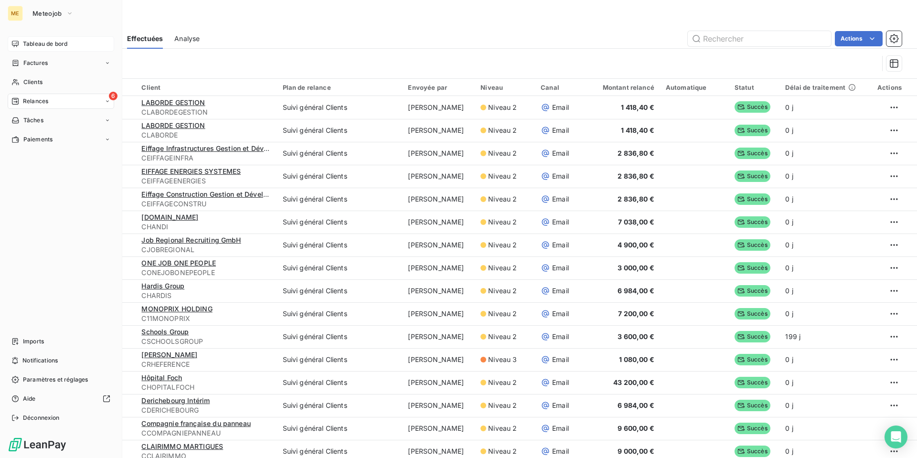
click at [45, 39] on div "Tableau de bord" at bounding box center [61, 43] width 106 height 15
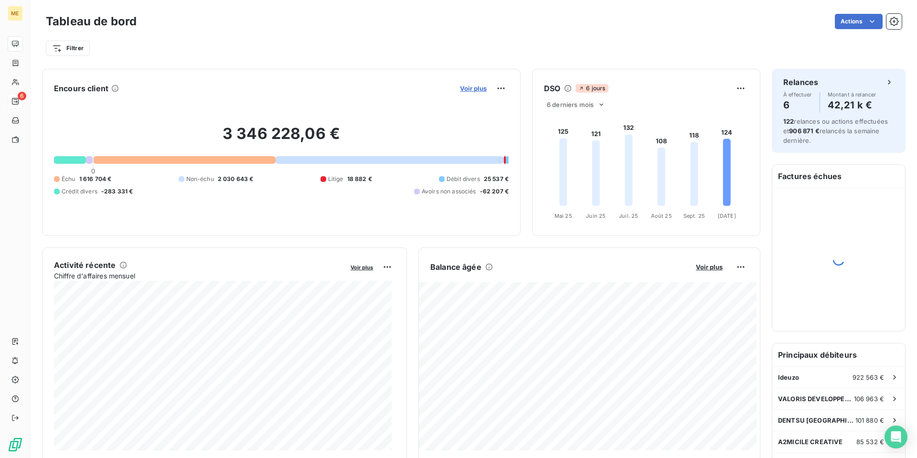
click at [471, 88] on span "Voir plus" at bounding box center [473, 89] width 27 height 8
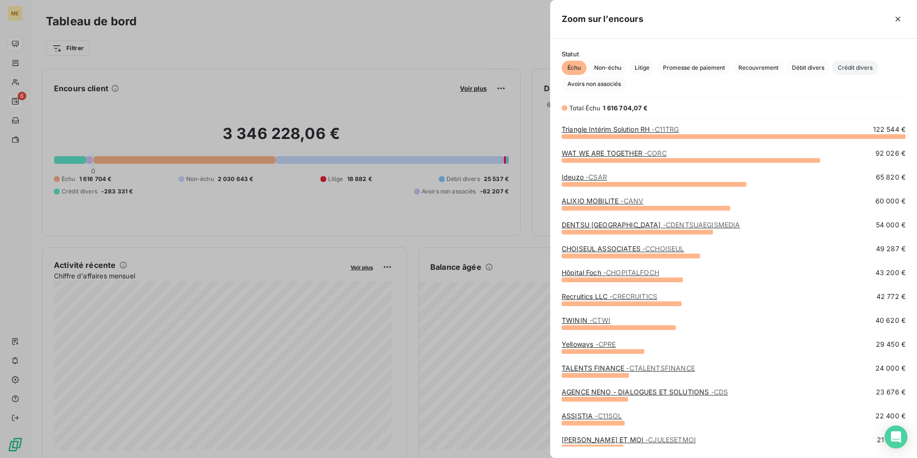
scroll to position [315, 360]
click at [863, 65] on span "Crédit divers" at bounding box center [855, 68] width 46 height 14
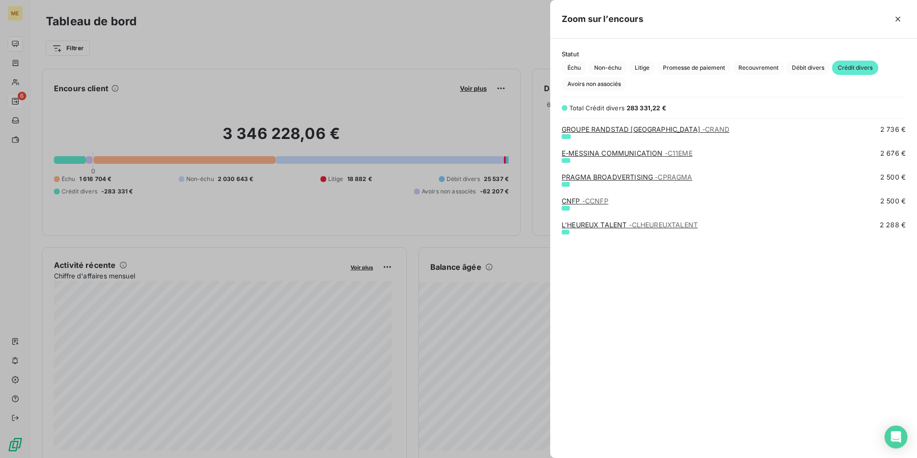
scroll to position [0, 0]
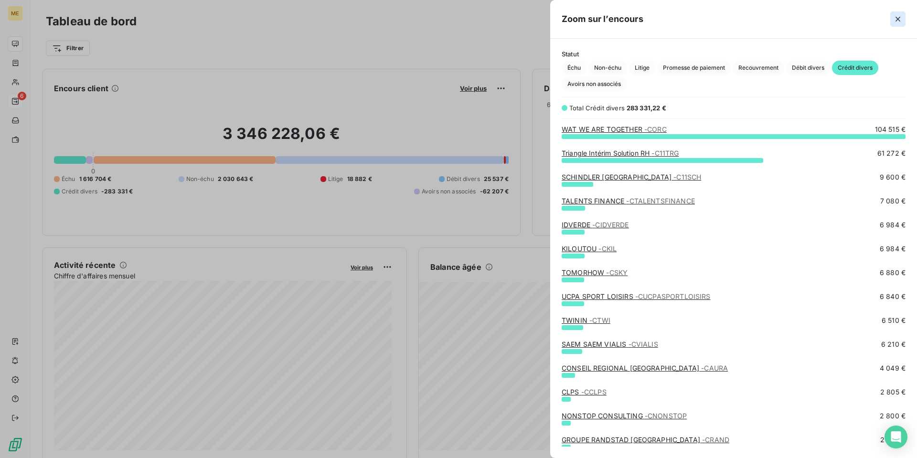
click at [897, 19] on icon "button" at bounding box center [897, 19] width 5 height 5
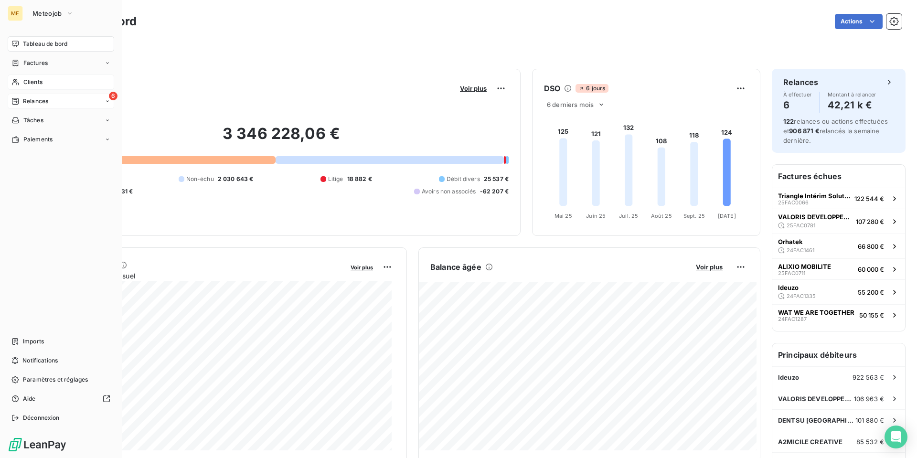
click at [40, 82] on span "Clients" at bounding box center [32, 82] width 19 height 9
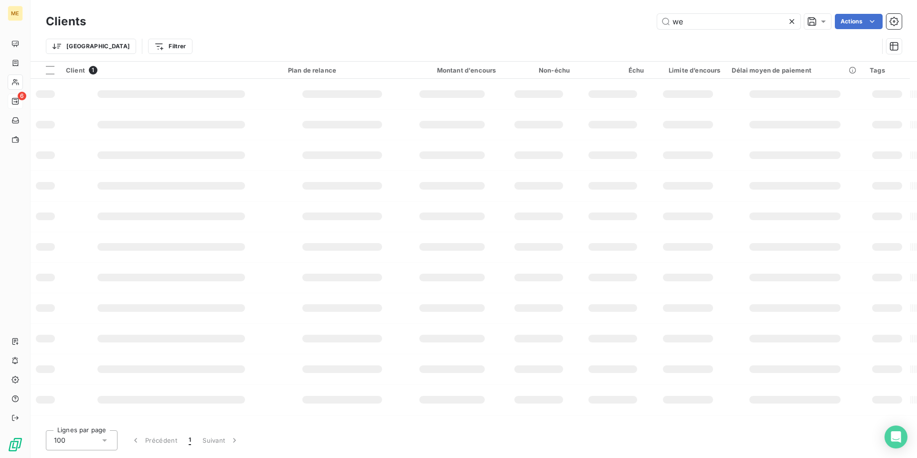
type input "w"
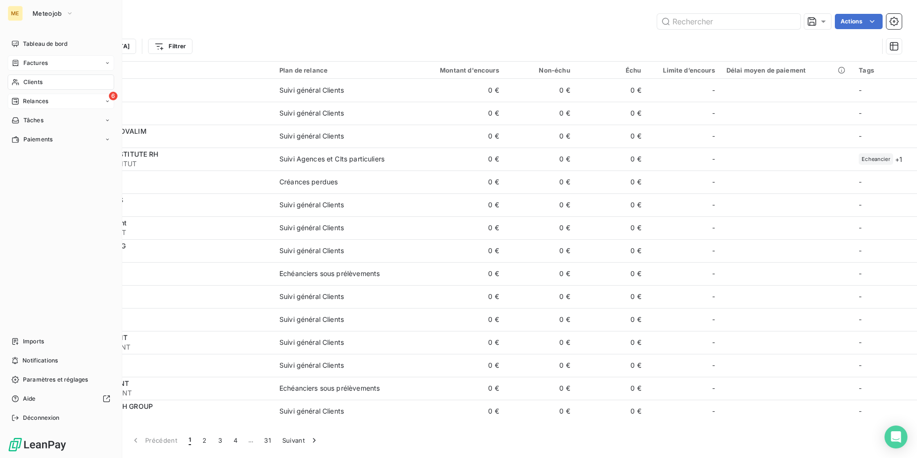
click at [33, 66] on span "Factures" at bounding box center [35, 63] width 24 height 9
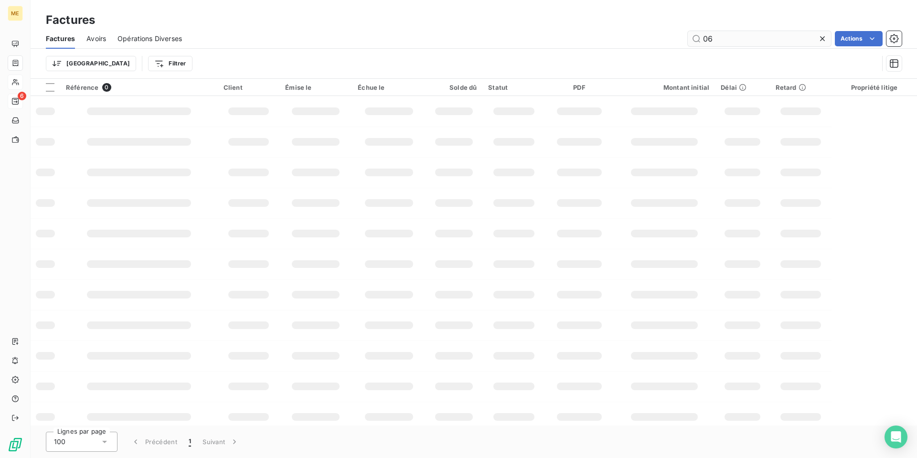
type input "0"
type input "0883"
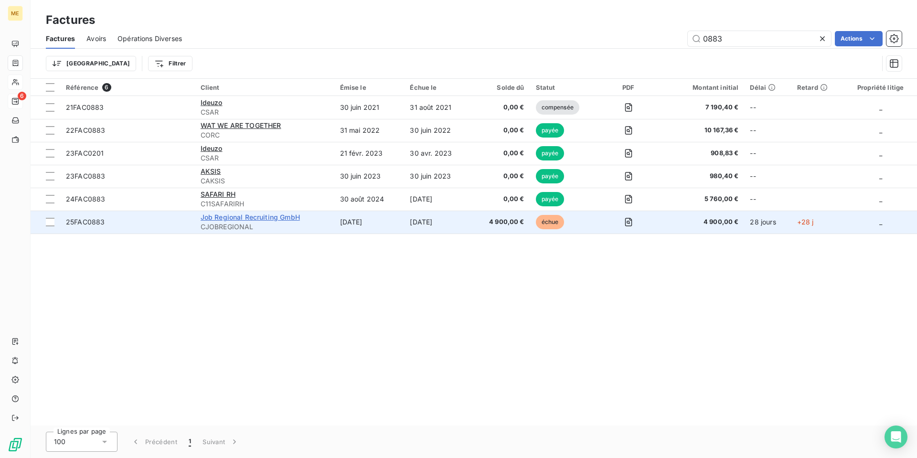
click at [277, 218] on span "Job Regional Recruiting GmbH" at bounding box center [250, 217] width 99 height 8
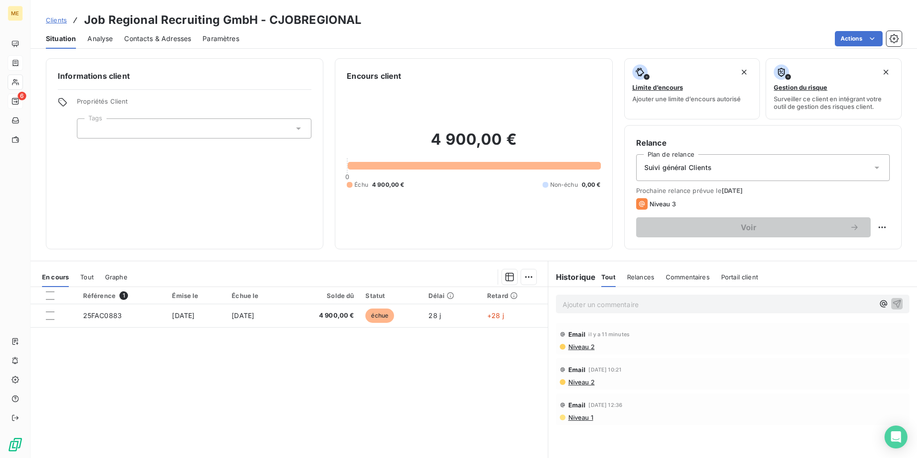
click at [575, 303] on p "Ajouter un commentaire ﻿" at bounding box center [718, 304] width 311 height 12
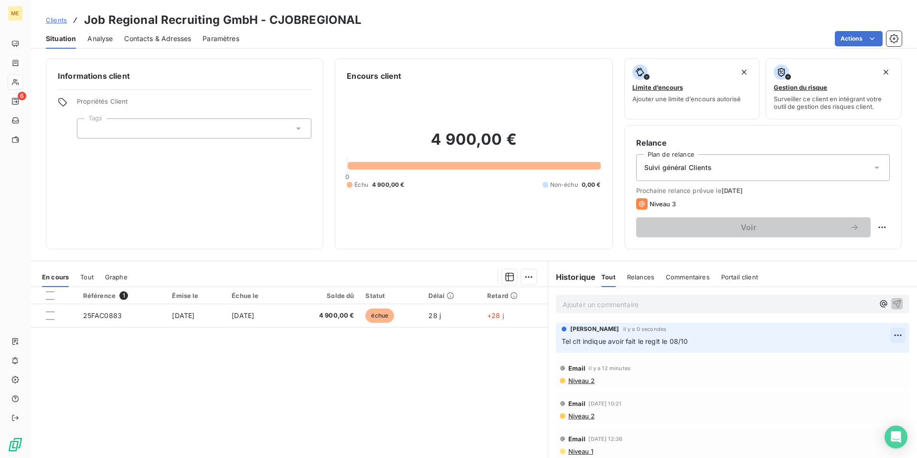
click at [890, 333] on html "ME 6 Clients Job Regional Recruiting GmbH - CJOBREGIONAL Situation Analyse Cont…" at bounding box center [458, 229] width 917 height 458
click at [878, 355] on div "Editer" at bounding box center [867, 356] width 53 height 15
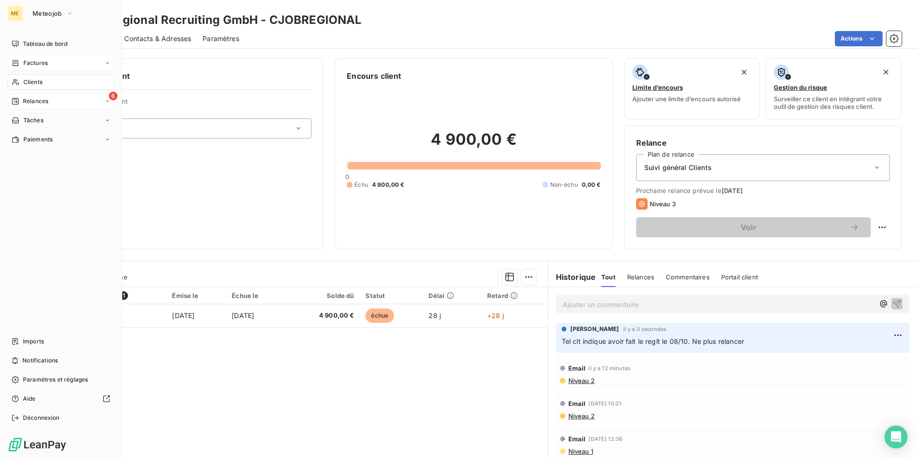
click at [40, 100] on span "Relances" at bounding box center [35, 101] width 25 height 9
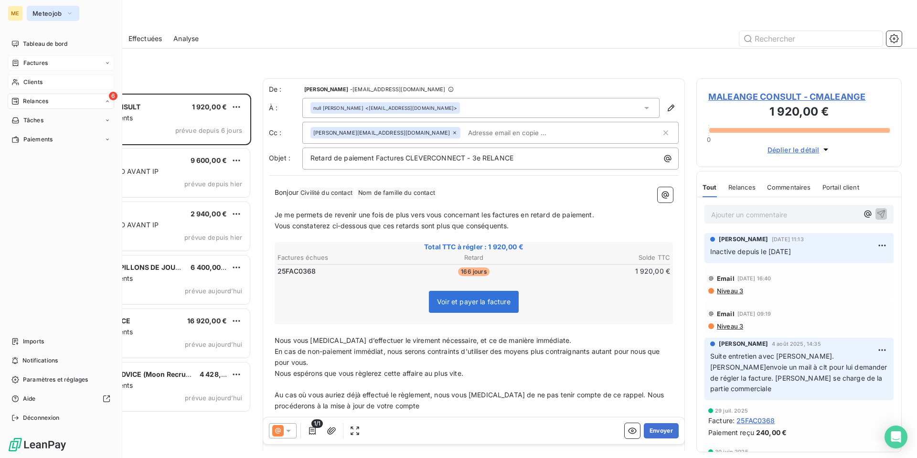
scroll to position [357, 198]
click at [31, 84] on span "Clients" at bounding box center [32, 82] width 19 height 9
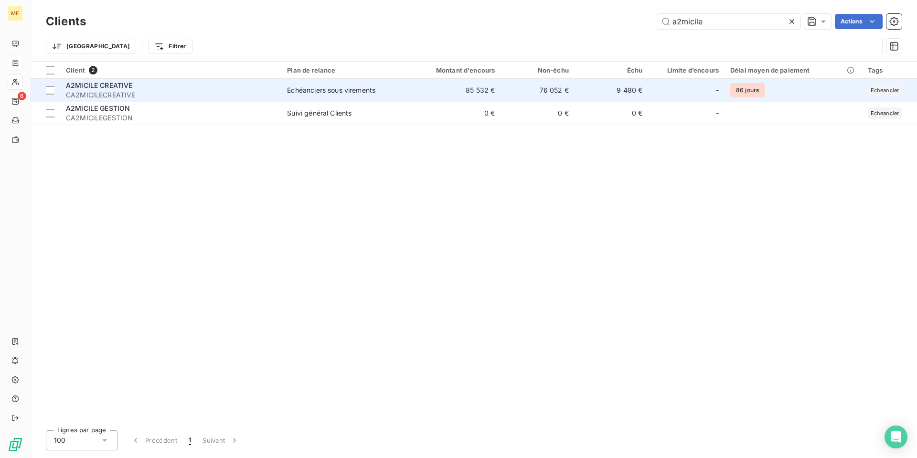
type input "a2micile"
click at [135, 93] on span "CA2MICILECREATIVE" at bounding box center [171, 95] width 210 height 10
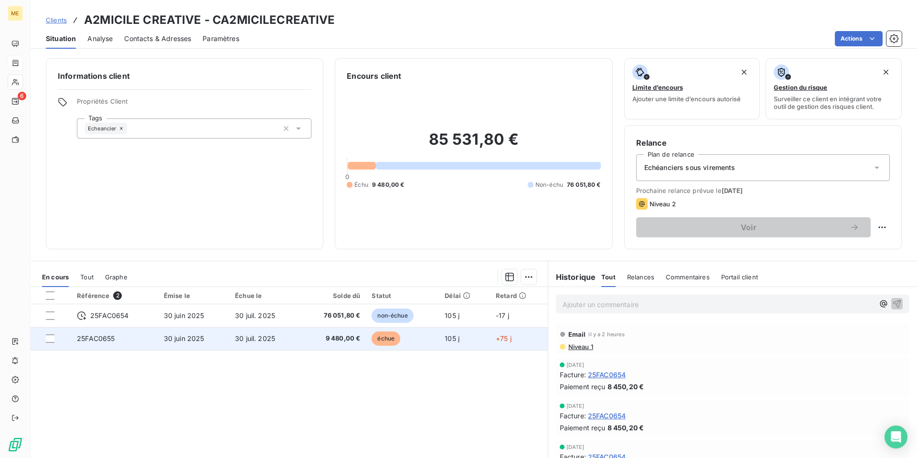
click at [263, 342] on td "30 juil. 2025" at bounding box center [264, 338] width 71 height 23
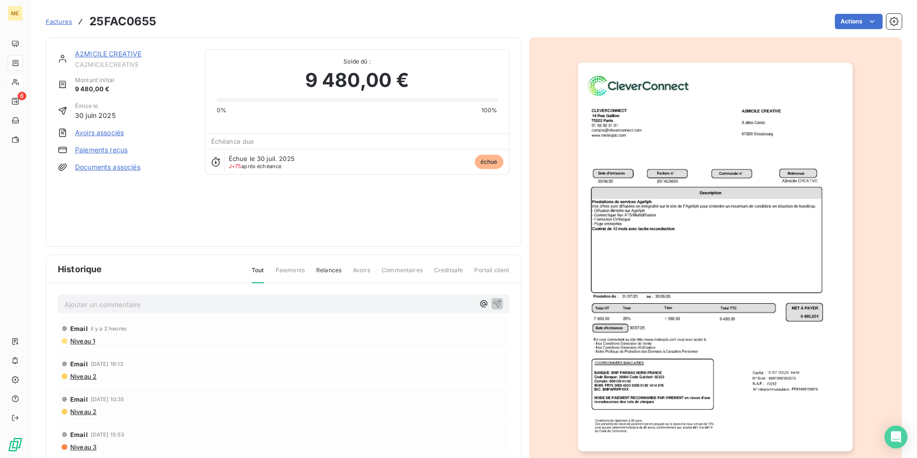
click at [244, 302] on p "Ajouter un commentaire ﻿" at bounding box center [269, 304] width 410 height 12
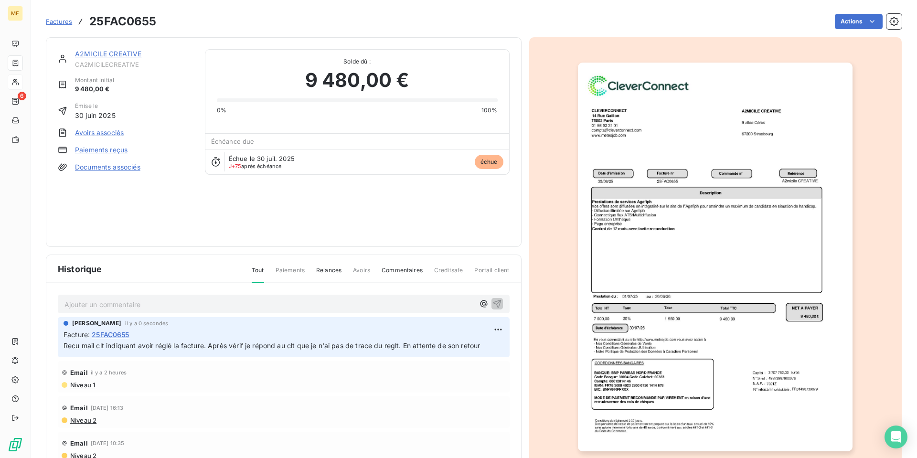
click at [104, 54] on link "A2MICILE CREATIVE" at bounding box center [108, 54] width 67 height 8
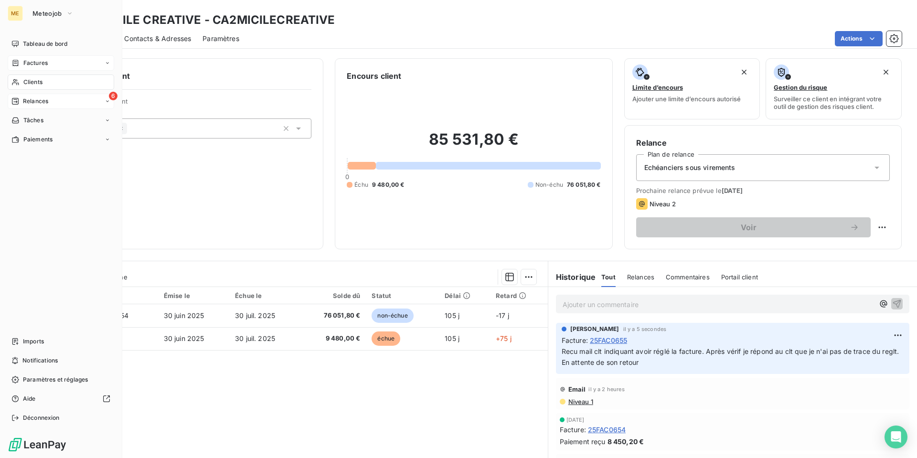
click at [32, 96] on div "6 Relances" at bounding box center [61, 101] width 106 height 15
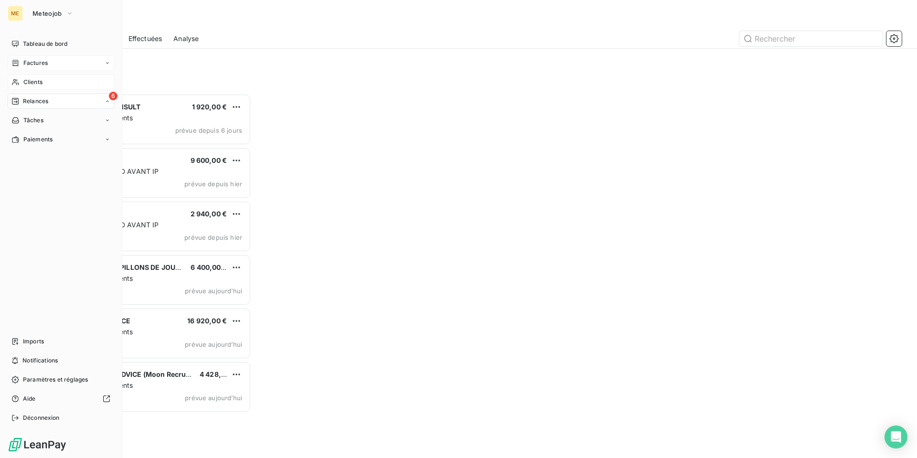
scroll to position [357, 198]
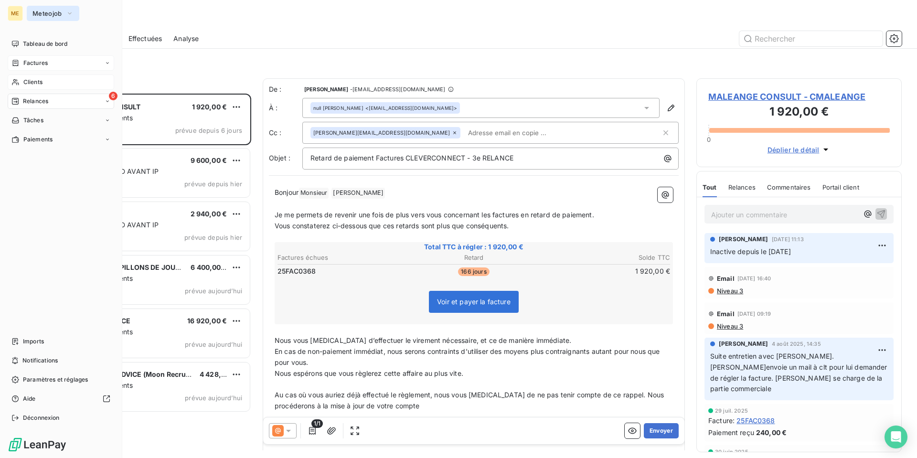
click at [59, 15] on span "Meteojob" at bounding box center [47, 14] width 30 height 8
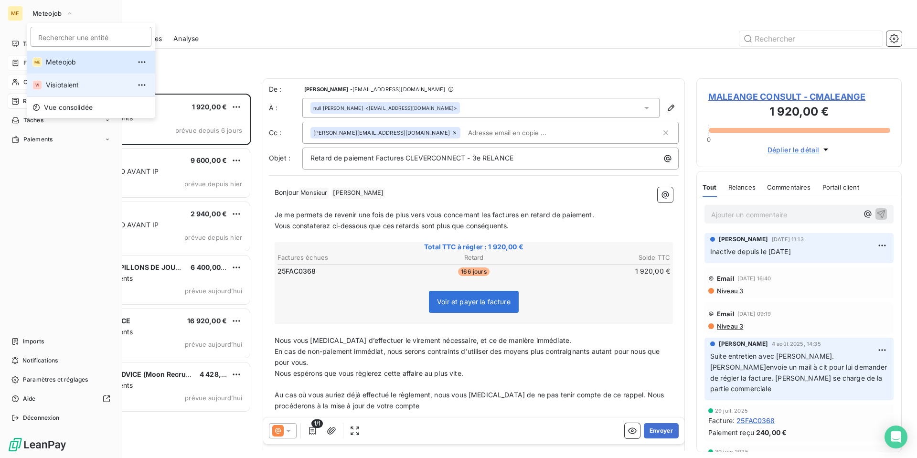
click at [55, 85] on span "Visiotalent" at bounding box center [88, 85] width 85 height 10
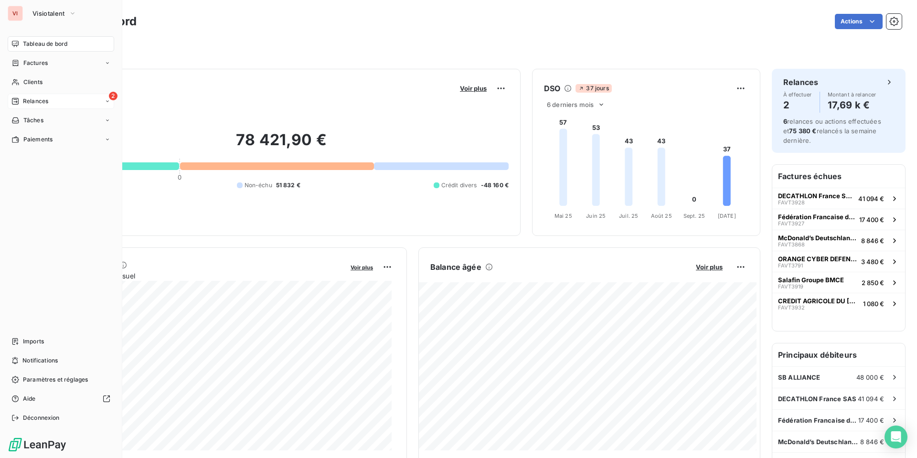
click at [59, 99] on div "2 Relances" at bounding box center [61, 101] width 106 height 15
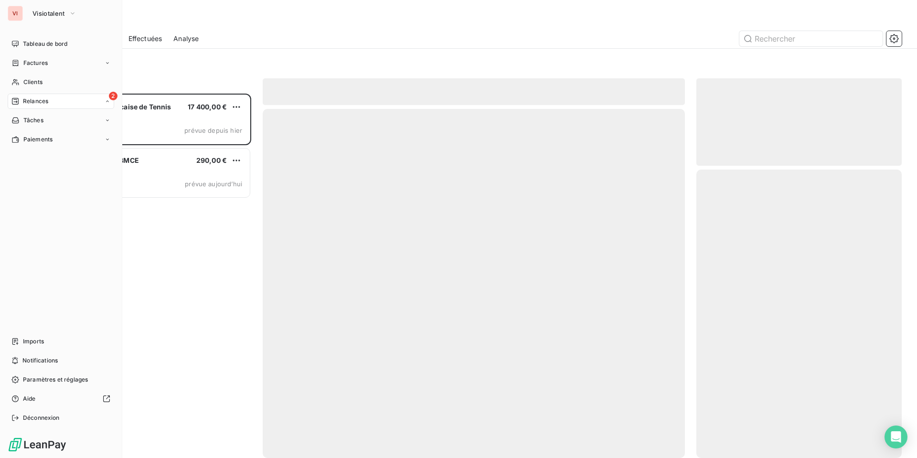
scroll to position [357, 198]
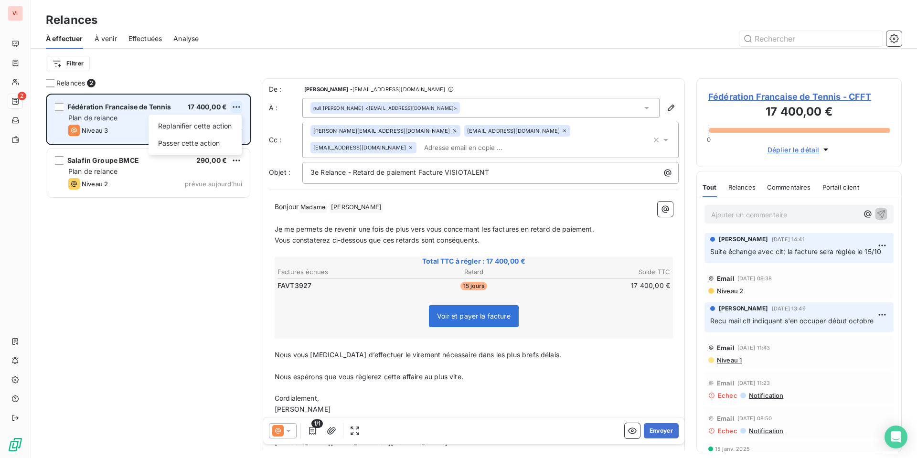
click at [234, 109] on html "VI 2 Relances À effectuer À venir Effectuées Analyse Filtrer Relances 2 Fédérat…" at bounding box center [458, 229] width 917 height 458
click at [231, 128] on div "Replanifier cette action" at bounding box center [194, 125] width 85 height 15
select select "9"
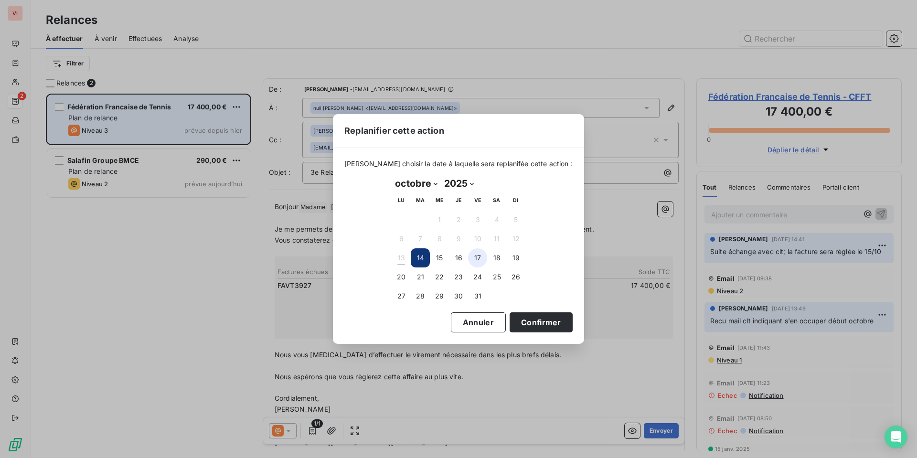
click at [481, 261] on button "17" at bounding box center [477, 257] width 19 height 19
click at [521, 321] on button "Confirmer" at bounding box center [541, 322] width 63 height 20
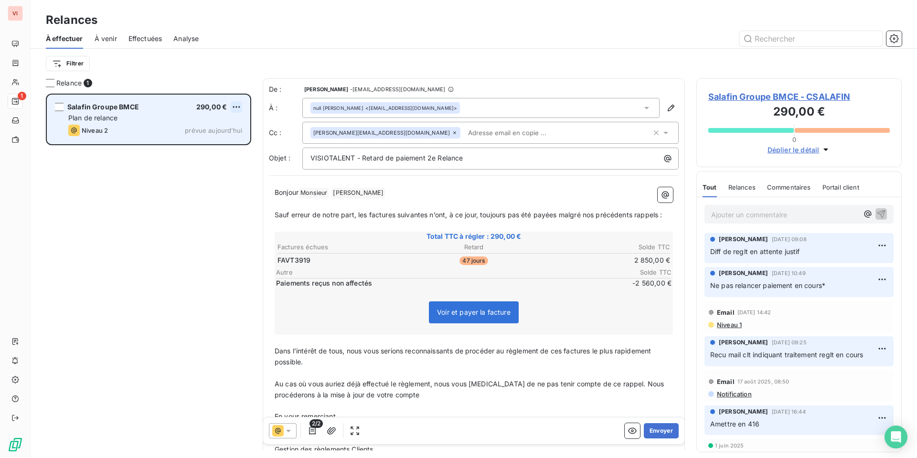
click at [237, 107] on html "VI 1 Relances À effectuer À venir Effectuées Analyse Filtrer Relance 1 Salafin …" at bounding box center [458, 229] width 917 height 458
click at [232, 126] on div "Replanifier cette action" at bounding box center [194, 125] width 85 height 15
select select "9"
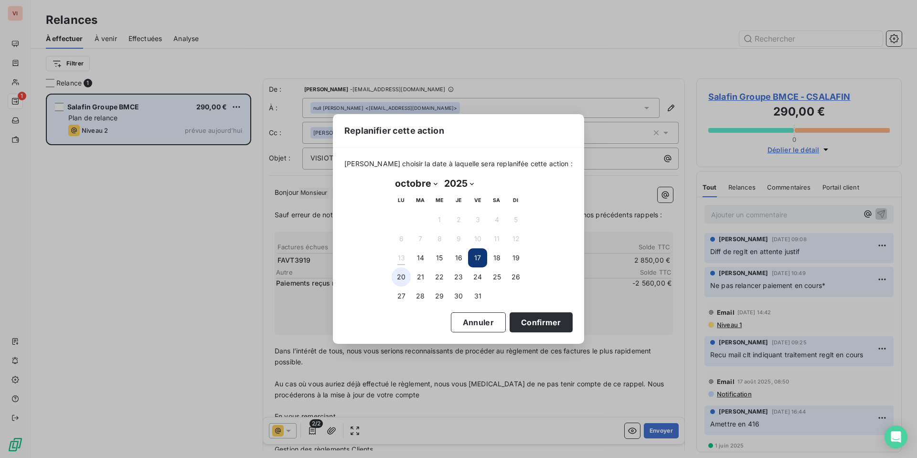
click at [395, 278] on button "20" at bounding box center [401, 276] width 19 height 19
click at [531, 322] on button "Confirmer" at bounding box center [541, 322] width 63 height 20
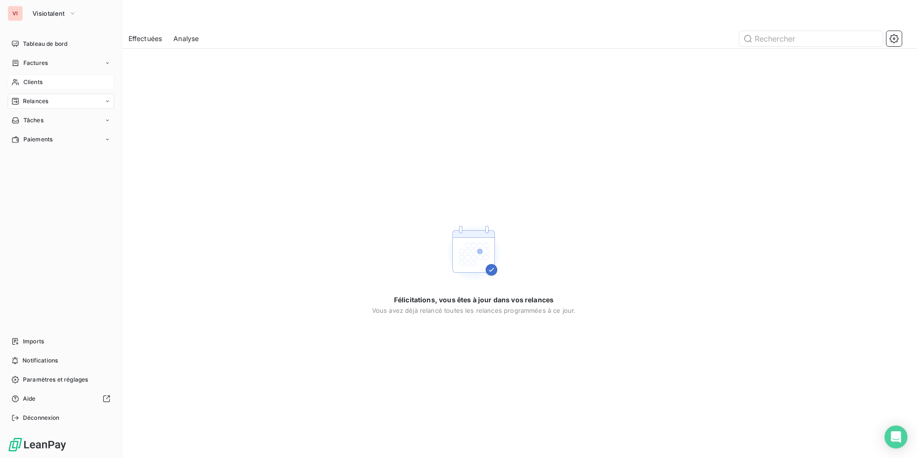
click at [27, 78] on span "Clients" at bounding box center [32, 82] width 19 height 9
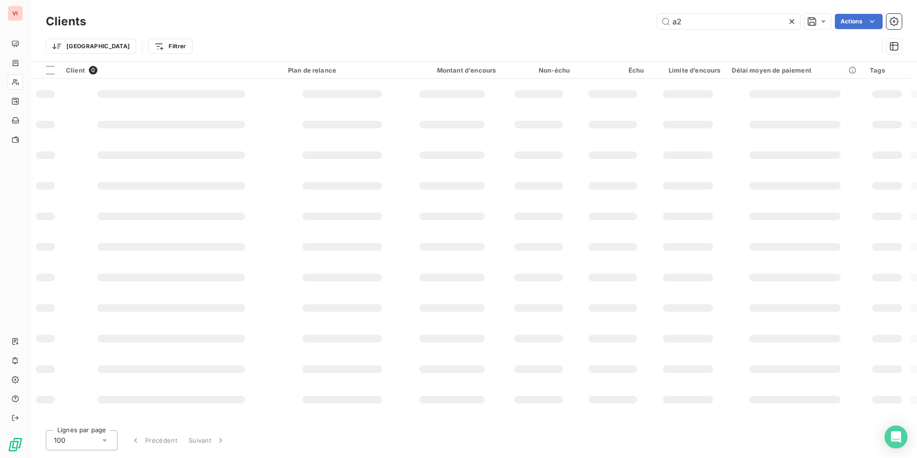
type input "a"
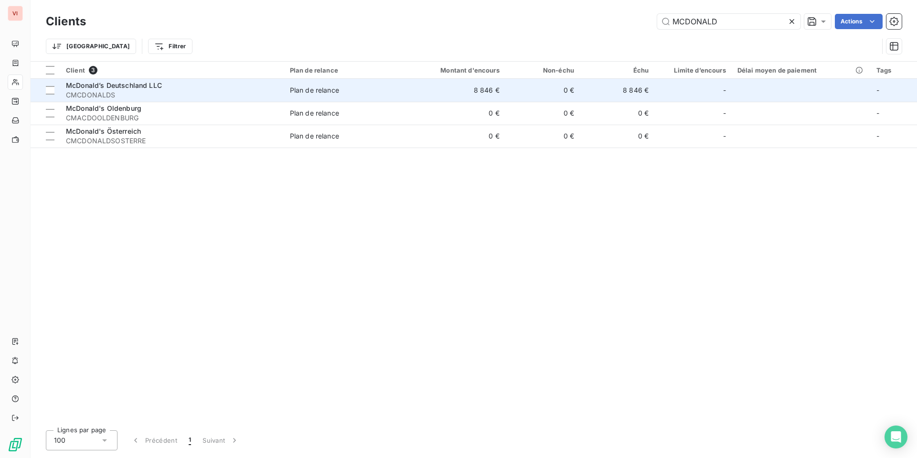
type input "MCDONALD"
click at [150, 86] on span "McDonald’s Deutschland LLC" at bounding box center [114, 85] width 96 height 8
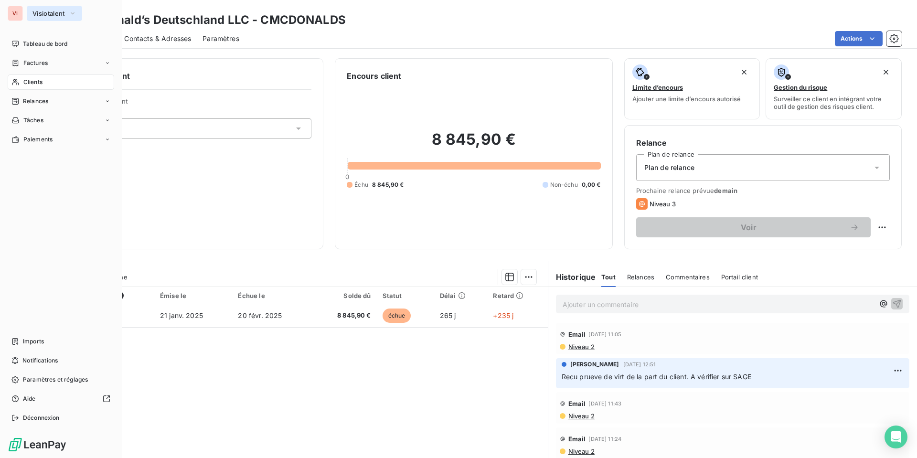
click at [57, 8] on button "Visiotalent" at bounding box center [54, 13] width 55 height 15
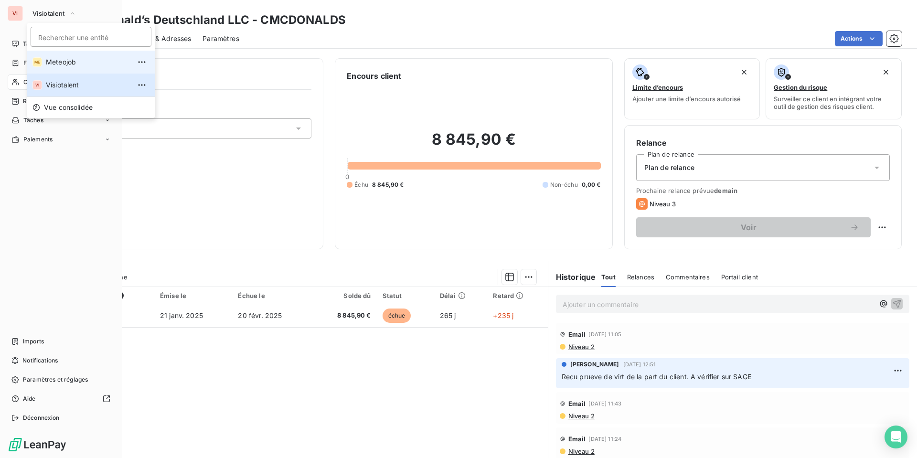
click at [61, 56] on li "ME Meteojob" at bounding box center [91, 62] width 128 height 23
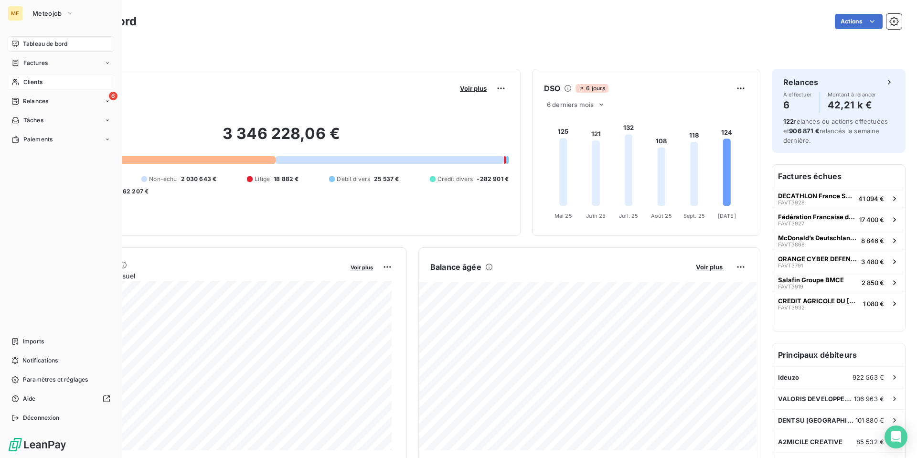
click at [36, 80] on span "Clients" at bounding box center [32, 82] width 19 height 9
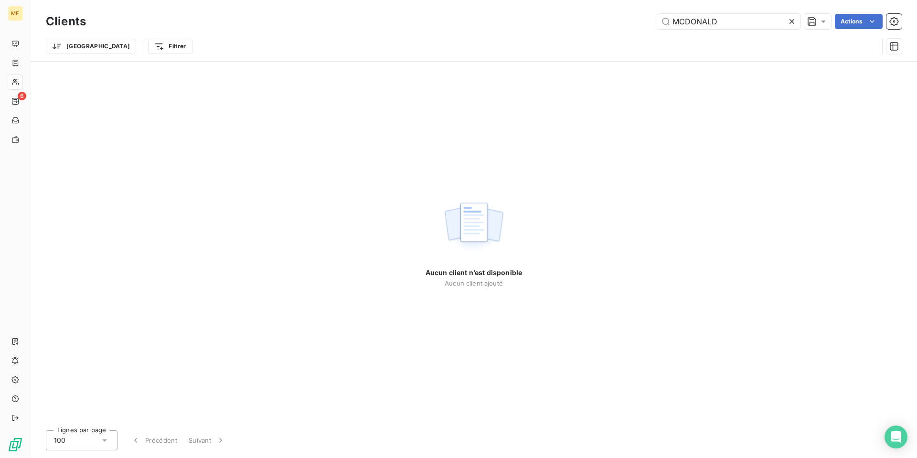
drag, startPoint x: 744, startPoint y: 19, endPoint x: 512, endPoint y: 19, distance: 231.6
click at [517, 19] on div "MCDONALD Actions" at bounding box center [499, 21] width 804 height 15
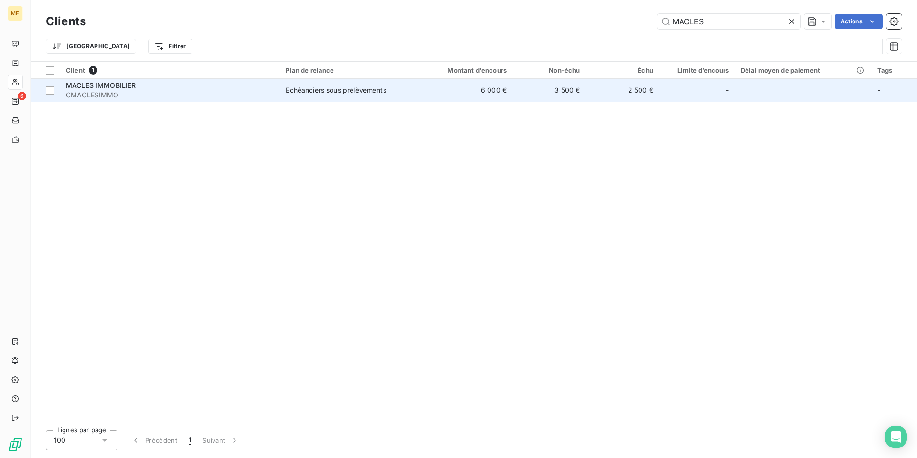
type input "MACLES"
click at [104, 88] on span "MACLES IMMOBILIER" at bounding box center [101, 85] width 70 height 8
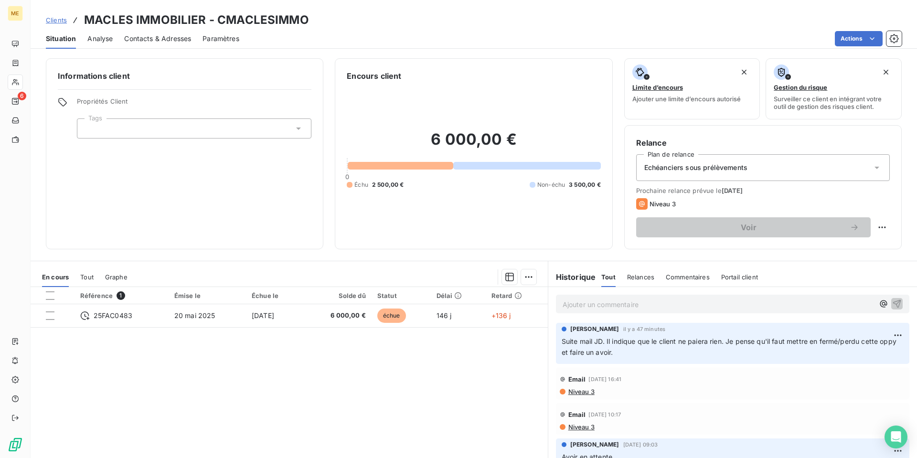
click at [611, 306] on p "Ajouter un commentaire ﻿" at bounding box center [718, 304] width 311 height 12
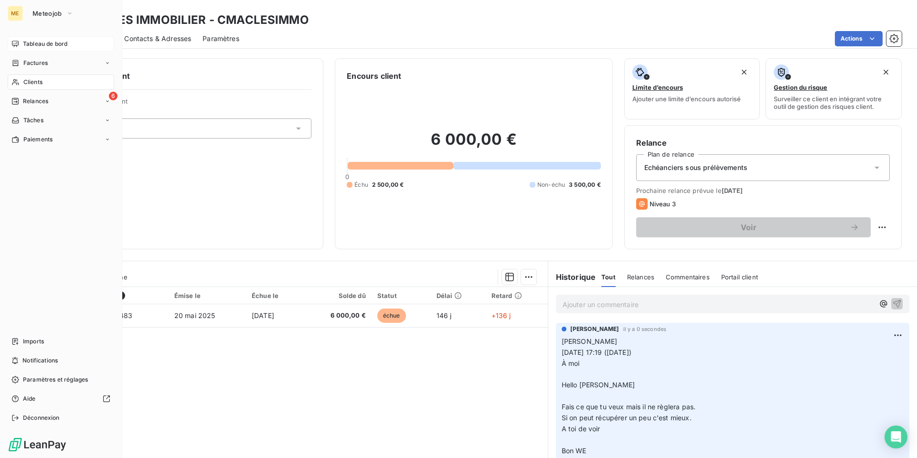
click at [38, 46] on span "Tableau de bord" at bounding box center [45, 44] width 44 height 9
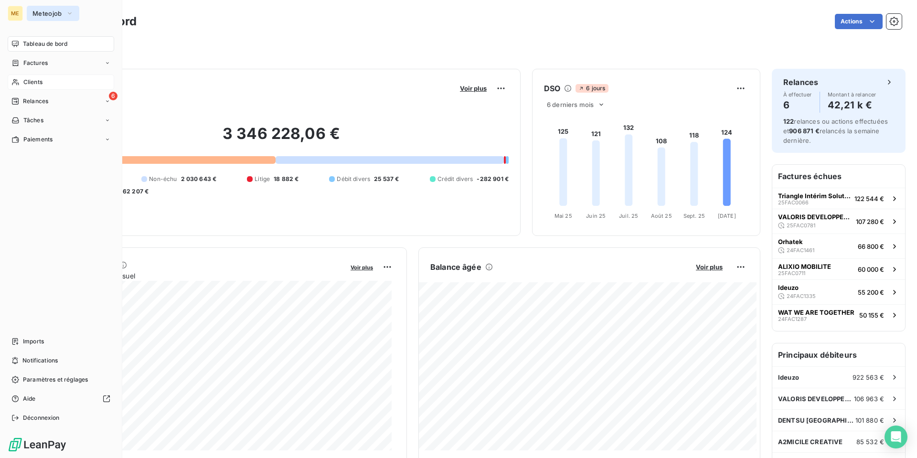
click at [64, 14] on button "Meteojob" at bounding box center [53, 13] width 53 height 15
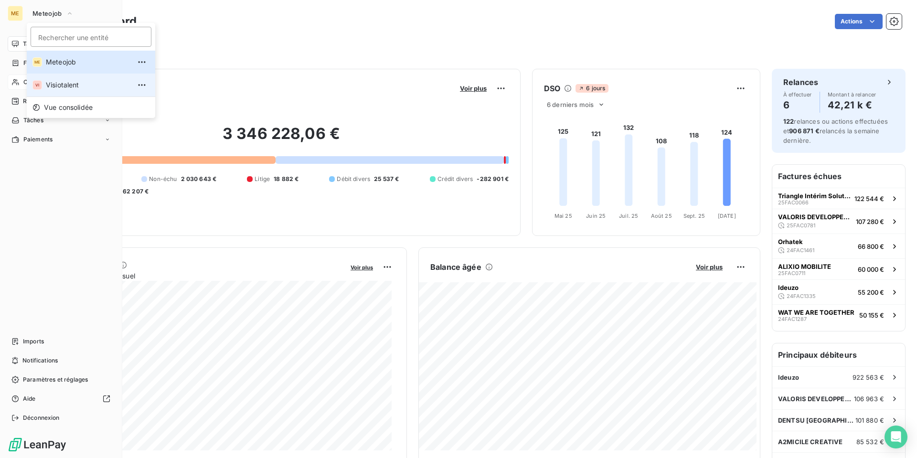
click at [59, 82] on span "Visiotalent" at bounding box center [88, 85] width 85 height 10
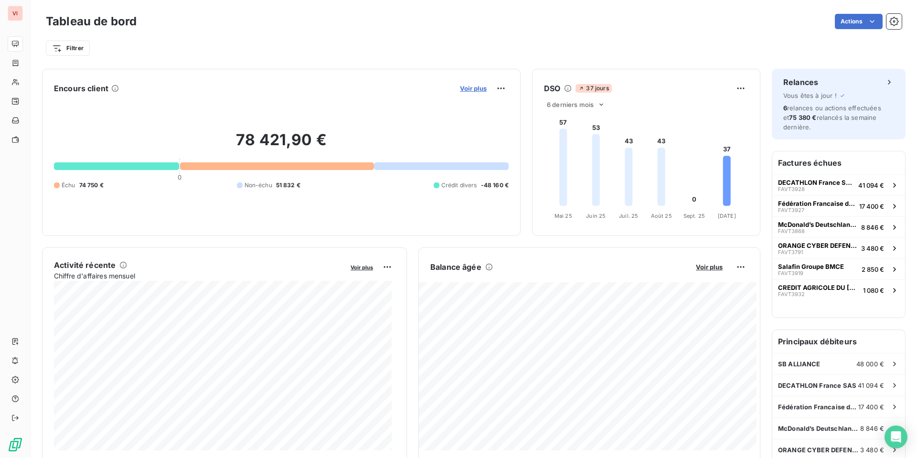
click at [462, 86] on span "Voir plus" at bounding box center [473, 89] width 27 height 8
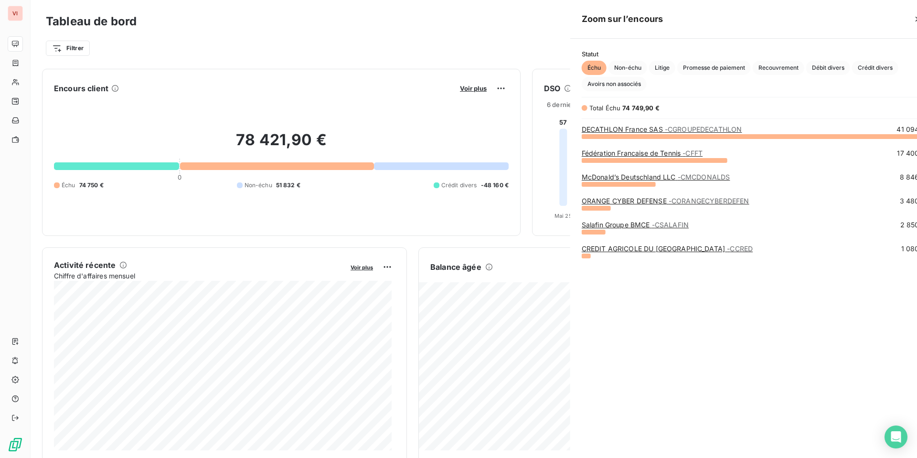
scroll to position [315, 360]
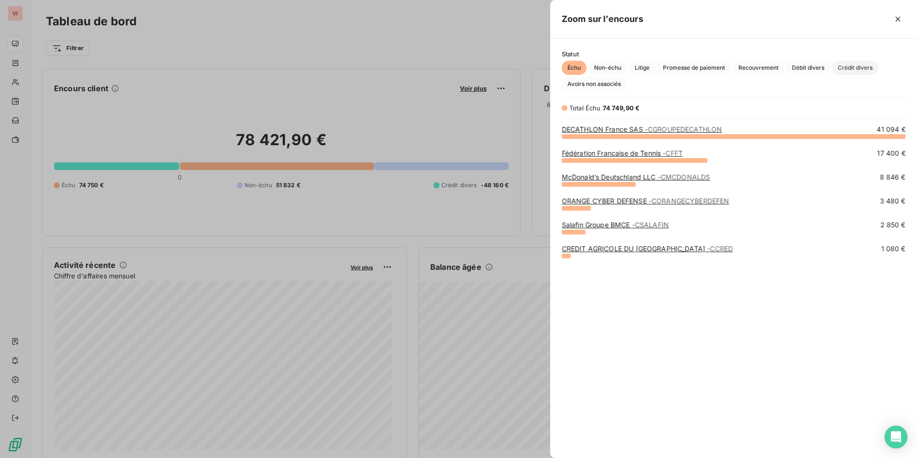
click at [858, 71] on span "Crédit divers" at bounding box center [855, 68] width 46 height 14
